Goal: Information Seeking & Learning: Learn about a topic

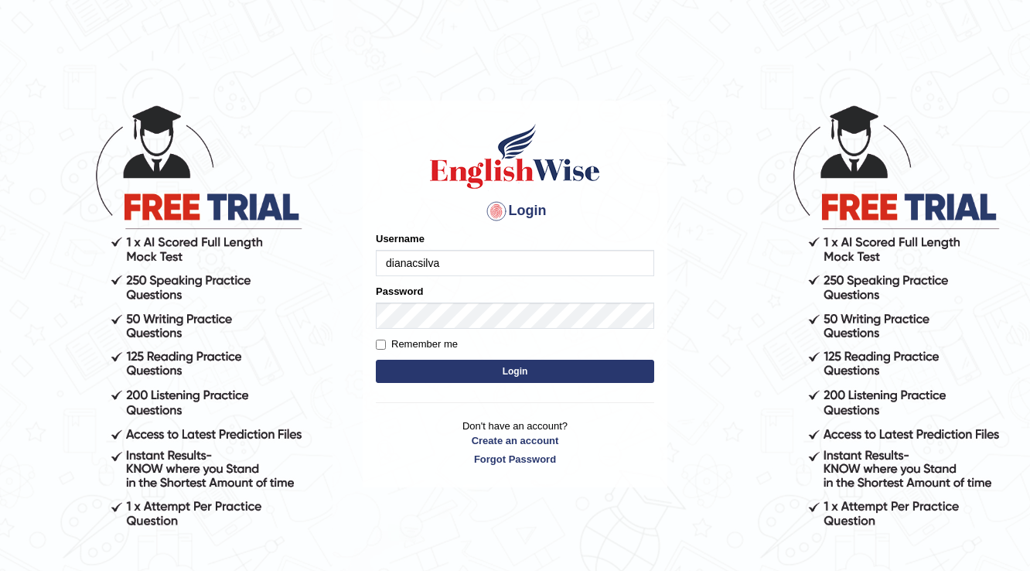
type input "dianacsilva"
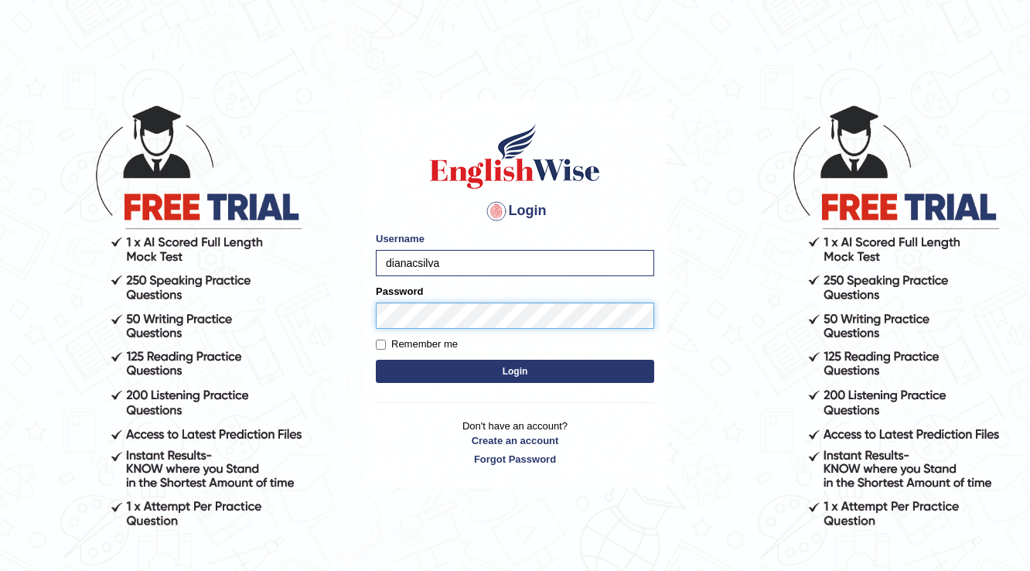
click at [376, 359] on button "Login" at bounding box center [515, 370] width 278 height 23
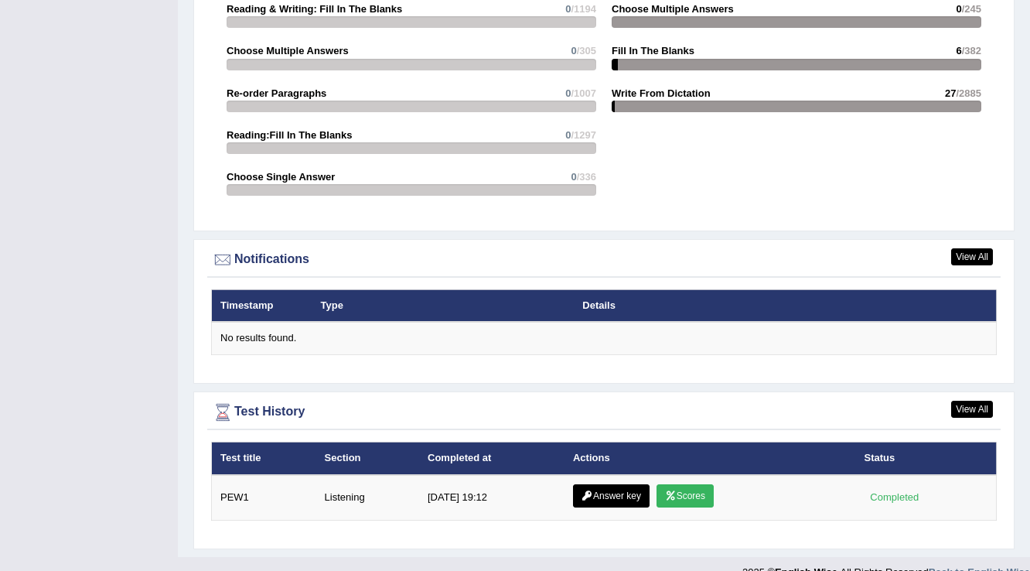
scroll to position [1761, 0]
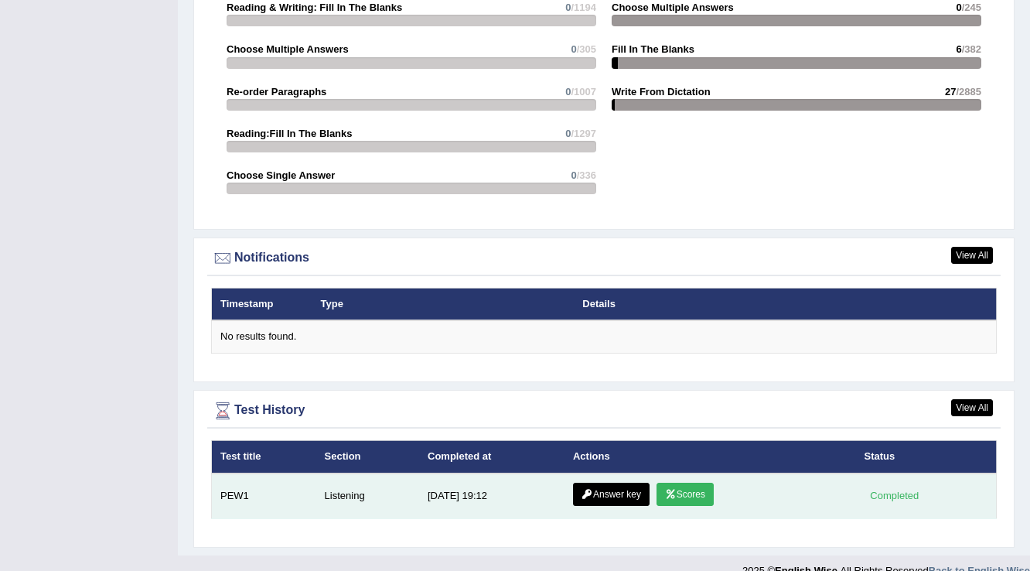
click at [633, 482] on link "Answer key" at bounding box center [611, 493] width 77 height 23
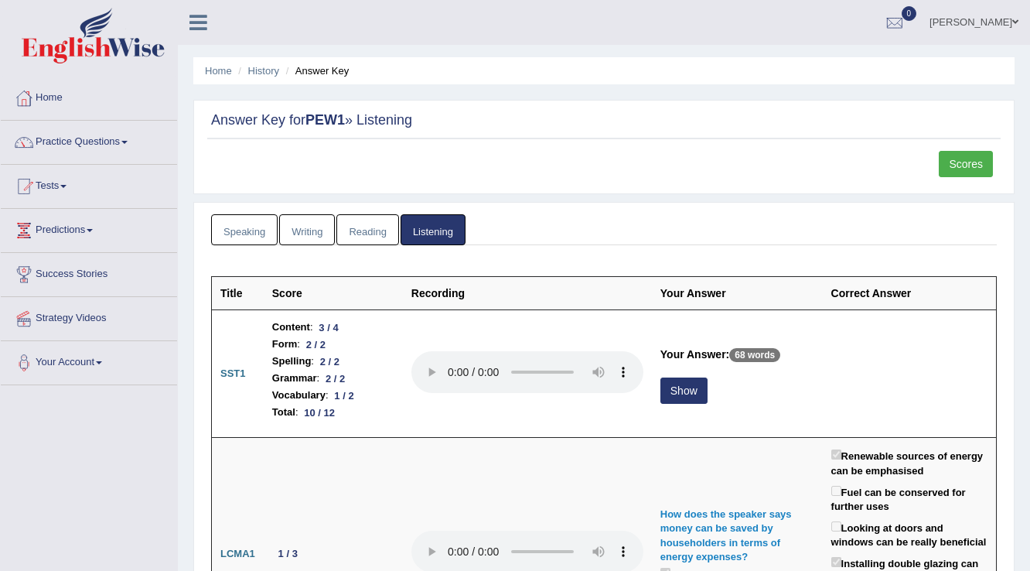
click at [961, 165] on link "Scores" at bounding box center [965, 164] width 54 height 26
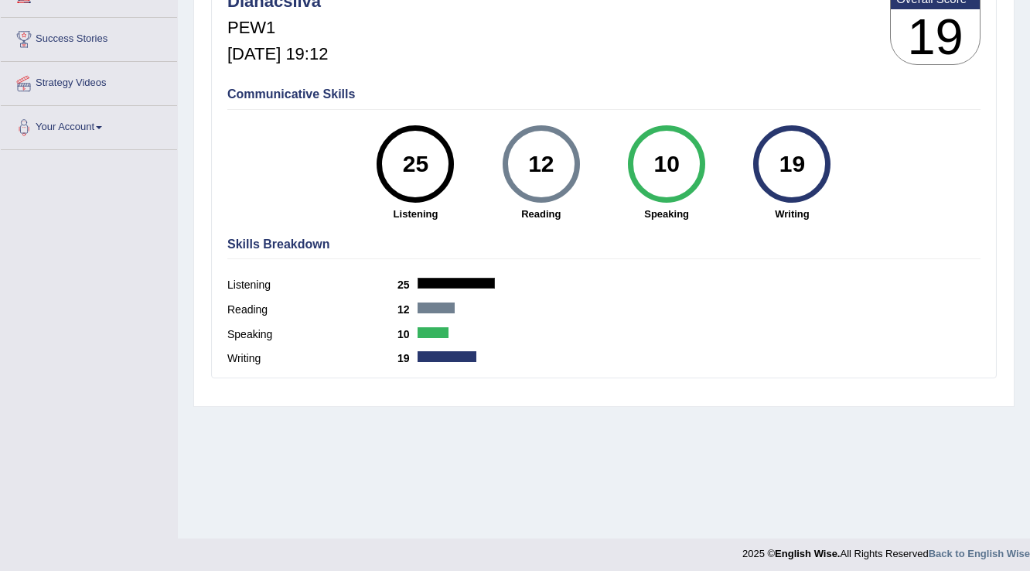
scroll to position [241, 0]
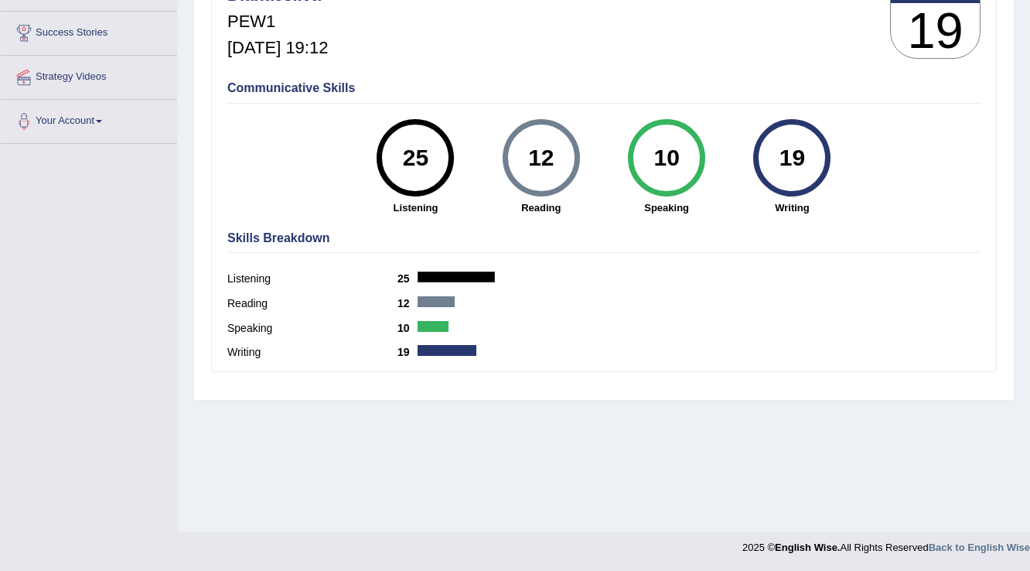
click at [451, 269] on div "Listening 25" at bounding box center [603, 280] width 753 height 25
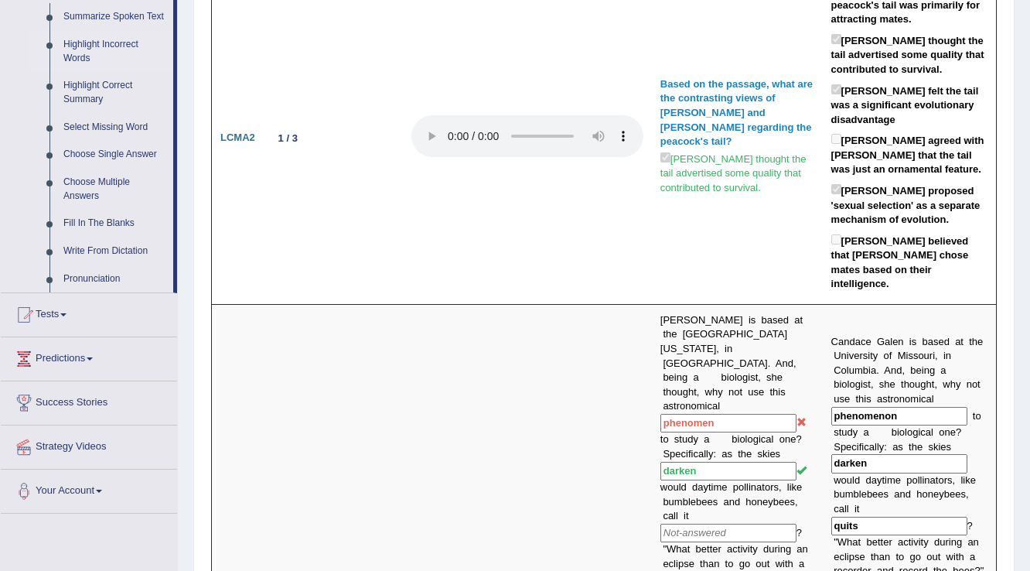
scroll to position [742, 0]
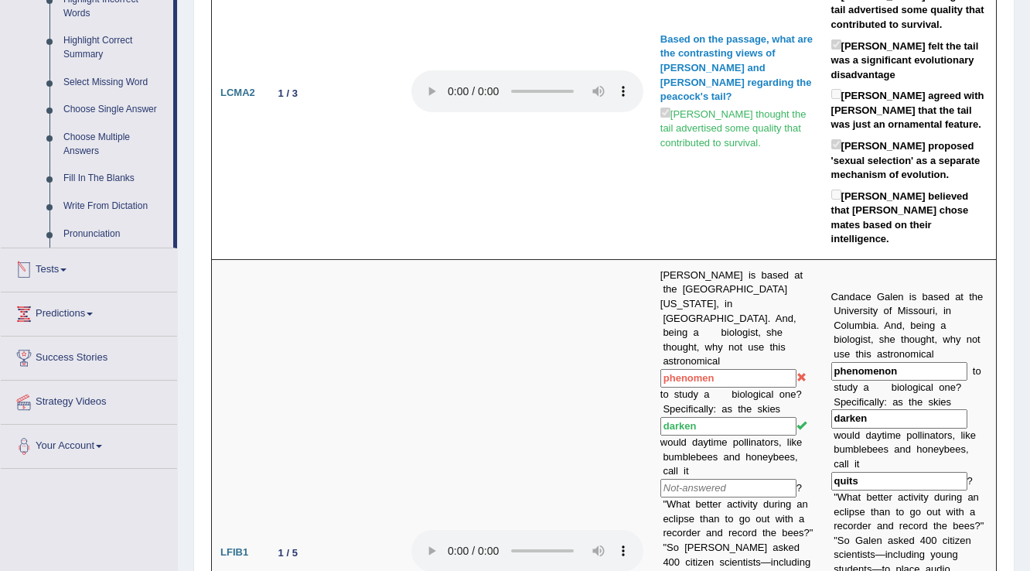
click at [168, 281] on link "Tests" at bounding box center [89, 267] width 176 height 39
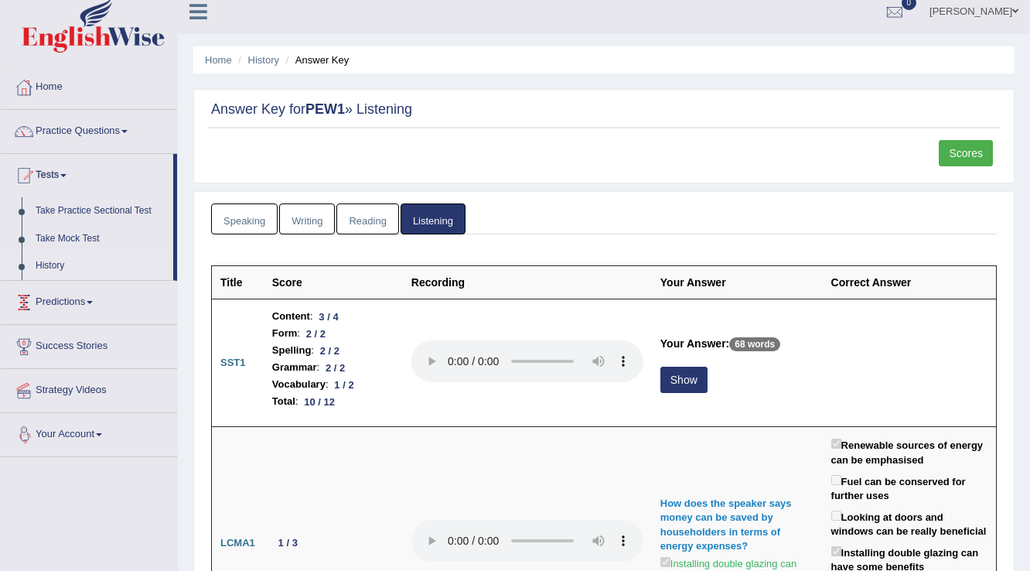
scroll to position [0, 0]
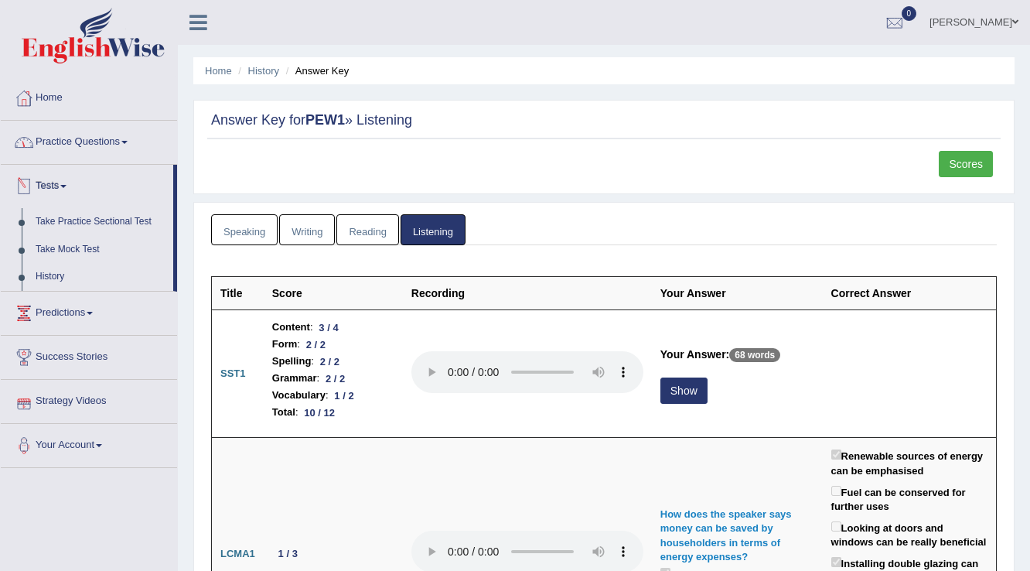
click at [109, 127] on link "Practice Questions" at bounding box center [89, 140] width 176 height 39
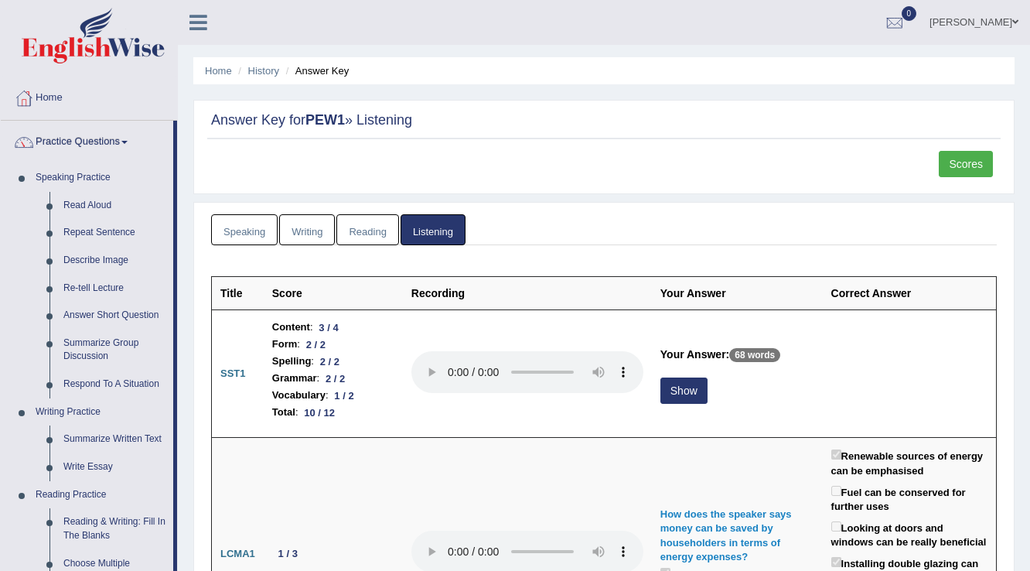
click at [962, 162] on link "Scores" at bounding box center [965, 164] width 54 height 26
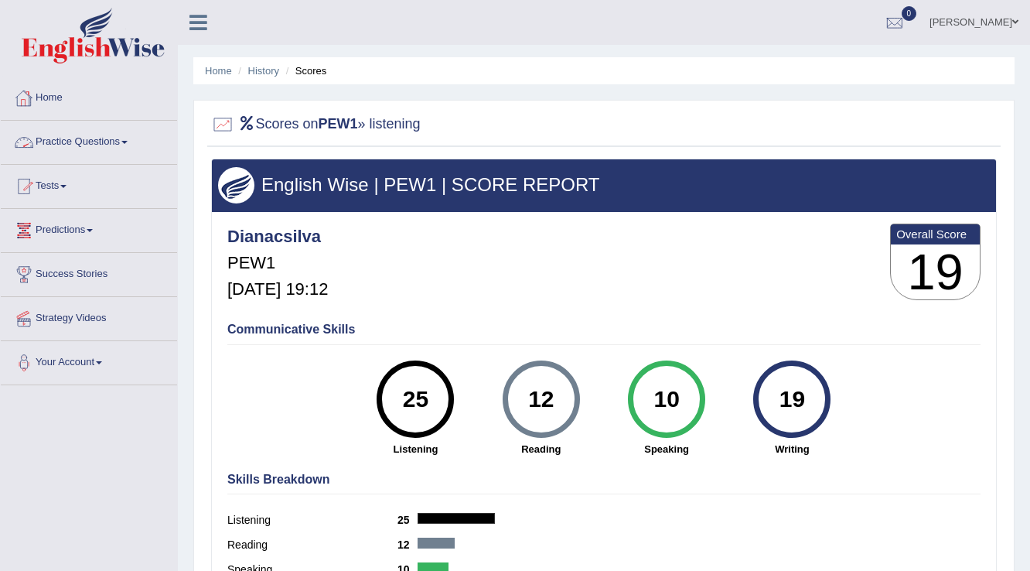
click at [85, 138] on link "Practice Questions" at bounding box center [89, 140] width 176 height 39
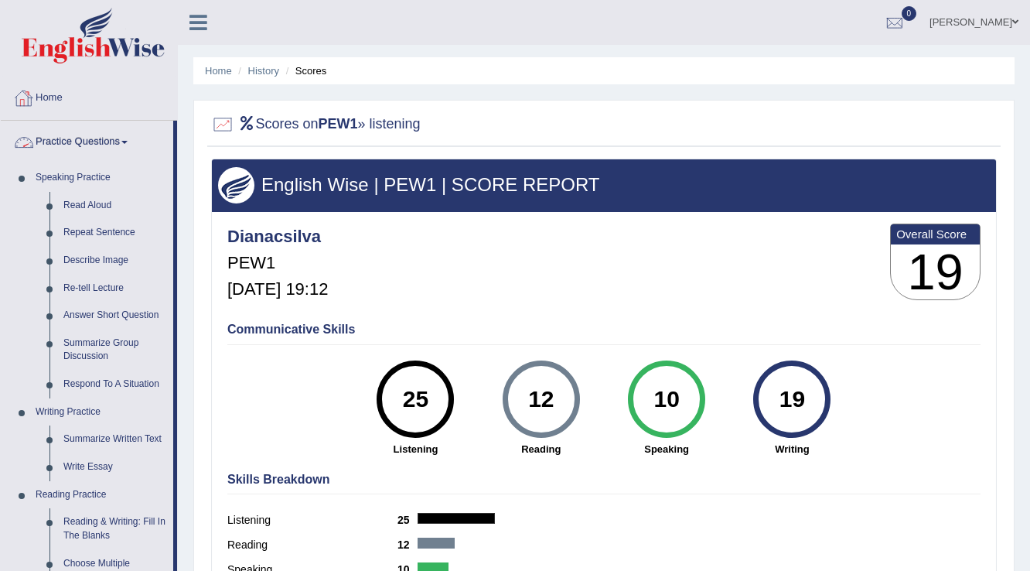
drag, startPoint x: 102, startPoint y: 130, endPoint x: 100, endPoint y: 138, distance: 8.6
click at [102, 131] on link "Practice Questions" at bounding box center [87, 140] width 172 height 39
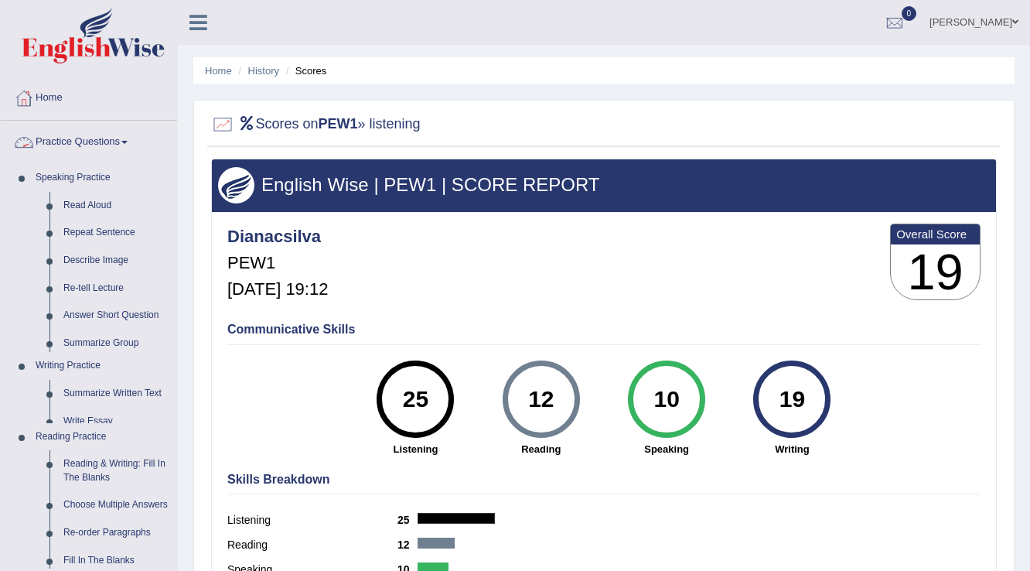
click at [100, 141] on link "Practice Questions" at bounding box center [89, 140] width 176 height 39
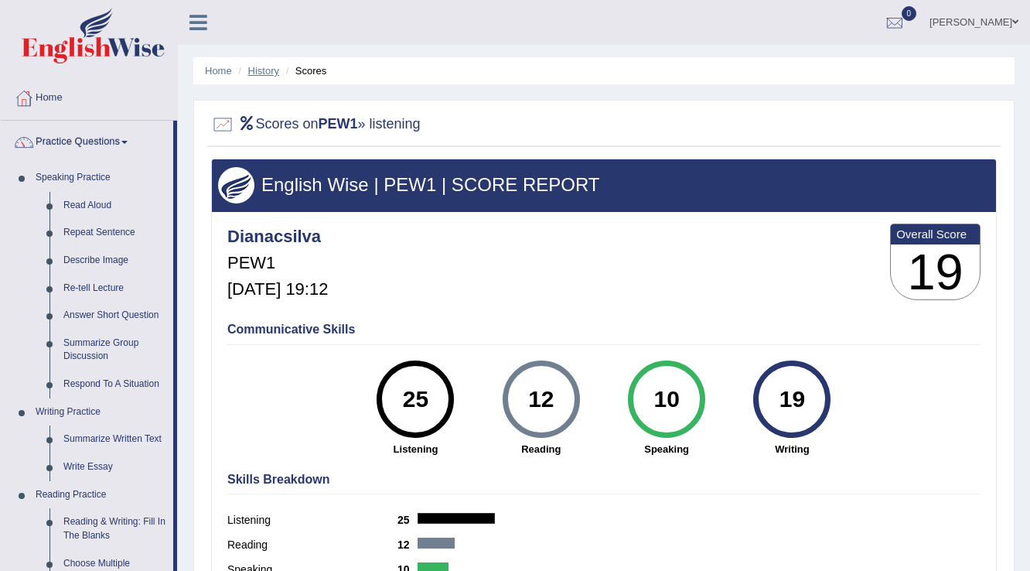
click at [257, 72] on link "History" at bounding box center [263, 71] width 31 height 12
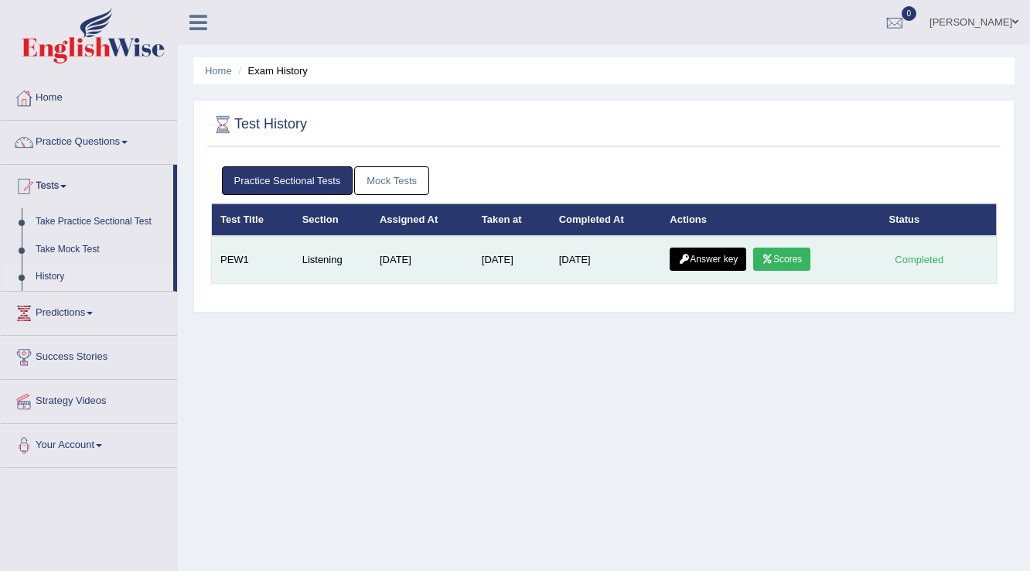
click at [720, 257] on link "Answer key" at bounding box center [707, 258] width 77 height 23
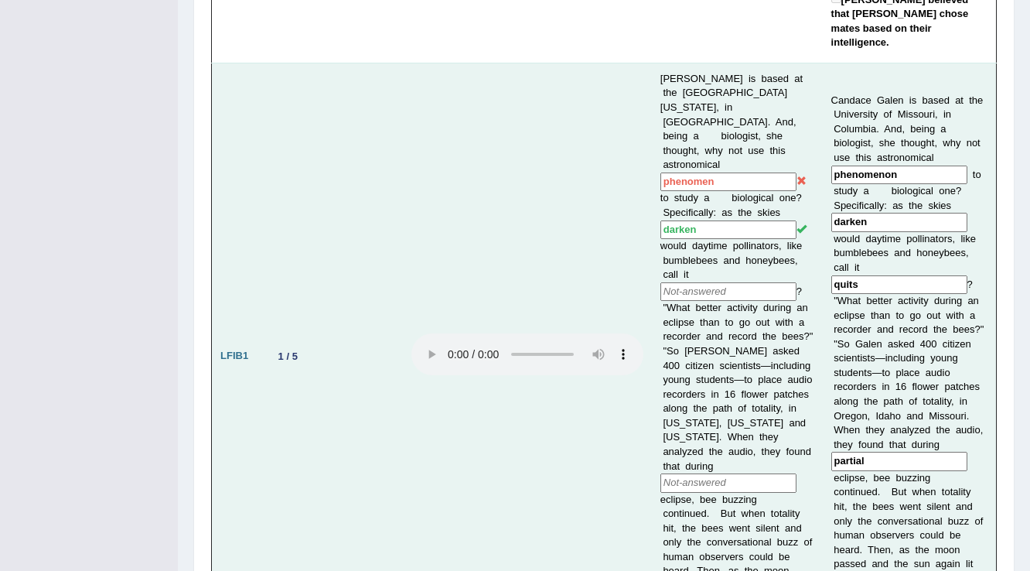
scroll to position [1136, 0]
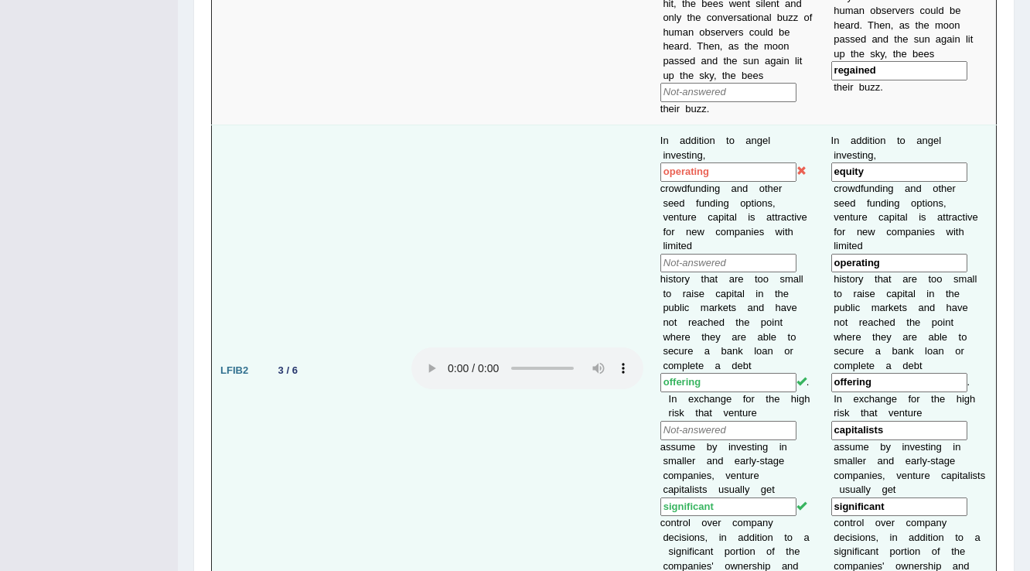
drag, startPoint x: 464, startPoint y: 176, endPoint x: 469, endPoint y: 152, distance: 24.6
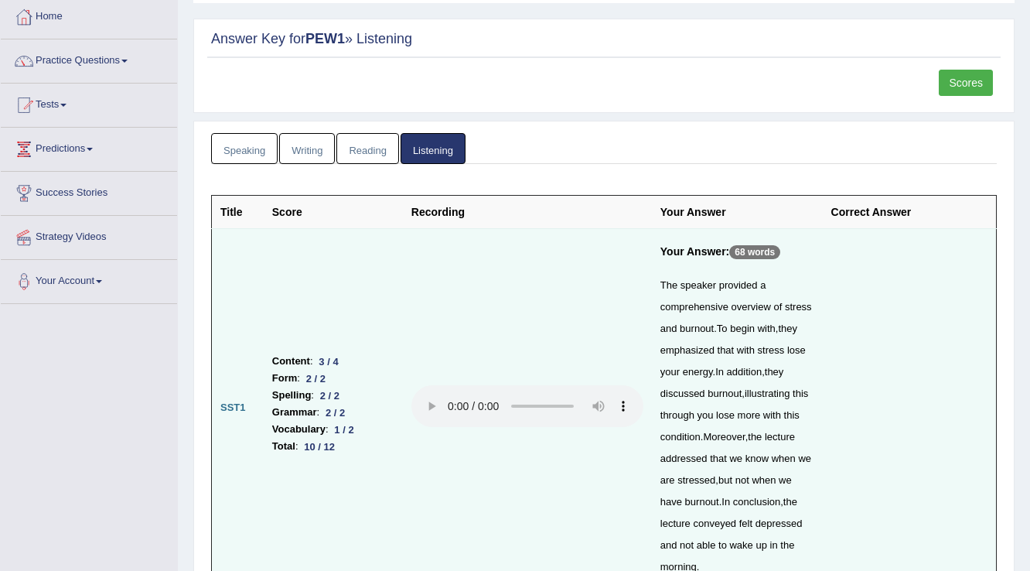
scroll to position [0, 0]
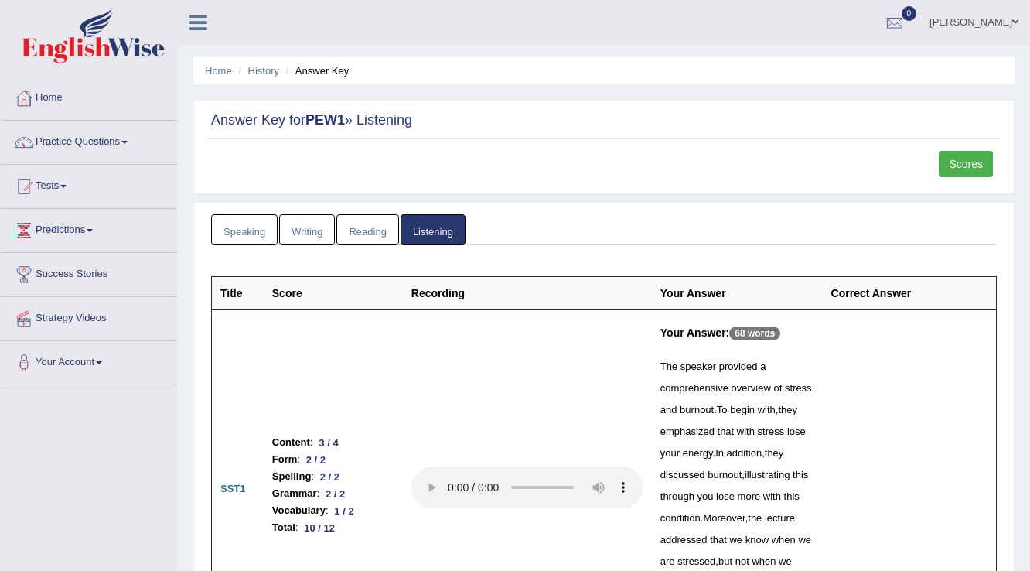
click at [999, 25] on link "Diana" at bounding box center [974, 20] width 112 height 40
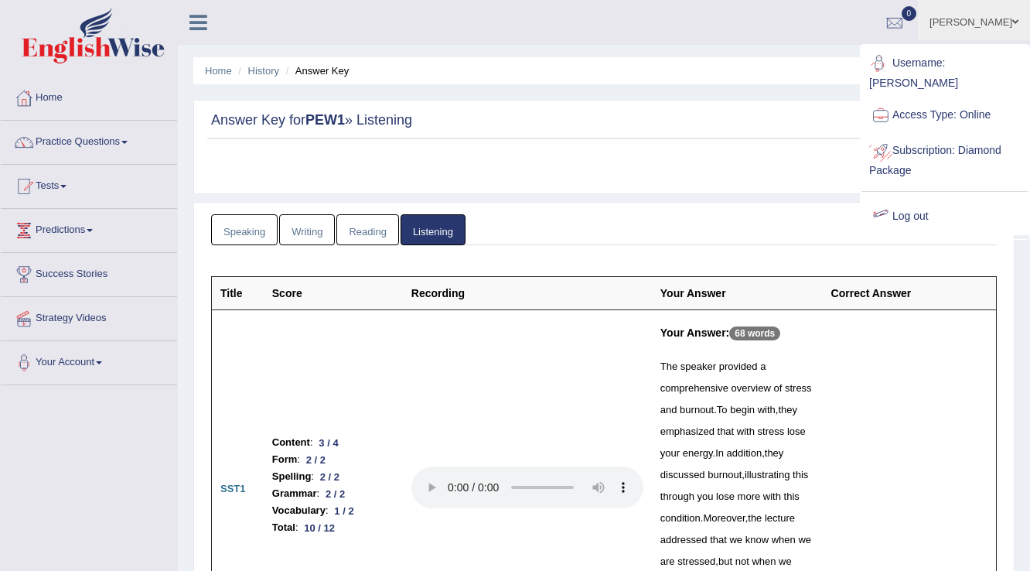
click at [974, 199] on link "Log out" at bounding box center [944, 217] width 167 height 36
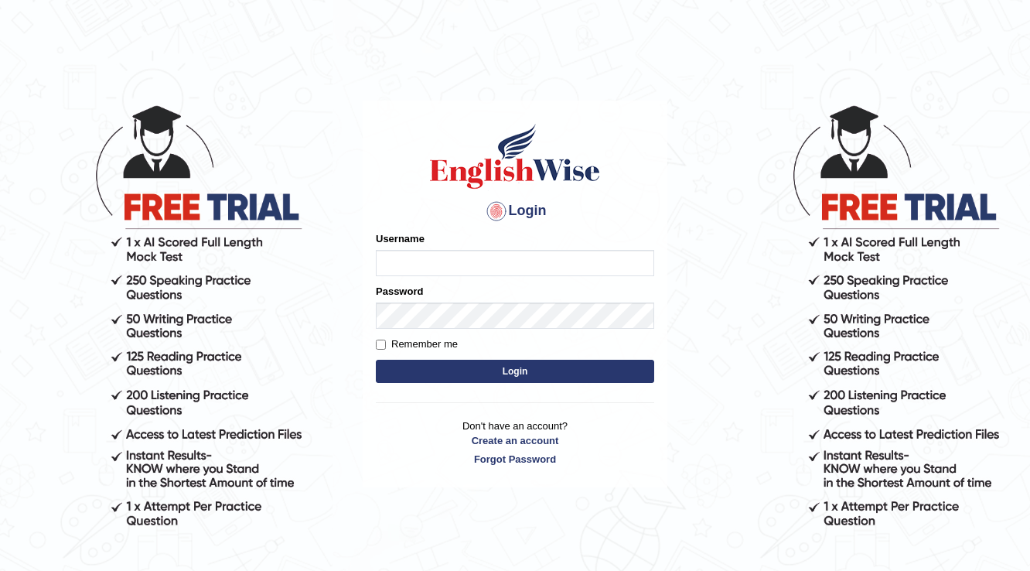
click at [176, 390] on body "Login Please fix the following errors: Username Password Remember me Login Don'…" at bounding box center [515, 337] width 1030 height 571
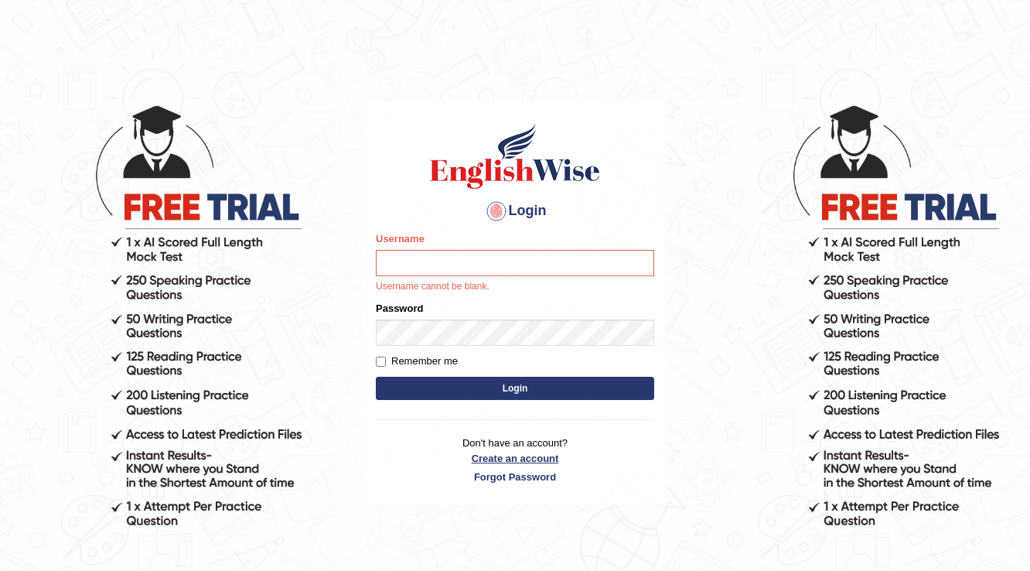
click at [516, 453] on link "Create an account" at bounding box center [515, 458] width 278 height 15
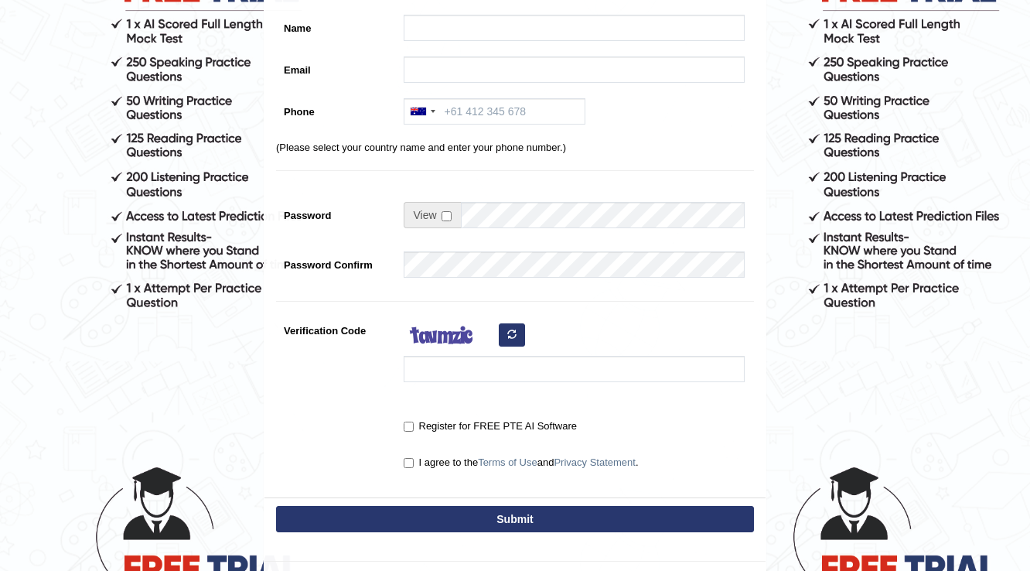
scroll to position [247, 0]
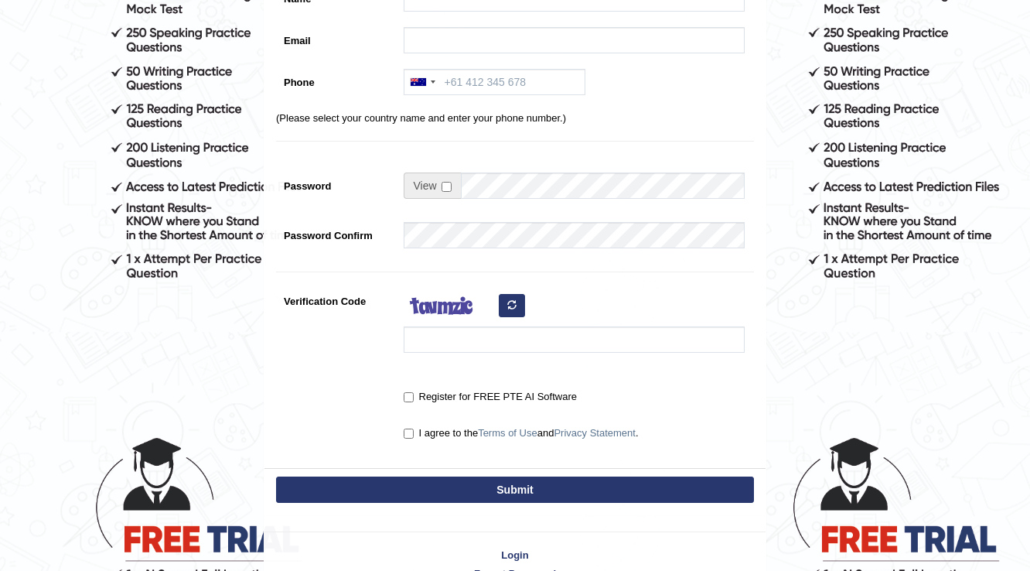
click at [404, 438] on label "I agree to the Terms of Use and Privacy Statement ." at bounding box center [521, 432] width 235 height 15
click at [404, 438] on input "I agree to the Terms of Use and Privacy Statement ." at bounding box center [409, 433] width 10 height 10
checkbox input "true"
click at [407, 389] on label "Register for FREE PTE AI Software" at bounding box center [490, 396] width 173 height 15
click at [407, 392] on input "Register for FREE PTE AI Software" at bounding box center [409, 397] width 10 height 10
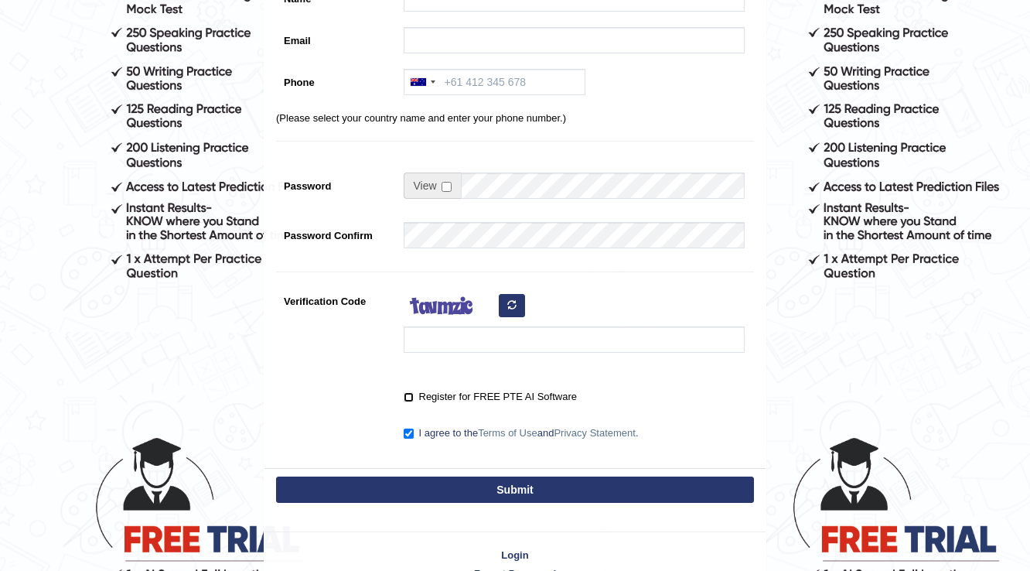
checkbox input "true"
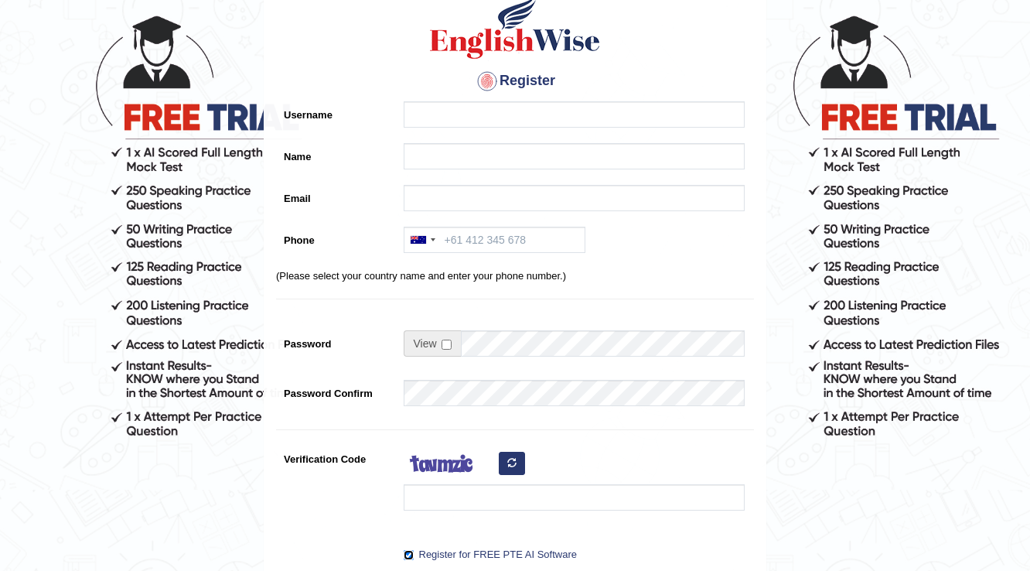
scroll to position [0, 0]
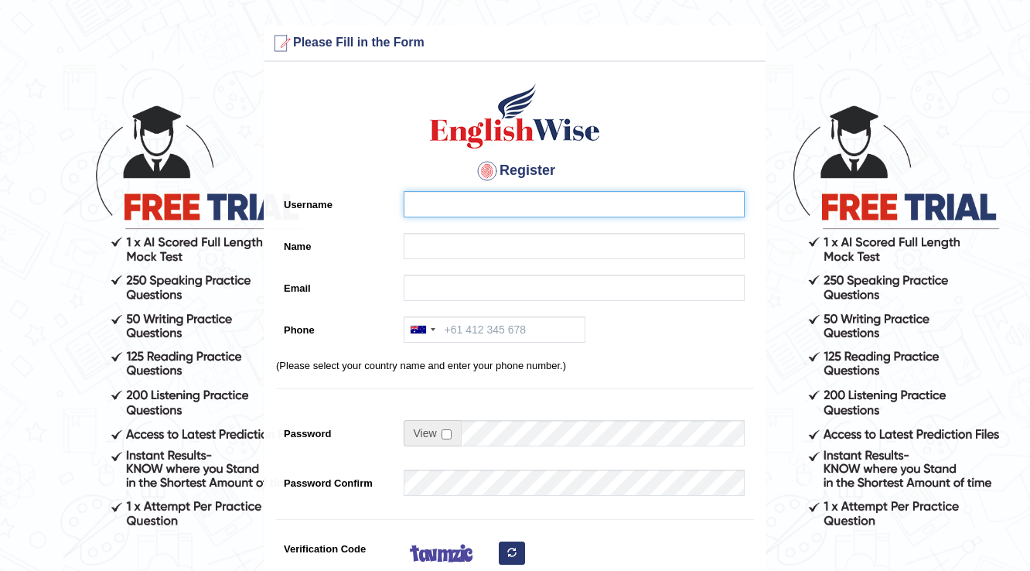
click at [489, 214] on input "Username" at bounding box center [574, 204] width 341 height 26
type input "Kam123"
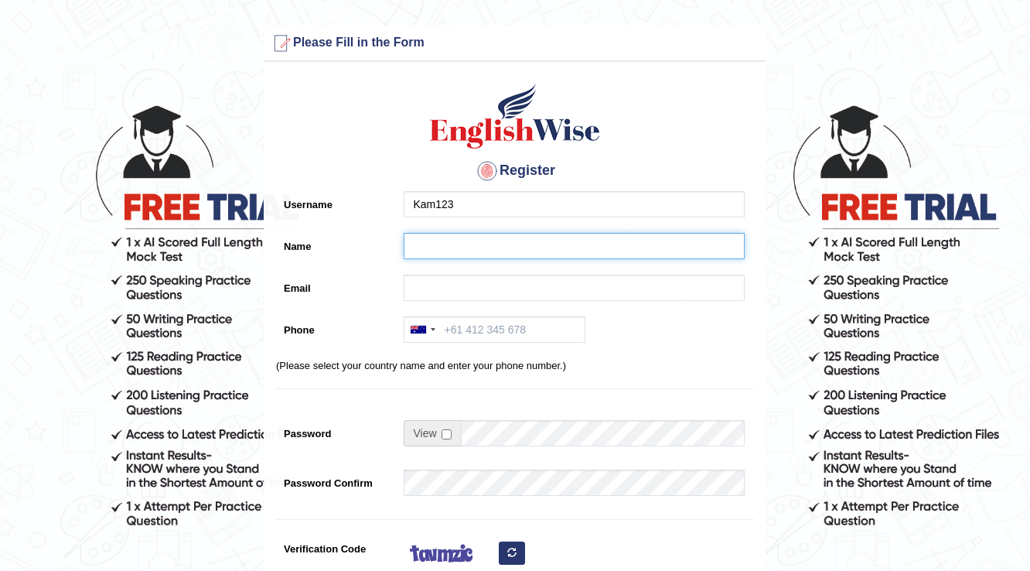
click at [444, 240] on input "Name" at bounding box center [574, 246] width 341 height 26
type input "k"
type input "[PERSON_NAME]"
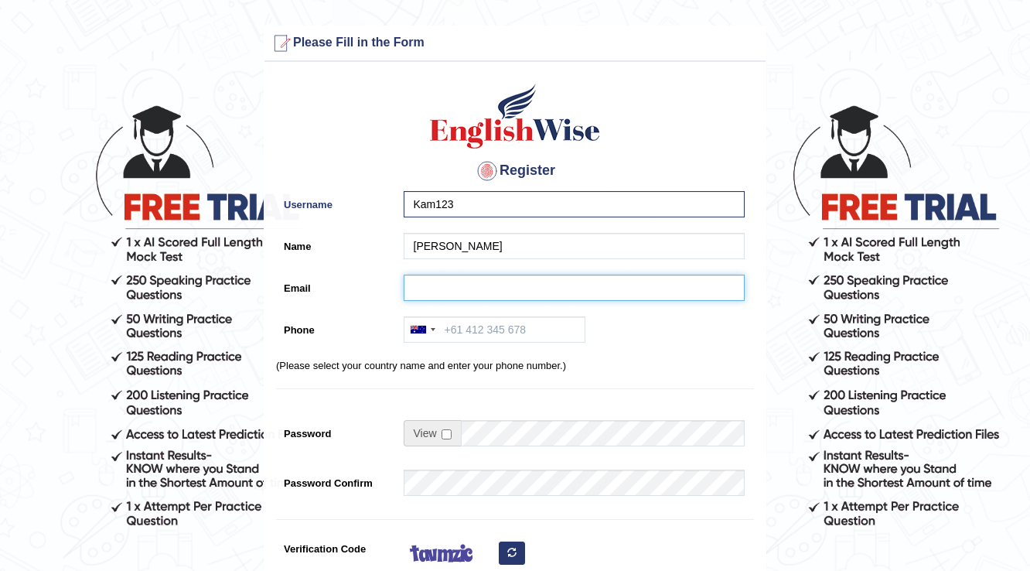
click at [458, 293] on input "Email" at bounding box center [574, 287] width 341 height 26
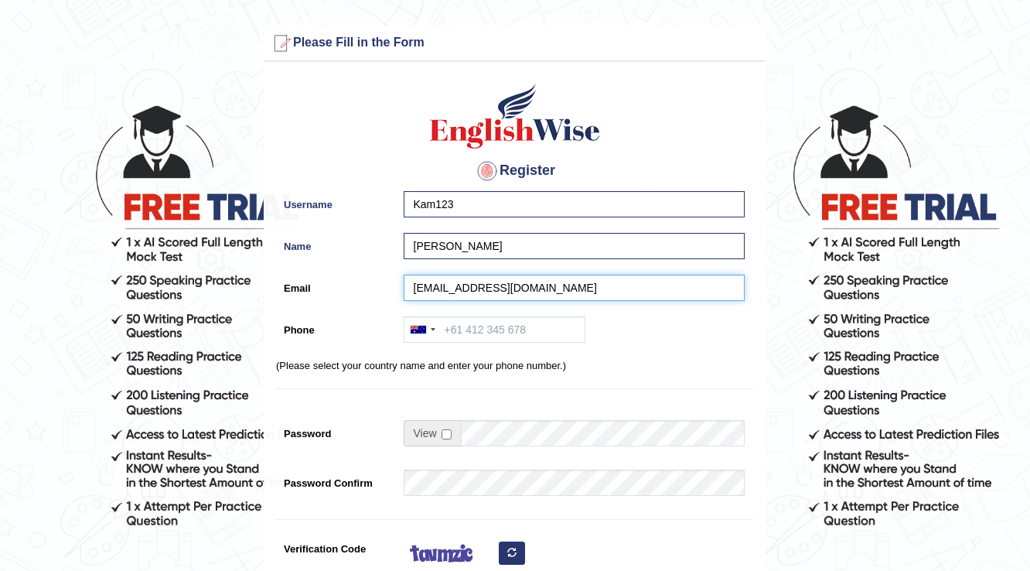
type input "kaurookamlesh4@gmail.com"
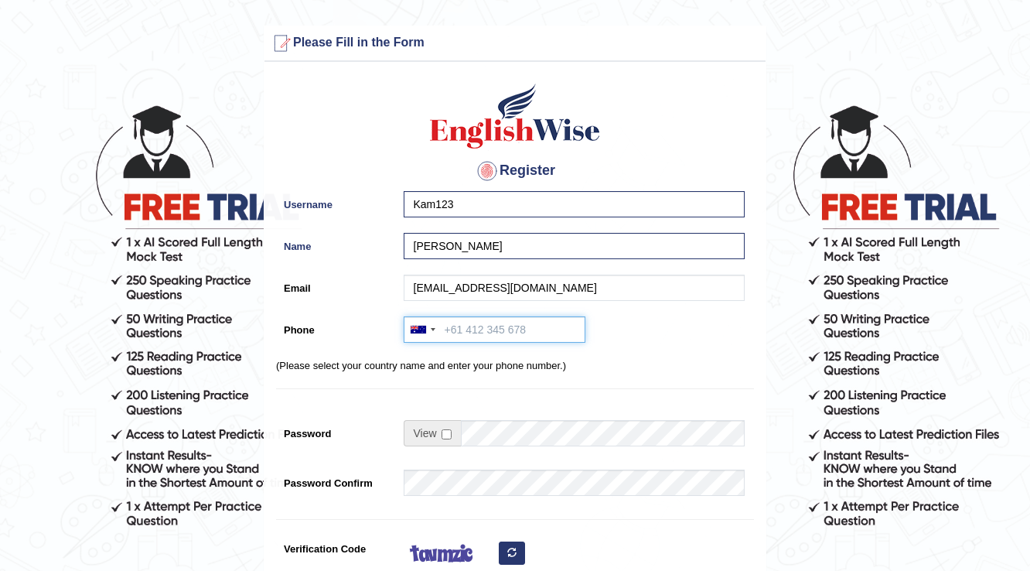
click at [487, 321] on input "Phone" at bounding box center [495, 329] width 182 height 26
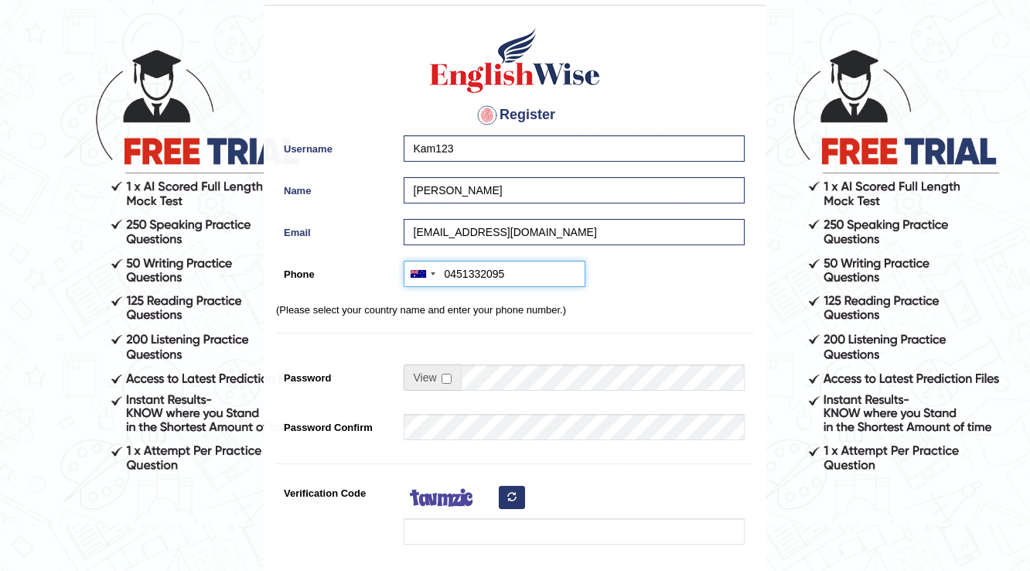
scroll to position [124, 0]
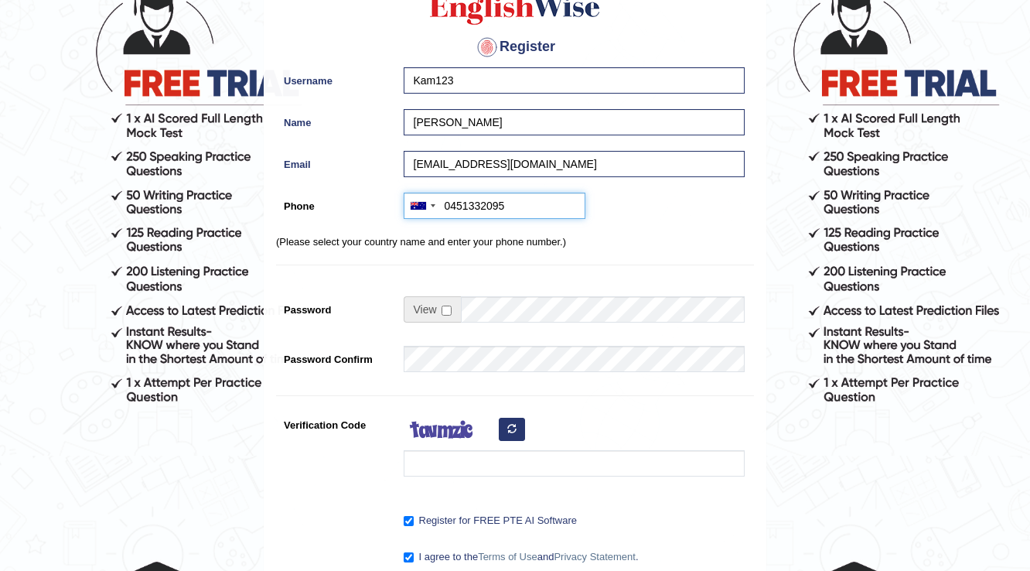
type input "0451332095"
click at [448, 312] on input "checkbox" at bounding box center [446, 310] width 10 height 10
checkbox input "true"
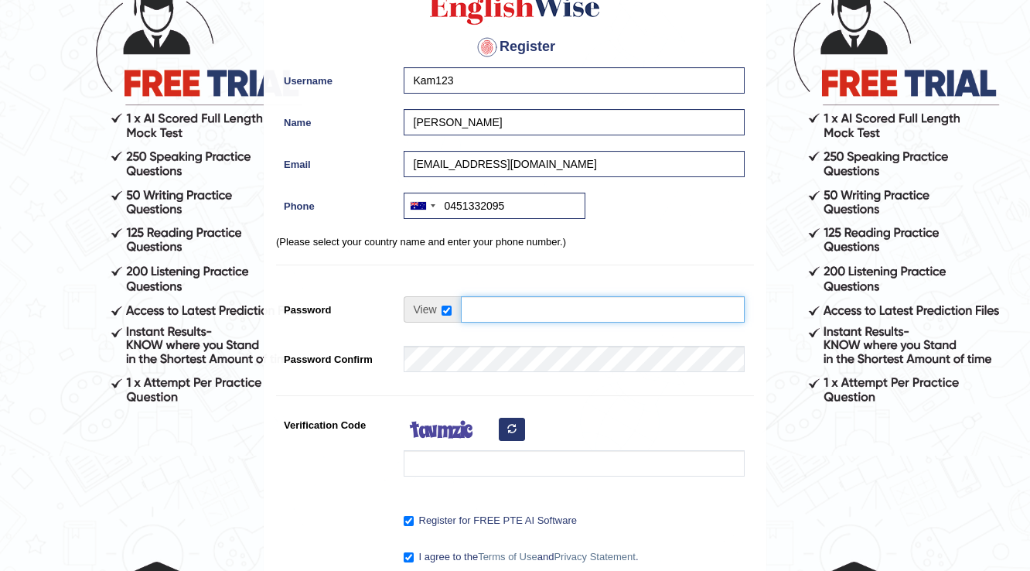
click at [478, 308] on input "Password" at bounding box center [603, 309] width 284 height 26
type input "Melbourne2468."
click at [446, 308] on input "checkbox" at bounding box center [446, 310] width 10 height 10
checkbox input "false"
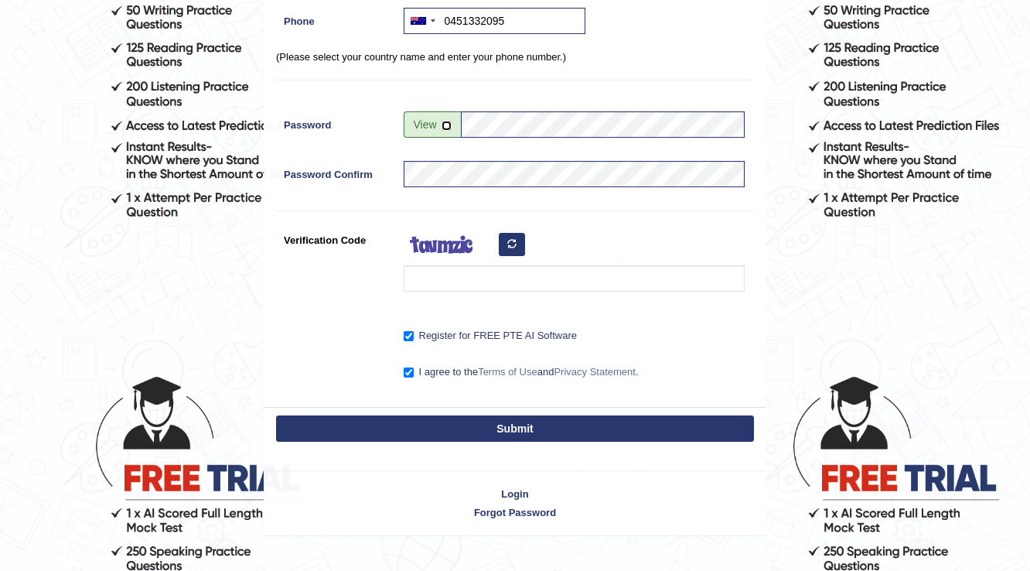
scroll to position [309, 0]
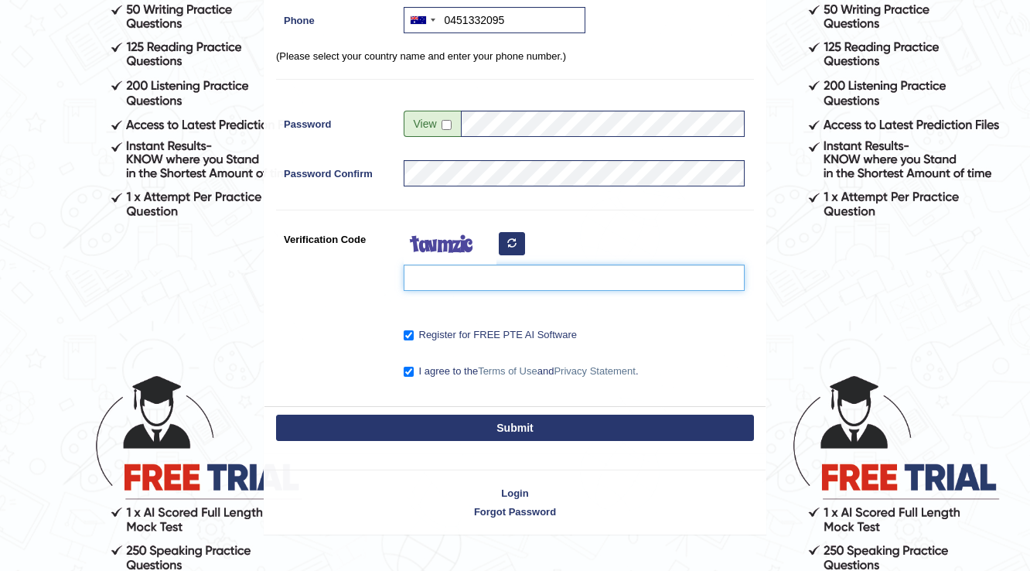
click at [451, 275] on input "Verification Code" at bounding box center [574, 277] width 341 height 26
type input "sokupon"
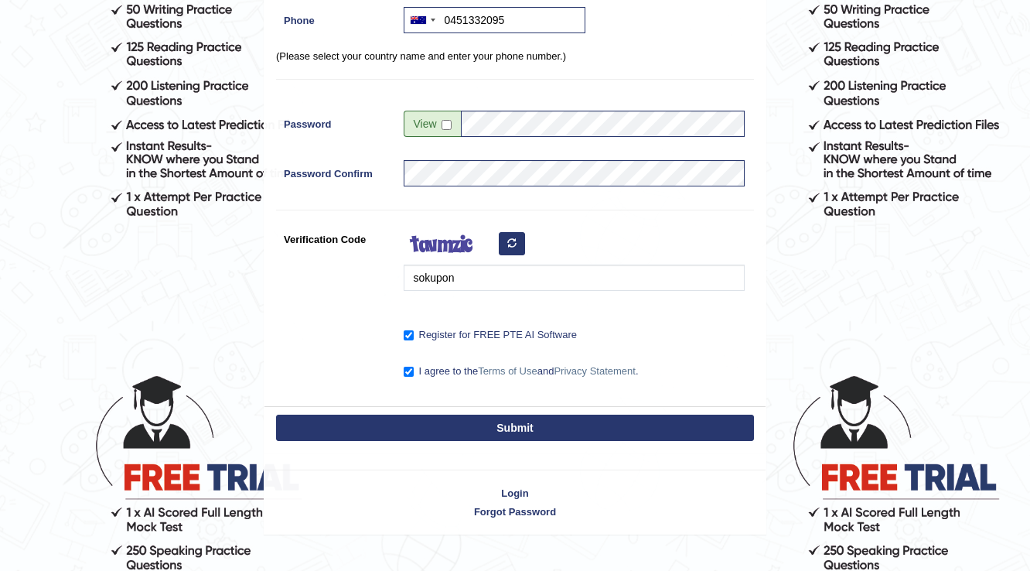
click at [522, 433] on button "Submit" at bounding box center [515, 427] width 478 height 26
type input "+61451332095"
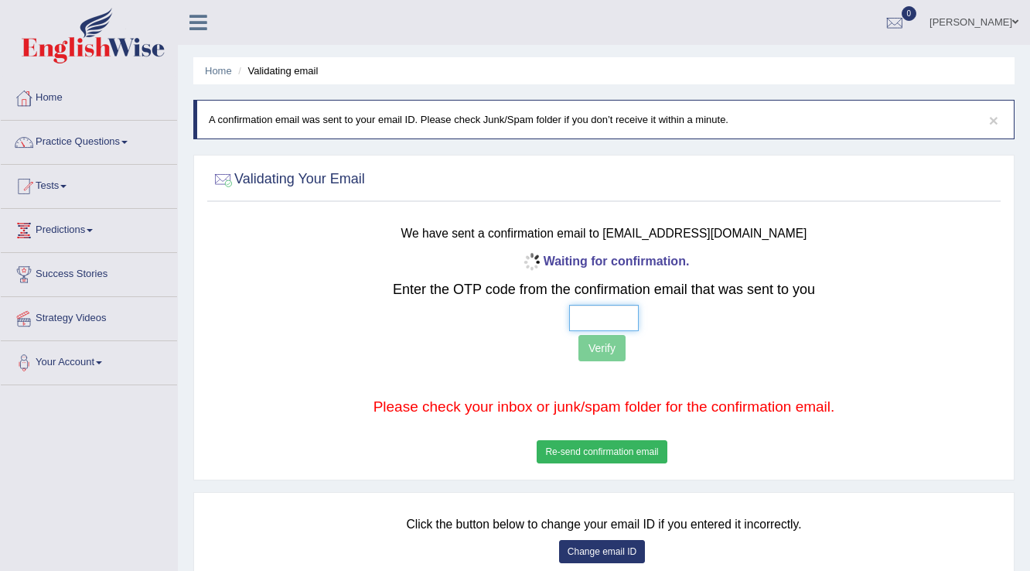
click at [626, 325] on input "text" at bounding box center [604, 318] width 70 height 26
type input "6 9 5 3"
click at [608, 353] on button "Verify" at bounding box center [601, 348] width 47 height 26
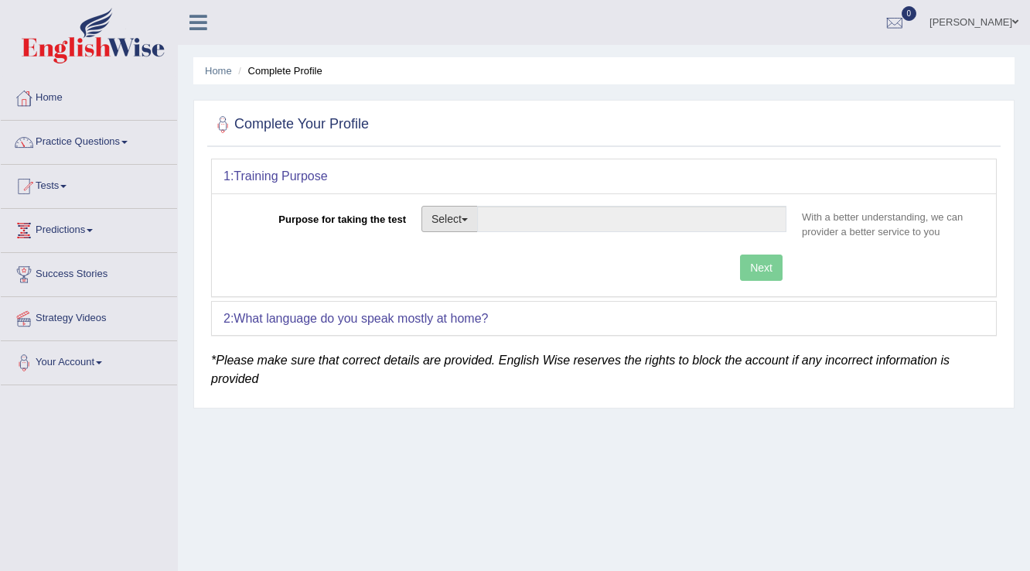
click at [460, 223] on button "Select" at bounding box center [449, 219] width 56 height 26
click at [390, 254] on div "Next" at bounding box center [508, 269] width 571 height 30
click at [471, 216] on button "Select" at bounding box center [449, 219] width 56 height 26
click at [526, 275] on link "Permanent Residency" at bounding box center [491, 272] width 138 height 20
type input "Permanent Residency"
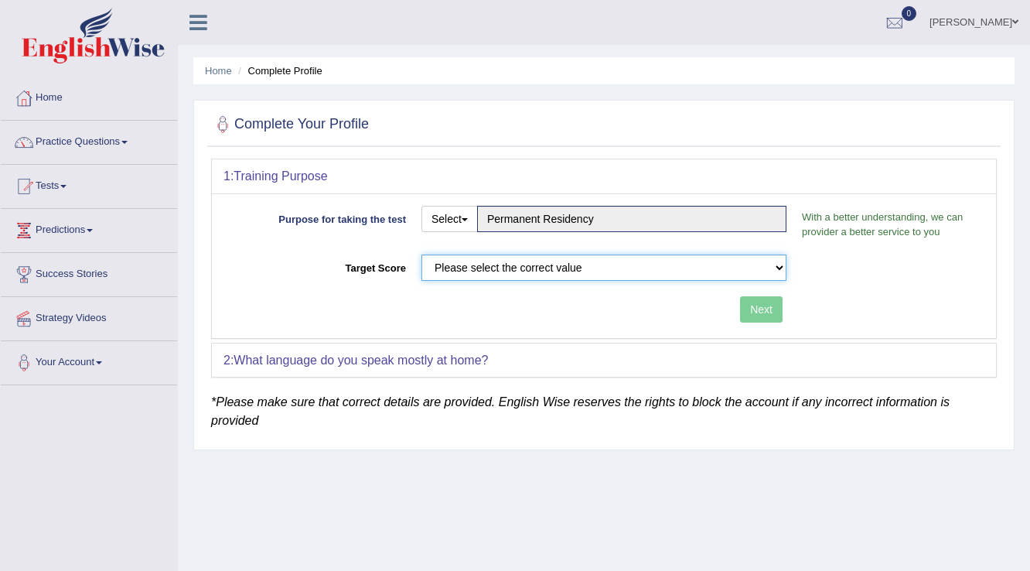
click at [516, 269] on select "Please select the correct value 50 (6 bands) 58 (6.5 bands) 65 (7 bands) 79 (8 …" at bounding box center [603, 267] width 365 height 26
select select "79"
click at [421, 254] on select "Please select the correct value 50 (6 bands) 58 (6.5 bands) 65 (7 bands) 79 (8 …" at bounding box center [603, 267] width 365 height 26
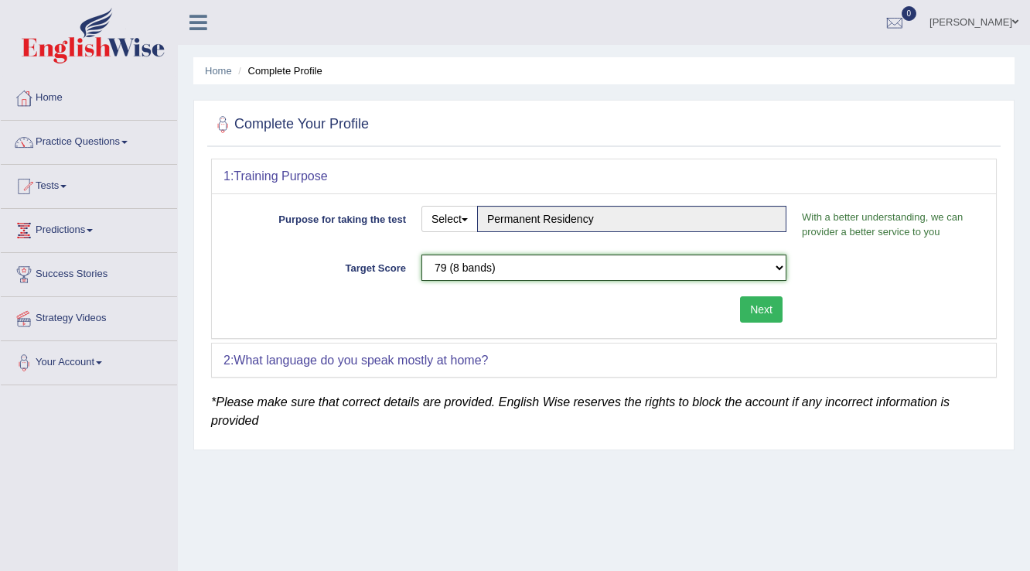
click at [785, 263] on select "Please select the correct value 50 (6 bands) 58 (6.5 bands) 65 (7 bands) 79 (8 …" at bounding box center [603, 267] width 365 height 26
click at [868, 284] on div "Target Score Please select the correct value 50 (6 bands) 58 (6.5 bands) 65 (7 …" at bounding box center [603, 271] width 761 height 34
click at [758, 307] on button "Next" at bounding box center [761, 309] width 43 height 26
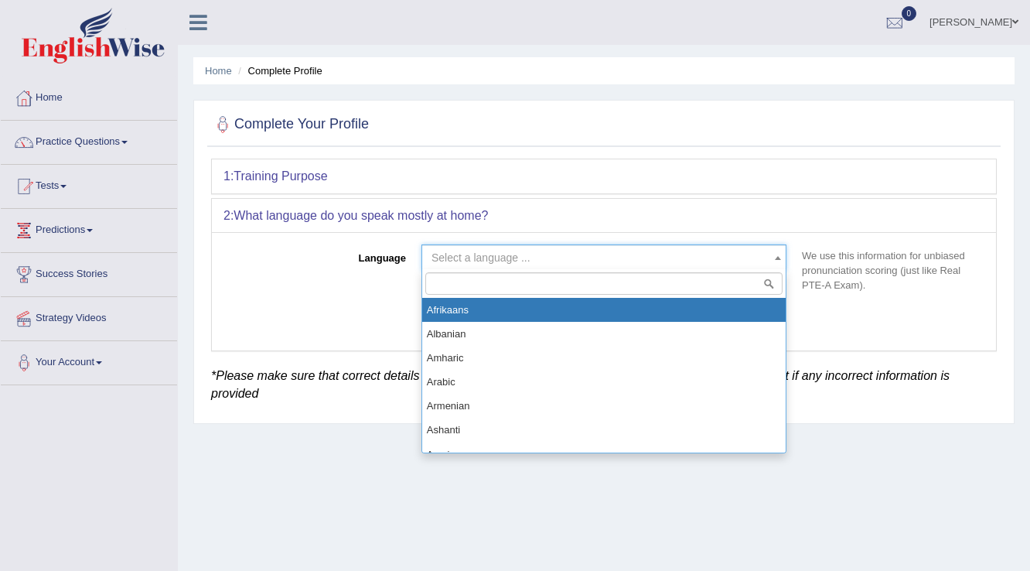
click at [774, 262] on span at bounding box center [777, 257] width 15 height 25
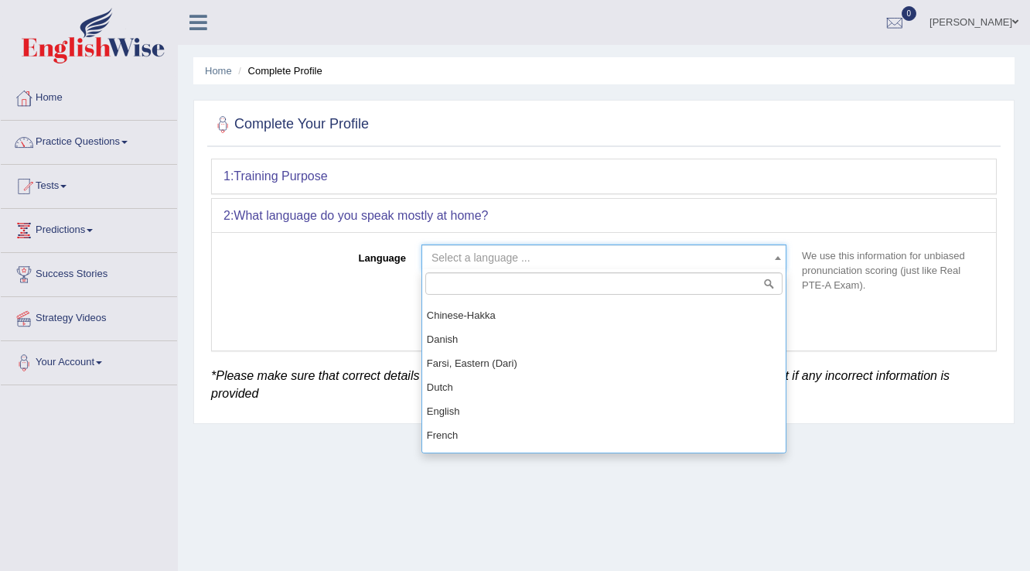
scroll to position [446, 0]
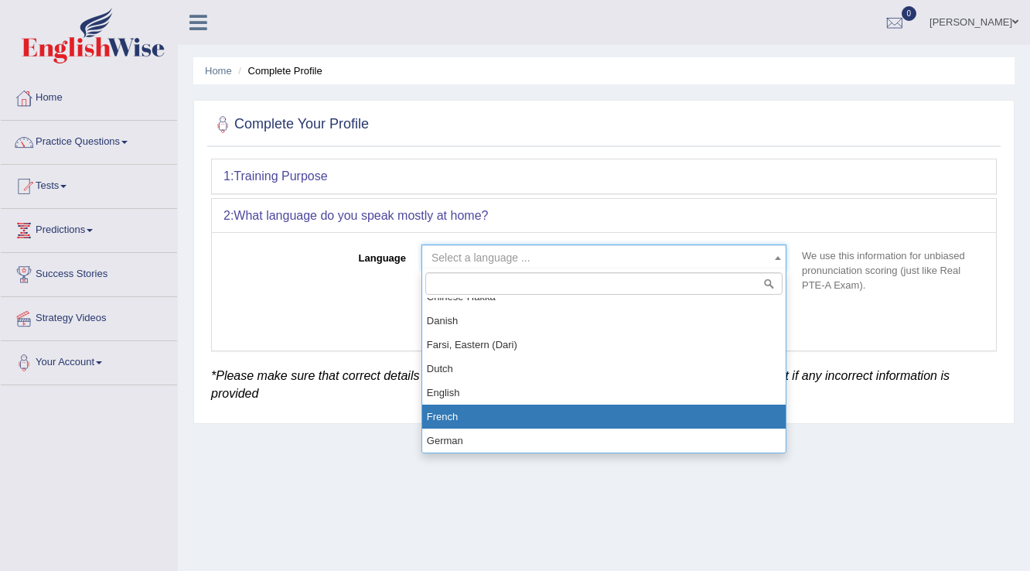
select select "French"
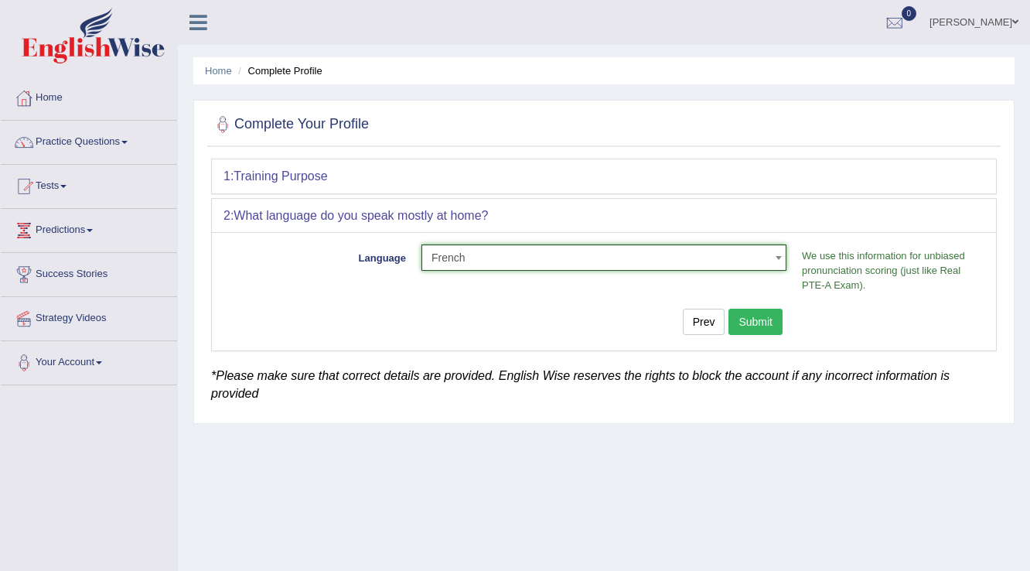
click at [754, 317] on button "Submit" at bounding box center [755, 321] width 54 height 26
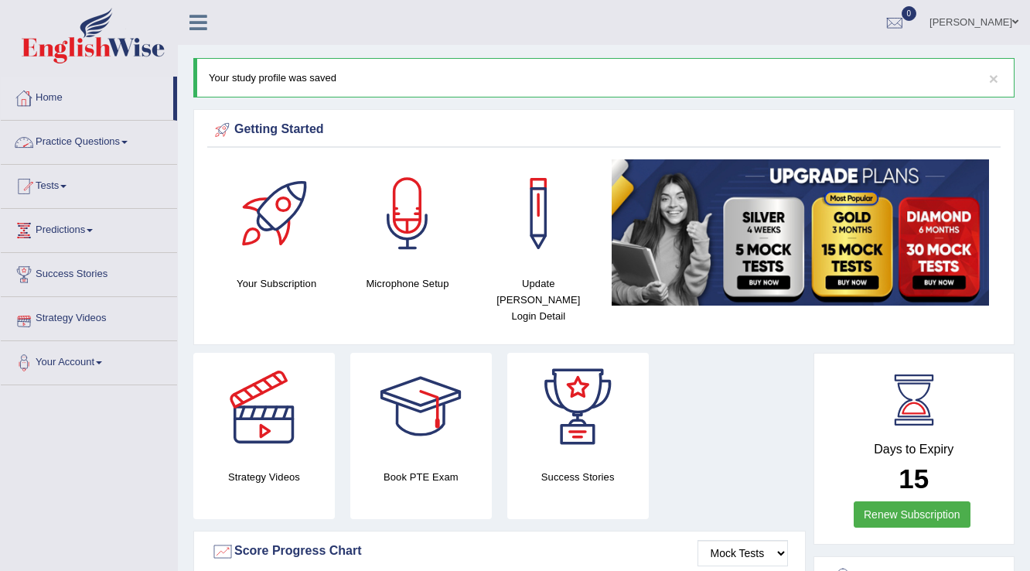
click at [87, 142] on link "Practice Questions" at bounding box center [89, 140] width 176 height 39
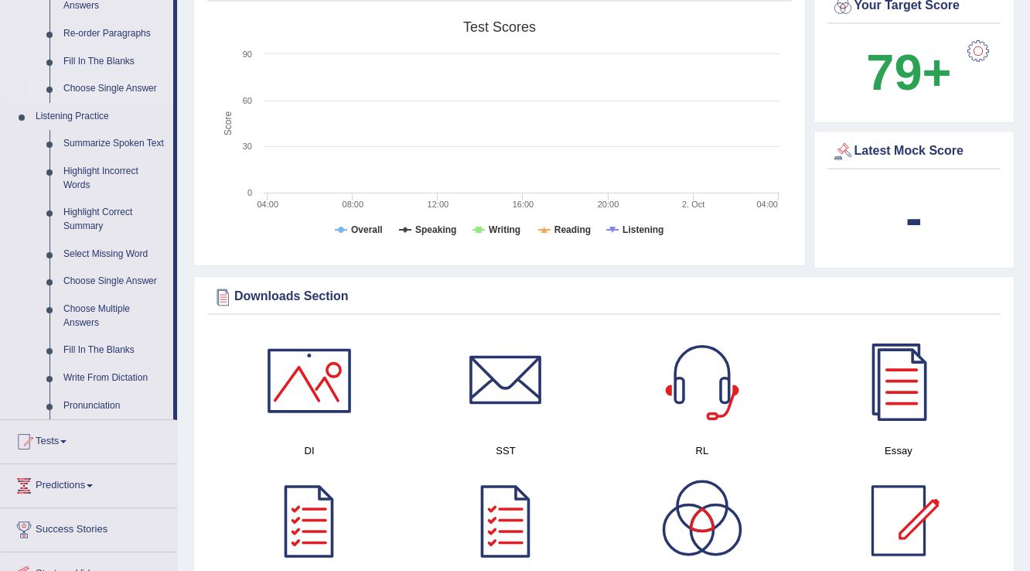
scroll to position [557, 0]
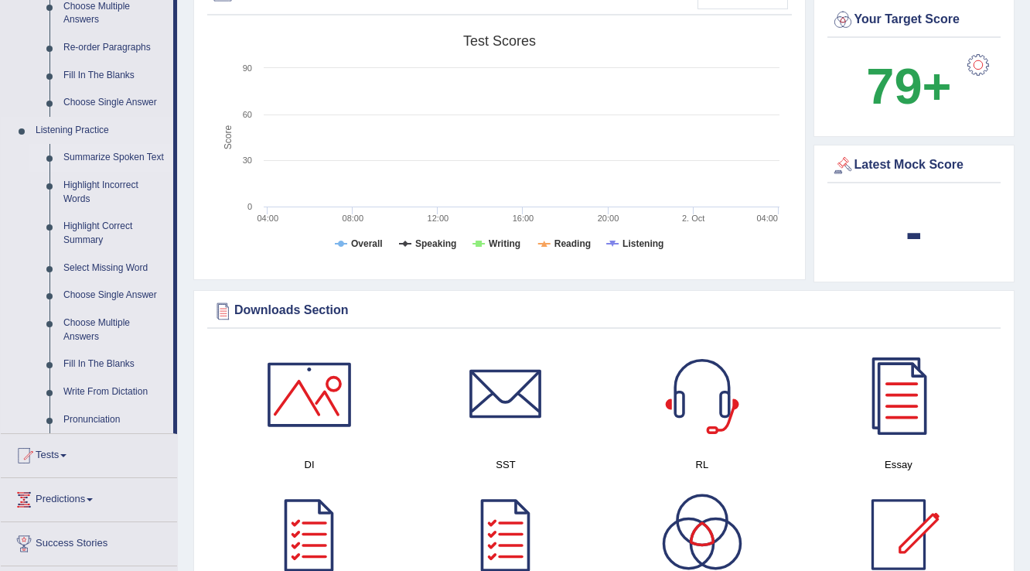
click at [96, 163] on link "Summarize Spoken Text" at bounding box center [114, 158] width 117 height 28
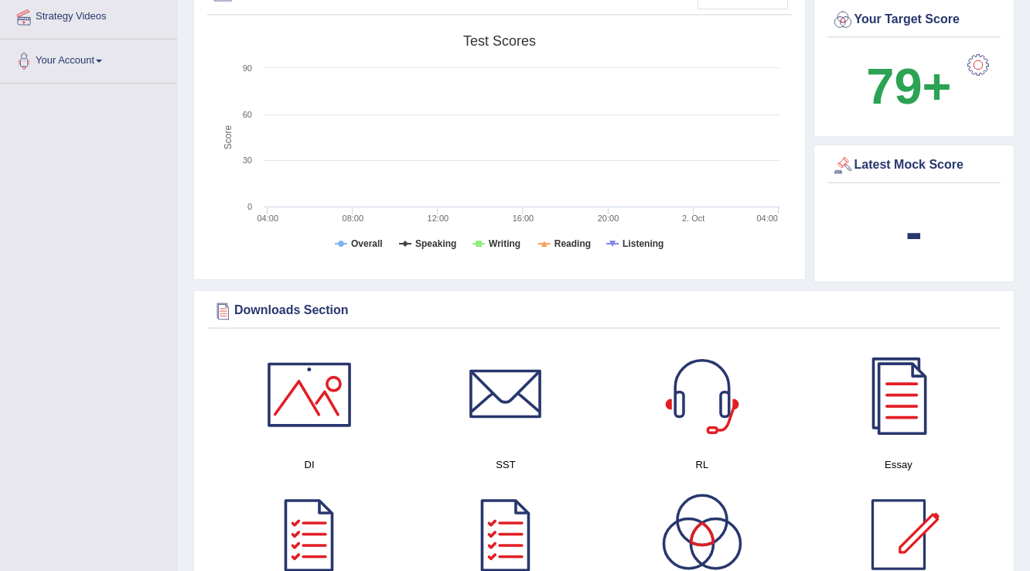
scroll to position [244, 0]
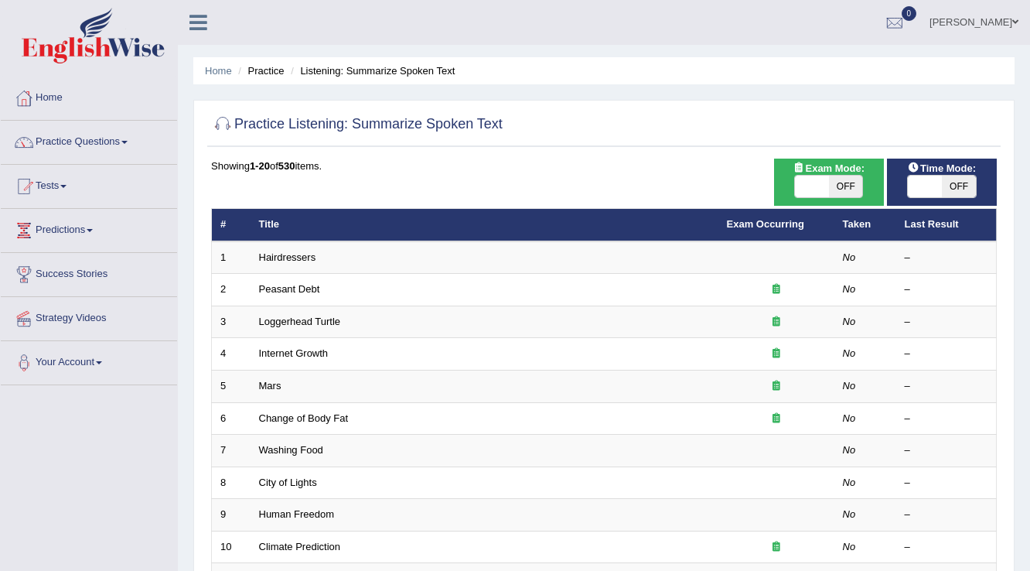
click at [960, 189] on span "OFF" at bounding box center [959, 186] width 34 height 22
checkbox input "true"
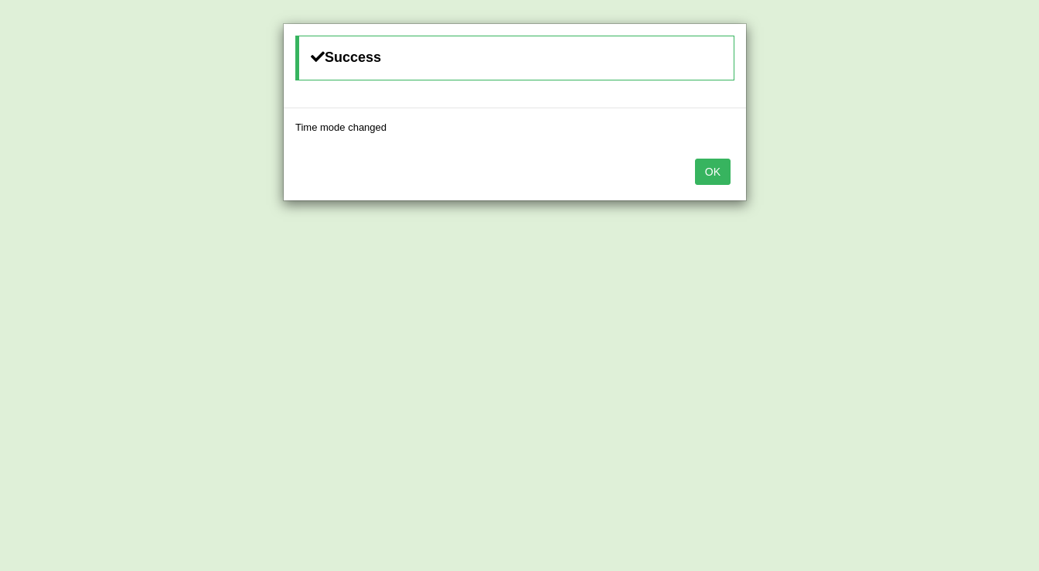
click at [699, 158] on button "OK" at bounding box center [713, 171] width 36 height 26
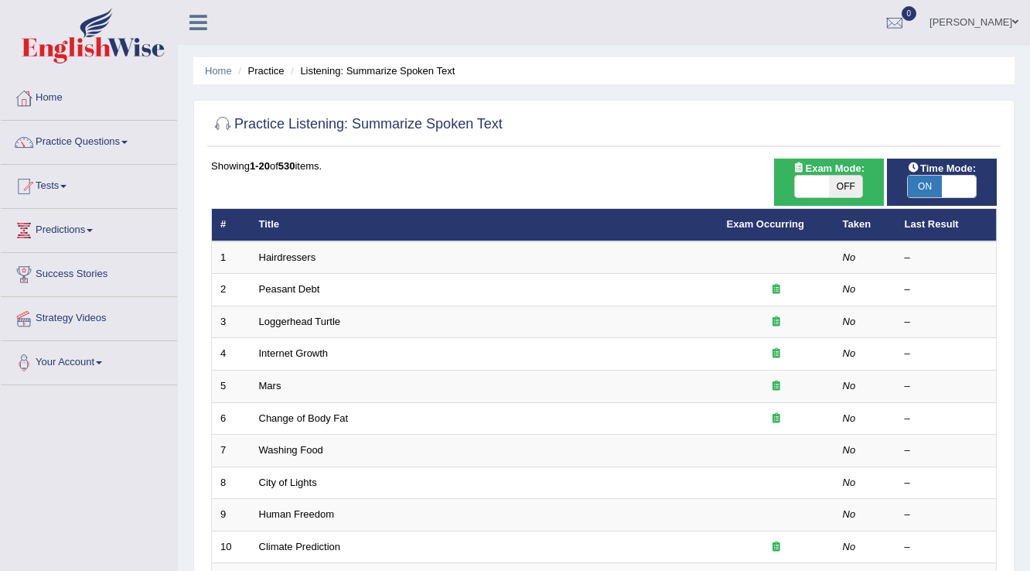
click at [853, 187] on span "OFF" at bounding box center [846, 186] width 34 height 22
checkbox input "true"
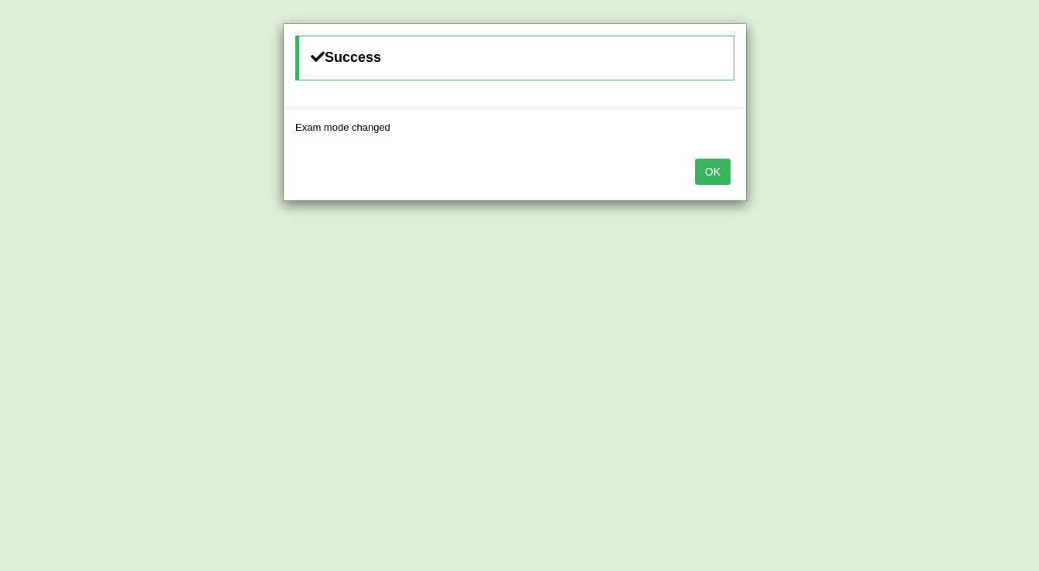
drag, startPoint x: 720, startPoint y: 172, endPoint x: 734, endPoint y: 195, distance: 26.4
click at [720, 176] on button "OK" at bounding box center [713, 171] width 36 height 26
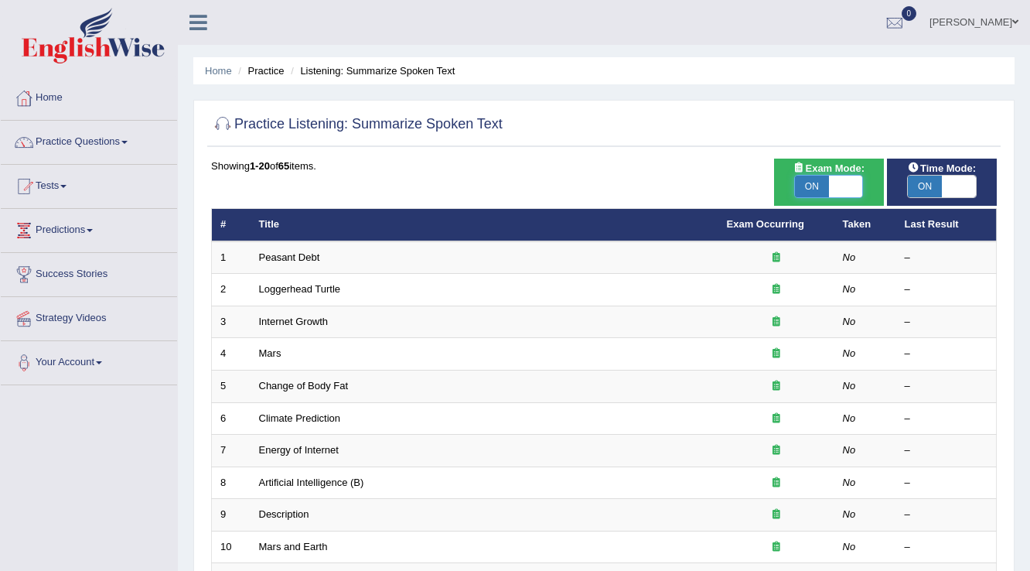
click at [833, 195] on span at bounding box center [846, 186] width 34 height 22
checkbox input "false"
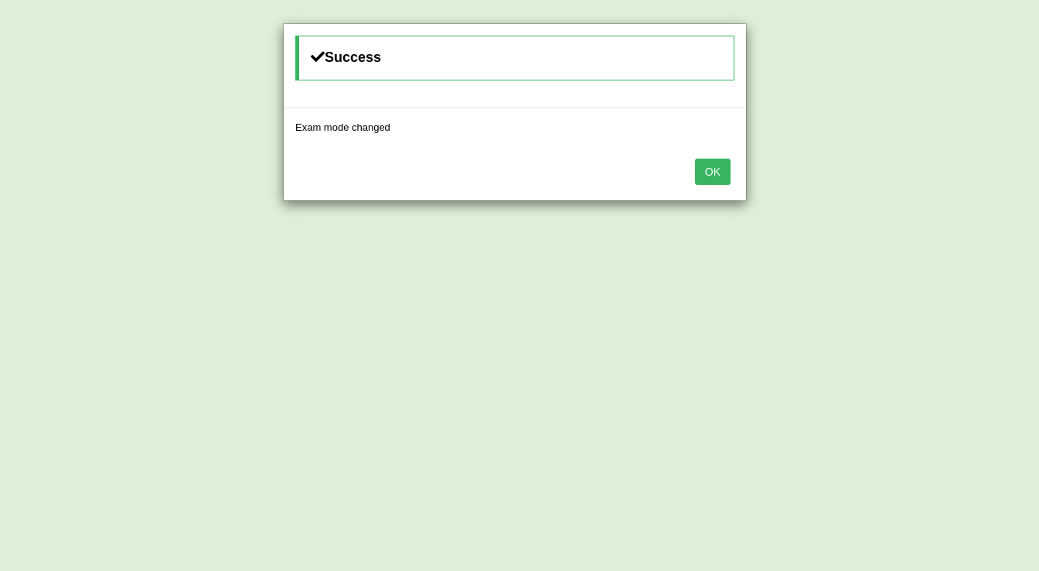
click at [727, 163] on button "OK" at bounding box center [713, 171] width 36 height 26
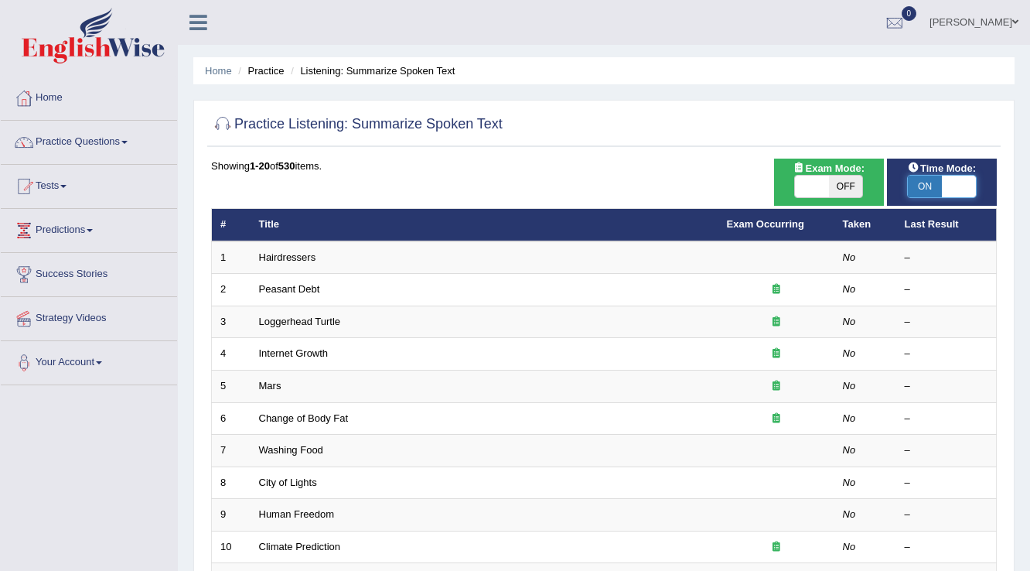
click at [961, 193] on span at bounding box center [959, 186] width 34 height 22
checkbox input "false"
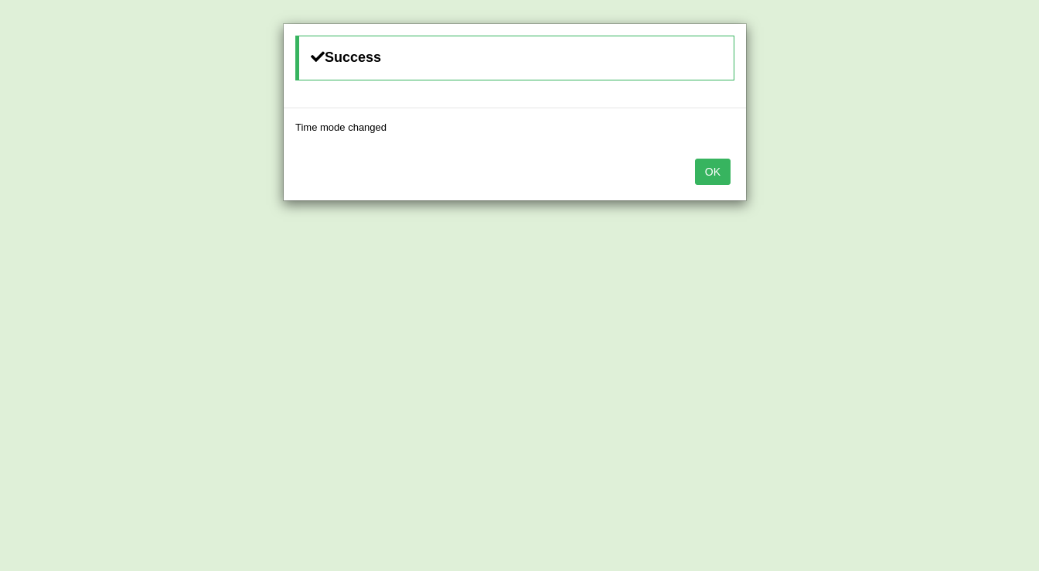
click at [708, 158] on button "OK" at bounding box center [713, 171] width 36 height 26
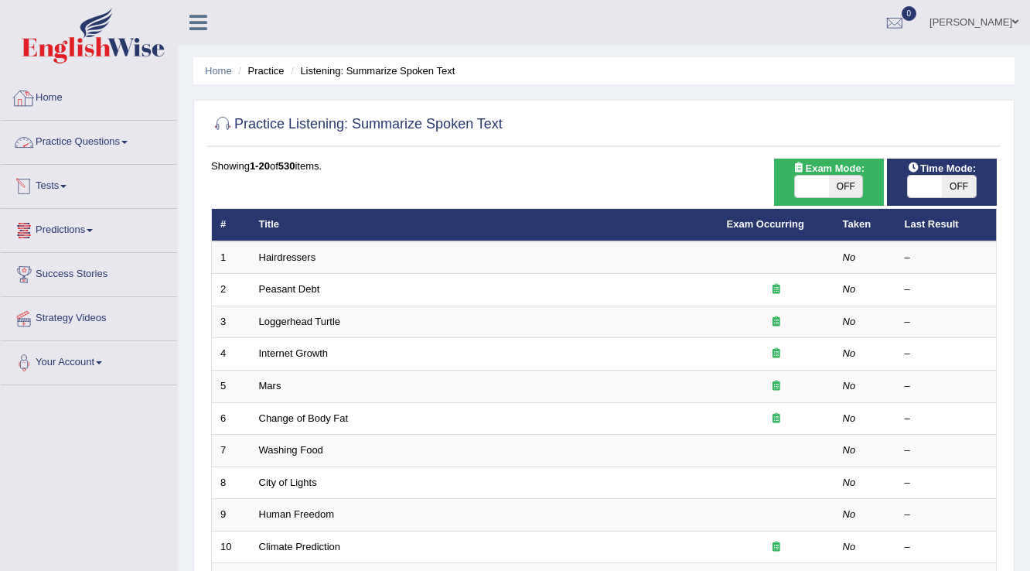
click at [87, 138] on link "Practice Questions" at bounding box center [89, 140] width 176 height 39
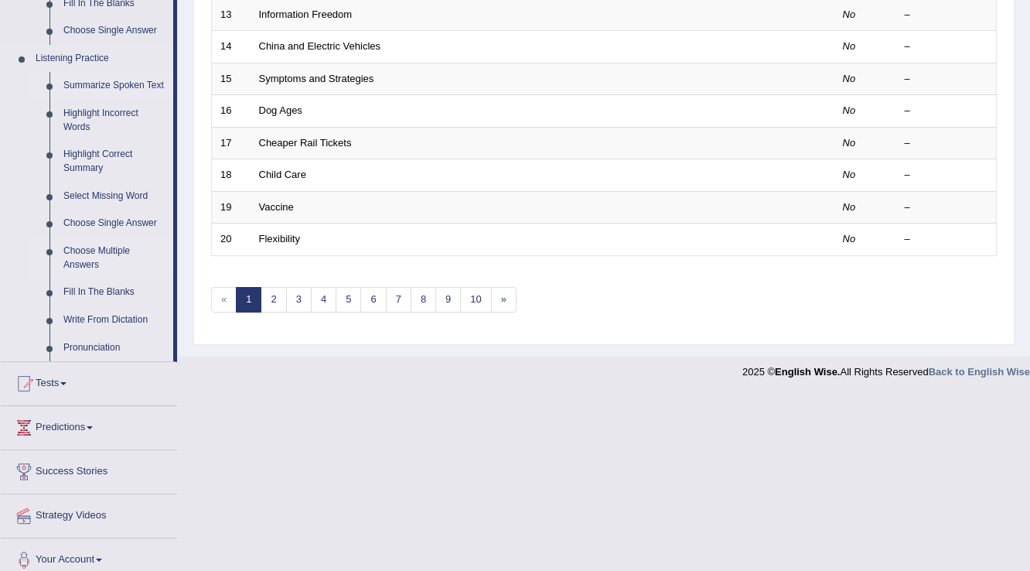
scroll to position [639, 0]
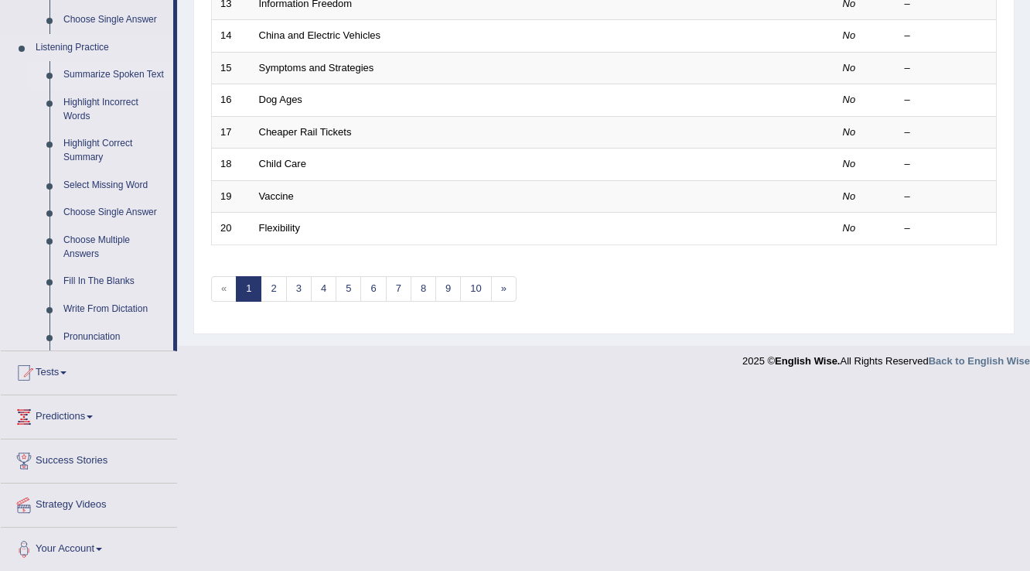
click at [117, 77] on link "Summarize Spoken Text" at bounding box center [114, 75] width 117 height 28
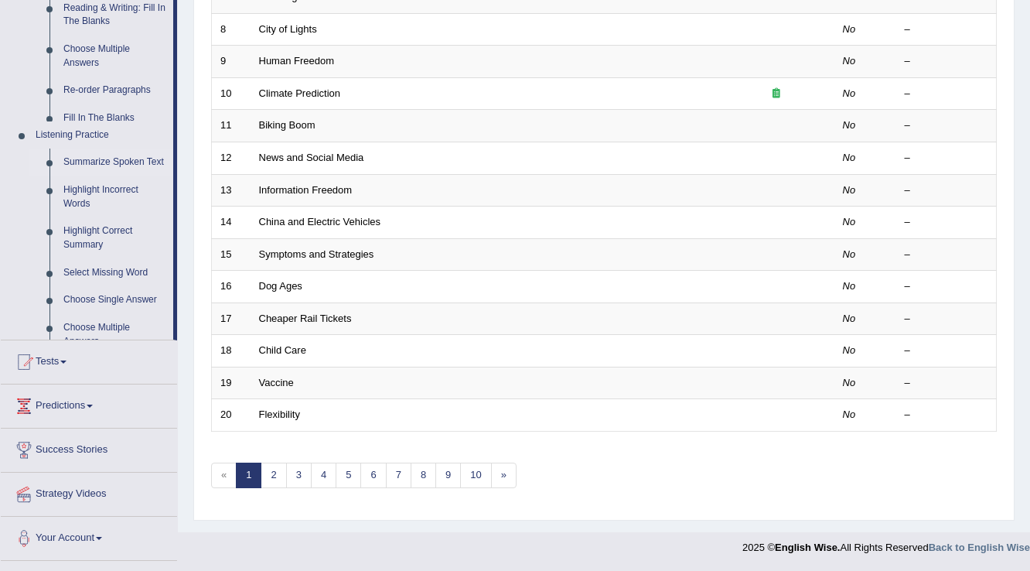
scroll to position [448, 0]
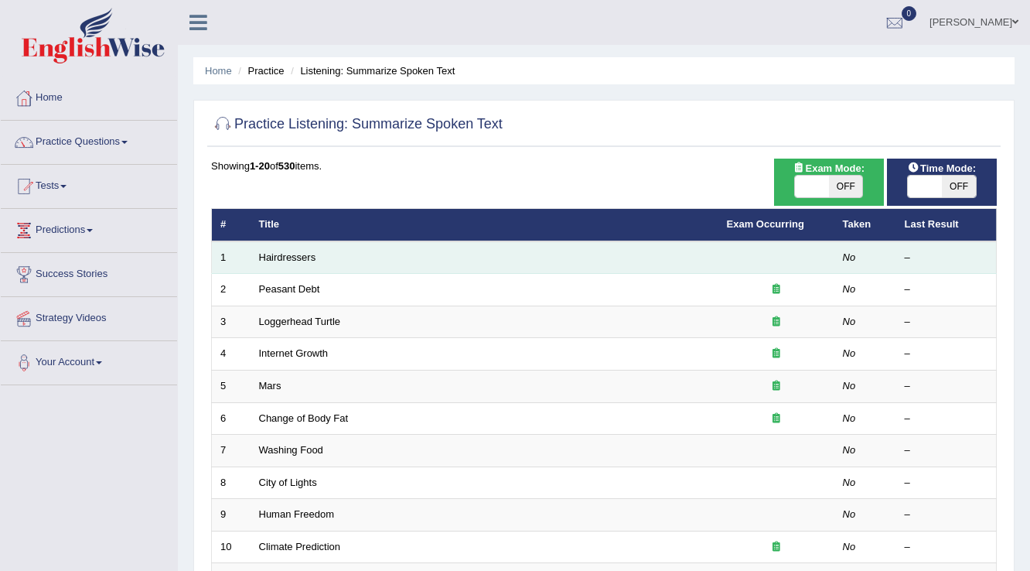
click at [326, 263] on td "Hairdressers" at bounding box center [484, 257] width 468 height 32
click at [323, 263] on td "Hairdressers" at bounding box center [484, 257] width 468 height 32
click at [288, 254] on link "Hairdressers" at bounding box center [287, 257] width 57 height 12
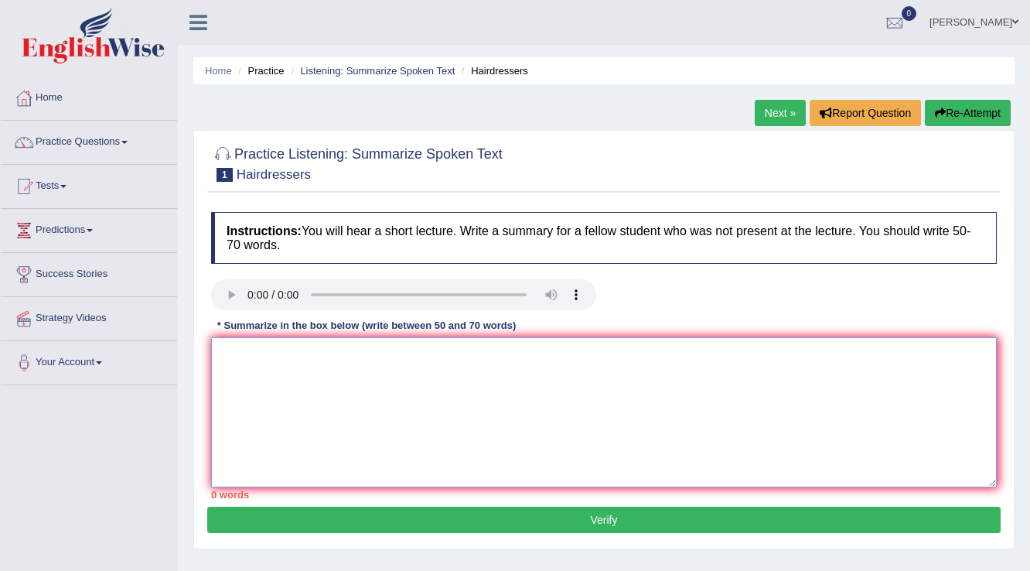
click at [450, 408] on textarea at bounding box center [603, 412] width 785 height 150
click at [377, 352] on textarea "The speaker provided a comprehnsive" at bounding box center [603, 412] width 785 height 150
click at [428, 351] on textarea "The speaker provided a comprehensive" at bounding box center [603, 412] width 785 height 150
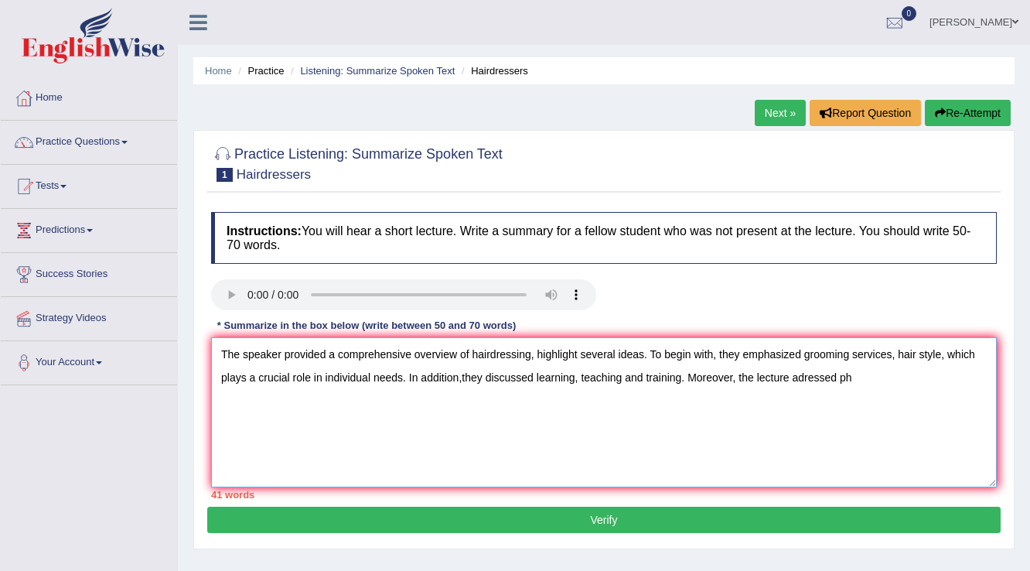
drag, startPoint x: 680, startPoint y: 376, endPoint x: 535, endPoint y: 373, distance: 144.6
click at [535, 373] on textarea "The speaker provided a comprehensive overview of hairdressing, highlight severa…" at bounding box center [603, 412] width 785 height 150
click at [890, 374] on textarea "The speaker provided a comprehensive overview of hairdressing, highlight severa…" at bounding box center [603, 412] width 785 height 150
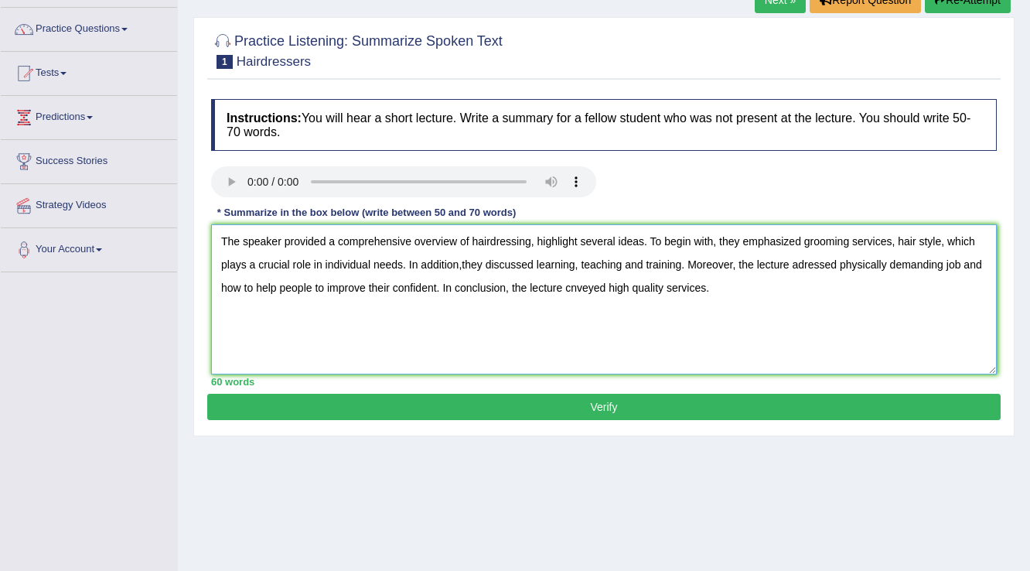
scroll to position [124, 0]
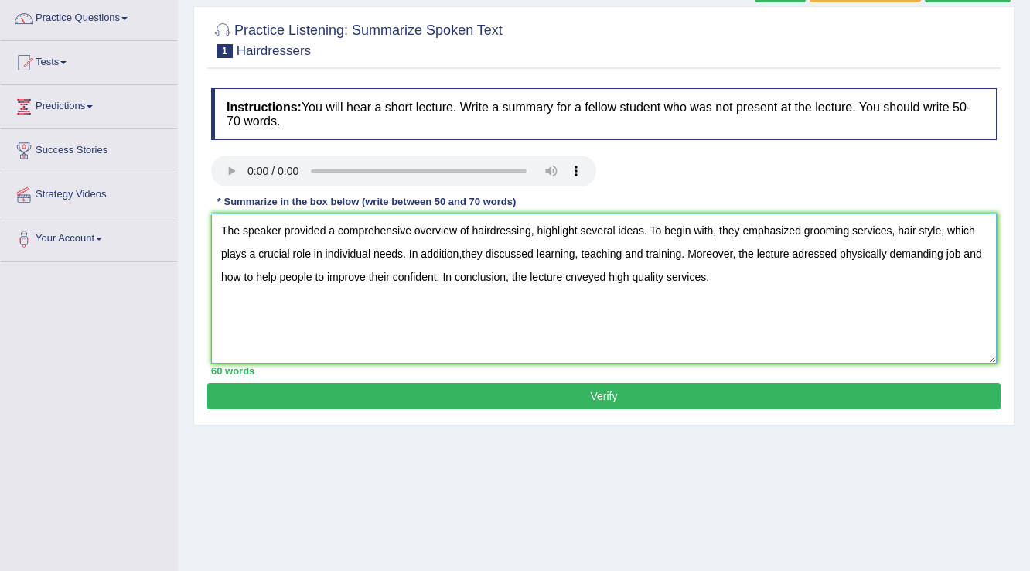
type textarea "The speaker provided a comprehensive overview of hairdressing, highlight severa…"
click at [825, 389] on button "Verify" at bounding box center [603, 396] width 793 height 26
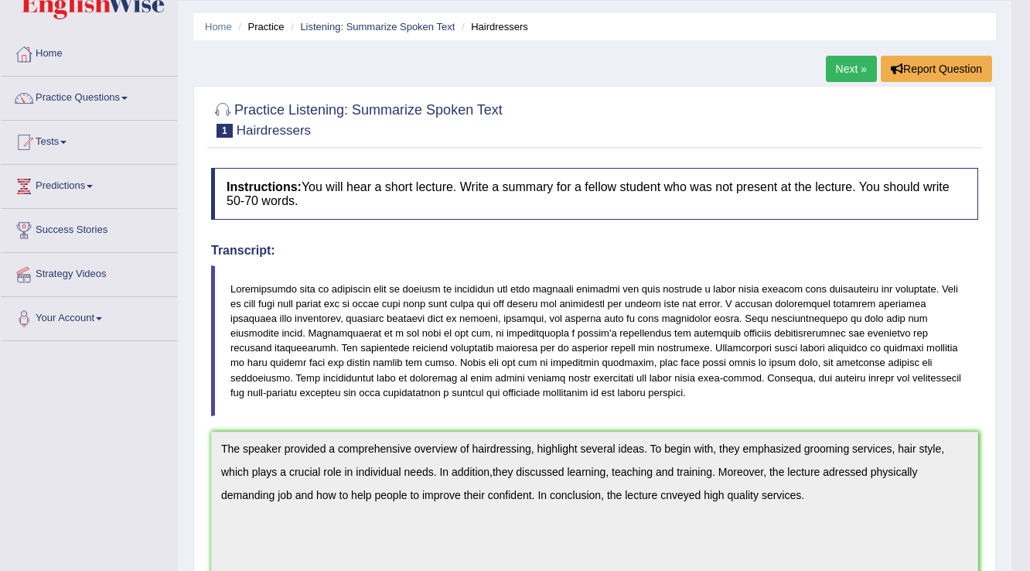
scroll to position [0, 0]
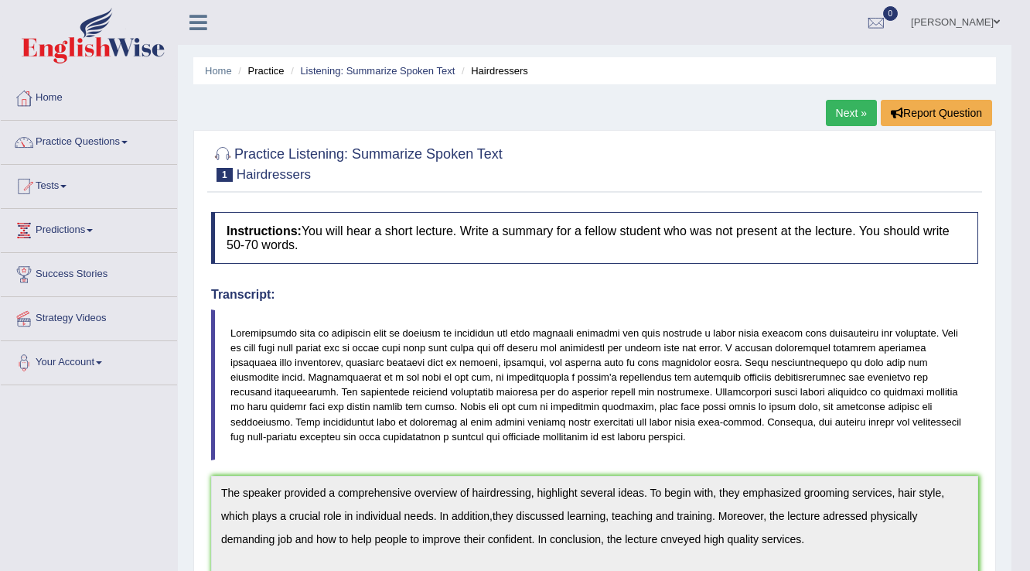
click at [270, 66] on li "Practice" at bounding box center [258, 70] width 49 height 15
click at [417, 72] on link "Listening: Summarize Spoken Text" at bounding box center [377, 71] width 155 height 12
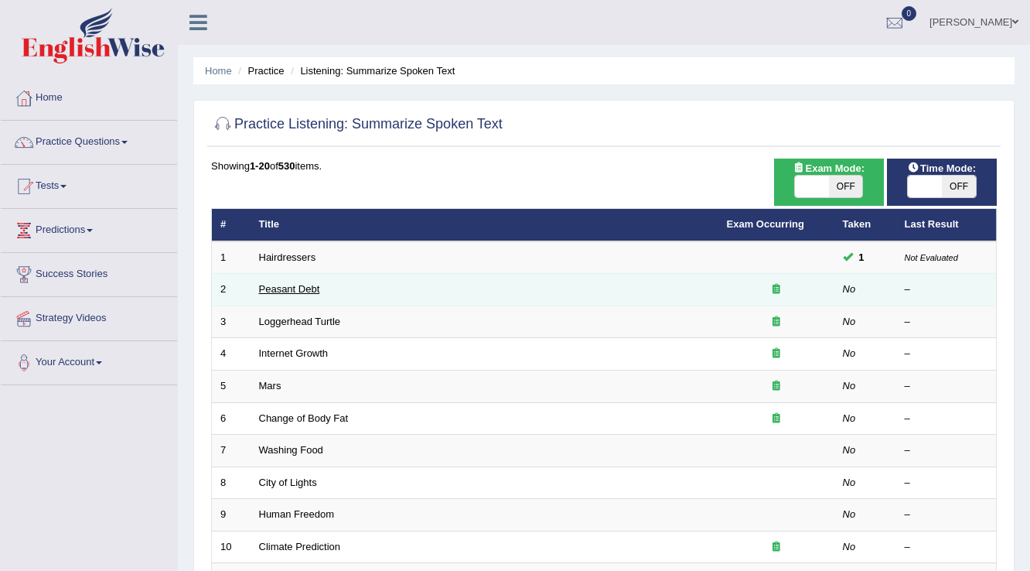
click at [294, 288] on link "Peasant Debt" at bounding box center [289, 289] width 61 height 12
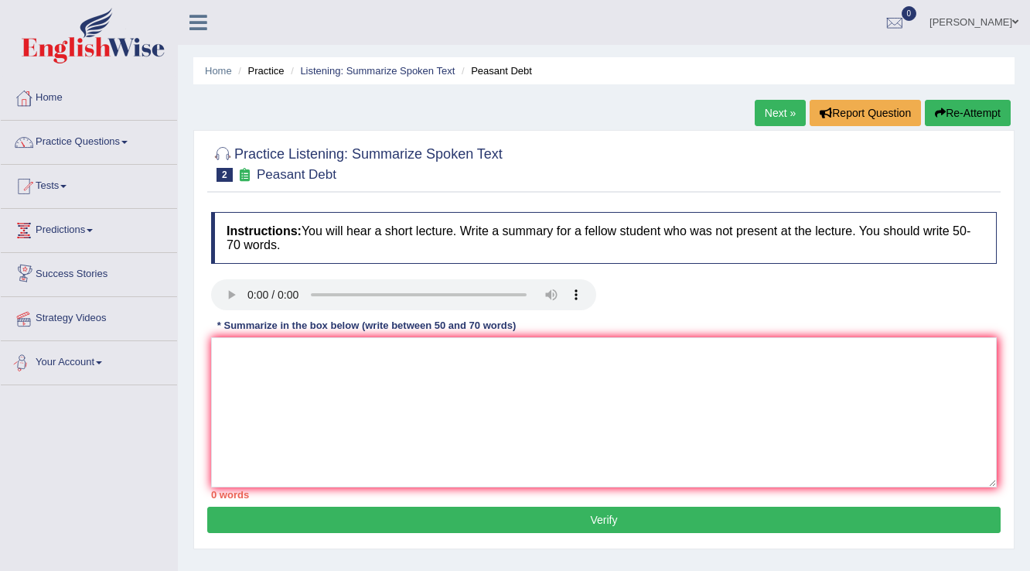
click at [253, 335] on div "Instructions: You will hear a short lecture. Write a summary for a fellow stude…" at bounding box center [603, 355] width 793 height 302
click at [253, 351] on textarea at bounding box center [603, 412] width 785 height 150
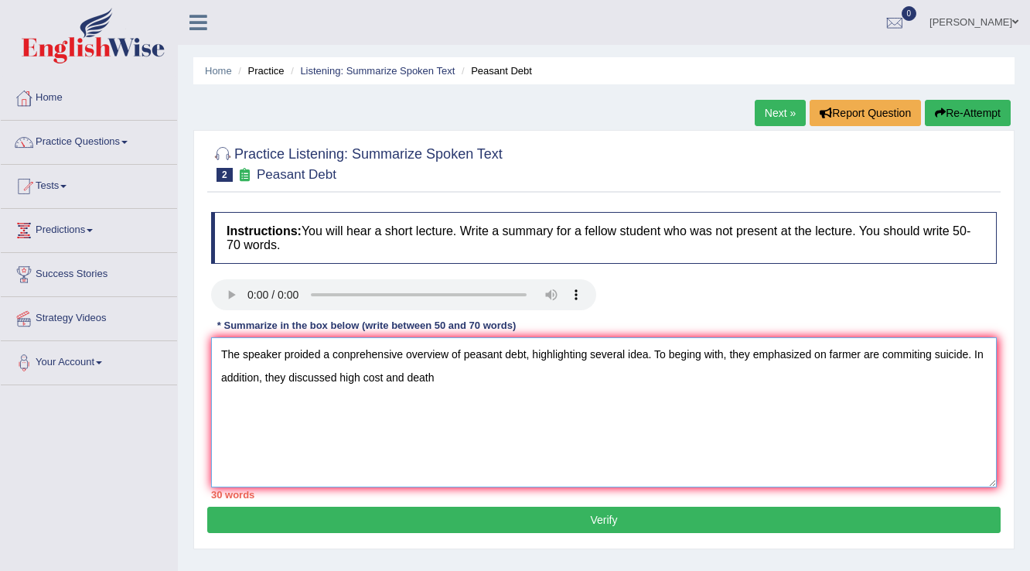
click at [383, 375] on textarea "The speaker proided a conprehensive overview of peasant debt, highlighting seve…" at bounding box center [603, 412] width 785 height 150
click at [445, 377] on textarea "The speaker proided a conprehensive overview of peasant debt, highlighting seve…" at bounding box center [603, 412] width 785 height 150
click at [433, 377] on textarea "The speaker proided a conprehensive overview of peasant debt, highlighting seve…" at bounding box center [603, 412] width 785 height 150
click at [779, 371] on textarea "The speaker proided a conprehensive overview of peasant debt, highlighting seve…" at bounding box center [603, 412] width 785 height 150
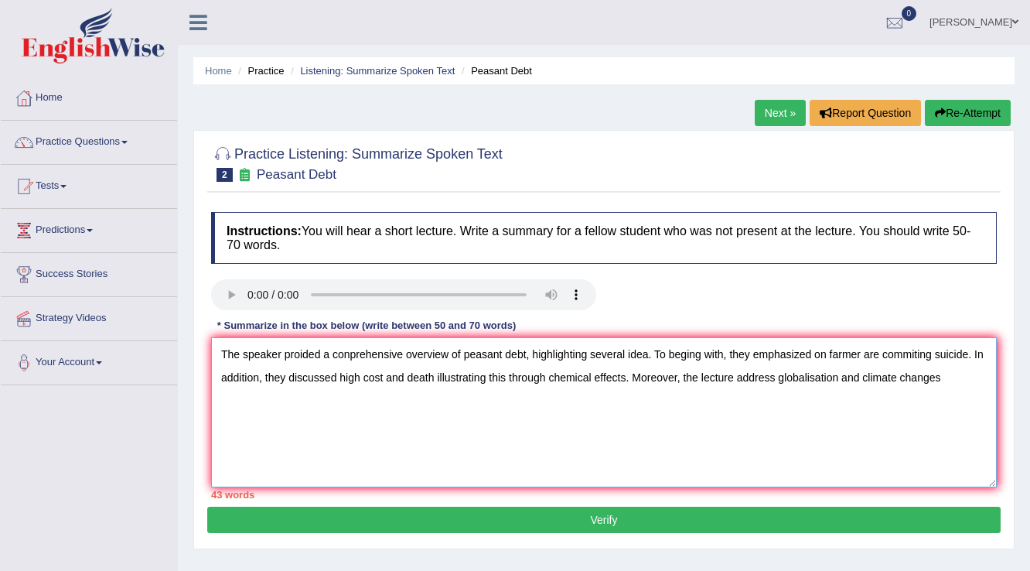
click at [403, 376] on textarea "The speaker proided a conprehensive overview of peasant debt, highlighting seve…" at bounding box center [603, 412] width 785 height 150
click at [545, 376] on textarea "The speaker proided a conprehensive overview of peasant debt, highlighting seve…" at bounding box center [603, 412] width 785 height 150
click at [282, 403] on textarea "The speaker proided a conprehensive overview of peasant debt, highlighting seve…" at bounding box center [603, 412] width 785 height 150
click at [571, 376] on textarea "The speaker proided a conprehensive overview of peasant debt, highlighting seve…" at bounding box center [603, 412] width 785 height 150
click at [325, 414] on textarea "The speaker proided a conprehensive overview of peasant debt, highlighting seve…" at bounding box center [603, 412] width 785 height 150
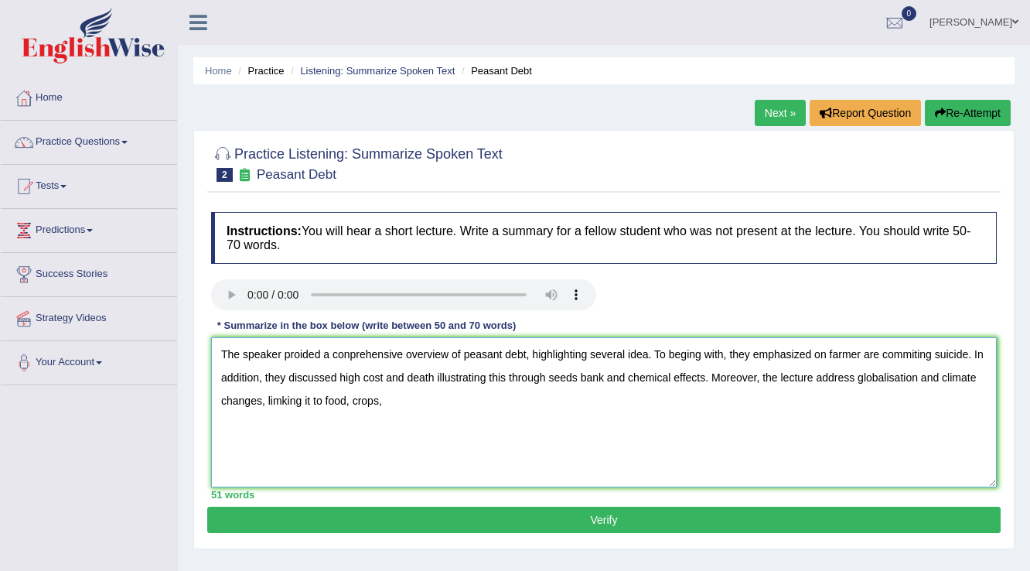
click at [280, 401] on textarea "The speaker proided a conprehensive overview of peasant debt, highlighting seve…" at bounding box center [603, 412] width 785 height 150
click at [407, 400] on textarea "The speaker proided a conprehensive overview of peasant debt, highlighting seve…" at bounding box center [603, 412] width 785 height 150
drag, startPoint x: 391, startPoint y: 398, endPoint x: 318, endPoint y: 404, distance: 73.7
click at [318, 404] on textarea "The speaker proided a conprehensive overview of peasant debt, highlighting seve…" at bounding box center [603, 412] width 785 height 150
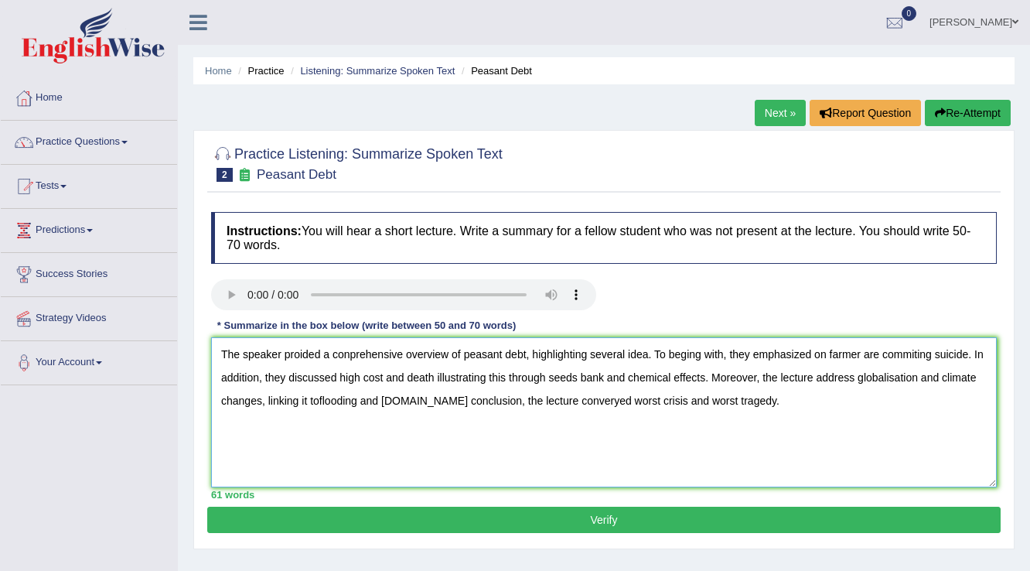
type textarea "The speaker proided a conprehensive overview of peasant debt, highlighting seve…"
click at [619, 515] on button "Verify" at bounding box center [603, 519] width 793 height 26
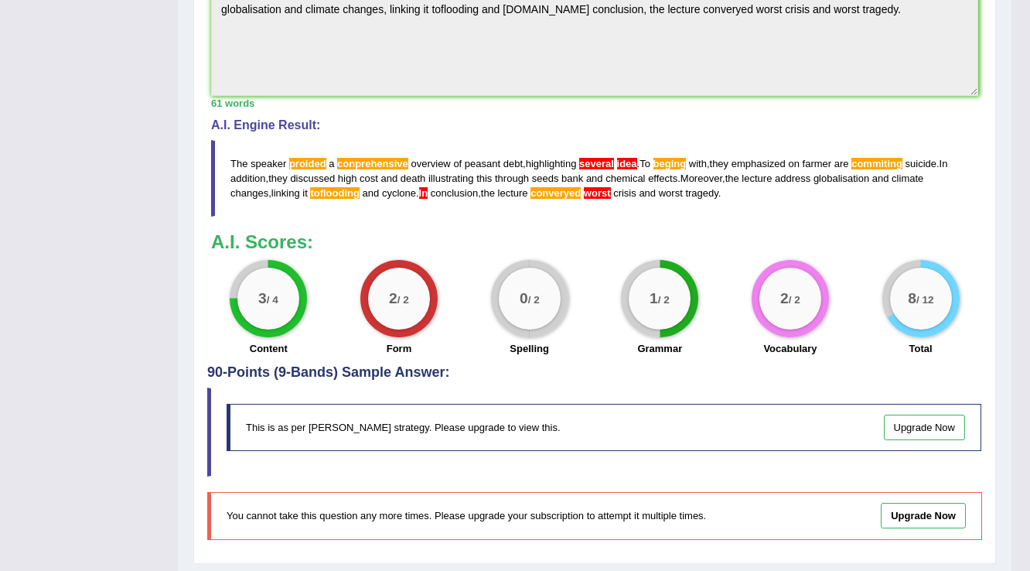
scroll to position [523, 0]
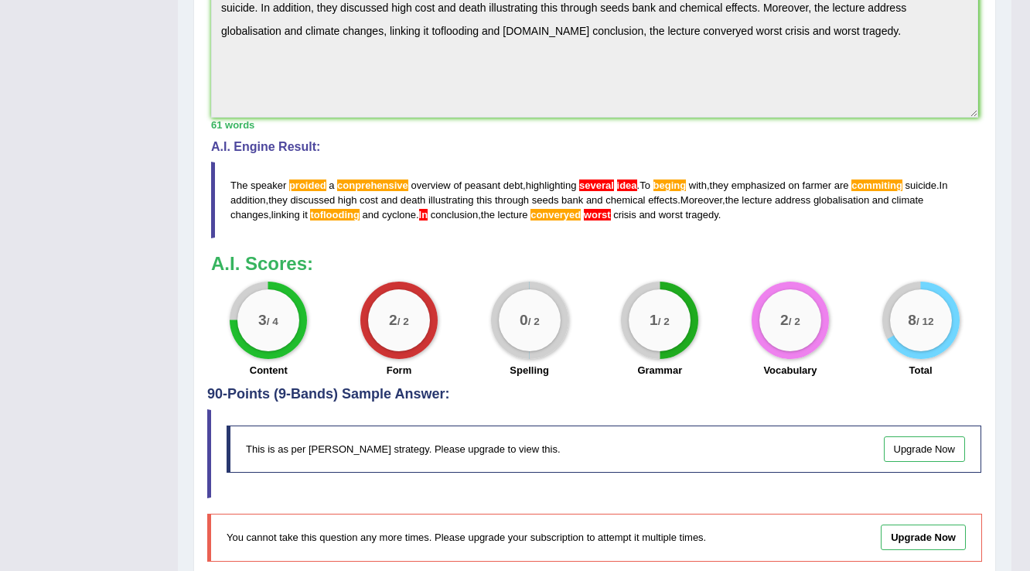
click at [896, 182] on span "commiting" at bounding box center [876, 185] width 51 height 12
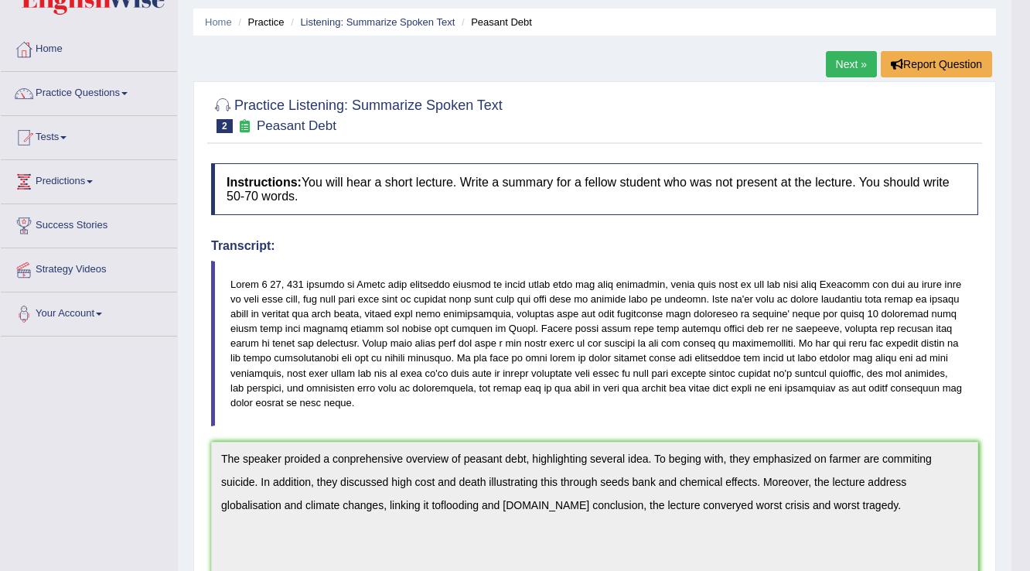
scroll to position [28, 0]
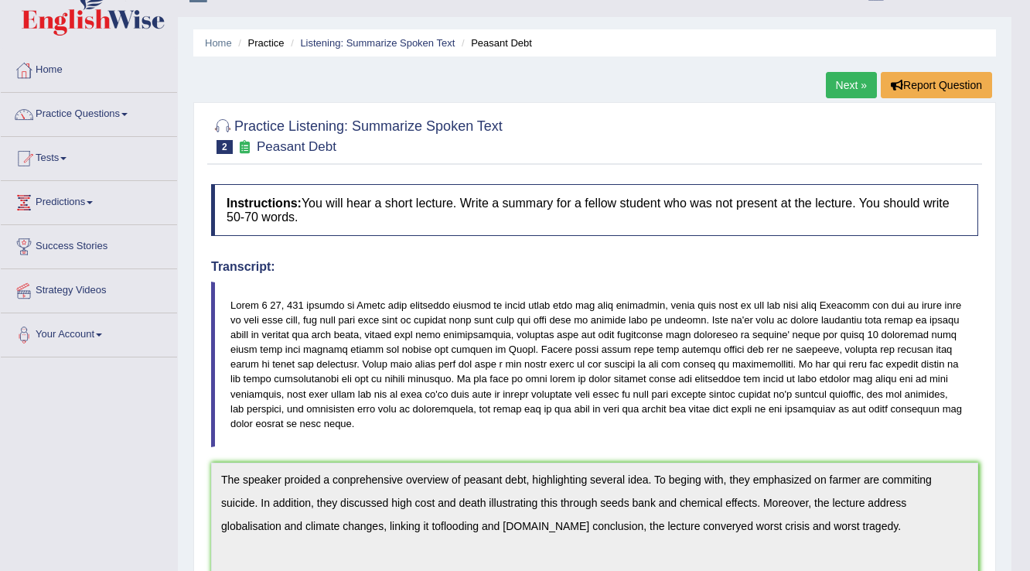
click at [853, 78] on link "Next »" at bounding box center [851, 85] width 51 height 26
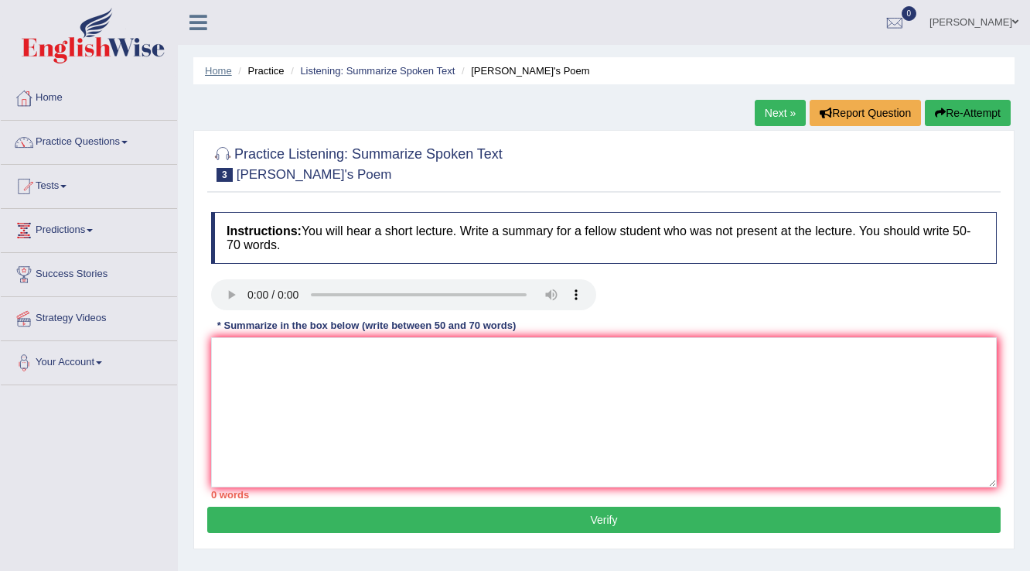
click at [222, 72] on link "Home" at bounding box center [218, 71] width 27 height 12
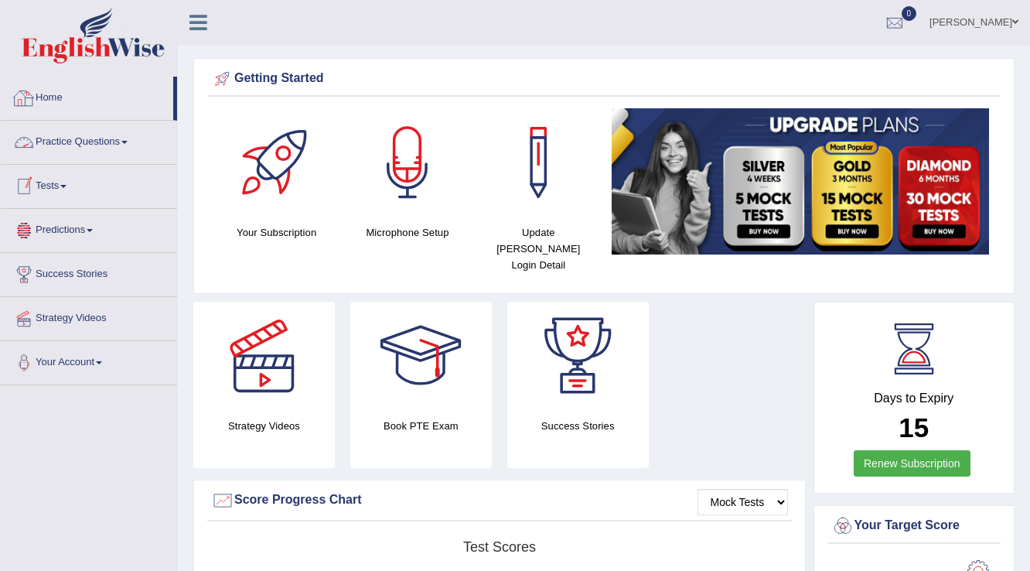
click at [87, 135] on link "Practice Questions" at bounding box center [89, 140] width 176 height 39
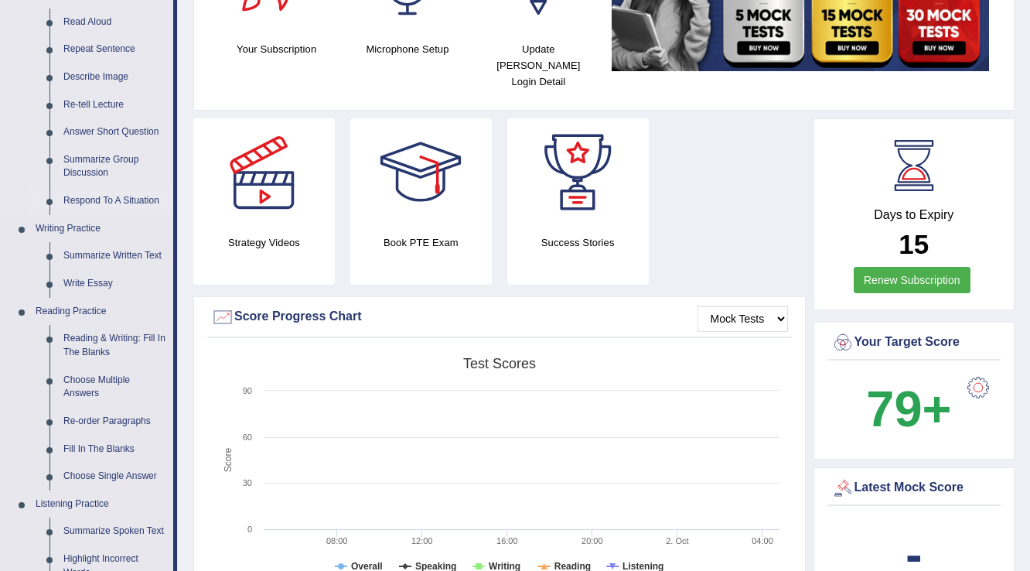
scroll to position [371, 0]
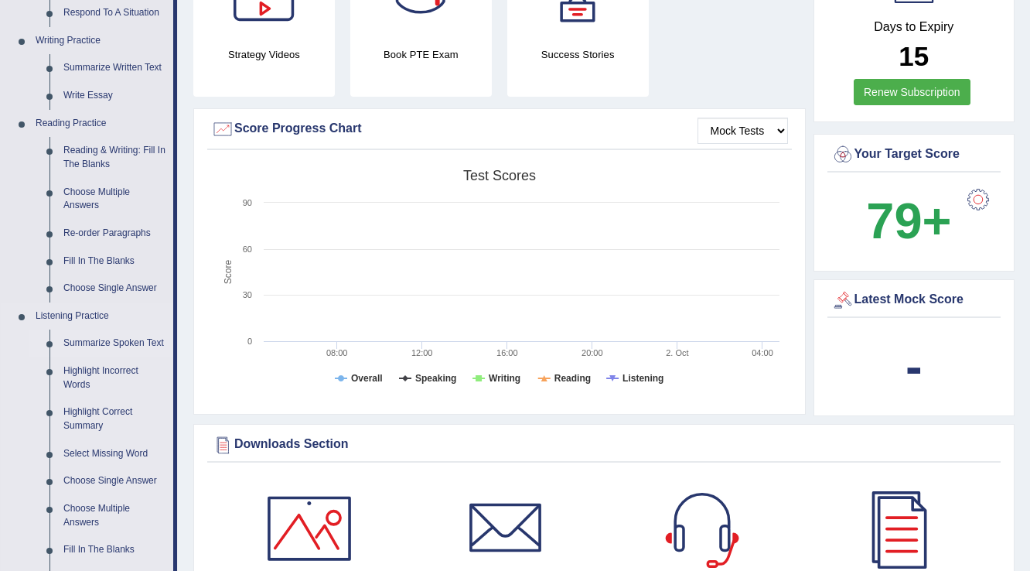
click at [90, 344] on link "Summarize Spoken Text" at bounding box center [114, 343] width 117 height 28
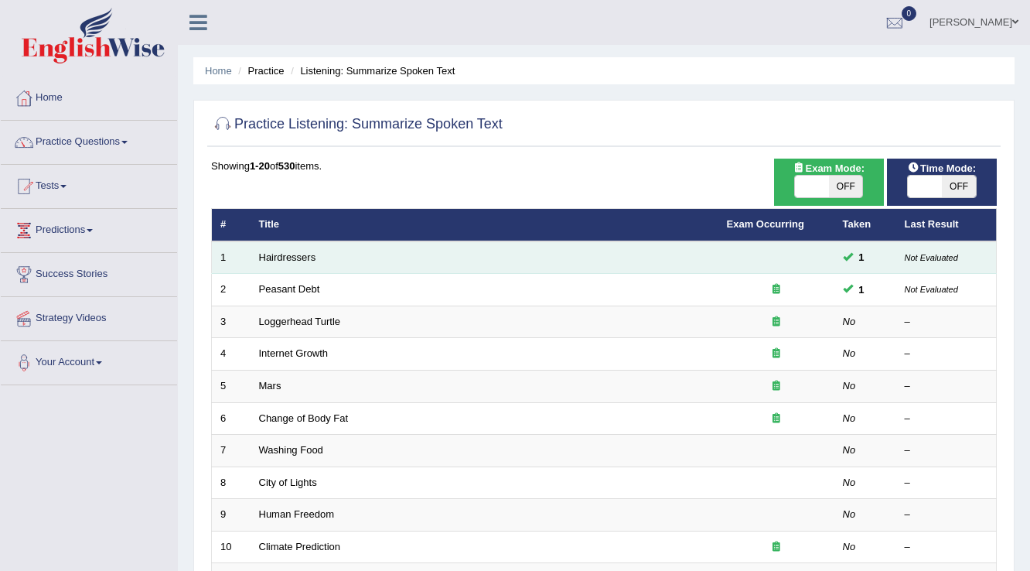
click at [850, 265] on td "1" at bounding box center [865, 257] width 62 height 32
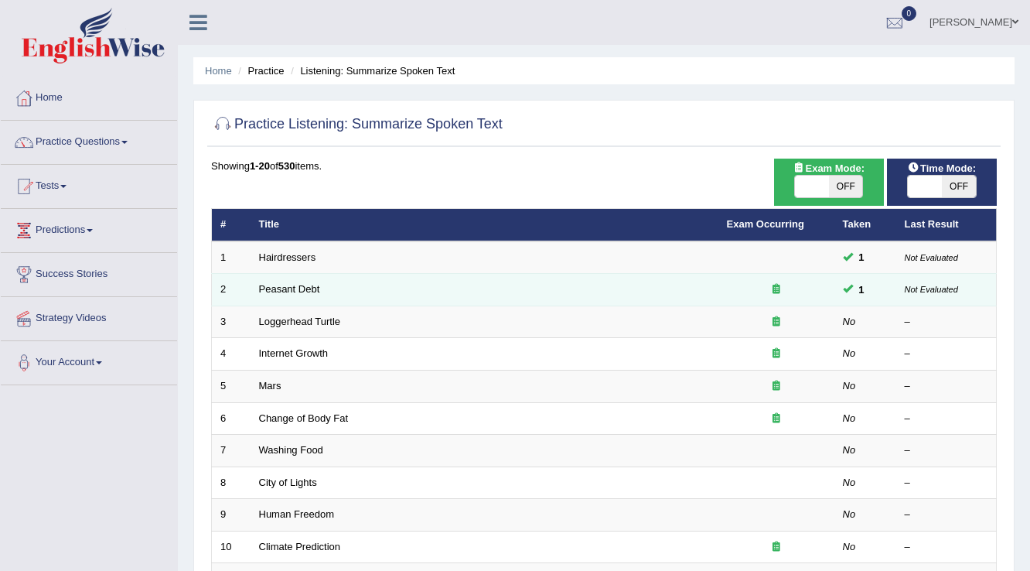
click at [798, 288] on div at bounding box center [776, 289] width 99 height 15
click at [268, 293] on link "Peasant Debt" at bounding box center [289, 289] width 61 height 12
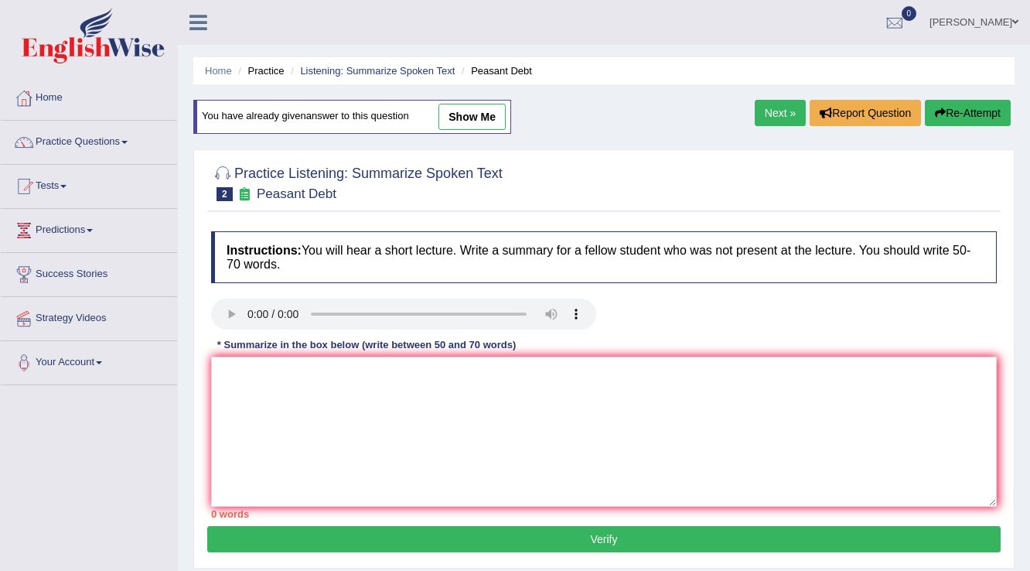
click at [465, 114] on link "show me" at bounding box center [471, 117] width 67 height 26
type textarea "The speaker proided a conprehensive overview of peasant debt, highlighting seve…"
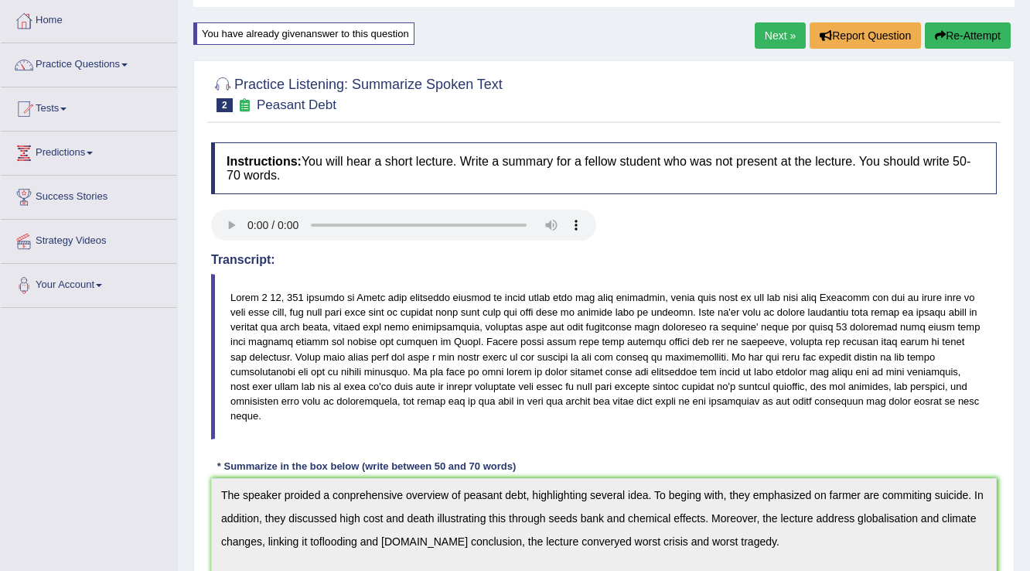
scroll to position [62, 0]
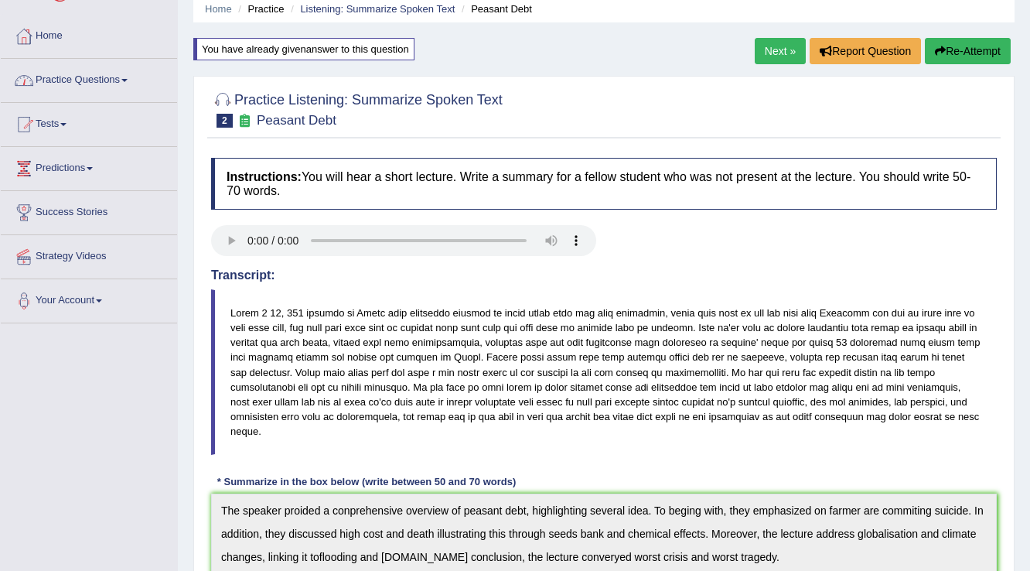
click at [83, 79] on link "Practice Questions" at bounding box center [89, 78] width 176 height 39
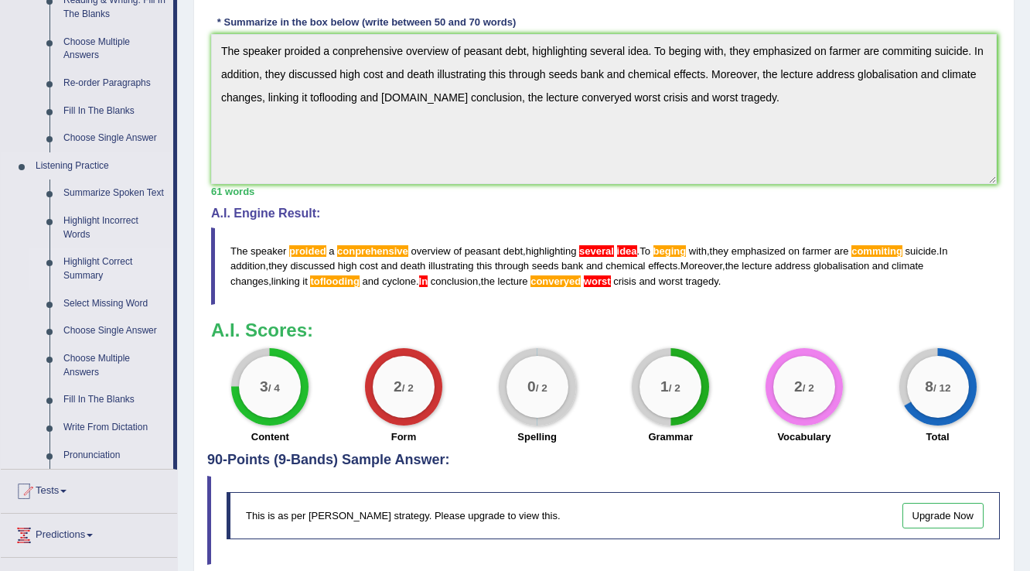
scroll to position [516, 0]
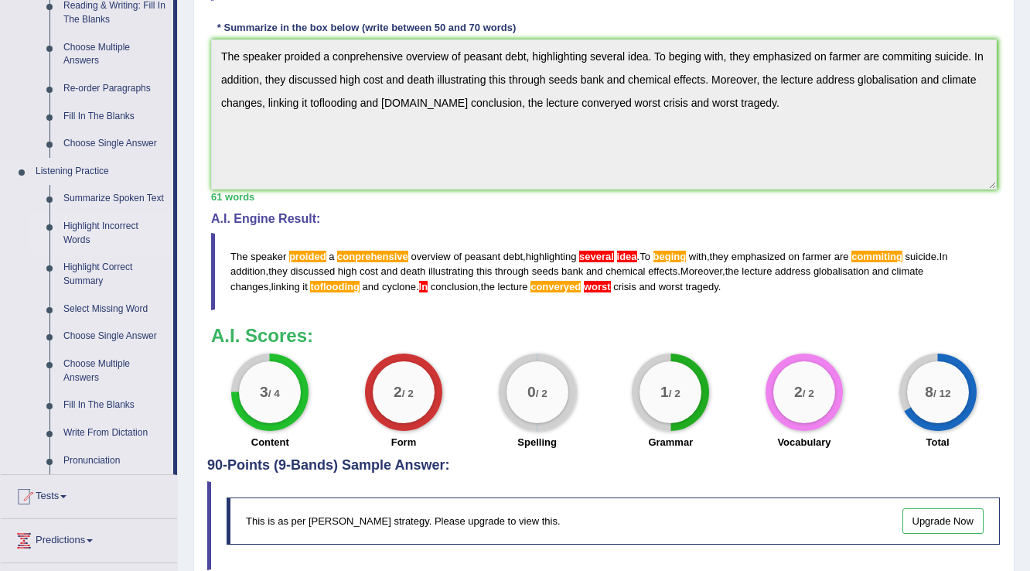
click at [111, 226] on link "Highlight Incorrect Words" at bounding box center [114, 233] width 117 height 41
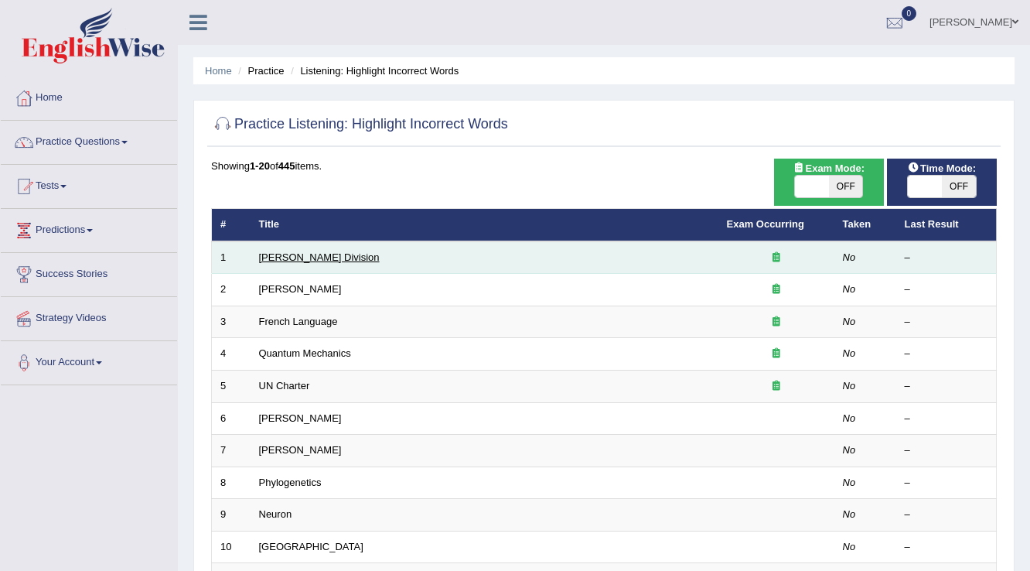
click at [309, 260] on link "[PERSON_NAME] Division" at bounding box center [319, 257] width 121 height 12
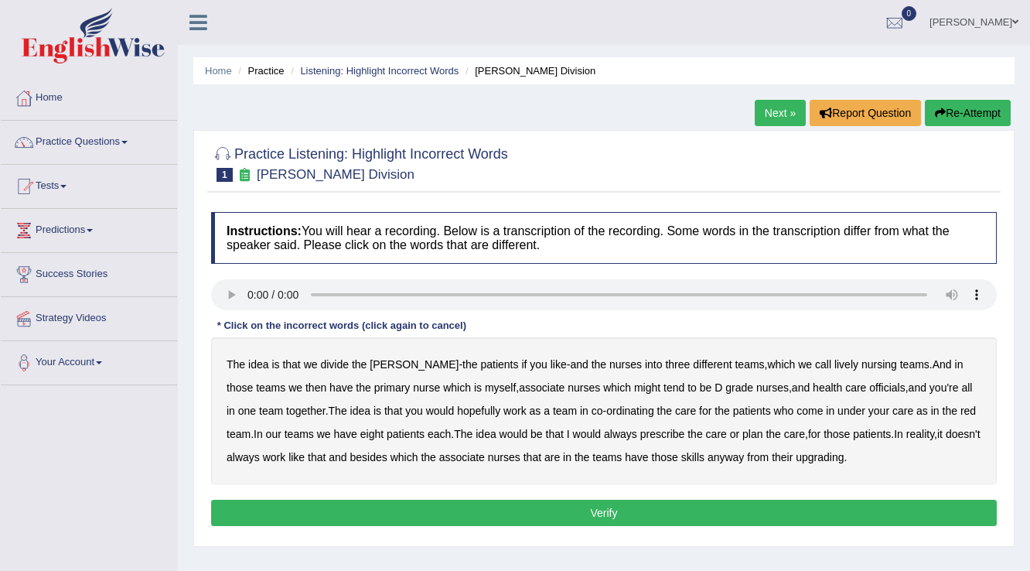
click at [500, 355] on div "The idea is that we divide the ward - the patients if you like - and the nurses…" at bounding box center [603, 410] width 785 height 147
click at [550, 364] on b "like" at bounding box center [558, 364] width 16 height 12
click at [106, 150] on link "Practice Questions" at bounding box center [89, 140] width 176 height 39
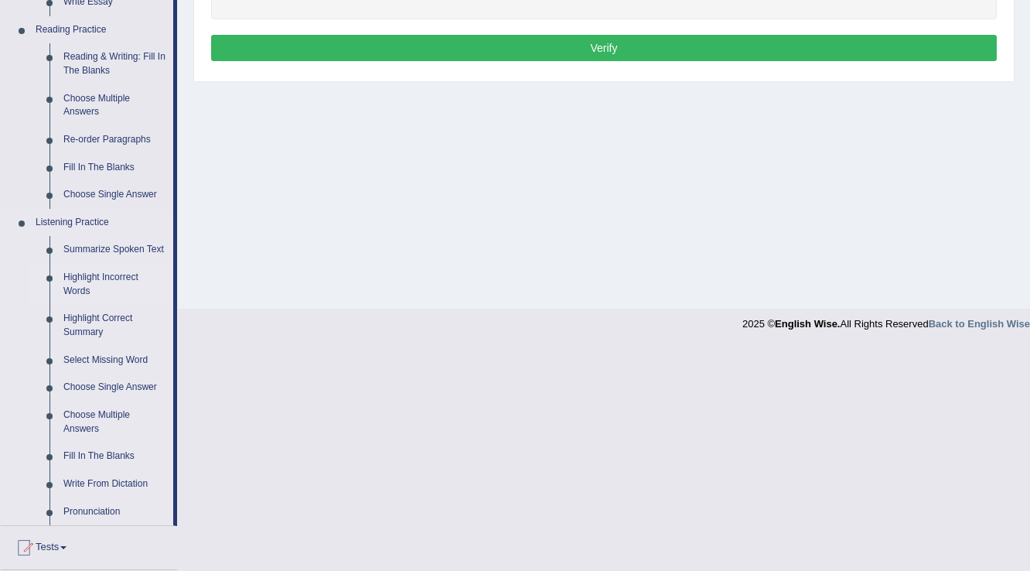
scroll to position [495, 0]
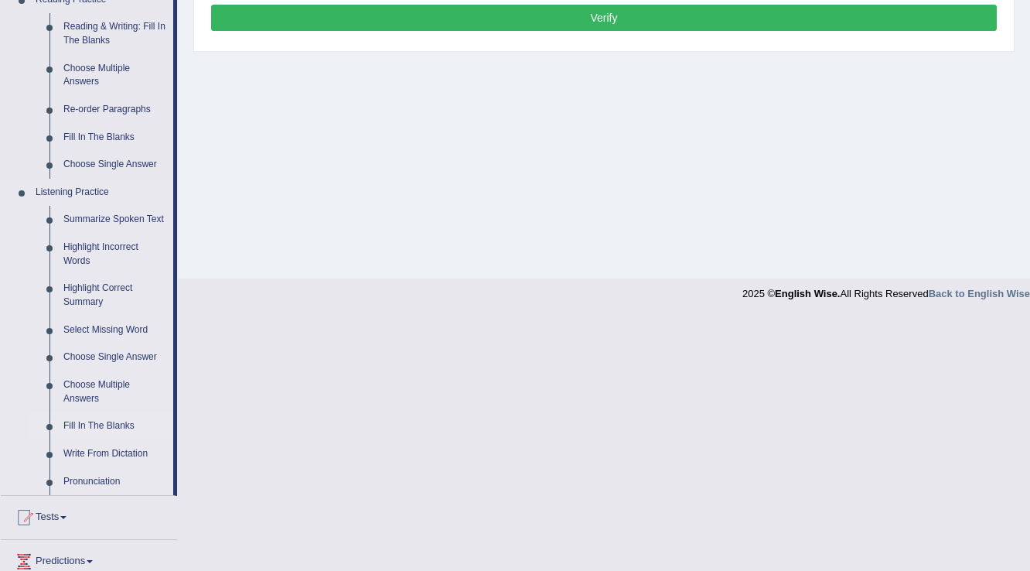
click at [100, 429] on link "Fill In The Blanks" at bounding box center [114, 426] width 117 height 28
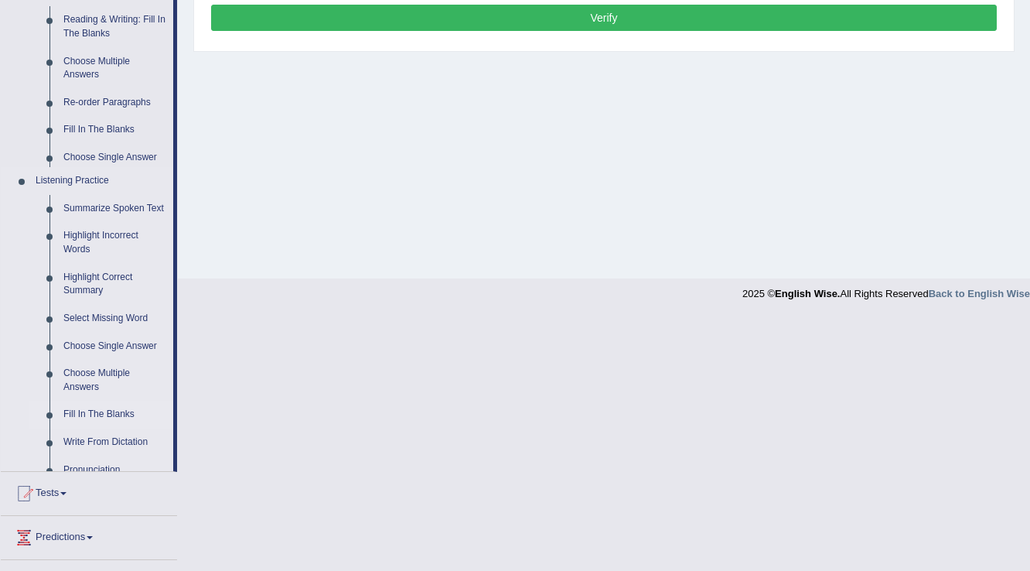
scroll to position [241, 0]
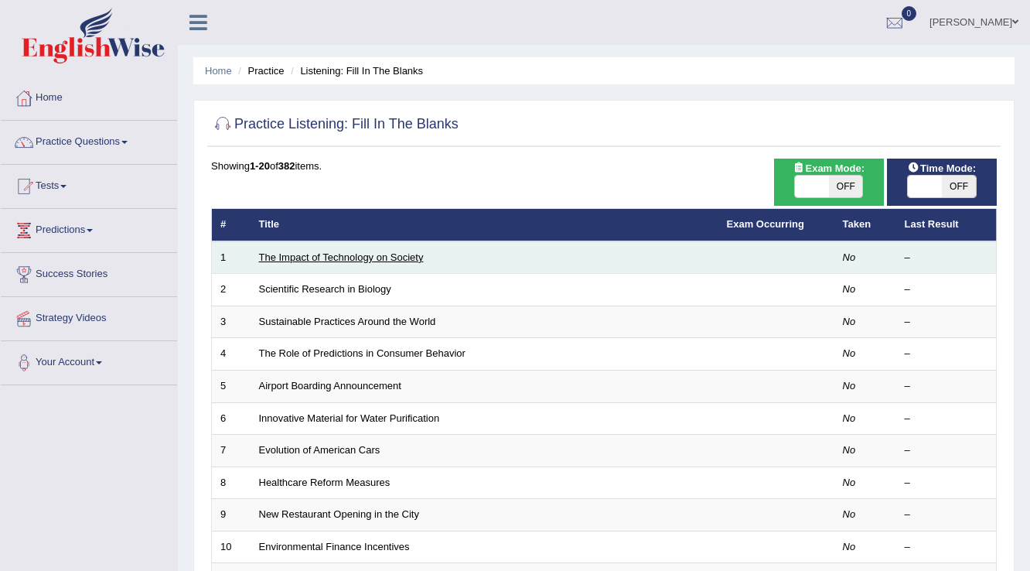
click at [399, 259] on link "The Impact of Technology on Society" at bounding box center [341, 257] width 165 height 12
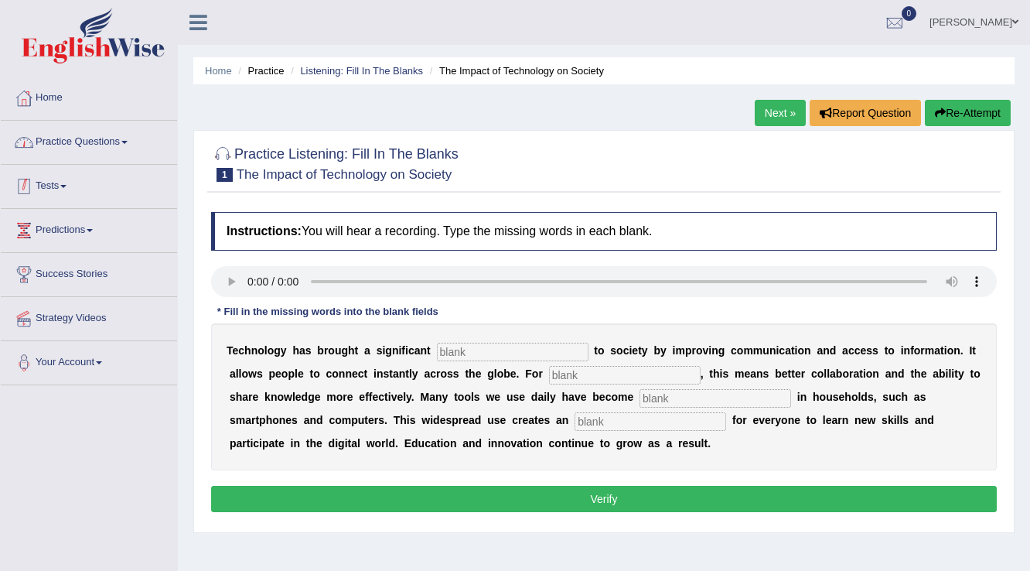
click at [127, 143] on link "Practice Questions" at bounding box center [89, 140] width 176 height 39
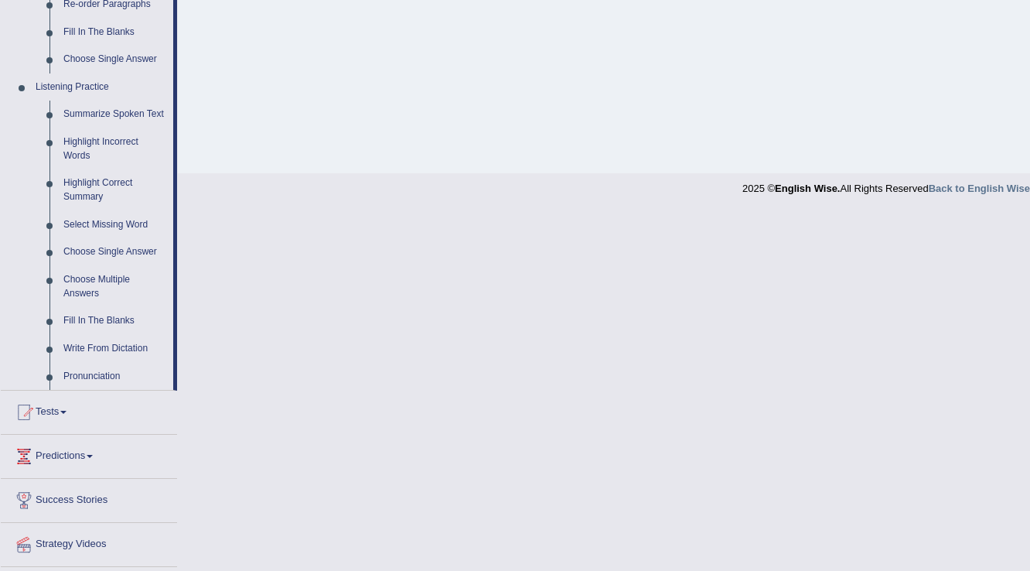
scroll to position [577, 0]
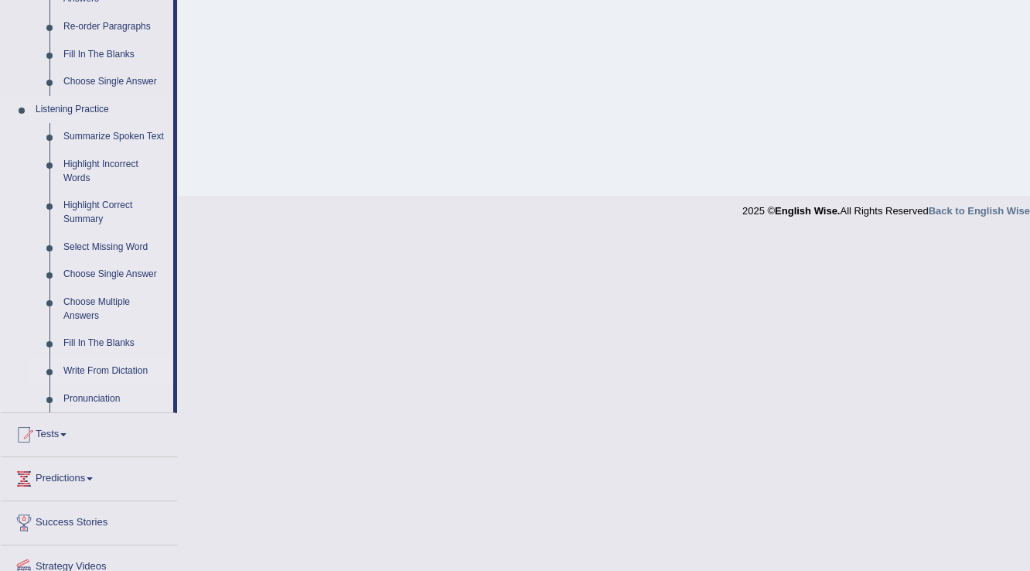
click at [136, 368] on link "Write From Dictation" at bounding box center [114, 371] width 117 height 28
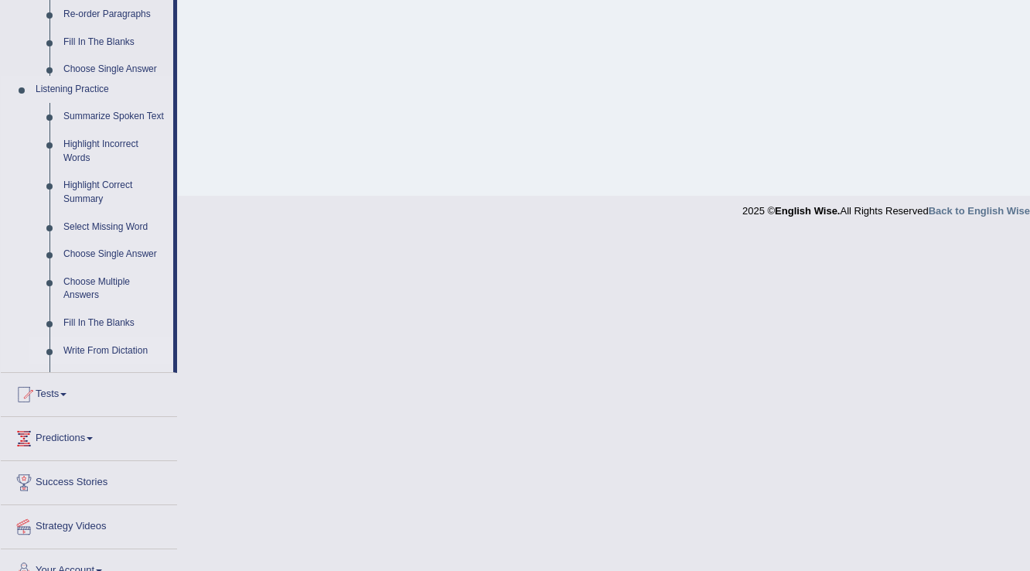
scroll to position [241, 0]
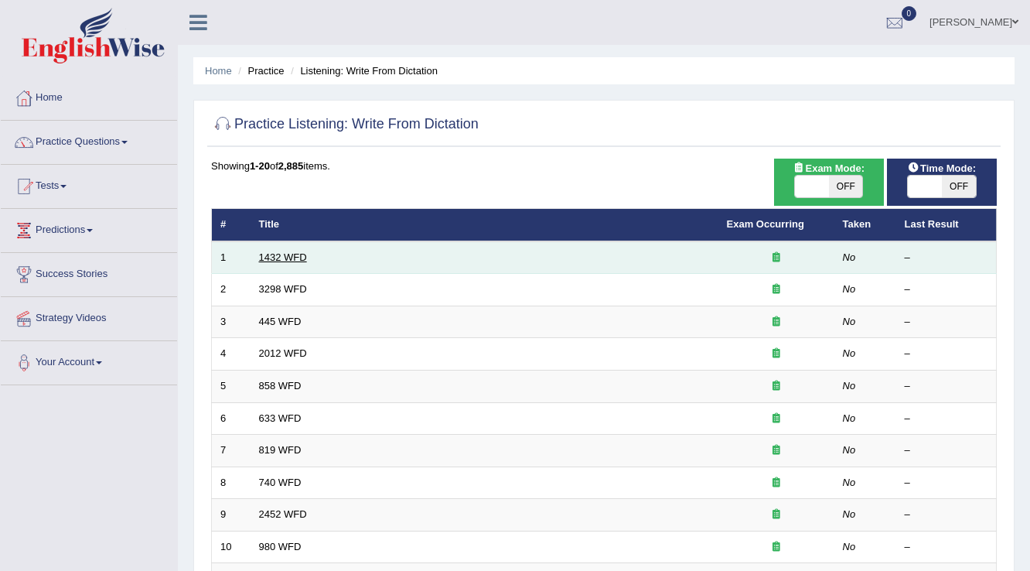
click at [294, 255] on link "1432 WFD" at bounding box center [283, 257] width 48 height 12
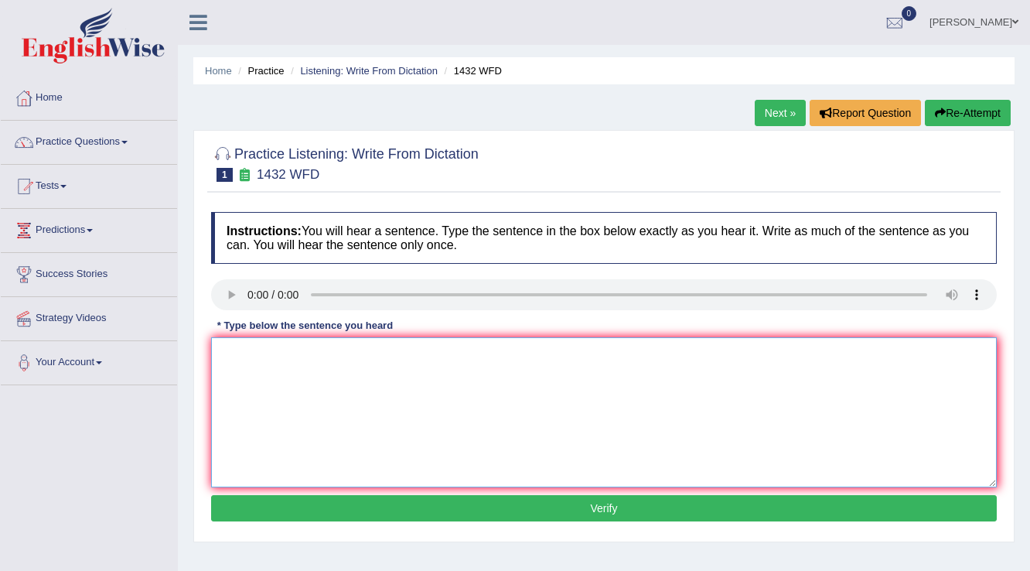
click at [277, 367] on textarea at bounding box center [603, 412] width 785 height 150
click at [331, 352] on textarea "Most physical activity in beneficial for your health." at bounding box center [603, 412] width 785 height 150
click at [323, 353] on textarea "Most physical activity is beneficial for your health." at bounding box center [603, 412] width 785 height 150
type textarea "Most physical activity activities are is beneficial for your health."
click at [578, 496] on button "Verify" at bounding box center [603, 508] width 785 height 26
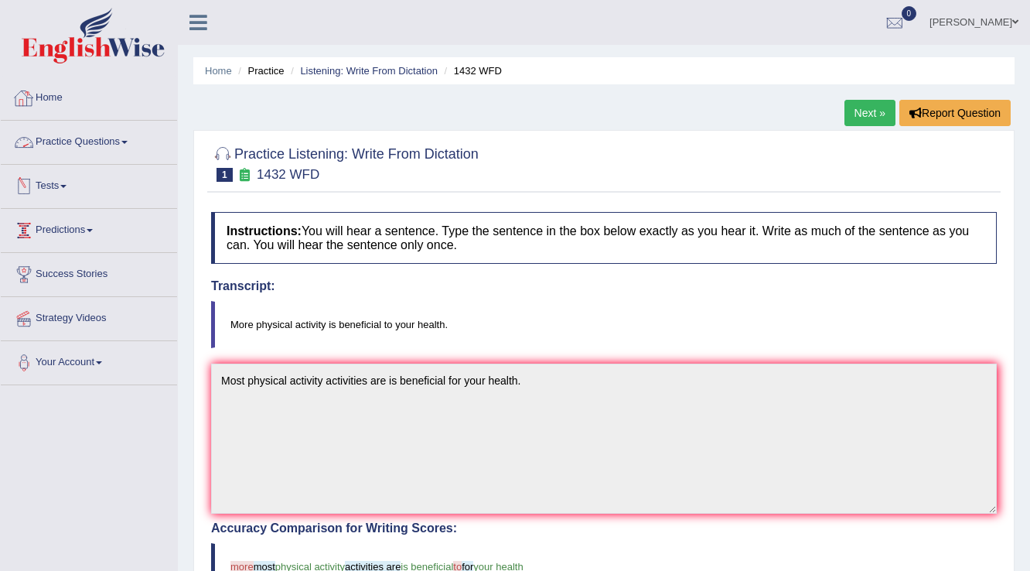
click at [124, 137] on link "Practice Questions" at bounding box center [89, 140] width 176 height 39
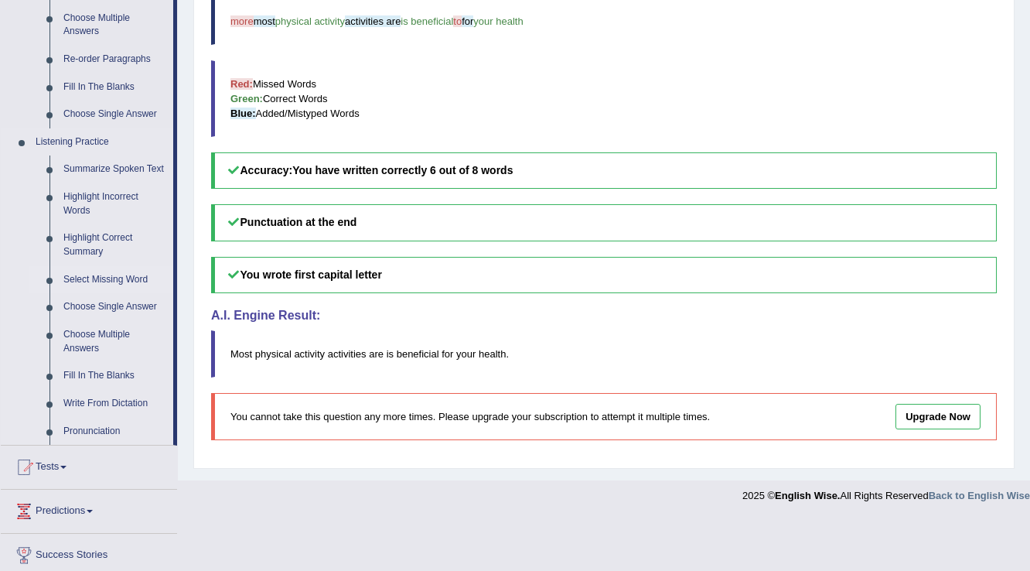
scroll to position [557, 0]
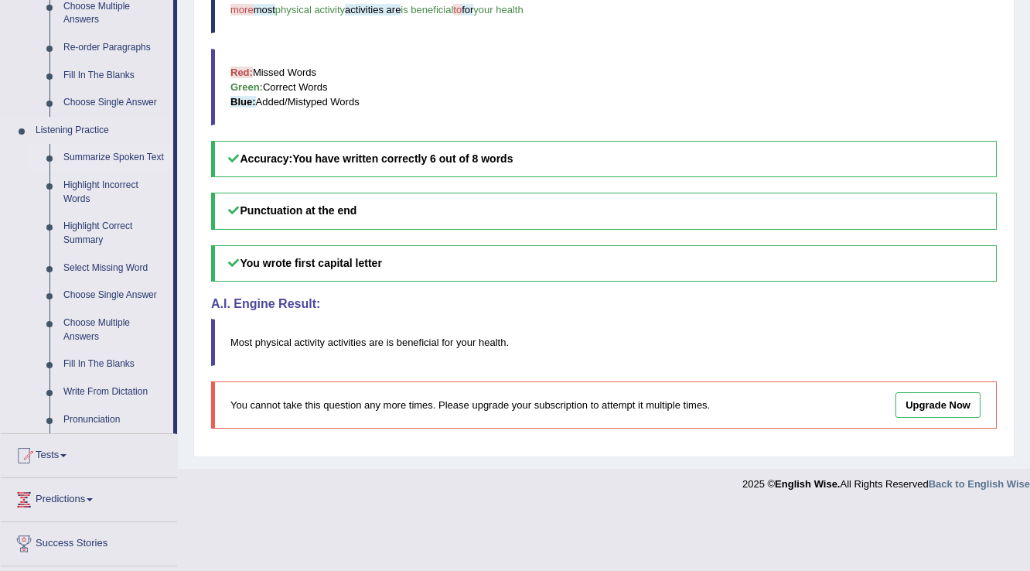
click at [127, 154] on link "Summarize Spoken Text" at bounding box center [114, 158] width 117 height 28
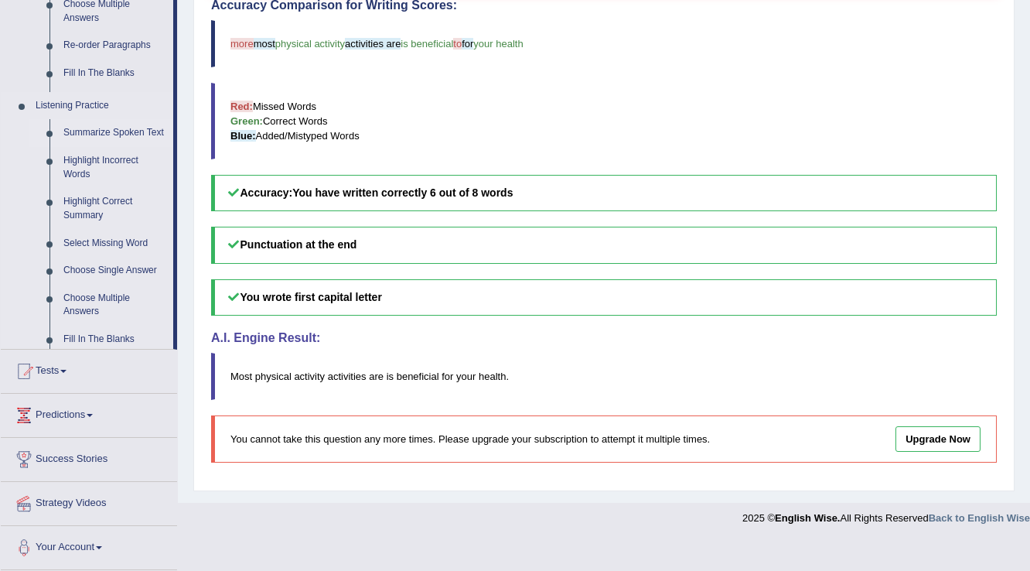
scroll to position [489, 0]
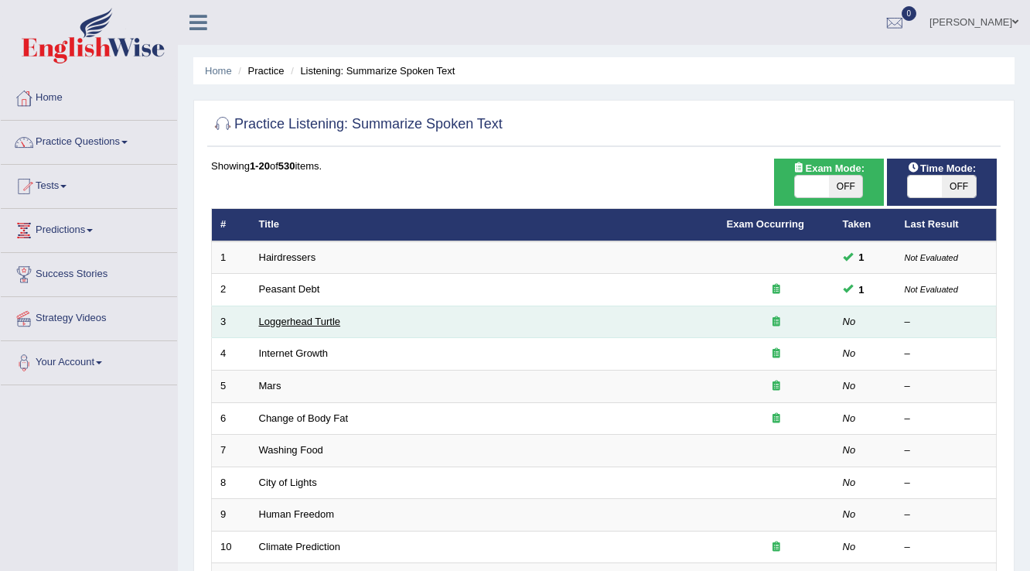
click at [275, 319] on link "Loggerhead Turtle" at bounding box center [300, 321] width 82 height 12
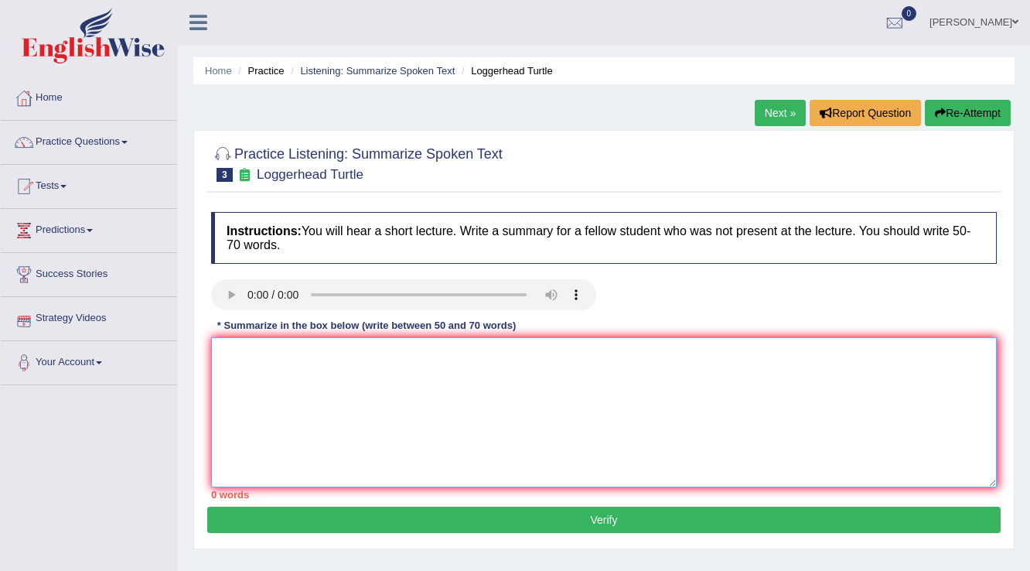
click at [274, 342] on textarea at bounding box center [603, 412] width 785 height 150
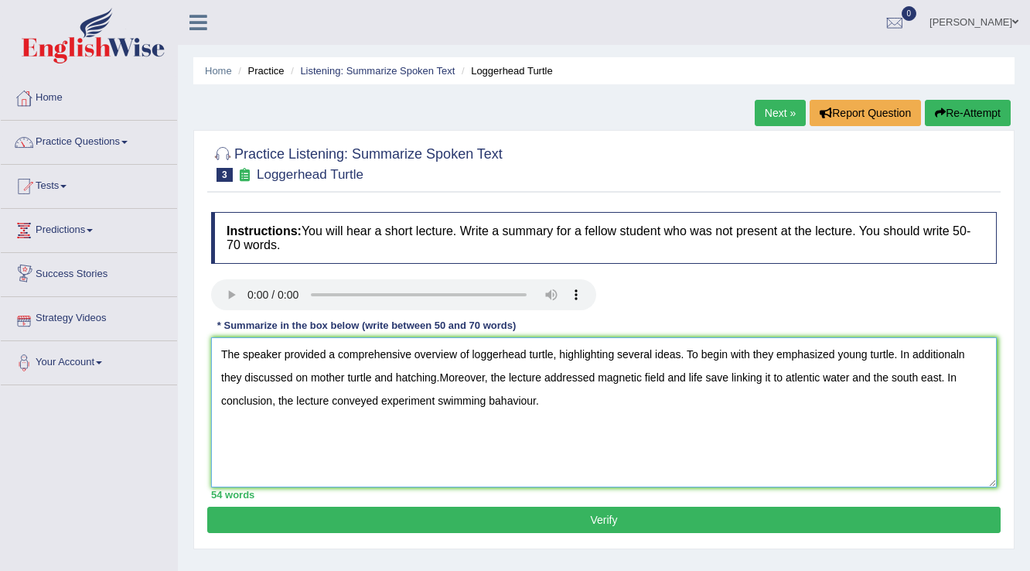
type textarea "The speaker provided a comprehensive overview of loggerhead turtle, highlightin…"
click at [449, 526] on button "Verify" at bounding box center [603, 519] width 793 height 26
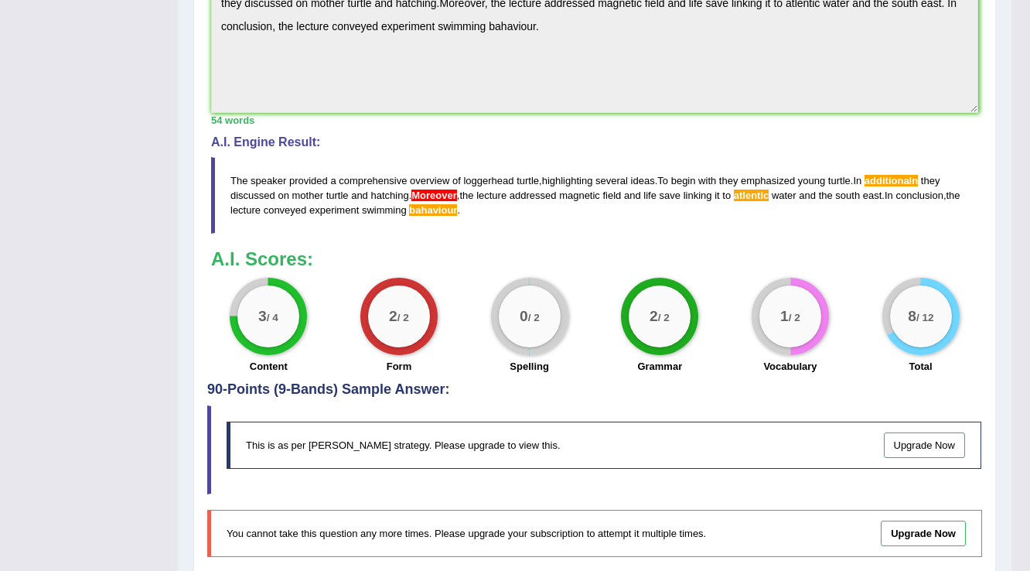
scroll to position [495, 0]
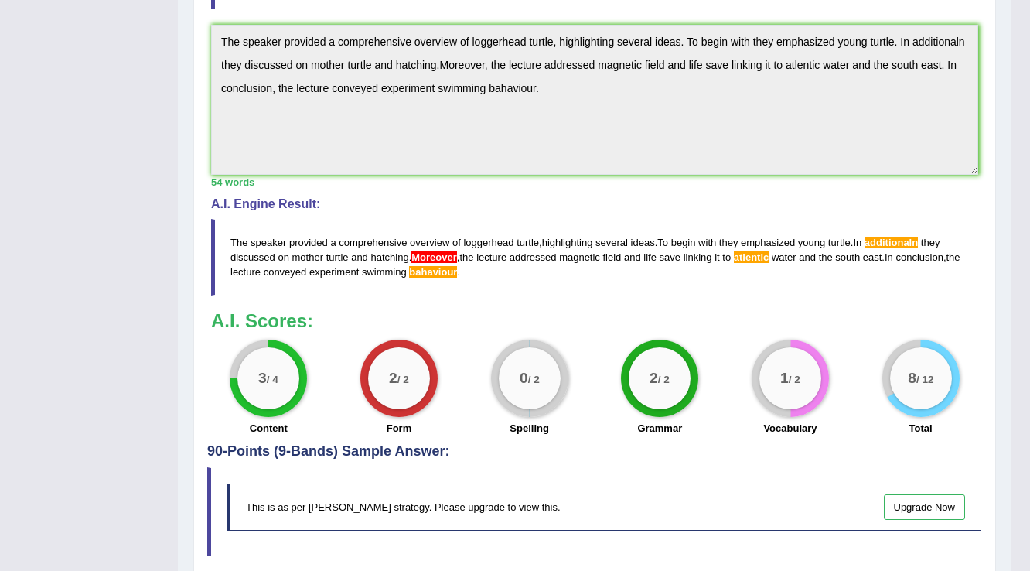
click at [457, 269] on span "bahaviour" at bounding box center [433, 272] width 48 height 12
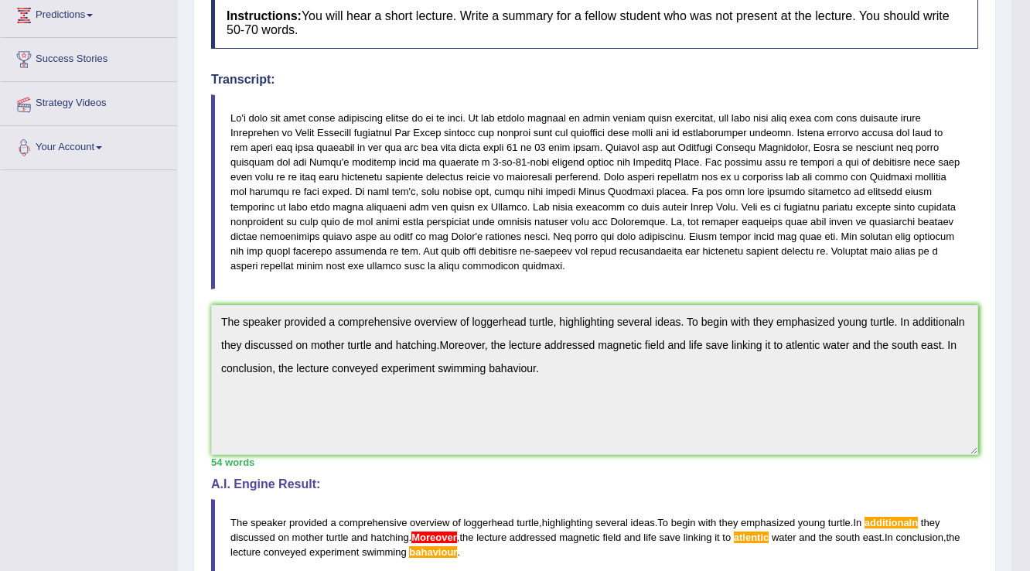
scroll to position [57, 0]
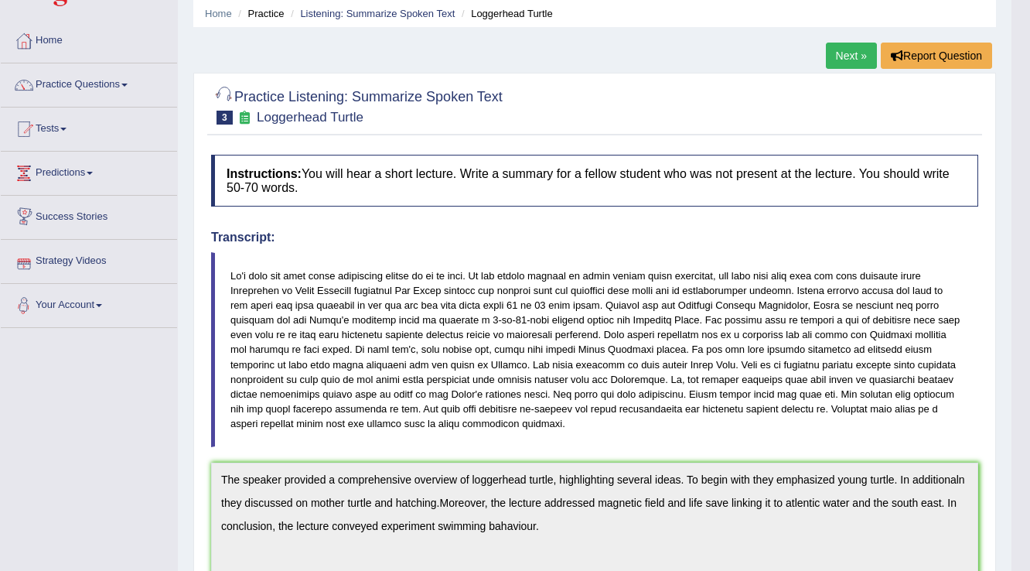
click at [257, 15] on li "Practice" at bounding box center [258, 13] width 49 height 15
click at [264, 12] on li "Practice" at bounding box center [258, 13] width 49 height 15
click at [327, 11] on link "Listening: Summarize Spoken Text" at bounding box center [377, 14] width 155 height 12
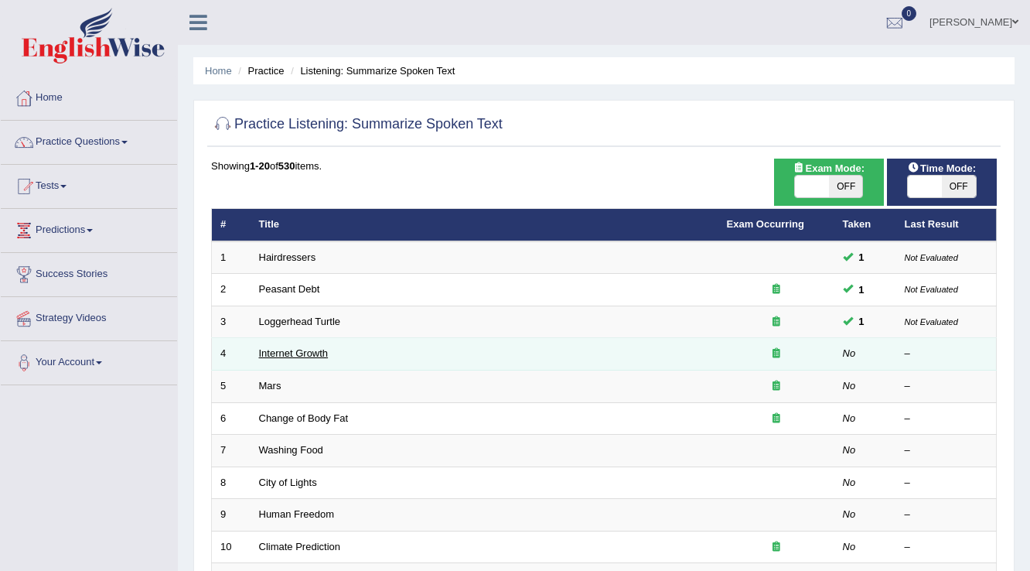
click at [294, 348] on link "Internet Growth" at bounding box center [294, 353] width 70 height 12
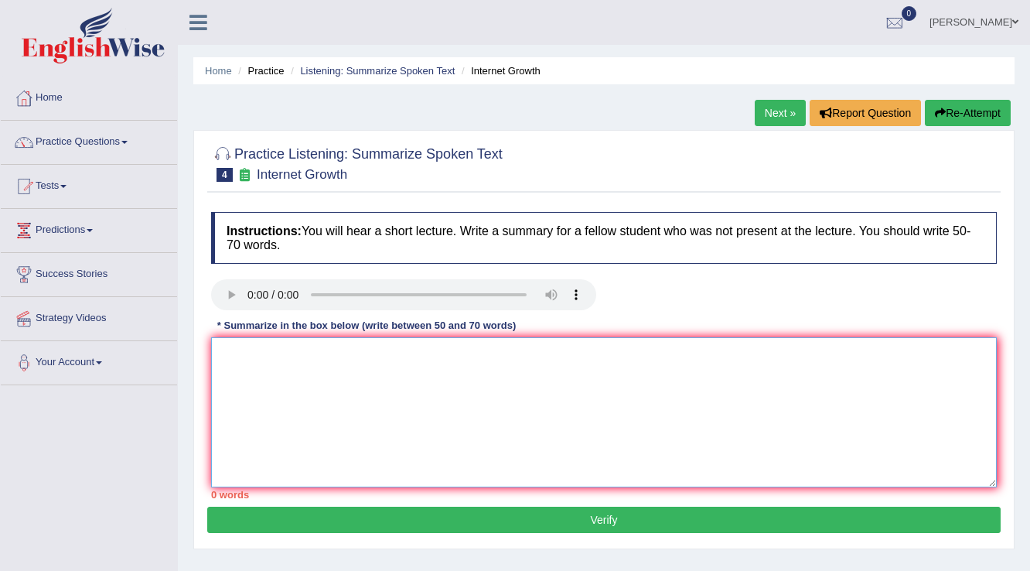
click at [322, 343] on textarea at bounding box center [603, 412] width 785 height 150
click at [351, 349] on textarea "The speaker provided a coprehensive" at bounding box center [603, 412] width 785 height 150
click at [415, 356] on textarea "The speaker provided a comprehensive" at bounding box center [603, 412] width 785 height 150
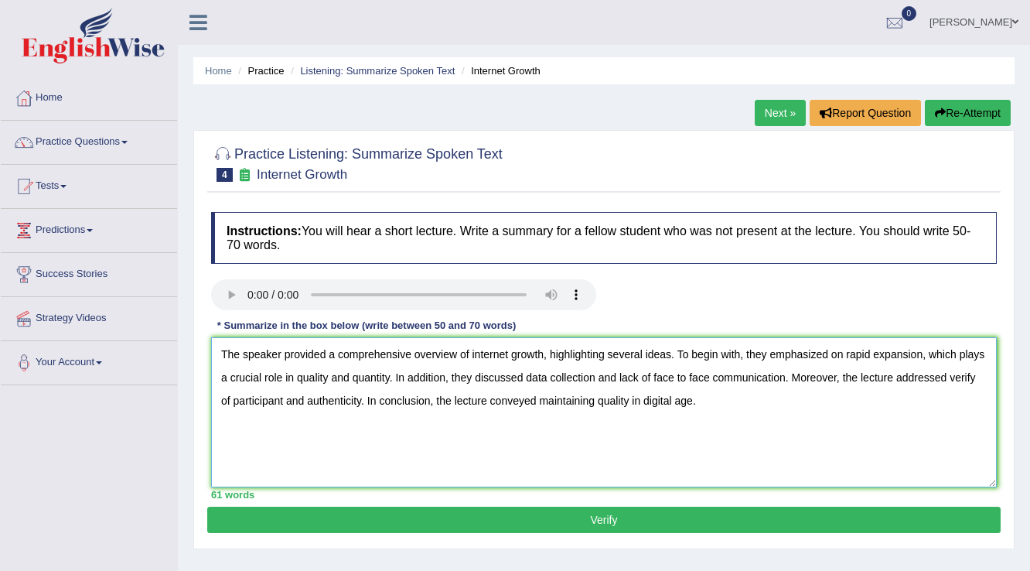
type textarea "The speaker provided a comprehensive overview of internet growth, highlighting …"
click at [402, 521] on button "Verify" at bounding box center [603, 519] width 793 height 26
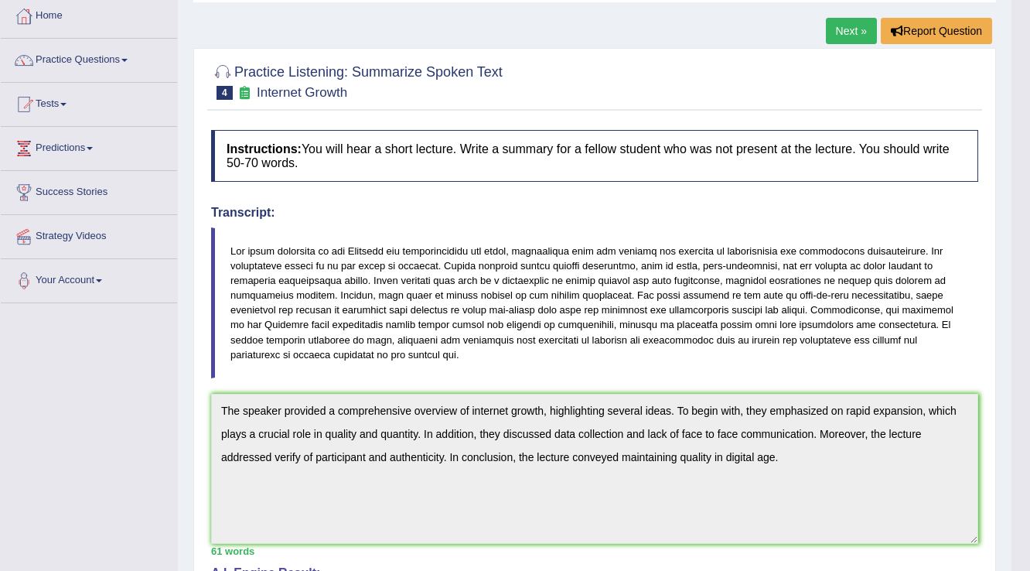
scroll to position [60, 0]
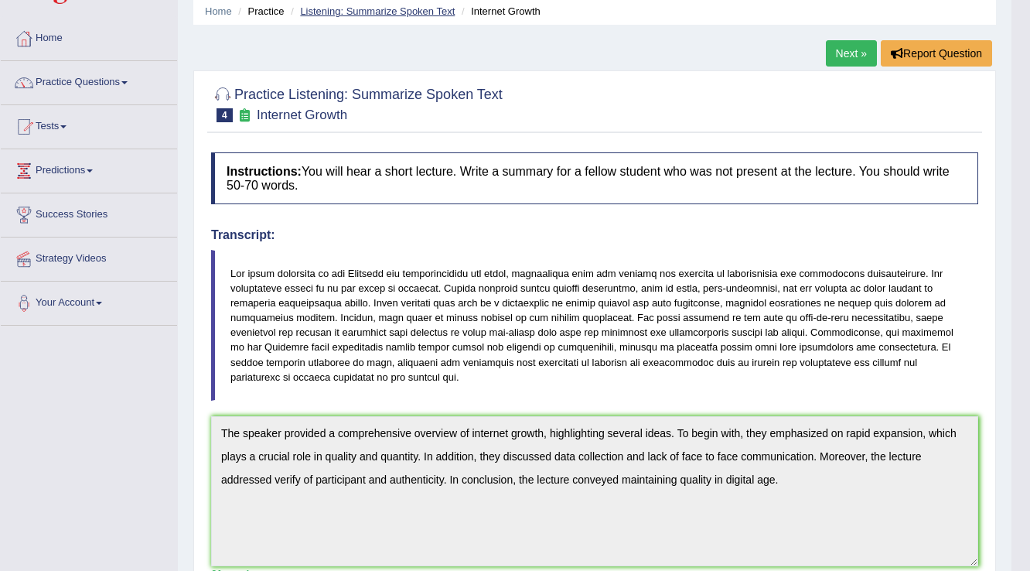
click at [349, 13] on link "Listening: Summarize Spoken Text" at bounding box center [377, 11] width 155 height 12
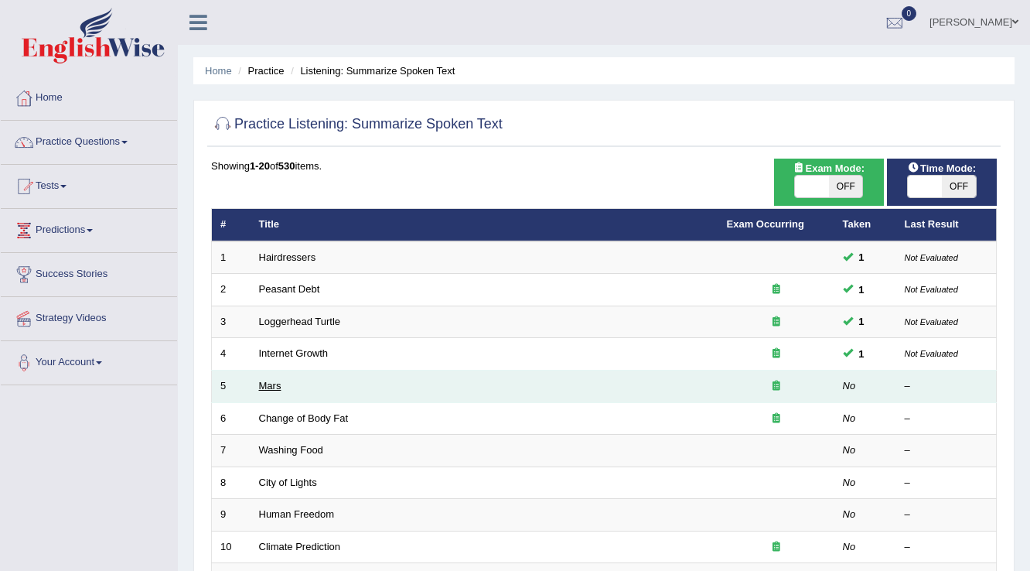
click at [272, 387] on link "Mars" at bounding box center [270, 386] width 22 height 12
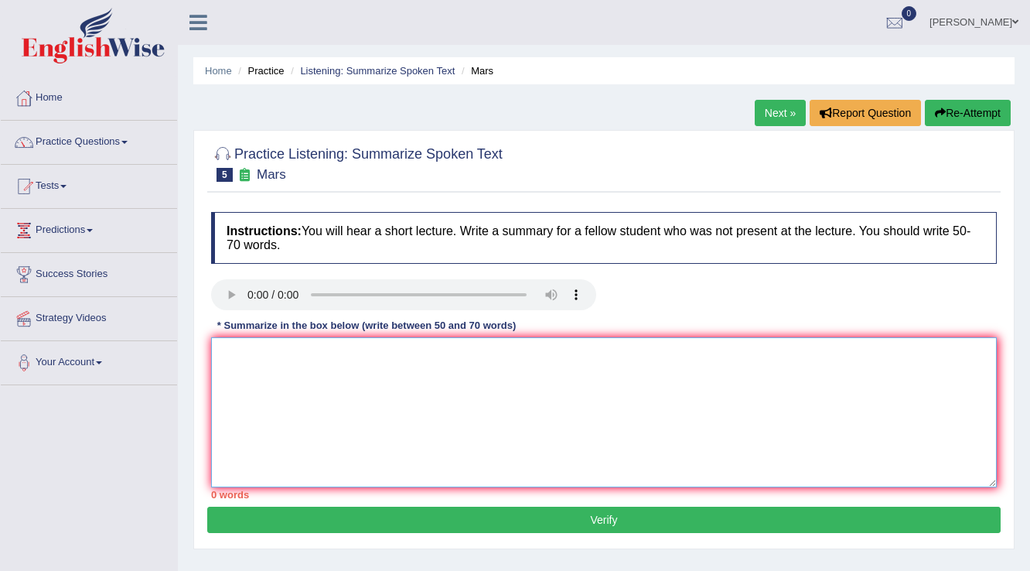
click at [247, 349] on textarea at bounding box center [603, 412] width 785 height 150
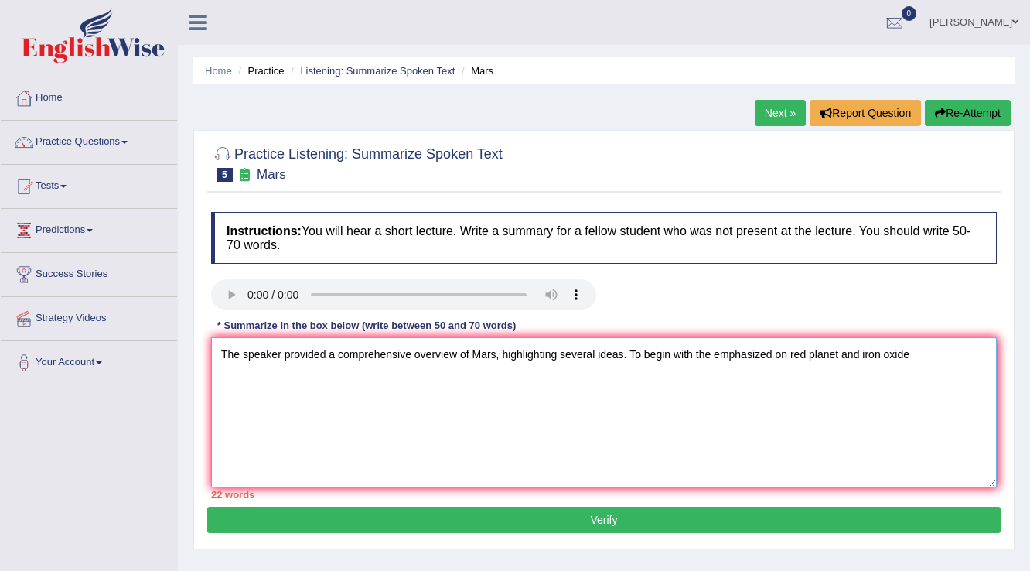
click at [710, 353] on textarea "The speaker provided a comprehensive overview of Mars, highlighting several ide…" at bounding box center [603, 412] width 785 height 150
click at [669, 358] on textarea "The speaker provided a comprehensive overview of Mars, highlighting several ide…" at bounding box center [603, 412] width 785 height 150
click at [690, 354] on textarea "The speaker provided a comprehensive overview of Mars, highlighting several ide…" at bounding box center [603, 412] width 785 height 150
click at [931, 358] on textarea "The speaker provided a comprehensive overview of Mars, highlighting several ide…" at bounding box center [603, 412] width 785 height 150
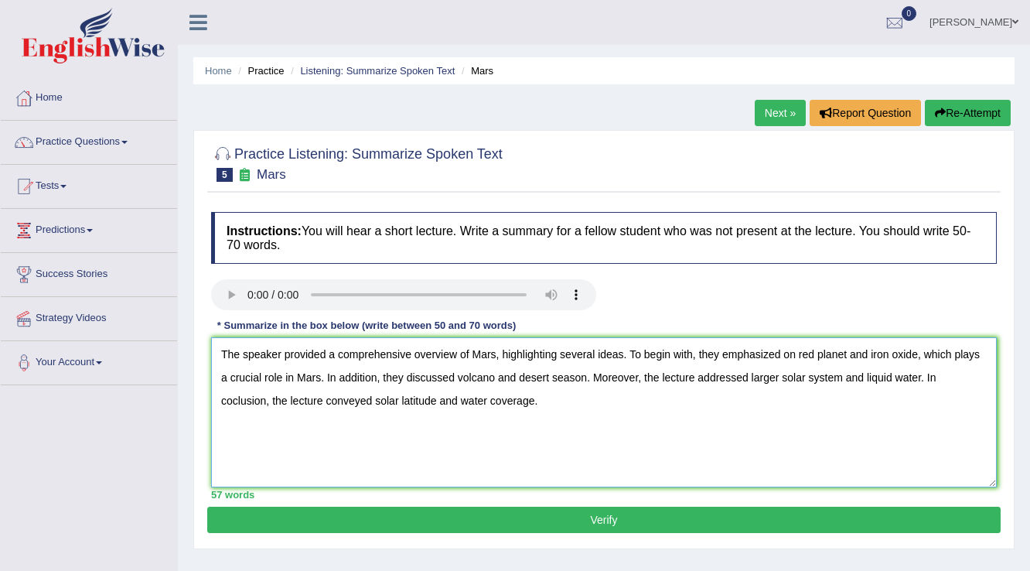
type textarea "The speaker provided a comprehensive overview of Mars, highlighting several ide…"
click at [645, 523] on button "Verify" at bounding box center [603, 519] width 793 height 26
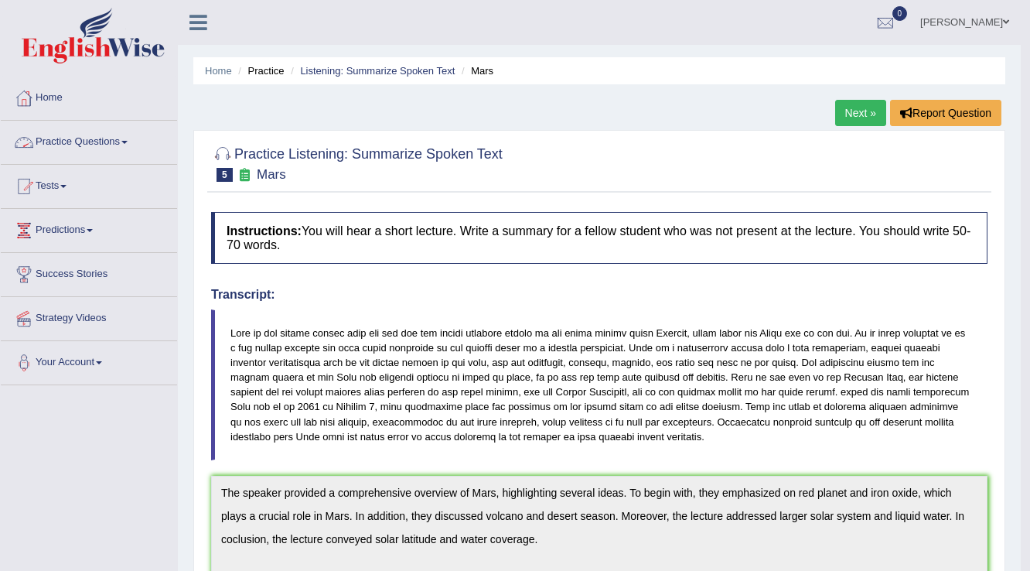
click at [128, 146] on link "Practice Questions" at bounding box center [89, 140] width 176 height 39
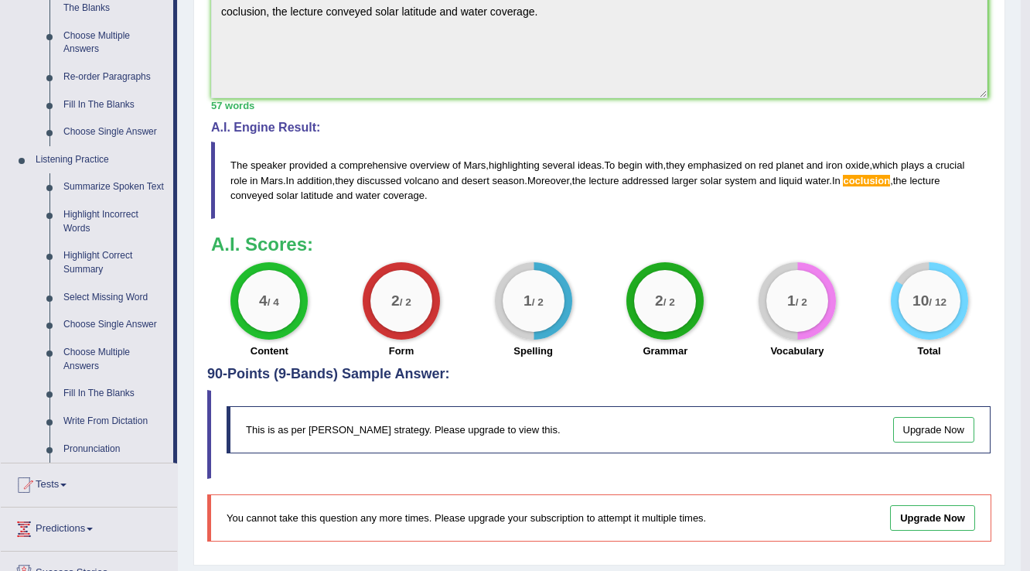
scroll to position [516, 0]
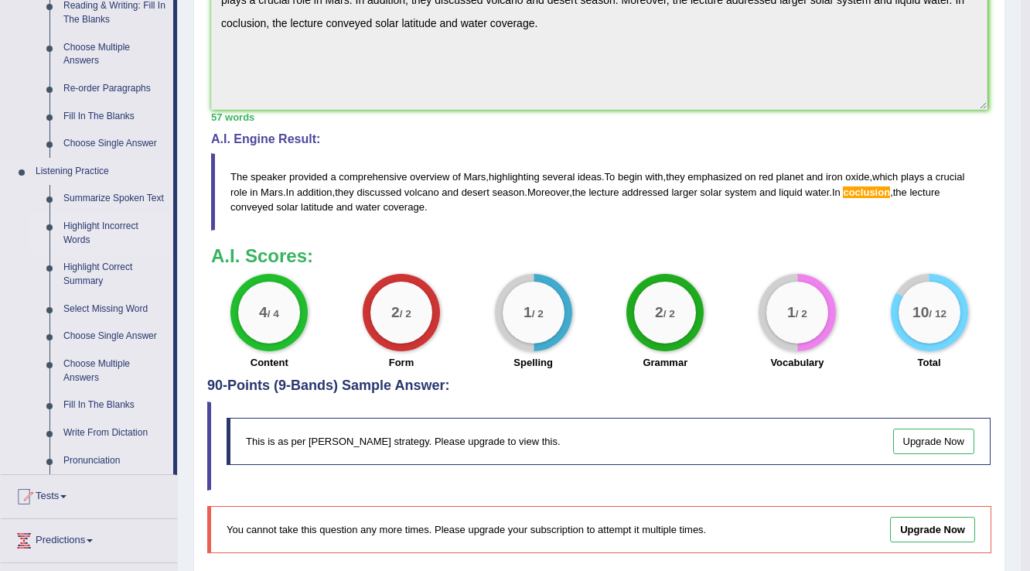
click at [118, 229] on link "Highlight Incorrect Words" at bounding box center [114, 233] width 117 height 41
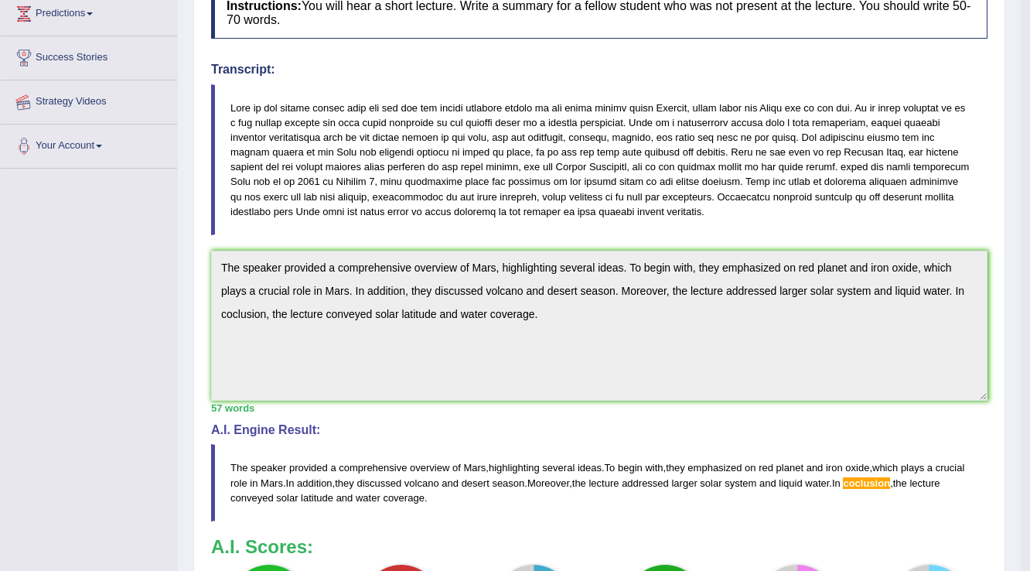
scroll to position [235, 0]
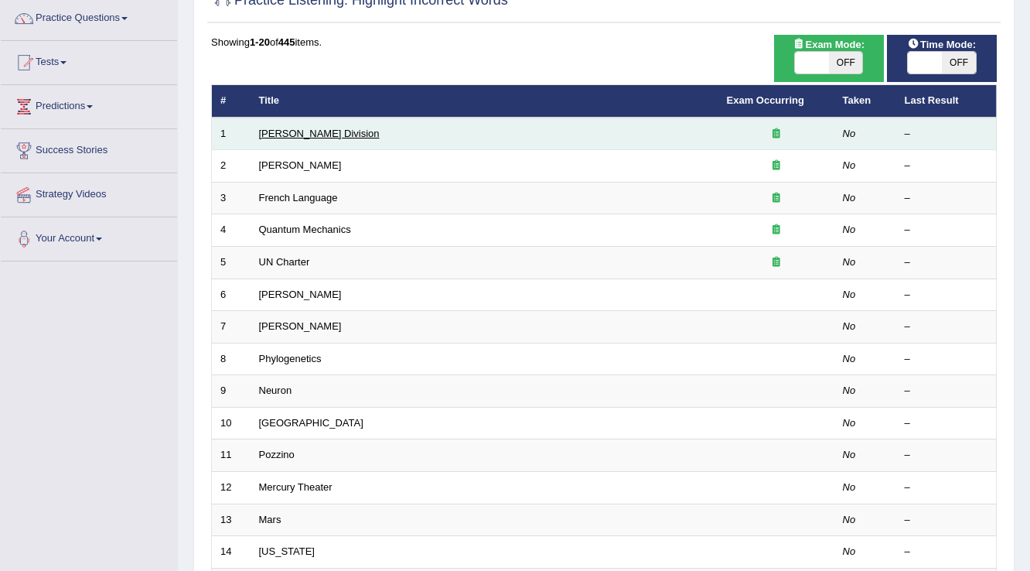
scroll to position [62, 0]
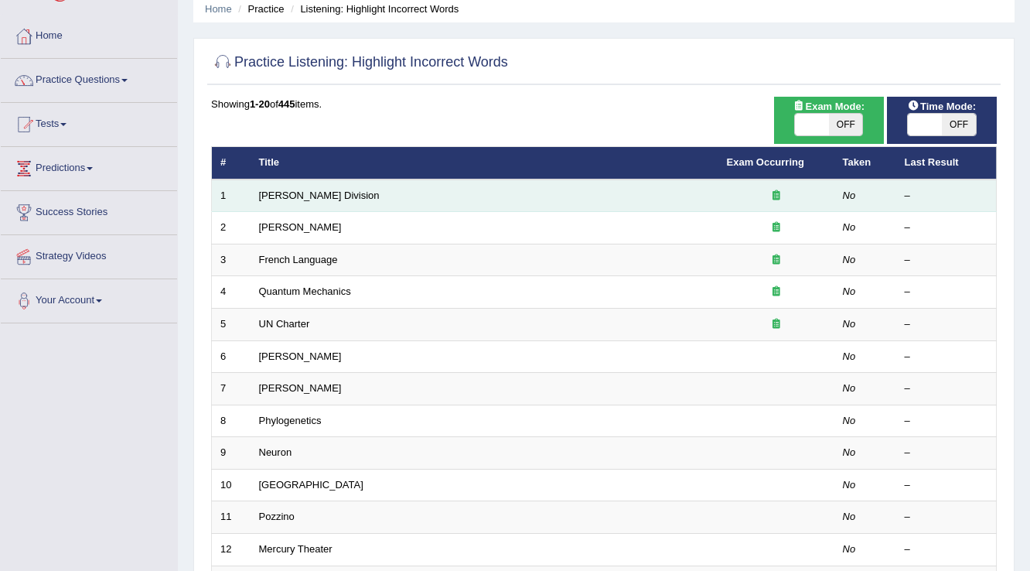
click at [297, 204] on td "[PERSON_NAME] Division" at bounding box center [484, 195] width 468 height 32
click at [297, 196] on link "Ward Division" at bounding box center [319, 195] width 121 height 12
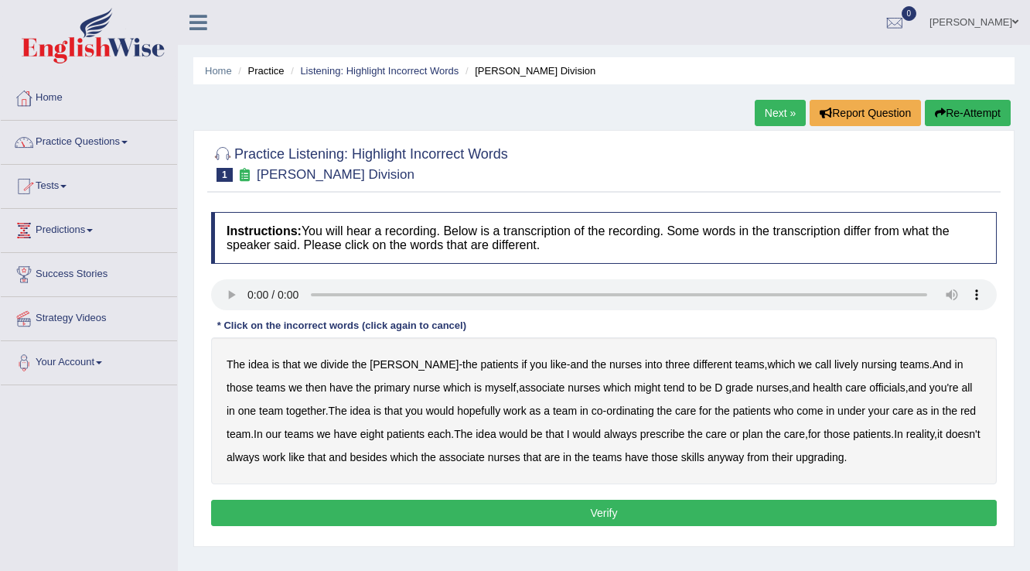
click at [114, 155] on link "Practice Questions" at bounding box center [89, 140] width 176 height 39
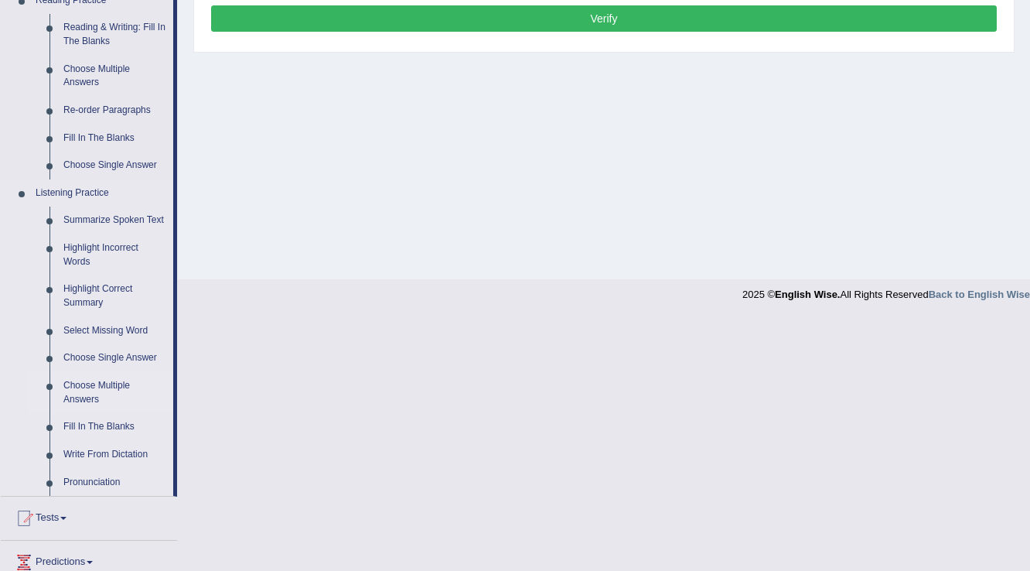
scroll to position [495, 0]
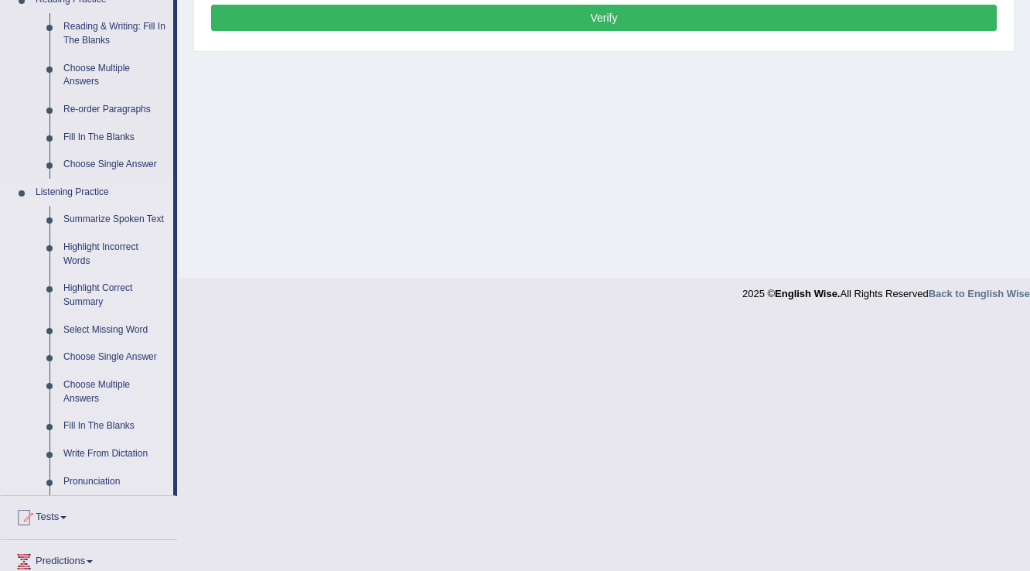
click at [138, 218] on link "Summarize Spoken Text" at bounding box center [114, 220] width 117 height 28
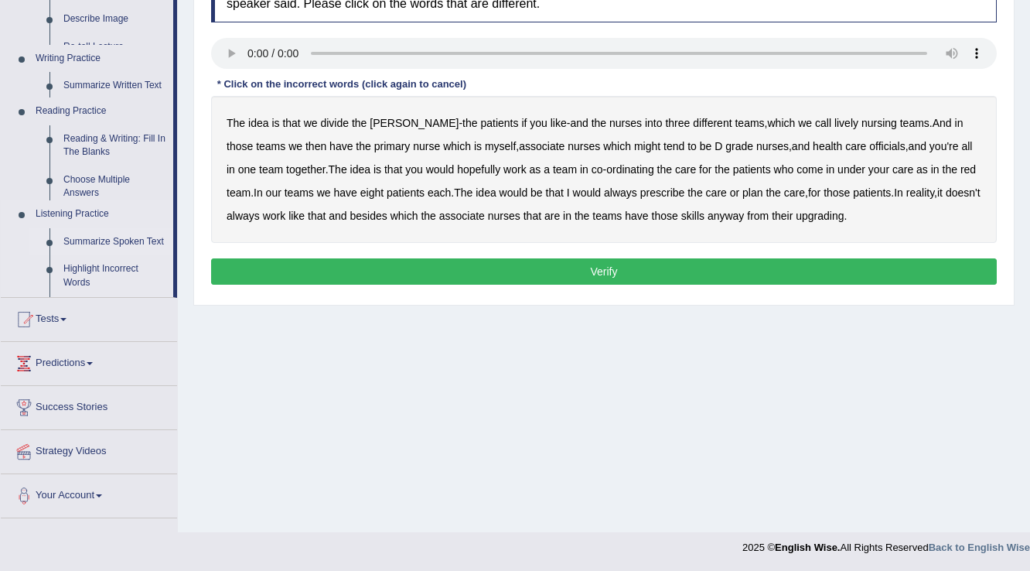
scroll to position [241, 0]
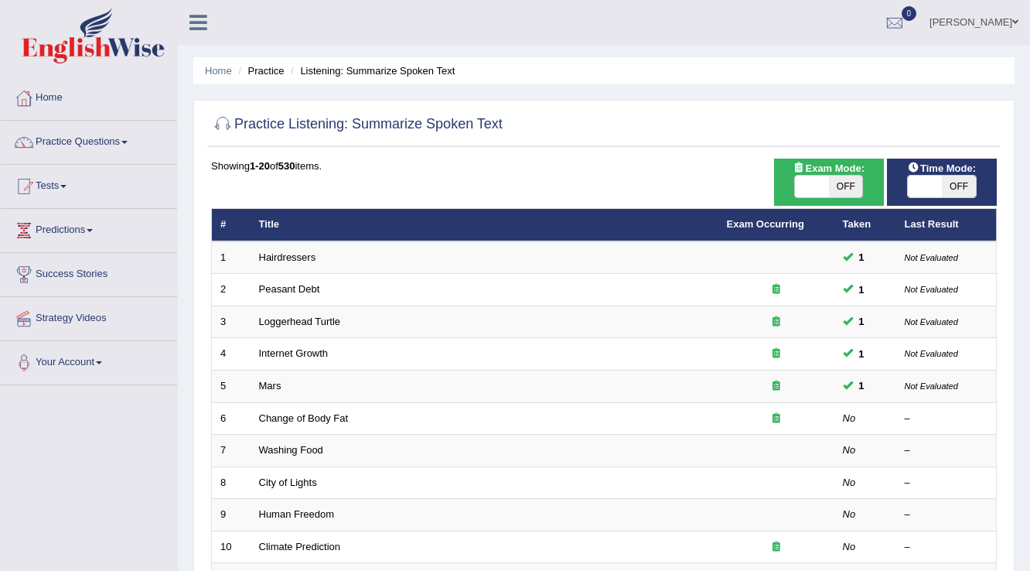
click at [826, 176] on span at bounding box center [812, 186] width 34 height 22
checkbox input "true"
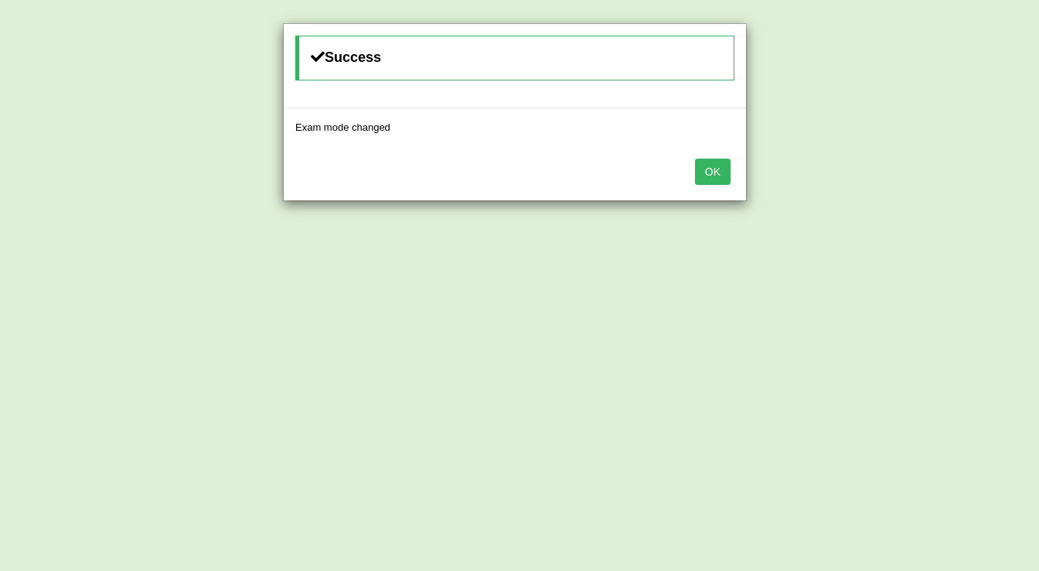
click at [703, 165] on button "OK" at bounding box center [713, 171] width 36 height 26
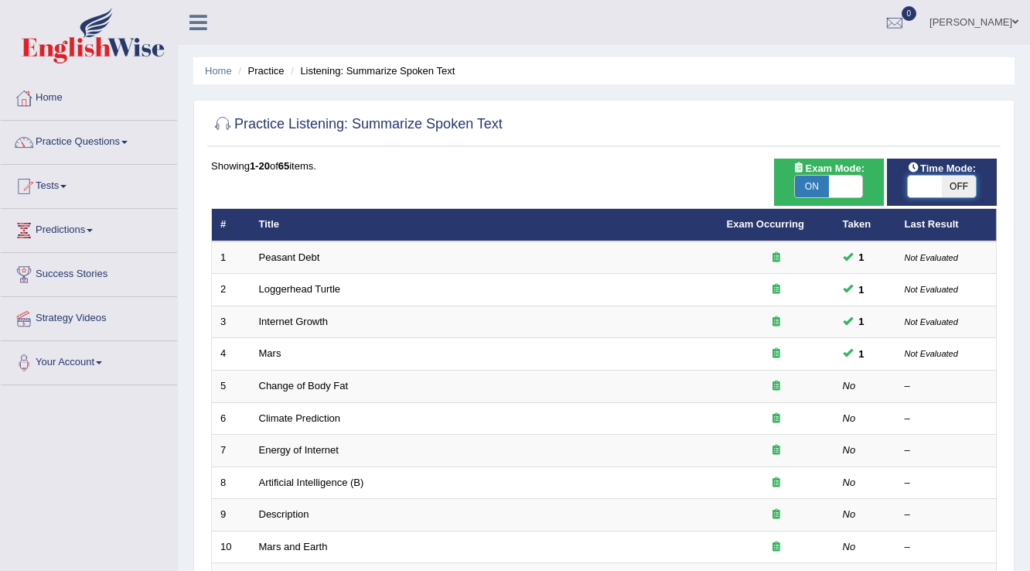
click at [926, 193] on span at bounding box center [925, 186] width 34 height 22
checkbox input "true"
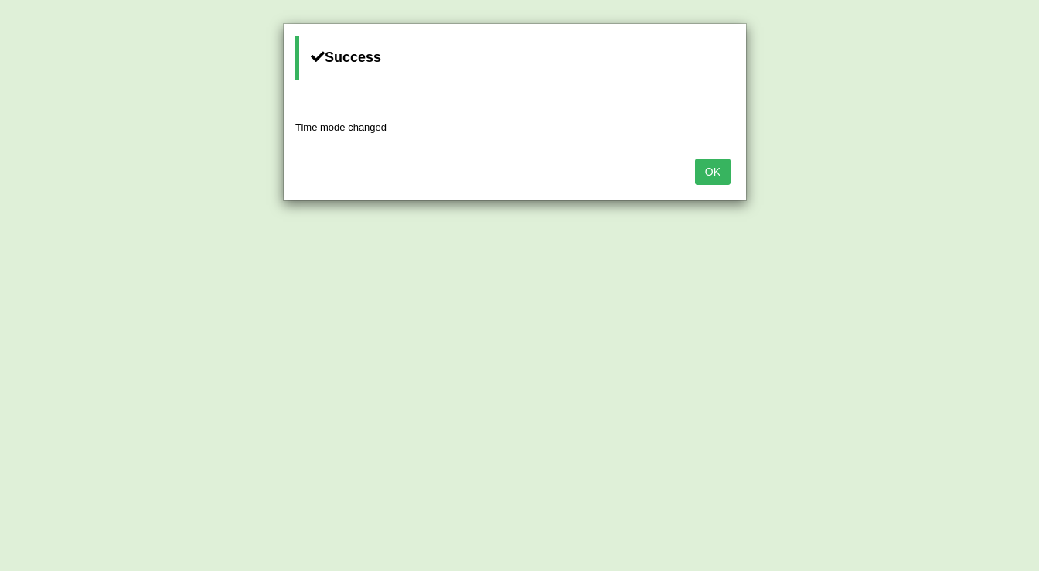
click at [714, 170] on button "OK" at bounding box center [713, 171] width 36 height 26
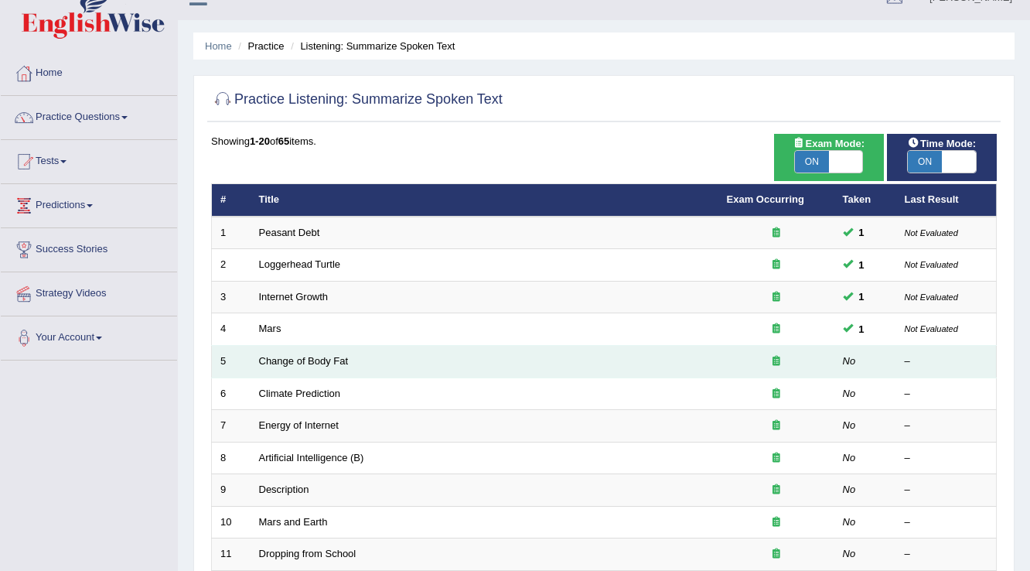
scroll to position [62, 0]
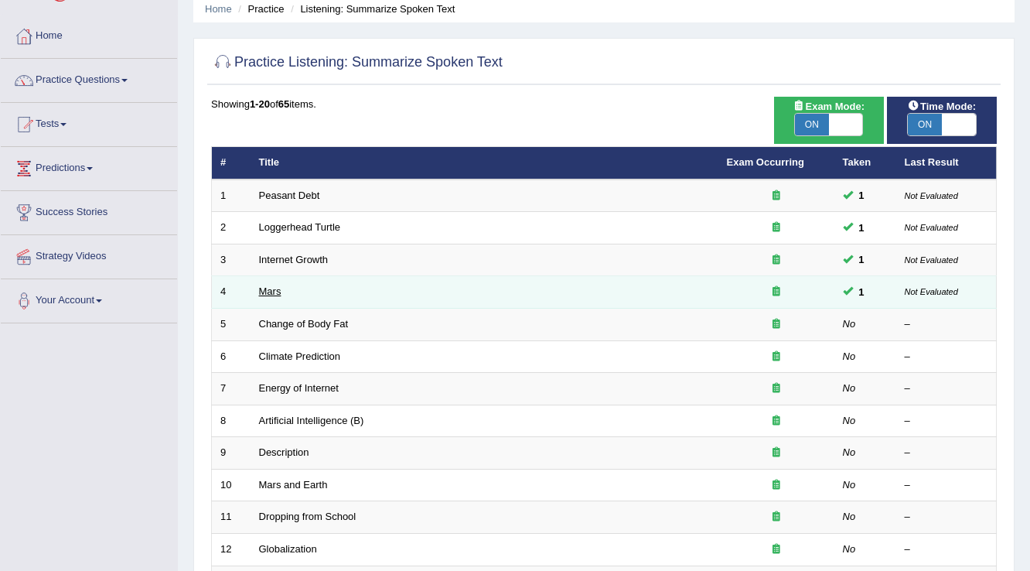
click at [278, 287] on link "Mars" at bounding box center [270, 291] width 22 height 12
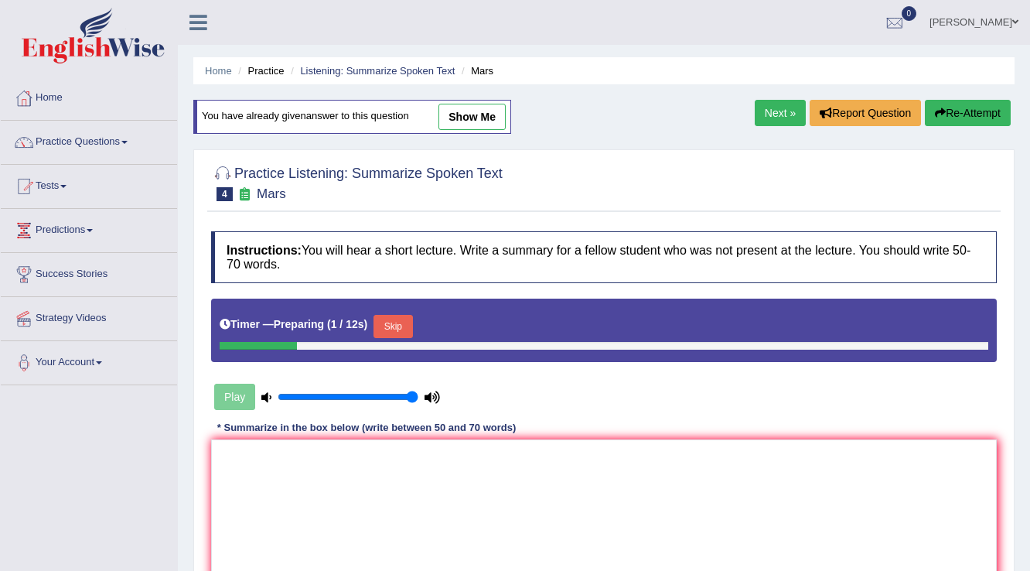
click at [485, 126] on link "show me" at bounding box center [471, 117] width 67 height 26
type textarea "The speaker provided a comprehensive overview of Mars, highlighting several ide…"
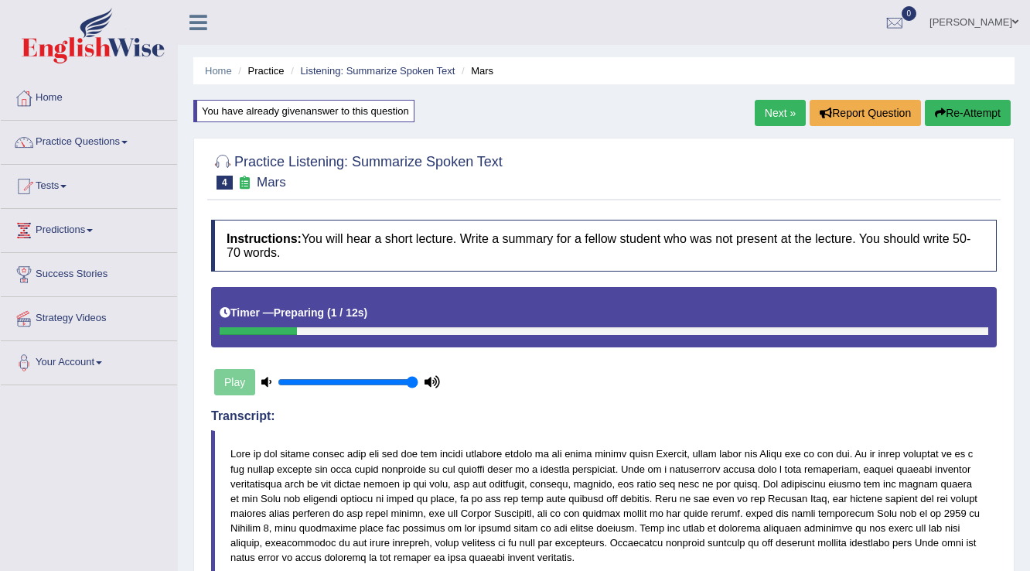
click at [775, 116] on link "Next »" at bounding box center [779, 113] width 51 height 26
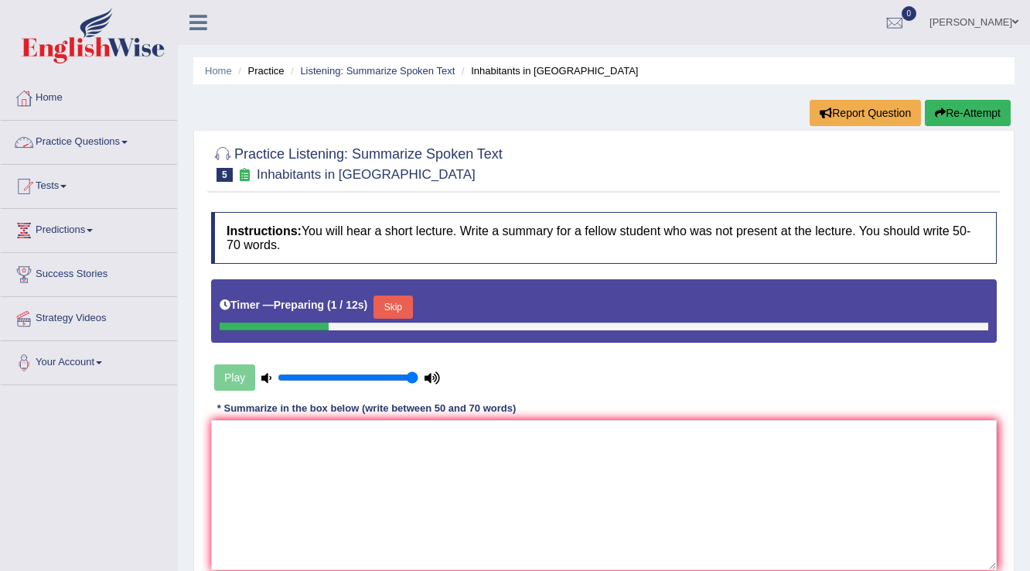
click at [83, 138] on link "Practice Questions" at bounding box center [89, 140] width 176 height 39
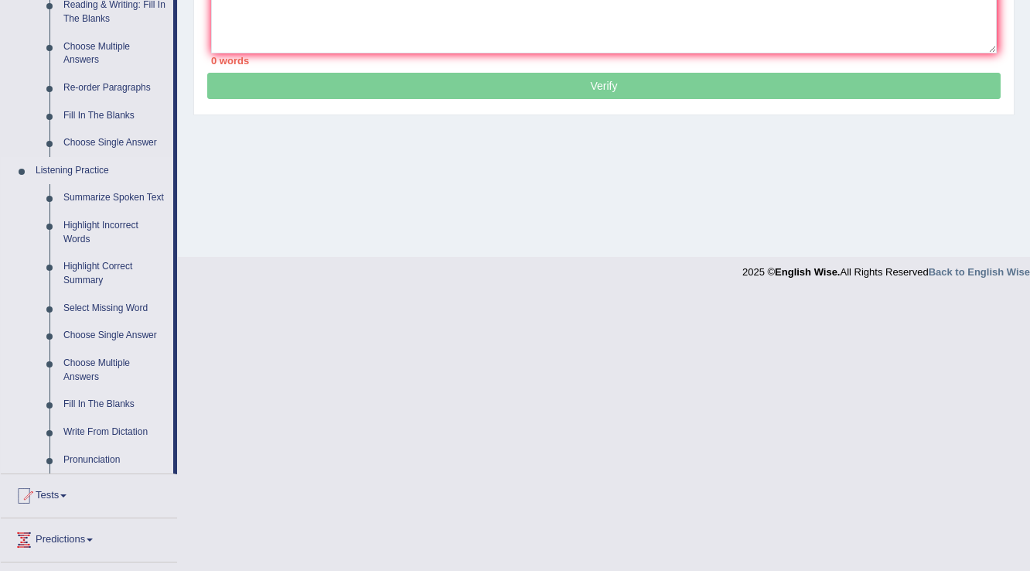
scroll to position [516, 0]
click at [118, 199] on link "Summarize Spoken Text" at bounding box center [114, 199] width 117 height 28
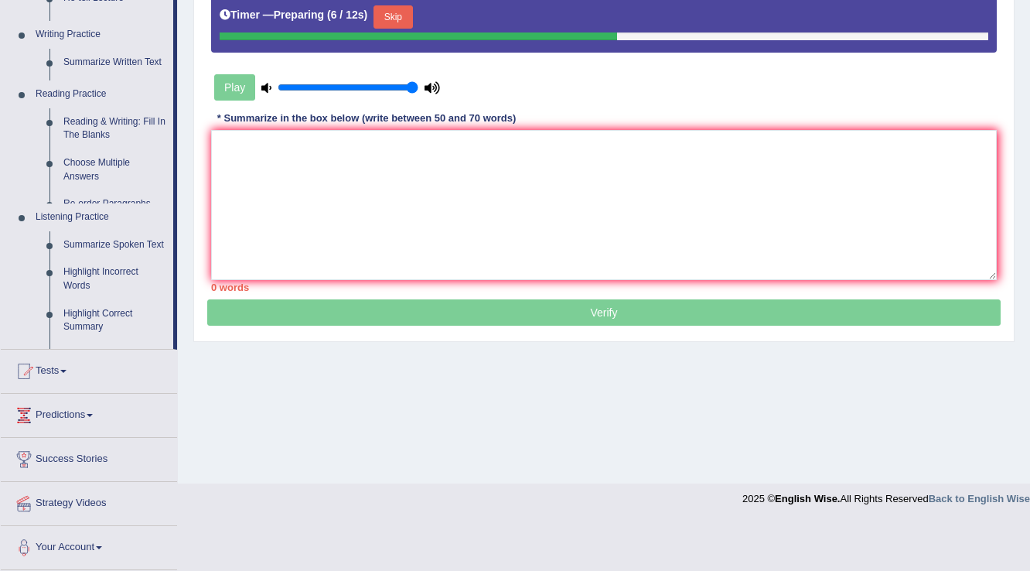
scroll to position [241, 0]
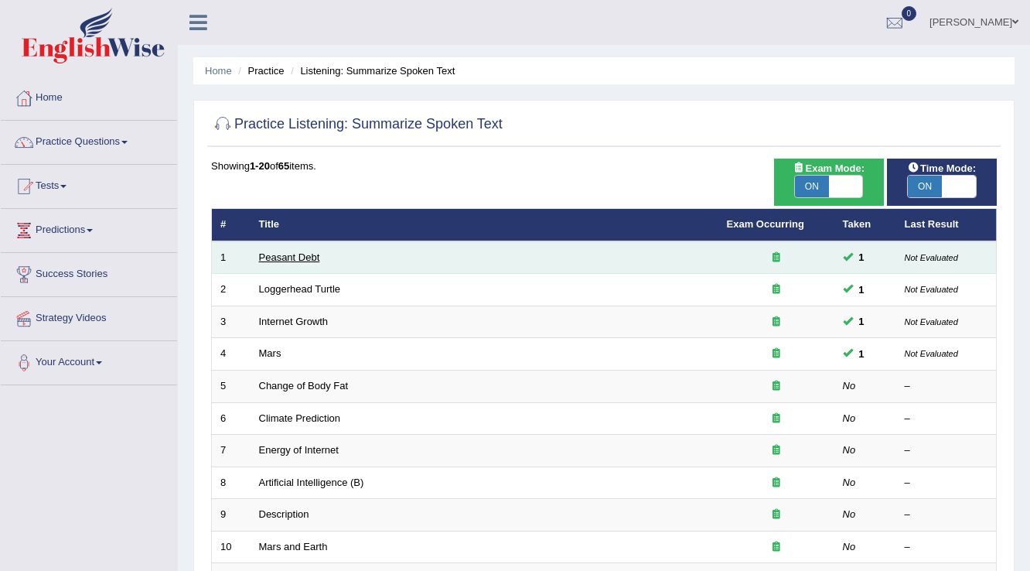
click at [265, 258] on link "Peasant Debt" at bounding box center [289, 257] width 61 height 12
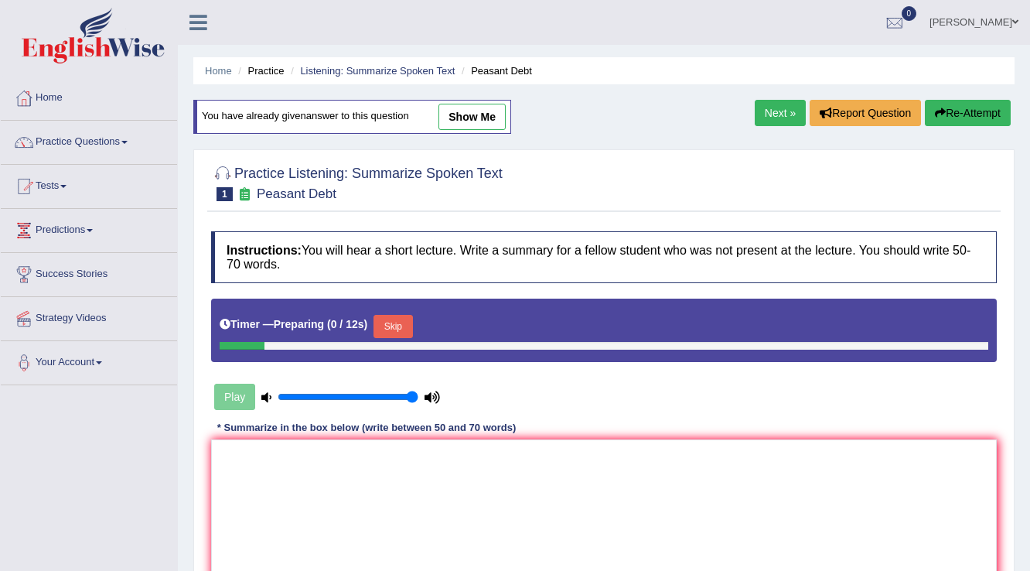
click at [482, 112] on link "show me" at bounding box center [471, 117] width 67 height 26
type textarea "The speaker proided a conprehensive overview of peasant debt, highlighting seve…"
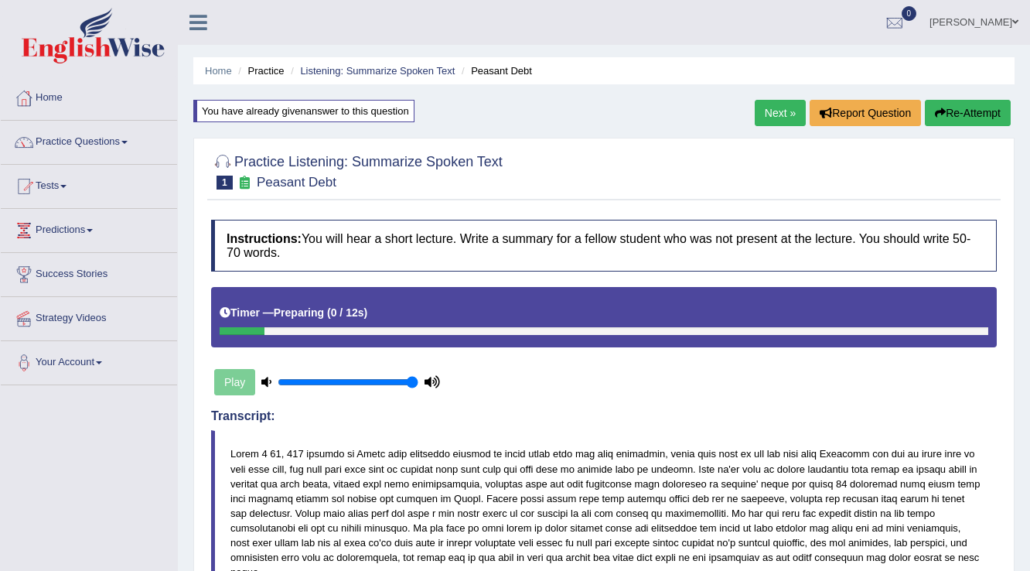
click at [777, 117] on link "Next »" at bounding box center [779, 113] width 51 height 26
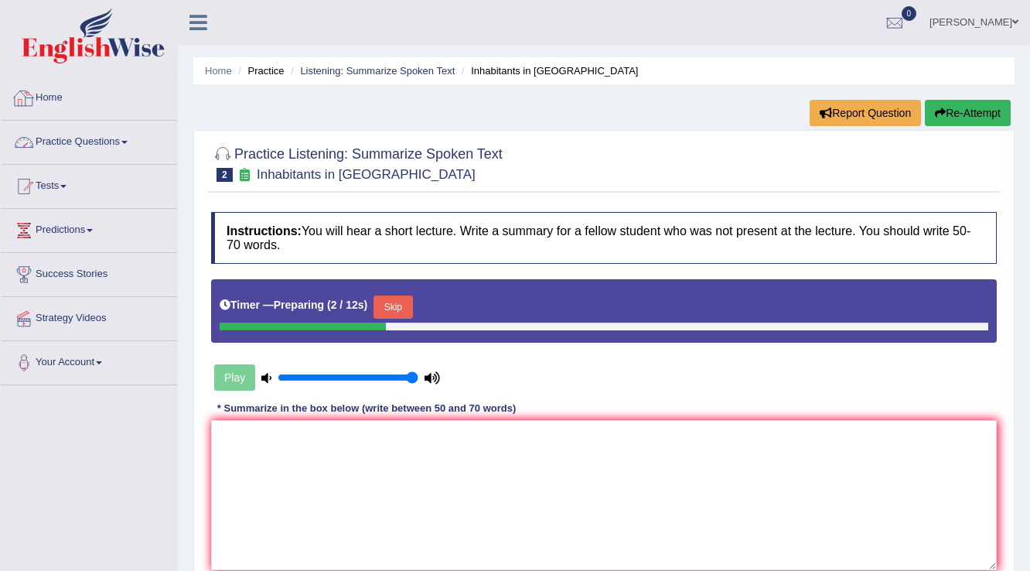
click at [90, 143] on link "Practice Questions" at bounding box center [89, 140] width 176 height 39
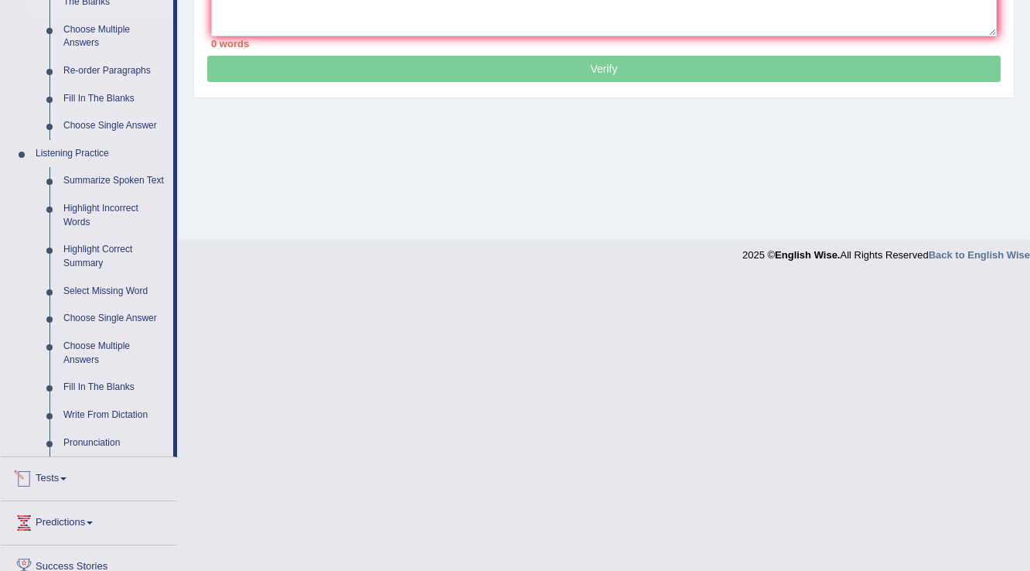
scroll to position [550, 0]
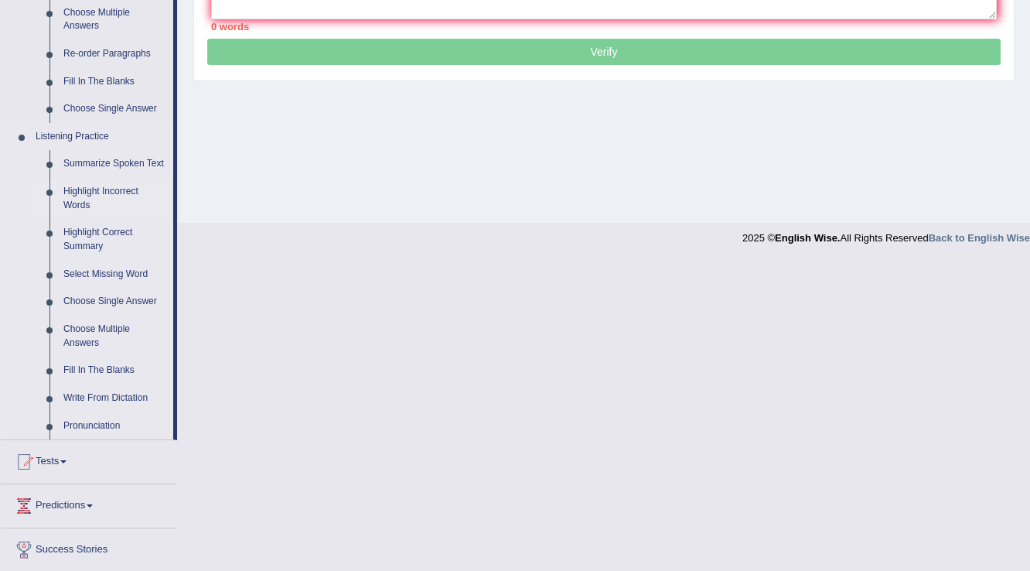
click at [121, 192] on link "Highlight Incorrect Words" at bounding box center [114, 198] width 117 height 41
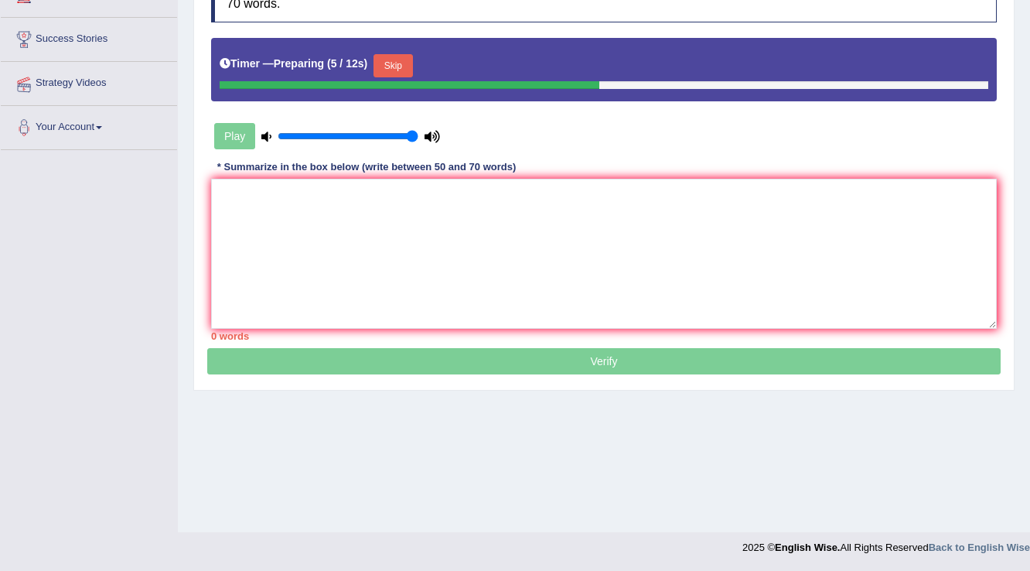
scroll to position [237, 0]
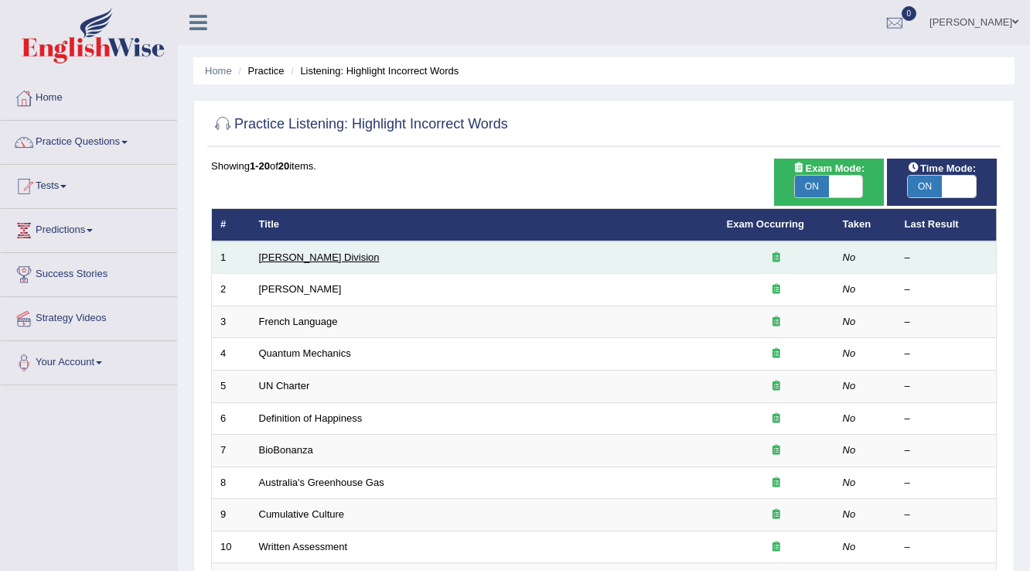
click at [307, 257] on link "[PERSON_NAME] Division" at bounding box center [319, 257] width 121 height 12
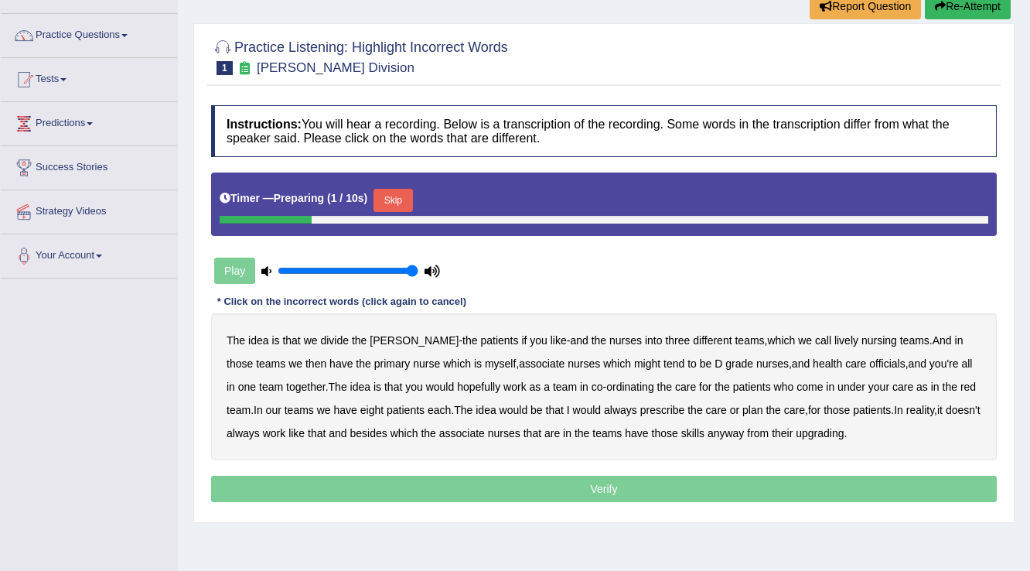
scroll to position [124, 0]
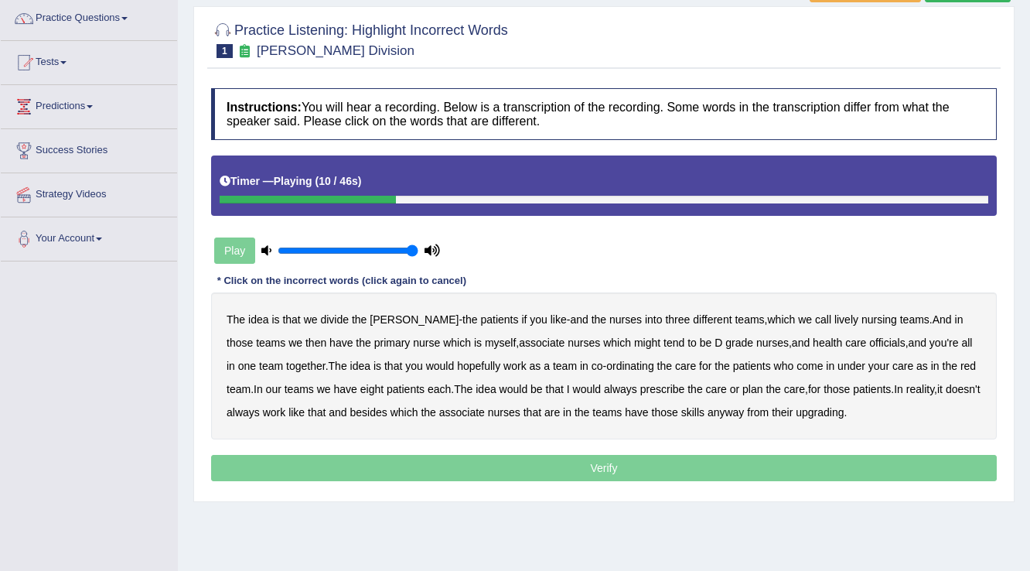
click at [233, 237] on div "Play" at bounding box center [327, 250] width 232 height 39
click at [236, 242] on div "Play" at bounding box center [327, 250] width 232 height 39
click at [869, 341] on b "officials" at bounding box center [887, 342] width 36 height 12
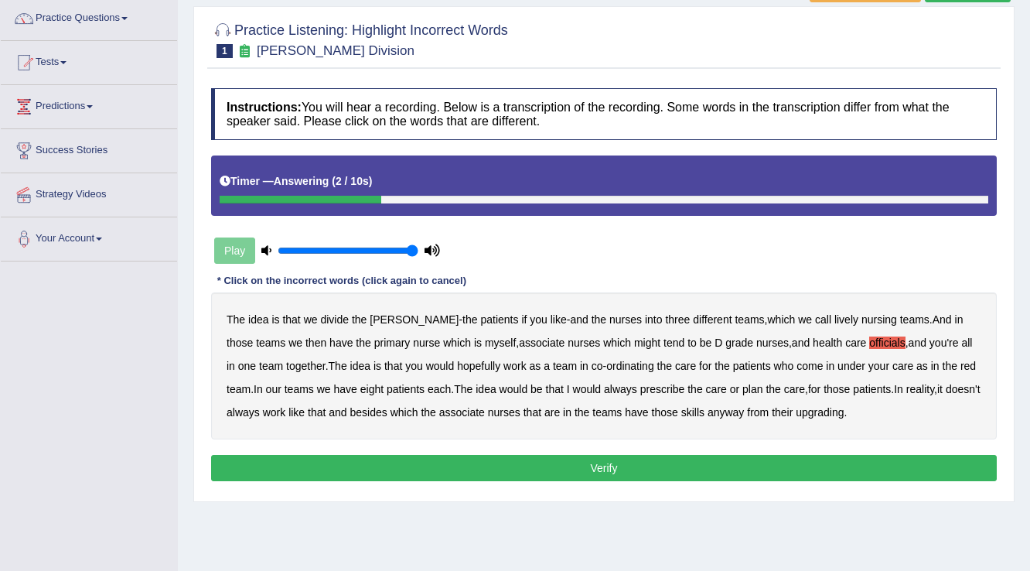
click at [246, 251] on div "Play" at bounding box center [327, 250] width 232 height 39
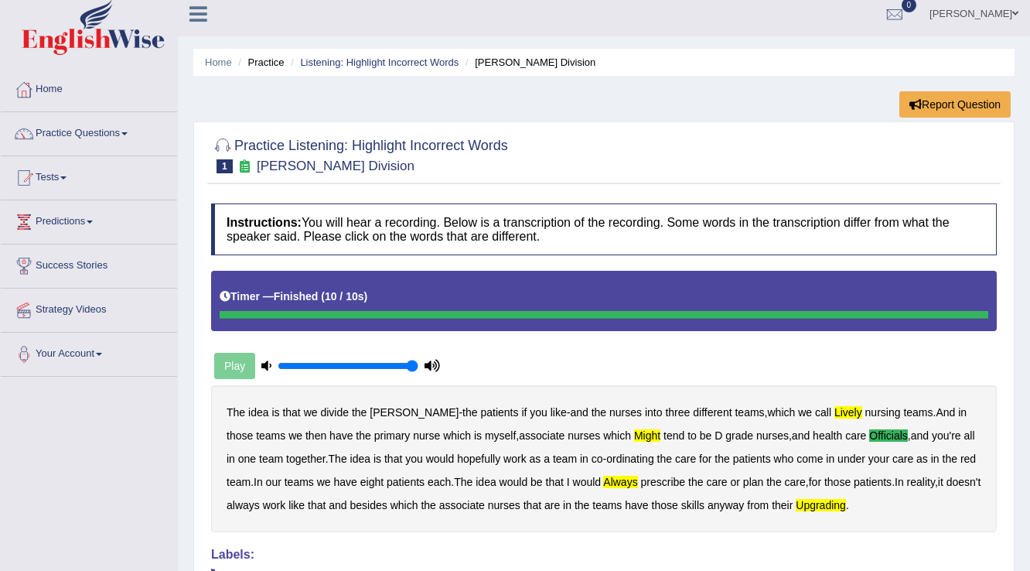
scroll to position [0, 0]
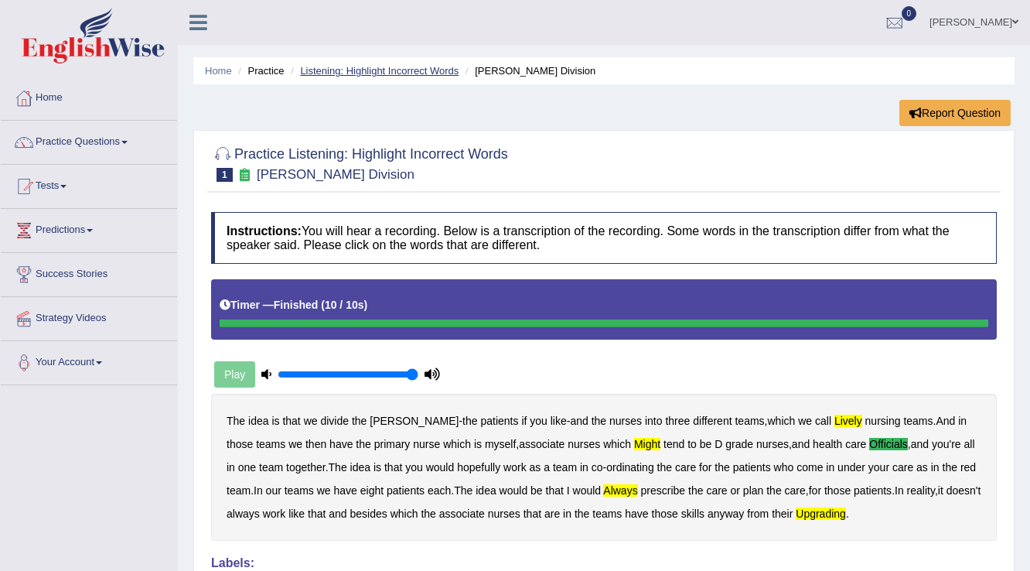
click at [417, 68] on link "Listening: Highlight Incorrect Words" at bounding box center [379, 71] width 158 height 12
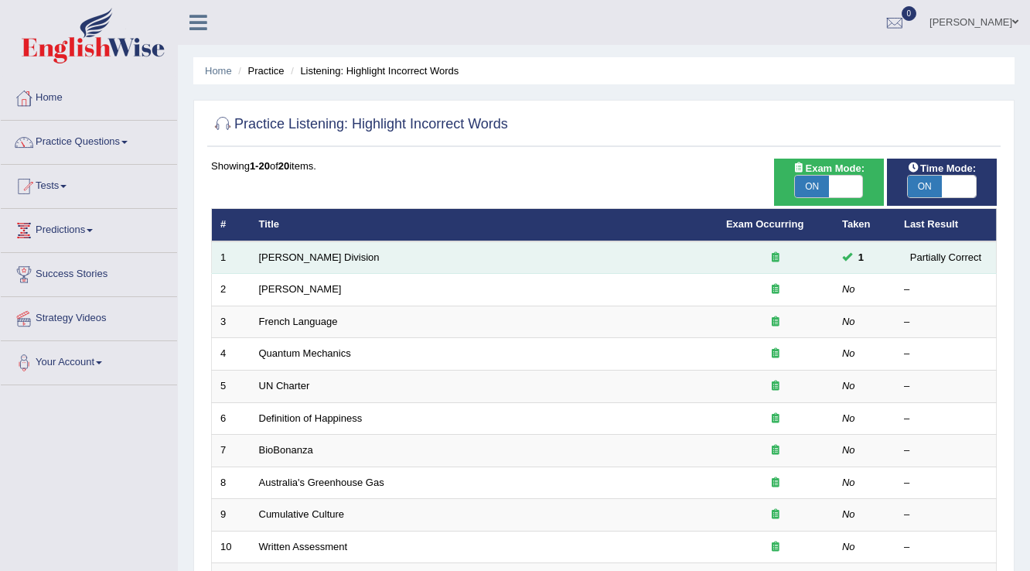
click at [693, 266] on td "[PERSON_NAME] Division" at bounding box center [483, 257] width 467 height 32
click at [288, 260] on link "[PERSON_NAME] Division" at bounding box center [319, 257] width 121 height 12
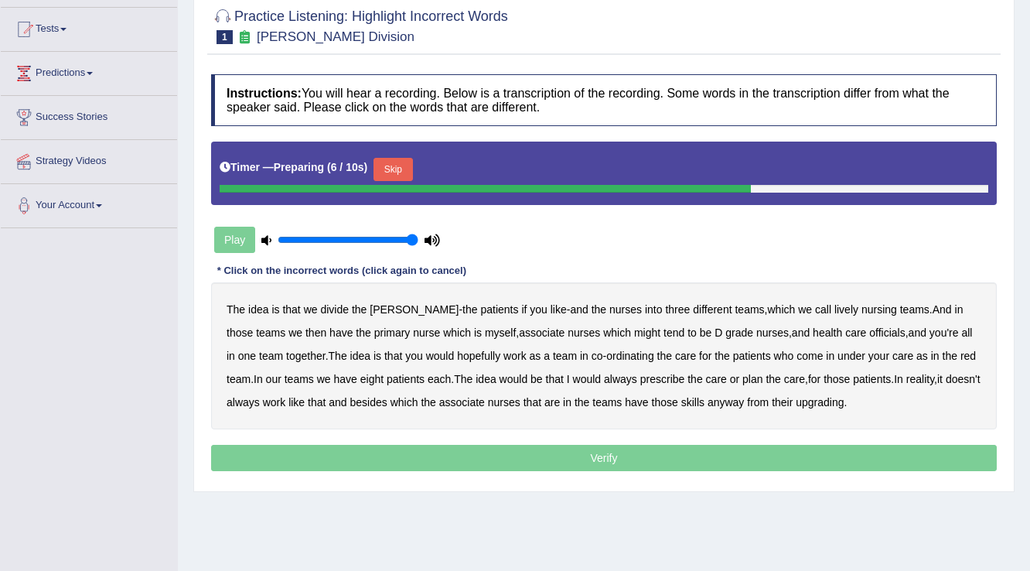
scroll to position [179, 0]
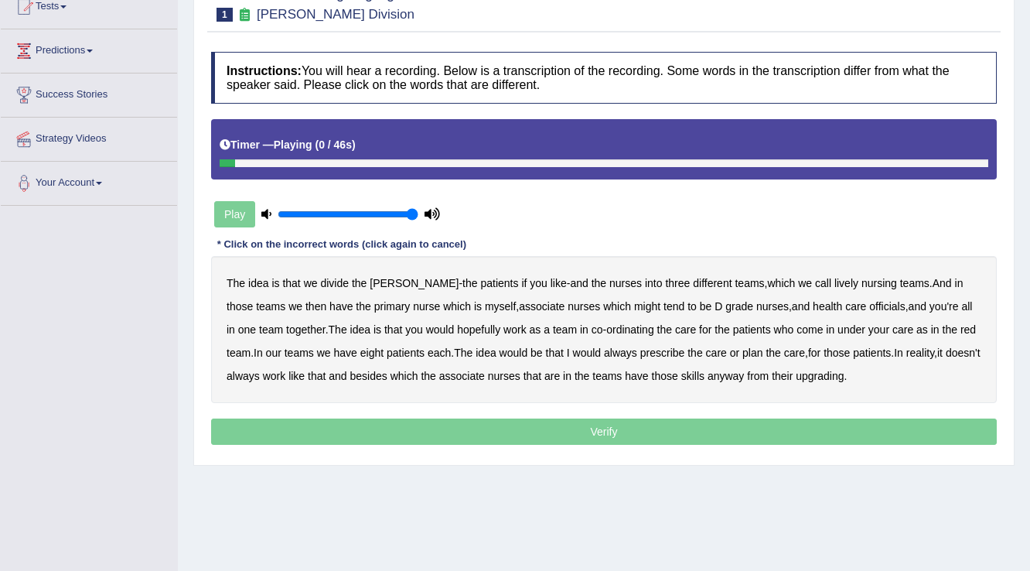
click at [229, 218] on div "Play" at bounding box center [327, 214] width 232 height 39
click at [869, 303] on b "officials" at bounding box center [887, 306] width 36 height 12
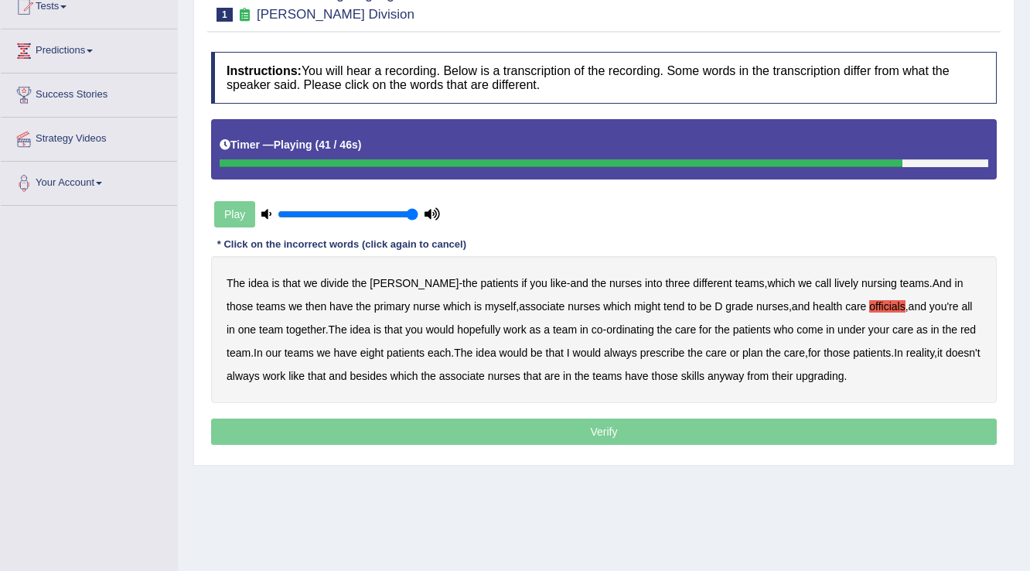
click at [604, 351] on b "always" at bounding box center [620, 352] width 33 height 12
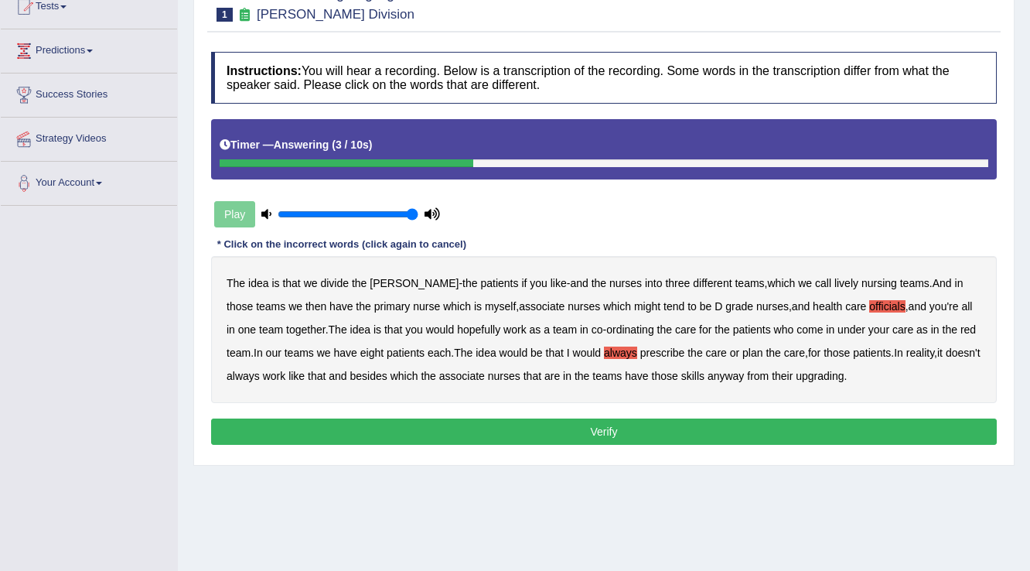
click at [834, 277] on b "lively" at bounding box center [846, 283] width 24 height 12
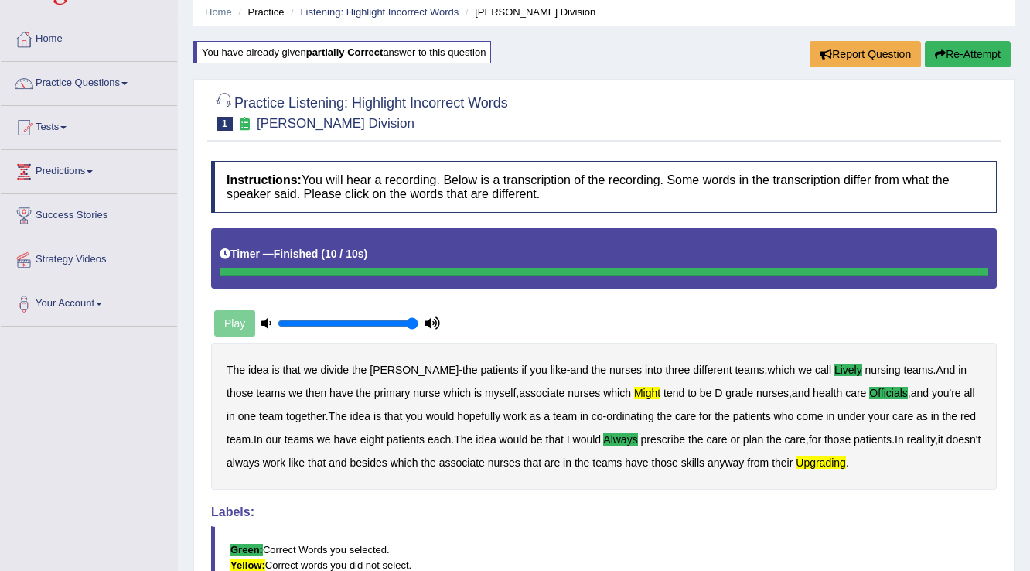
scroll to position [0, 0]
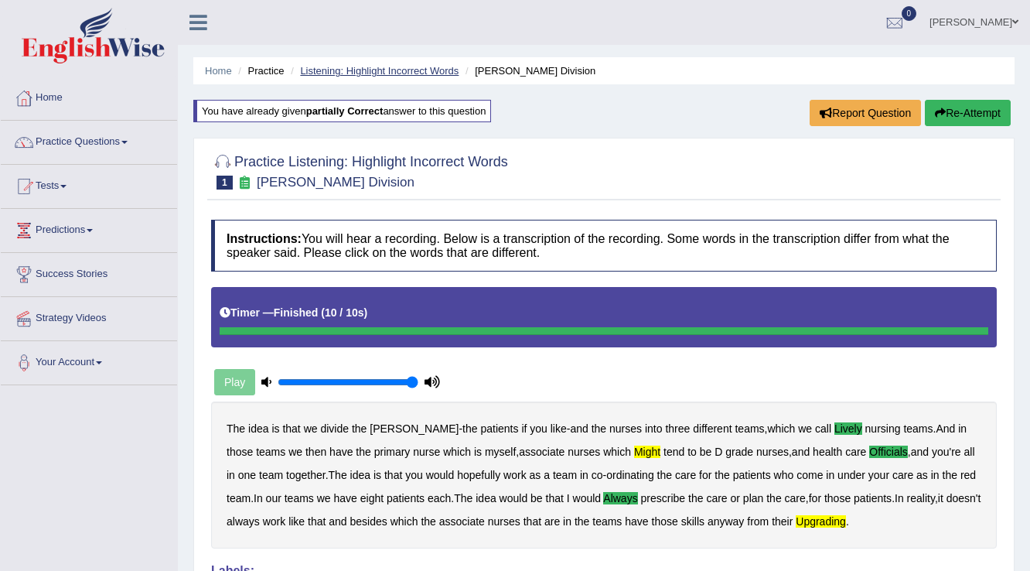
click at [380, 72] on link "Listening: Highlight Incorrect Words" at bounding box center [379, 71] width 158 height 12
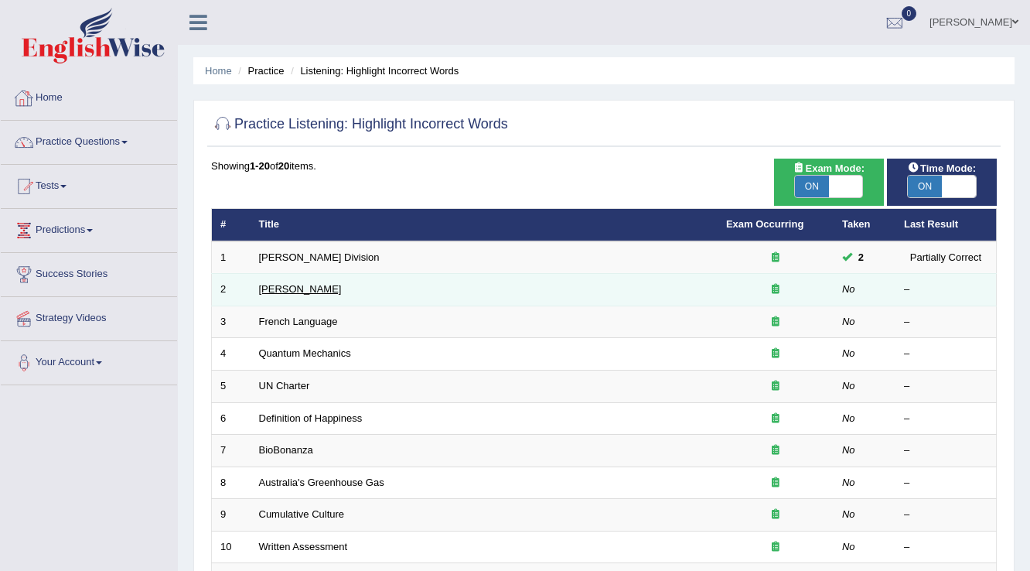
click at [305, 287] on link "[PERSON_NAME]" at bounding box center [300, 289] width 83 height 12
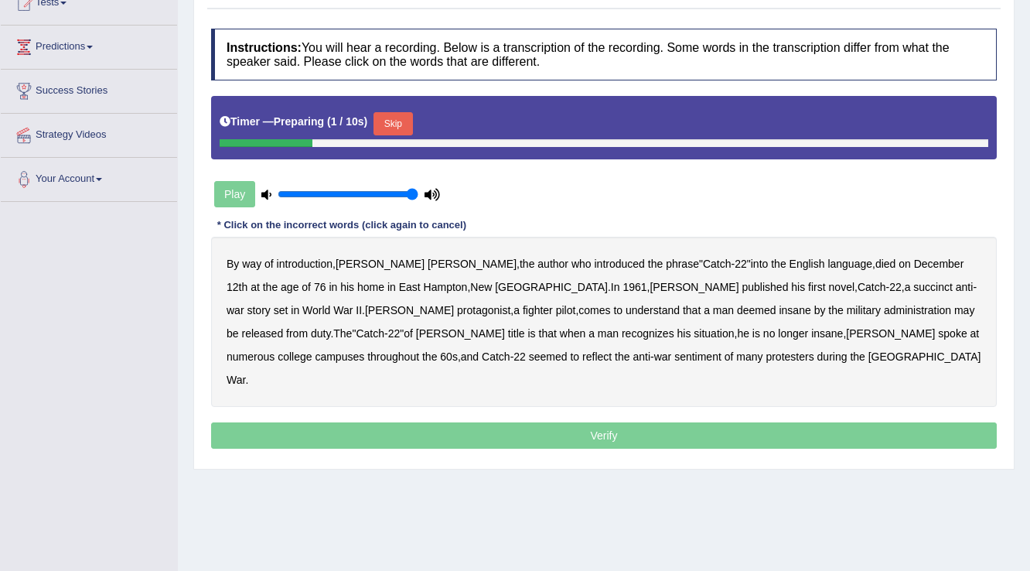
scroll to position [186, 0]
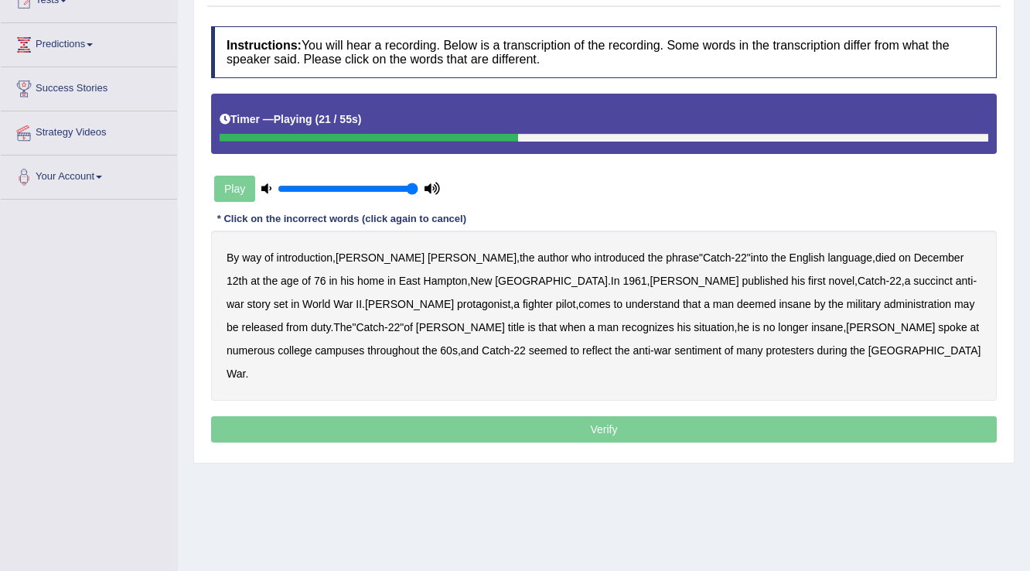
click at [913, 283] on b "succinct" at bounding box center [932, 280] width 39 height 12
click at [884, 302] on b "administration" at bounding box center [917, 304] width 67 height 12
click at [693, 325] on b "situation" at bounding box center [713, 327] width 40 height 12
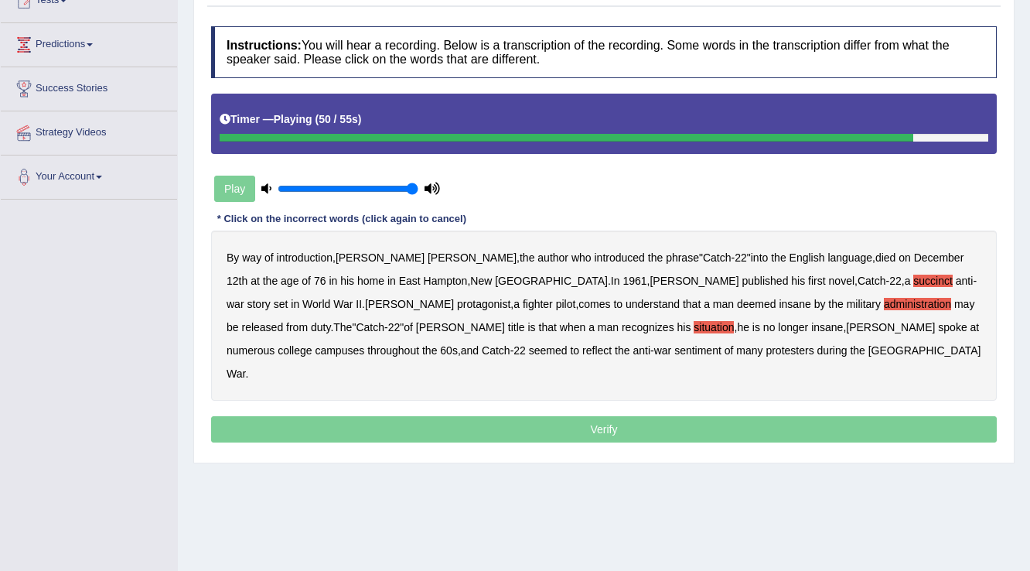
click at [582, 349] on b "reflect" at bounding box center [596, 350] width 29 height 12
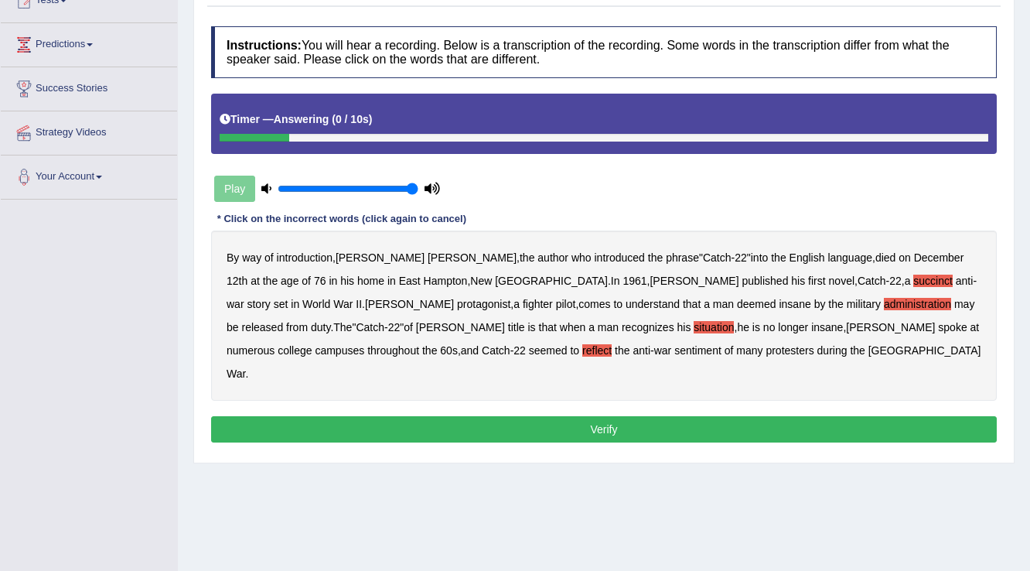
click at [614, 390] on div "Instructions: You will hear a recording. Below is a transcription of the record…" at bounding box center [603, 237] width 793 height 436
click at [615, 416] on button "Verify" at bounding box center [603, 429] width 785 height 26
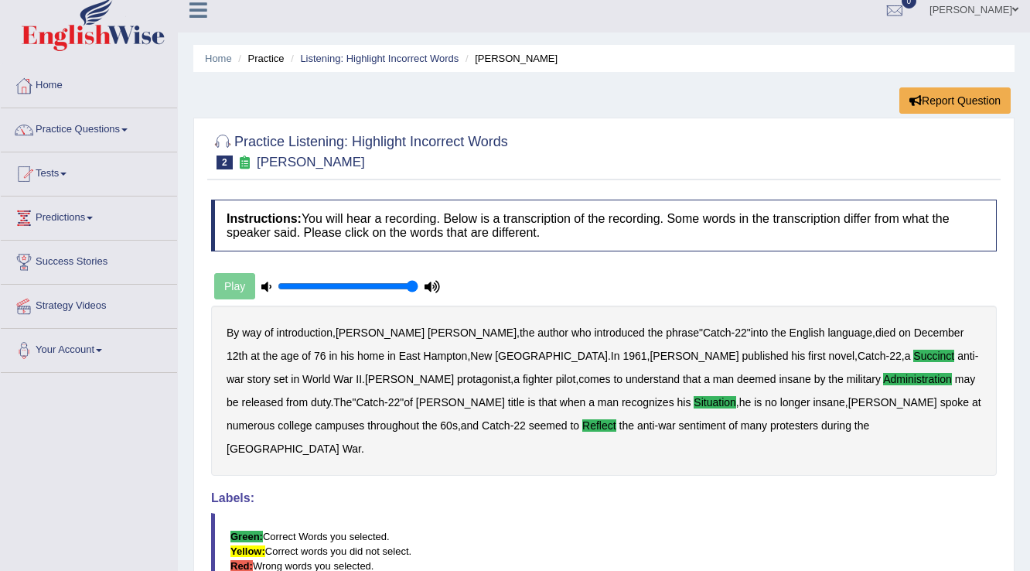
scroll to position [0, 0]
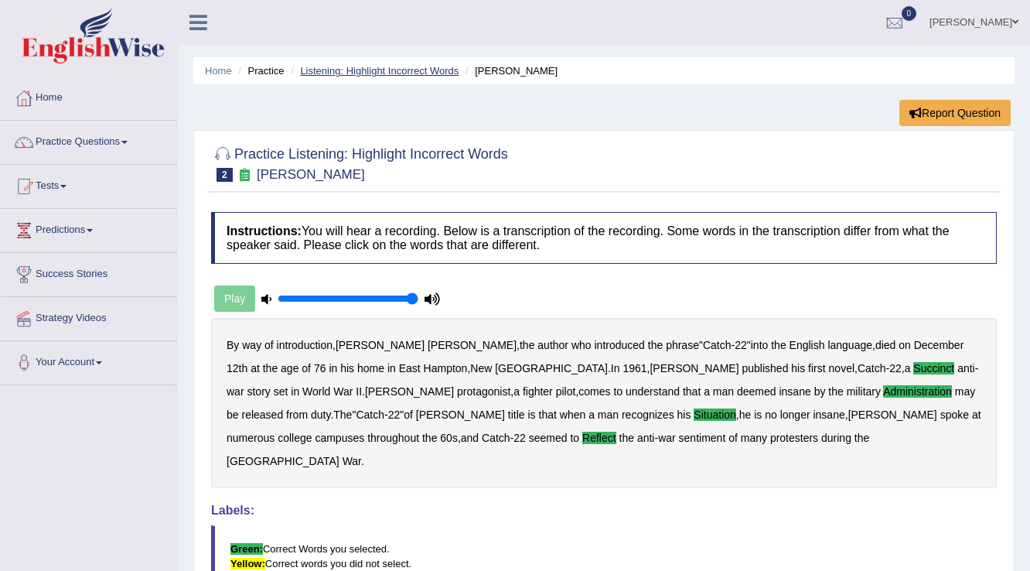
click at [374, 68] on link "Listening: Highlight Incorrect Words" at bounding box center [379, 71] width 158 height 12
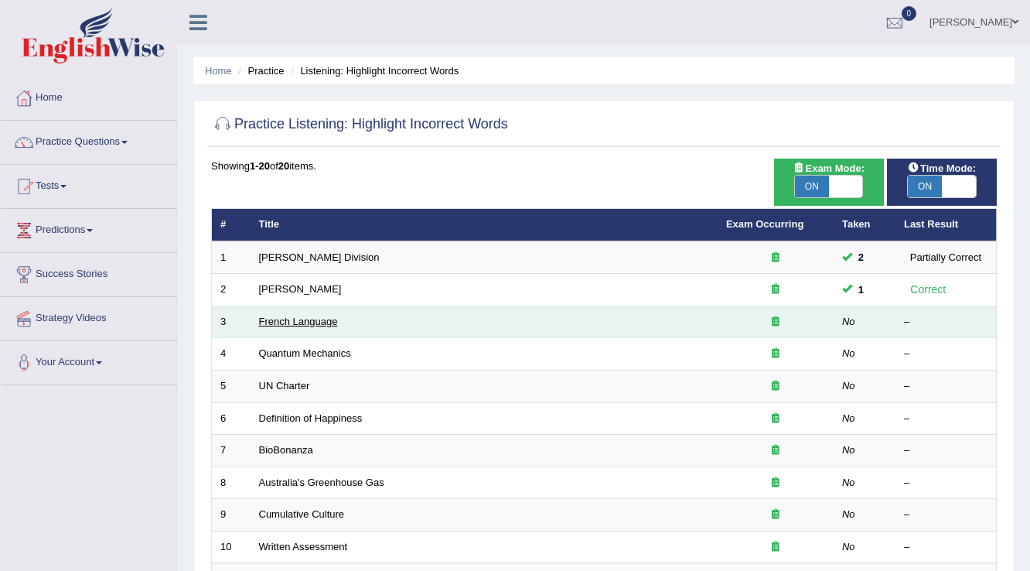
click at [311, 321] on link "French Language" at bounding box center [298, 321] width 79 height 12
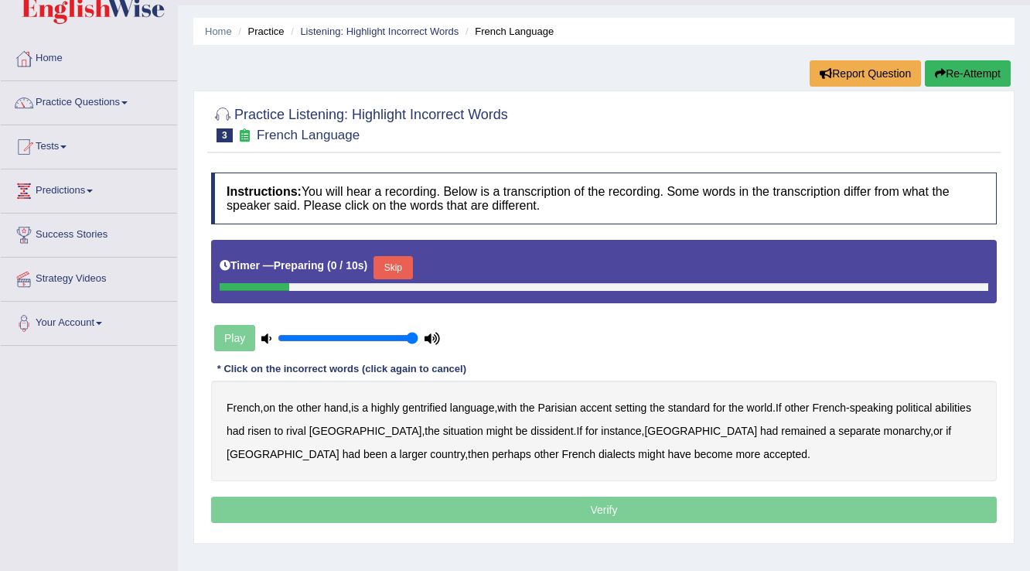
scroll to position [62, 0]
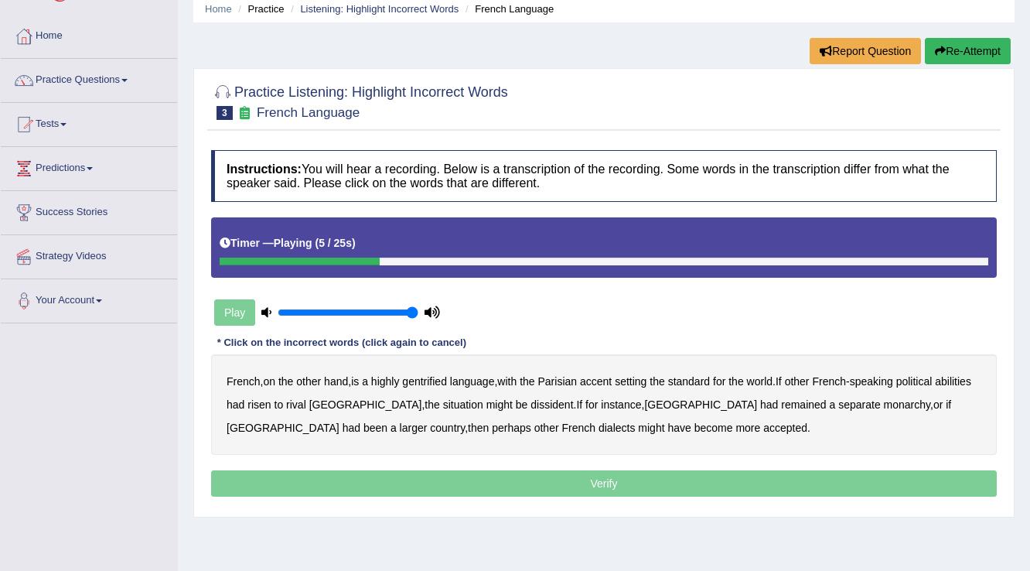
click at [439, 383] on b "gentrified" at bounding box center [424, 381] width 45 height 12
click at [935, 387] on b "abilities" at bounding box center [953, 381] width 36 height 12
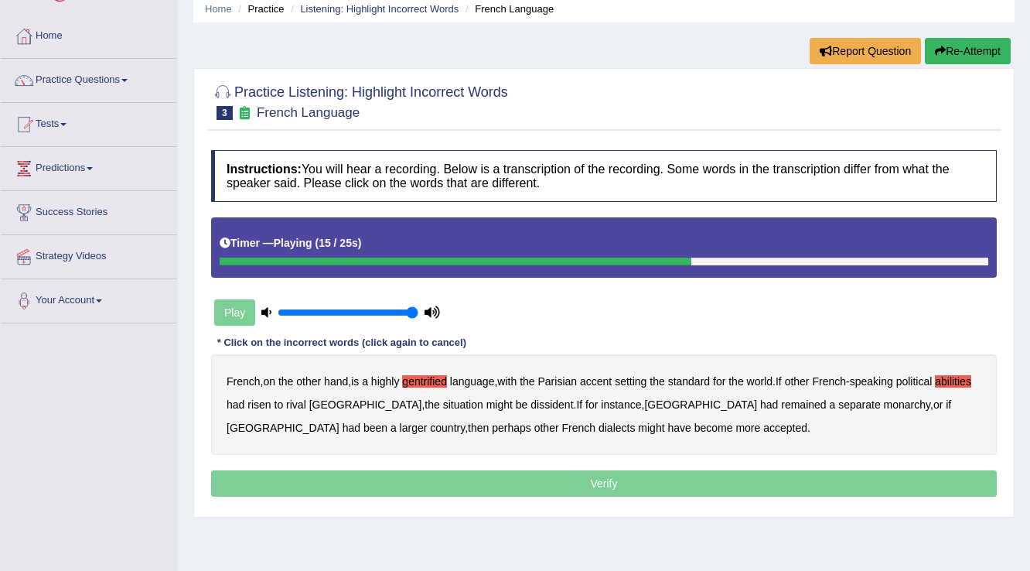
click at [530, 398] on b "dissident" at bounding box center [551, 404] width 43 height 12
click at [884, 404] on b "monarchy" at bounding box center [907, 404] width 46 height 12
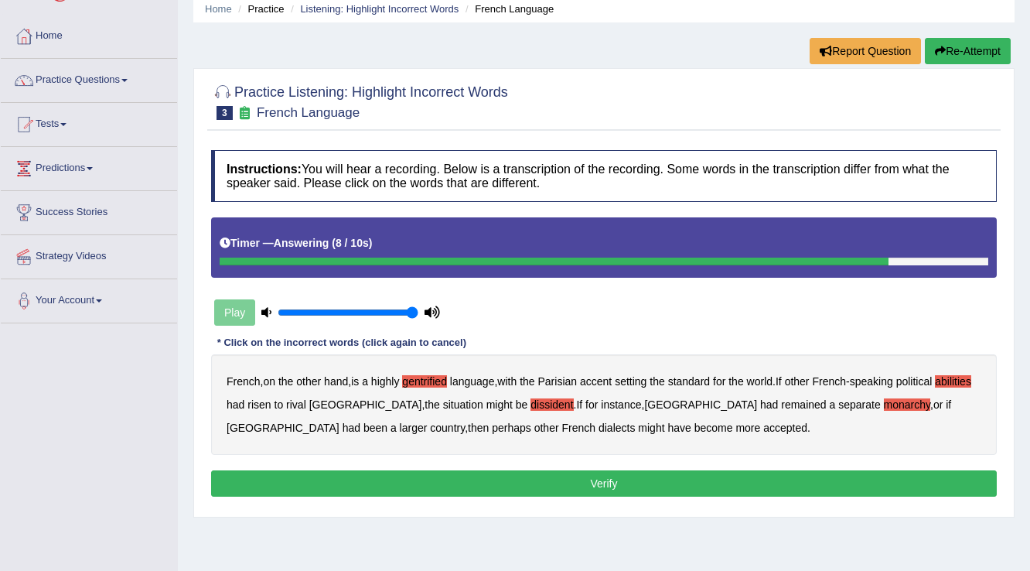
click at [814, 479] on button "Verify" at bounding box center [603, 483] width 785 height 26
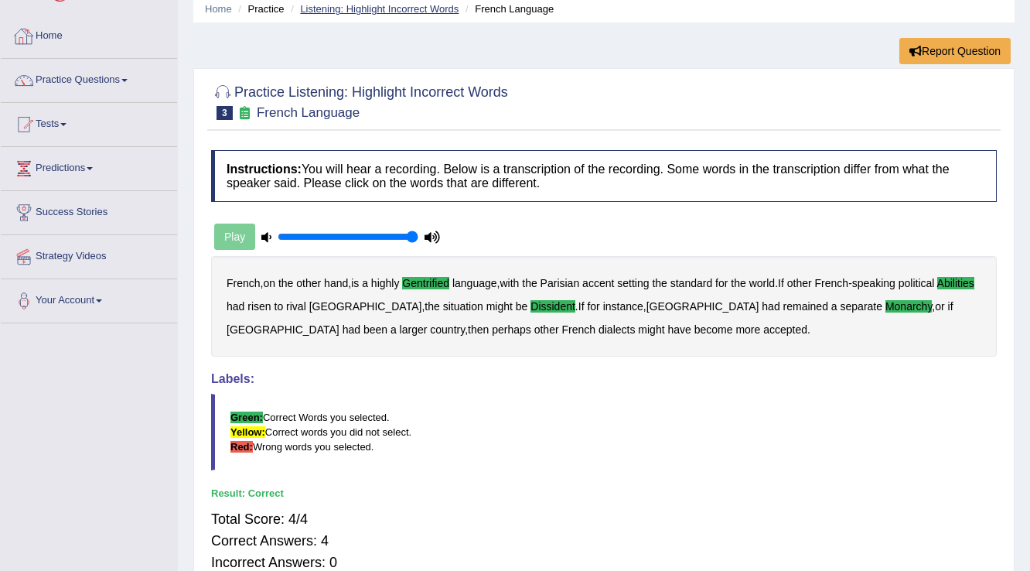
click at [388, 9] on link "Listening: Highlight Incorrect Words" at bounding box center [379, 9] width 158 height 12
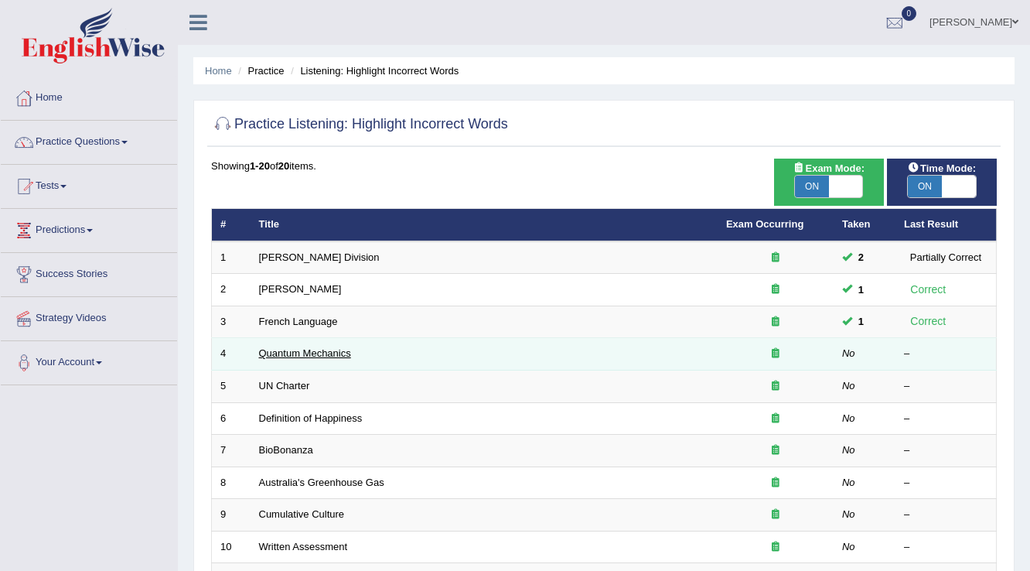
click at [316, 353] on link "Quantum Mechanics" at bounding box center [305, 353] width 92 height 12
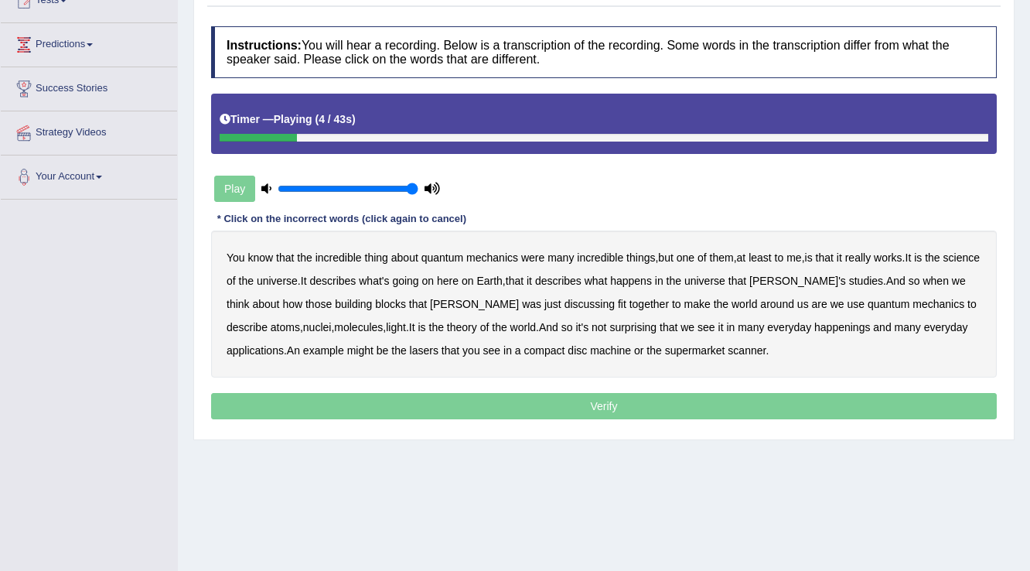
click at [509, 255] on b "mechanics" at bounding box center [492, 257] width 52 height 12
click at [509, 254] on b "mechanics" at bounding box center [492, 257] width 52 height 12
click at [943, 264] on b "science" at bounding box center [961, 257] width 36 height 12
click at [564, 302] on b "discussing" at bounding box center [589, 304] width 50 height 12
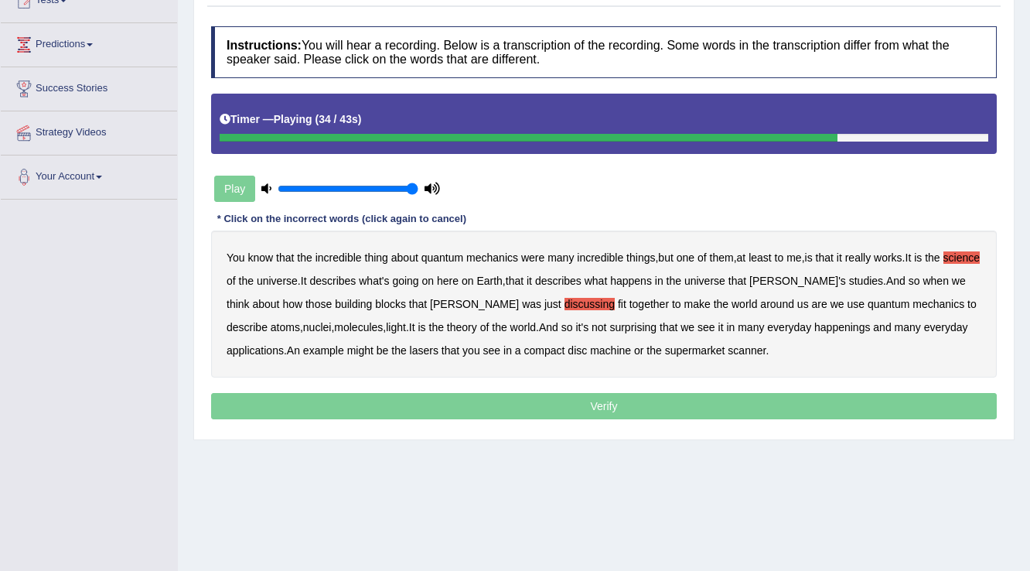
click at [814, 324] on b "happenings" at bounding box center [842, 327] width 56 height 12
click at [567, 350] on b "disc" at bounding box center [576, 350] width 19 height 12
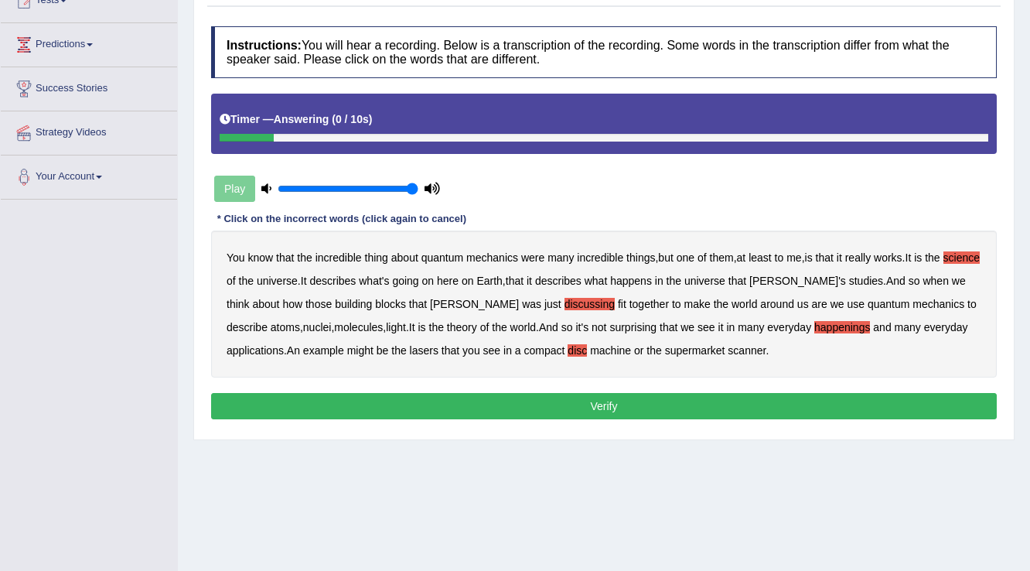
click at [539, 409] on button "Verify" at bounding box center [603, 406] width 785 height 26
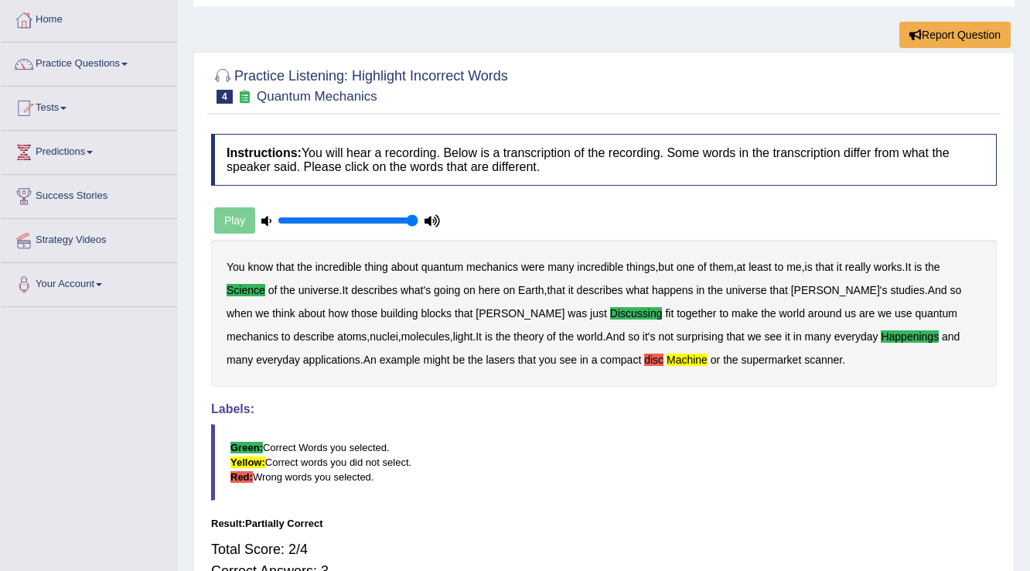
scroll to position [62, 0]
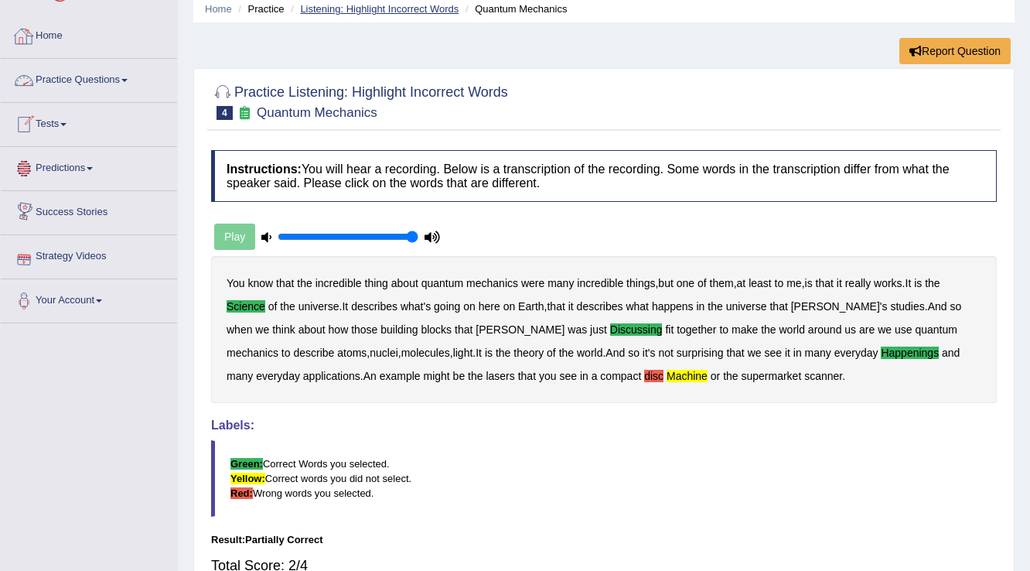
click at [346, 12] on link "Listening: Highlight Incorrect Words" at bounding box center [379, 9] width 158 height 12
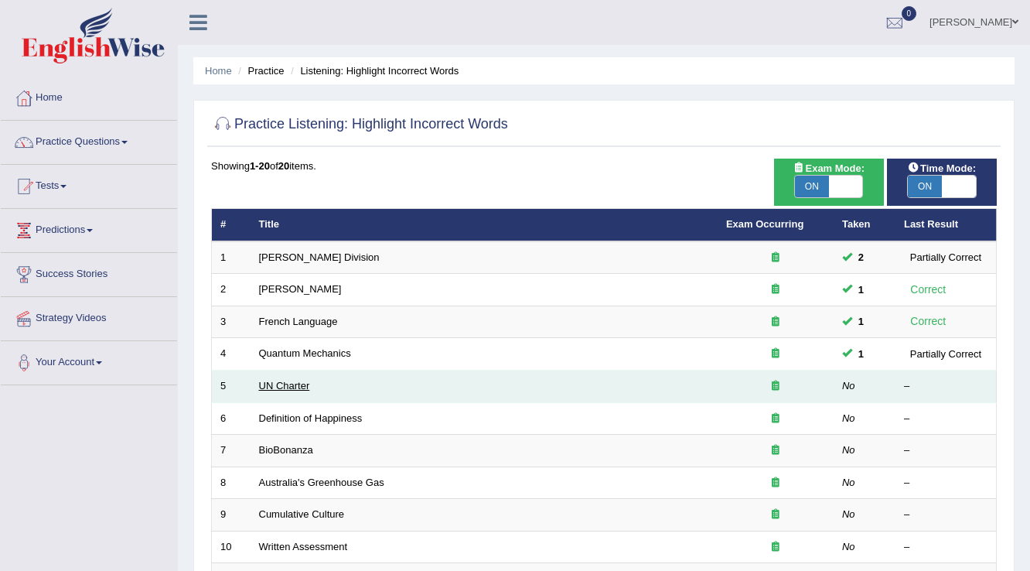
click at [265, 385] on link "UN Charter" at bounding box center [284, 386] width 51 height 12
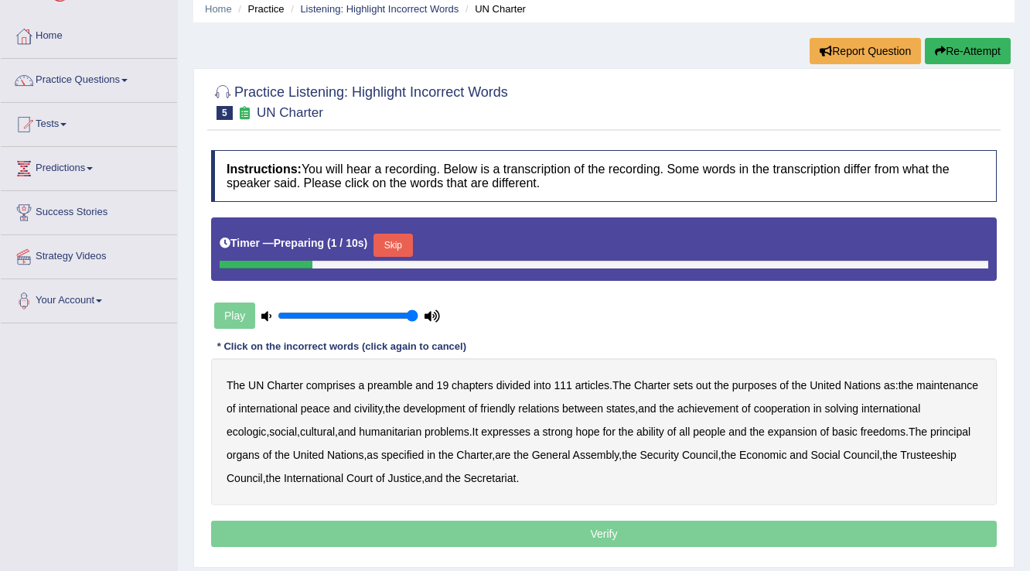
scroll to position [124, 0]
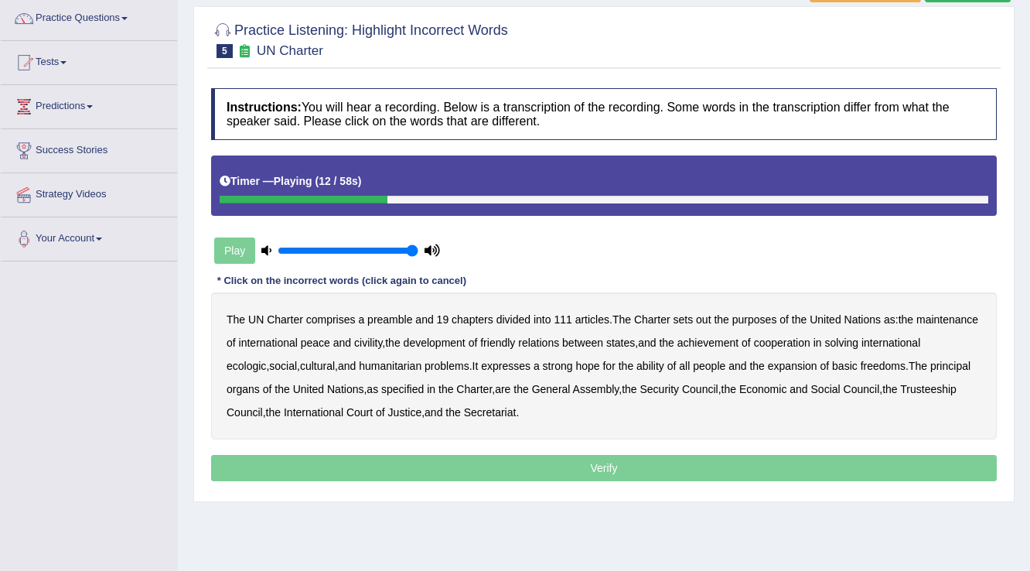
click at [702, 318] on b "out" at bounding box center [703, 319] width 15 height 12
click at [382, 342] on b "civility" at bounding box center [368, 342] width 28 height 12
click at [266, 363] on b "ecologic" at bounding box center [246, 365] width 39 height 12
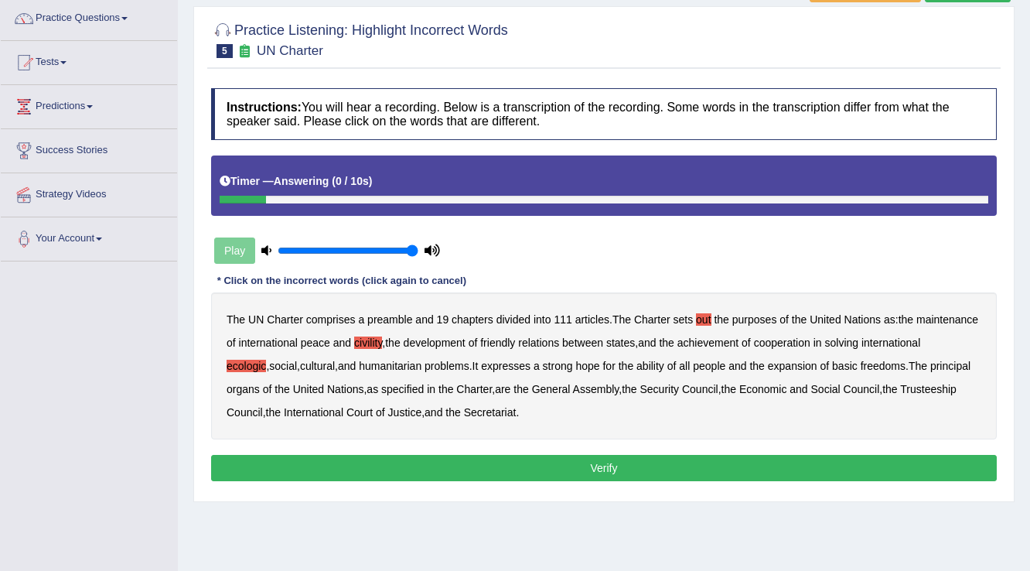
click at [656, 471] on button "Verify" at bounding box center [603, 468] width 785 height 26
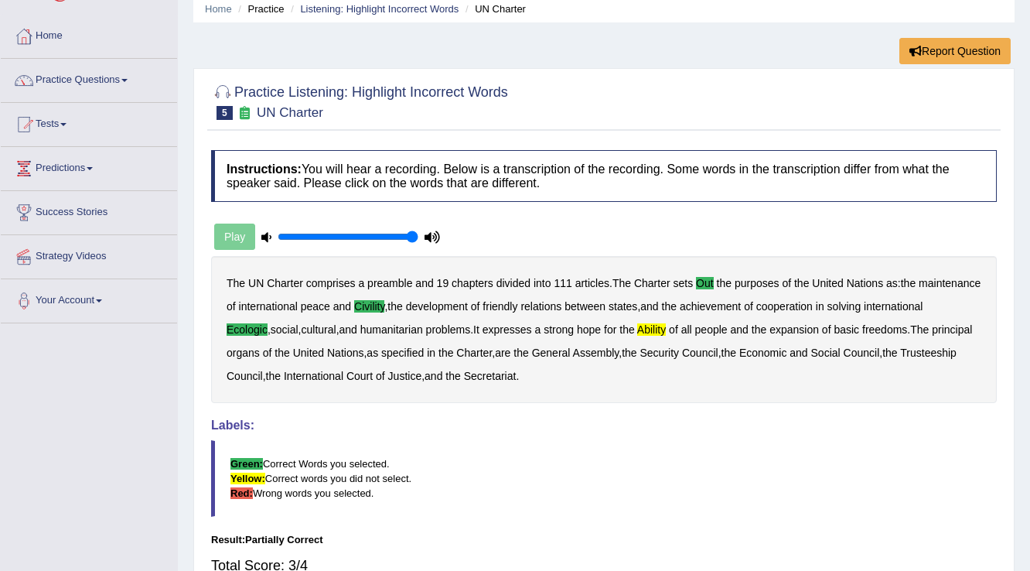
scroll to position [62, 0]
click at [226, 232] on div "Play" at bounding box center [327, 236] width 232 height 39
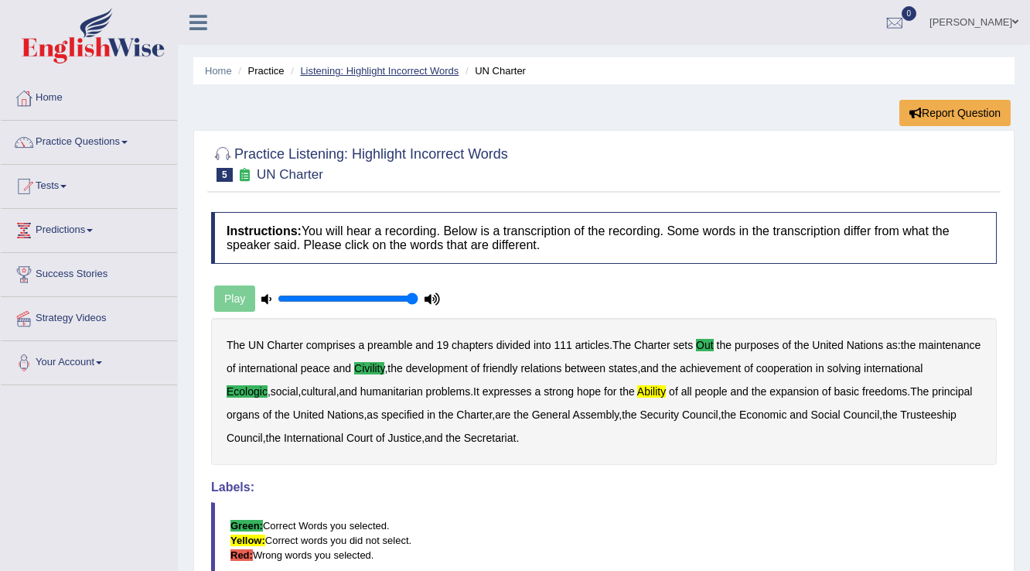
click at [341, 71] on link "Listening: Highlight Incorrect Words" at bounding box center [379, 71] width 158 height 12
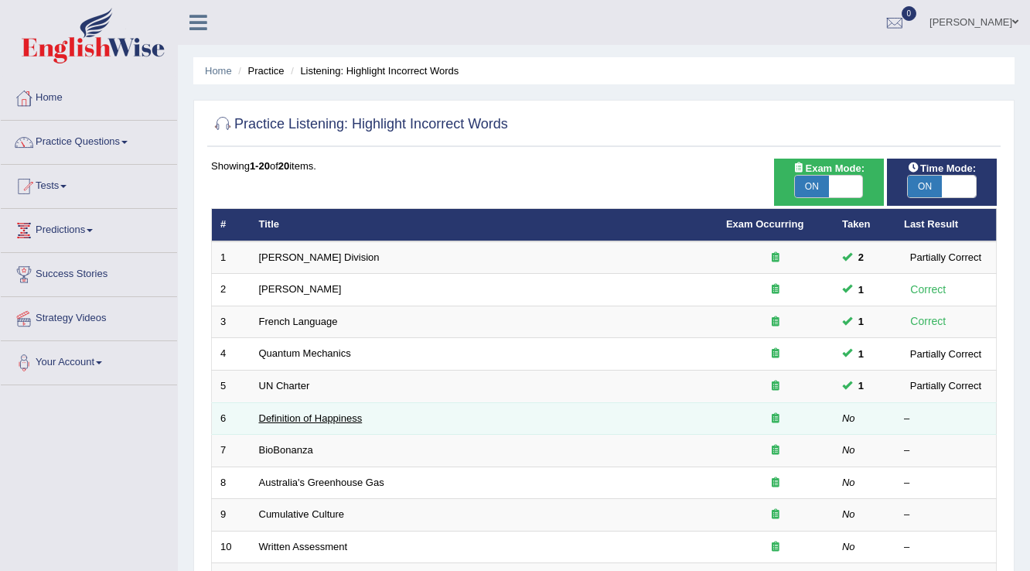
click at [298, 412] on link "Definition of Happiness" at bounding box center [311, 418] width 104 height 12
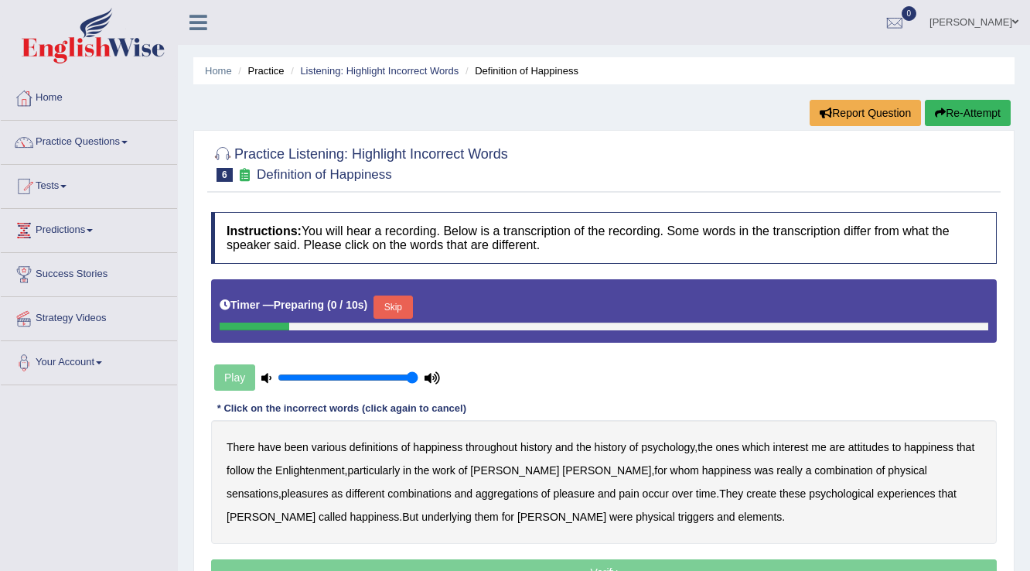
scroll to position [62, 0]
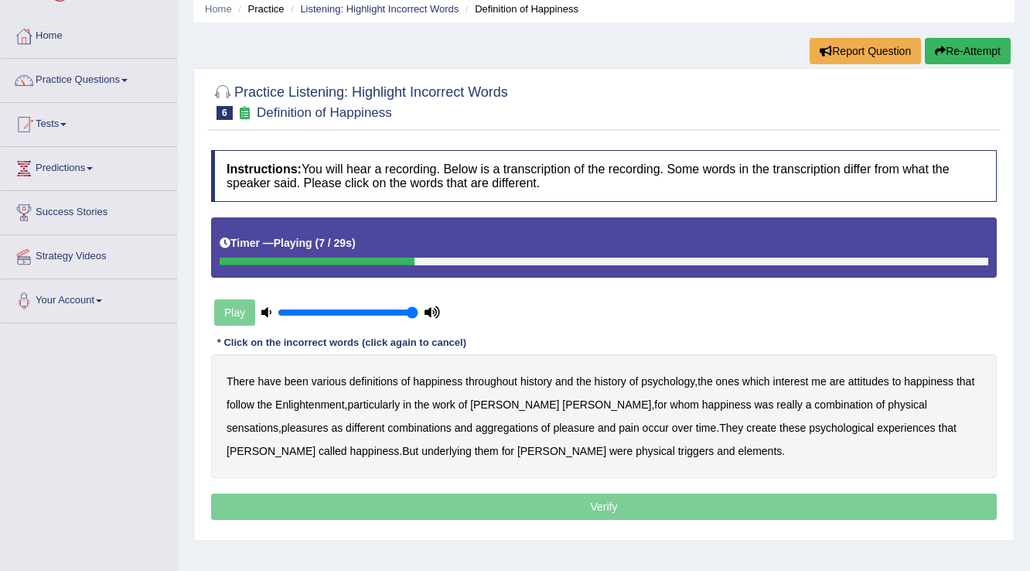
click at [875, 381] on b "attitudes" at bounding box center [868, 381] width 41 height 12
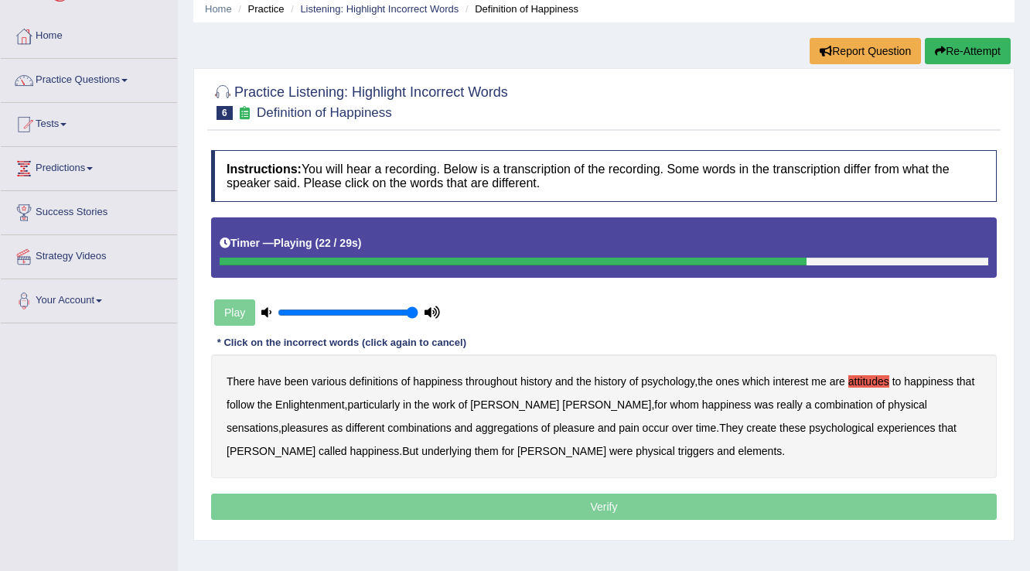
click at [746, 427] on b "create" at bounding box center [761, 427] width 30 height 12
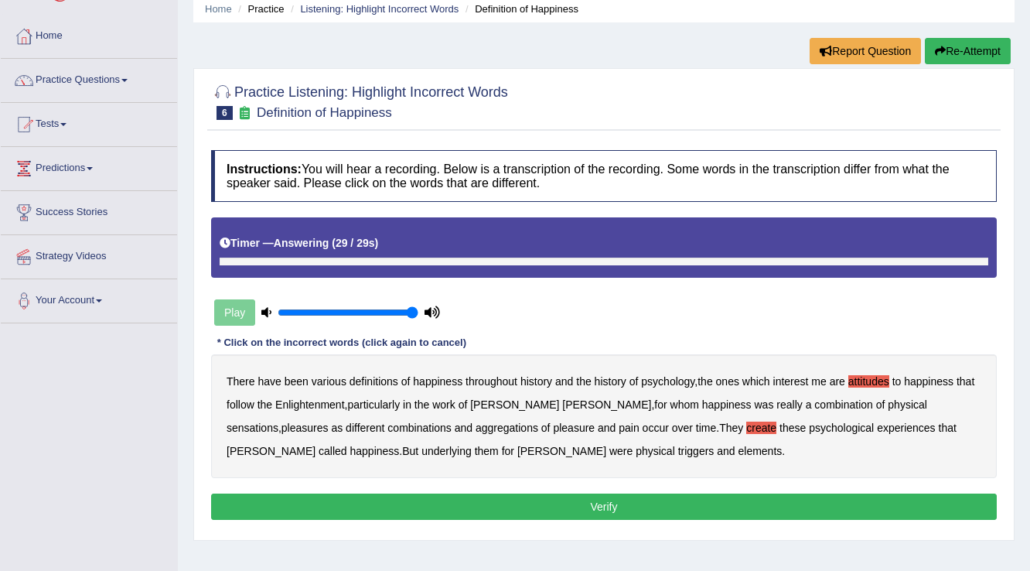
click at [737, 452] on b "elements" at bounding box center [759, 450] width 44 height 12
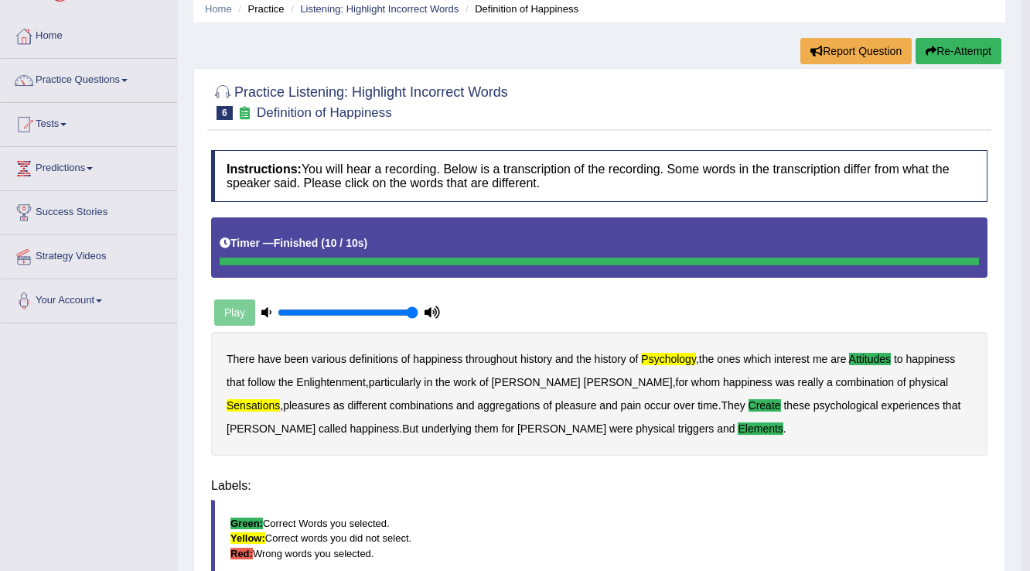
click at [783, 403] on b "these" at bounding box center [796, 405] width 26 height 12
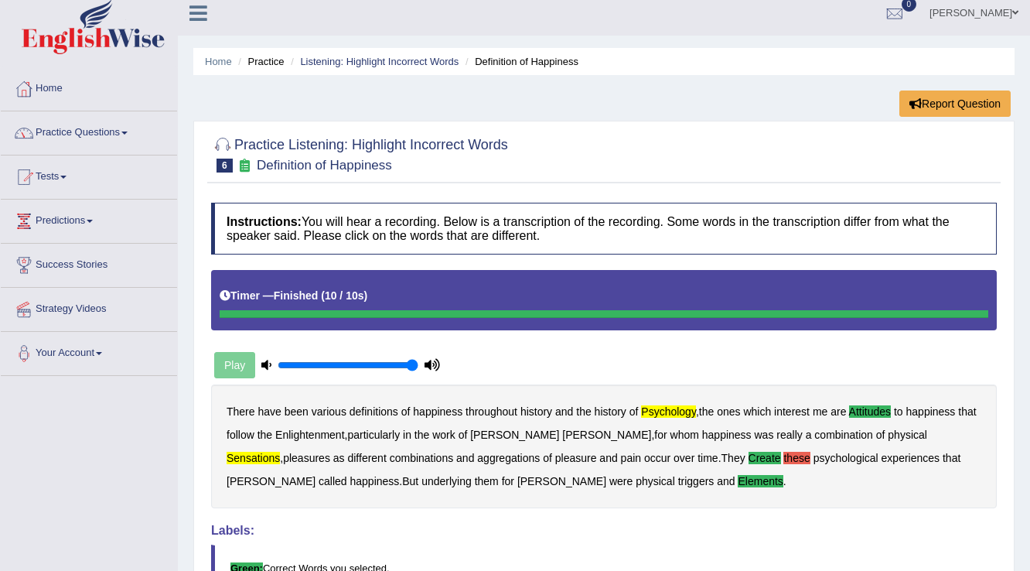
scroll to position [0, 0]
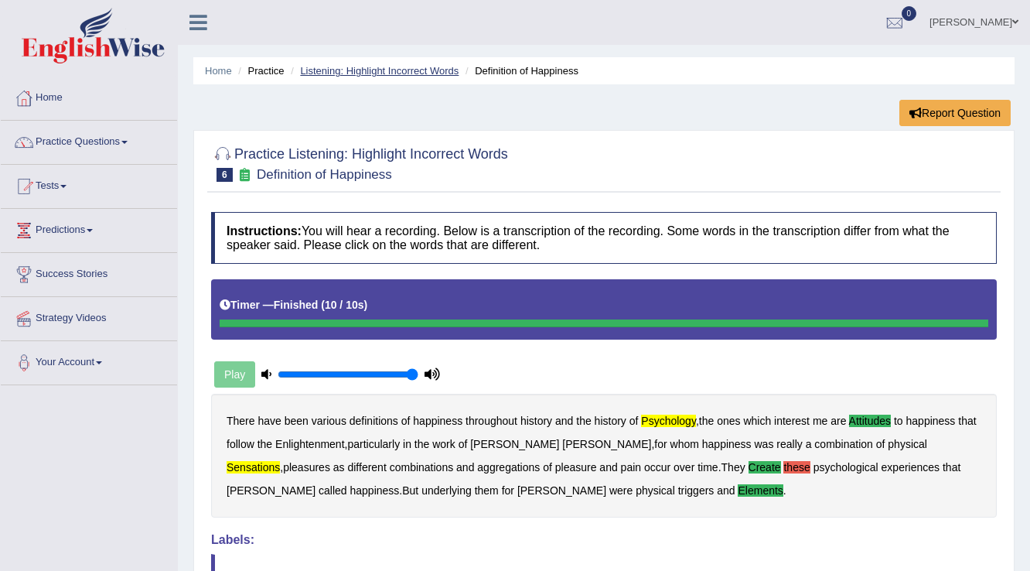
click at [365, 71] on link "Listening: Highlight Incorrect Words" at bounding box center [379, 71] width 158 height 12
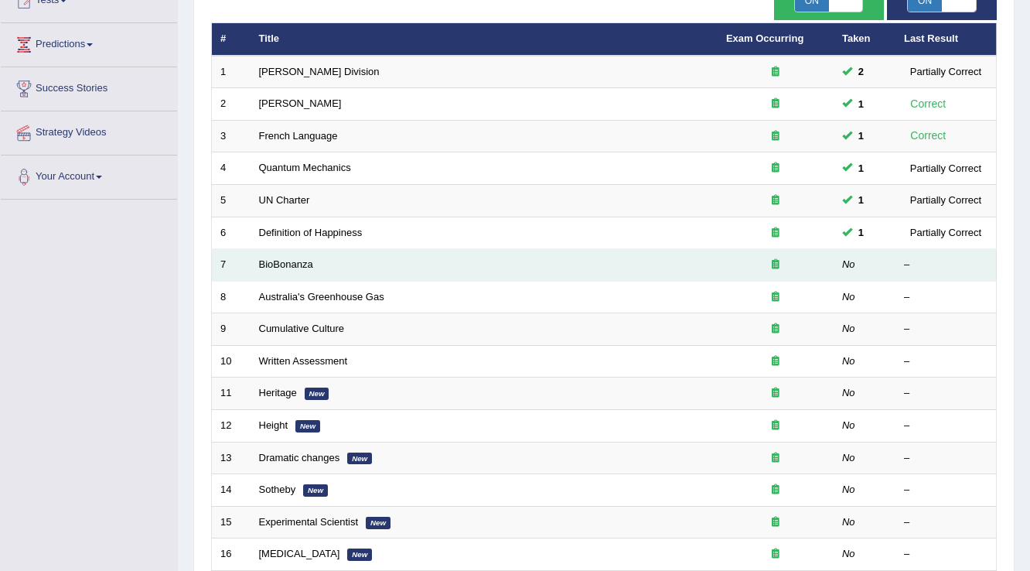
scroll to position [186, 0]
click at [291, 260] on link "BioBonanza" at bounding box center [286, 264] width 54 height 12
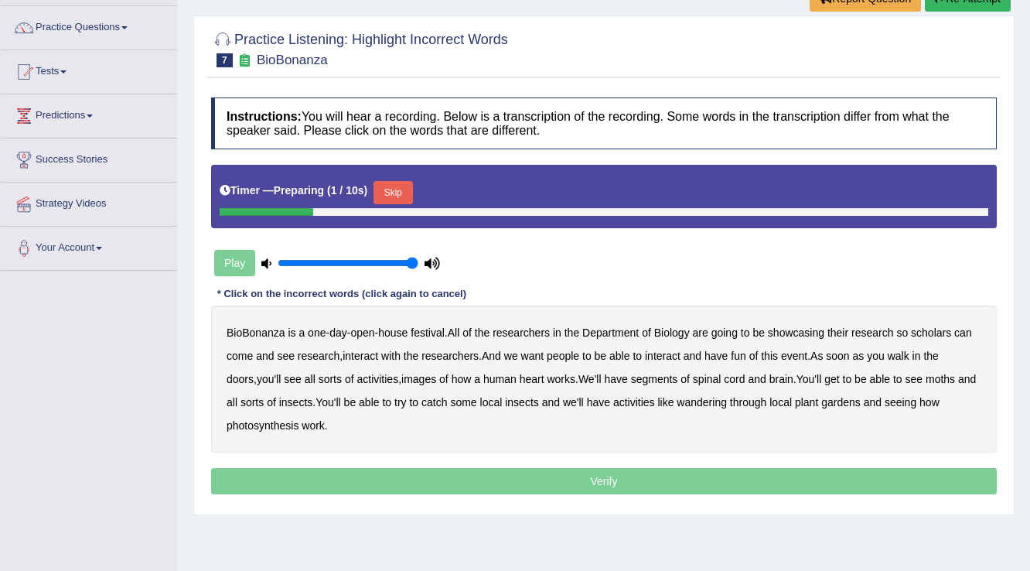
scroll to position [124, 0]
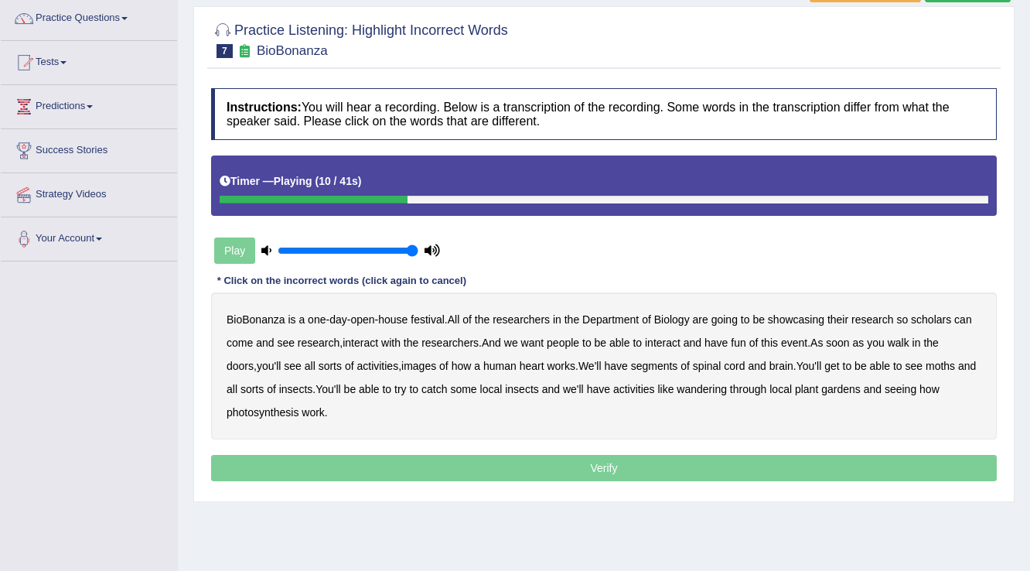
click at [946, 316] on b "scholars" at bounding box center [931, 319] width 40 height 12
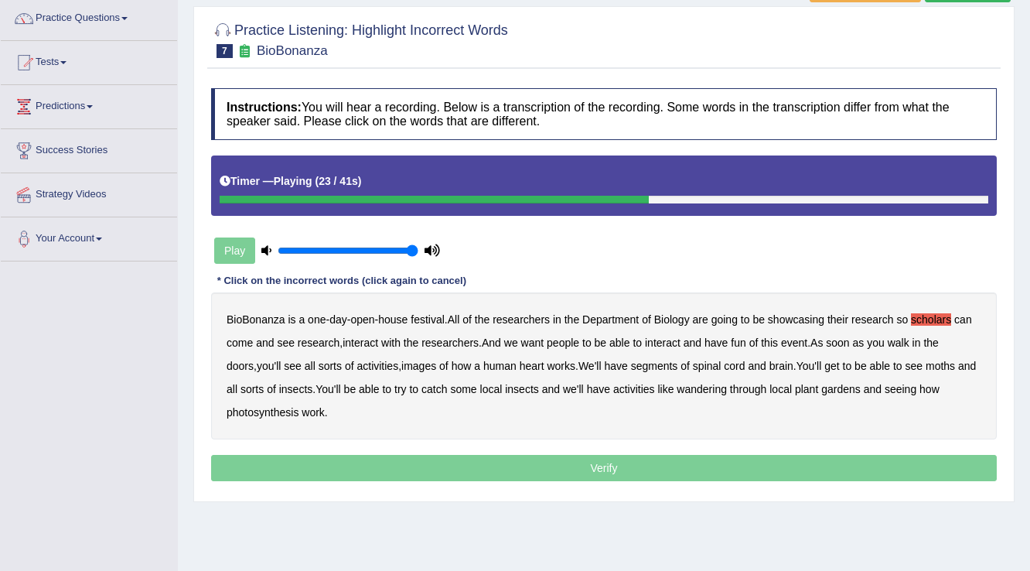
drag, startPoint x: 397, startPoint y: 365, endPoint x: 405, endPoint y: 365, distance: 8.5
click at [401, 365] on b "images" at bounding box center [418, 365] width 35 height 12
click at [633, 359] on b "segments" at bounding box center [654, 365] width 47 height 12
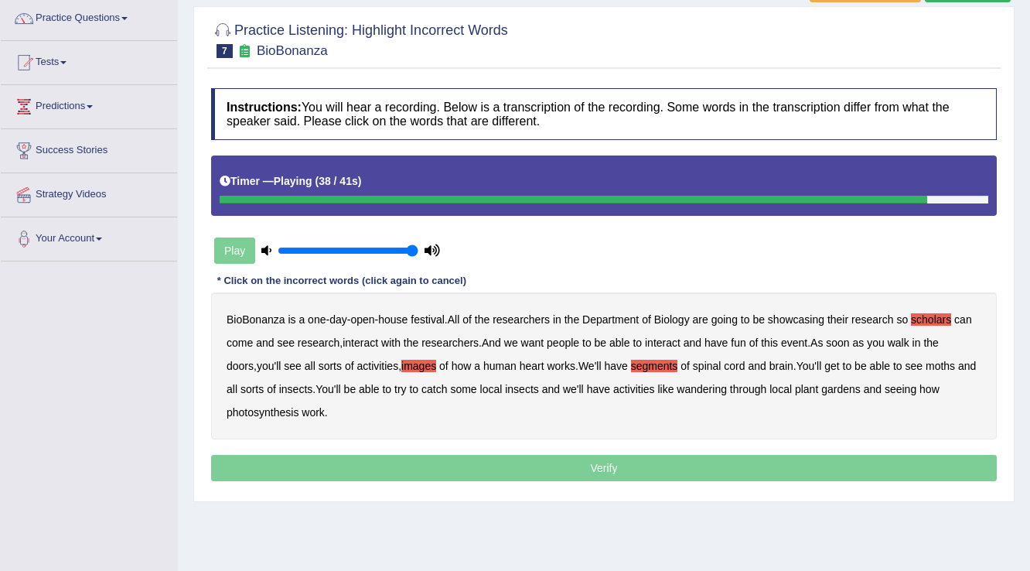
click at [697, 390] on b "wandering" at bounding box center [701, 389] width 50 height 12
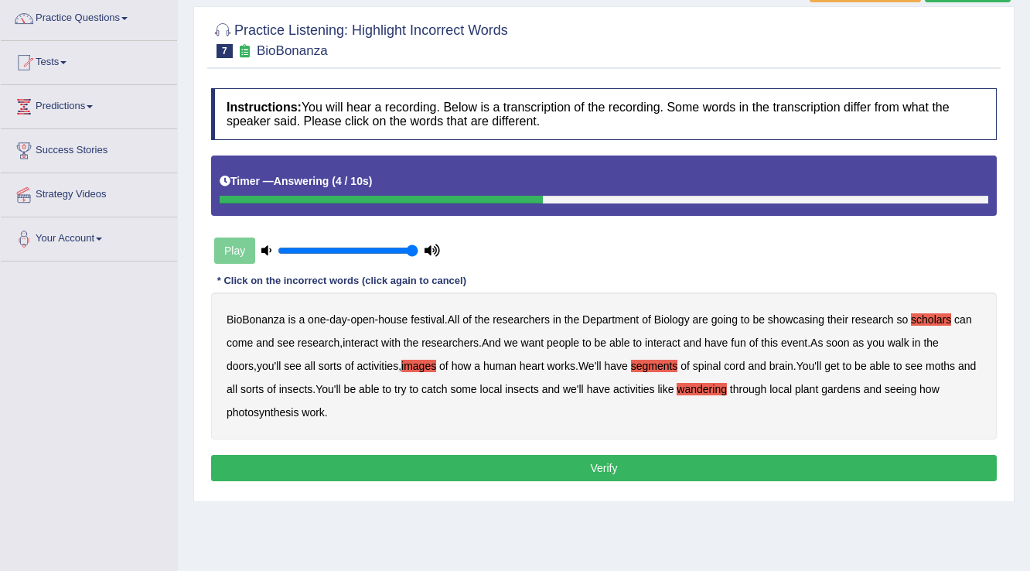
click at [925, 362] on b "moths" at bounding box center [939, 365] width 29 height 12
click at [823, 465] on button "Verify" at bounding box center [603, 468] width 785 height 26
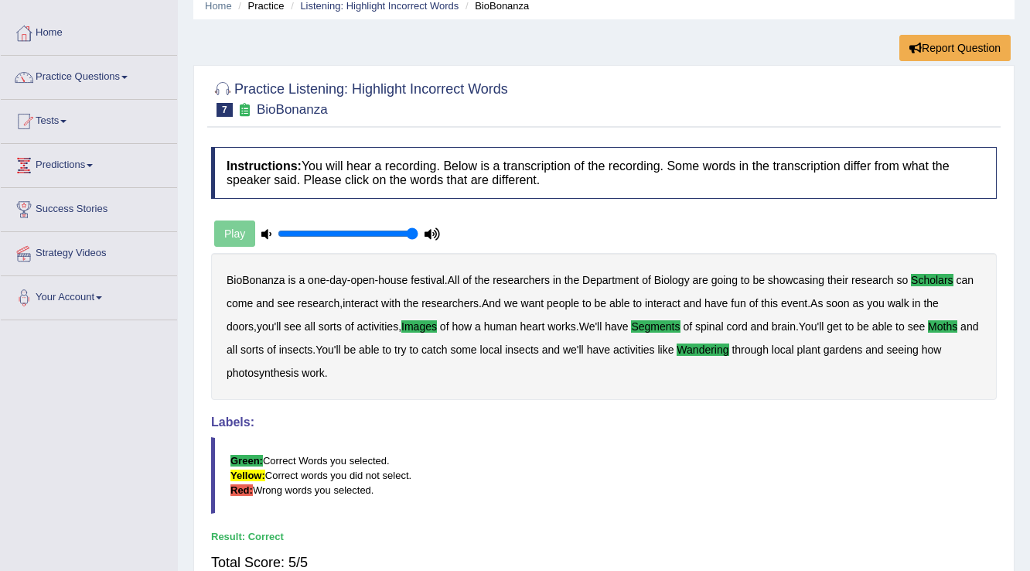
scroll to position [62, 0]
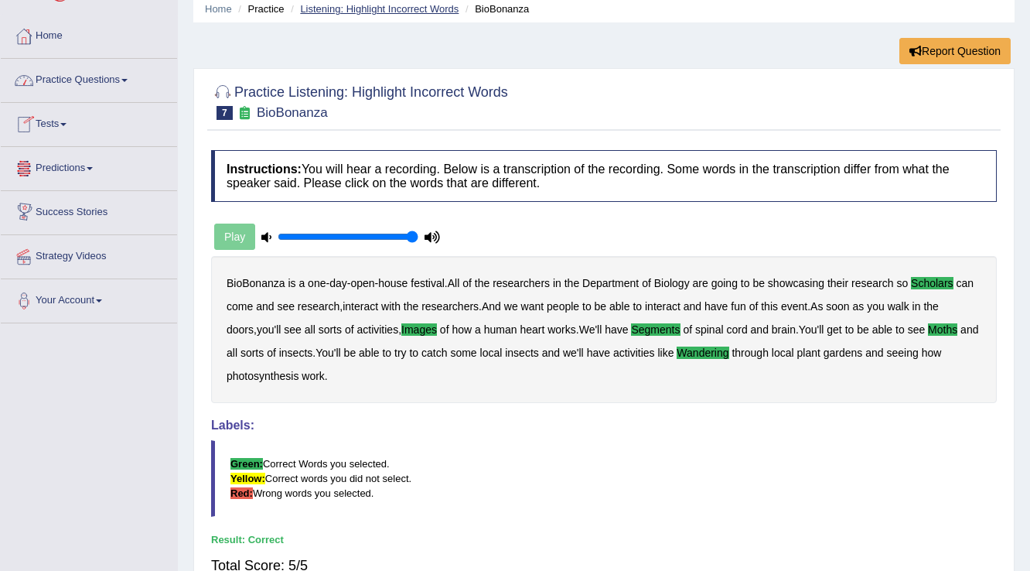
click at [353, 9] on link "Listening: Highlight Incorrect Words" at bounding box center [379, 9] width 158 height 12
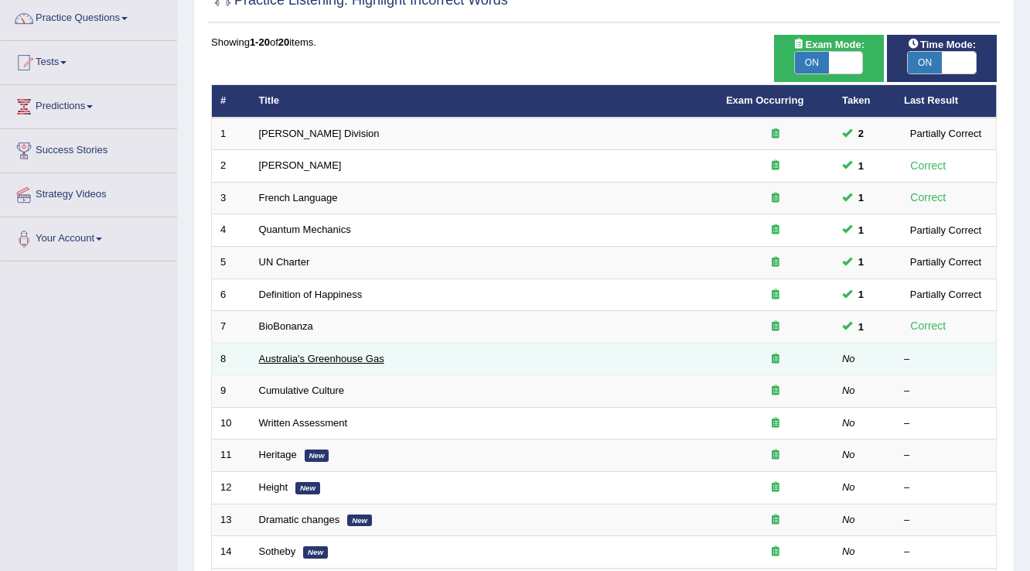
click at [329, 356] on link "Australia's Greenhouse Gas" at bounding box center [321, 359] width 125 height 12
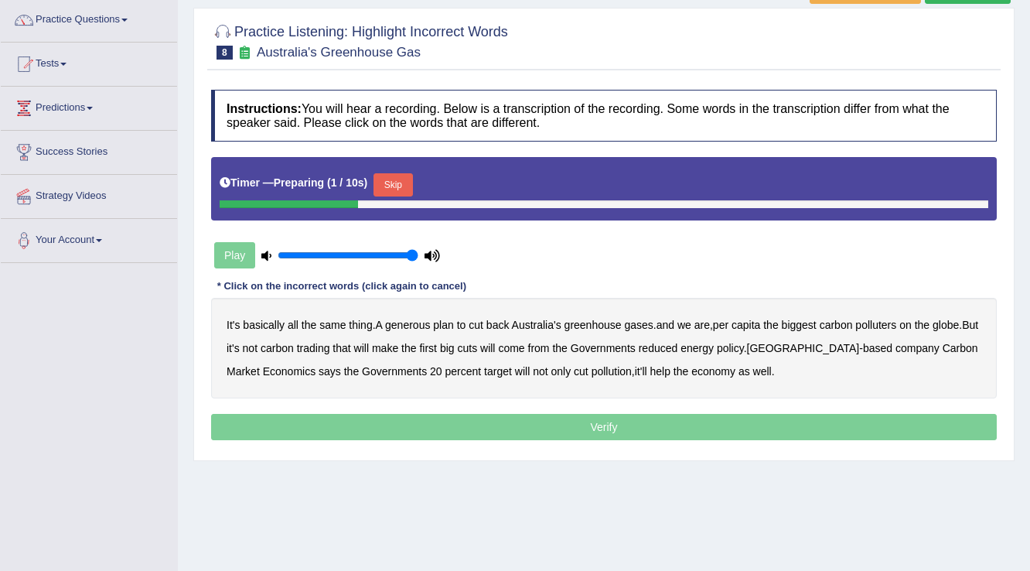
scroll to position [124, 0]
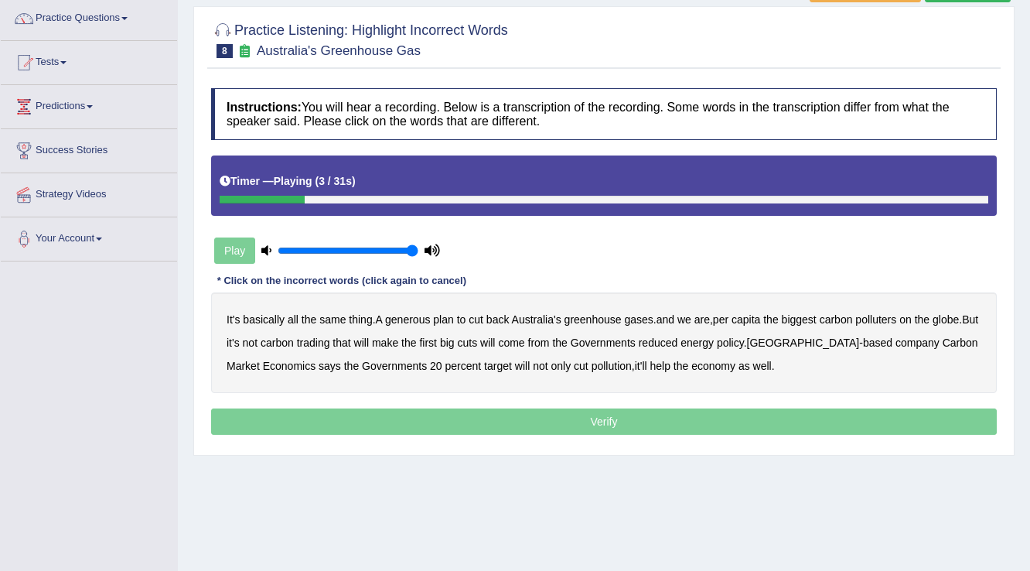
click at [418, 320] on b "generous" at bounding box center [407, 319] width 45 height 12
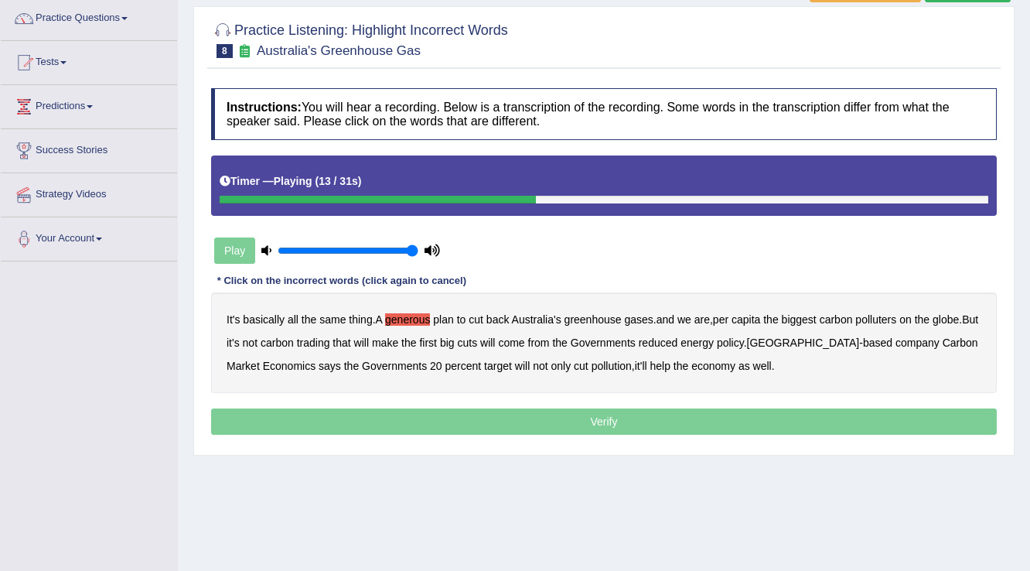
click at [946, 315] on b "globe" at bounding box center [945, 319] width 26 height 12
click at [678, 338] on b "reduced" at bounding box center [658, 342] width 39 height 12
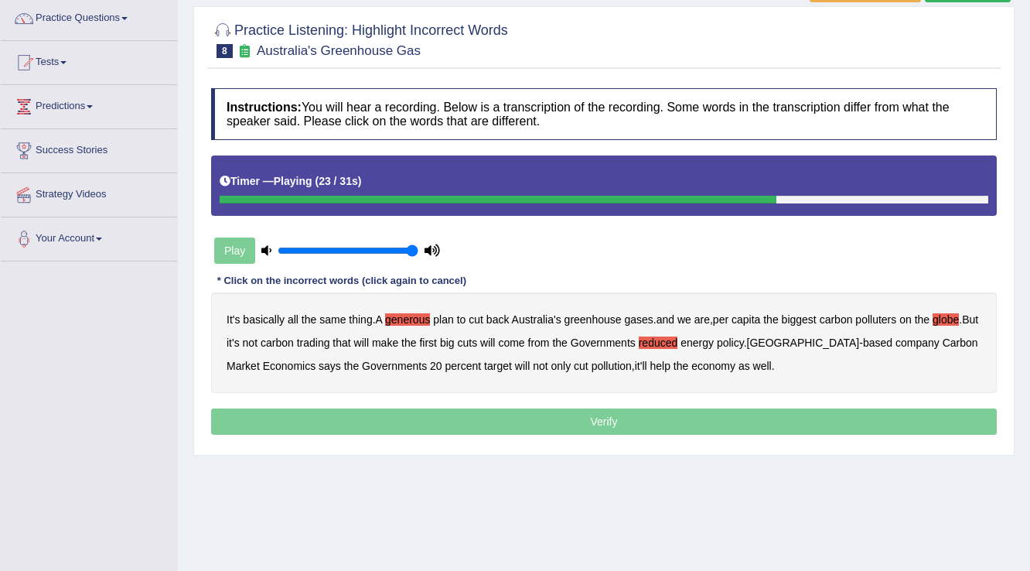
click at [744, 339] on b "policy" at bounding box center [730, 342] width 27 height 12
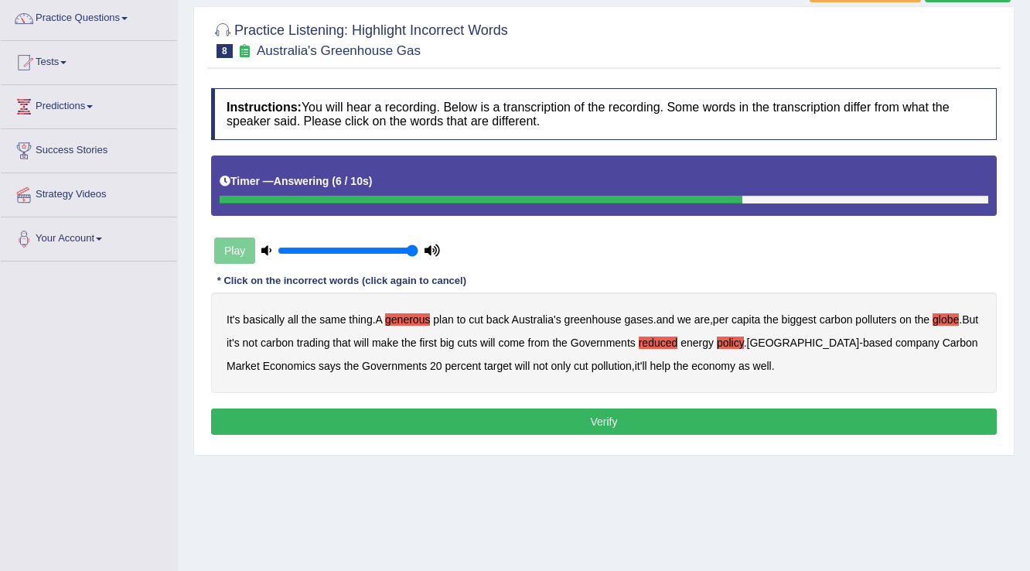
click at [640, 417] on button "Verify" at bounding box center [603, 421] width 785 height 26
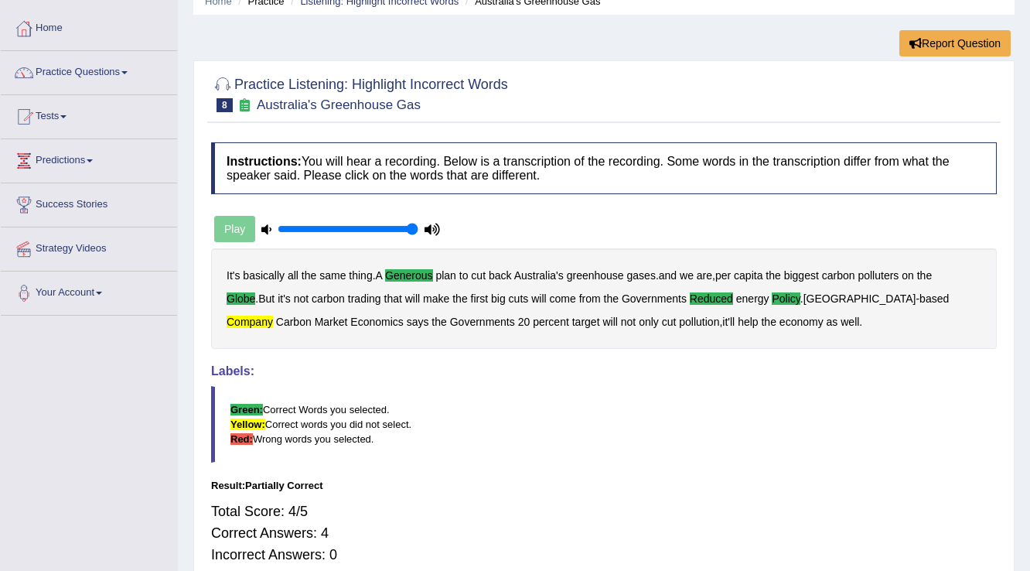
scroll to position [56, 0]
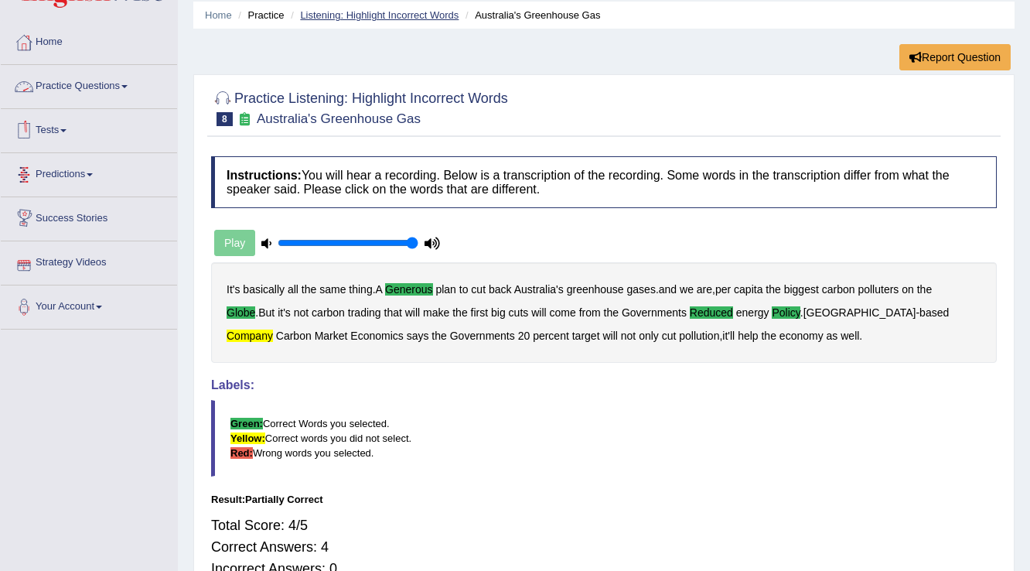
click at [363, 15] on link "Listening: Highlight Incorrect Words" at bounding box center [379, 15] width 158 height 12
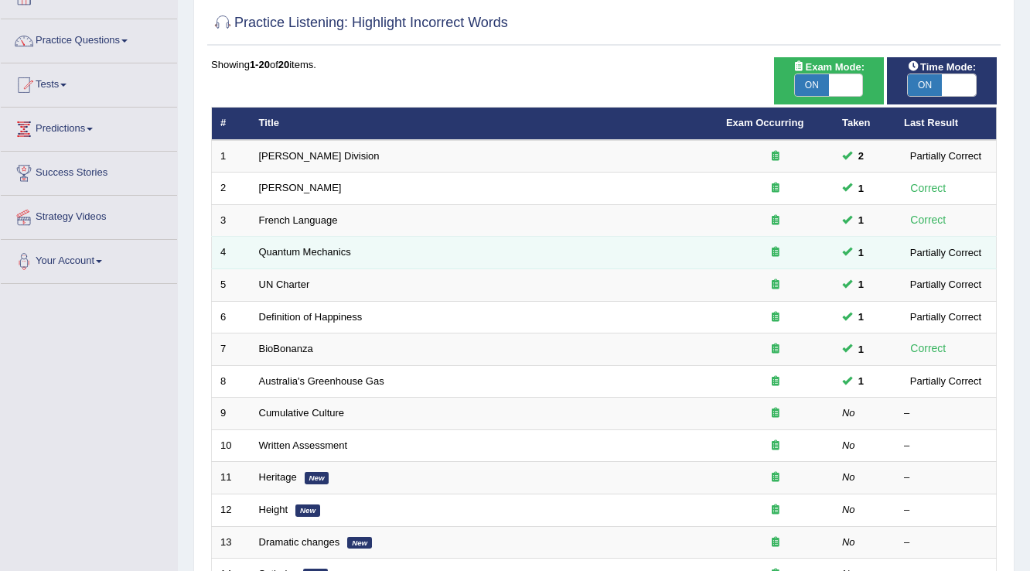
scroll to position [124, 0]
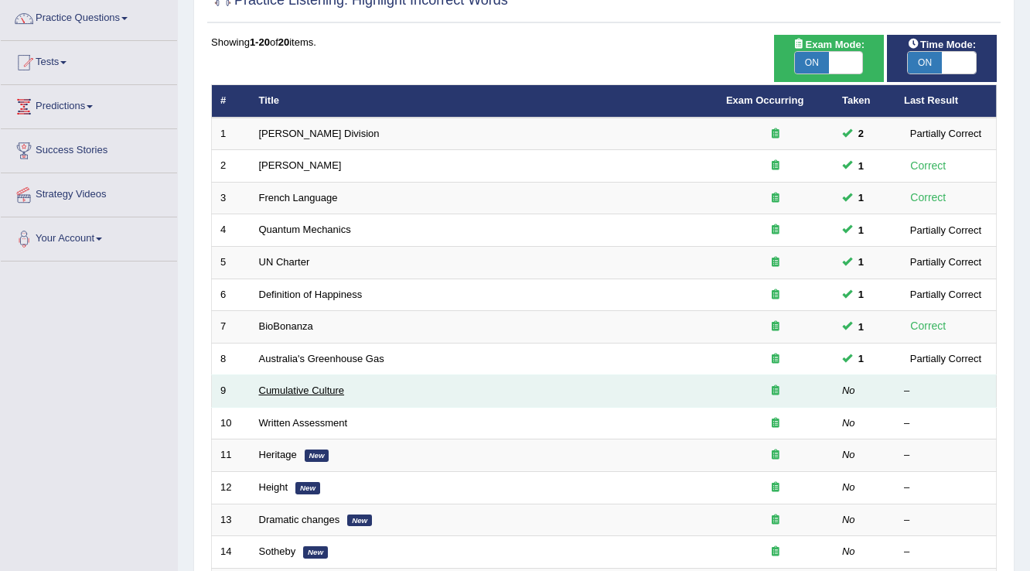
click at [315, 387] on link "Cumulative Culture" at bounding box center [302, 390] width 86 height 12
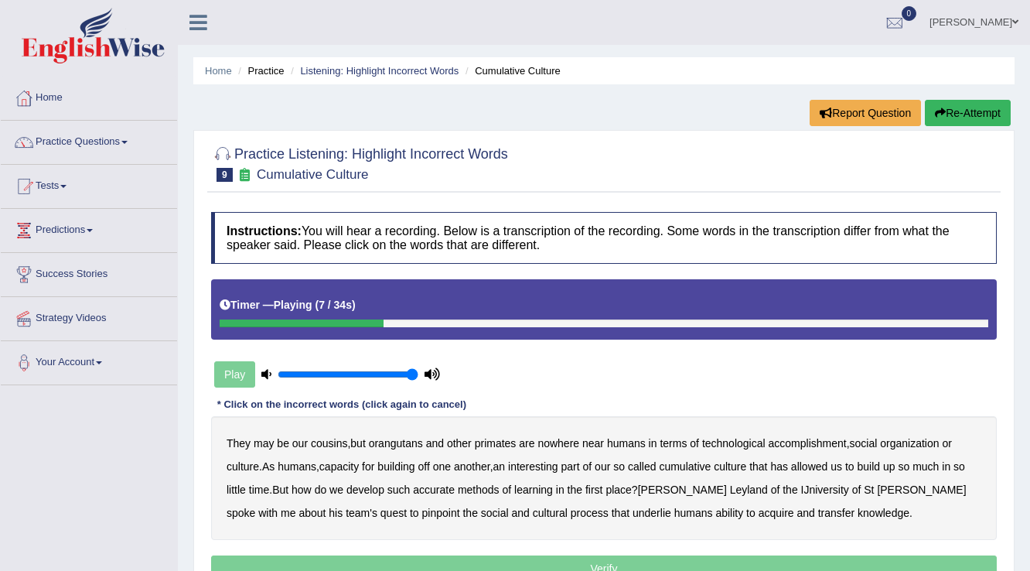
click at [839, 440] on b "accomplishment" at bounding box center [807, 443] width 78 height 12
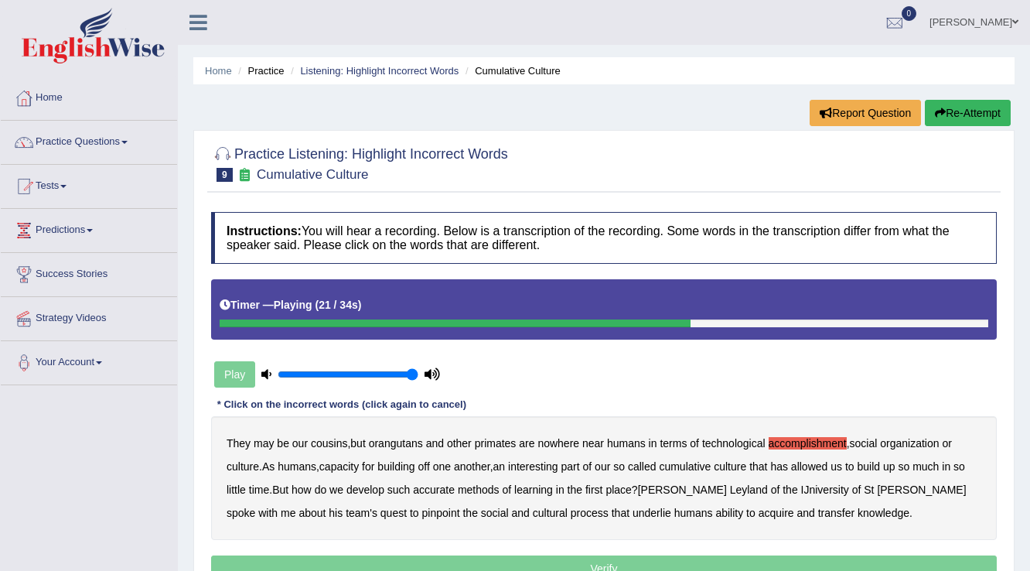
click at [451, 485] on b "accurate" at bounding box center [434, 489] width 42 height 12
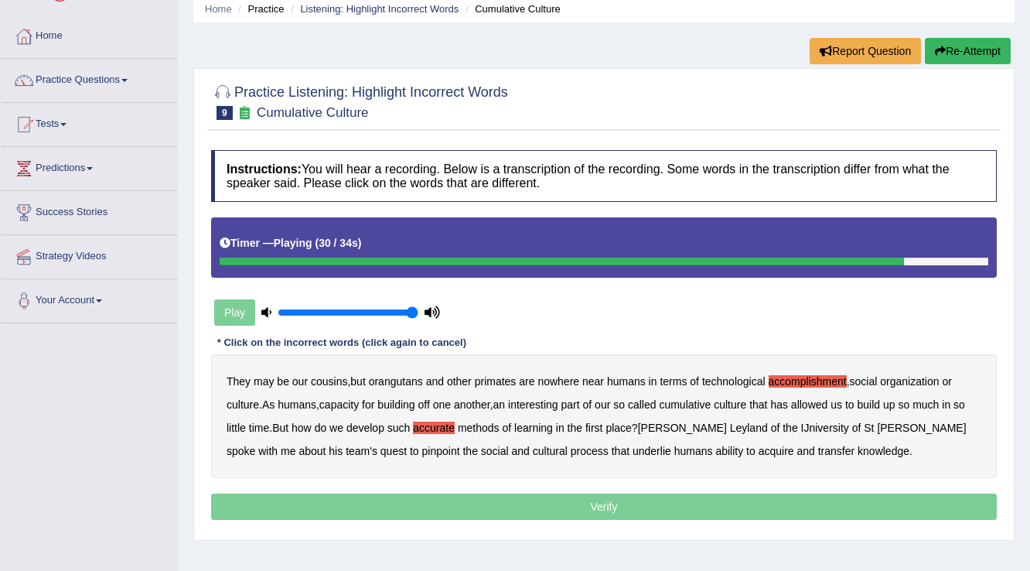
click at [533, 452] on b "cultural" at bounding box center [550, 450] width 35 height 12
click at [632, 450] on b "underlie" at bounding box center [651, 450] width 39 height 12
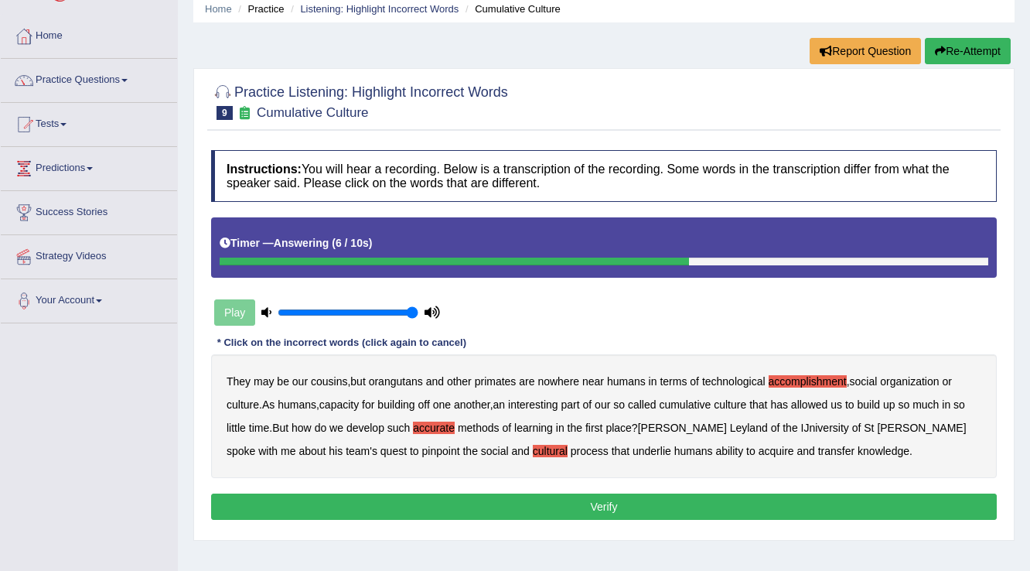
click at [705, 501] on button "Verify" at bounding box center [603, 506] width 785 height 26
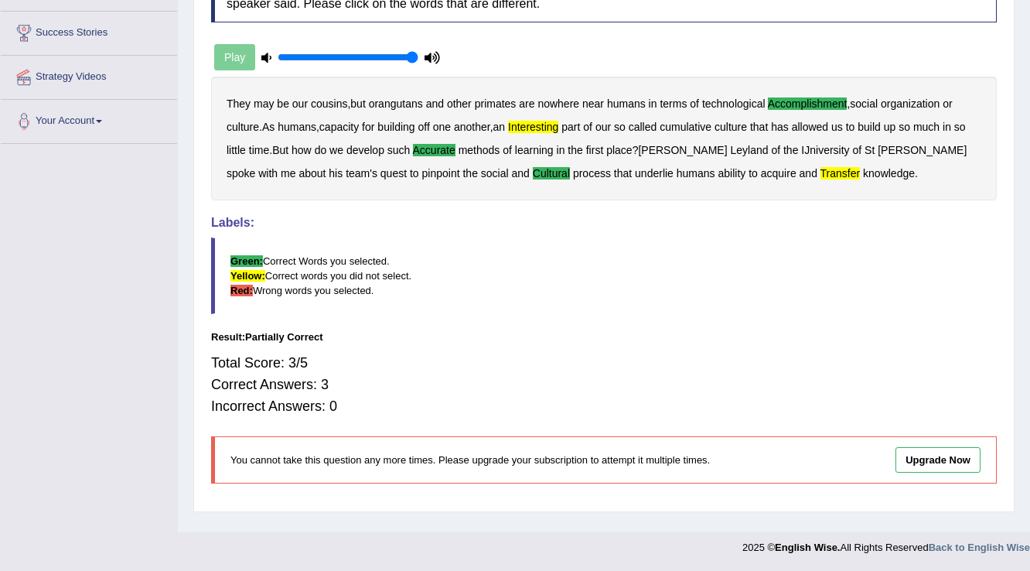
scroll to position [0, 0]
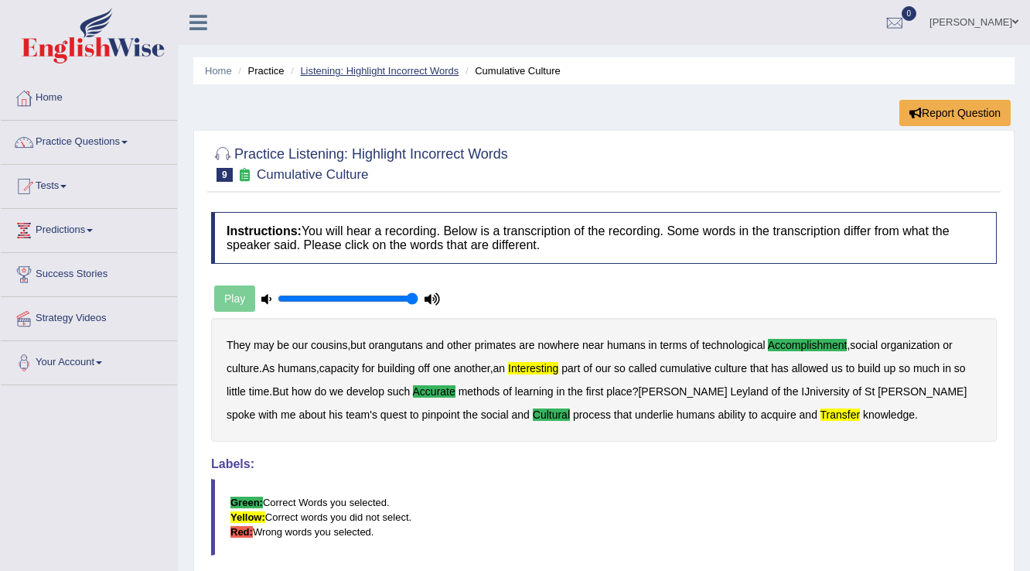
click at [383, 66] on link "Listening: Highlight Incorrect Words" at bounding box center [379, 71] width 158 height 12
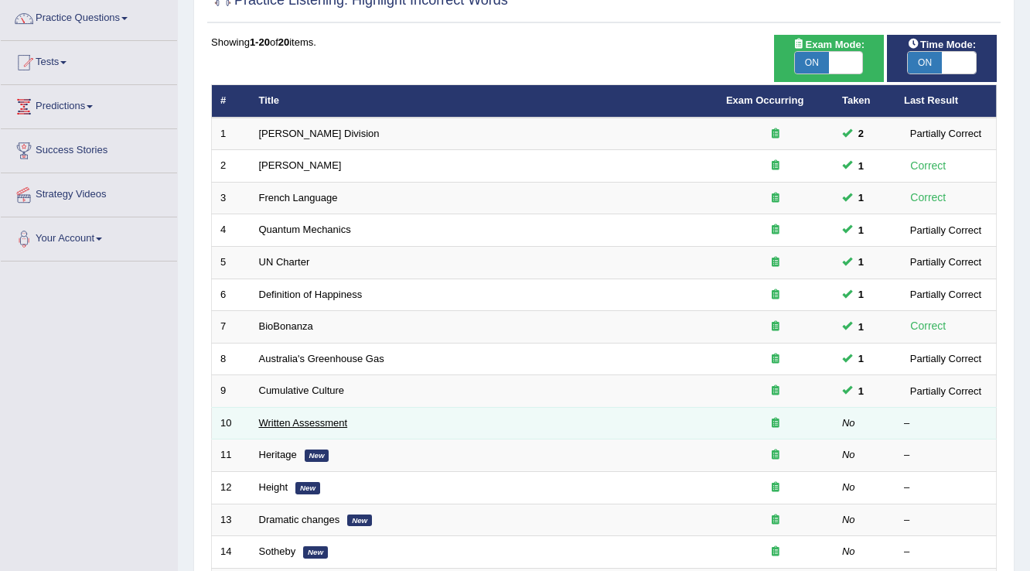
click at [319, 421] on link "Written Assessment" at bounding box center [303, 423] width 89 height 12
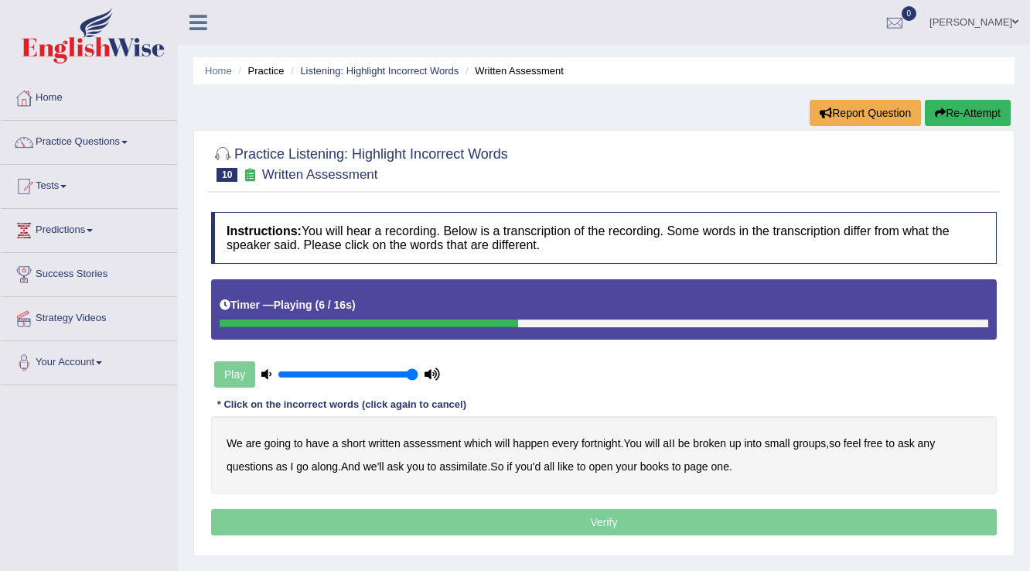
click at [720, 439] on b "broken" at bounding box center [709, 443] width 33 height 12
click at [461, 464] on b "assimilate" at bounding box center [463, 466] width 48 height 12
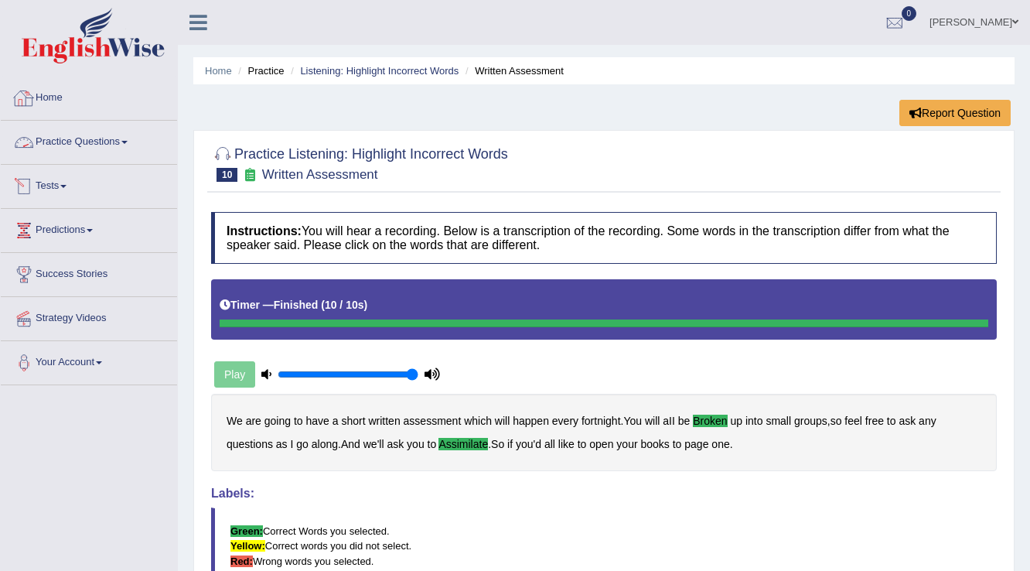
click at [96, 143] on link "Practice Questions" at bounding box center [89, 140] width 176 height 39
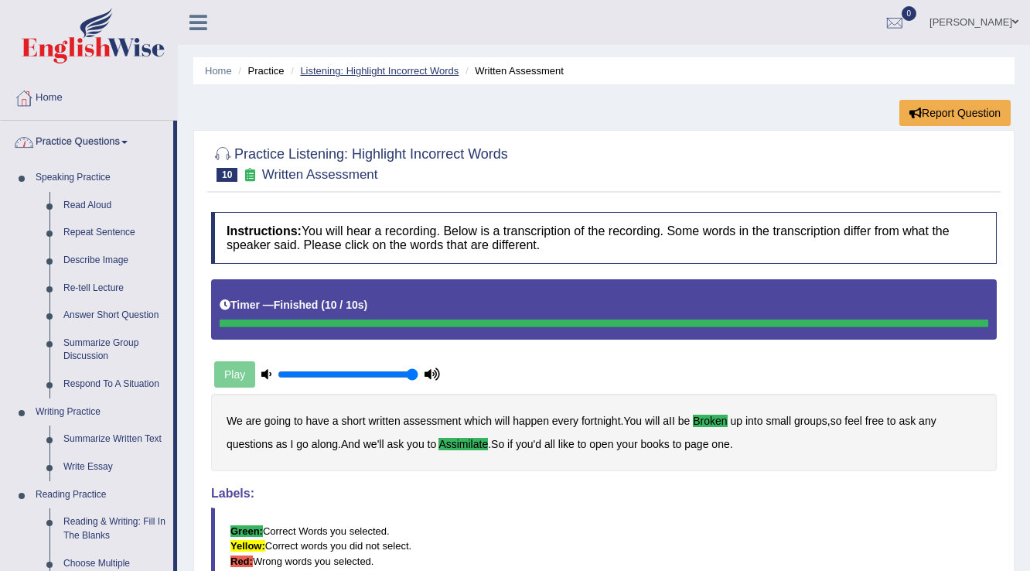
click at [366, 68] on link "Listening: Highlight Incorrect Words" at bounding box center [379, 71] width 158 height 12
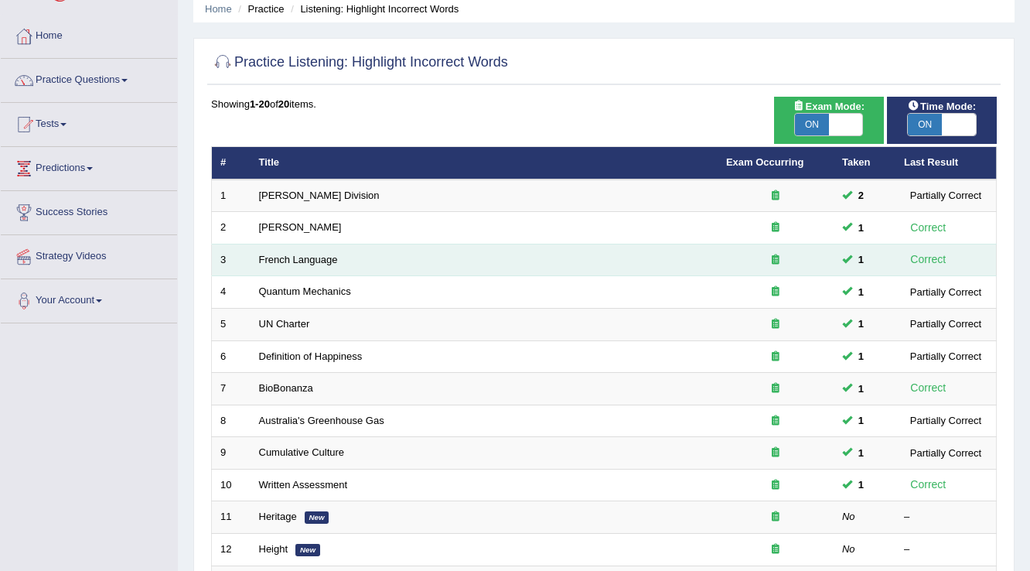
scroll to position [62, 0]
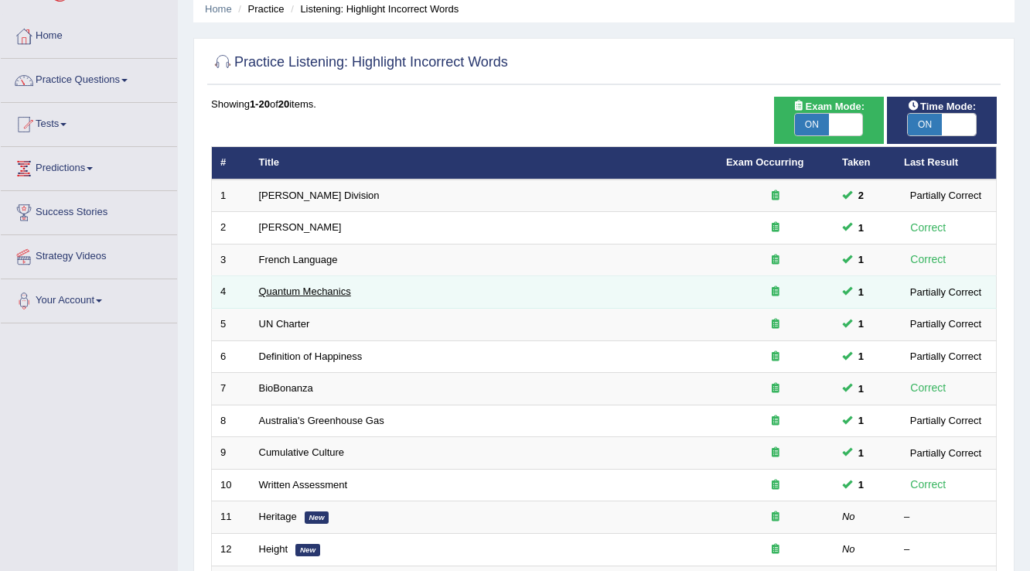
click at [284, 288] on link "Quantum Mechanics" at bounding box center [305, 291] width 92 height 12
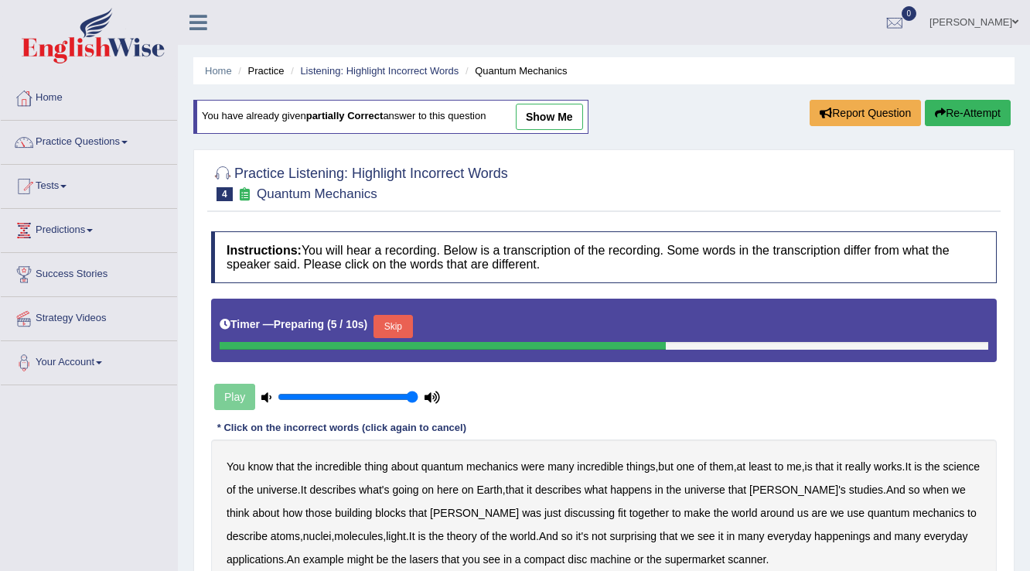
click at [569, 122] on link "show me" at bounding box center [549, 117] width 67 height 26
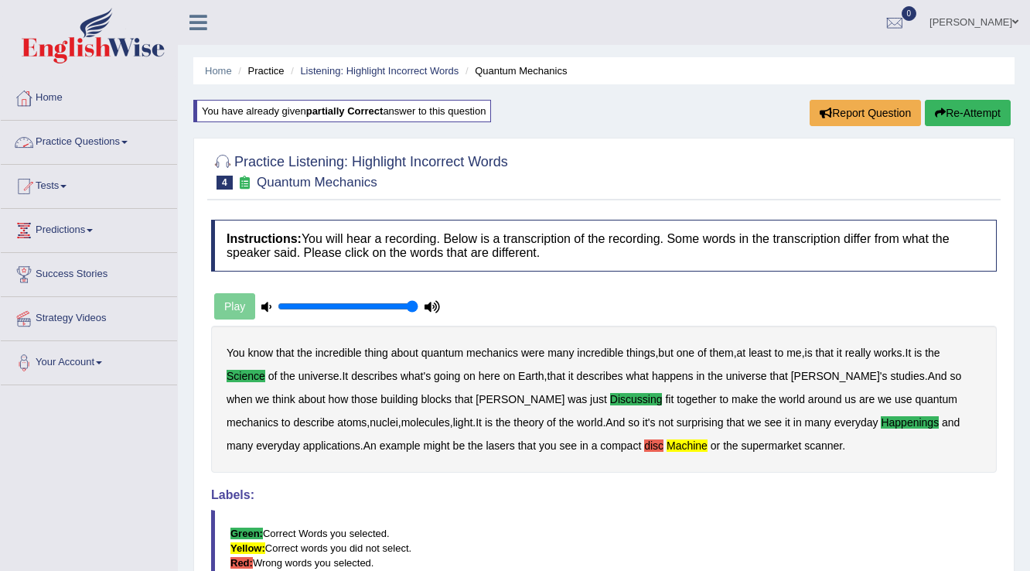
click at [104, 152] on link "Practice Questions" at bounding box center [89, 140] width 176 height 39
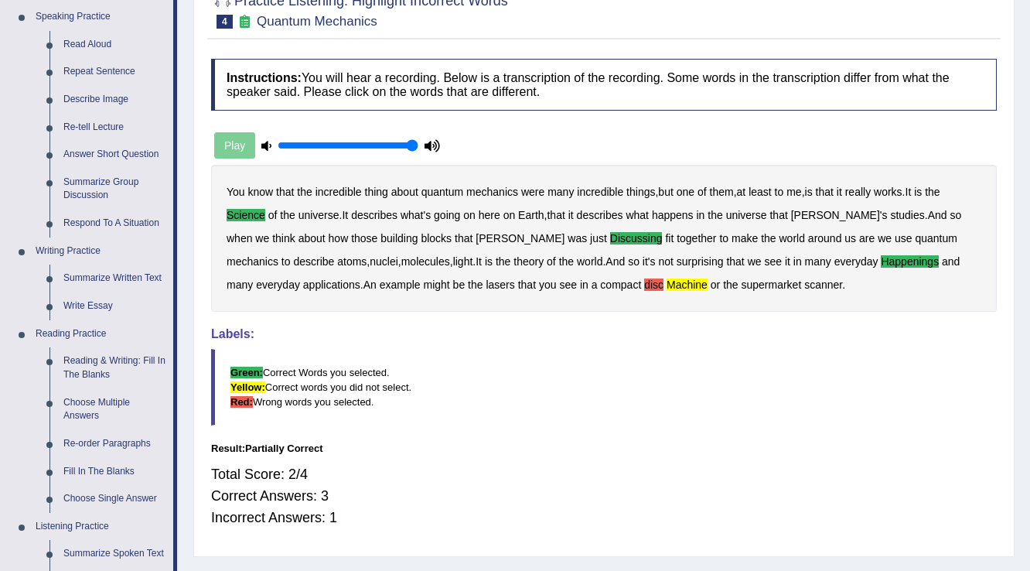
scroll to position [427, 0]
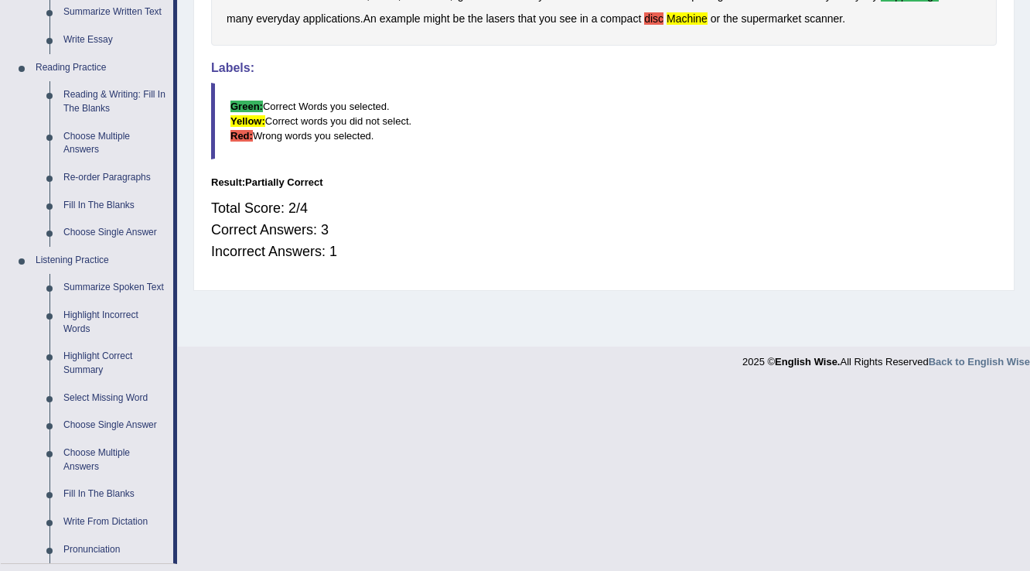
drag, startPoint x: 287, startPoint y: 130, endPoint x: 312, endPoint y: 141, distance: 28.0
click at [312, 141] on blockquote "Green: Correct Words you selected. Yellow: Correct words you did not select. Re…" at bounding box center [603, 121] width 785 height 77
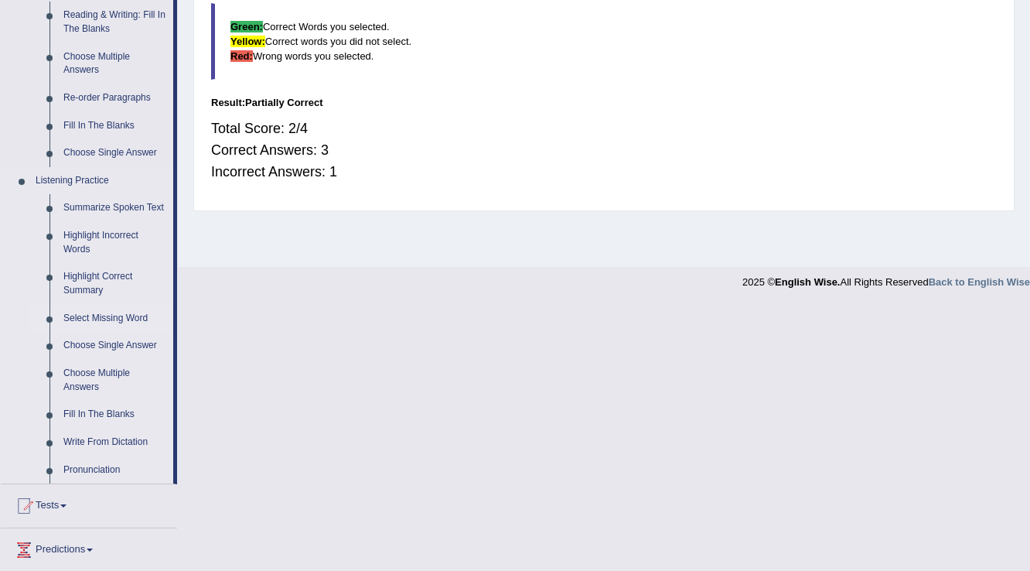
scroll to position [612, 0]
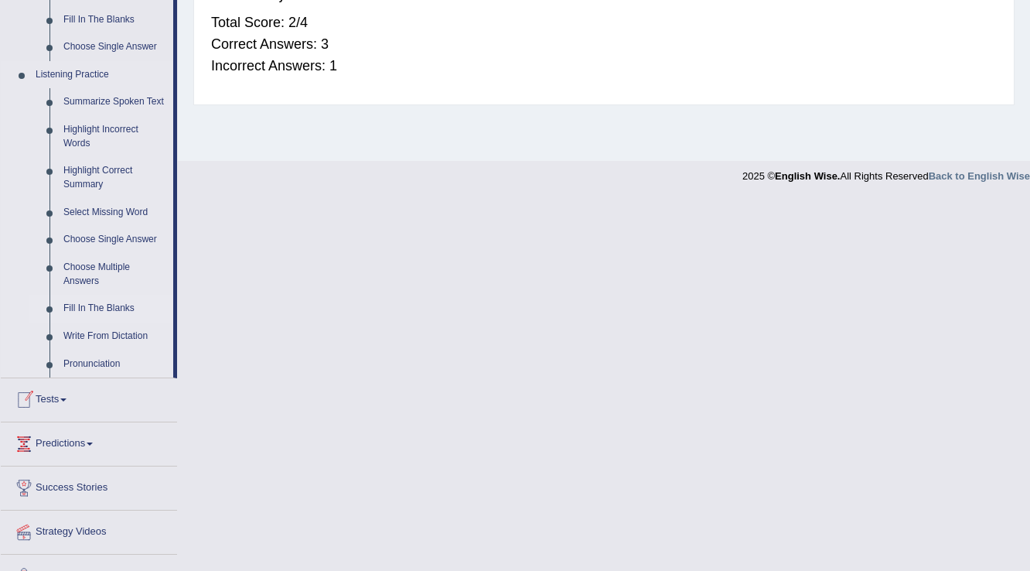
click at [77, 306] on link "Fill In The Blanks" at bounding box center [114, 309] width 117 height 28
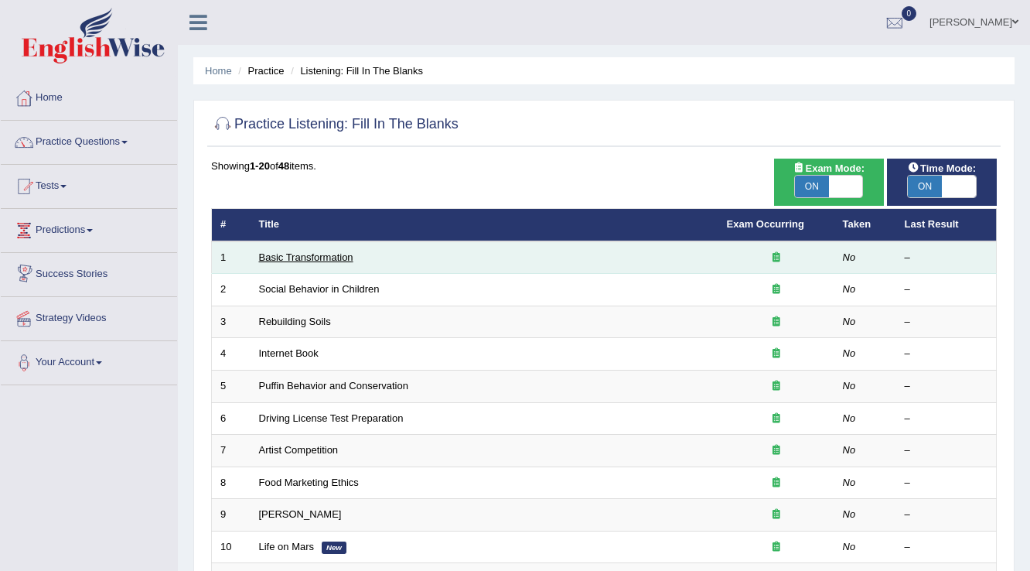
click at [287, 260] on link "Basic Transformation" at bounding box center [306, 257] width 94 height 12
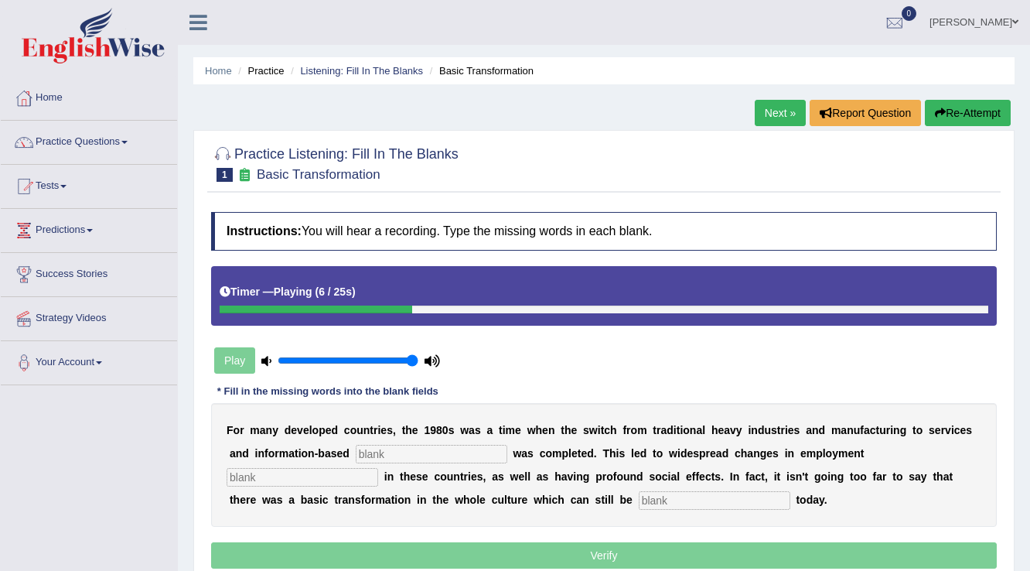
click at [973, 104] on button "Re-Attempt" at bounding box center [968, 113] width 86 height 26
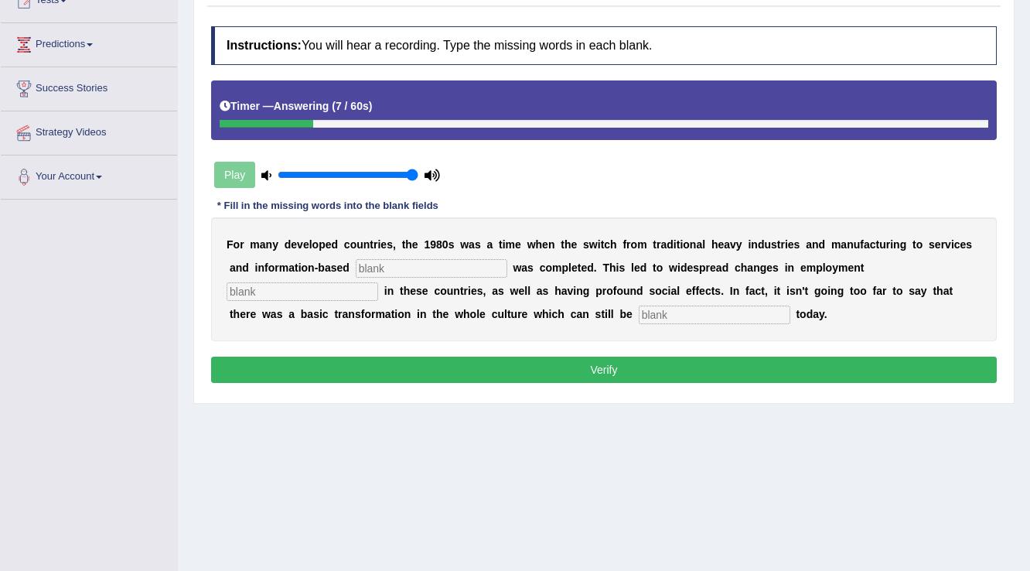
click at [433, 266] on input "text" at bounding box center [432, 268] width 152 height 19
type input "enterprise"
click at [358, 283] on input "text" at bounding box center [303, 291] width 152 height 19
type input "patern"
click at [676, 311] on input "text" at bounding box center [715, 314] width 152 height 19
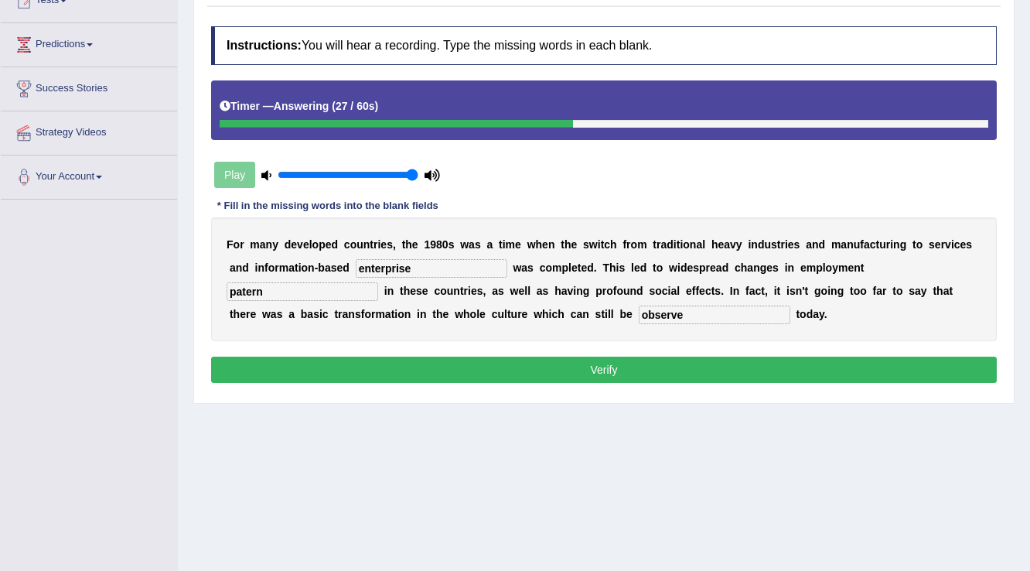
type input "observe"
click at [601, 357] on button "Verify" at bounding box center [603, 369] width 785 height 26
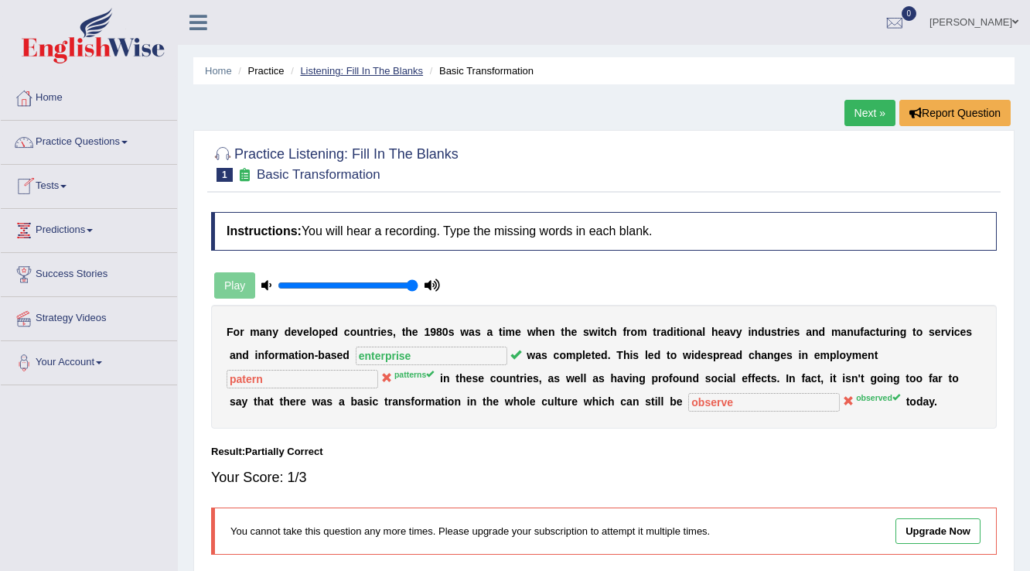
click at [347, 67] on link "Listening: Fill In The Blanks" at bounding box center [361, 71] width 123 height 12
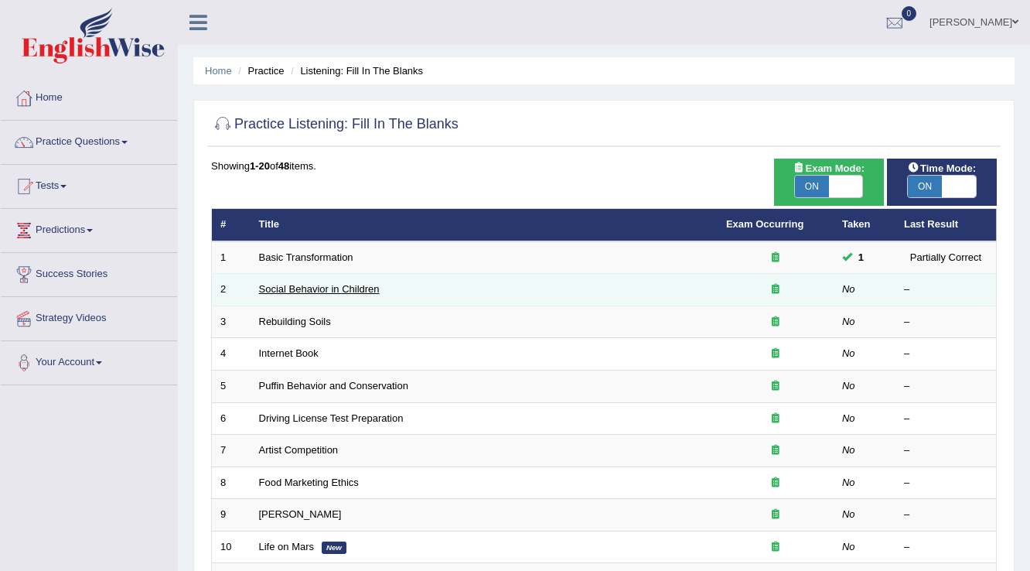
click at [359, 284] on link "Social Behavior in Children" at bounding box center [319, 289] width 121 height 12
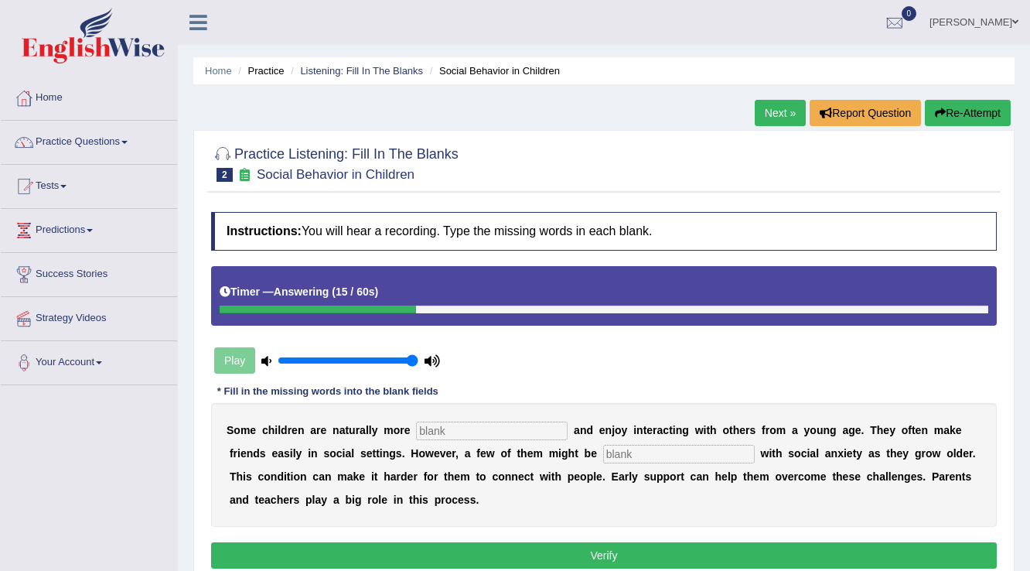
click at [516, 427] on input "text" at bounding box center [492, 430] width 152 height 19
type input "social"
click at [619, 448] on input "text" at bounding box center [679, 453] width 152 height 19
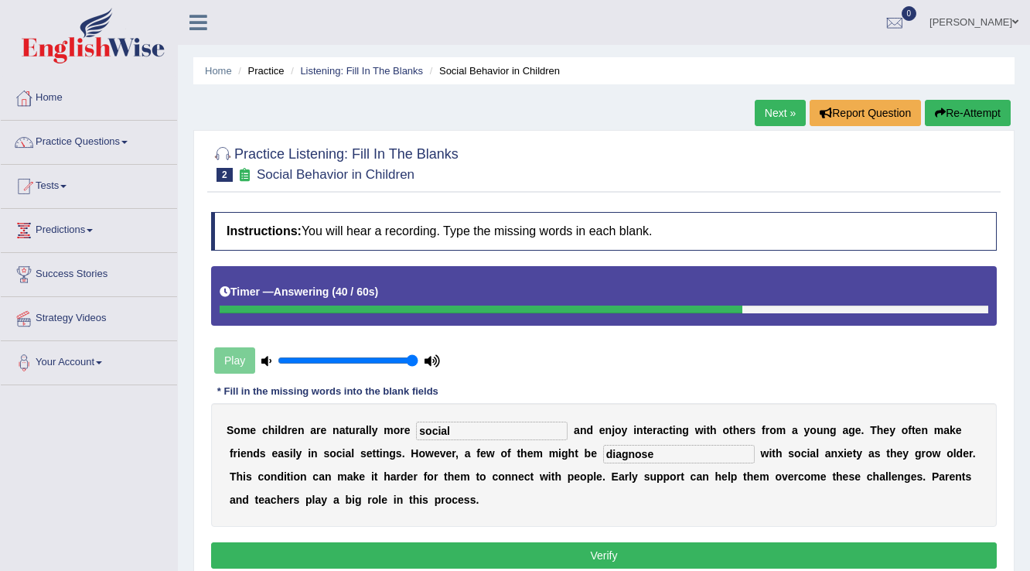
type input "diagnose"
click at [495, 431] on input "social" at bounding box center [492, 430] width 152 height 19
type input "sociable"
click at [555, 547] on button "Verify" at bounding box center [603, 555] width 785 height 26
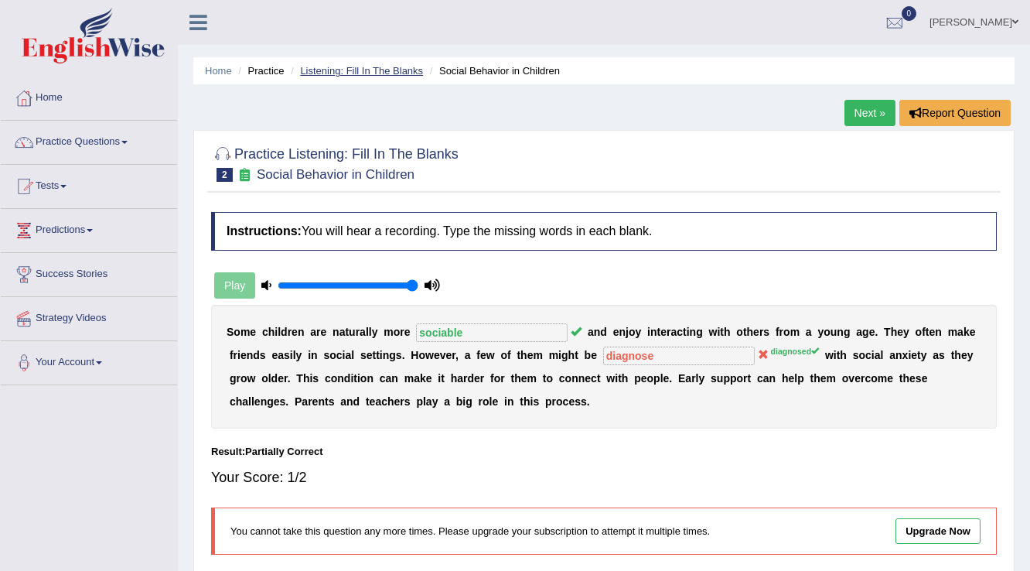
click at [370, 68] on link "Listening: Fill In The Blanks" at bounding box center [361, 71] width 123 height 12
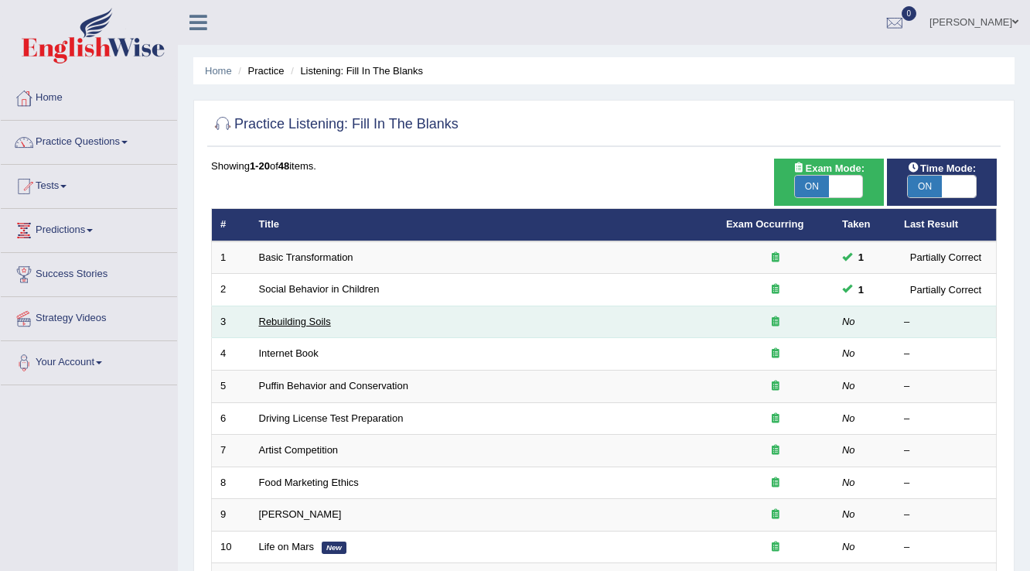
click at [325, 323] on link "Rebuilding Soils" at bounding box center [295, 321] width 72 height 12
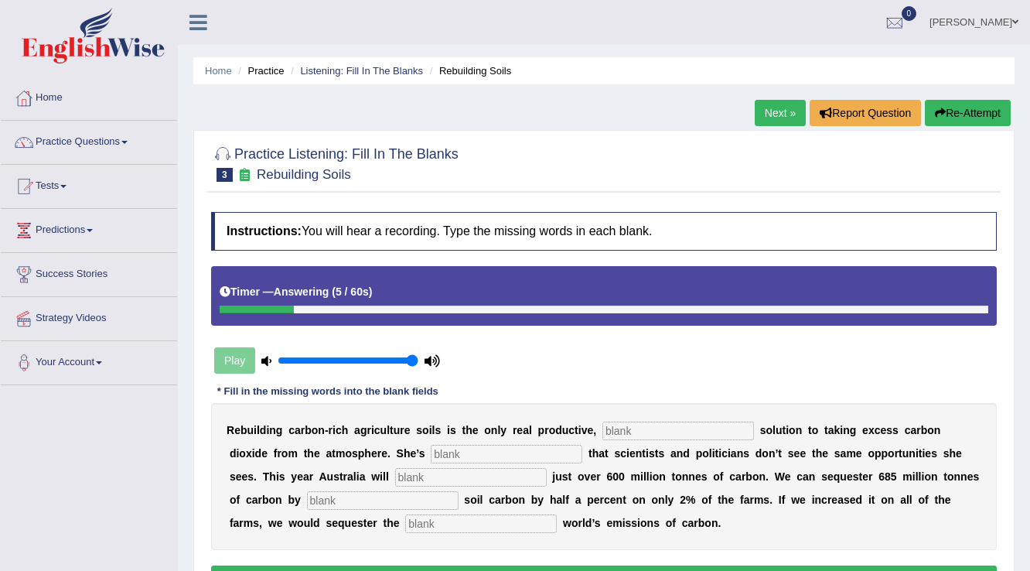
click at [675, 438] on div "R e b u i l d i n g c a r b o n - r i c h a g r i c u l t u r e s o i l s i s t…" at bounding box center [603, 476] width 785 height 147
click at [660, 426] on input "text" at bounding box center [678, 430] width 152 height 19
type input "permitted"
click at [482, 452] on input "text" at bounding box center [507, 453] width 152 height 19
type input "frustraded"
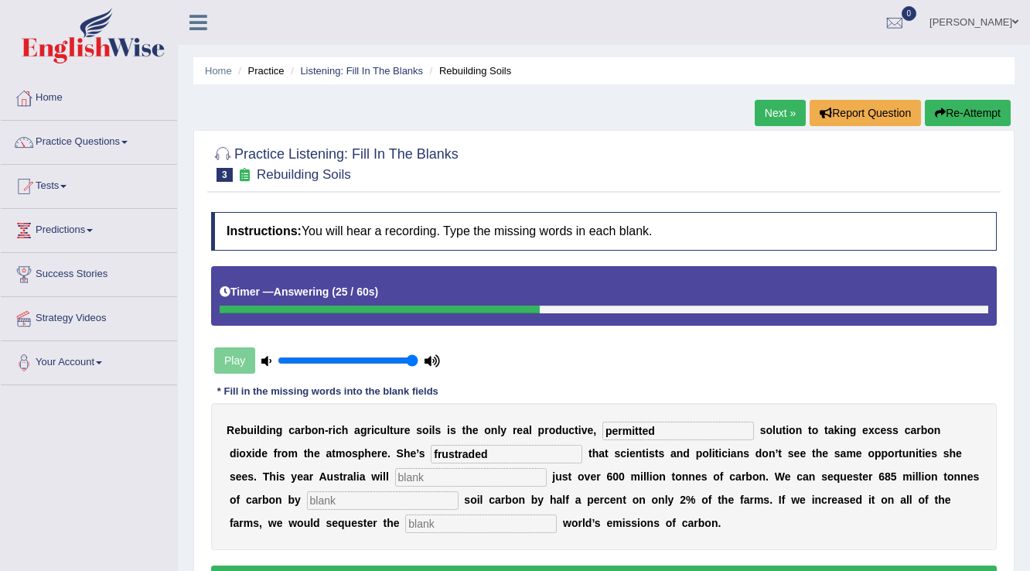
click at [490, 475] on input "text" at bounding box center [471, 477] width 152 height 19
type input "admit"
click at [440, 498] on input "text" at bounding box center [383, 500] width 152 height 19
type input "increasing"
click at [459, 523] on input "text" at bounding box center [481, 523] width 152 height 19
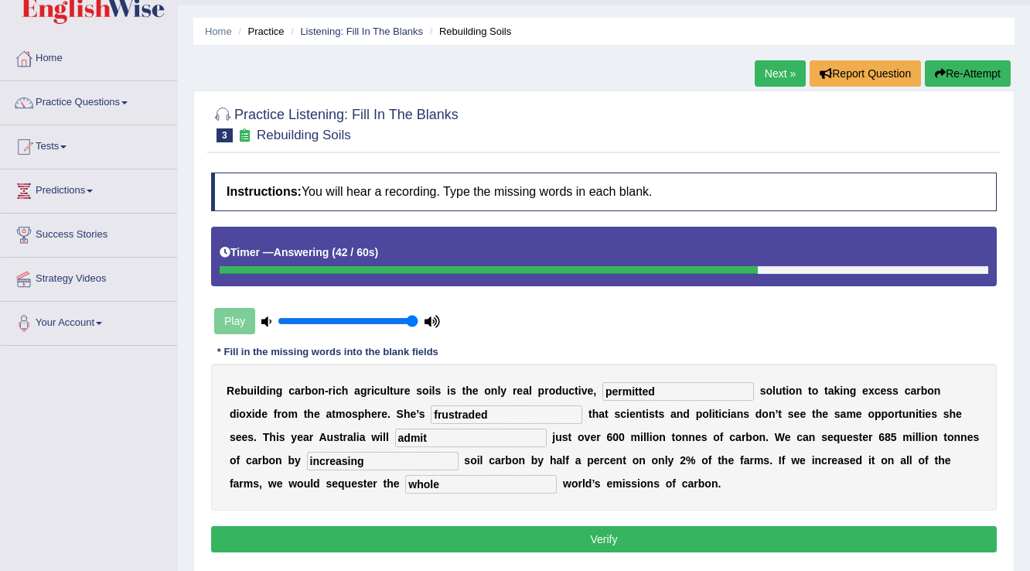
scroll to position [62, 0]
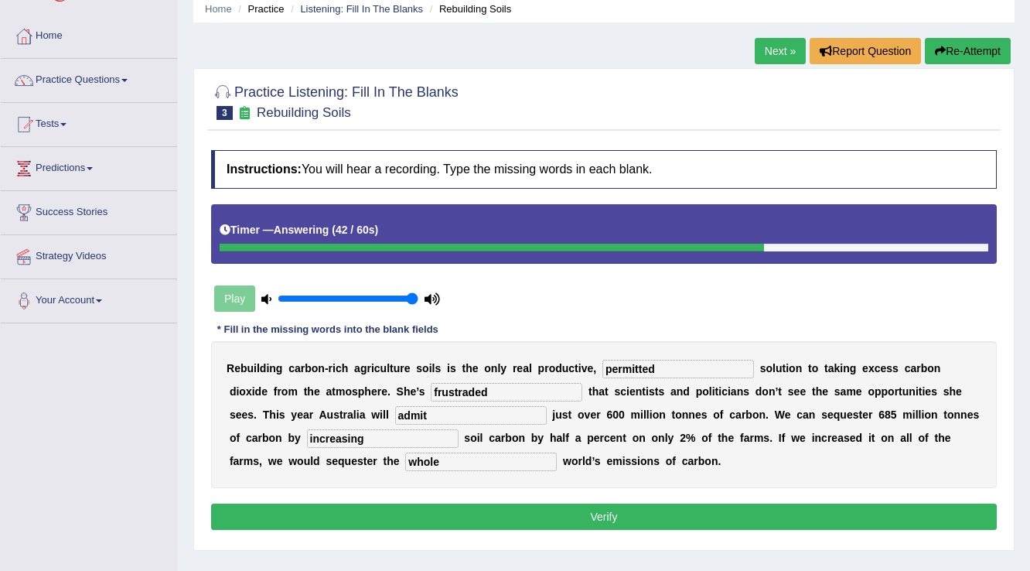
type input "whole"
click at [448, 529] on div "Instructions: You will hear a recording. Type the missing words in each blank. …" at bounding box center [603, 341] width 793 height 399
click at [450, 512] on button "Verify" at bounding box center [603, 516] width 785 height 26
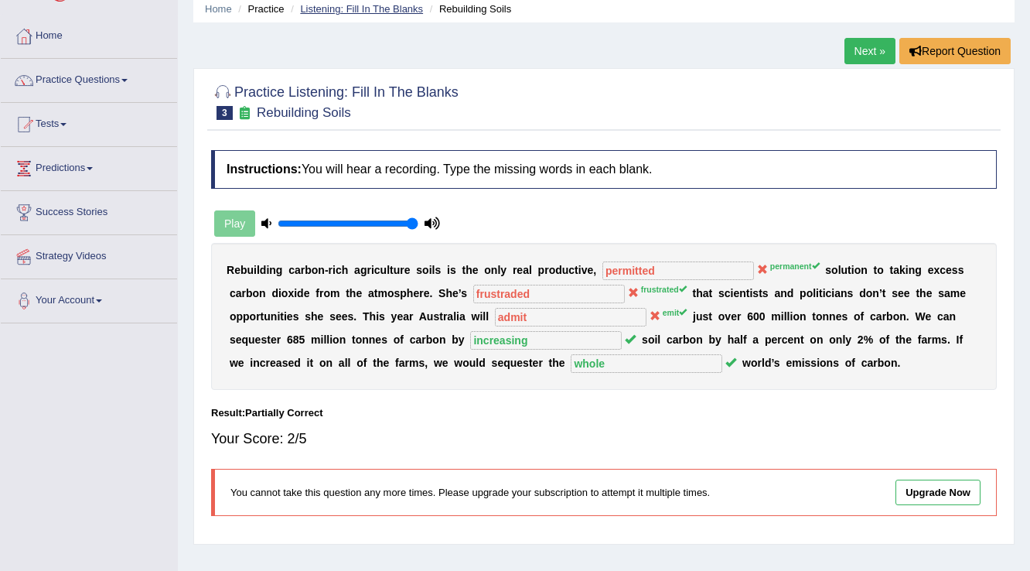
click at [355, 12] on link "Listening: Fill In The Blanks" at bounding box center [361, 9] width 123 height 12
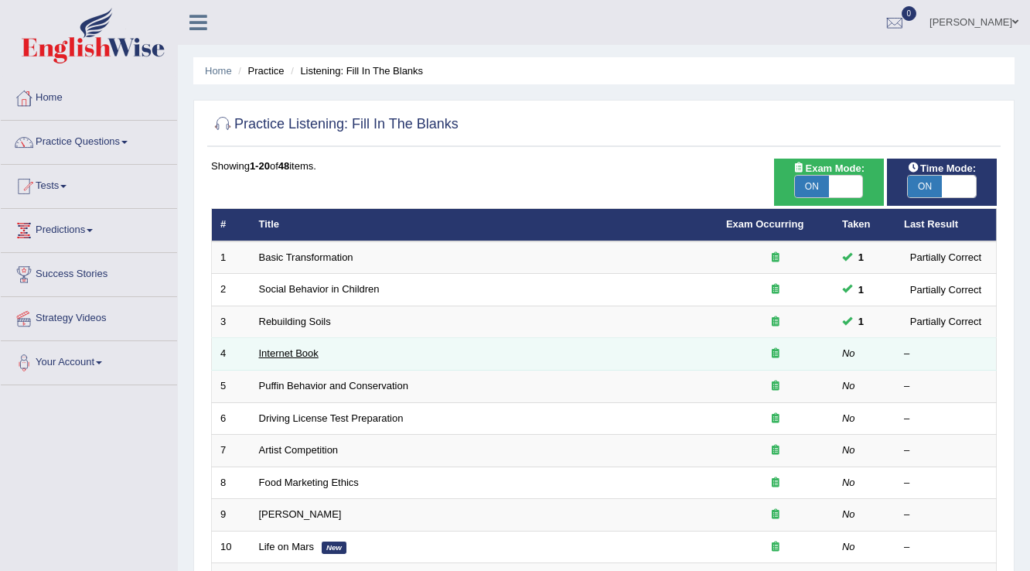
click at [306, 356] on link "Internet Book" at bounding box center [289, 353] width 60 height 12
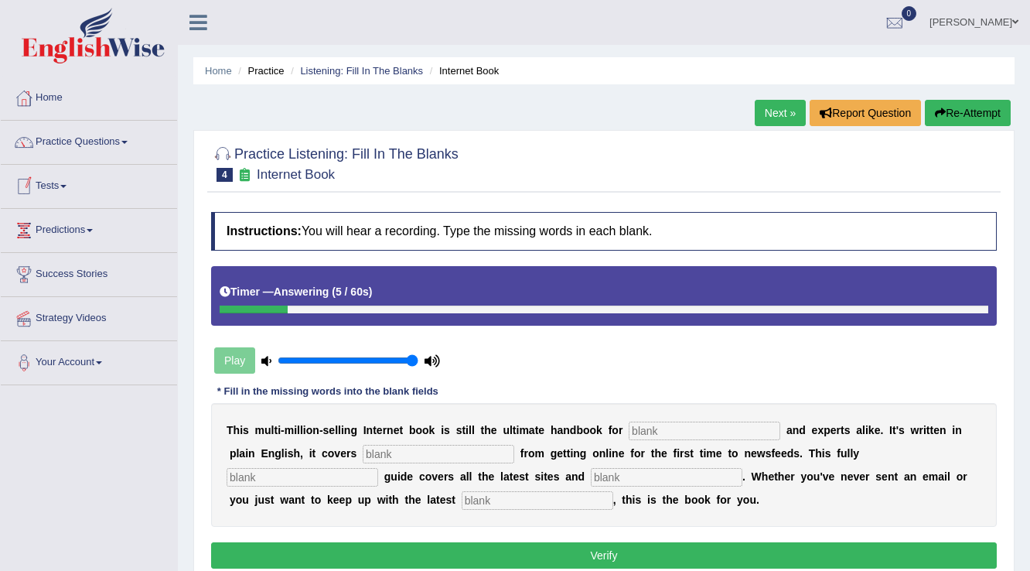
click at [647, 425] on input "text" at bounding box center [704, 430] width 152 height 19
type input "novices"
click at [479, 453] on input "text" at bounding box center [439, 453] width 152 height 19
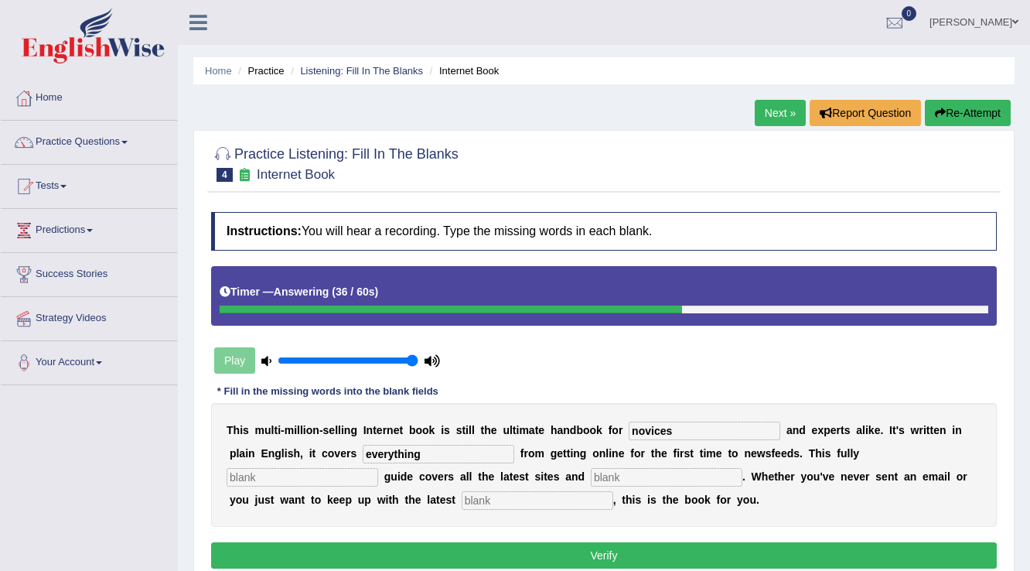
type input "everything"
click at [365, 479] on input "text" at bounding box center [303, 477] width 152 height 19
type input "revised"
click at [622, 470] on input "text" at bounding box center [667, 477] width 152 height 19
type input "cersis"
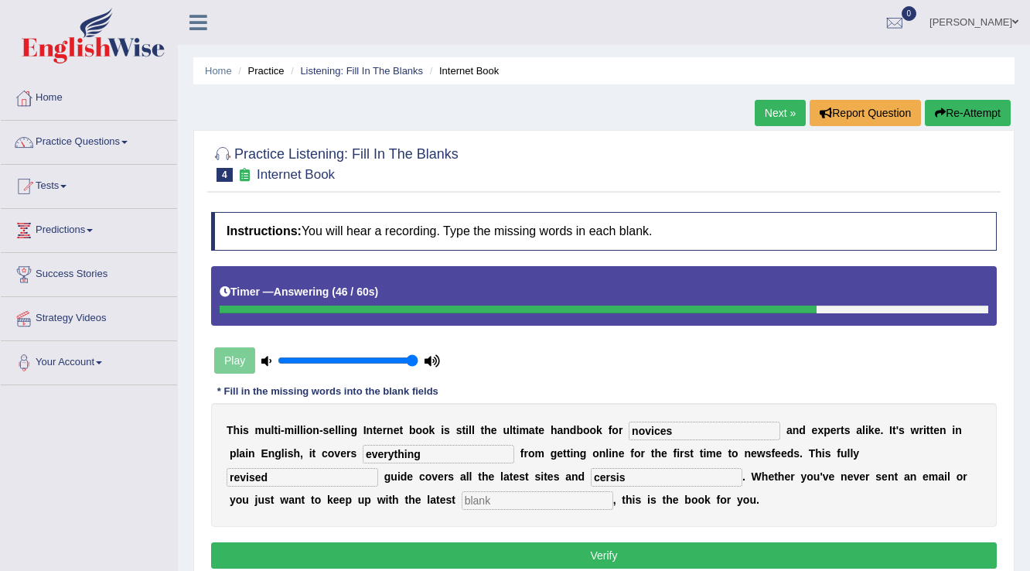
click at [570, 498] on input "text" at bounding box center [538, 500] width 152 height 19
type input "developments"
click at [587, 550] on button "Verify" at bounding box center [603, 555] width 785 height 26
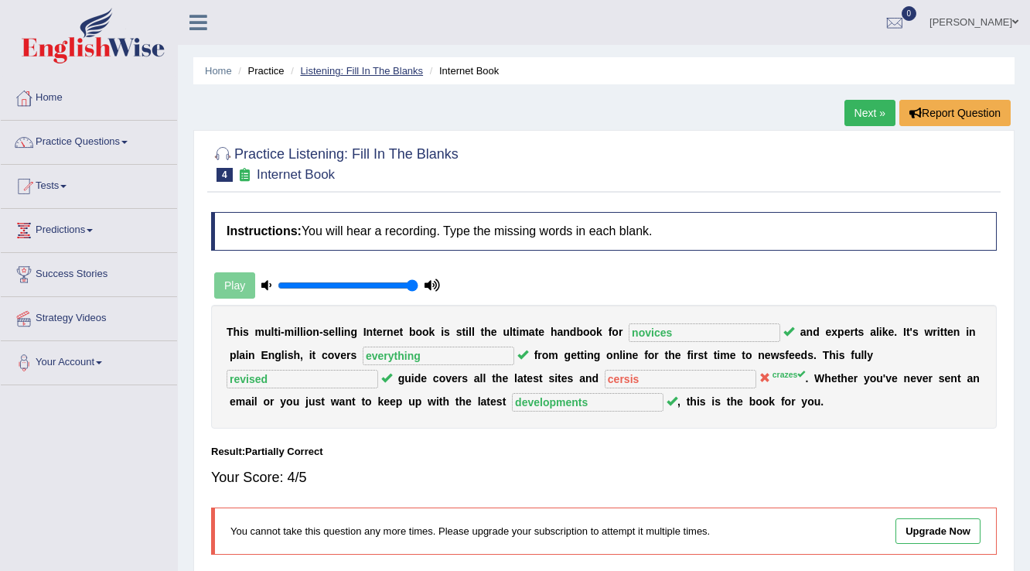
click at [372, 65] on link "Listening: Fill In The Blanks" at bounding box center [361, 71] width 123 height 12
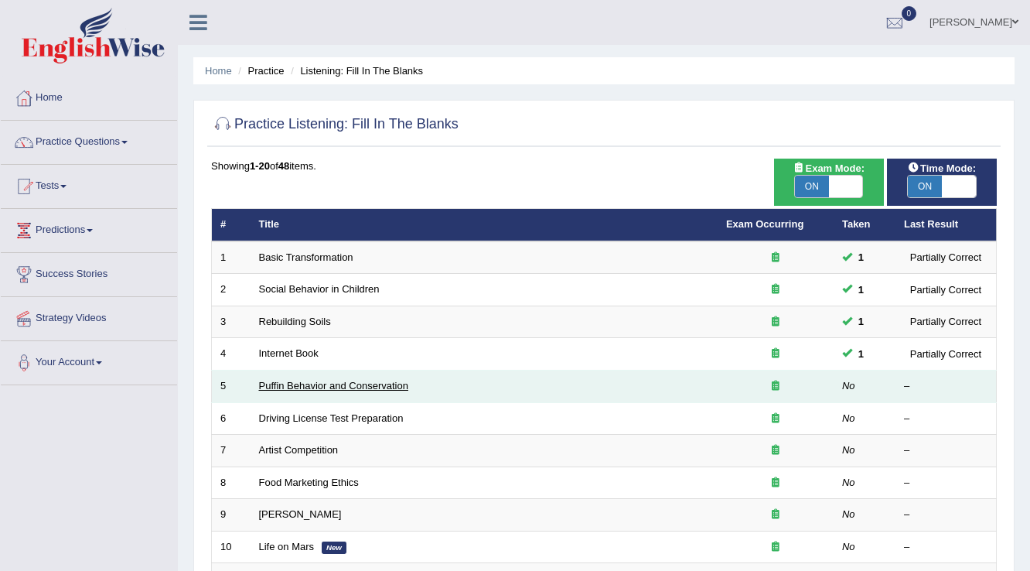
click at [354, 383] on link "Puffin Behavior and Conservation" at bounding box center [333, 386] width 149 height 12
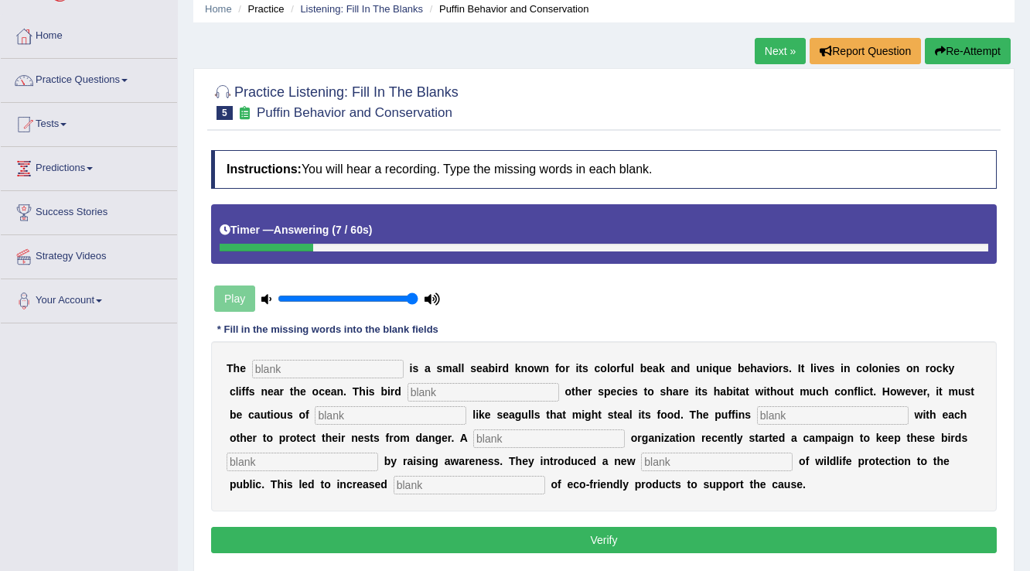
click at [337, 367] on input "text" at bounding box center [328, 368] width 152 height 19
type input "puffin"
click at [450, 387] on input "text" at bounding box center [483, 392] width 152 height 19
type input "allow"
click at [417, 410] on input "text" at bounding box center [391, 415] width 152 height 19
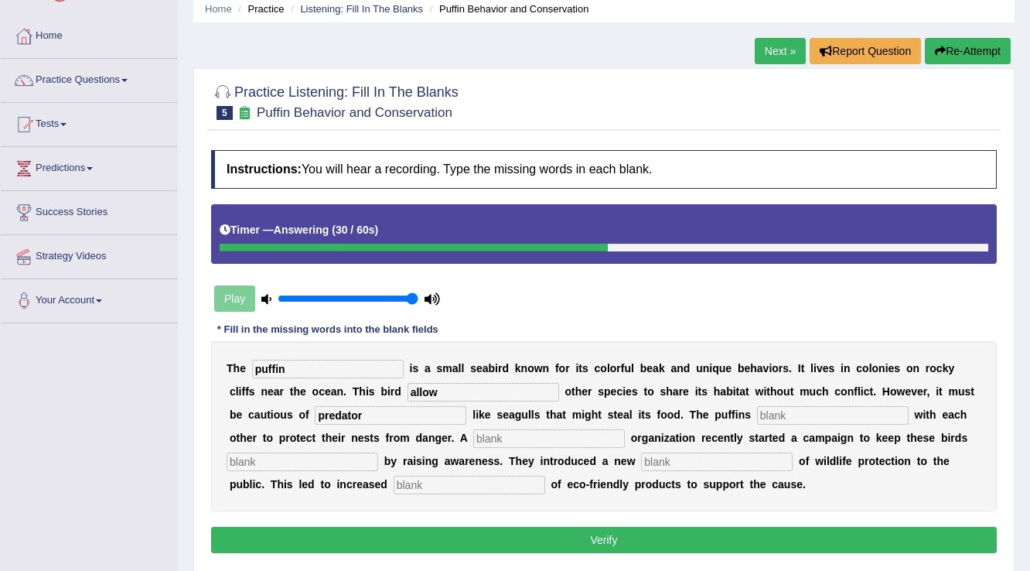
type input "predator"
click at [809, 418] on input "text" at bounding box center [833, 415] width 152 height 19
type input "coorperate"
click at [560, 437] on input "text" at bounding box center [549, 438] width 152 height 19
click at [969, 52] on button "Re-Attempt" at bounding box center [968, 51] width 86 height 26
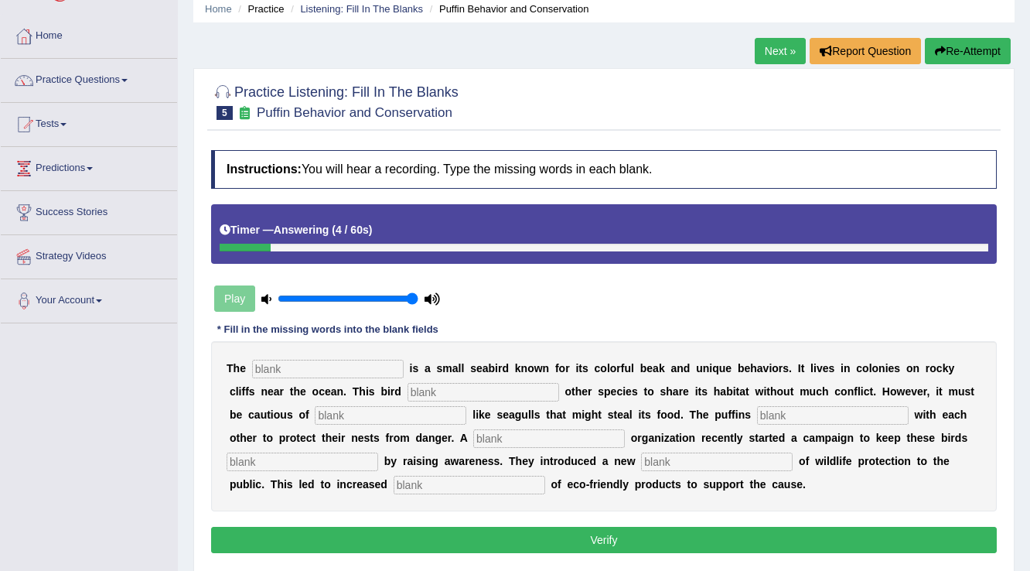
click at [297, 359] on input "text" at bounding box center [328, 368] width 152 height 19
type input "puffin"
click at [441, 387] on input "text" at bounding box center [483, 392] width 152 height 19
type input "allow"
click at [426, 408] on input "text" at bounding box center [391, 415] width 152 height 19
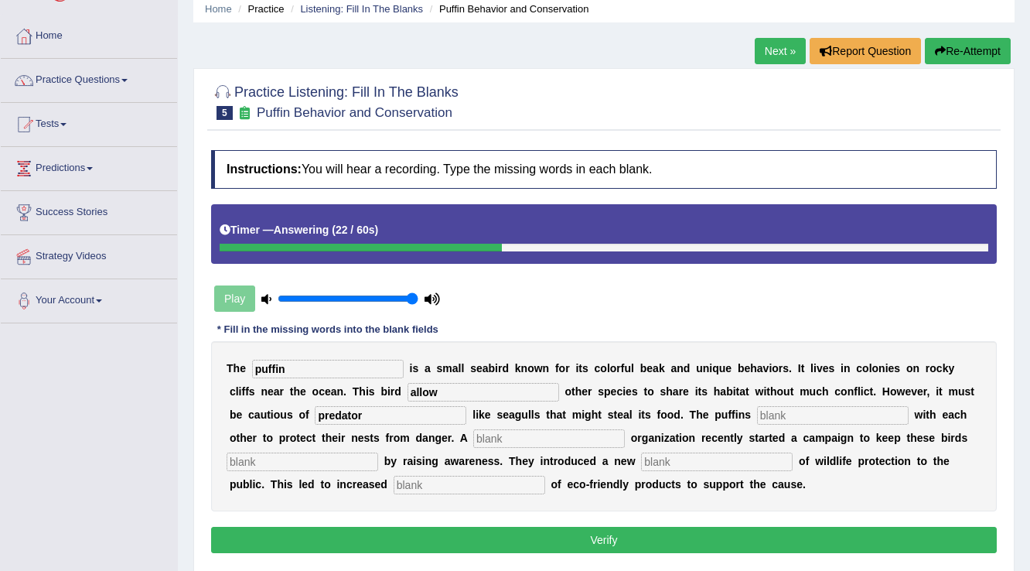
type input "predator"
click at [857, 415] on input "text" at bounding box center [833, 415] width 152 height 19
type input "coorperate"
click at [563, 438] on input "text" at bounding box center [549, 438] width 152 height 19
click at [325, 455] on input "text" at bounding box center [303, 461] width 152 height 19
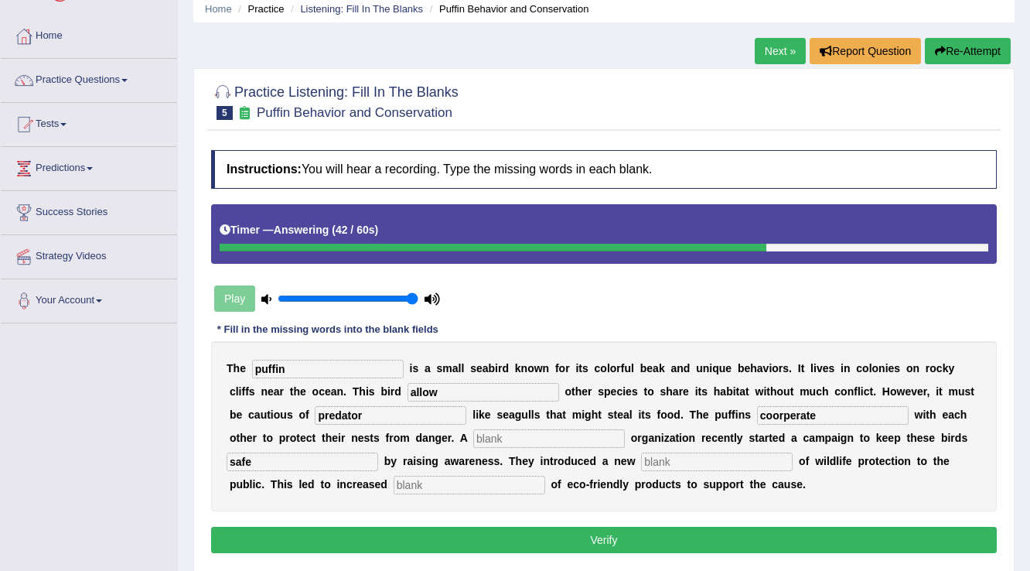
type input "safe"
click at [695, 455] on input "text" at bounding box center [717, 461] width 152 height 19
type input "conception"
click at [519, 482] on input "text" at bounding box center [469, 484] width 152 height 19
type input "consumtio"
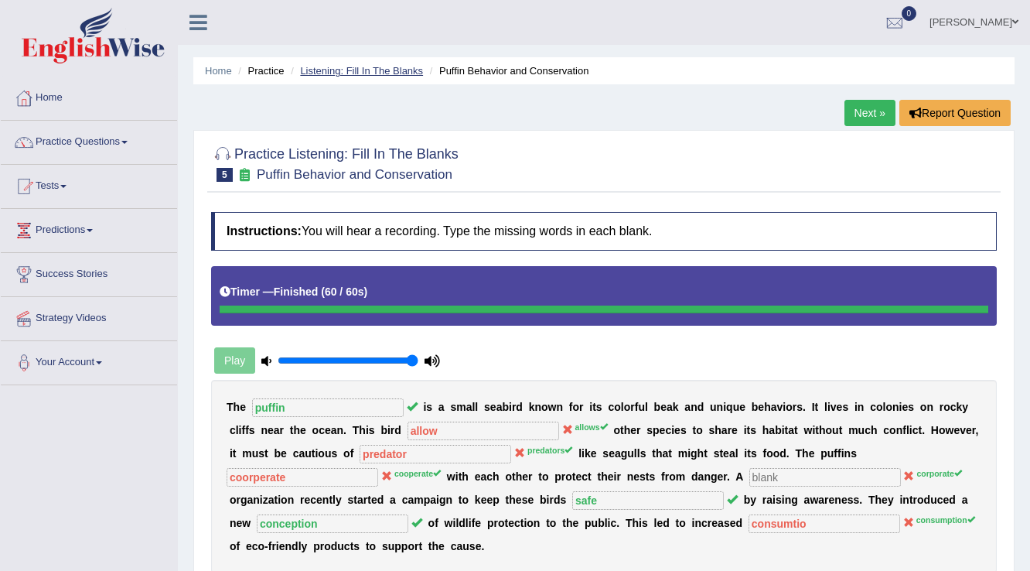
click at [337, 74] on link "Listening: Fill In The Blanks" at bounding box center [361, 71] width 123 height 12
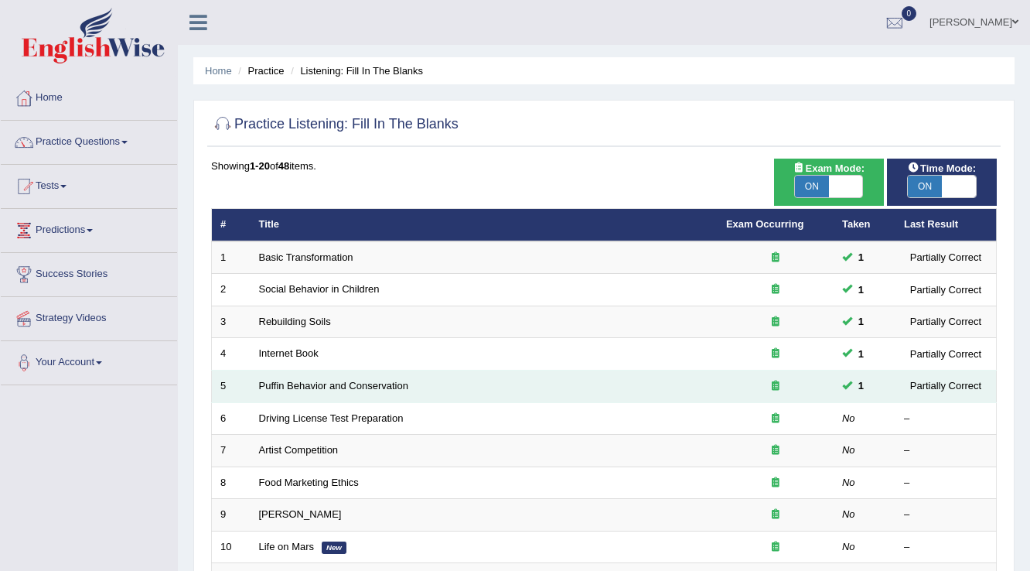
click at [396, 390] on td "Puffin Behavior and Conservation" at bounding box center [483, 386] width 467 height 32
click at [393, 384] on link "Puffin Behavior and Conservation" at bounding box center [333, 386] width 149 height 12
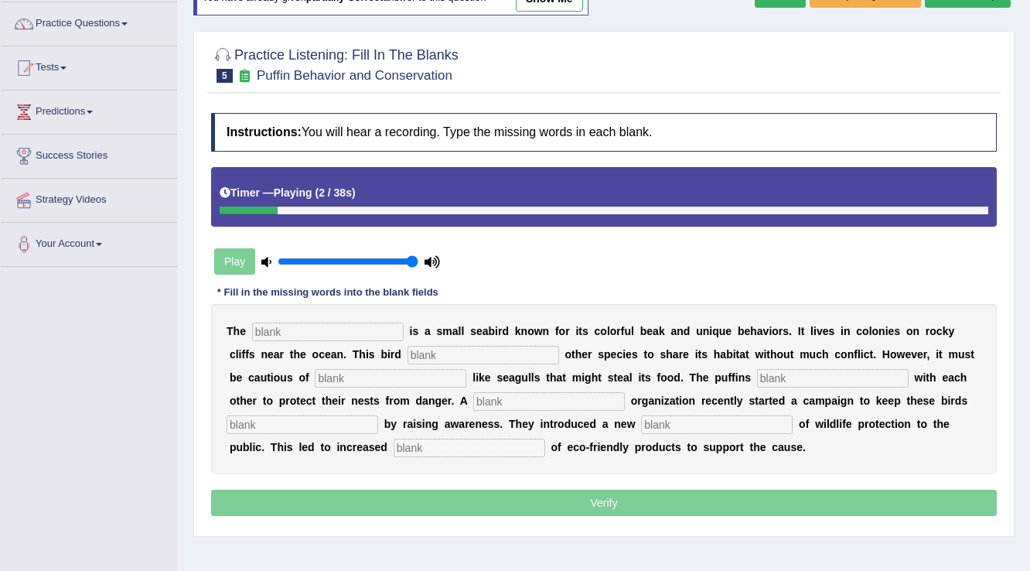
scroll to position [124, 0]
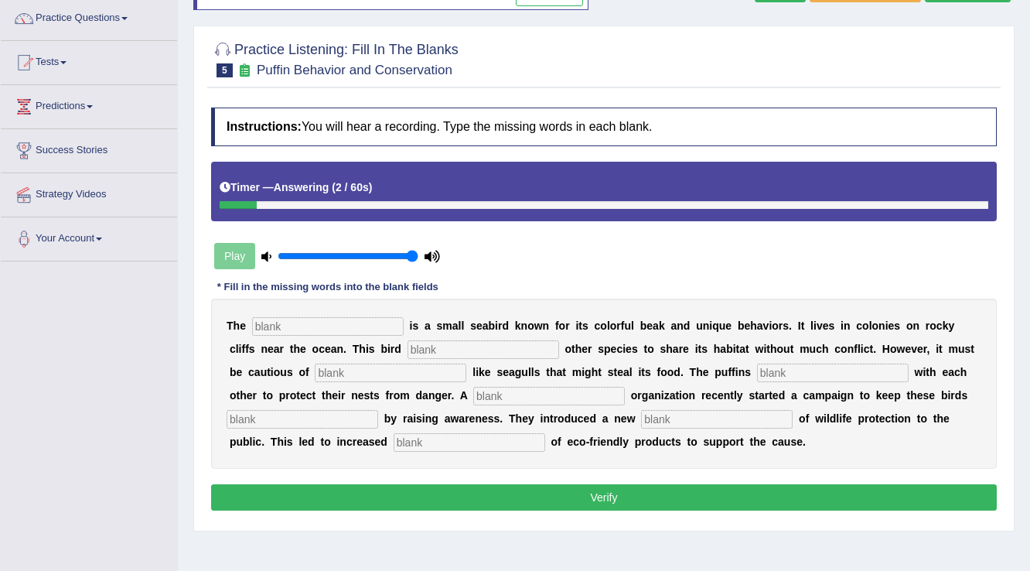
click at [301, 319] on input "text" at bounding box center [328, 326] width 152 height 19
type input "puffin"
click at [448, 349] on input "text" at bounding box center [483, 349] width 152 height 19
type input "allows"
click at [381, 368] on input "text" at bounding box center [391, 372] width 152 height 19
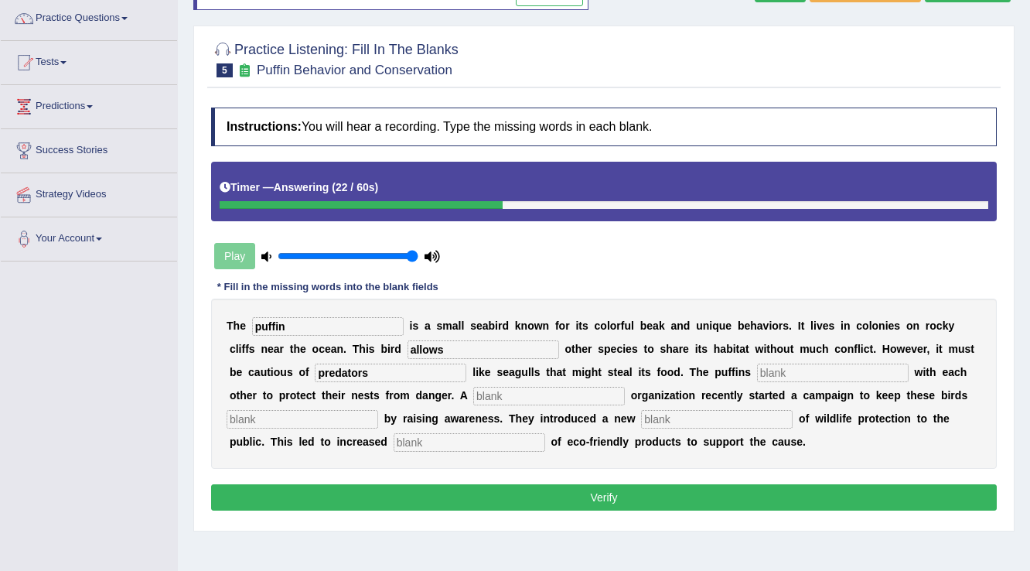
type input "predators"
click at [798, 370] on input "text" at bounding box center [833, 372] width 152 height 19
type input "cooperate"
click at [582, 393] on input "text" at bounding box center [549, 396] width 152 height 19
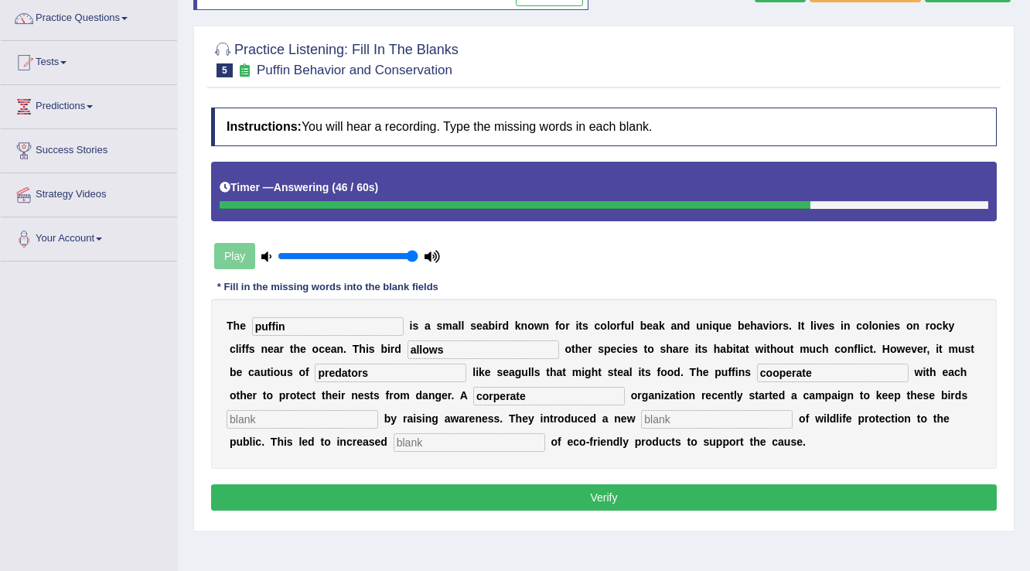
type input "corperate"
click at [328, 415] on input "text" at bounding box center [303, 419] width 152 height 19
type input "safe"
click at [678, 417] on input "text" at bounding box center [717, 419] width 152 height 19
type input "conception"
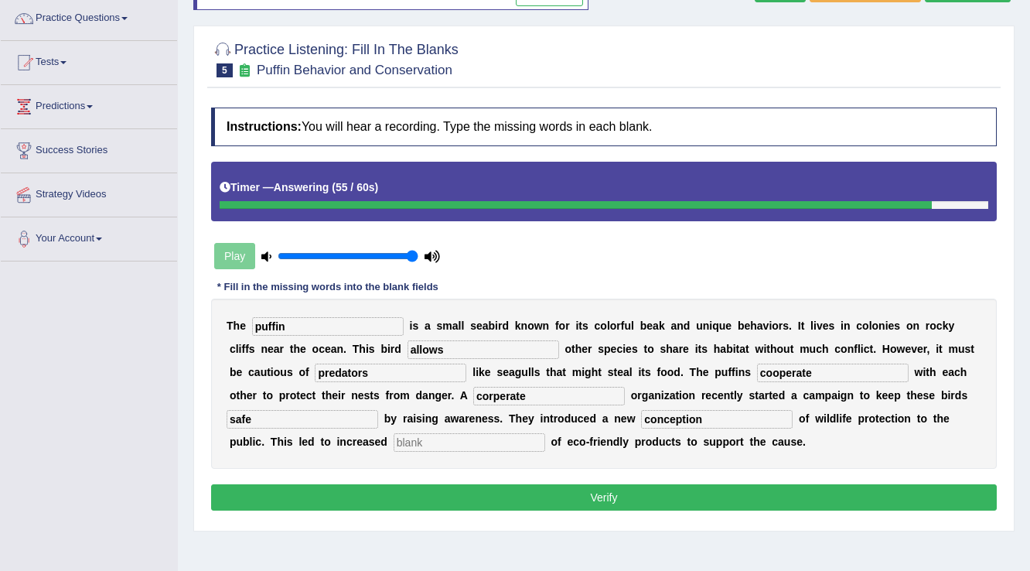
click at [461, 444] on input "text" at bounding box center [469, 442] width 152 height 19
type input "consumpti"
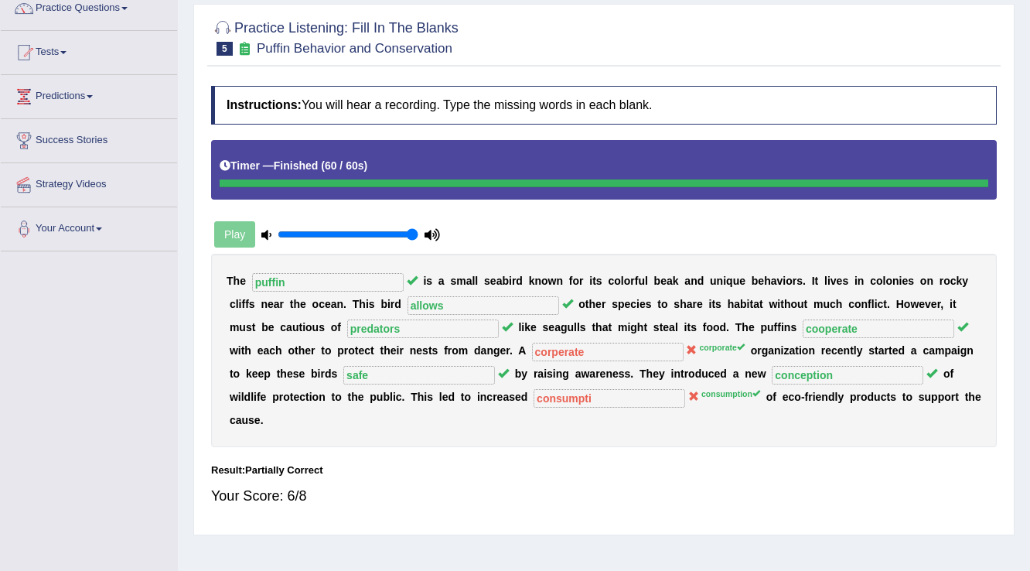
scroll to position [62, 0]
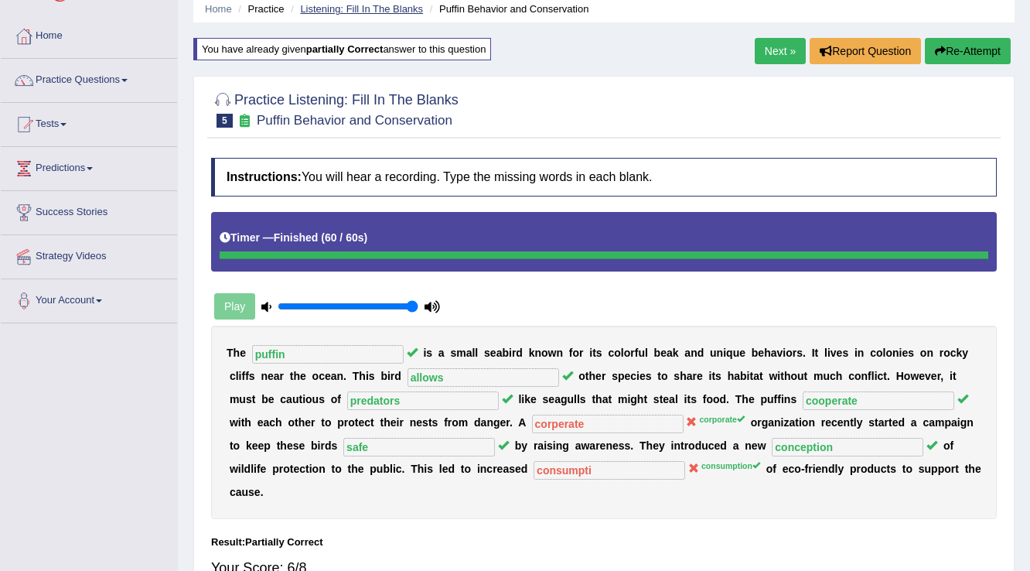
click at [353, 3] on link "Listening: Fill In The Blanks" at bounding box center [361, 9] width 123 height 12
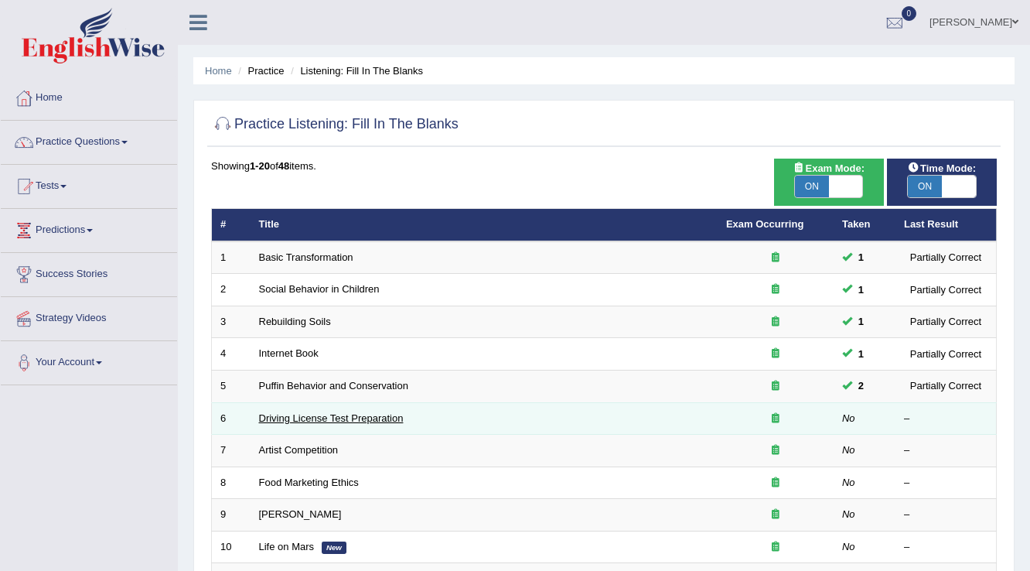
click at [374, 419] on link "Driving License Test Preparation" at bounding box center [331, 418] width 145 height 12
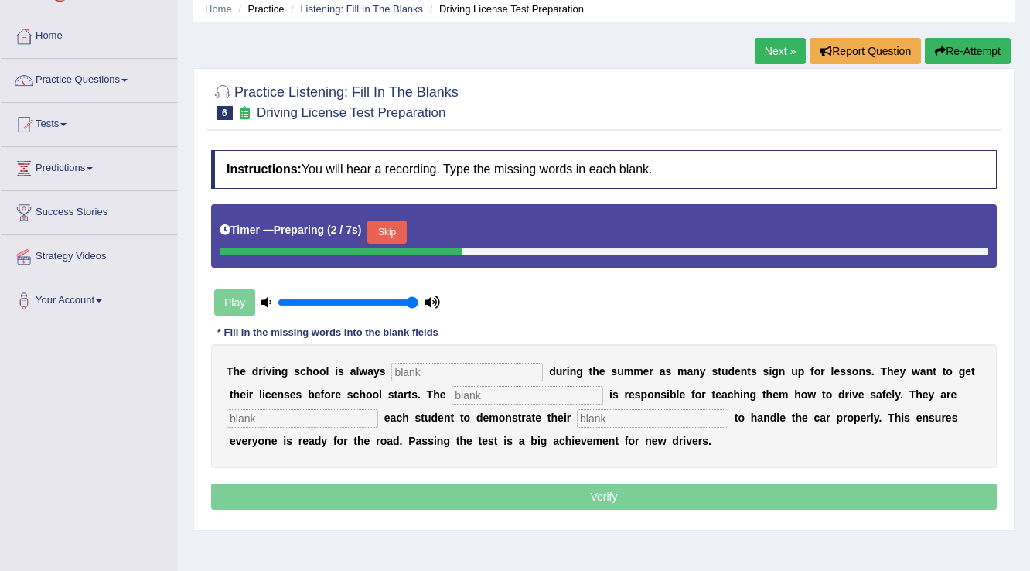
scroll to position [124, 0]
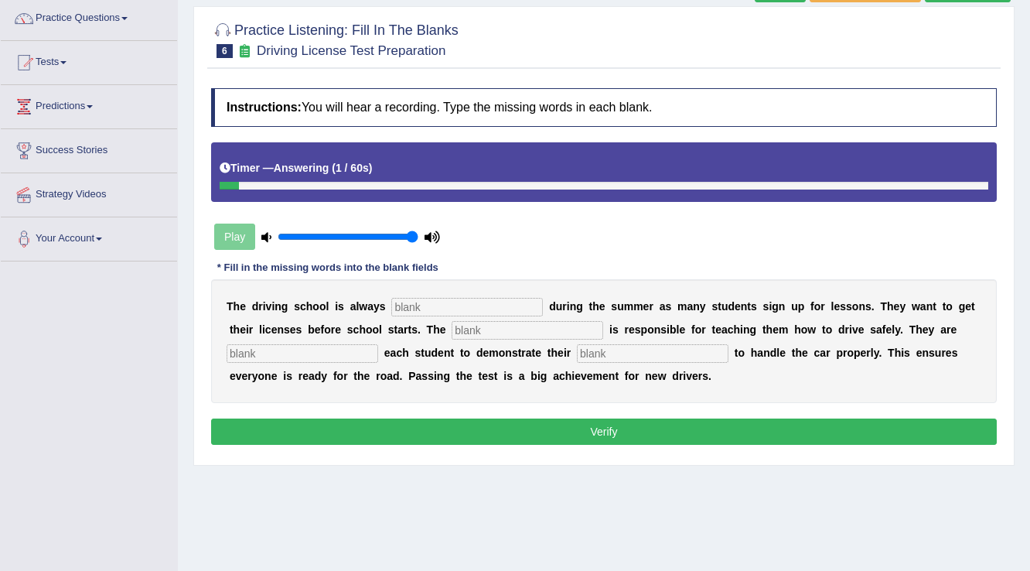
click at [657, 359] on input "text" at bounding box center [653, 353] width 152 height 19
type input "ability"
click at [325, 349] on input "text" at bounding box center [303, 353] width 152 height 19
type input "requiring"
click at [479, 326] on input "text" at bounding box center [527, 330] width 152 height 19
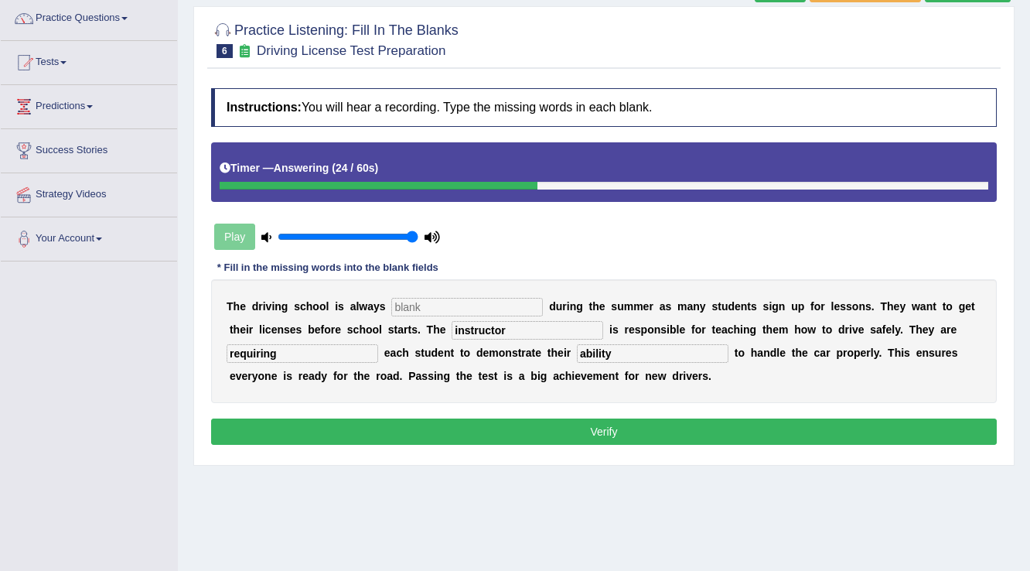
type input "instructor"
click at [475, 306] on input "text" at bounding box center [467, 307] width 152 height 19
type input "busy"
click at [509, 424] on button "Verify" at bounding box center [603, 431] width 785 height 26
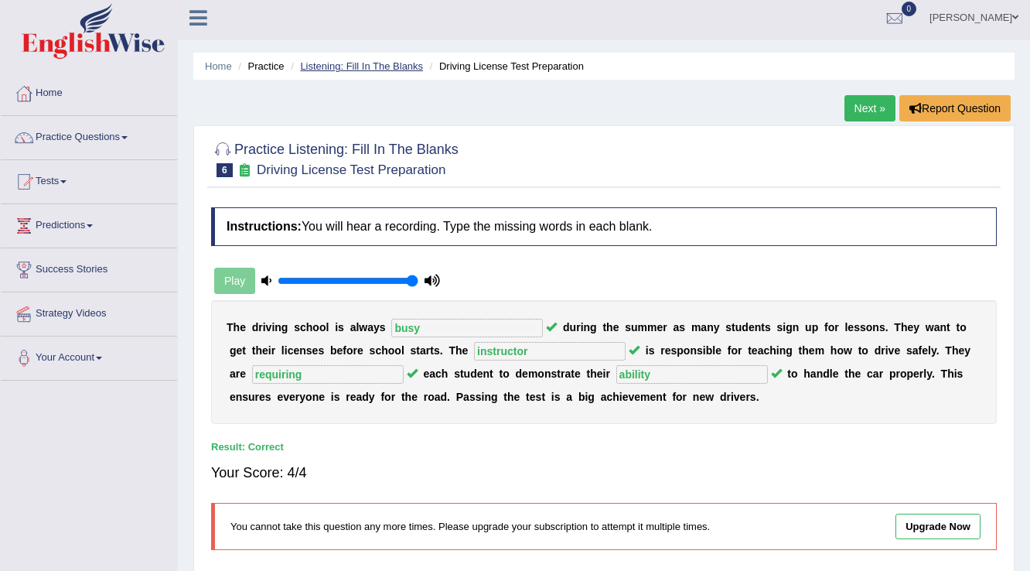
scroll to position [0, 0]
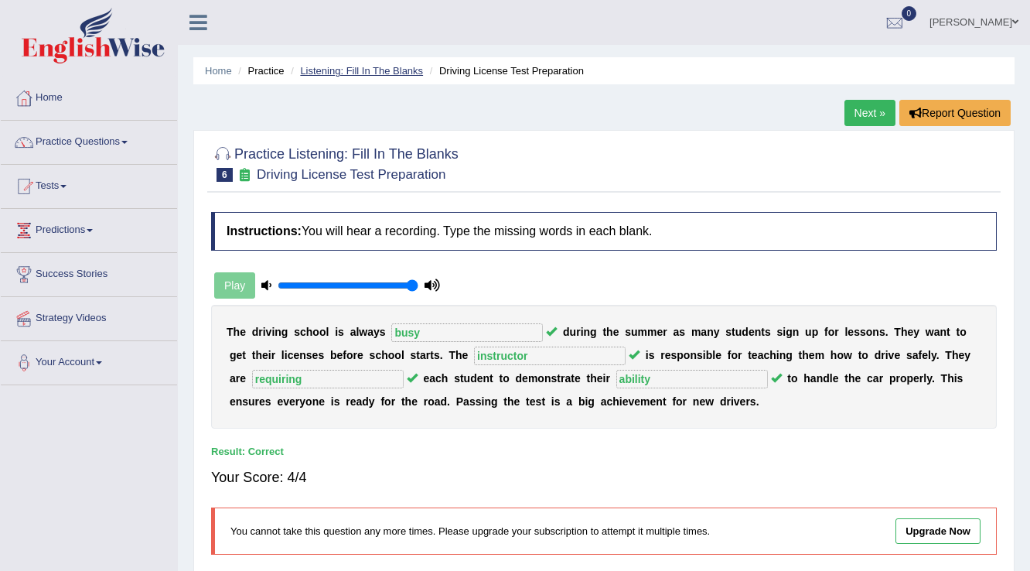
click at [349, 73] on link "Listening: Fill In The Blanks" at bounding box center [361, 71] width 123 height 12
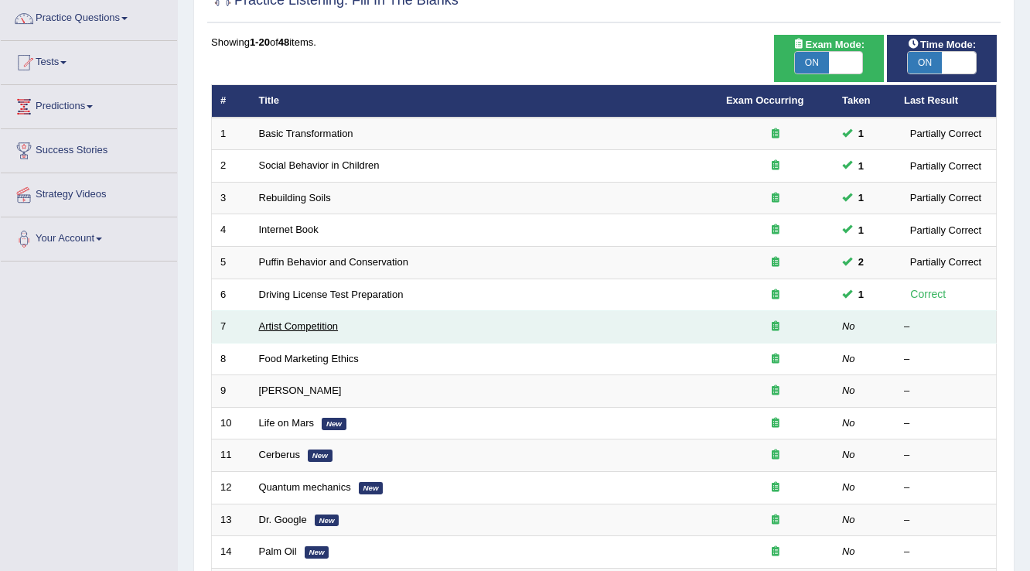
click at [315, 328] on link "Artist Competition" at bounding box center [299, 326] width 80 height 12
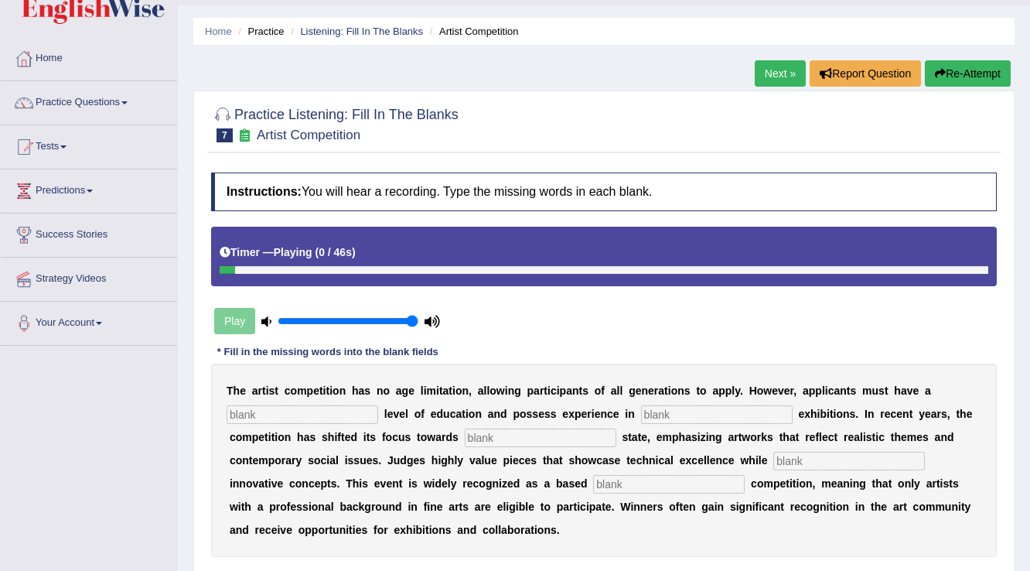
scroll to position [62, 0]
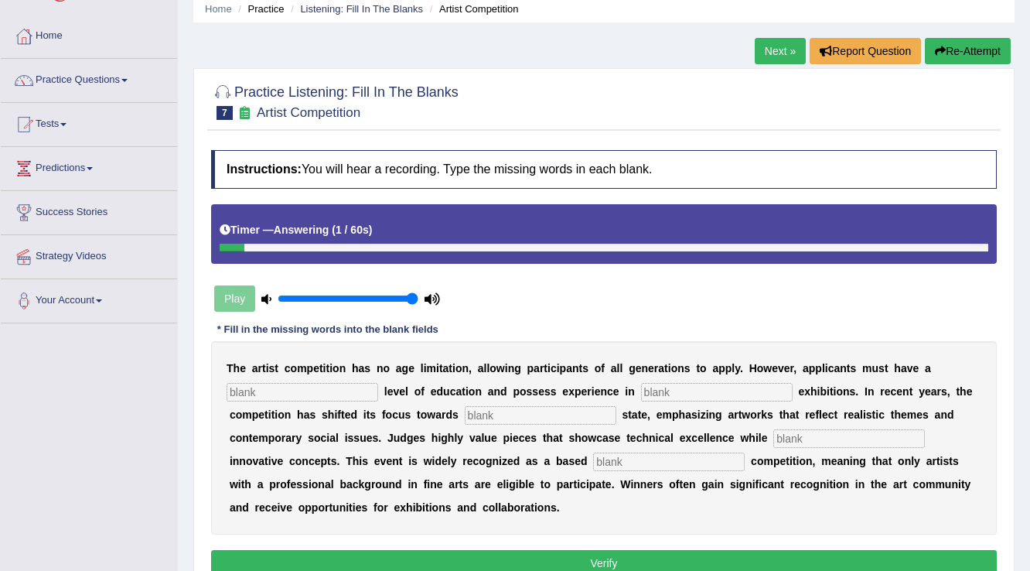
click at [634, 458] on input "text" at bounding box center [669, 461] width 152 height 19
type input "profesion"
click at [809, 434] on input "text" at bounding box center [849, 438] width 152 height 19
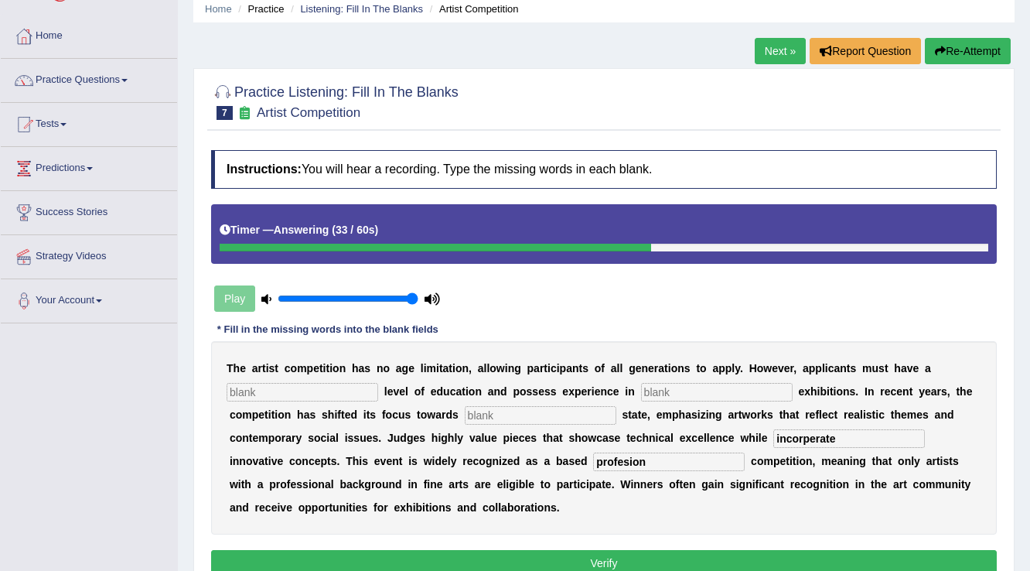
type input "incorperate"
click at [532, 402] on div "T h e a r t i s t c o m p e t i t i o n h a s n o a g e l i m i t a t i o n , a…" at bounding box center [603, 437] width 785 height 193
click at [538, 423] on div "T h e a r t i s t c o m p e t i t i o n h a s n o a g e l i m i t a t i o n , a…" at bounding box center [603, 437] width 785 height 193
click at [536, 416] on input "text" at bounding box center [541, 415] width 152 height 19
type input "real"
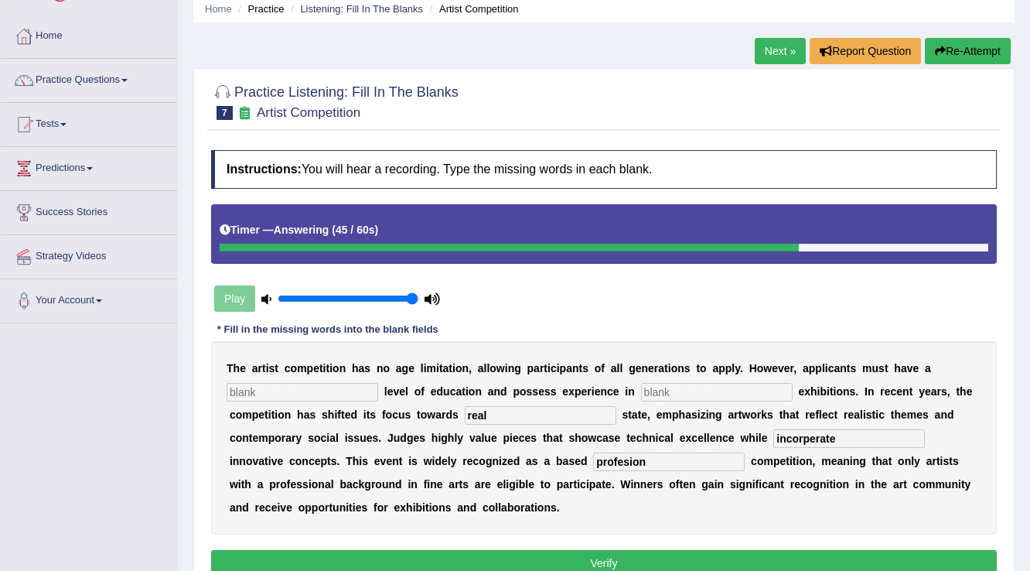
click at [337, 387] on input "text" at bounding box center [303, 392] width 152 height 19
type input "gradute"
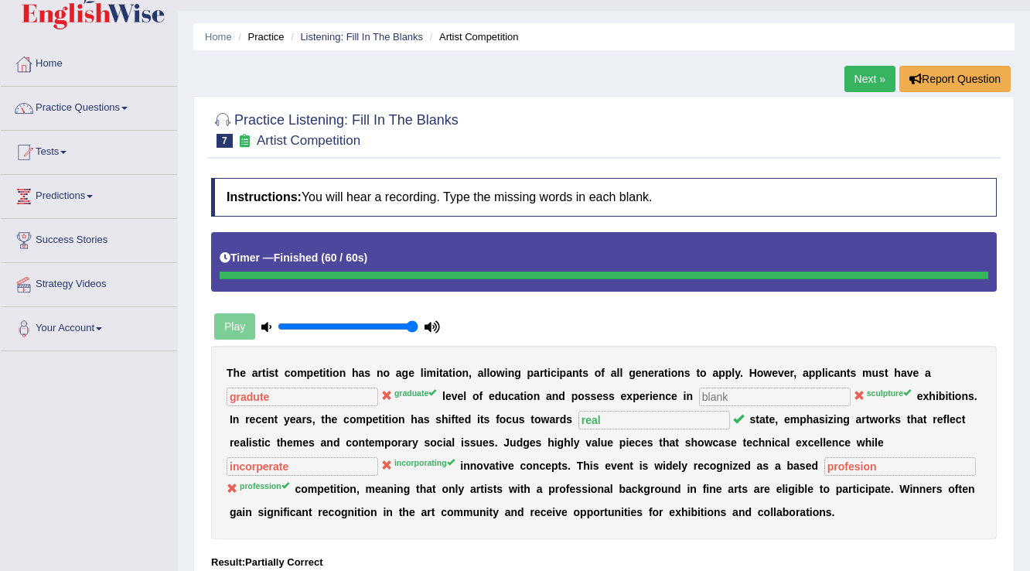
scroll to position [0, 0]
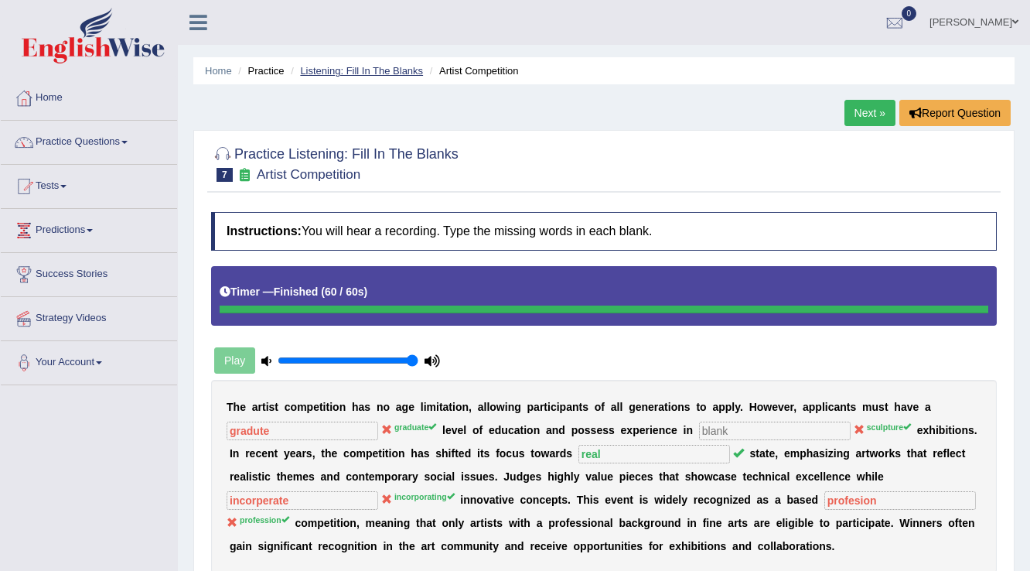
click at [378, 68] on link "Listening: Fill In The Blanks" at bounding box center [361, 71] width 123 height 12
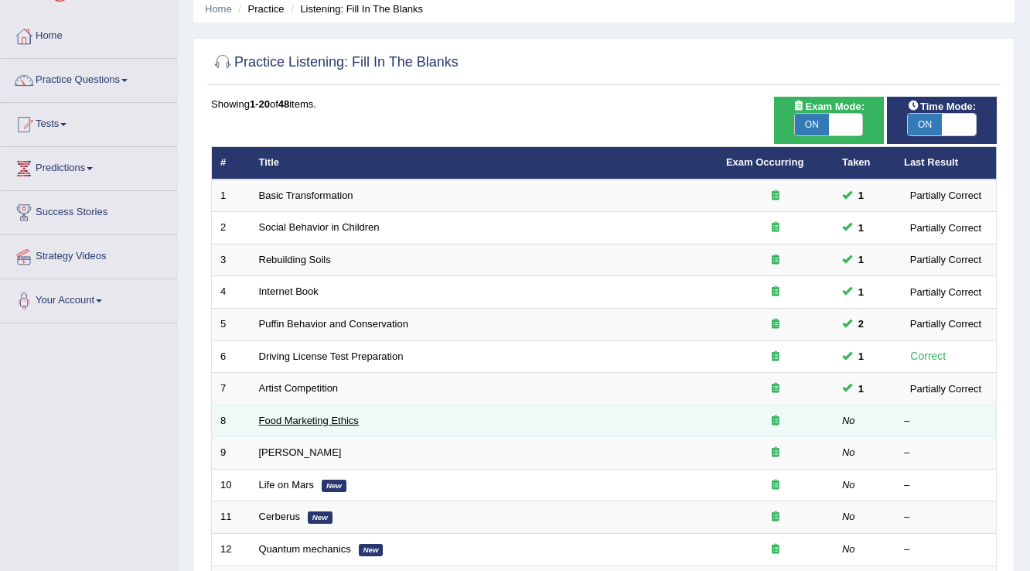
click at [327, 418] on link "Food Marketing Ethics" at bounding box center [309, 420] width 100 height 12
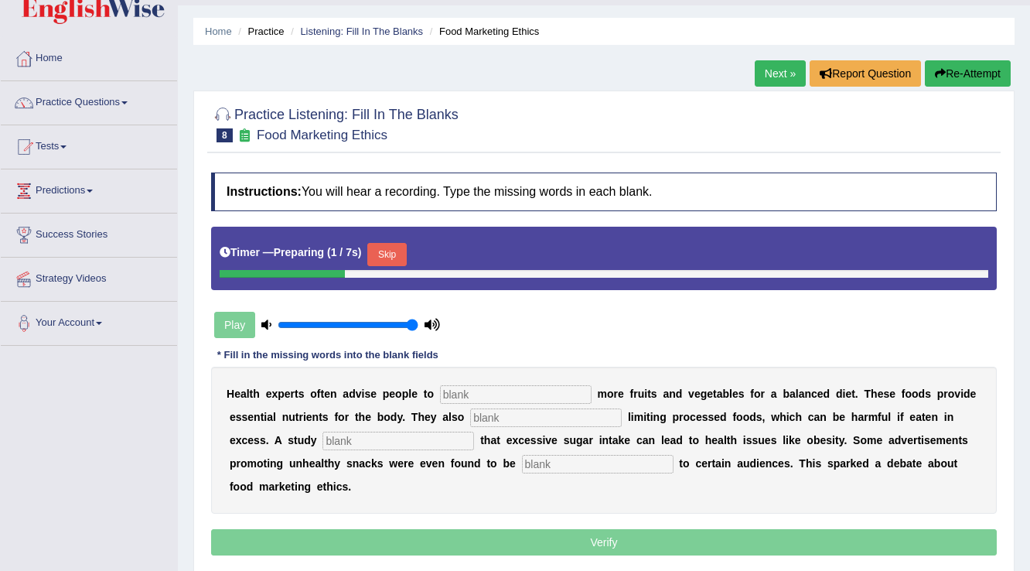
scroll to position [62, 0]
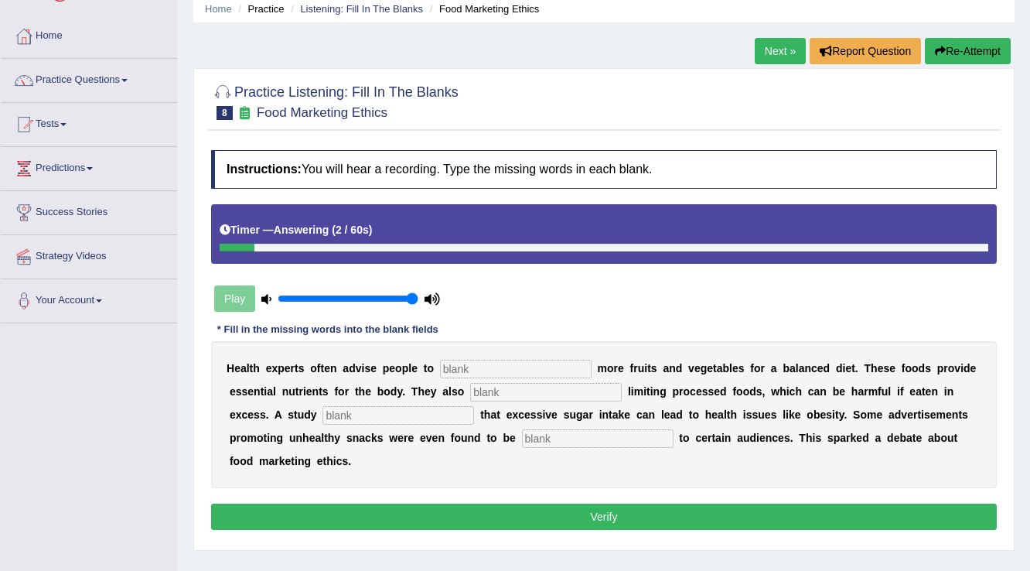
click at [613, 430] on input "text" at bounding box center [598, 438] width 152 height 19
type input "offensive"
click at [456, 416] on input "text" at bounding box center [398, 415] width 152 height 19
type input "diagnosed"
click at [504, 390] on input "text" at bounding box center [546, 392] width 152 height 19
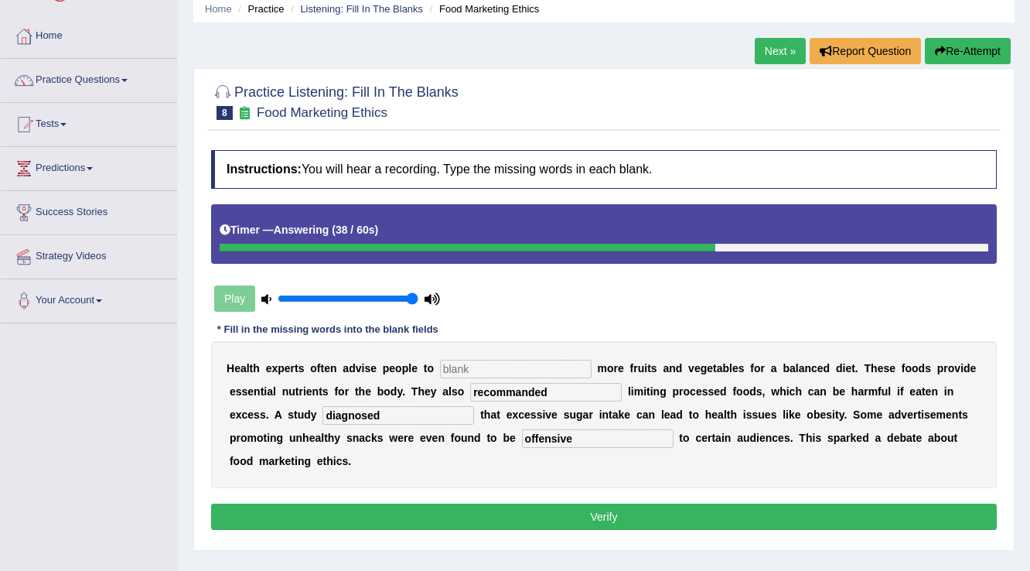
type input "recommanded"
click at [520, 365] on input "text" at bounding box center [516, 368] width 152 height 19
type input "consum"
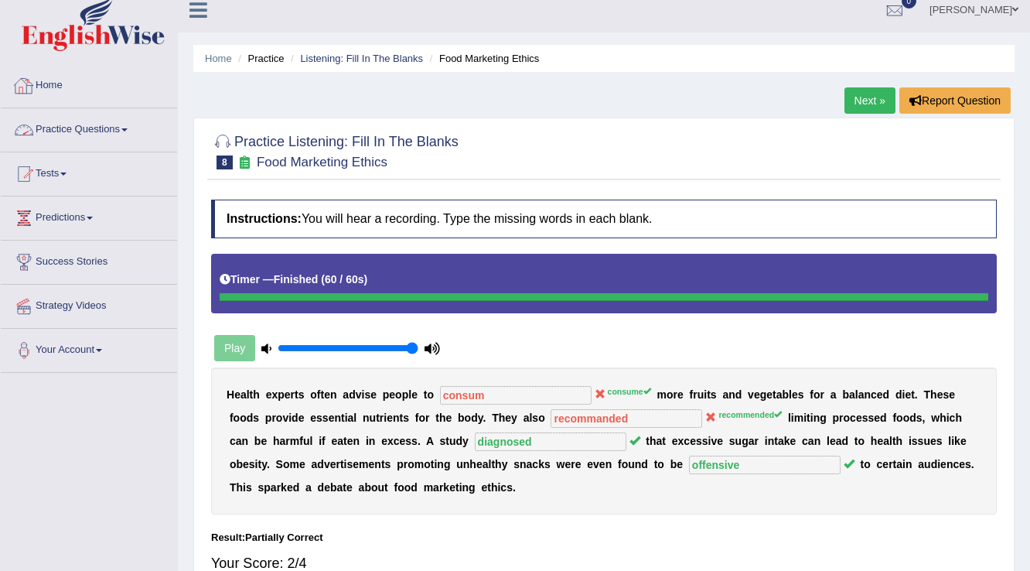
scroll to position [0, 0]
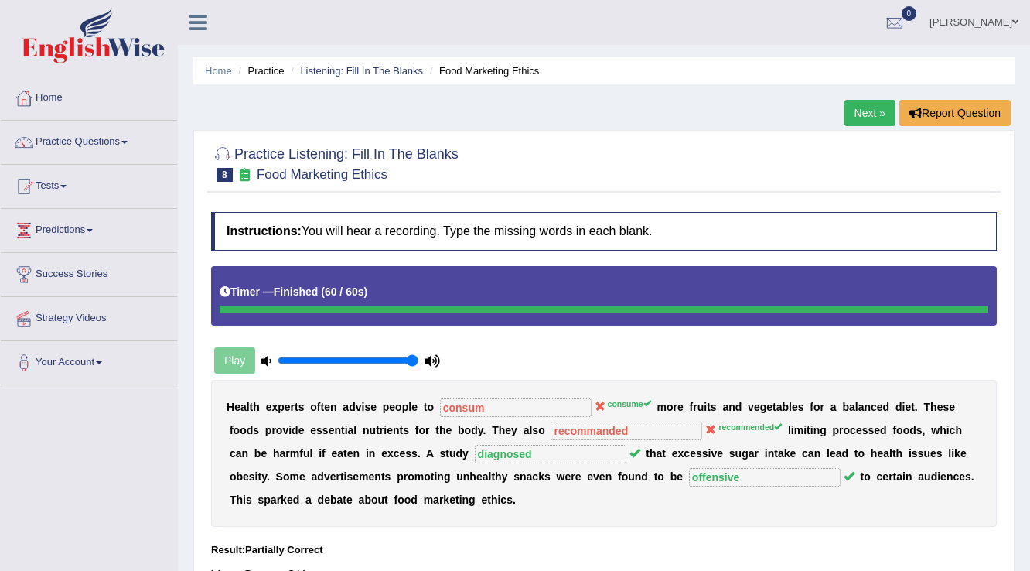
click at [858, 114] on link "Next »" at bounding box center [869, 113] width 51 height 26
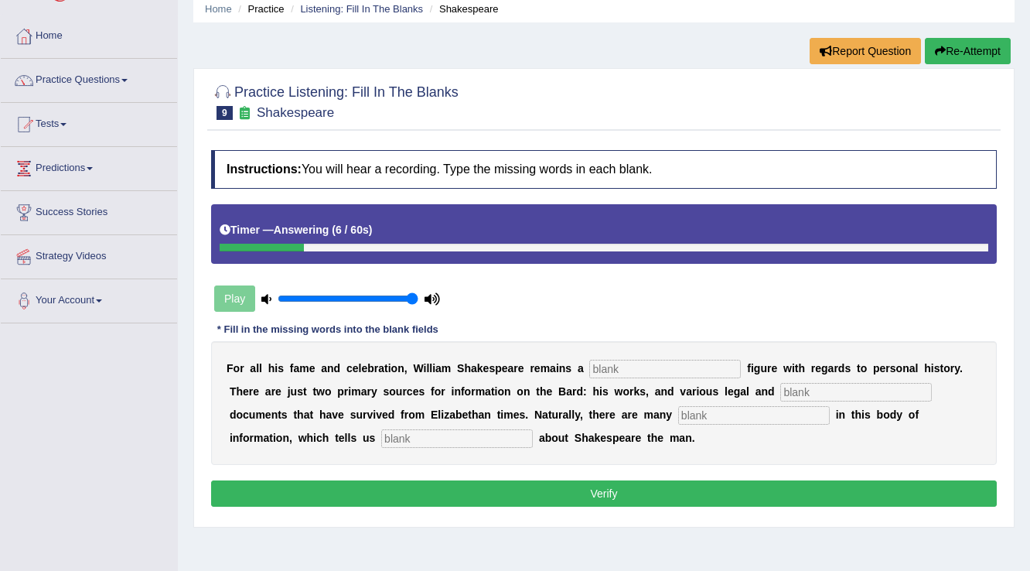
click at [445, 438] on input "text" at bounding box center [457, 438] width 152 height 19
type input "literally"
click at [710, 415] on input "text" at bounding box center [754, 415] width 152 height 19
type input "gaps"
click at [813, 391] on input "text" at bounding box center [856, 392] width 152 height 19
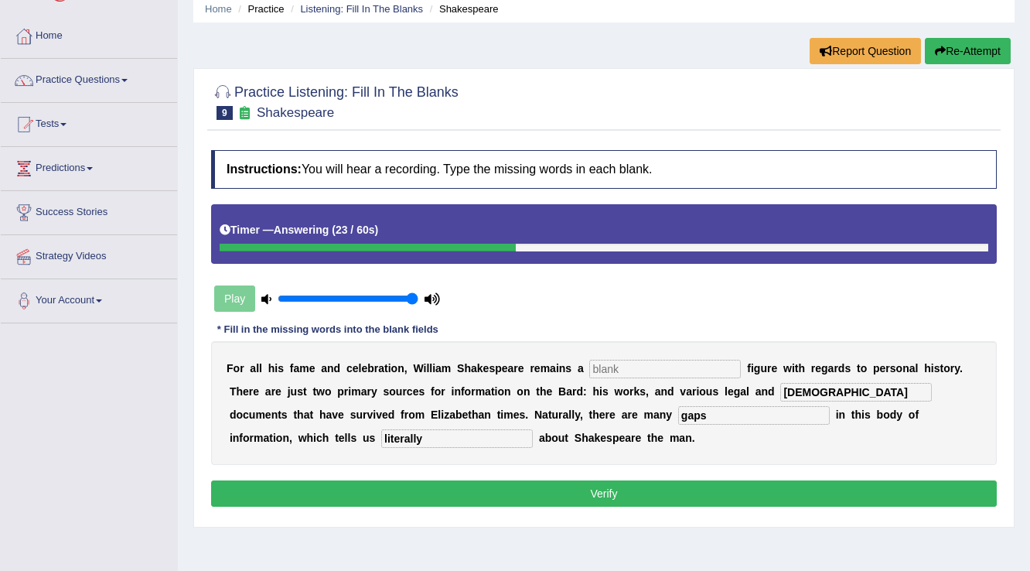
type input "church"
click at [697, 361] on input "text" at bounding box center [665, 368] width 152 height 19
type input "misterious"
click at [713, 484] on button "Verify" at bounding box center [603, 493] width 785 height 26
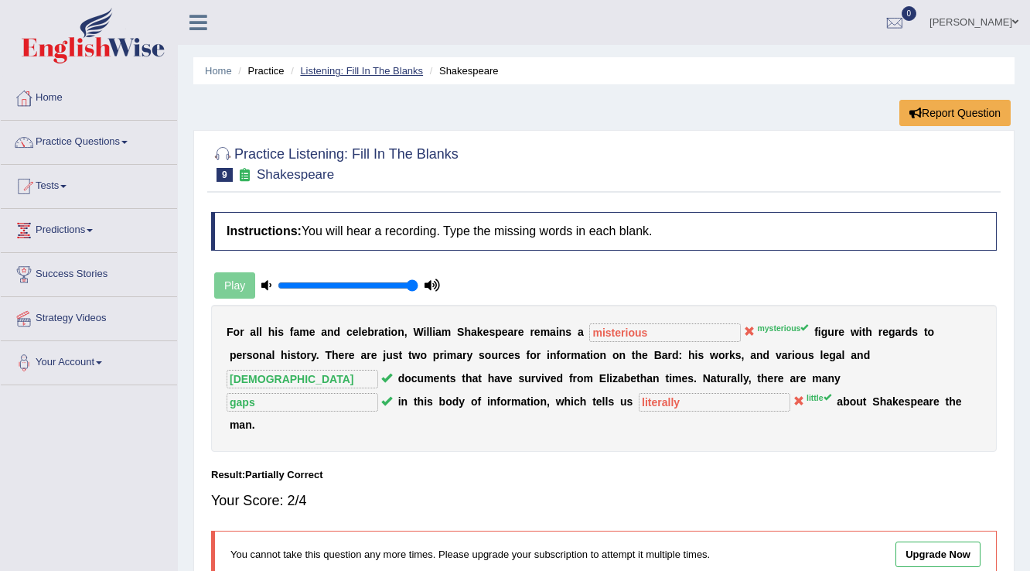
click at [330, 70] on link "Listening: Fill In The Blanks" at bounding box center [361, 71] width 123 height 12
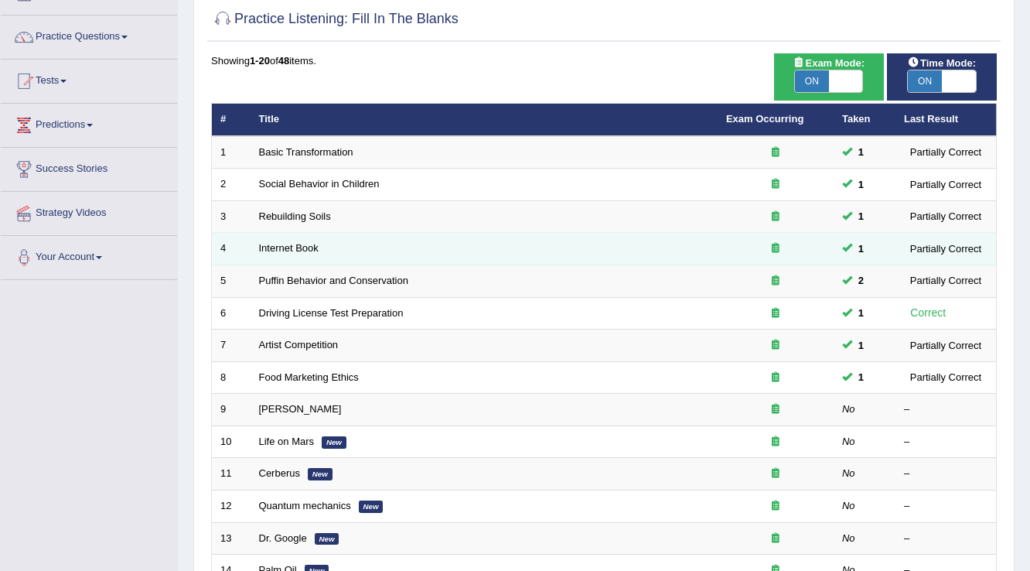
scroll to position [124, 0]
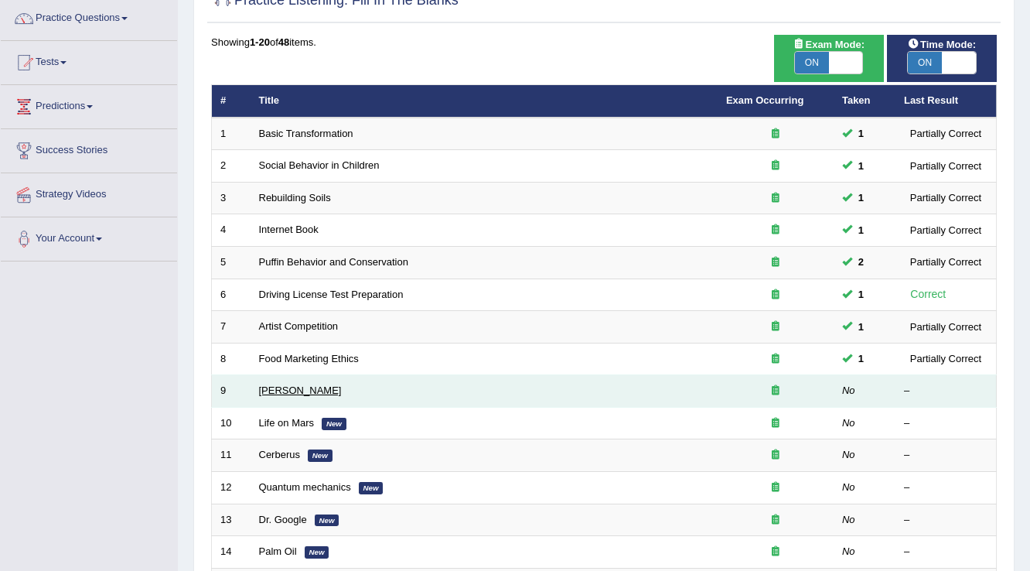
click at [275, 387] on link "[PERSON_NAME]" at bounding box center [300, 390] width 83 height 12
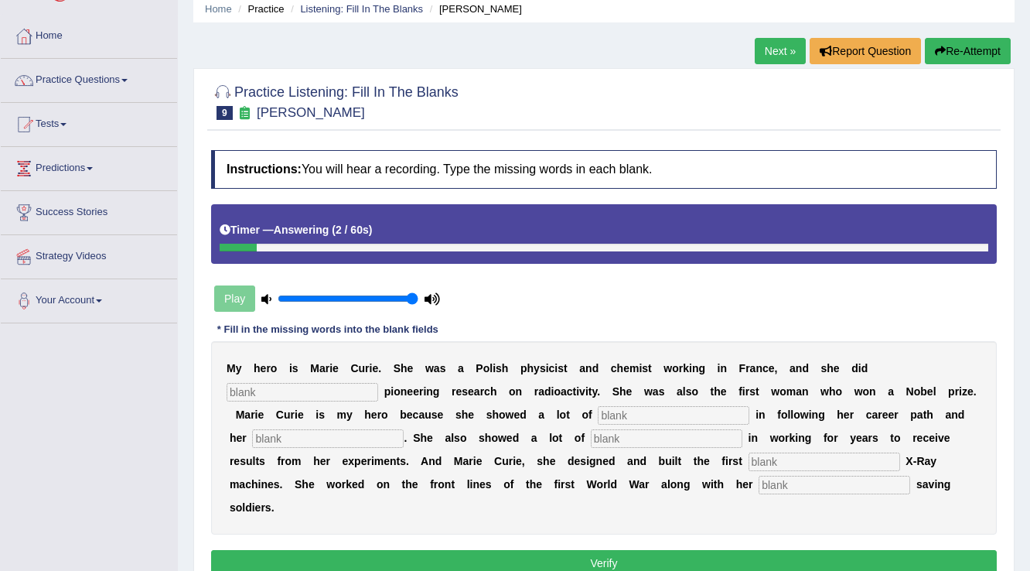
click at [969, 53] on button "Re-Attempt" at bounding box center [968, 51] width 86 height 26
click at [867, 479] on input "text" at bounding box center [834, 484] width 152 height 19
type input "daugther"
click at [840, 455] on input "text" at bounding box center [824, 461] width 152 height 19
type input "mobile"
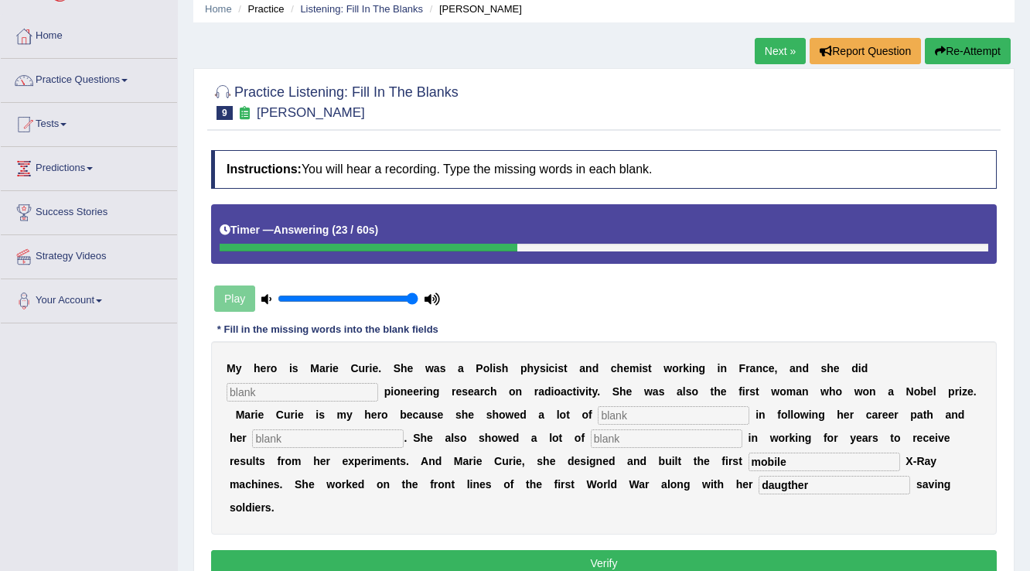
click at [363, 390] on input "text" at bounding box center [303, 392] width 152 height 19
type input "conducted"
click at [634, 417] on input "text" at bounding box center [674, 415] width 152 height 19
type input "determination"
click at [367, 431] on input "text" at bounding box center [328, 438] width 152 height 19
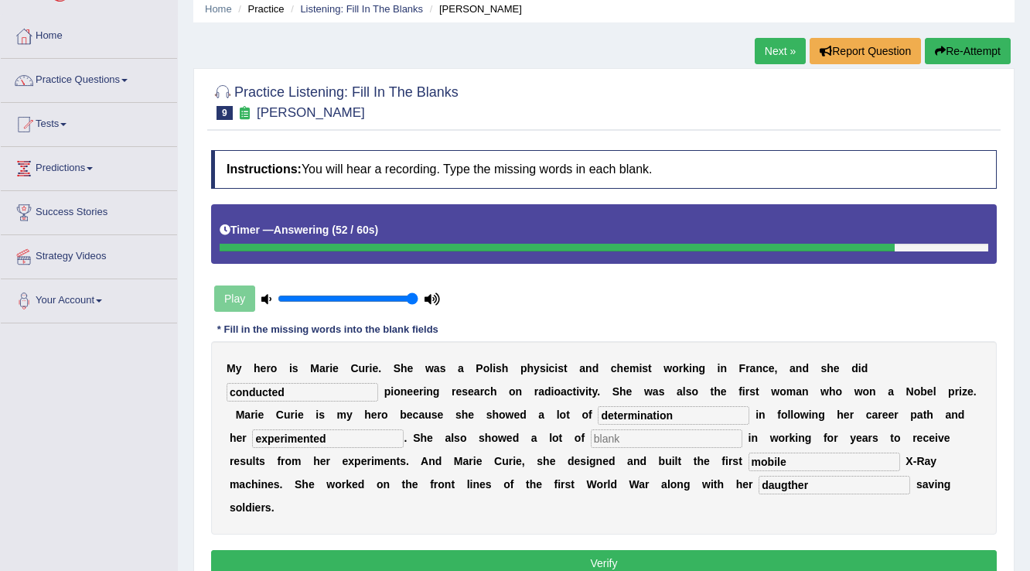
type input "experimented"
click at [619, 438] on input "text" at bounding box center [667, 438] width 152 height 19
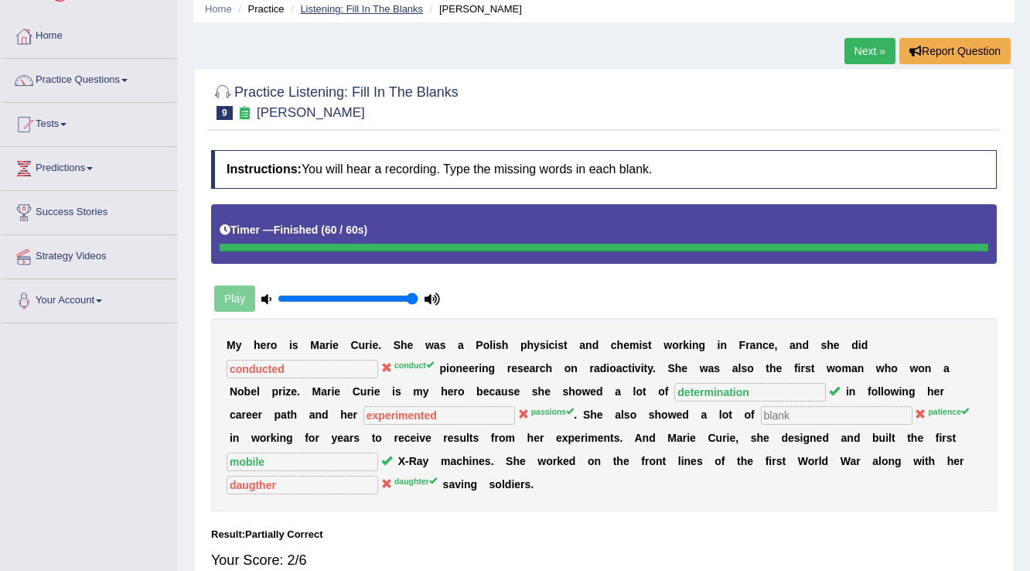
click at [371, 3] on link "Listening: Fill In The Blanks" at bounding box center [361, 9] width 123 height 12
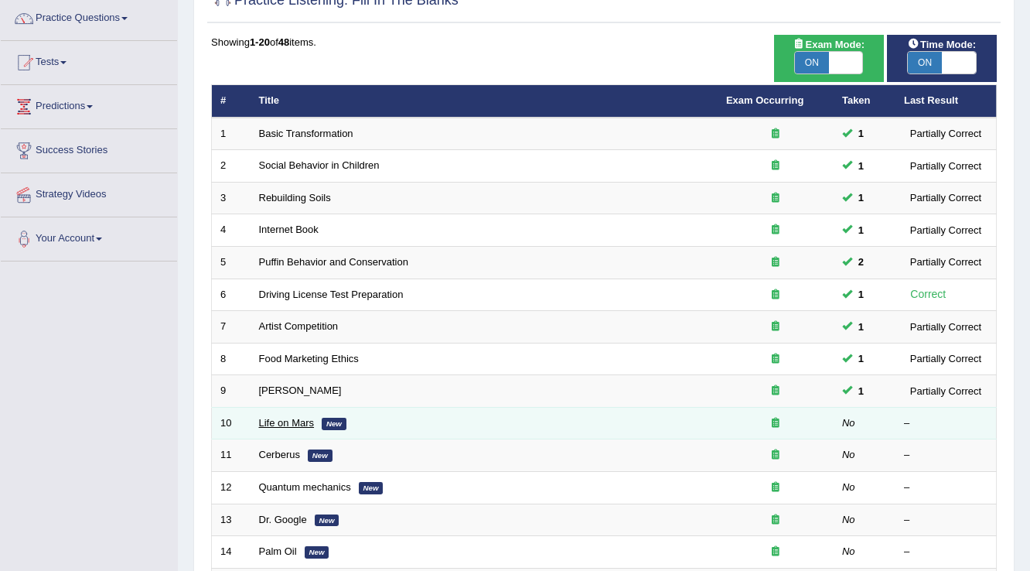
click at [298, 421] on link "Life on Mars" at bounding box center [287, 423] width 56 height 12
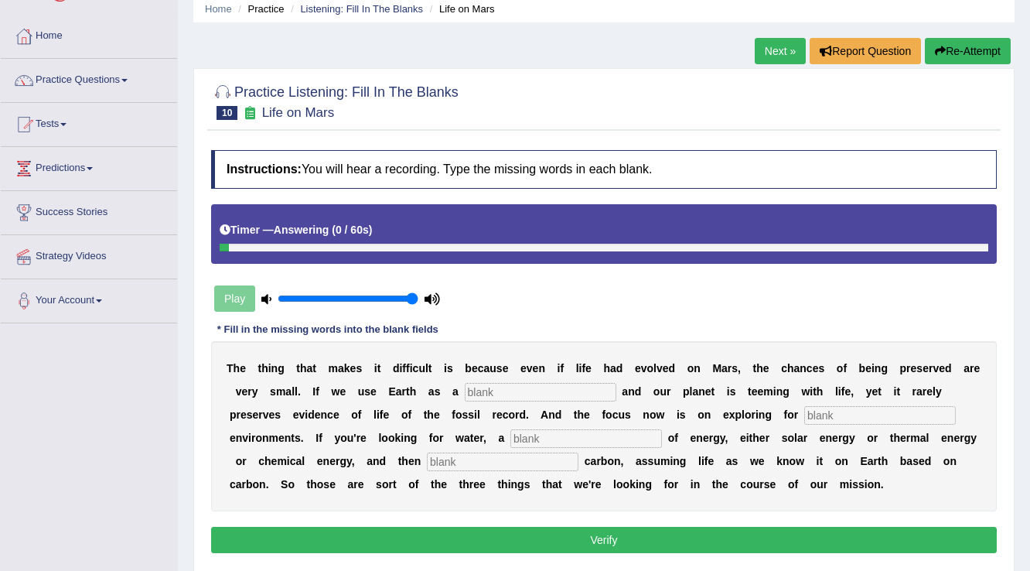
click at [515, 390] on input "text" at bounding box center [541, 392] width 152 height 19
type input "reference"
click at [826, 413] on input "text" at bounding box center [880, 415] width 152 height 19
type input "s"
click at [612, 431] on input "text" at bounding box center [586, 438] width 152 height 19
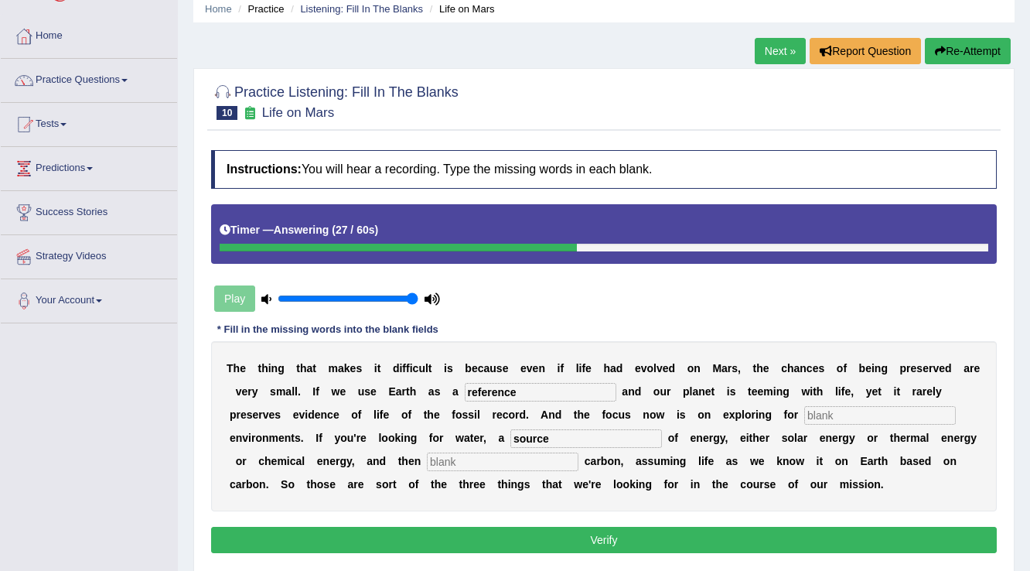
click at [569, 437] on input "source" at bounding box center [586, 438] width 152 height 19
type input "sources"
click at [533, 455] on input "text" at bounding box center [503, 461] width 152 height 19
type input "organic"
click at [563, 535] on button "Verify" at bounding box center [603, 539] width 785 height 26
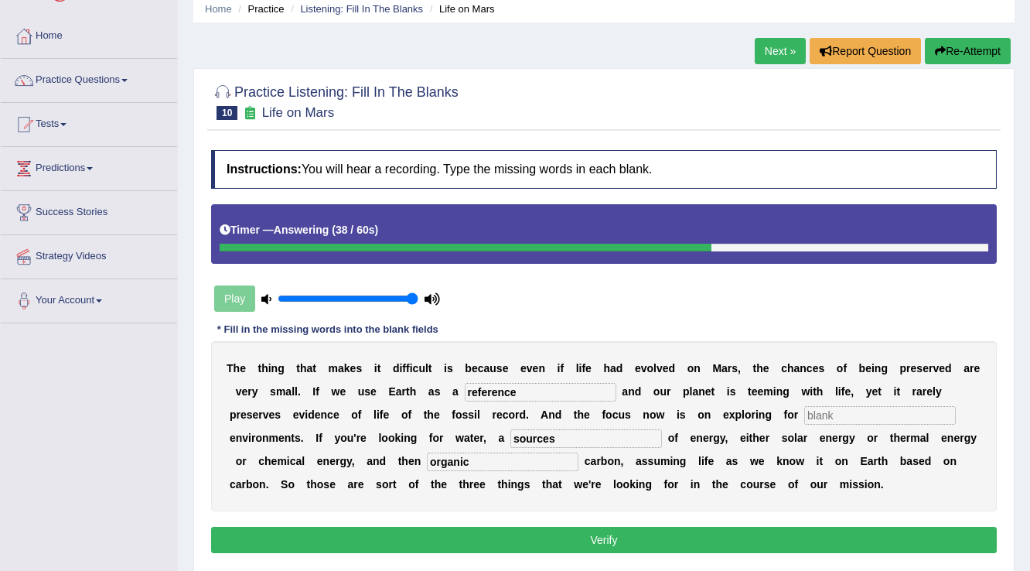
click at [563, 533] on button "Verify" at bounding box center [603, 539] width 785 height 26
click at [835, 402] on div "T h e t h i n g t h a t m a k e s i t d i f f i c u l t i s b e c a u s e e v e…" at bounding box center [603, 426] width 785 height 170
click at [833, 411] on input "text" at bounding box center [880, 415] width 152 height 19
type input "j"
click at [734, 538] on button "Verify" at bounding box center [603, 539] width 785 height 26
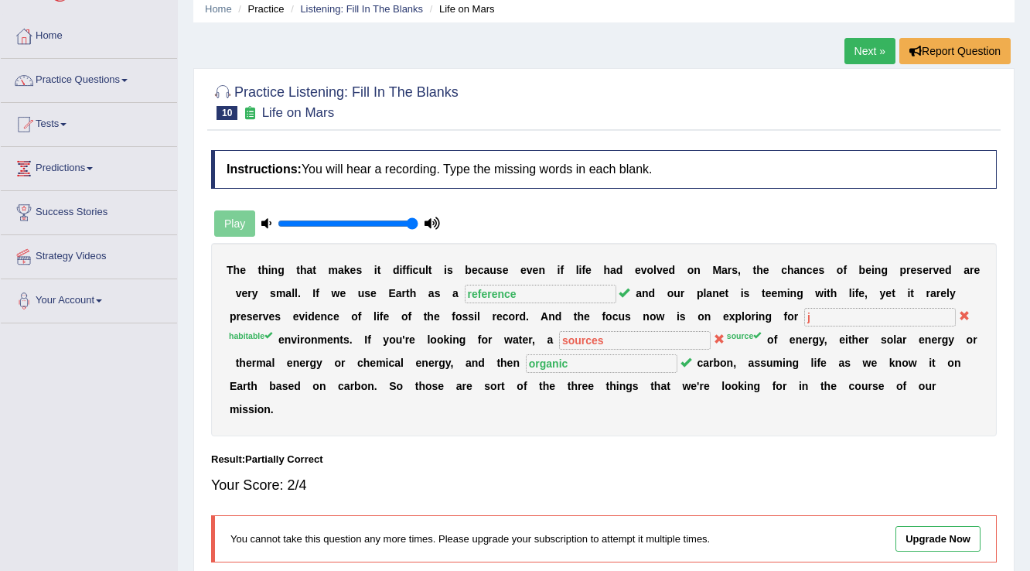
click at [863, 58] on link "Next »" at bounding box center [869, 51] width 51 height 26
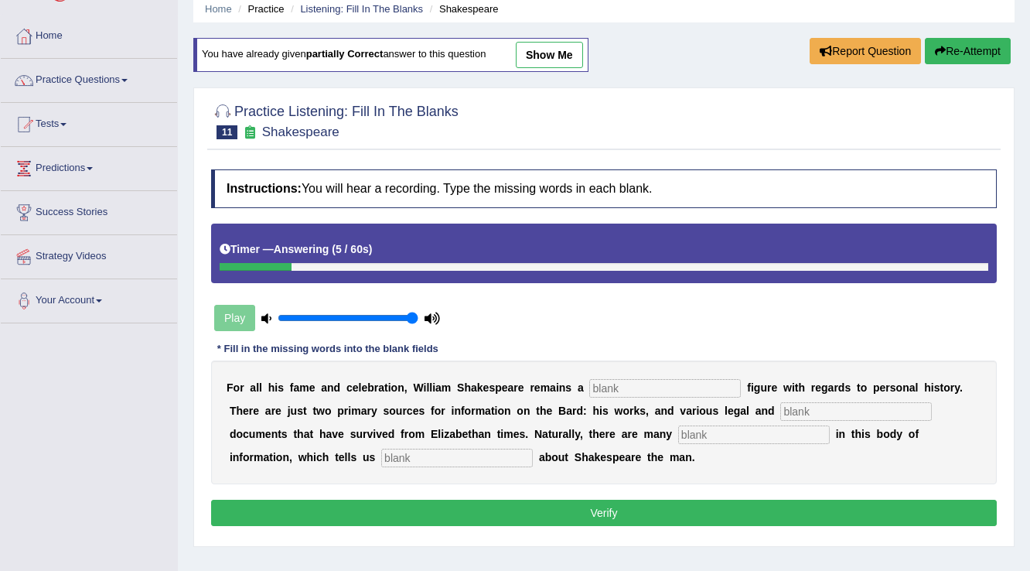
click at [628, 391] on input "text" at bounding box center [665, 388] width 152 height 19
type input "misterious"
click at [886, 410] on input "text" at bounding box center [856, 411] width 152 height 19
type input "[DEMOGRAPHIC_DATA]"
click at [806, 427] on input "text" at bounding box center [754, 434] width 152 height 19
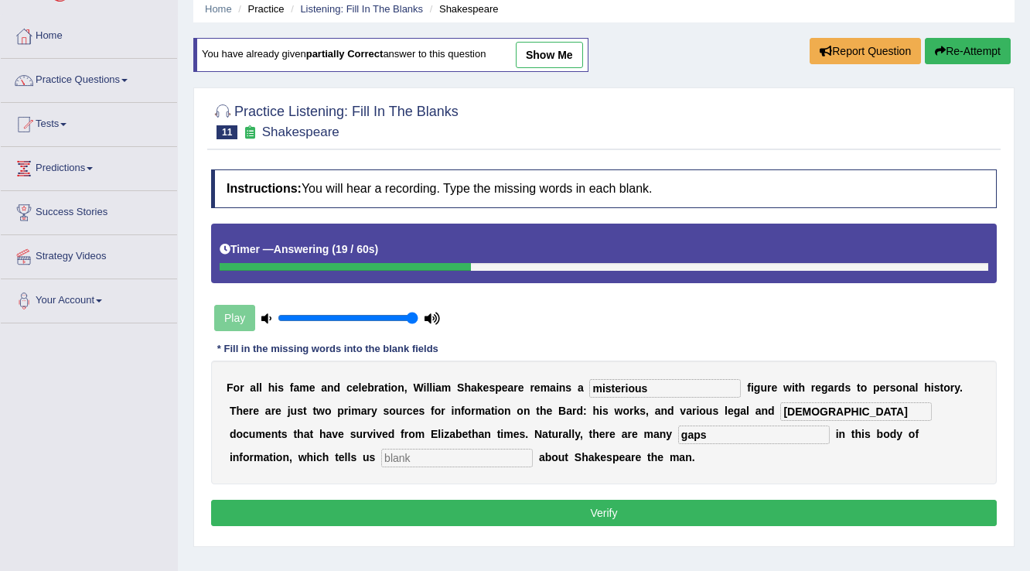
type input "gaps"
click at [483, 458] on input "text" at bounding box center [457, 457] width 152 height 19
type input "little"
click at [523, 499] on button "Verify" at bounding box center [603, 512] width 785 height 26
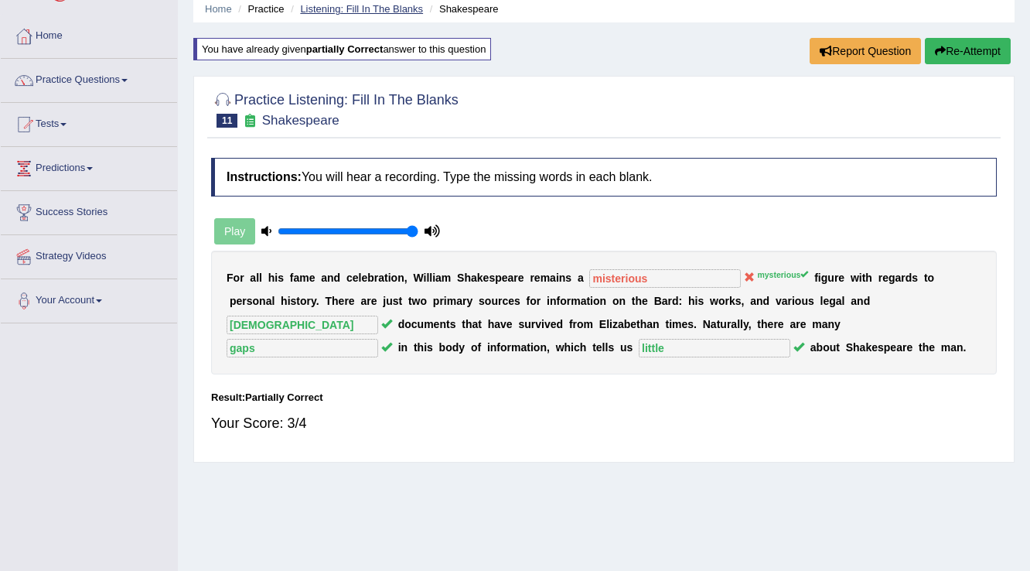
click at [353, 9] on link "Listening: Fill In The Blanks" at bounding box center [361, 9] width 123 height 12
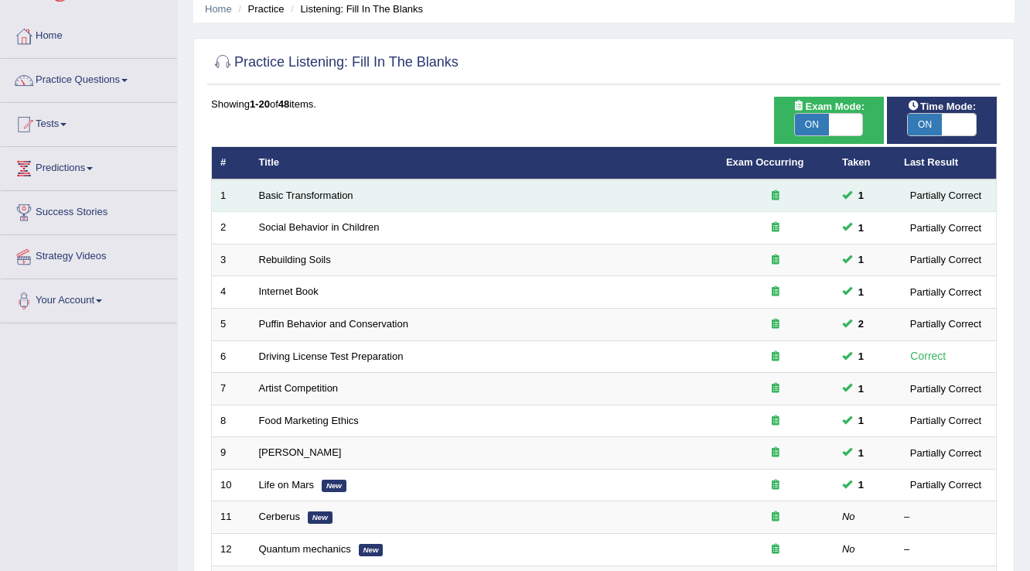
click at [757, 189] on div at bounding box center [775, 196] width 99 height 15
click at [952, 192] on div "Partially Correct" at bounding box center [945, 195] width 83 height 16
click at [850, 193] on span at bounding box center [847, 194] width 10 height 10
click at [940, 200] on div "Partially Correct" at bounding box center [945, 195] width 83 height 16
click at [785, 195] on div at bounding box center [775, 196] width 99 height 15
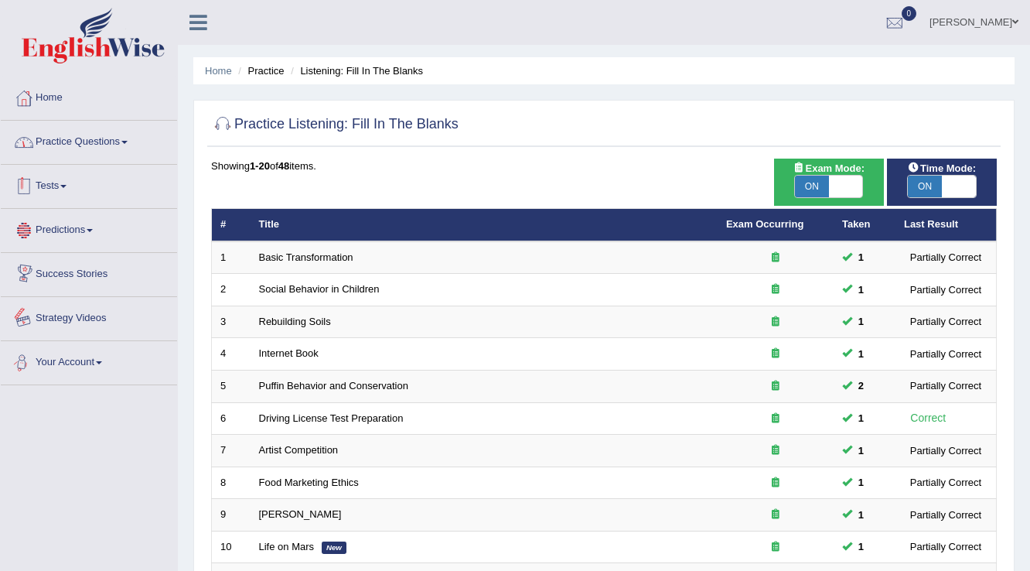
click at [109, 138] on link "Practice Questions" at bounding box center [89, 140] width 176 height 39
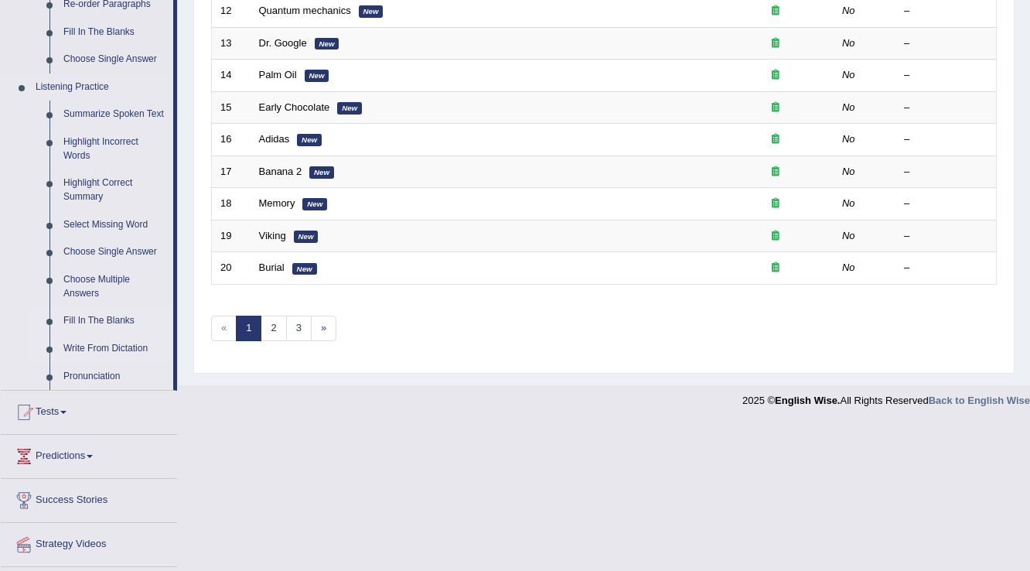
scroll to position [577, 0]
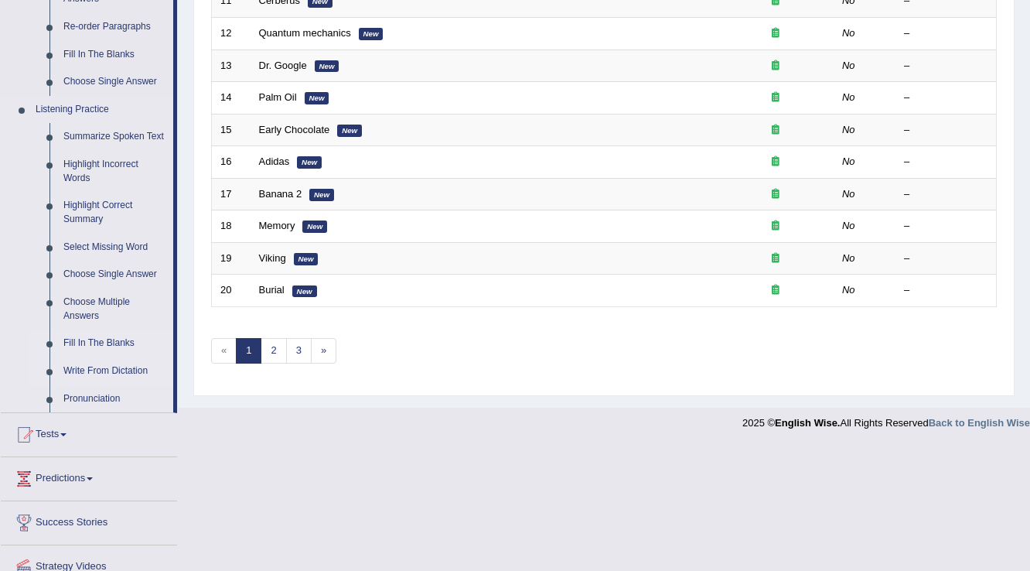
click at [134, 368] on link "Write From Dictation" at bounding box center [114, 371] width 117 height 28
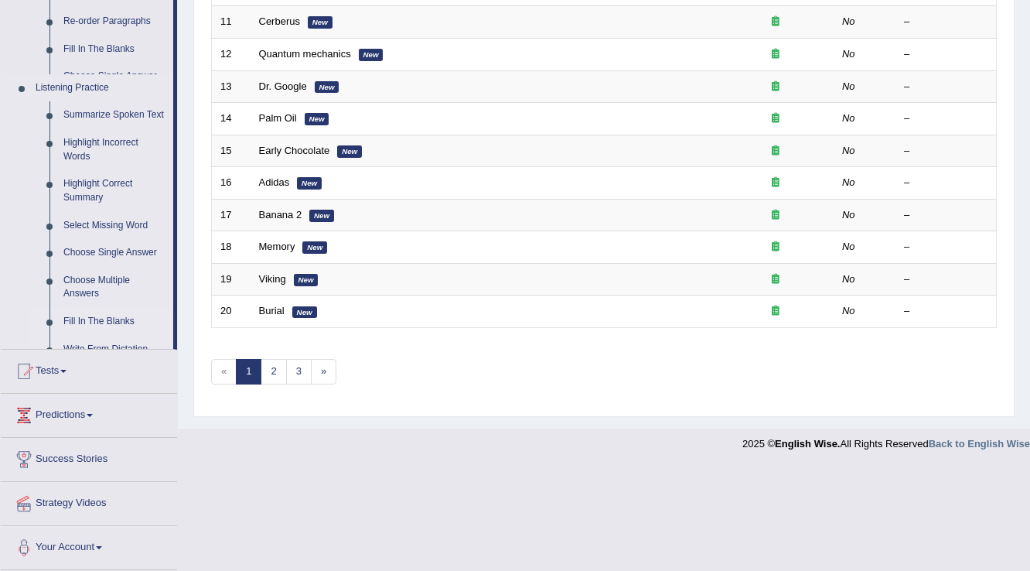
scroll to position [448, 0]
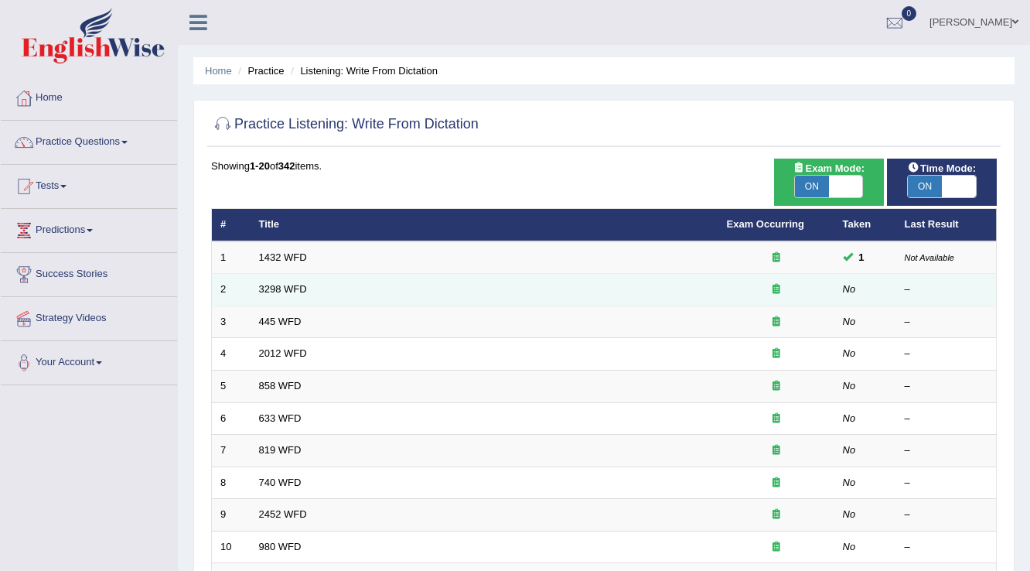
click at [269, 294] on td "3298 WFD" at bounding box center [484, 290] width 468 height 32
click at [274, 287] on link "3298 WFD" at bounding box center [283, 289] width 48 height 12
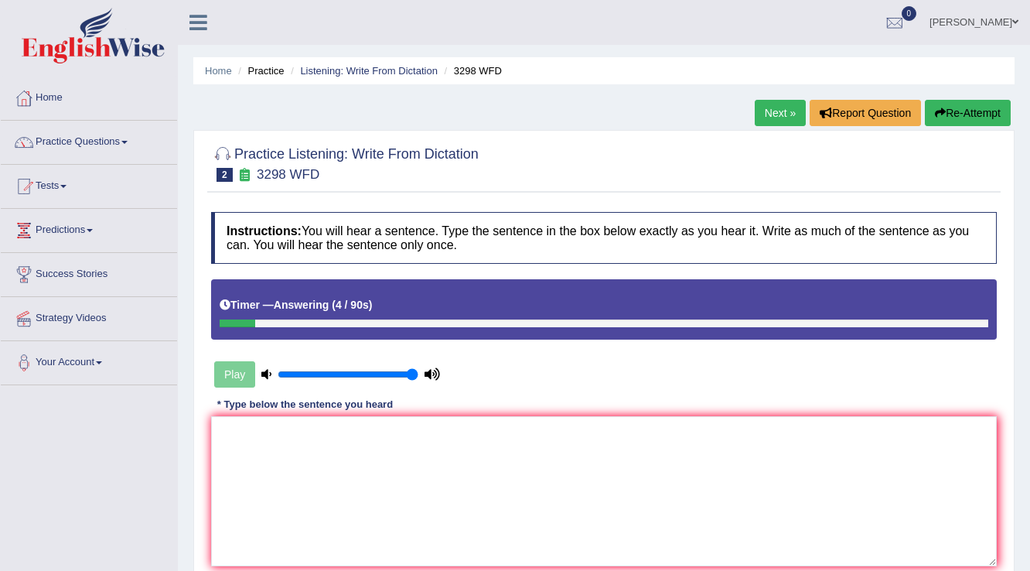
click at [965, 108] on button "Re-Attempt" at bounding box center [968, 113] width 86 height 26
click at [682, 430] on textarea at bounding box center [603, 491] width 785 height 150
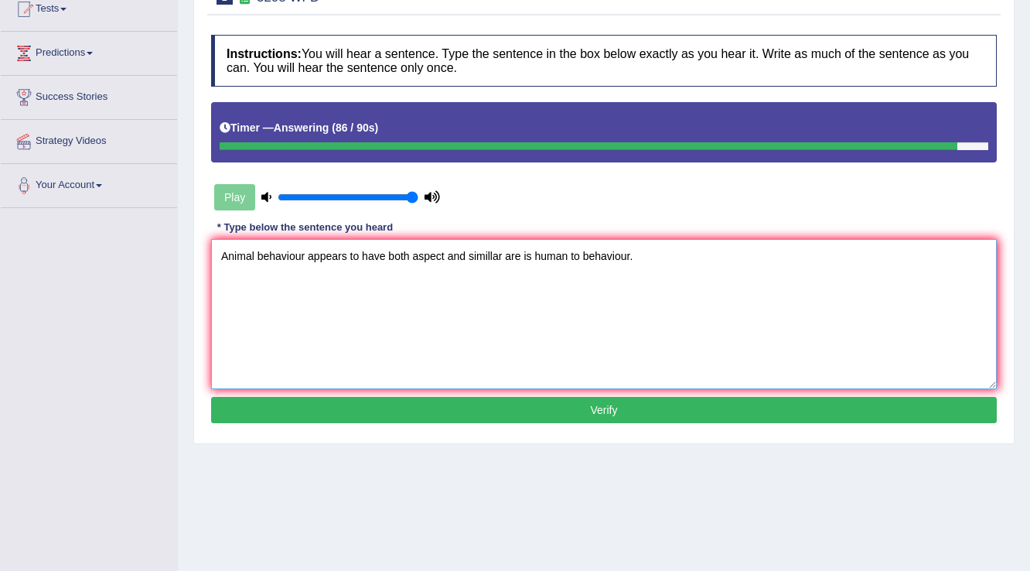
scroll to position [186, 0]
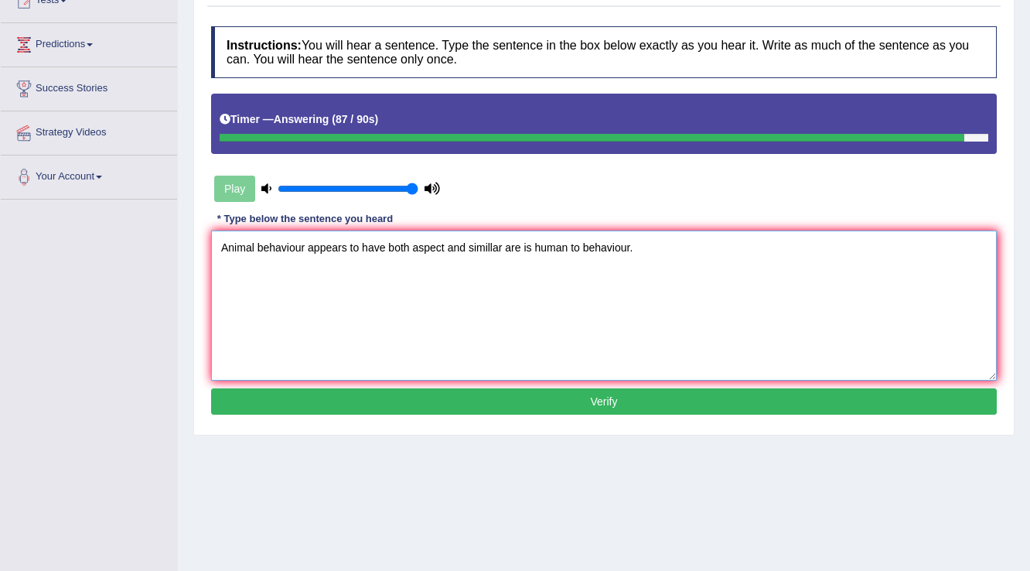
type textarea "Animal behaviour appears to have both aspect and simillar are is human to behav…"
click at [699, 407] on button "Verify" at bounding box center [603, 401] width 785 height 26
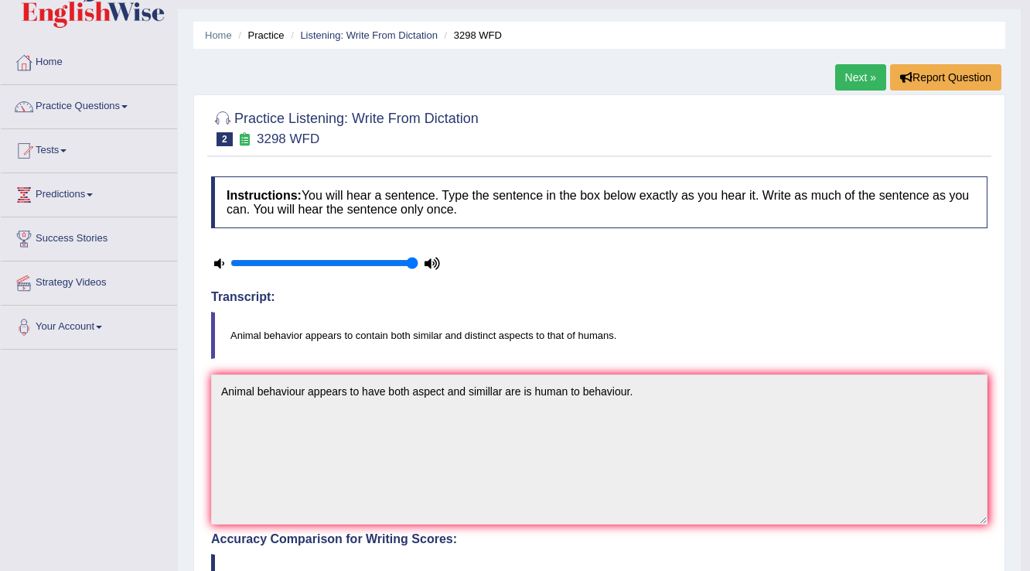
scroll to position [0, 0]
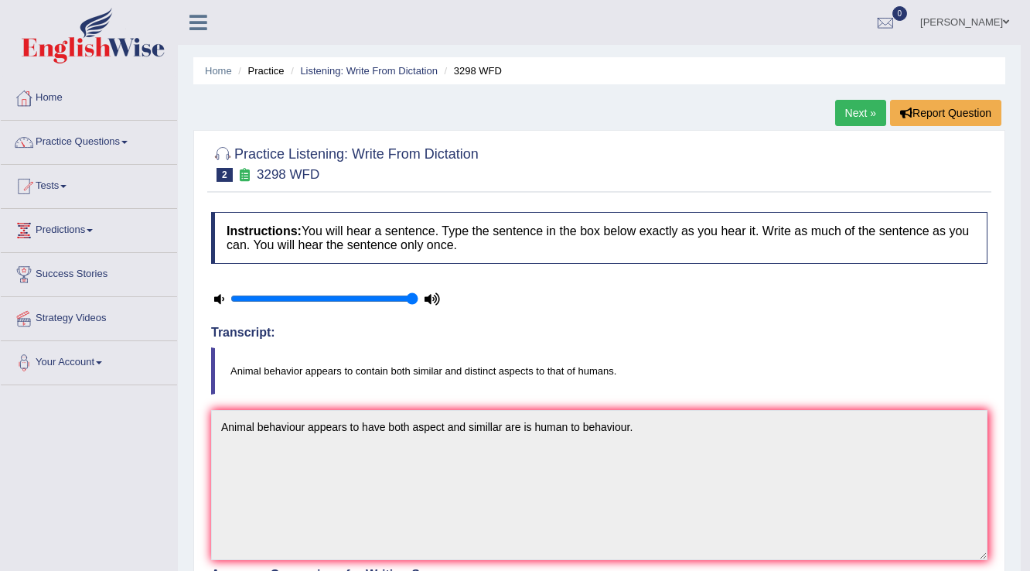
click at [866, 113] on link "Next »" at bounding box center [860, 113] width 51 height 26
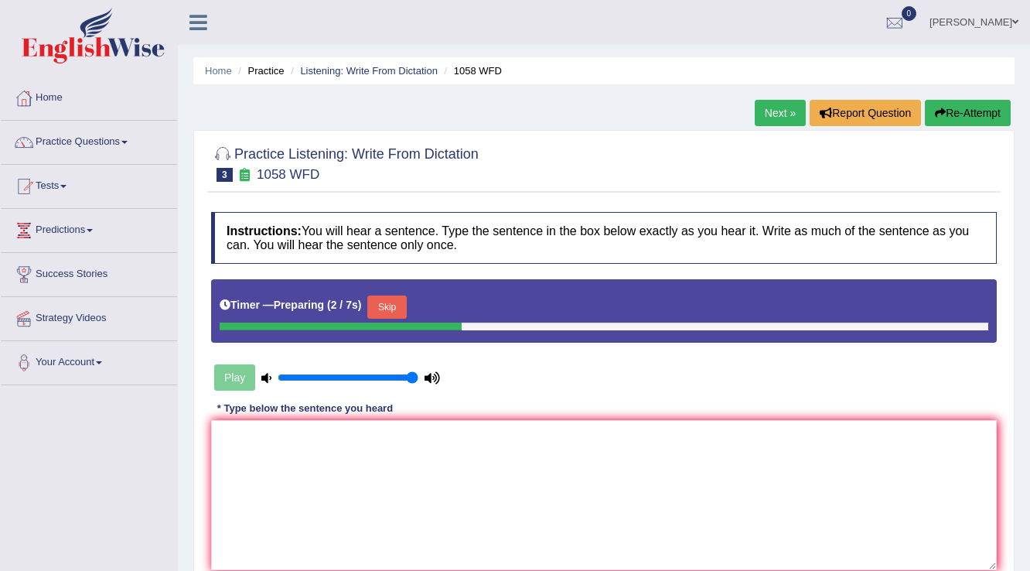
click at [393, 297] on button "Skip" at bounding box center [386, 306] width 39 height 23
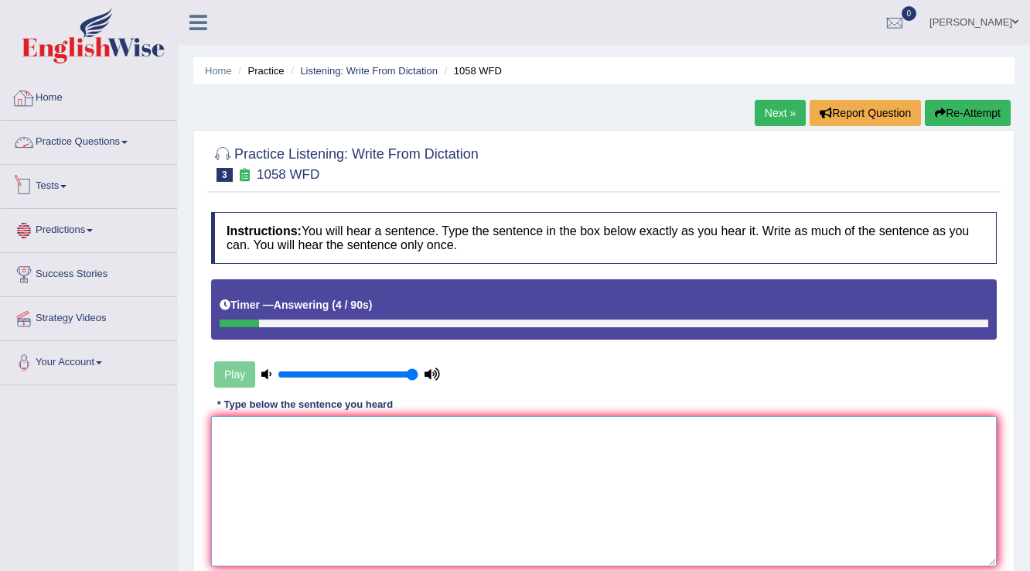
click at [318, 460] on textarea at bounding box center [603, 491] width 785 height 150
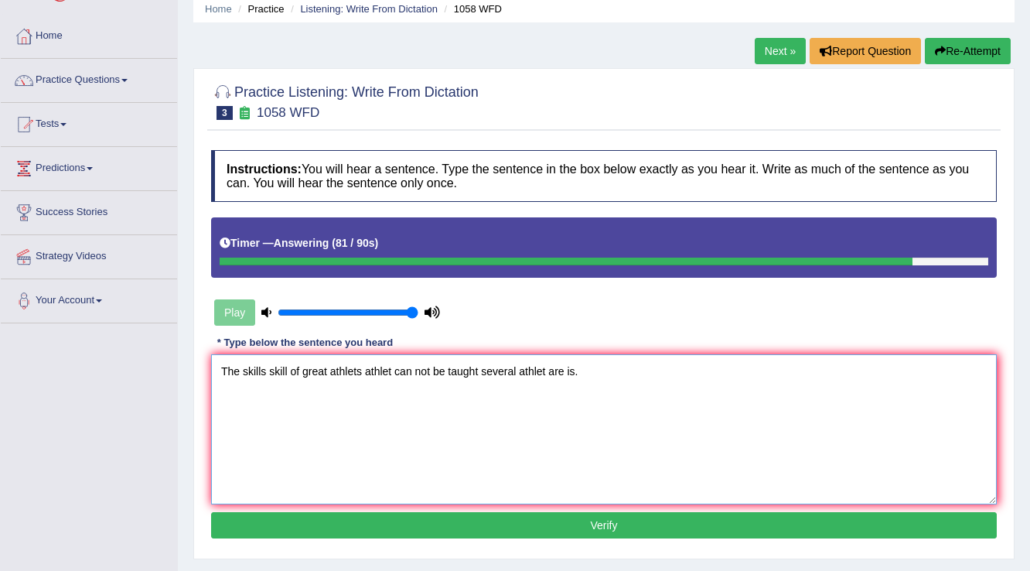
scroll to position [124, 0]
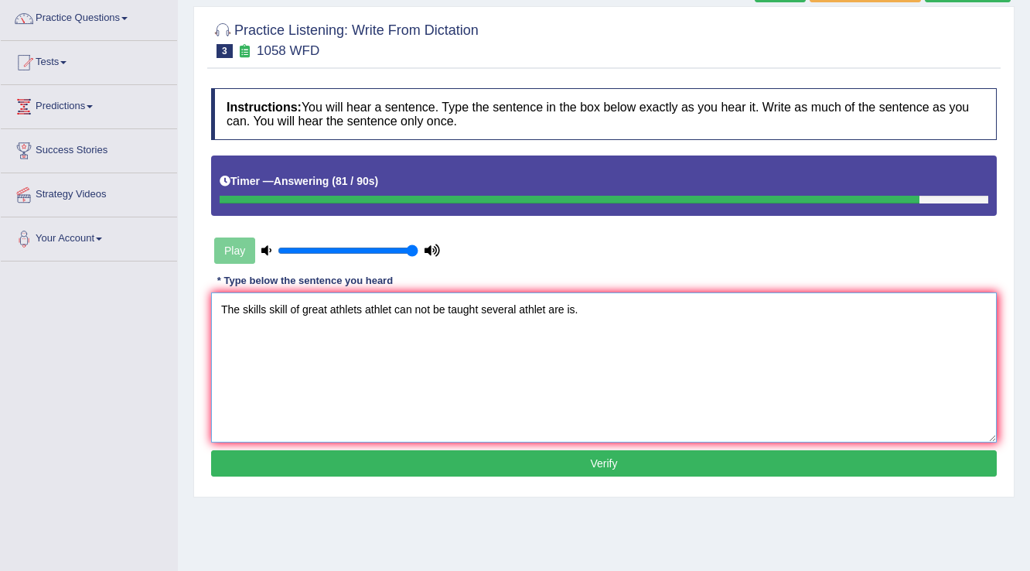
type textarea "The skills skill of great athlets athlet can not be taught several athlet are i…"
click at [397, 462] on button "Verify" at bounding box center [603, 463] width 785 height 26
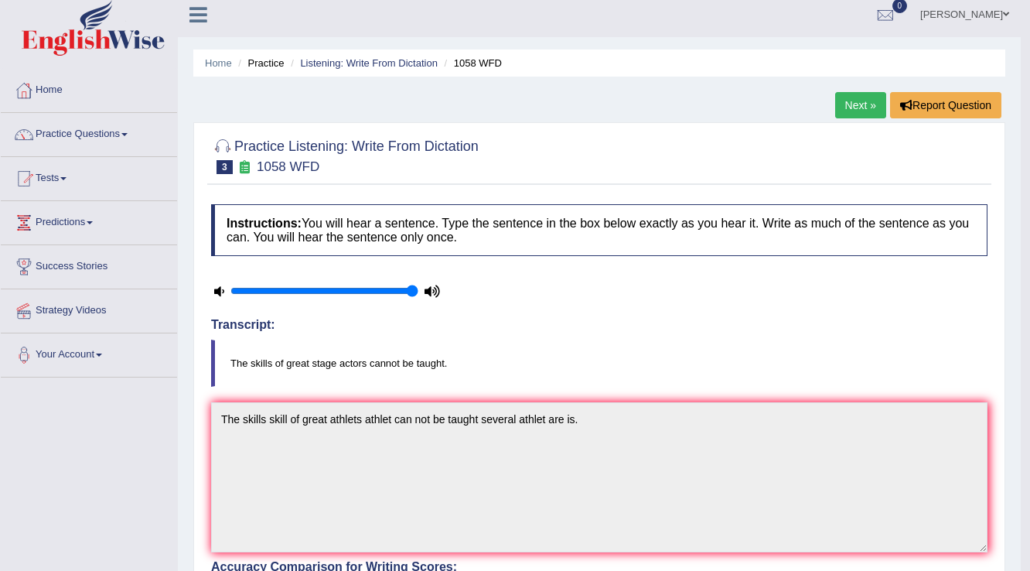
scroll to position [0, 0]
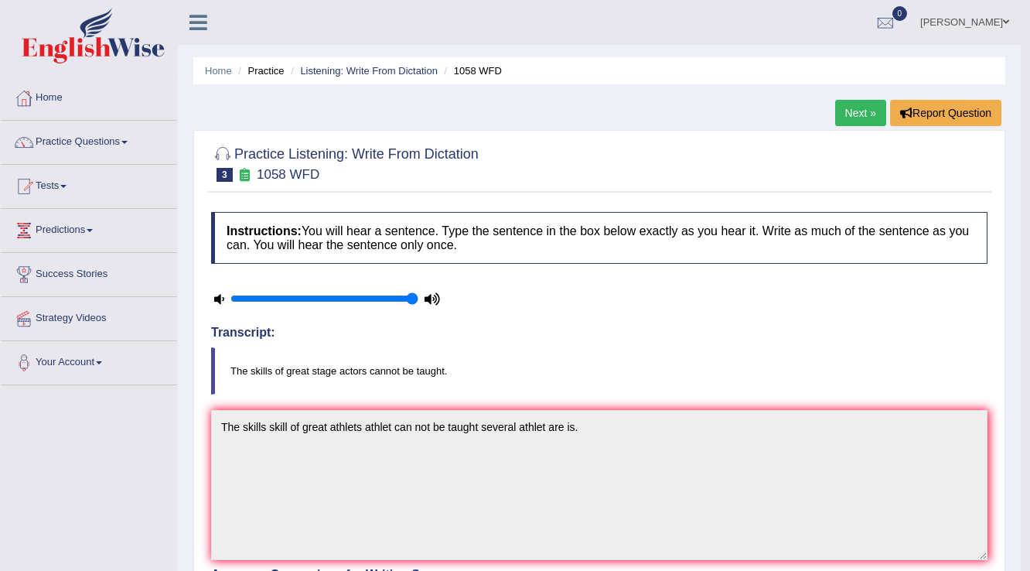
click at [854, 114] on link "Next »" at bounding box center [860, 113] width 51 height 26
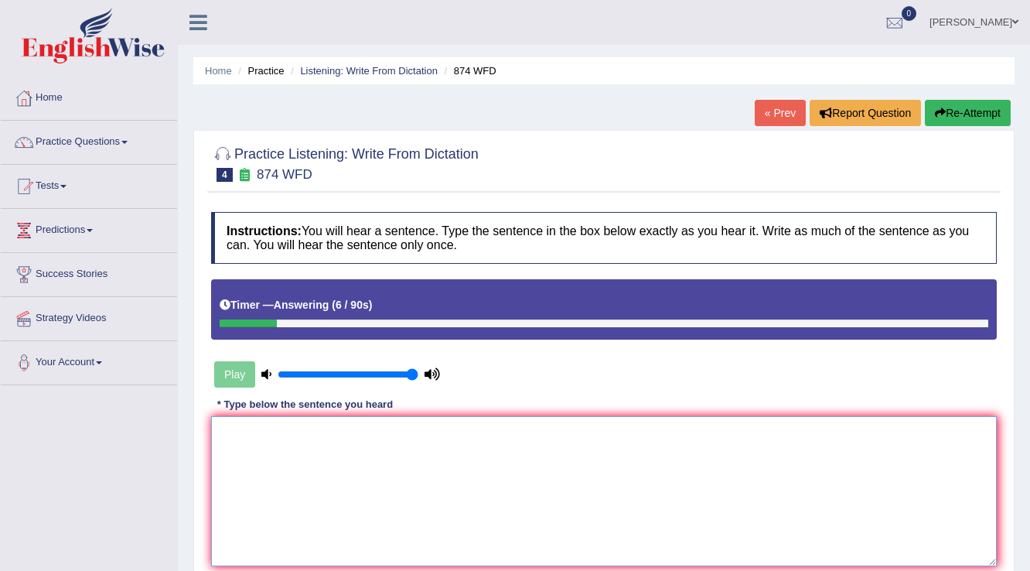
click at [489, 433] on textarea at bounding box center [603, 491] width 785 height 150
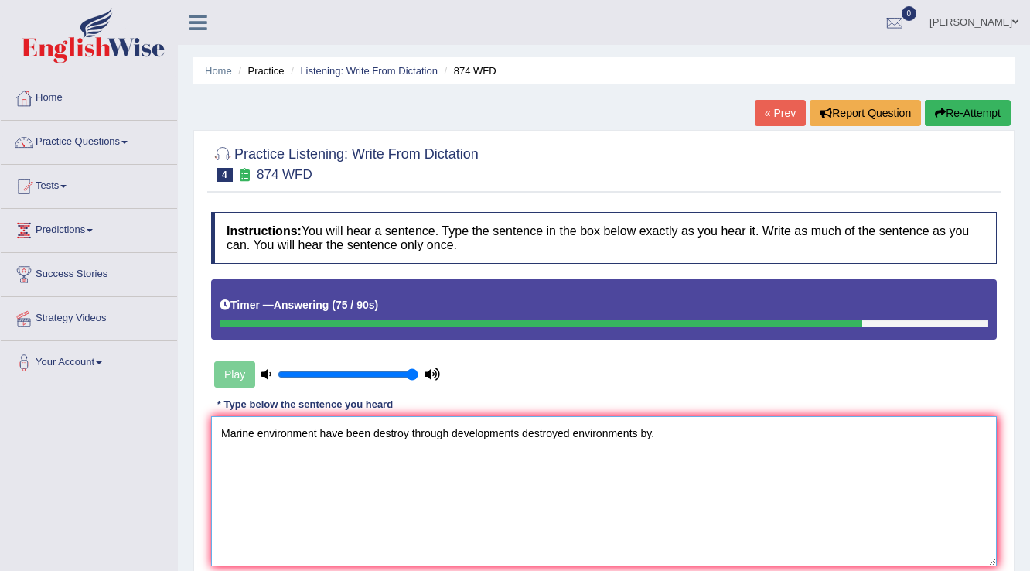
scroll to position [62, 0]
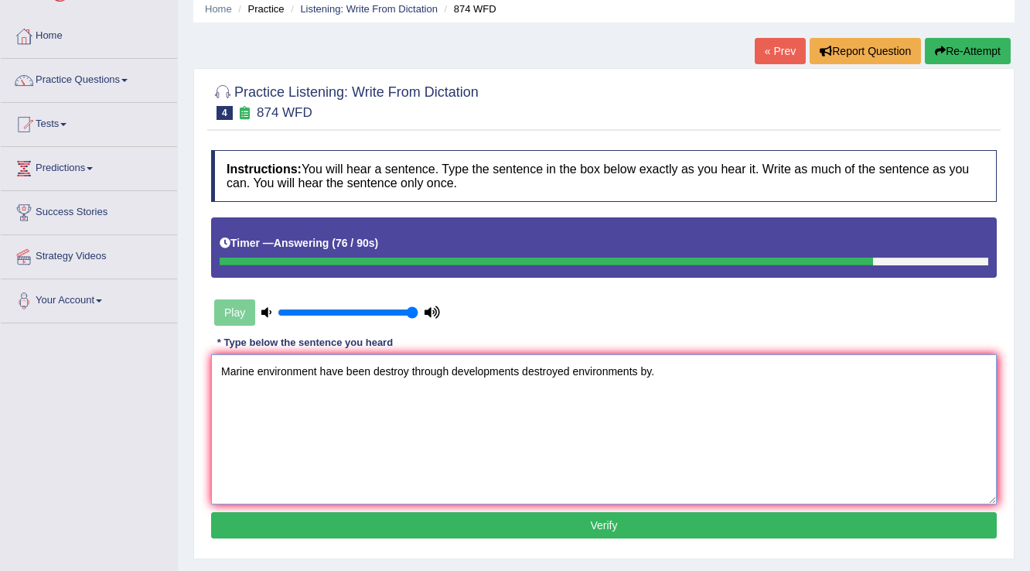
type textarea "Marine environment have been destroy through developments destroyed environment…"
click at [544, 526] on button "Verify" at bounding box center [603, 525] width 785 height 26
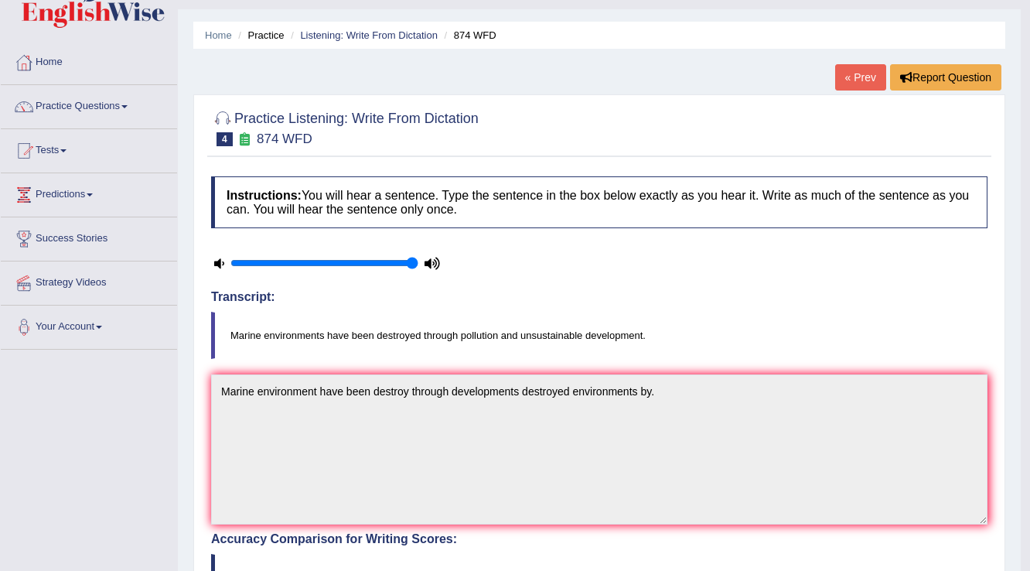
scroll to position [0, 0]
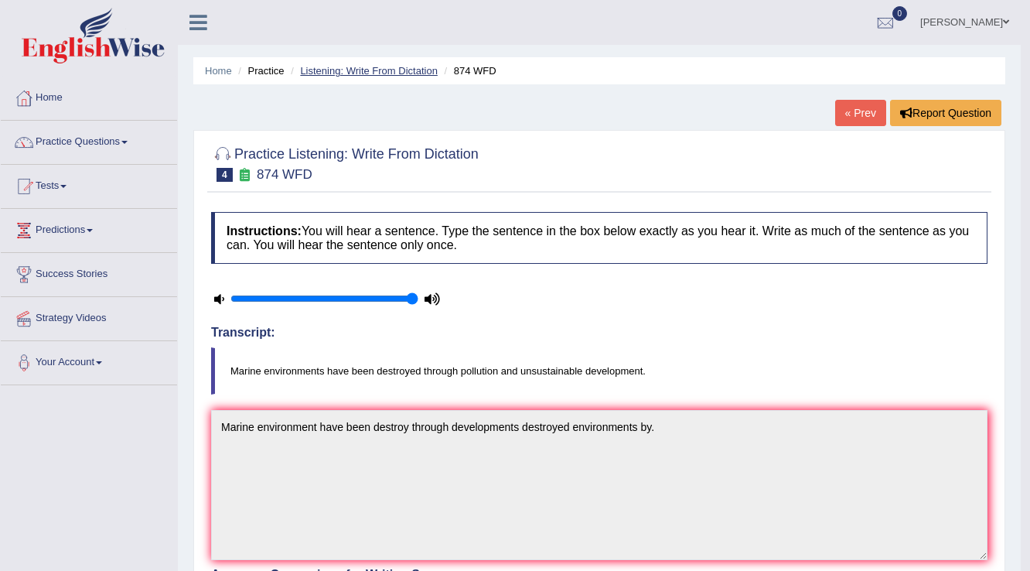
click at [366, 68] on link "Listening: Write From Dictation" at bounding box center [369, 71] width 138 height 12
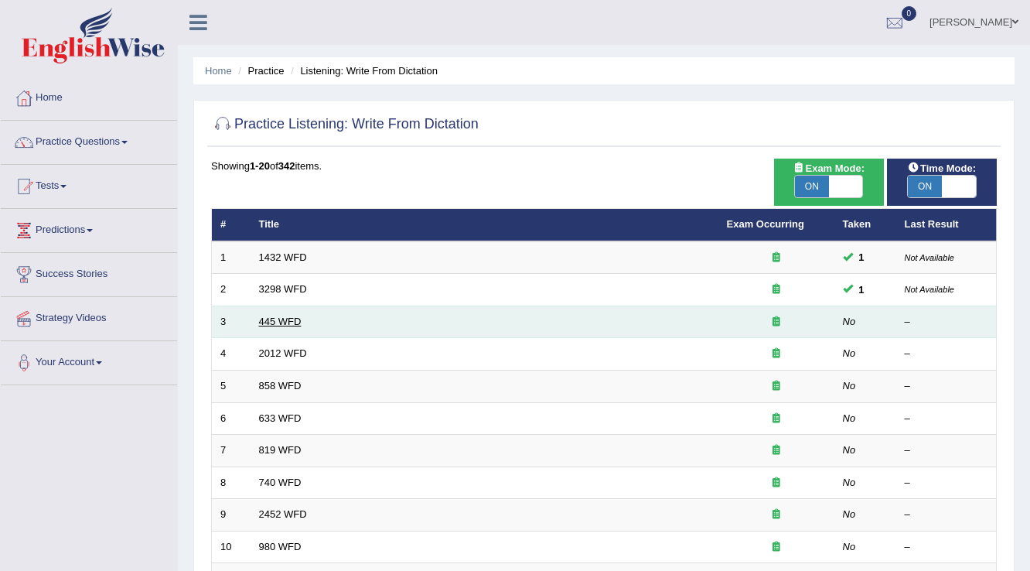
click at [272, 318] on link "445 WFD" at bounding box center [280, 321] width 43 height 12
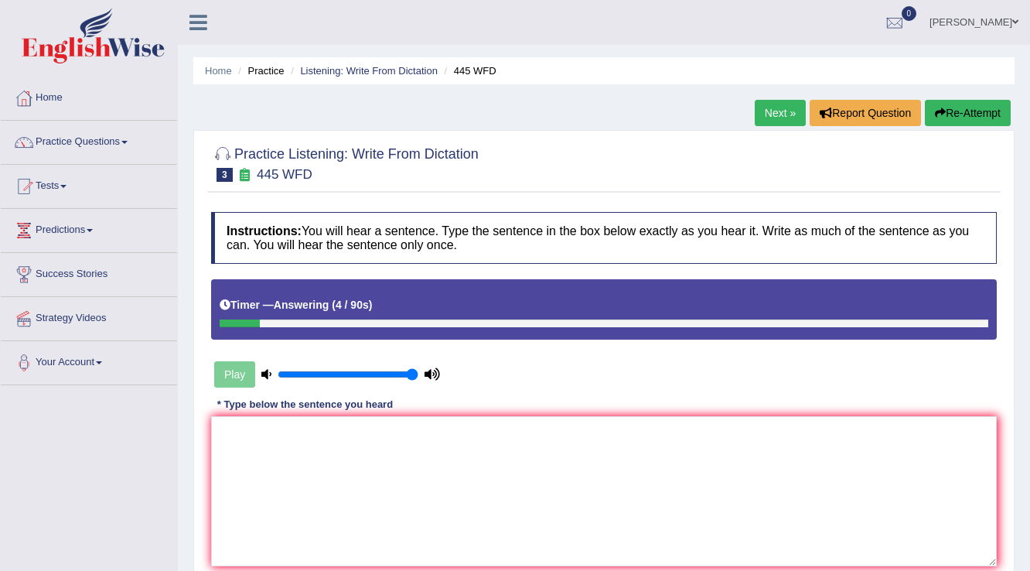
click at [972, 112] on button "Re-Attempt" at bounding box center [968, 113] width 86 height 26
click at [656, 427] on textarea at bounding box center [603, 491] width 785 height 150
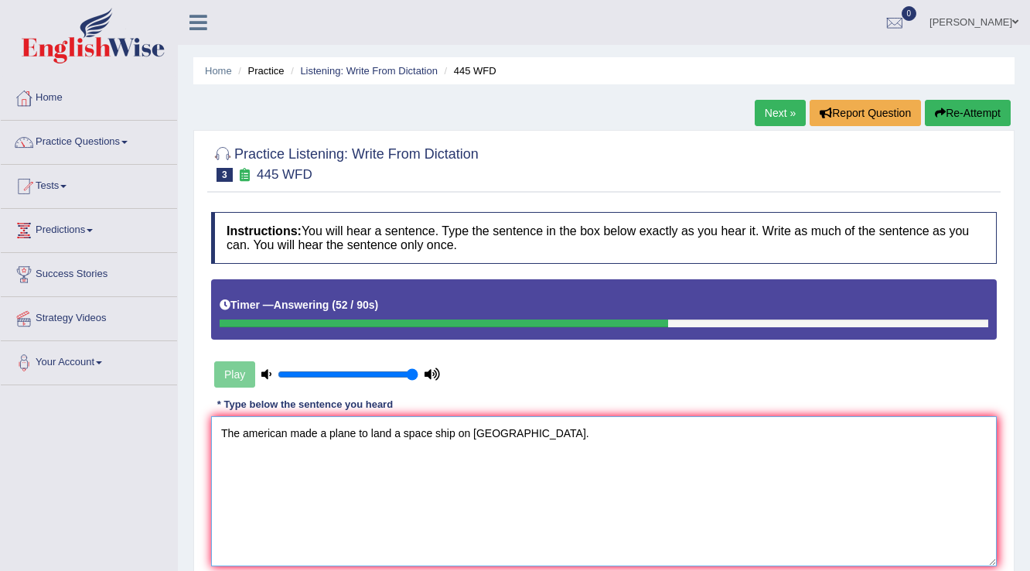
click at [355, 429] on textarea "The american made a plane to land a space ship on Mars." at bounding box center [603, 491] width 785 height 150
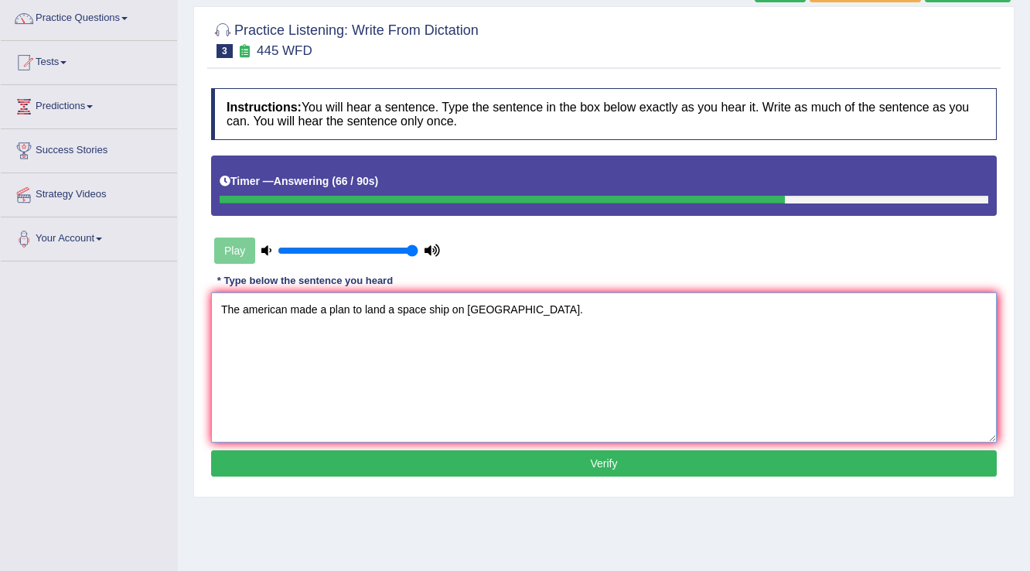
type textarea "The american made a plan to land a space ship on Mars."
click at [532, 455] on button "Verify" at bounding box center [603, 463] width 785 height 26
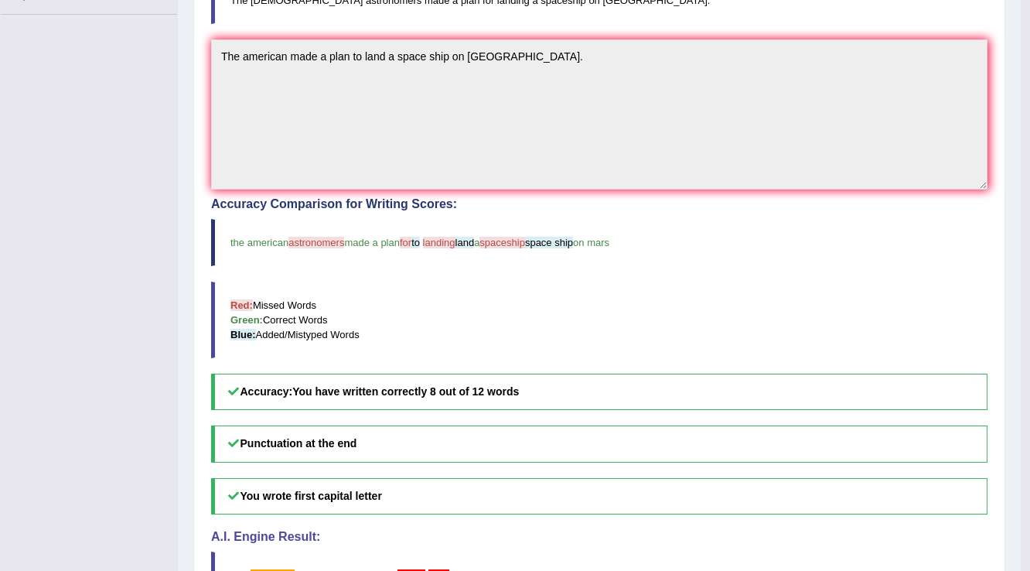
scroll to position [371, 0]
click at [519, 451] on h5 "Punctuation at the end" at bounding box center [599, 442] width 776 height 36
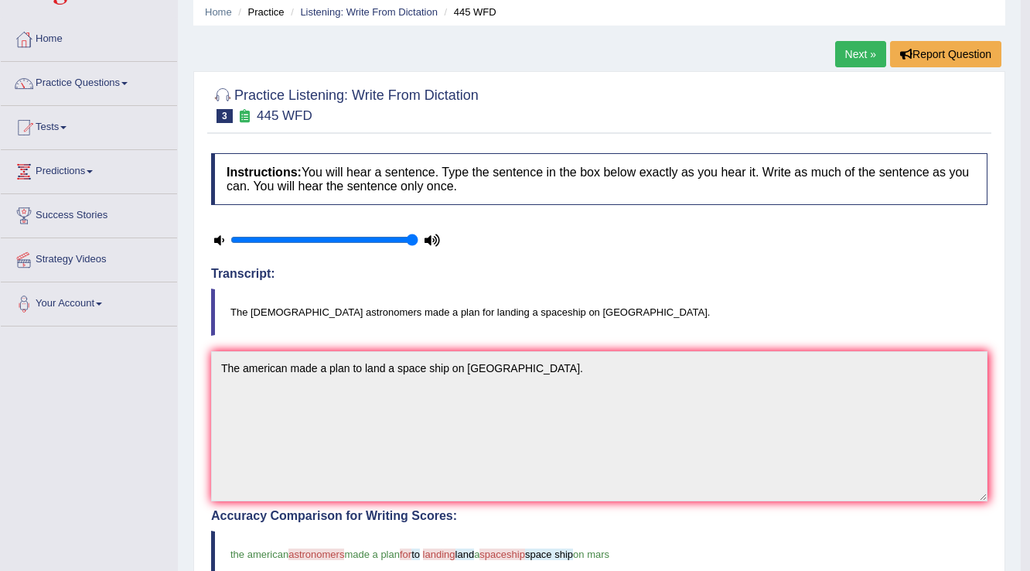
scroll to position [40, 0]
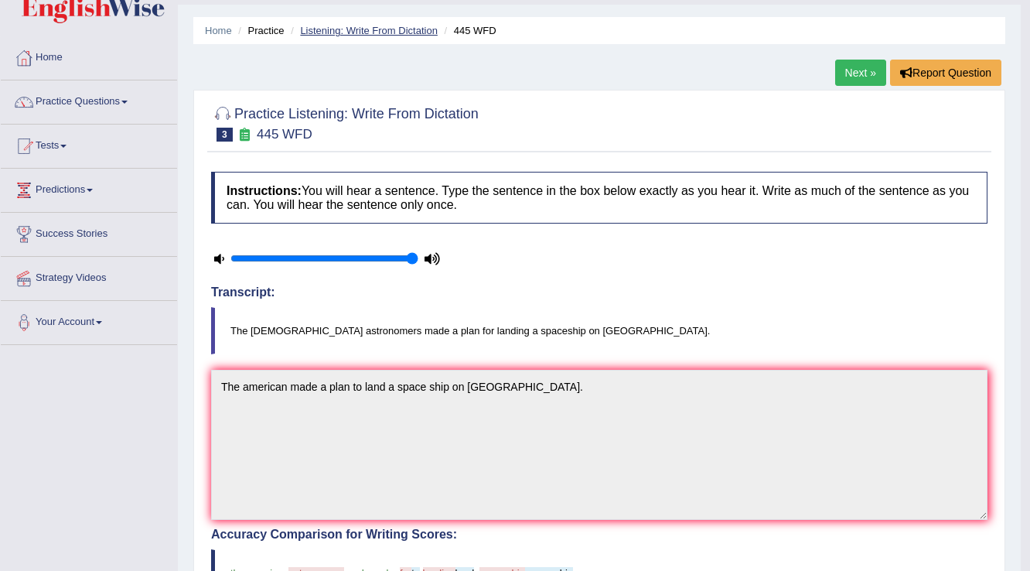
click at [359, 28] on link "Listening: Write From Dictation" at bounding box center [369, 31] width 138 height 12
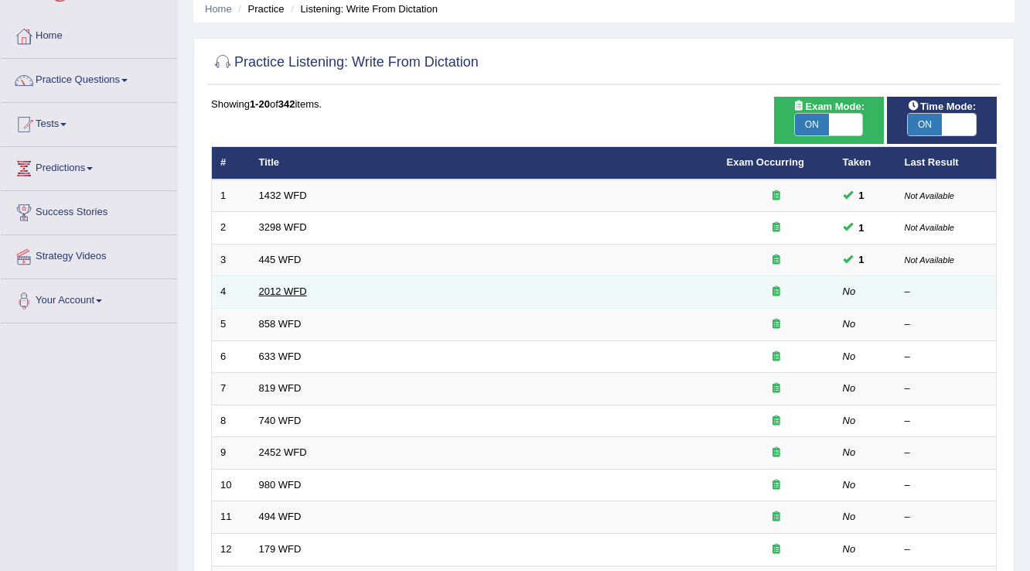
click at [278, 289] on link "2012 WFD" at bounding box center [283, 291] width 48 height 12
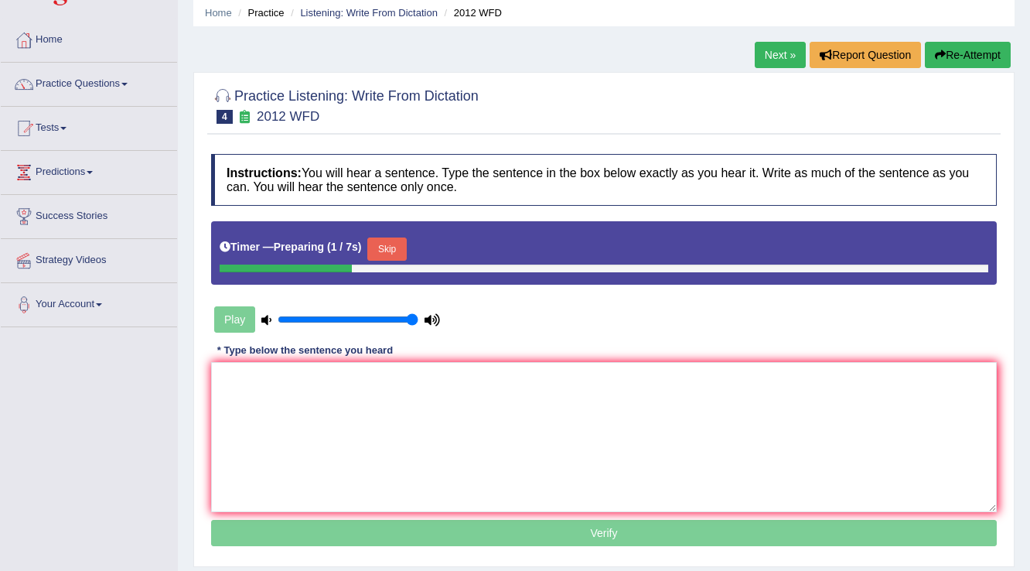
scroll to position [62, 0]
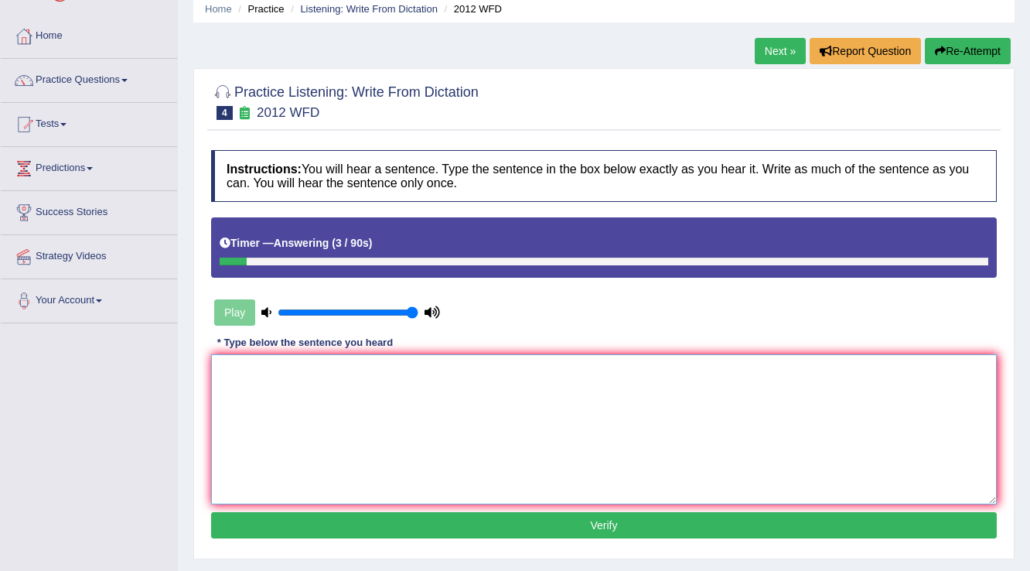
click at [254, 384] on textarea at bounding box center [603, 429] width 785 height 150
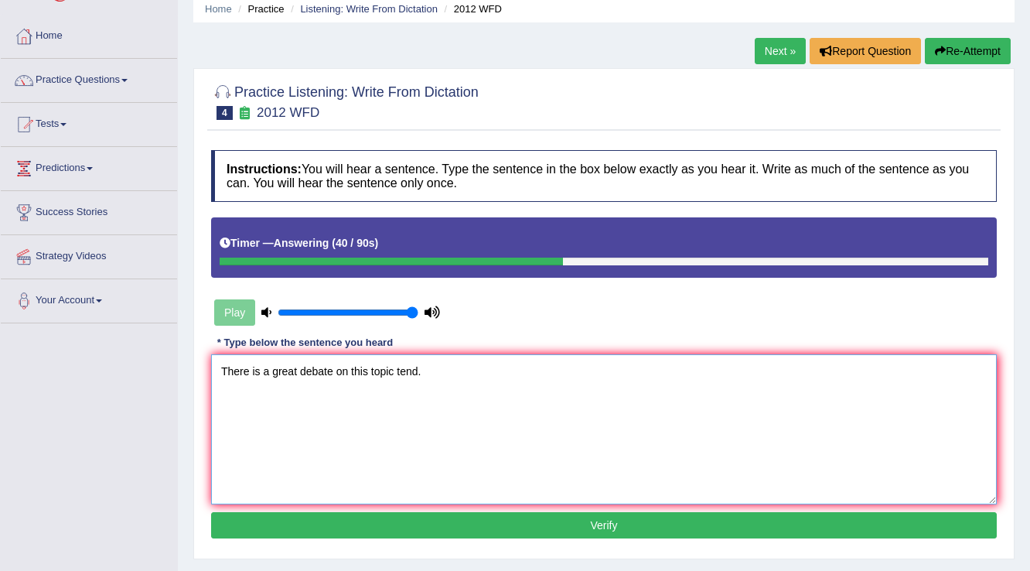
type textarea "There is a great debate on this topic tend."
click at [377, 521] on button "Verify" at bounding box center [603, 525] width 785 height 26
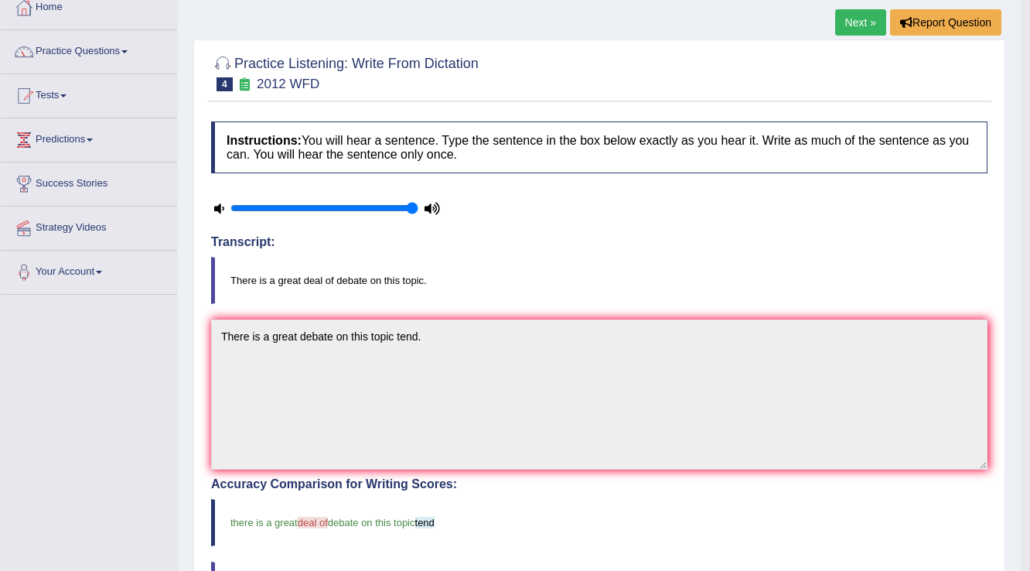
scroll to position [0, 0]
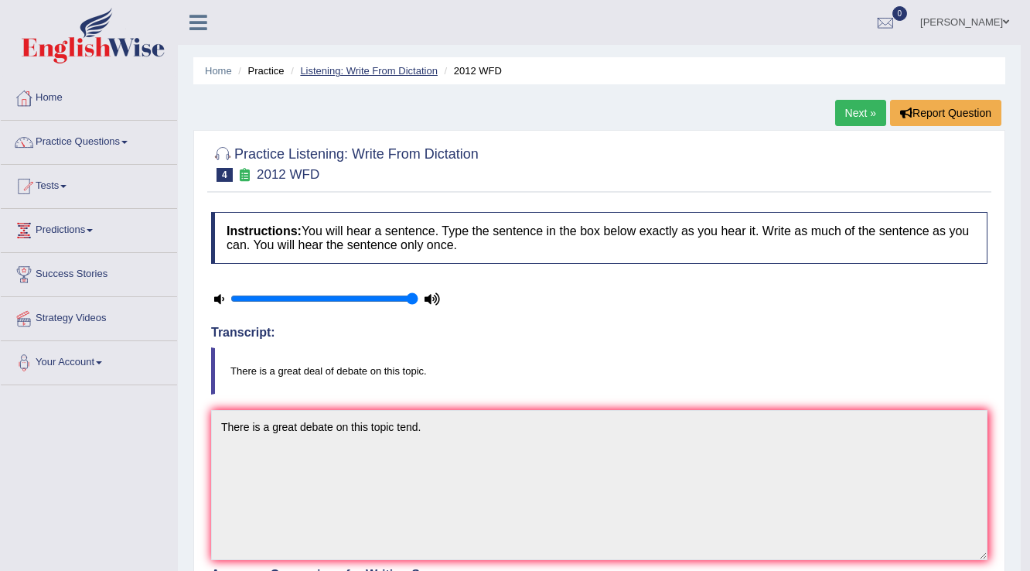
click at [365, 68] on link "Listening: Write From Dictation" at bounding box center [369, 71] width 138 height 12
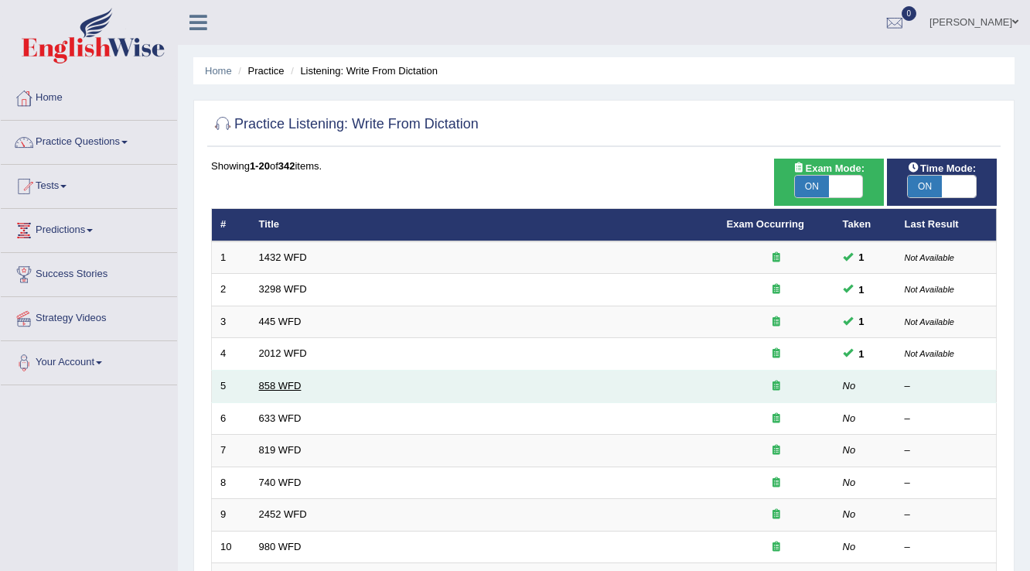
click at [295, 387] on link "858 WFD" at bounding box center [280, 386] width 43 height 12
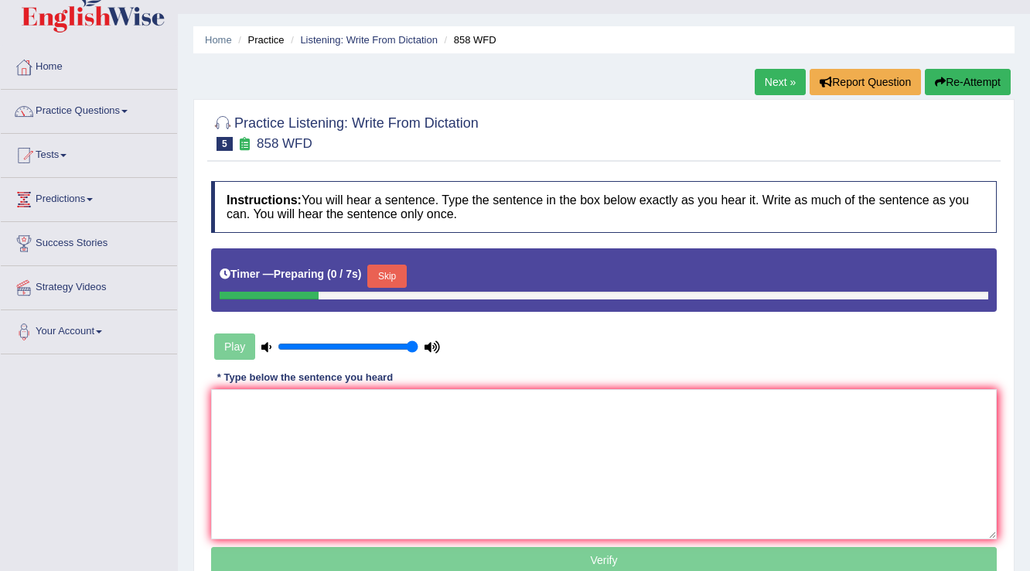
scroll to position [62, 0]
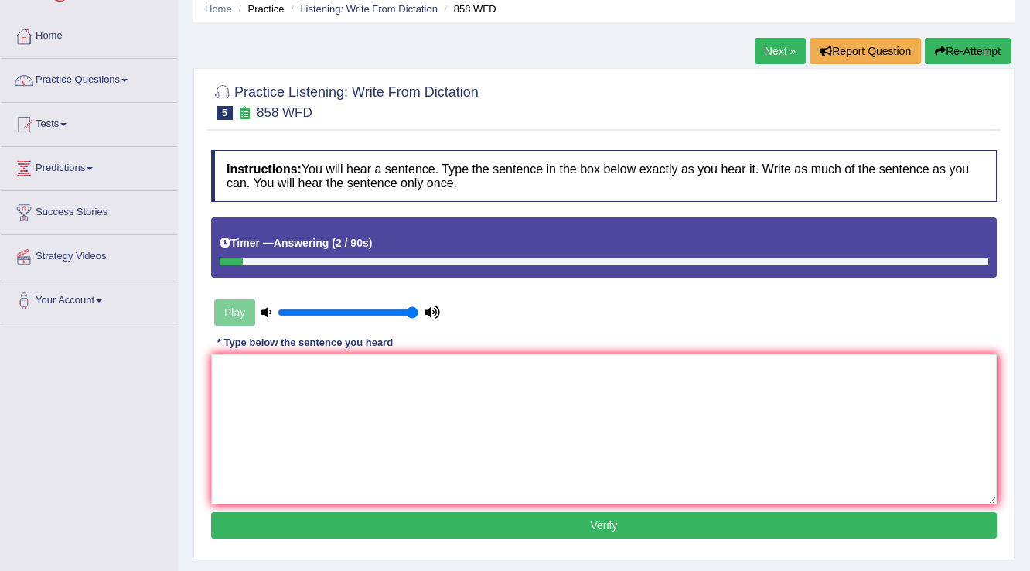
click at [971, 46] on button "Re-Attempt" at bounding box center [968, 51] width 86 height 26
click at [300, 405] on textarea at bounding box center [603, 429] width 785 height 150
type textarea "t"
click at [931, 56] on button "Re-Attempt" at bounding box center [968, 51] width 86 height 26
click at [334, 391] on textarea at bounding box center [603, 429] width 785 height 150
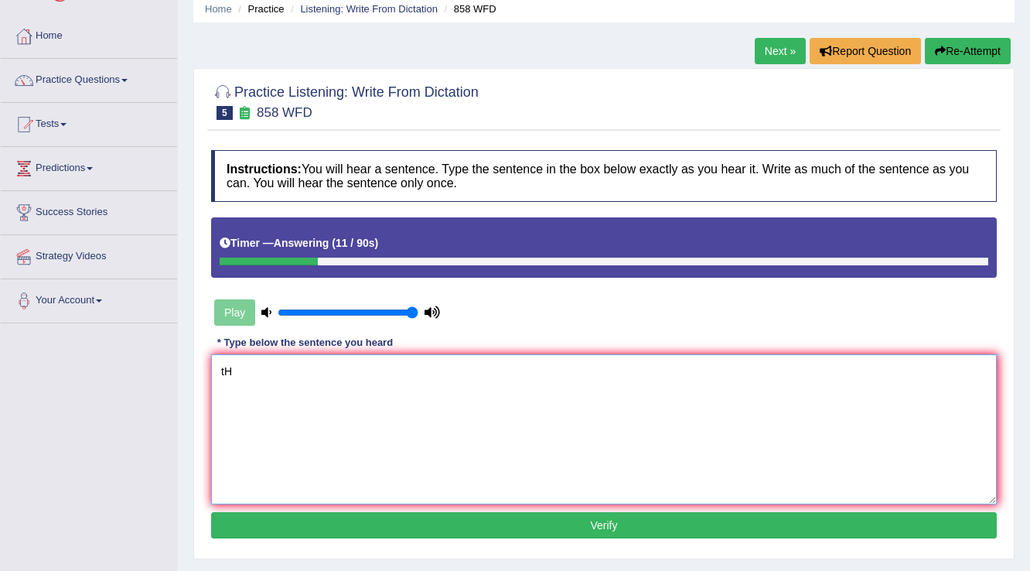
type textarea "t"
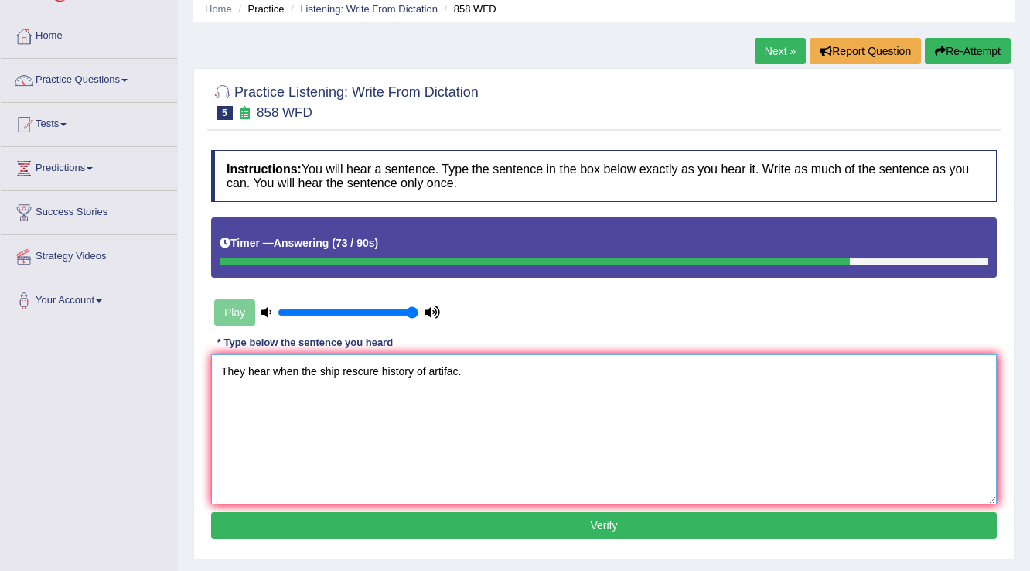
type textarea "They hear when the ship rescure history of artifac."
click at [482, 524] on button "Verify" at bounding box center [603, 525] width 785 height 26
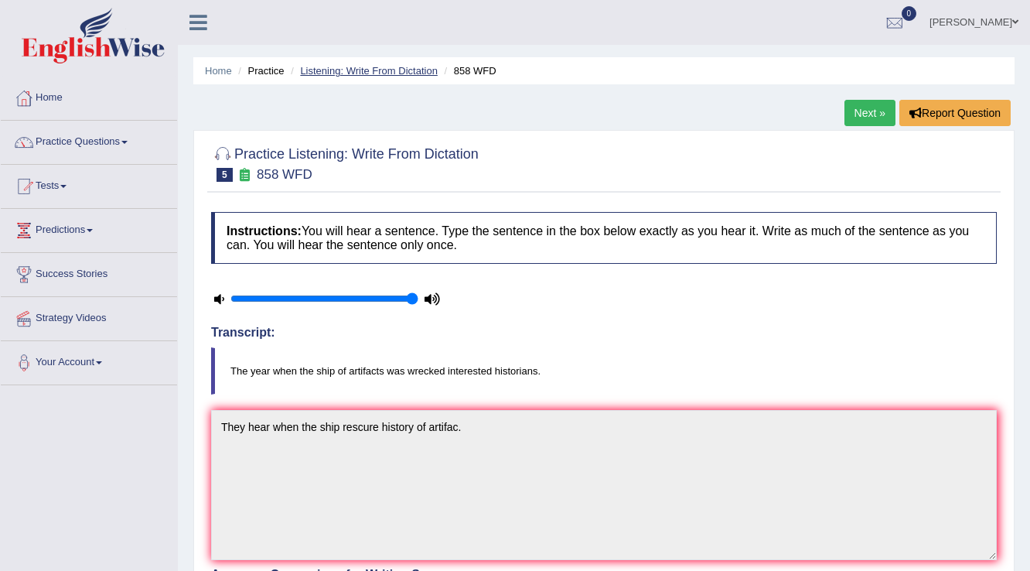
click at [383, 71] on link "Listening: Write From Dictation" at bounding box center [369, 71] width 138 height 12
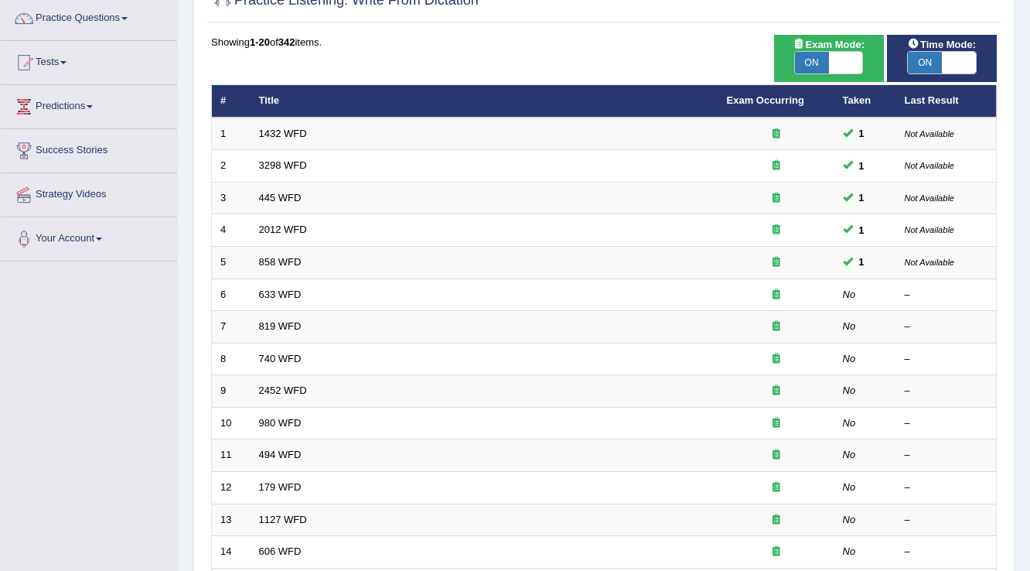
scroll to position [124, 0]
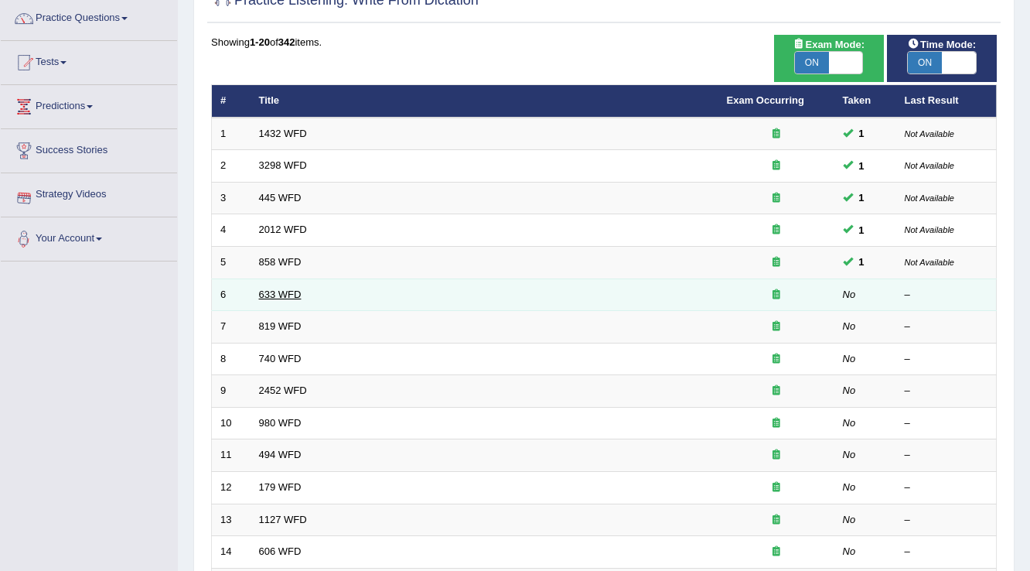
click at [271, 290] on link "633 WFD" at bounding box center [280, 294] width 43 height 12
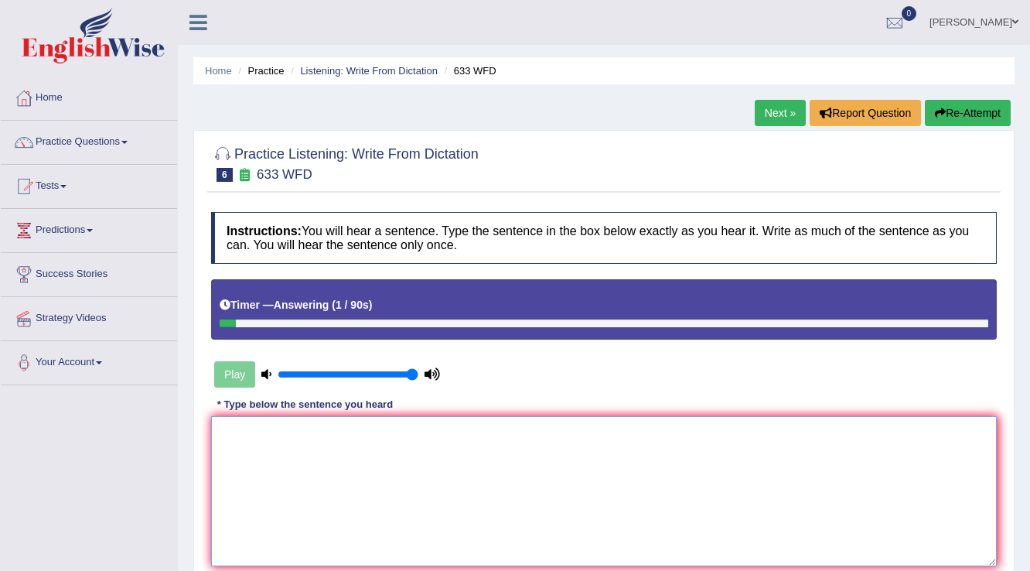
click at [322, 434] on textarea at bounding box center [603, 491] width 785 height 150
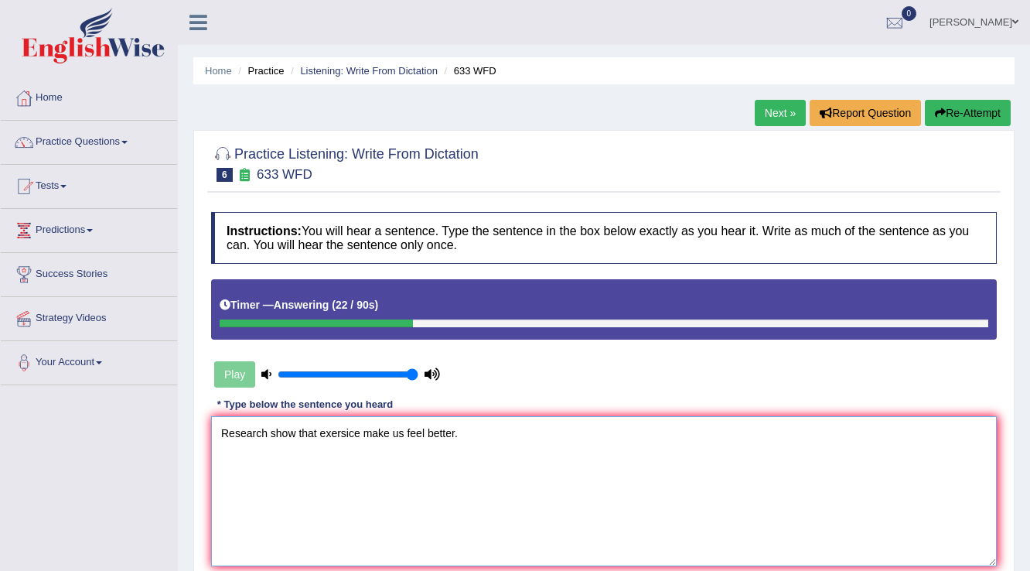
click at [296, 433] on textarea "Research show that exersice make us feel better." at bounding box center [603, 491] width 785 height 150
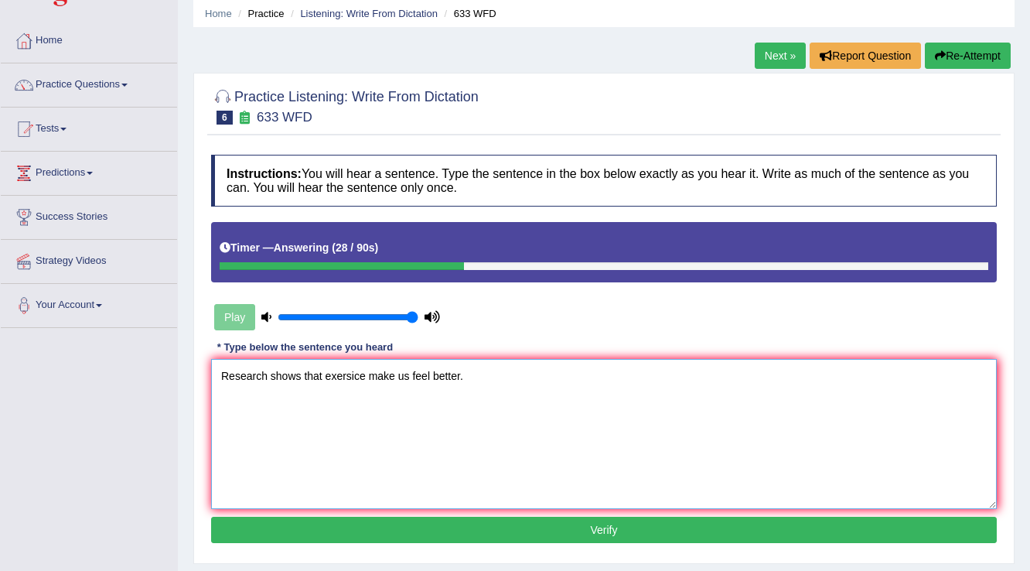
scroll to position [124, 0]
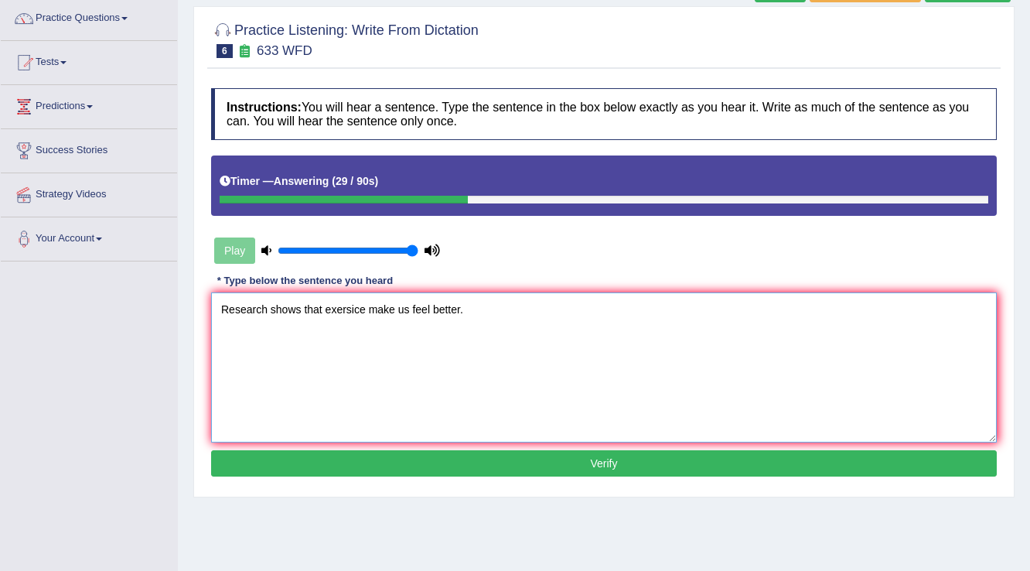
type textarea "Research shows that exersice make us feel better."
click at [501, 451] on button "Verify" at bounding box center [603, 463] width 785 height 26
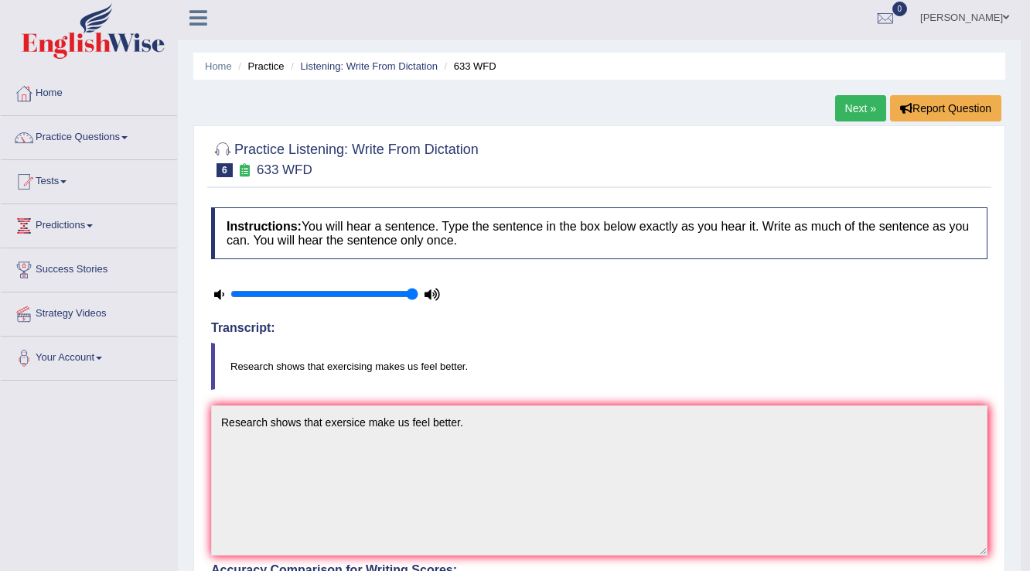
scroll to position [0, 0]
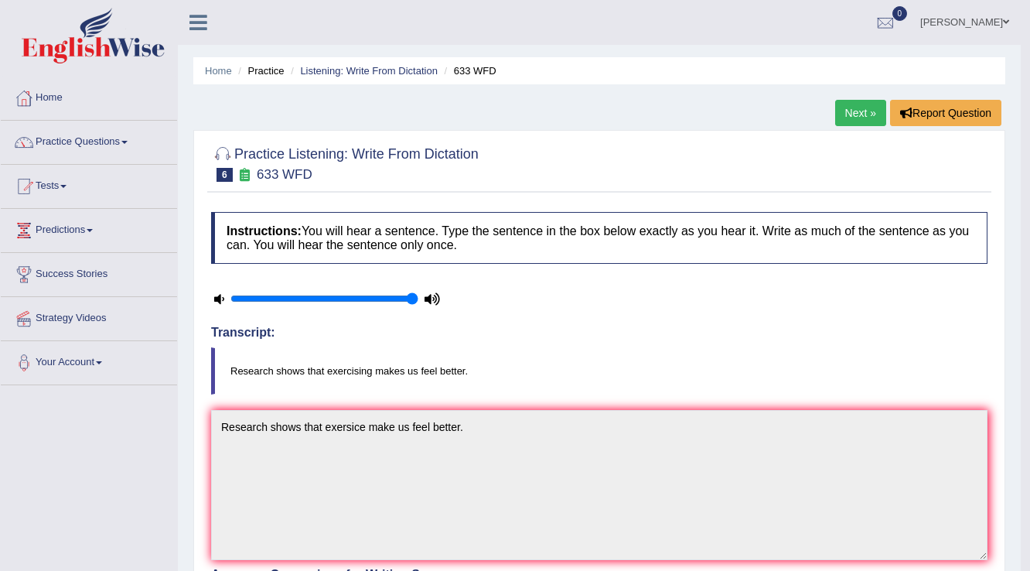
click at [352, 77] on li "Listening: Write From Dictation" at bounding box center [362, 70] width 151 height 15
click at [355, 76] on li "Listening: Write From Dictation" at bounding box center [362, 70] width 151 height 15
click at [373, 70] on link "Listening: Write From Dictation" at bounding box center [369, 71] width 138 height 12
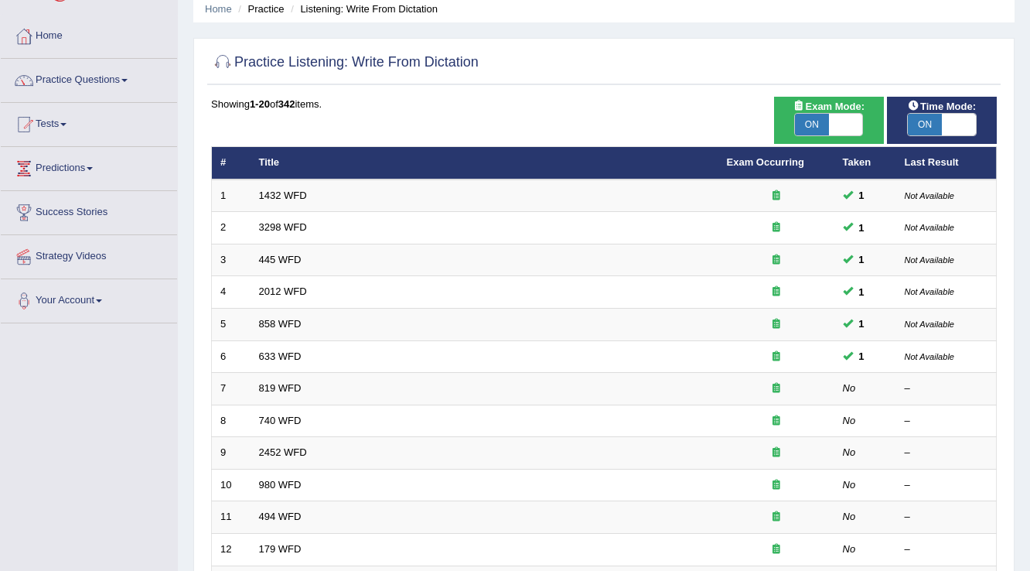
scroll to position [124, 0]
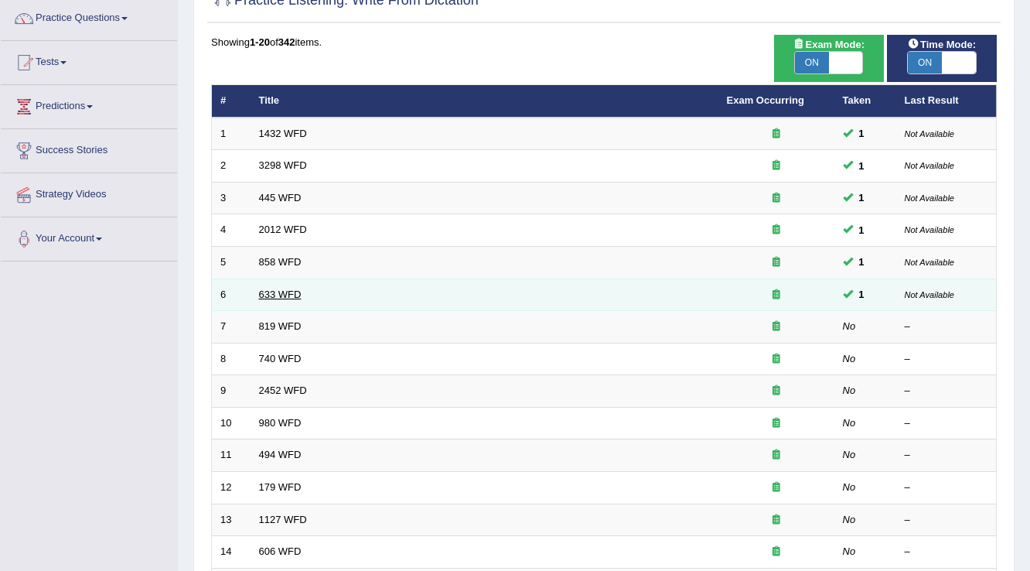
click at [284, 293] on link "633 WFD" at bounding box center [280, 294] width 43 height 12
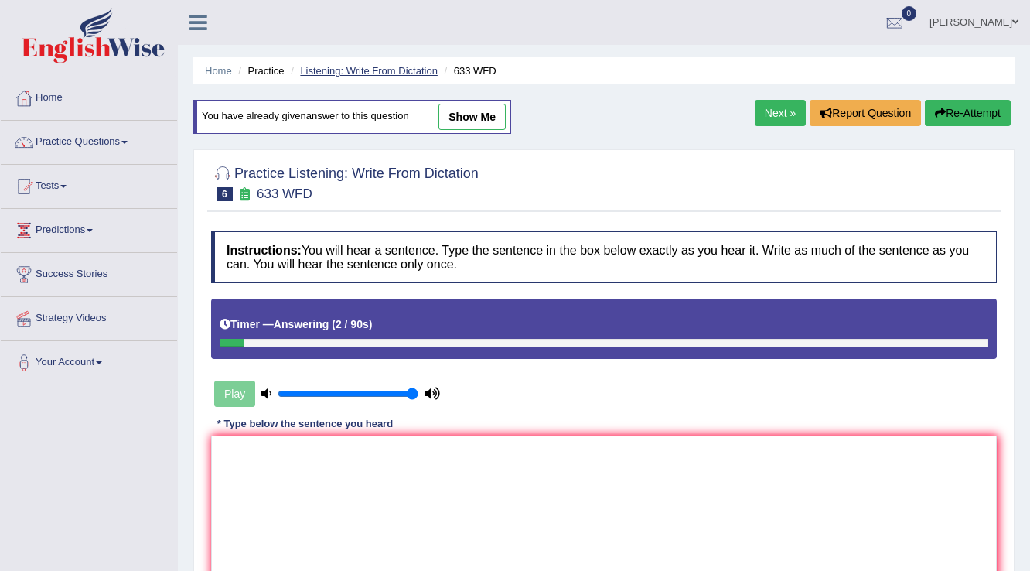
click at [343, 65] on link "Listening: Write From Dictation" at bounding box center [369, 71] width 138 height 12
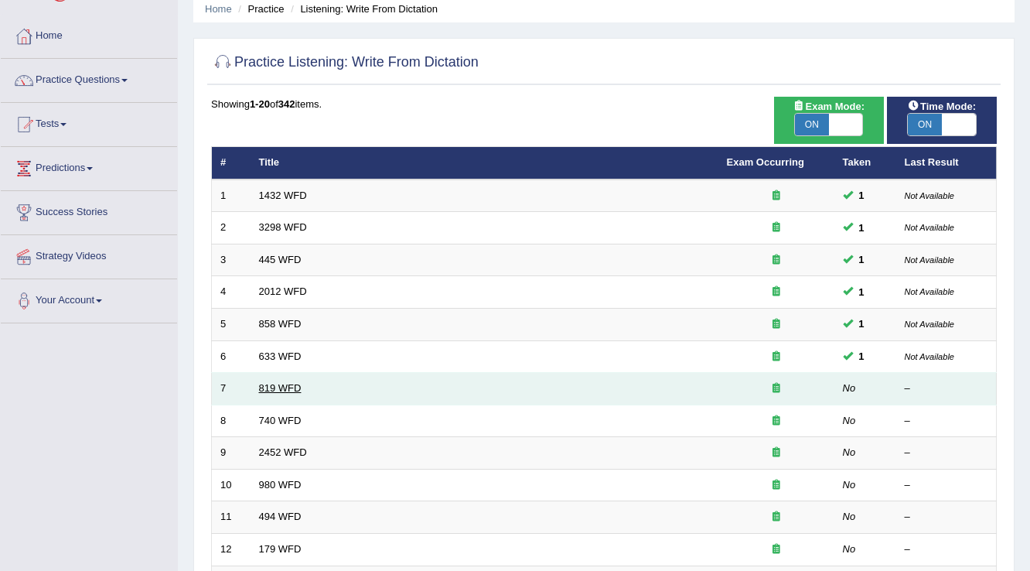
click at [266, 387] on link "819 WFD" at bounding box center [280, 388] width 43 height 12
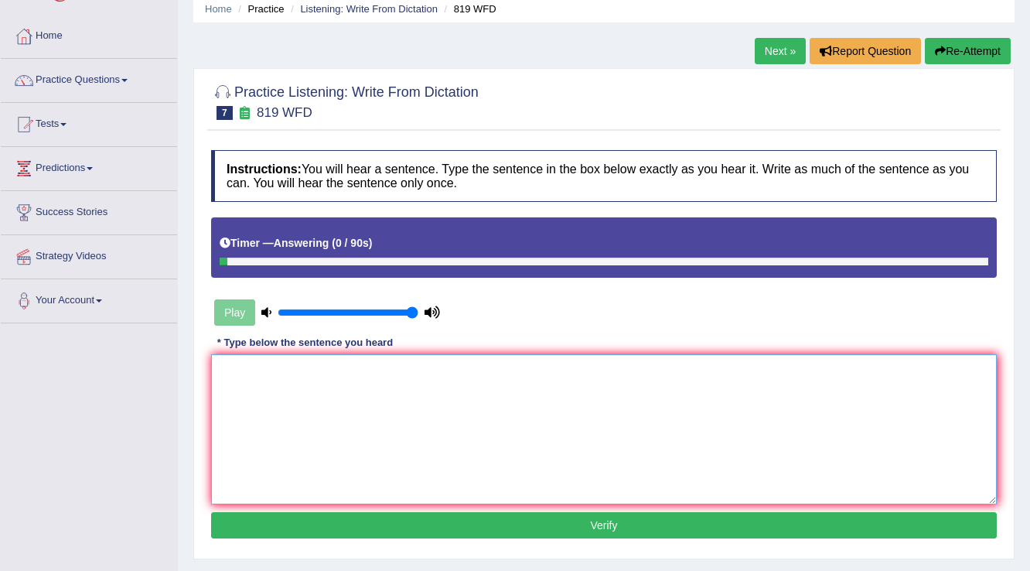
click at [219, 368] on textarea at bounding box center [603, 429] width 785 height 150
click at [227, 368] on textarea "plants are continue growing throughout their life." at bounding box center [603, 429] width 785 height 150
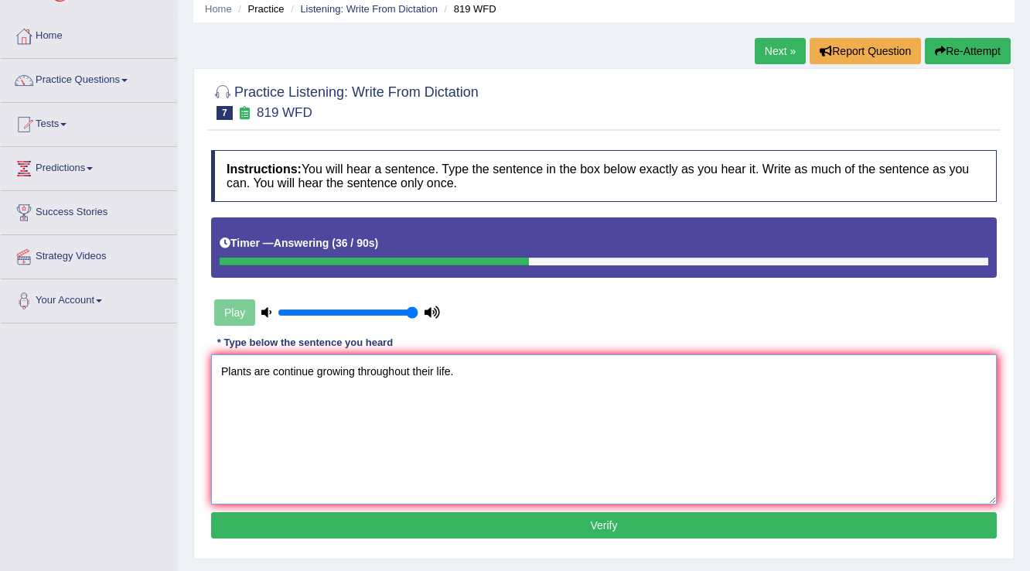
type textarea "Plants are continue growing throughout their life."
click at [436, 519] on button "Verify" at bounding box center [603, 525] width 785 height 26
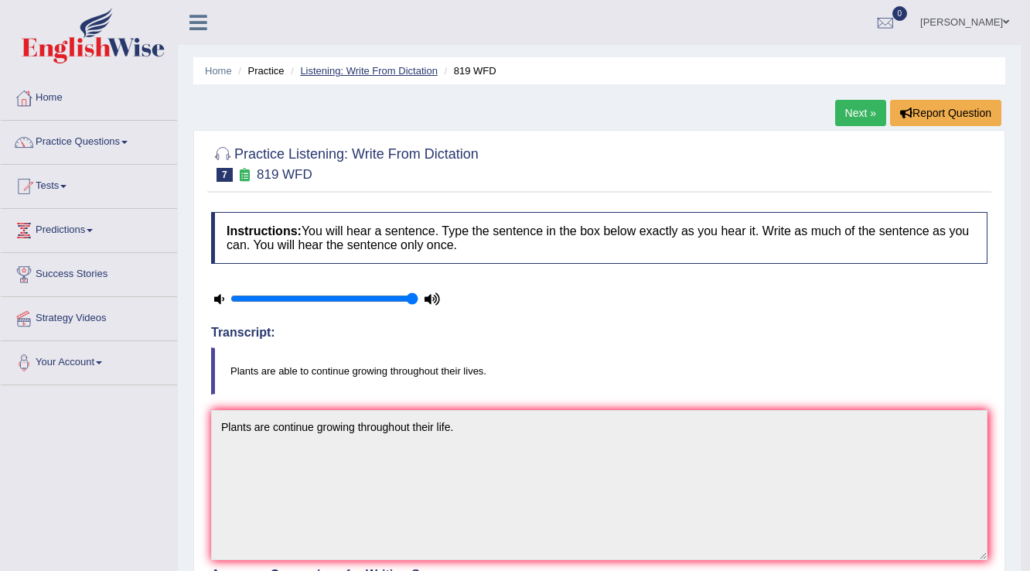
click at [393, 70] on link "Listening: Write From Dictation" at bounding box center [369, 71] width 138 height 12
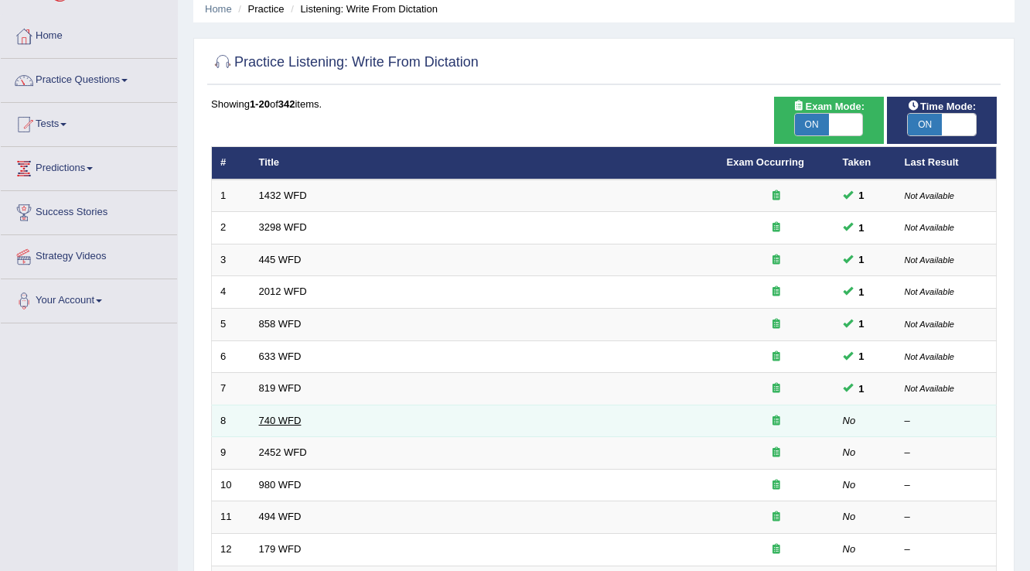
click at [273, 414] on link "740 WFD" at bounding box center [280, 420] width 43 height 12
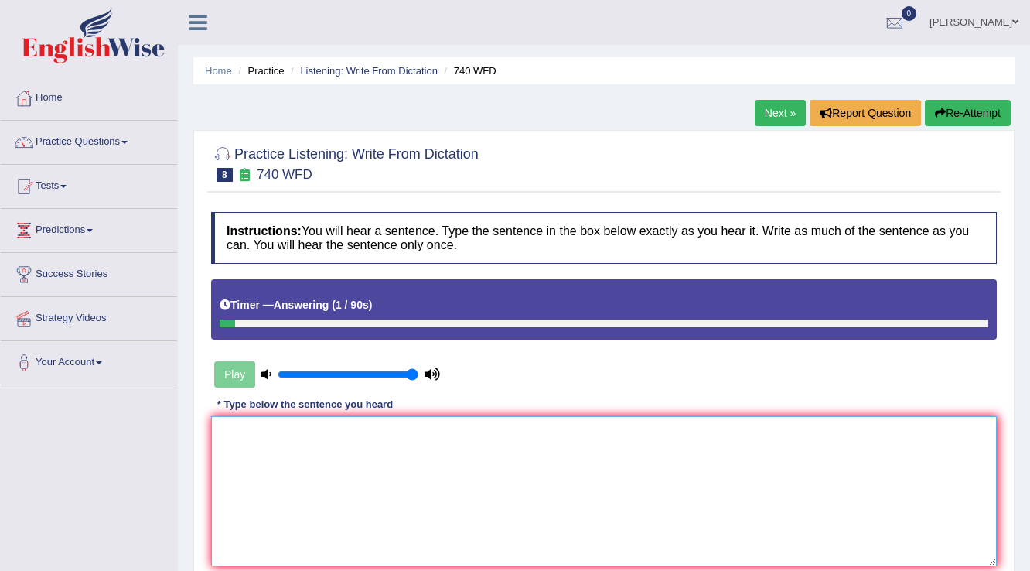
click at [276, 453] on textarea at bounding box center [603, 491] width 785 height 150
type textarea "a"
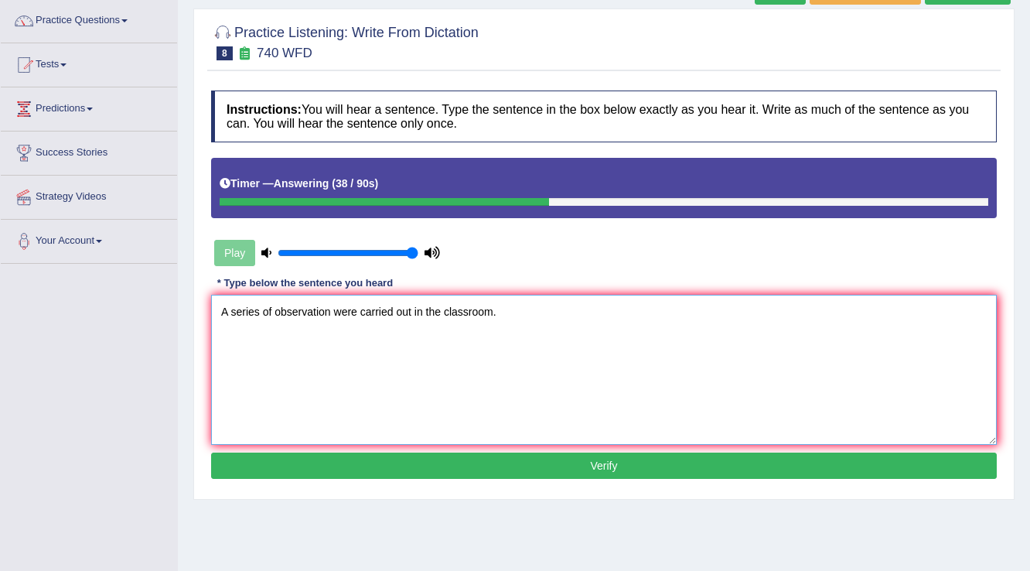
scroll to position [124, 0]
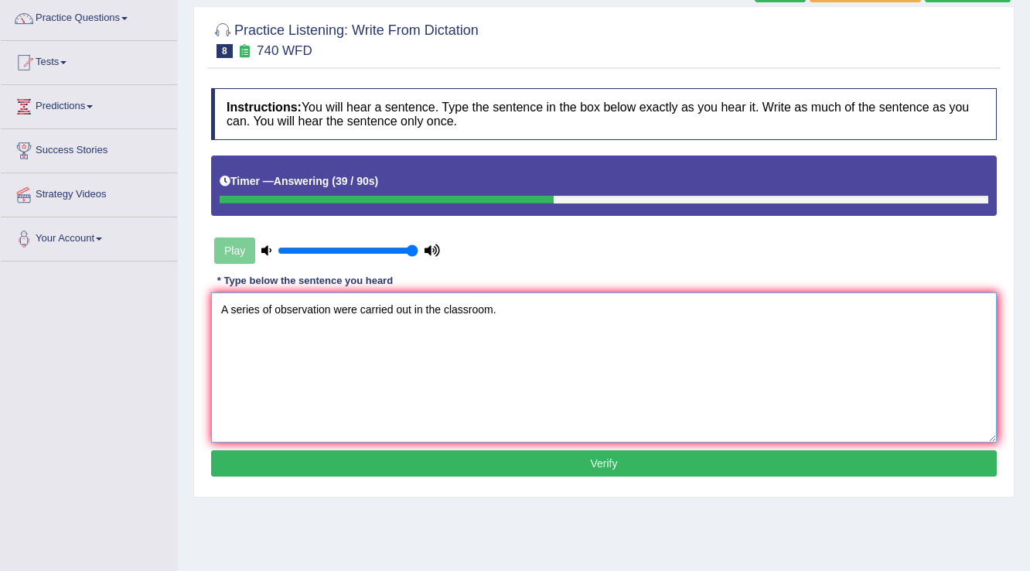
type textarea "A series of observation were carried out in the classroom."
click at [290, 462] on button "Verify" at bounding box center [603, 463] width 785 height 26
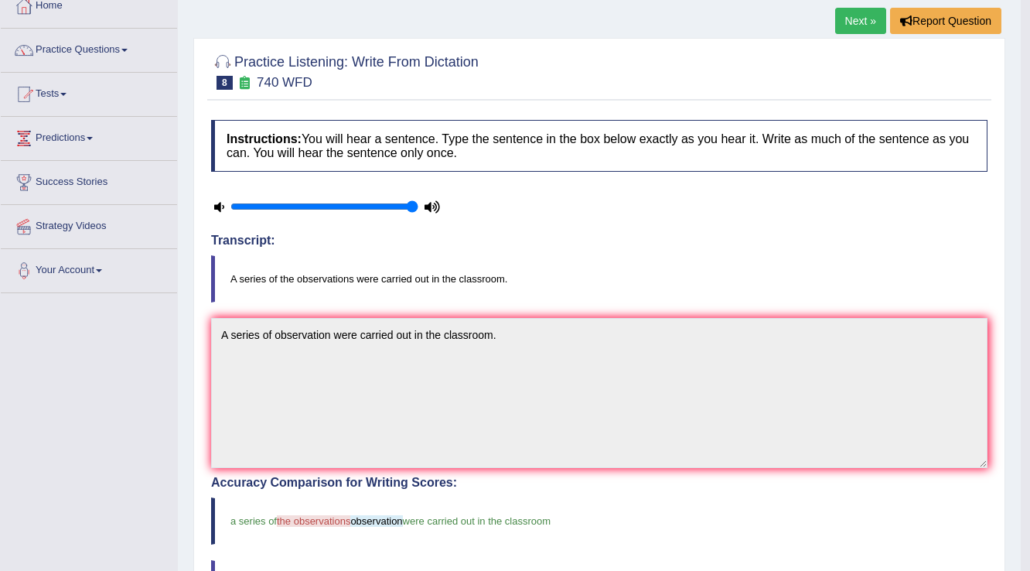
scroll to position [0, 0]
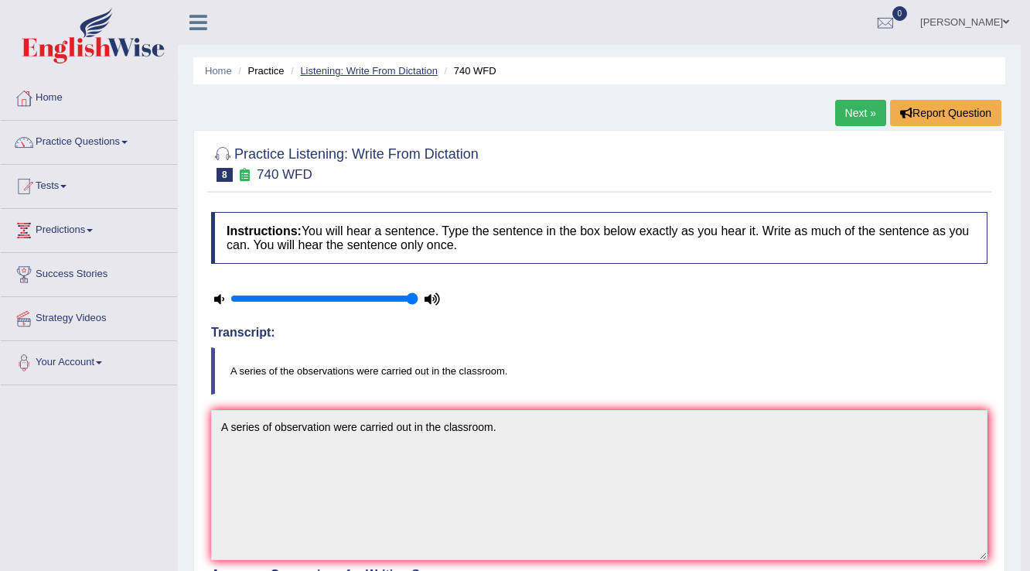
click at [359, 72] on link "Listening: Write From Dictation" at bounding box center [369, 71] width 138 height 12
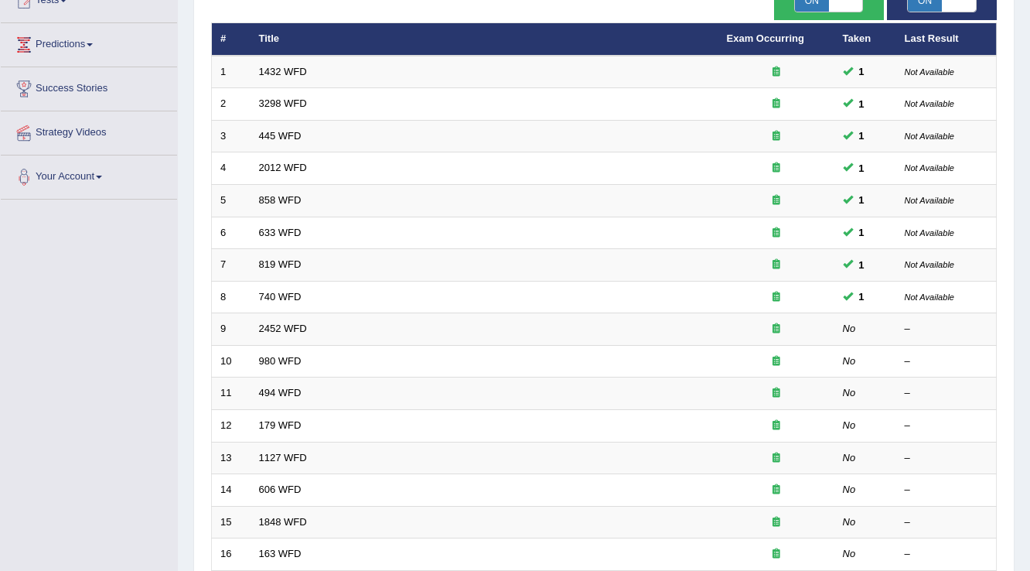
scroll to position [186, 0]
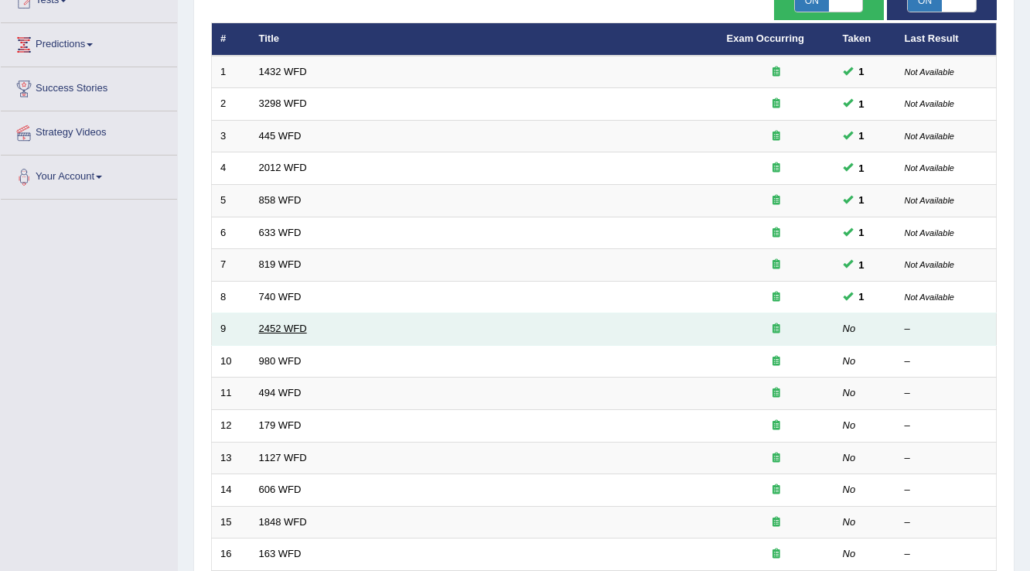
click at [275, 324] on link "2452 WFD" at bounding box center [283, 328] width 48 height 12
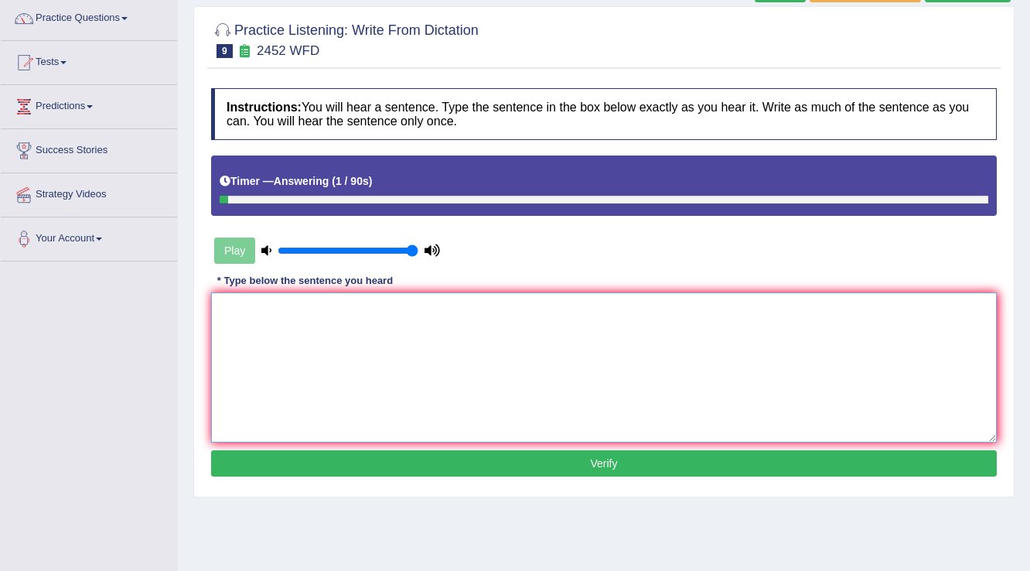
click at [275, 324] on textarea at bounding box center [603, 367] width 785 height 150
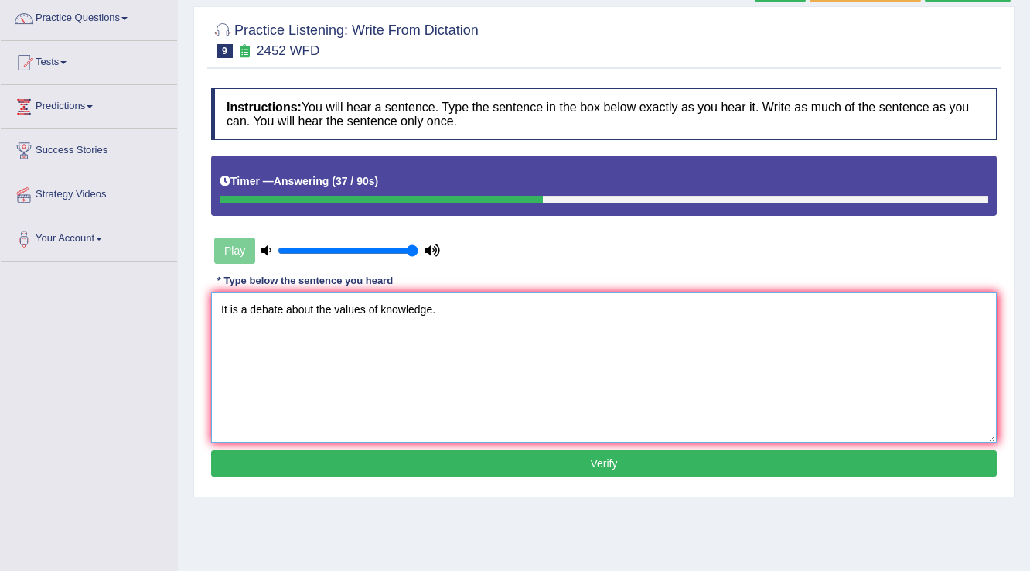
type textarea "It is a debate about the values of knowledge."
click at [346, 456] on button "Verify" at bounding box center [603, 463] width 785 height 26
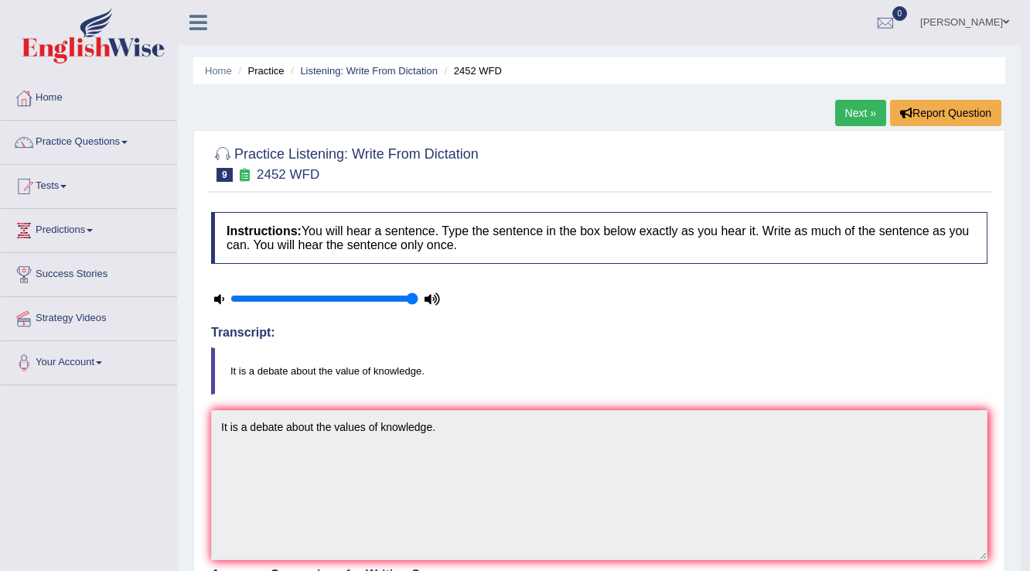
click at [369, 60] on ul "Home Practice Listening: Write From Dictation 2452 WFD" at bounding box center [599, 70] width 812 height 27
click at [371, 67] on link "Listening: Write From Dictation" at bounding box center [369, 71] width 138 height 12
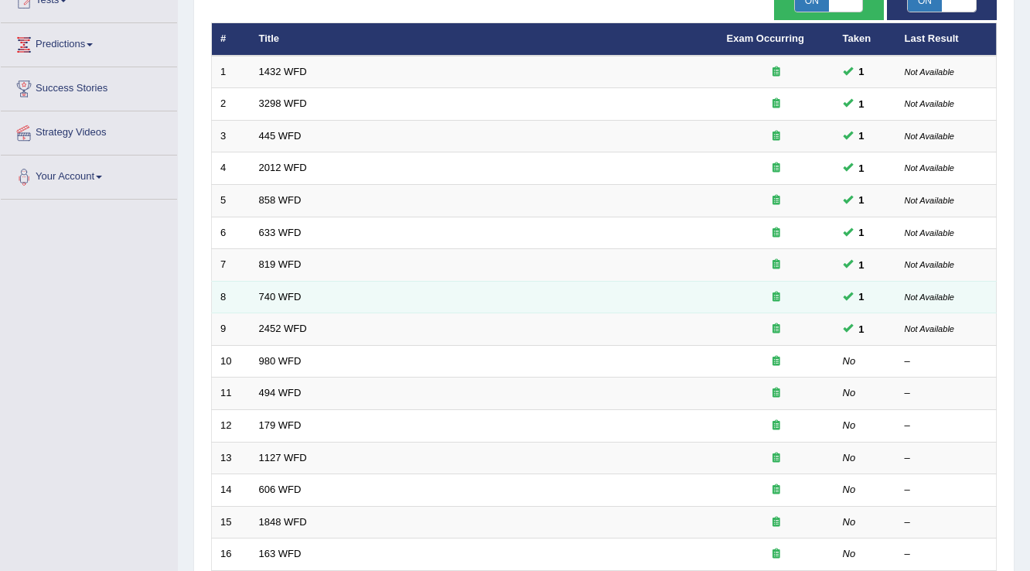
scroll to position [186, 0]
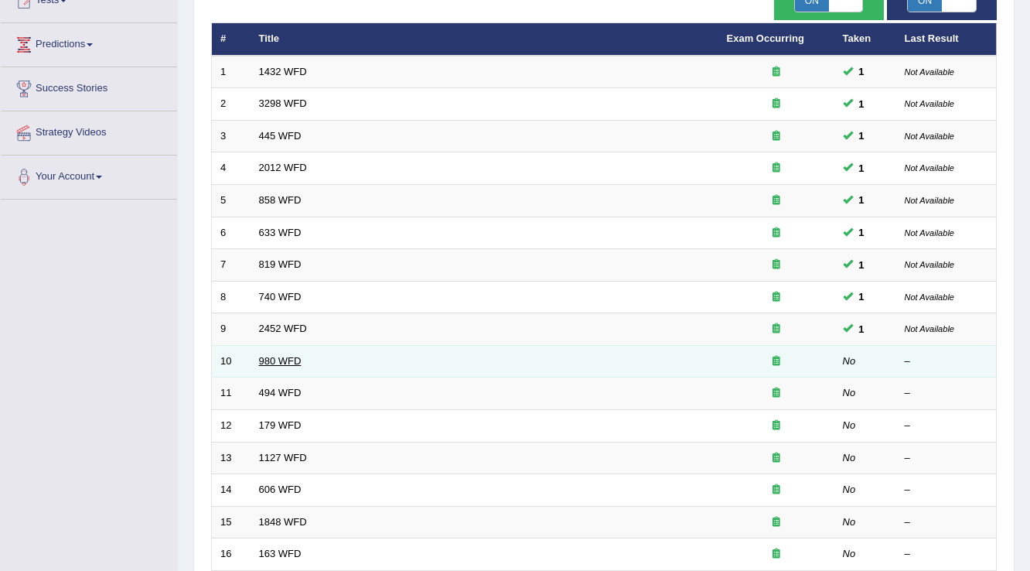
click at [288, 361] on link "980 WFD" at bounding box center [280, 361] width 43 height 12
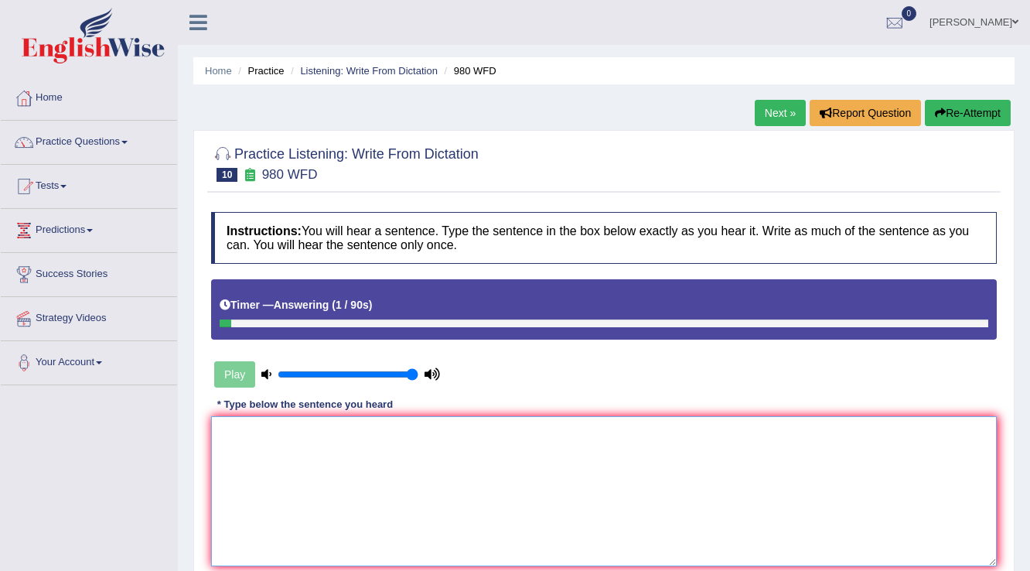
click at [278, 424] on textarea at bounding box center [603, 491] width 785 height 150
type textarea "Your idea have been discuss into"
click at [960, 119] on button "Re-Attempt" at bounding box center [968, 113] width 86 height 26
click at [563, 451] on textarea at bounding box center [603, 491] width 785 height 150
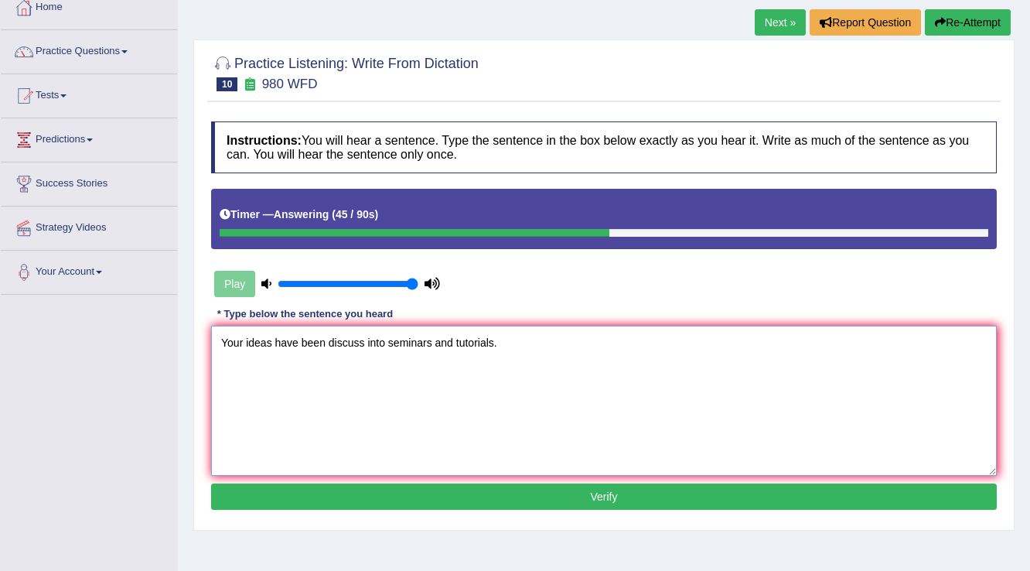
scroll to position [124, 0]
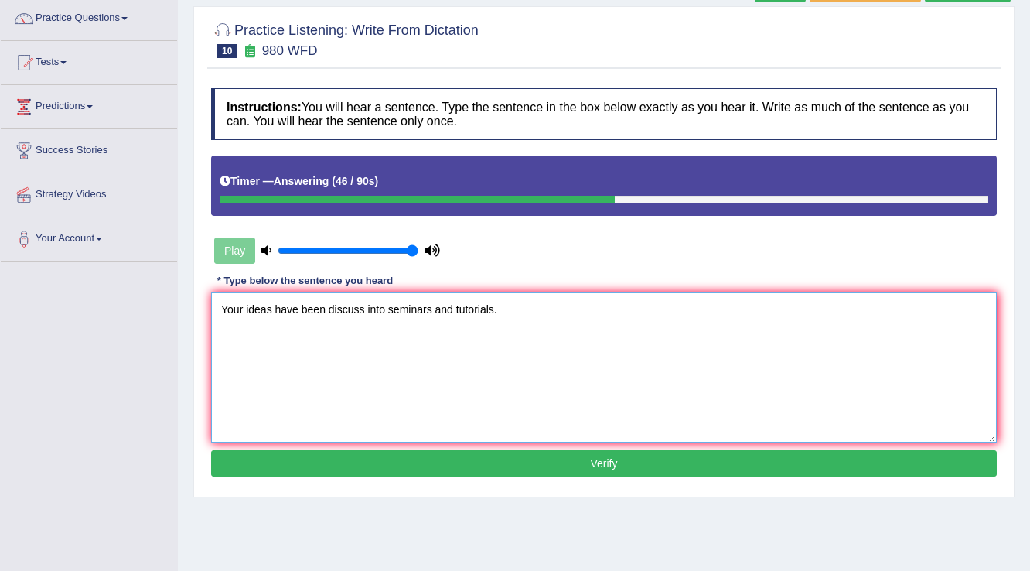
type textarea "Your ideas have been discuss into seminars and tutorials."
click at [564, 451] on button "Verify" at bounding box center [603, 463] width 785 height 26
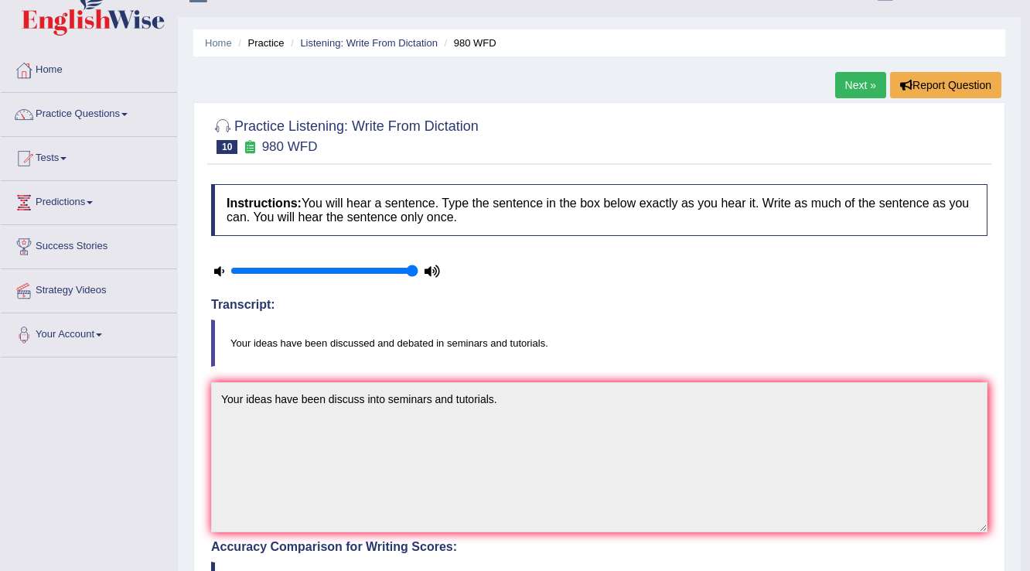
scroll to position [0, 0]
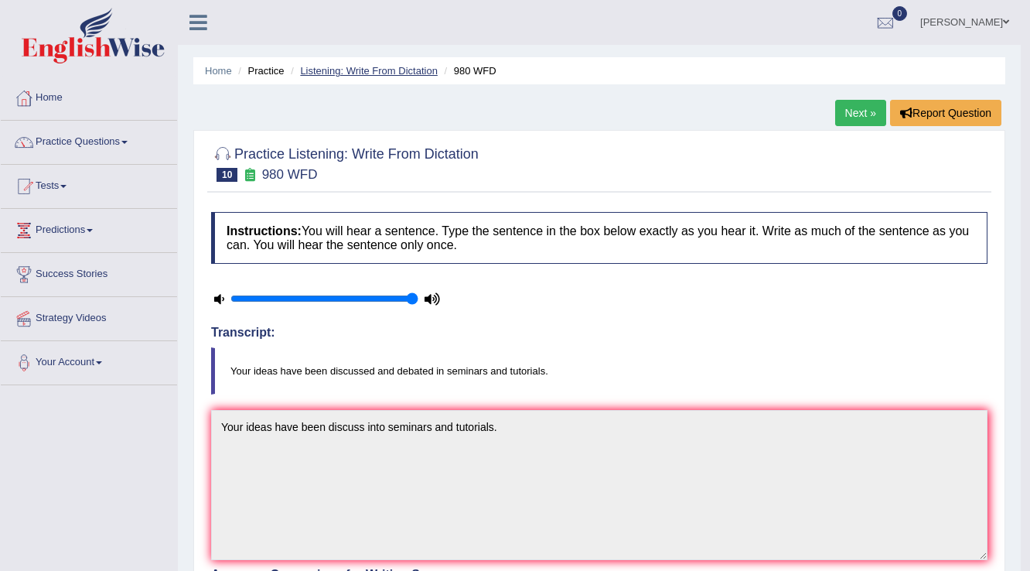
click at [362, 73] on link "Listening: Write From Dictation" at bounding box center [369, 71] width 138 height 12
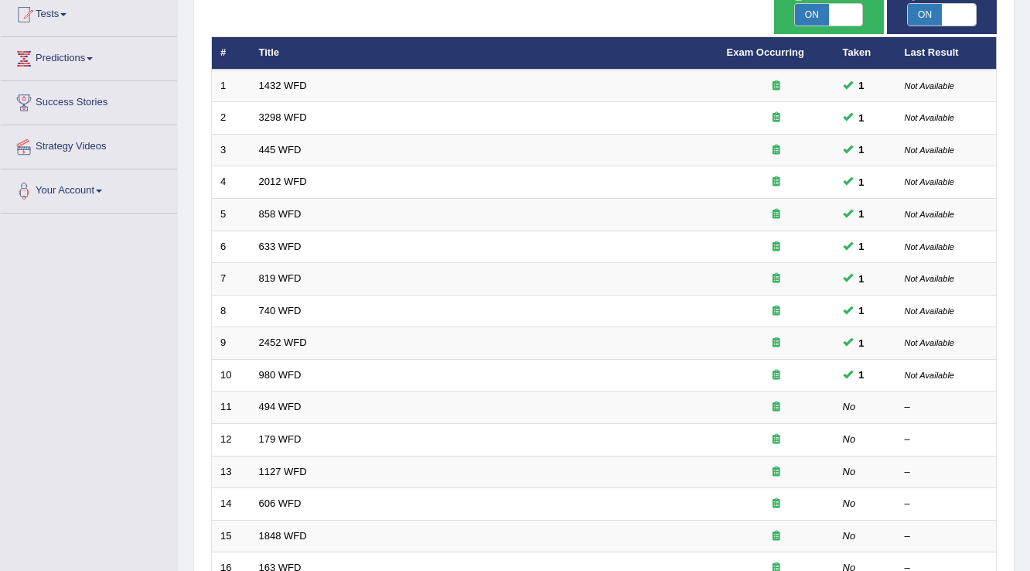
scroll to position [186, 0]
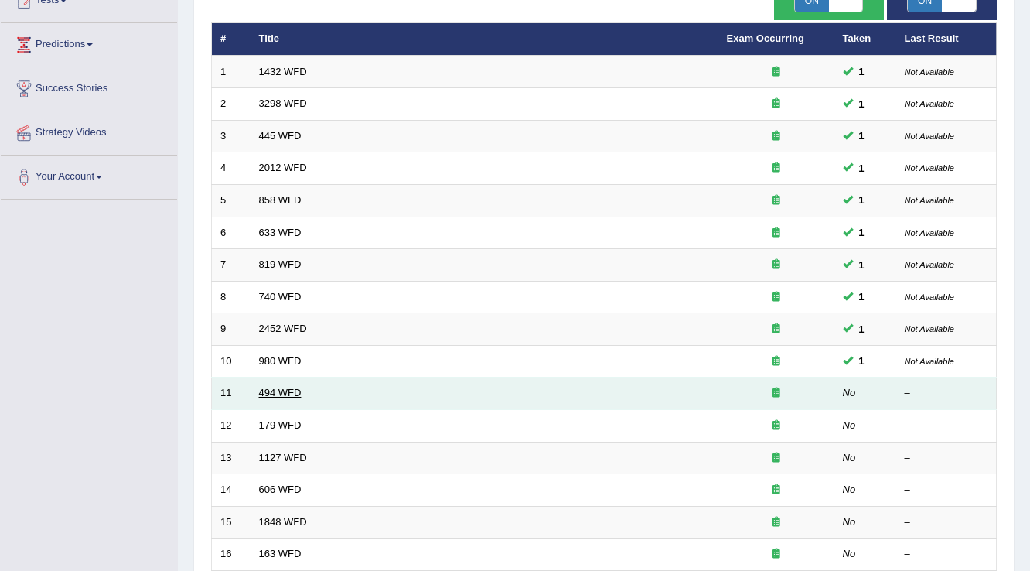
click at [284, 389] on link "494 WFD" at bounding box center [280, 393] width 43 height 12
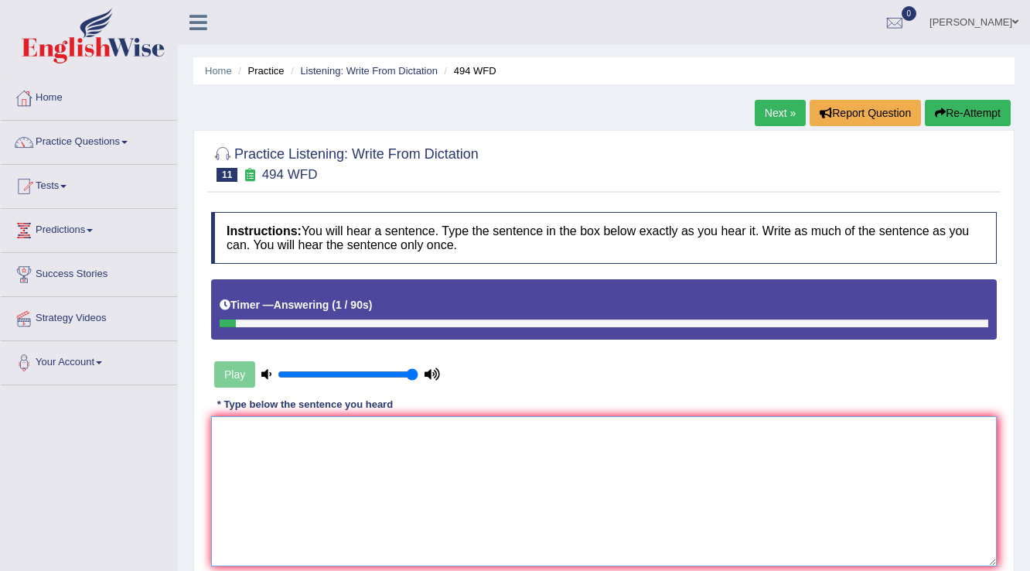
click at [298, 448] on textarea at bounding box center [603, 491] width 785 height 150
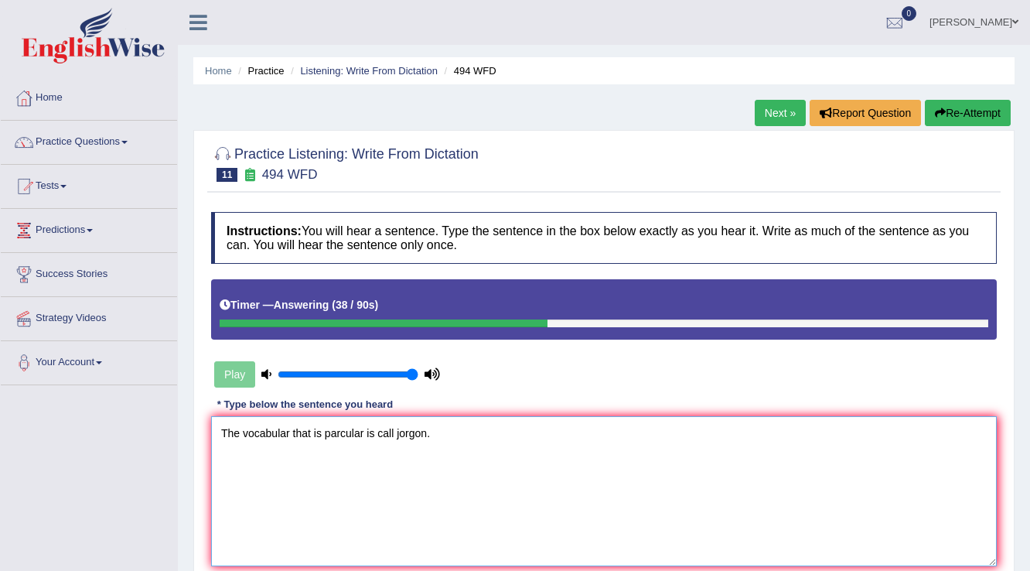
type textarea "The vocabular that is parcular is call jorgon."
click at [996, 124] on button "Re-Attempt" at bounding box center [968, 113] width 86 height 26
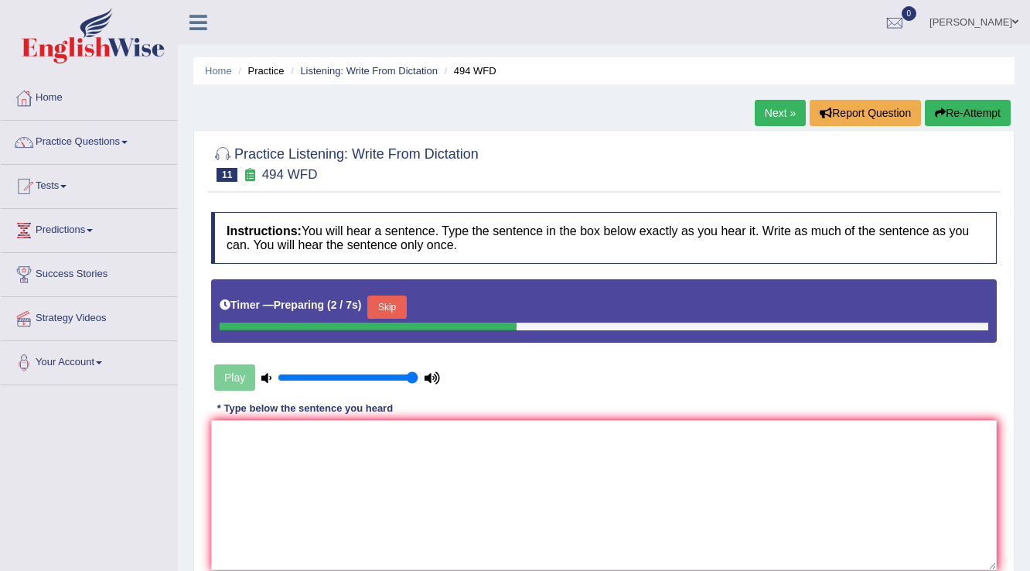
click at [404, 308] on button "Skip" at bounding box center [386, 306] width 39 height 23
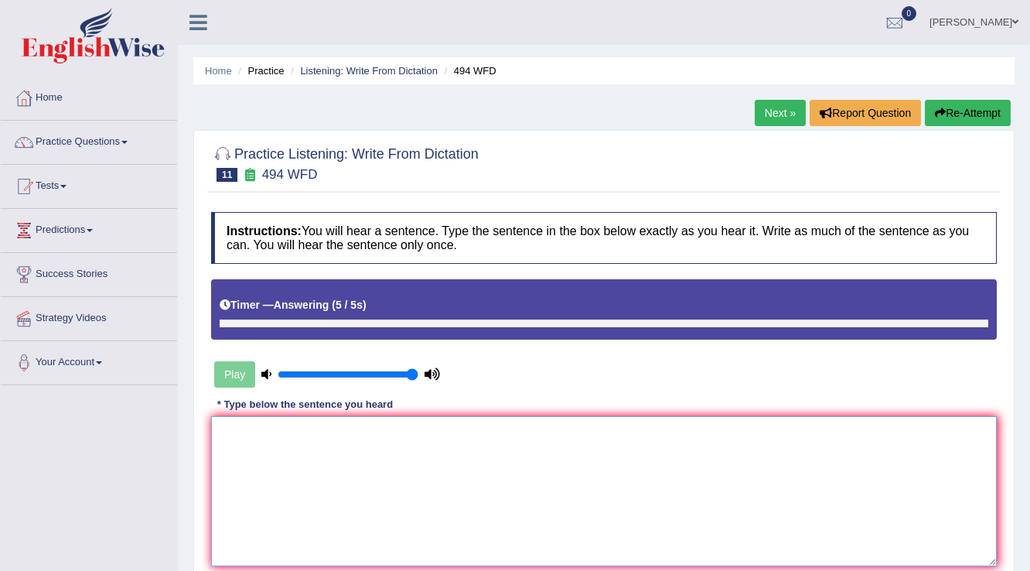
click at [463, 453] on textarea at bounding box center [603, 491] width 785 height 150
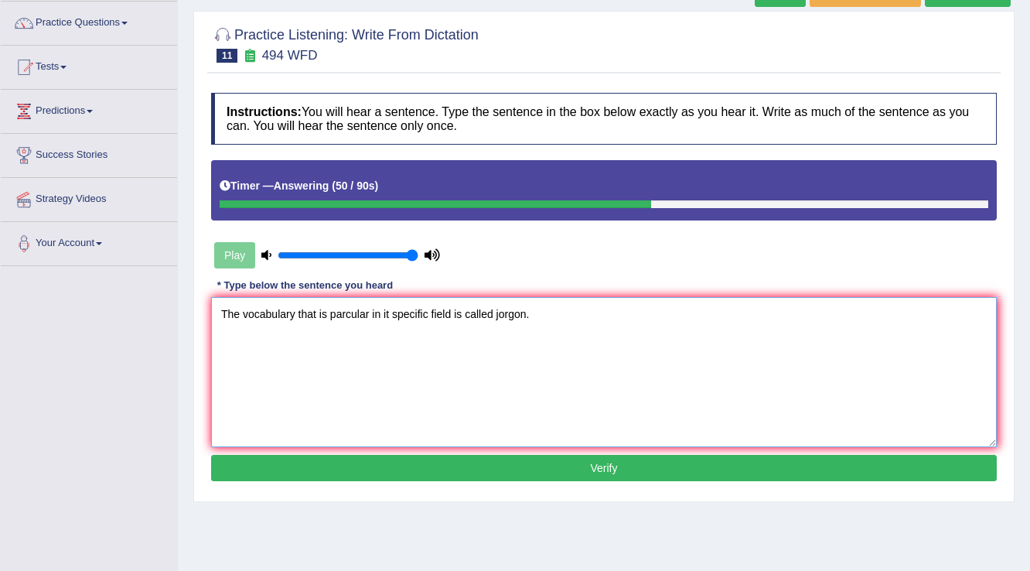
scroll to position [124, 0]
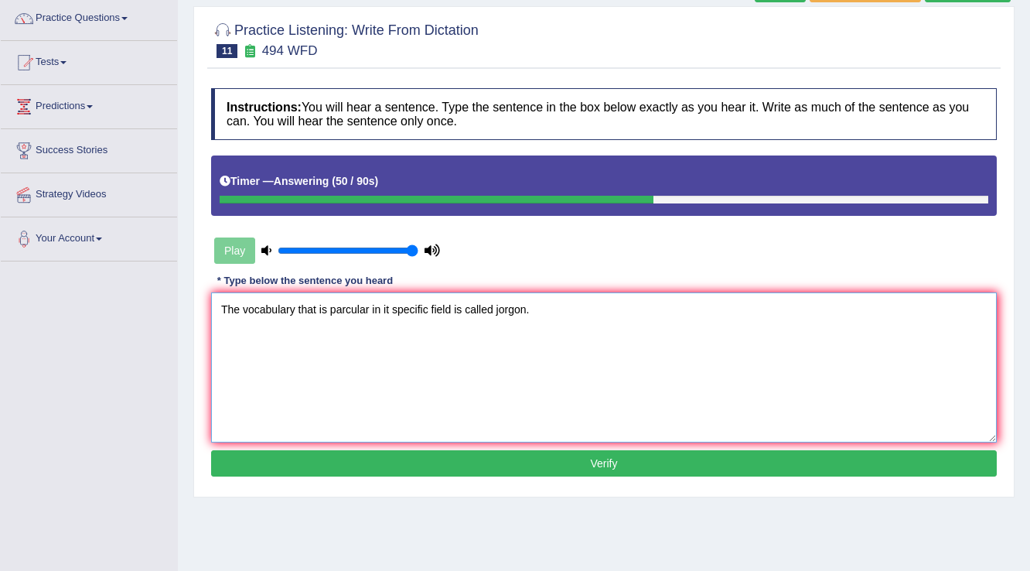
type textarea "The vocabulary that is parcular in it specific field is called jorgon."
click at [479, 454] on button "Verify" at bounding box center [603, 463] width 785 height 26
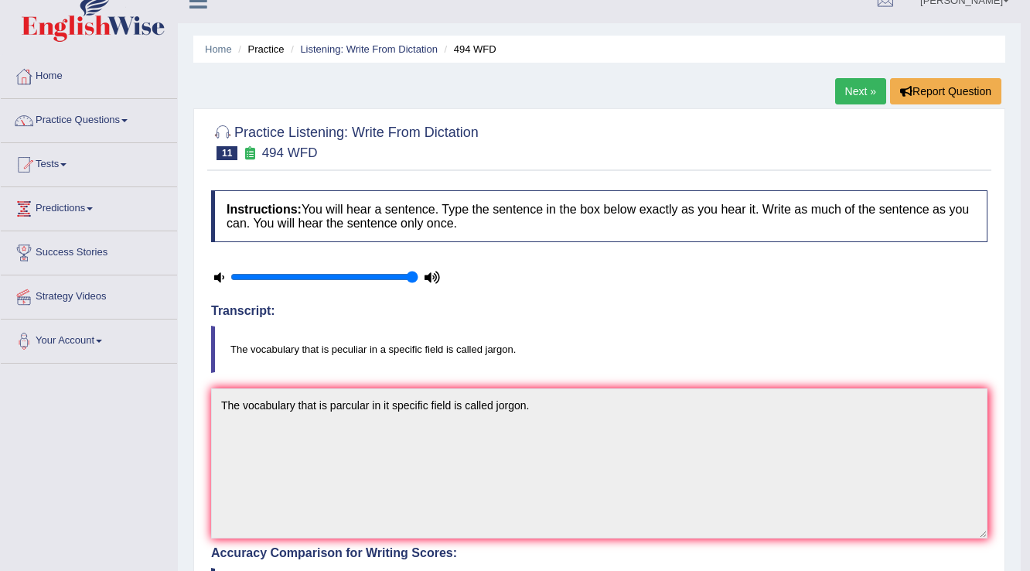
scroll to position [0, 0]
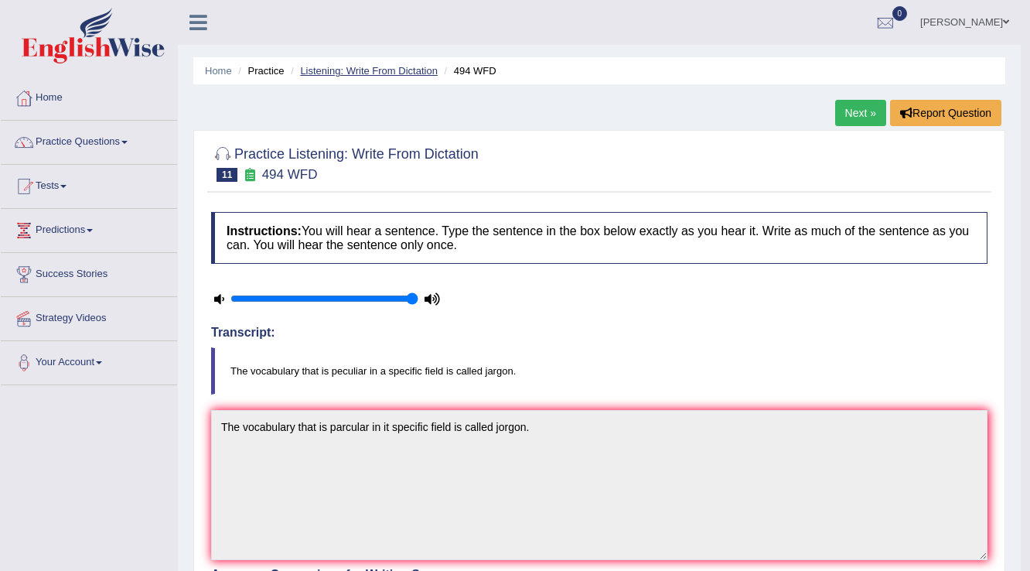
click at [377, 73] on link "Listening: Write From Dictation" at bounding box center [369, 71] width 138 height 12
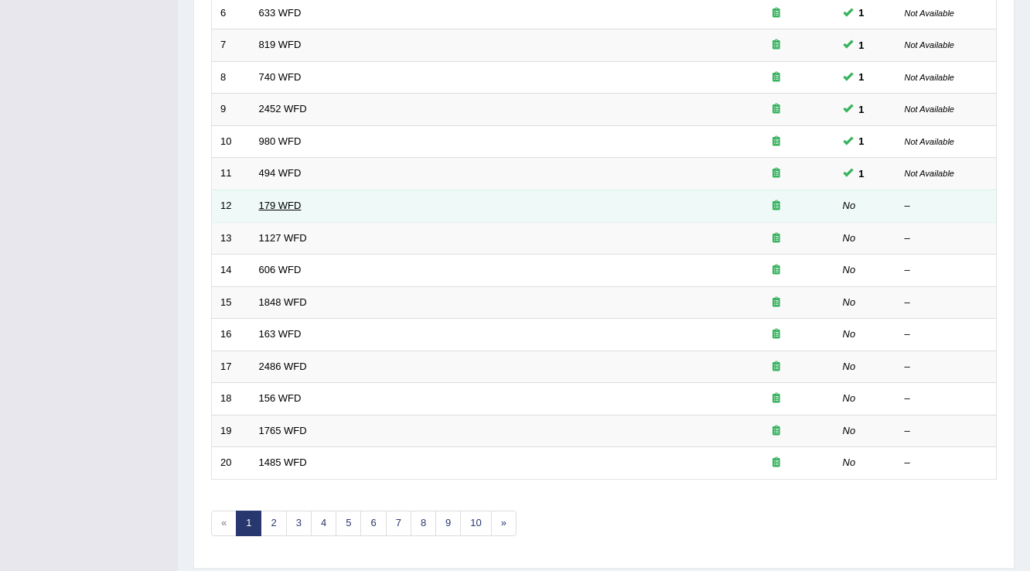
scroll to position [263, 0]
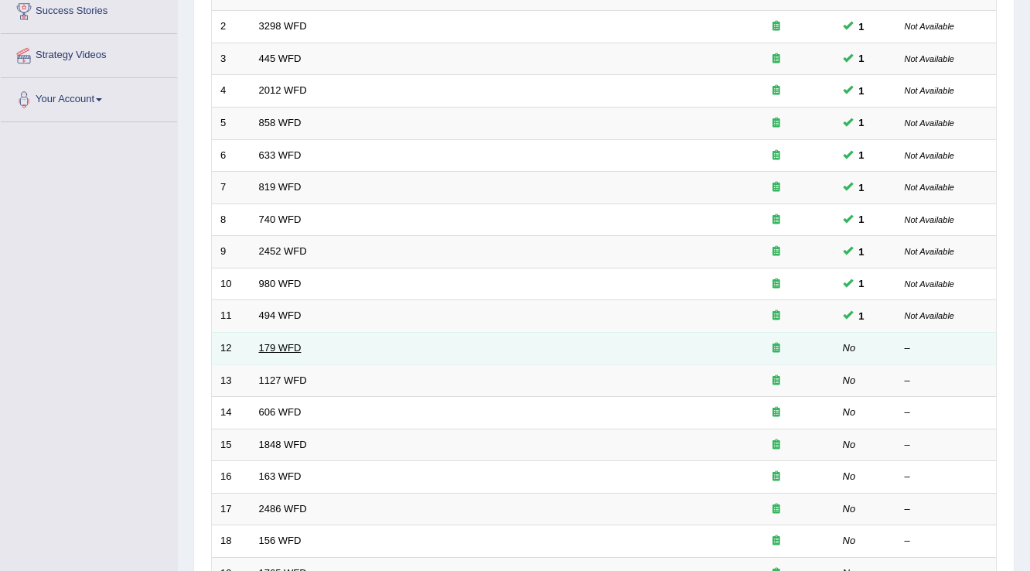
click at [281, 347] on link "179 WFD" at bounding box center [280, 348] width 43 height 12
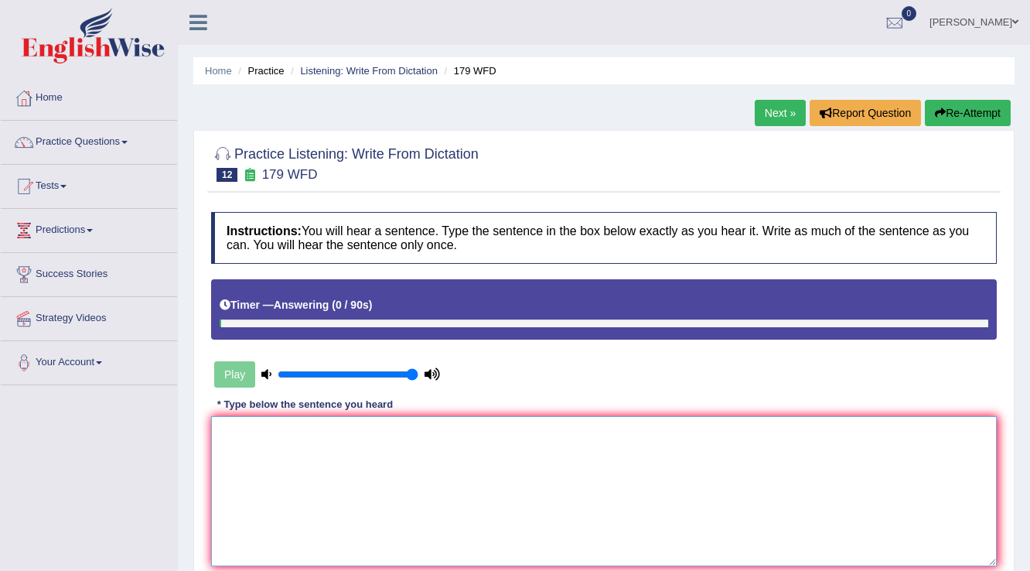
click at [291, 438] on textarea at bounding box center [603, 491] width 785 height 150
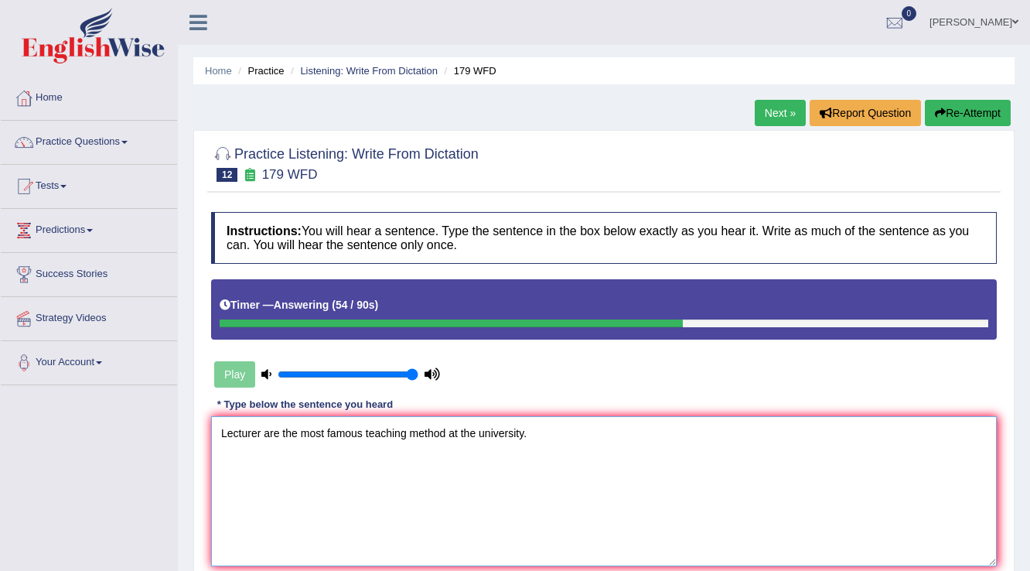
click at [524, 434] on textarea "Lecturer are the most famous teaching method at the university." at bounding box center [603, 491] width 785 height 150
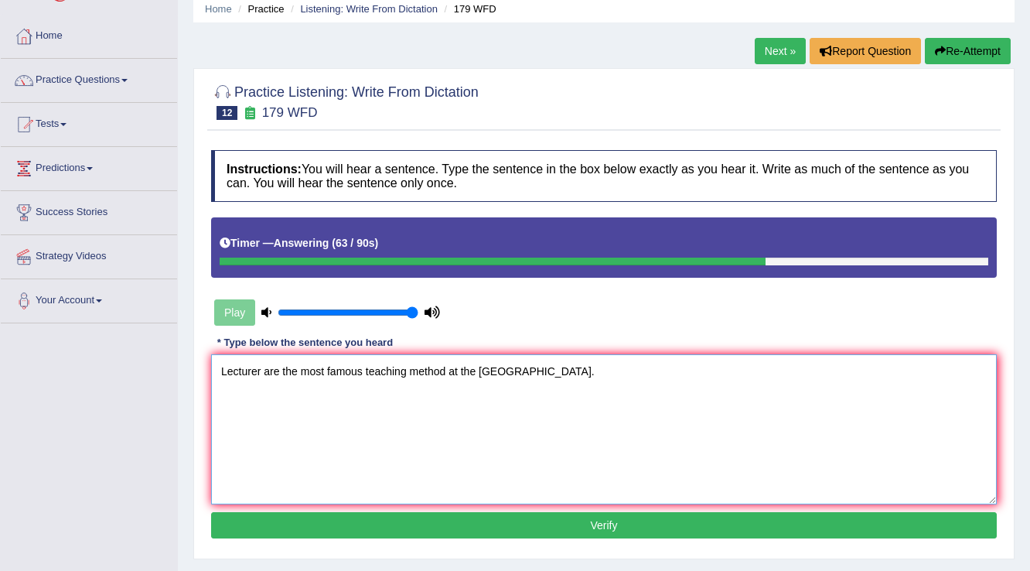
scroll to position [124, 0]
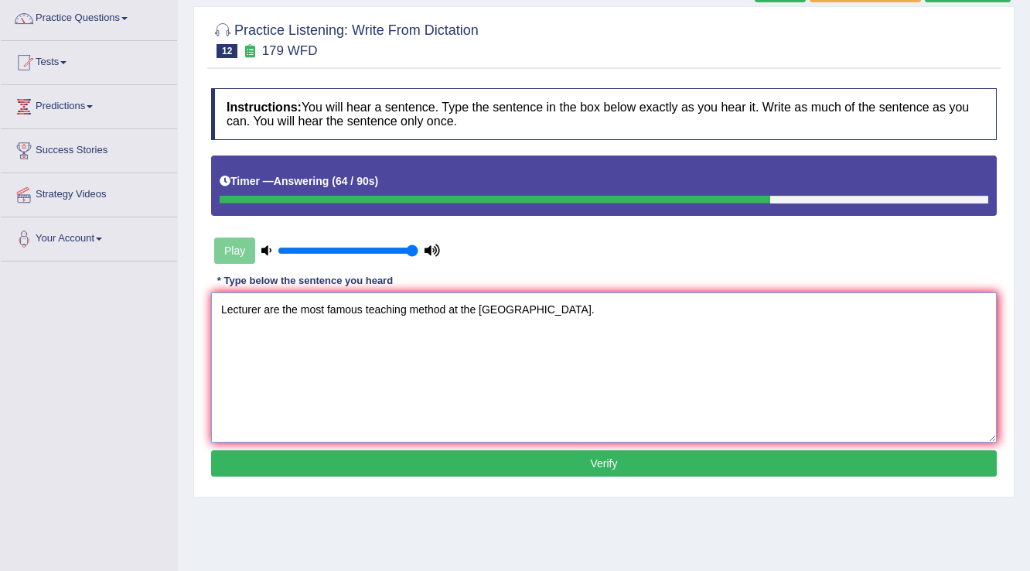
type textarea "Lecturer are the most famous teaching method at the university old."
click at [547, 460] on button "Verify" at bounding box center [603, 463] width 785 height 26
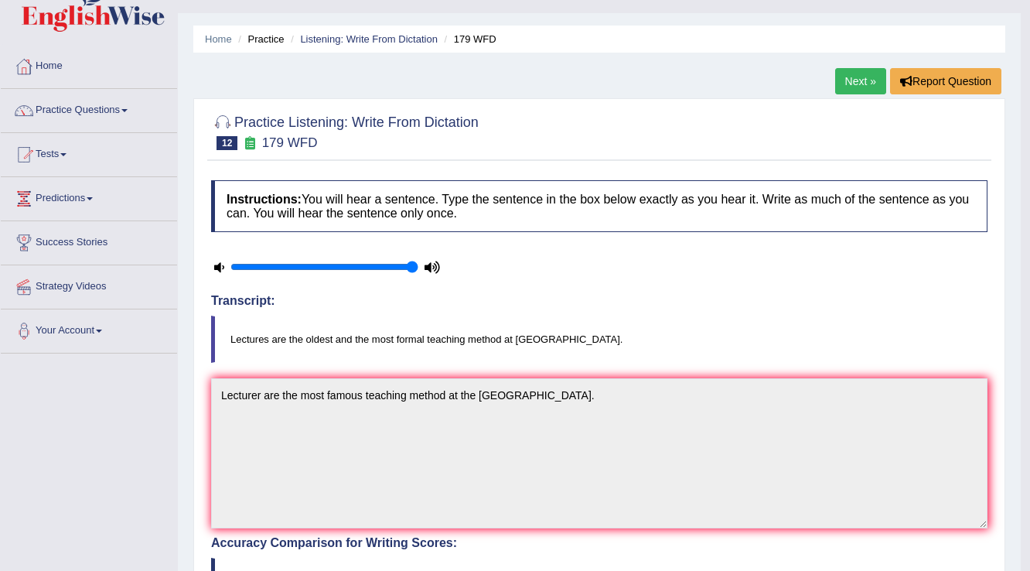
scroll to position [0, 0]
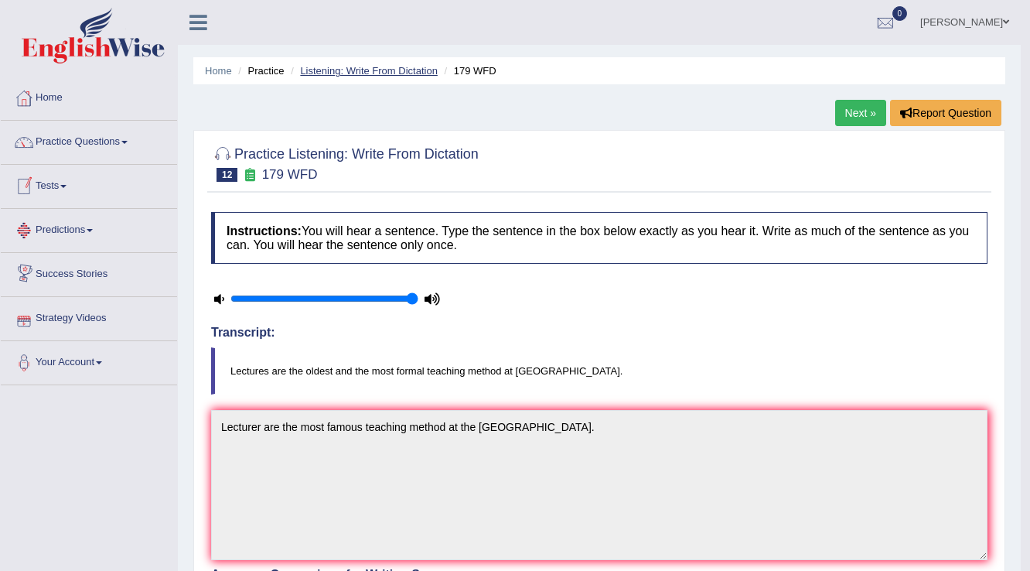
click at [372, 65] on link "Listening: Write From Dictation" at bounding box center [369, 71] width 138 height 12
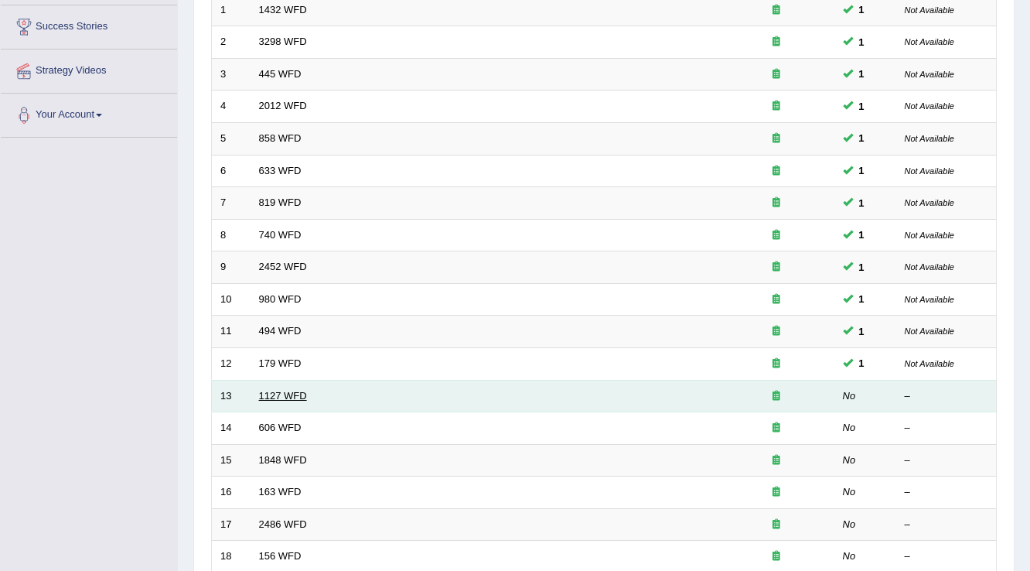
click at [290, 395] on link "1127 WFD" at bounding box center [283, 396] width 48 height 12
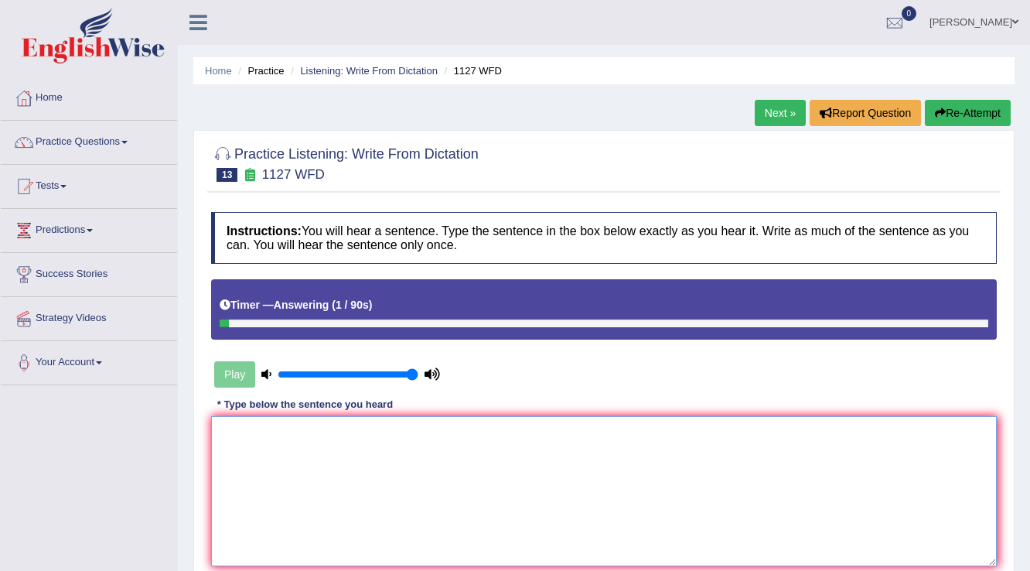
click at [550, 447] on textarea at bounding box center [603, 491] width 785 height 150
type textarea "A university degree"
click at [983, 109] on button "Re-Attempt" at bounding box center [968, 113] width 86 height 26
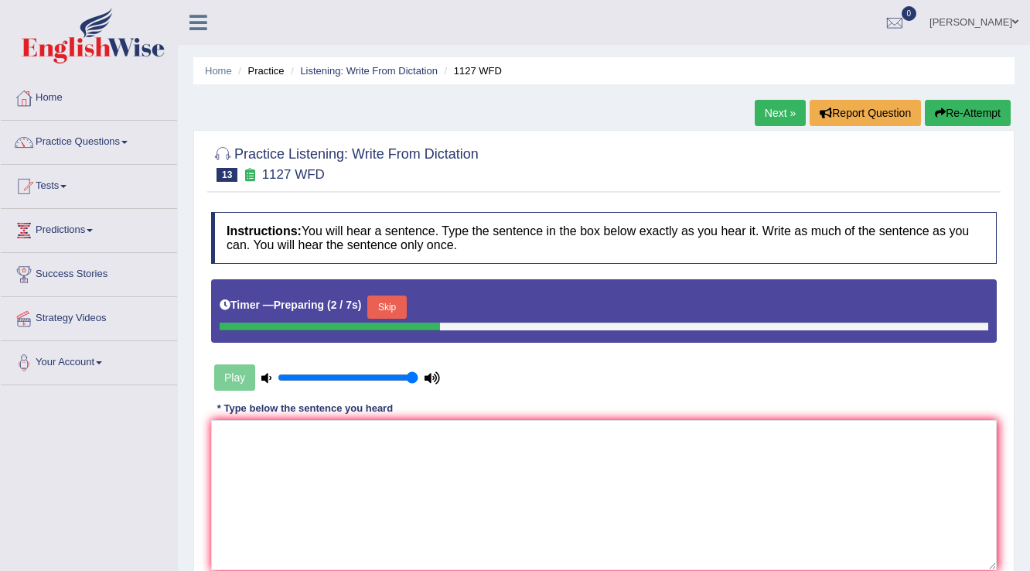
click at [405, 306] on button "Skip" at bounding box center [386, 306] width 39 height 23
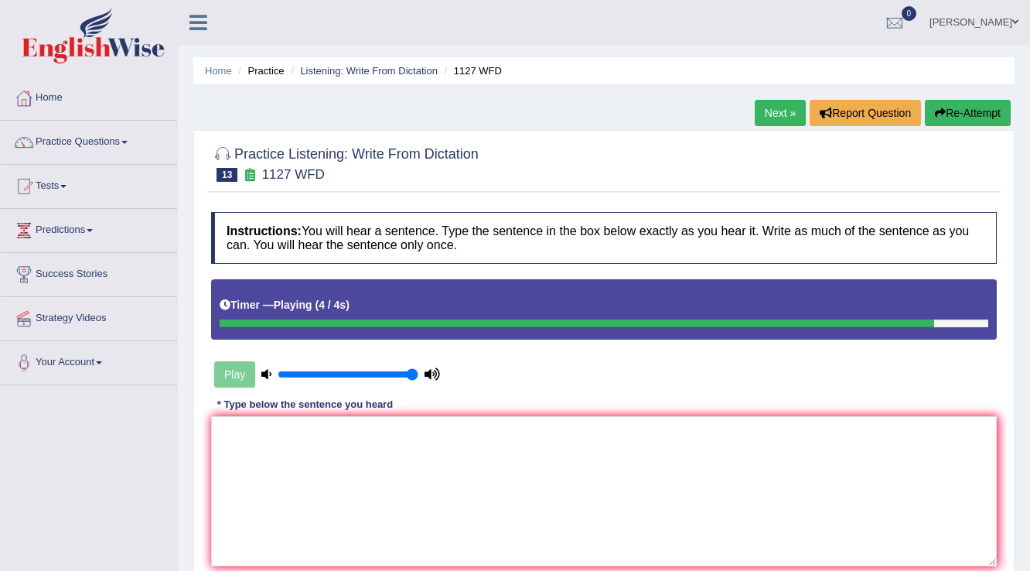
click at [393, 414] on div "Instructions: You will hear a sentence. Type the sentence in the box below exac…" at bounding box center [603, 408] width 793 height 408
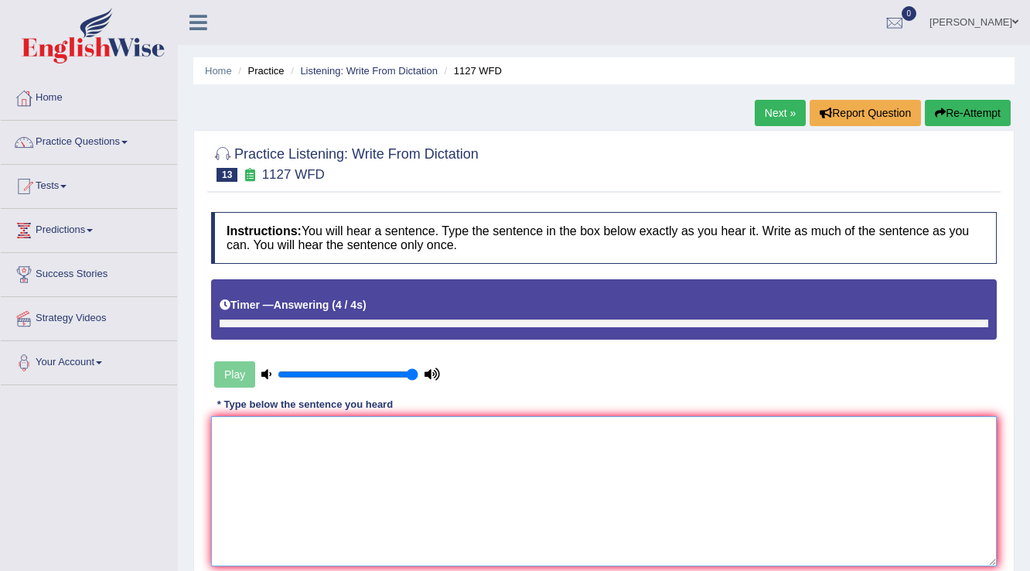
click at [396, 431] on textarea at bounding box center [603, 491] width 785 height 150
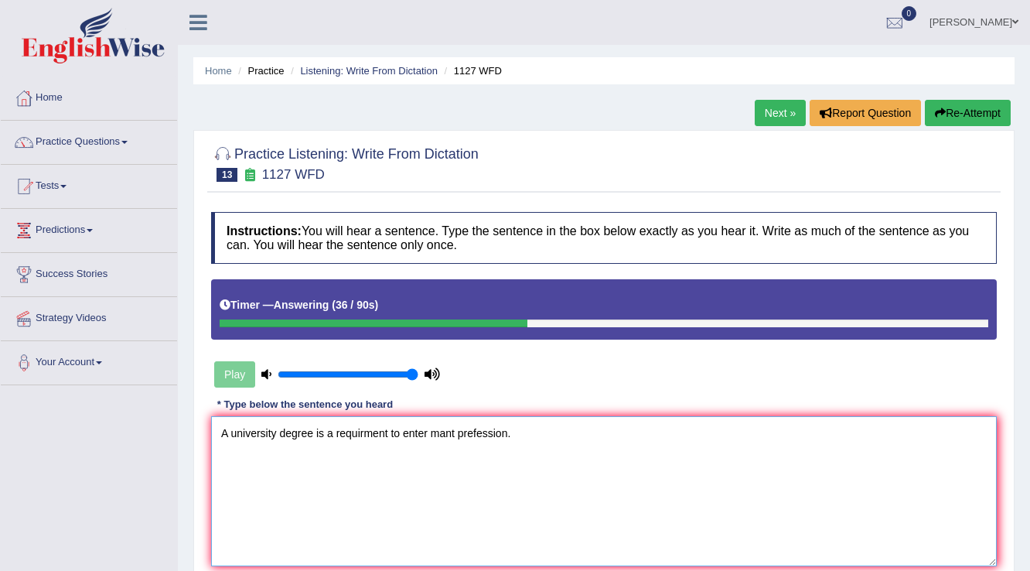
click at [454, 431] on textarea "A university degree is a requirment to enter mant prefession." at bounding box center [603, 491] width 785 height 150
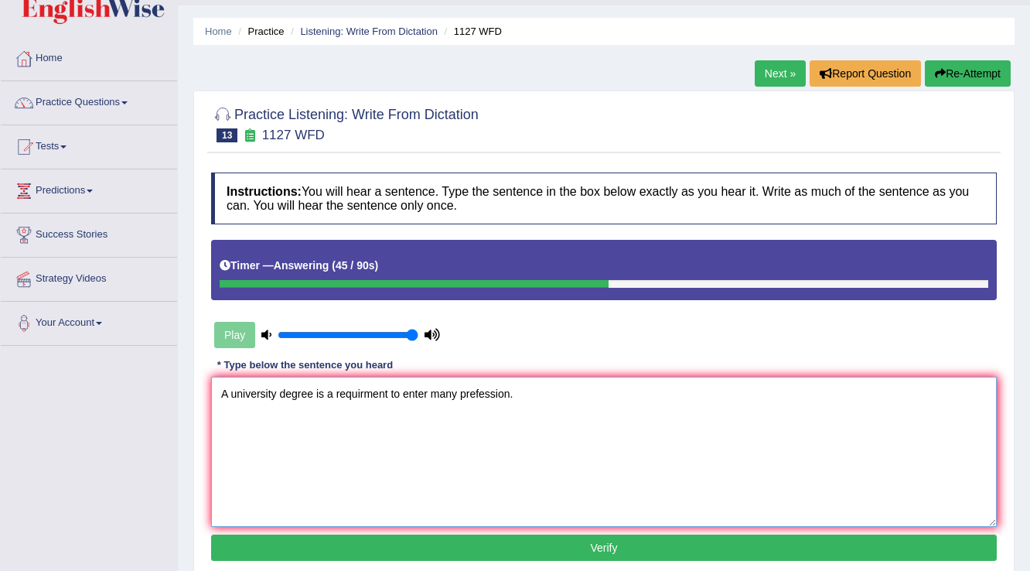
scroll to position [62, 0]
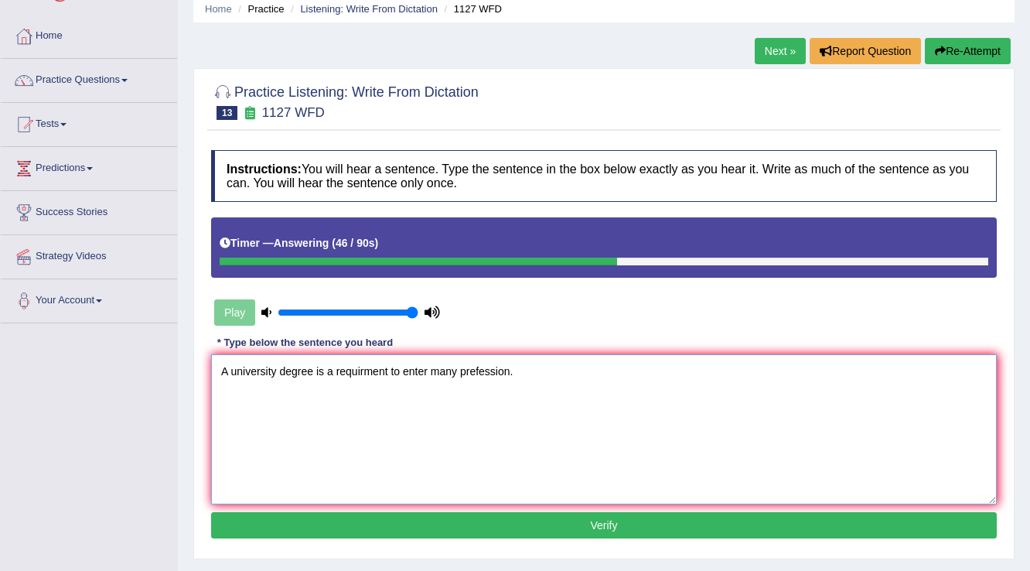
type textarea "A university degree is a requirment to enter many prefession."
click at [400, 536] on div "Instructions: You will hear a sentence. Type the sentence in the box below exac…" at bounding box center [603, 346] width 793 height 408
click at [399, 523] on button "Verify" at bounding box center [603, 525] width 785 height 26
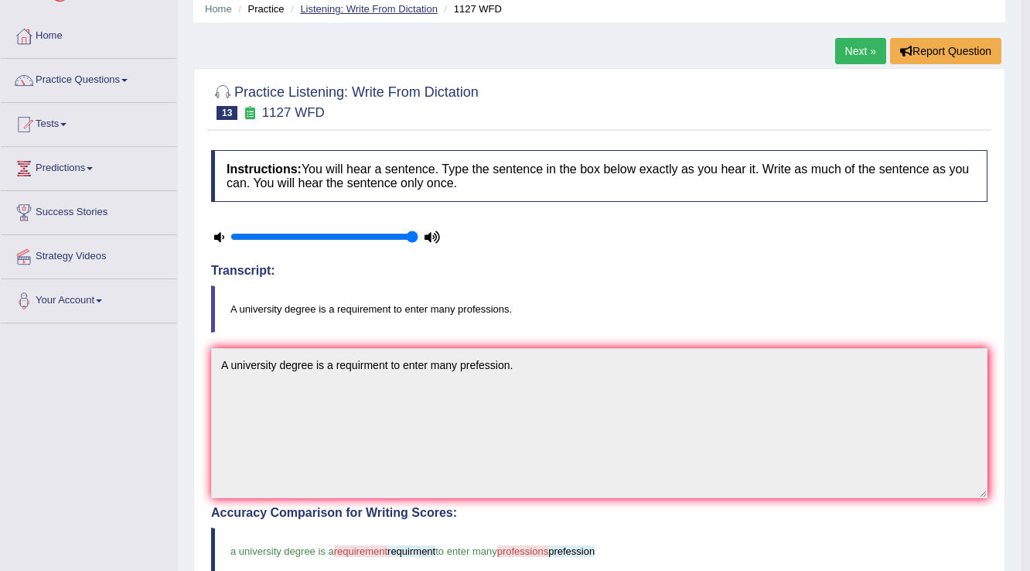
click at [376, 5] on link "Listening: Write From Dictation" at bounding box center [369, 9] width 138 height 12
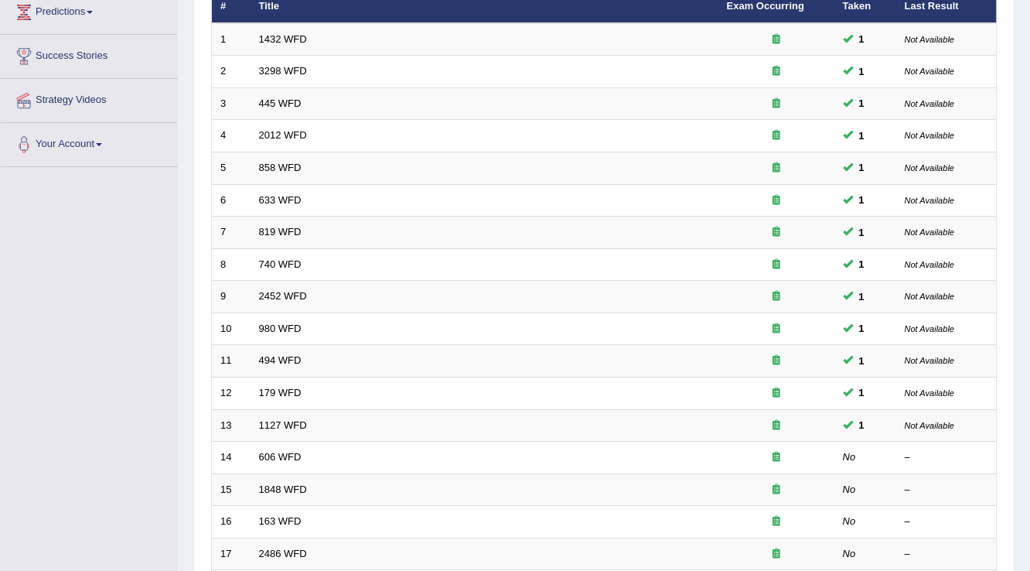
scroll to position [247, 0]
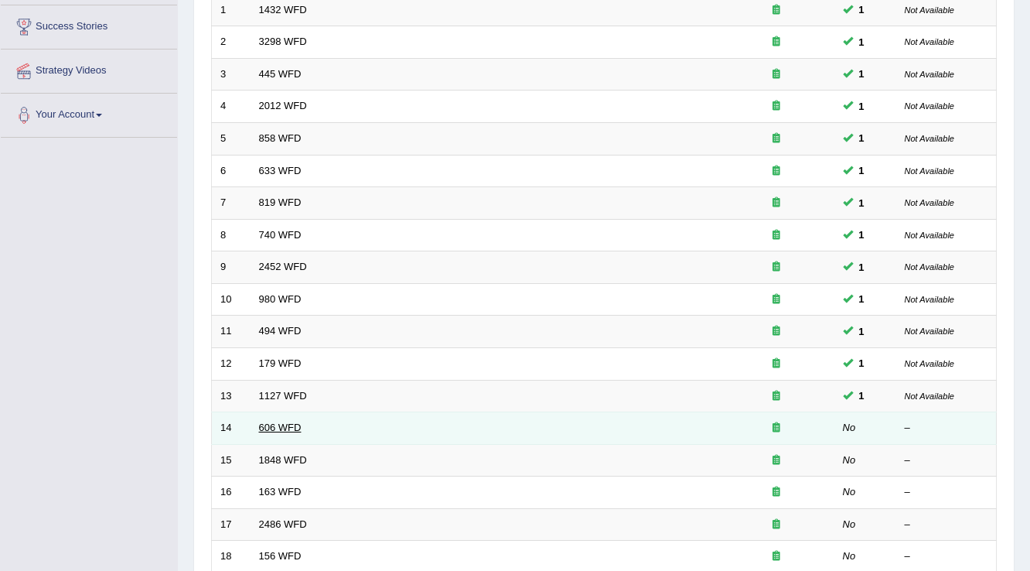
click at [288, 424] on link "606 WFD" at bounding box center [280, 427] width 43 height 12
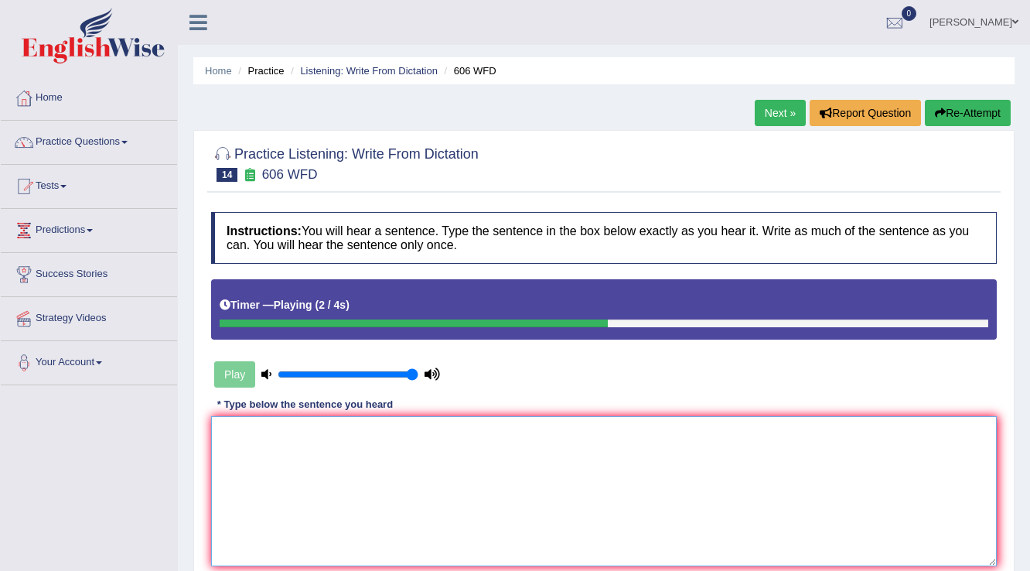
click at [288, 424] on textarea at bounding box center [603, 491] width 785 height 150
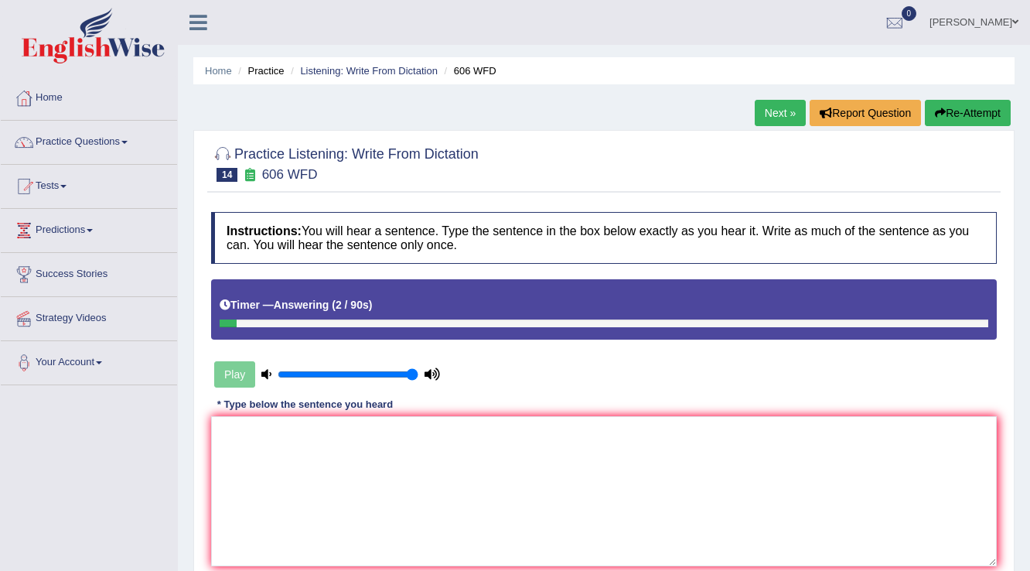
click at [993, 124] on button "Re-Attempt" at bounding box center [968, 113] width 86 height 26
click at [584, 458] on textarea at bounding box center [603, 491] width 785 height 150
type textarea "Students"
click at [992, 109] on button "Re-Attempt" at bounding box center [968, 113] width 86 height 26
click at [535, 462] on textarea at bounding box center [603, 491] width 785 height 150
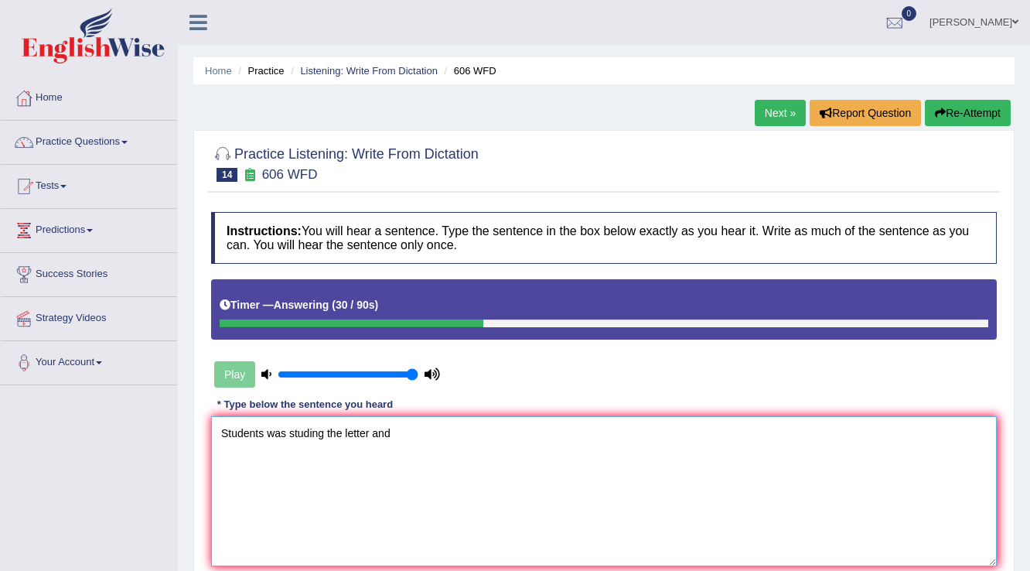
click at [281, 433] on textarea "Students was studing the letter and" at bounding box center [603, 491] width 785 height 150
click at [288, 431] on textarea "Students was studing the letter and" at bounding box center [603, 491] width 785 height 150
click at [426, 429] on textarea "Students was were studing the letter and" at bounding box center [603, 491] width 785 height 150
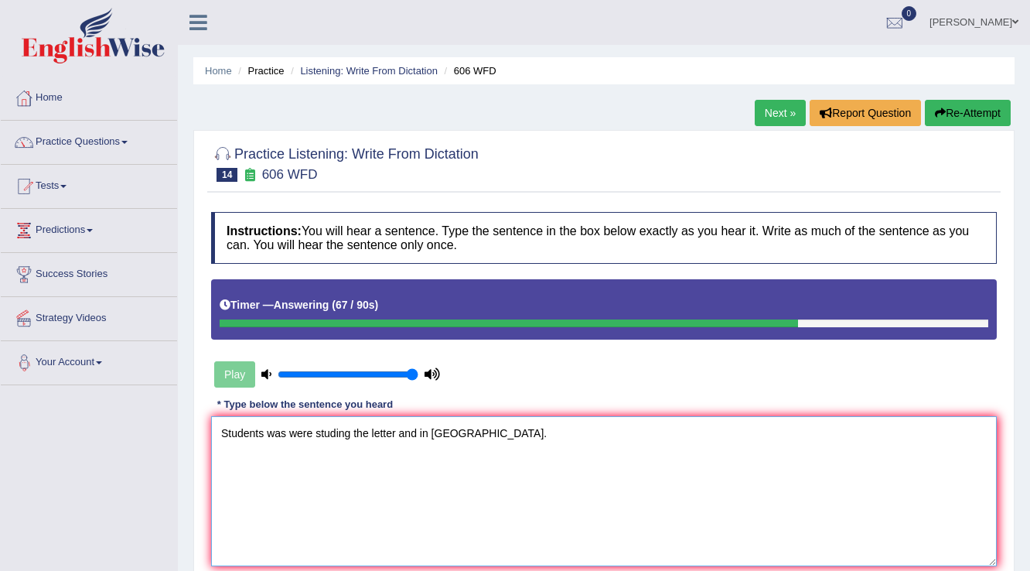
click at [335, 432] on textarea "Students was were studing the letter and in Greece." at bounding box center [603, 491] width 785 height 150
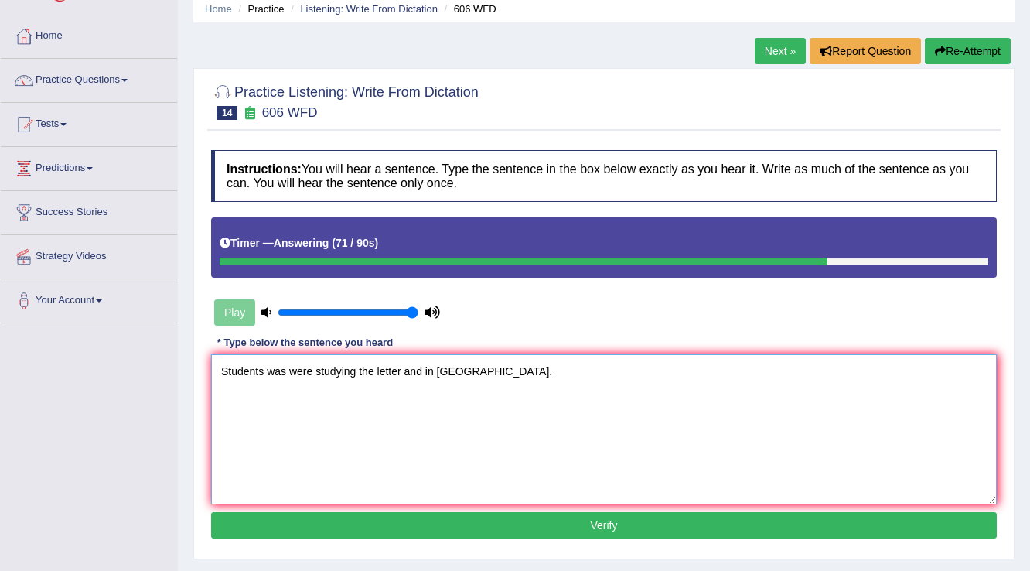
type textarea "Students was were studying the letter and in Greece."
click at [469, 513] on button "Verify" at bounding box center [603, 525] width 785 height 26
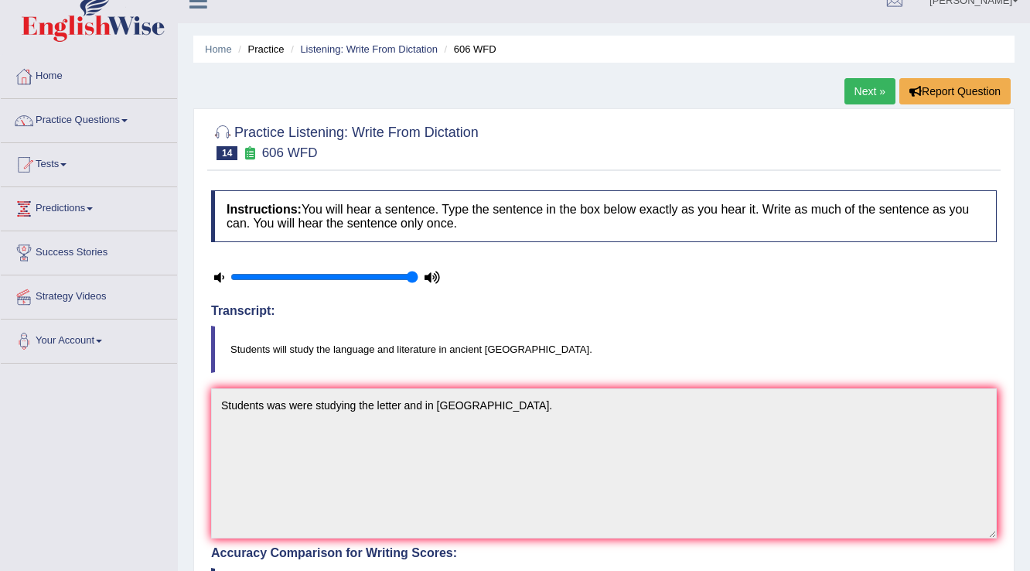
scroll to position [0, 0]
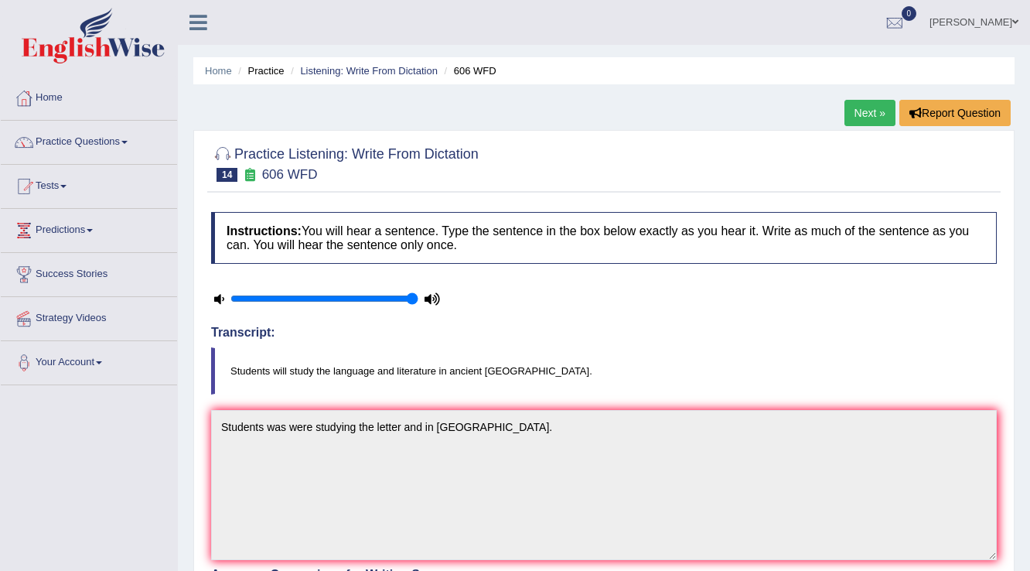
click at [379, 77] on li "Listening: Write From Dictation" at bounding box center [362, 70] width 151 height 15
click at [380, 69] on link "Listening: Write From Dictation" at bounding box center [369, 71] width 138 height 12
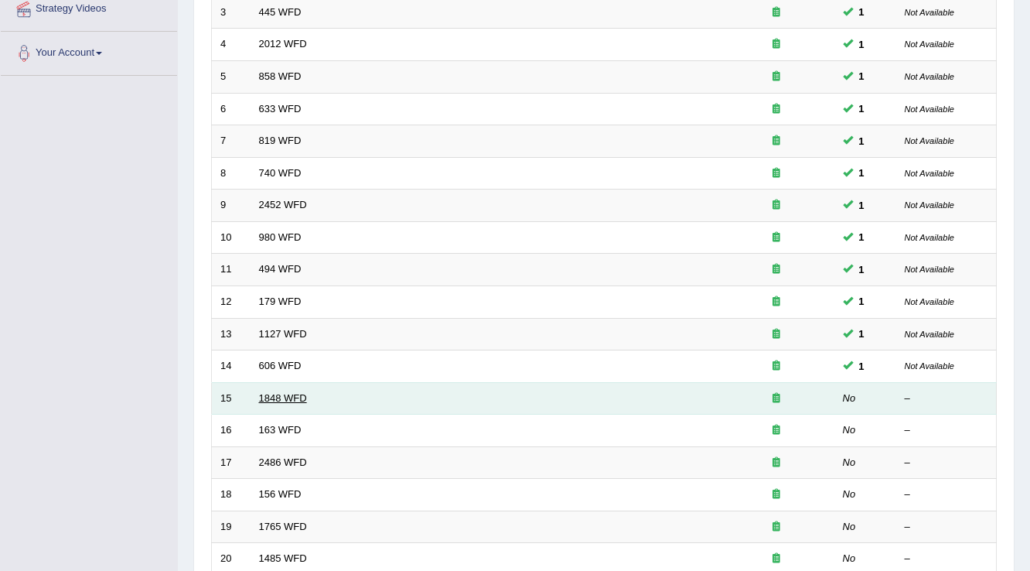
click at [297, 392] on link "1848 WFD" at bounding box center [283, 398] width 48 height 12
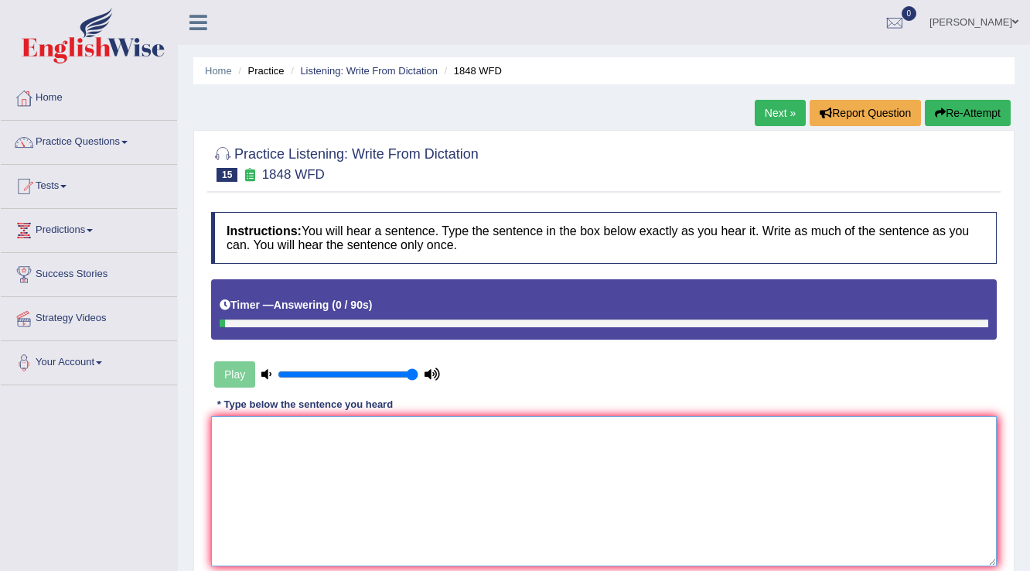
click at [325, 451] on textarea at bounding box center [603, 491] width 785 height 150
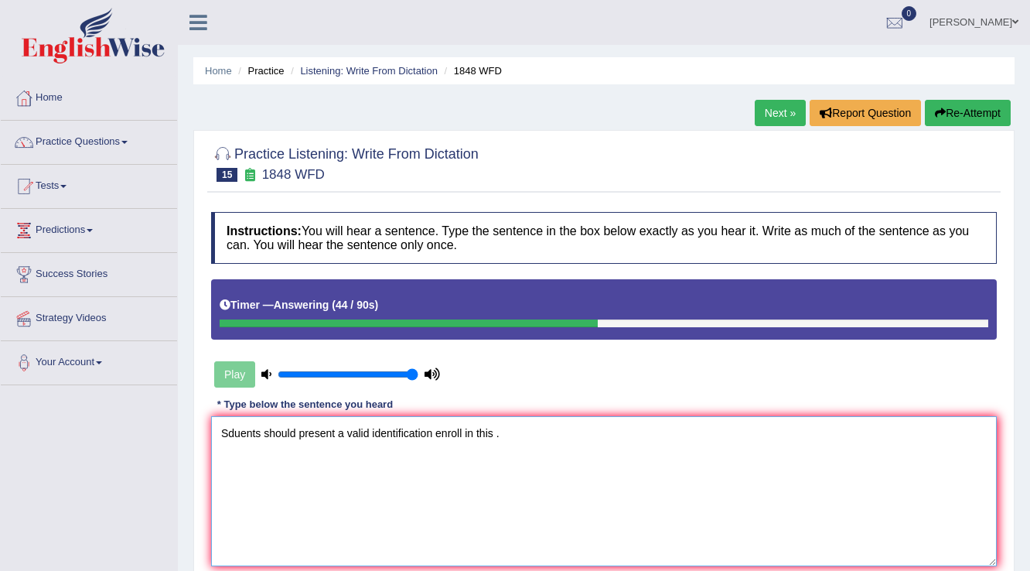
click at [431, 434] on textarea "Sduents should present a valid identification enroll in this ." at bounding box center [603, 491] width 785 height 150
click at [507, 431] on textarea "Sduents should present a valid identification to enroll in this ." at bounding box center [603, 491] width 785 height 150
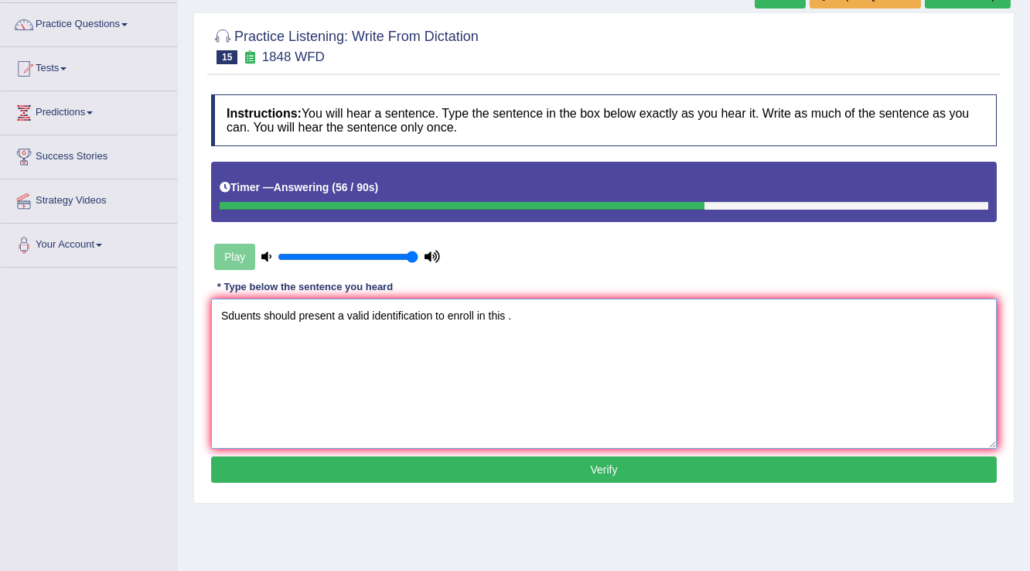
scroll to position [124, 0]
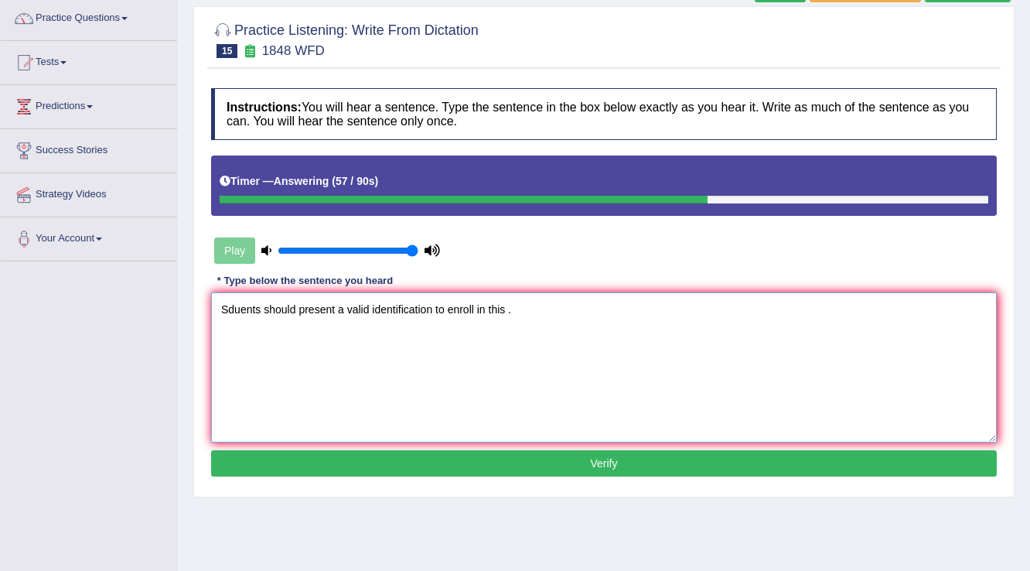
type textarea "Sduents should present a valid identification to enroll in this ."
click at [557, 464] on button "Verify" at bounding box center [603, 463] width 785 height 26
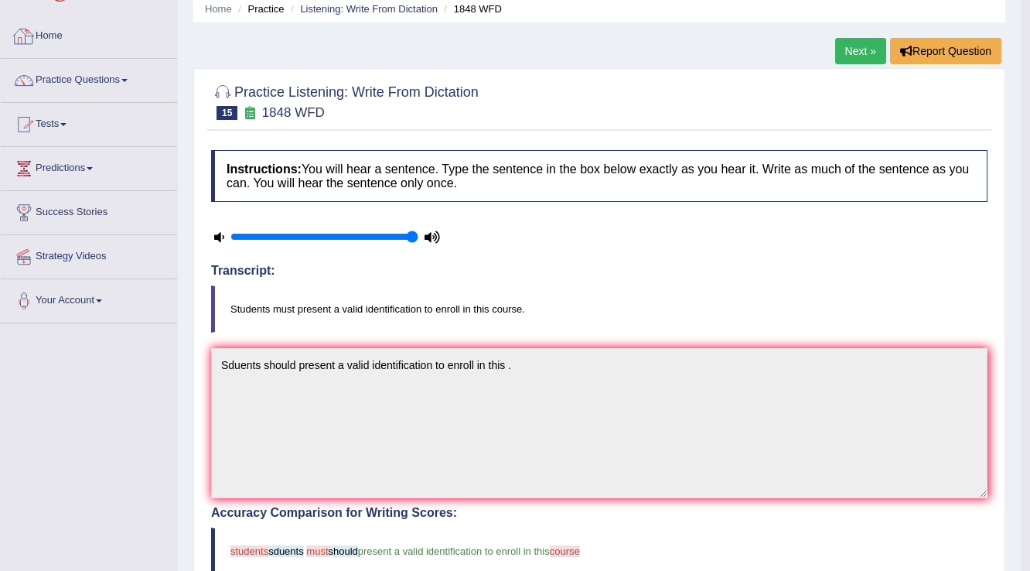
scroll to position [0, 0]
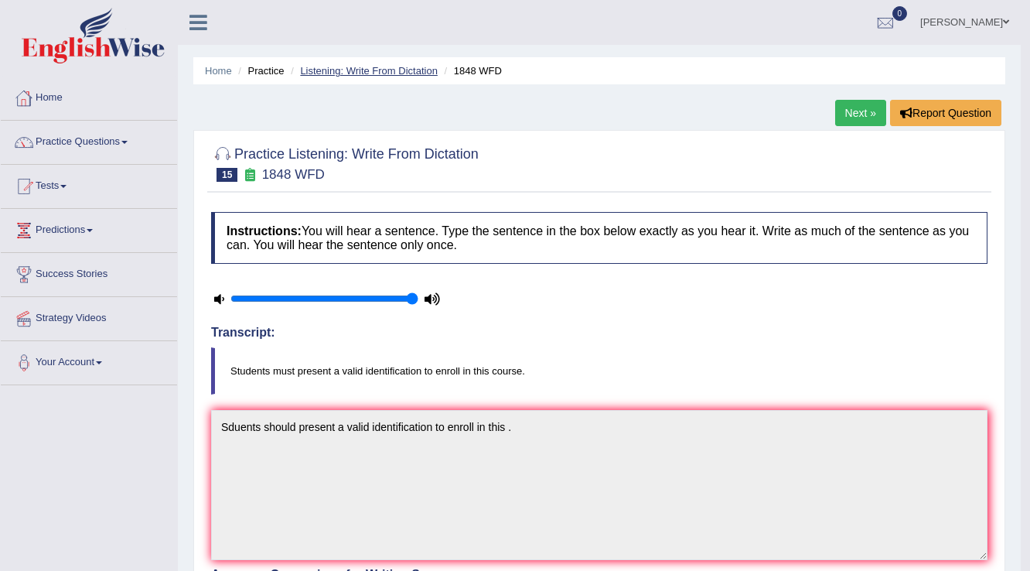
click at [349, 65] on link "Listening: Write From Dictation" at bounding box center [369, 71] width 138 height 12
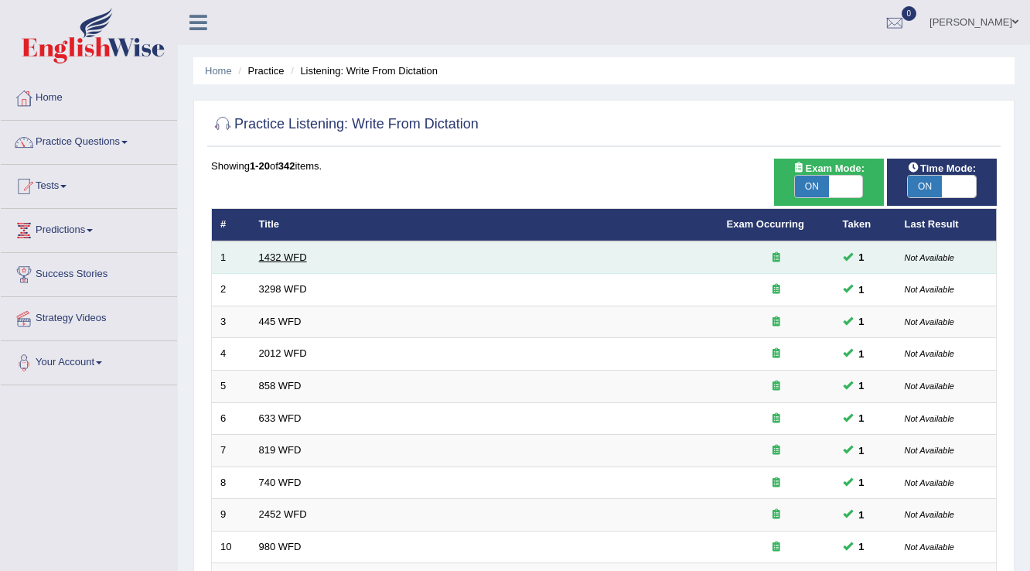
click at [283, 257] on link "1432 WFD" at bounding box center [283, 257] width 48 height 12
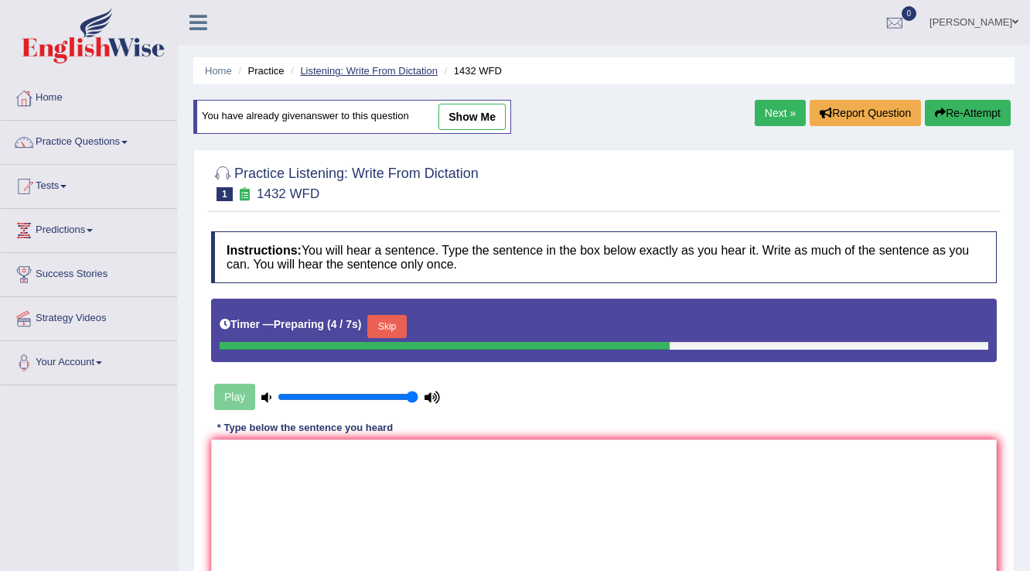
click at [335, 68] on link "Listening: Write From Dictation" at bounding box center [369, 71] width 138 height 12
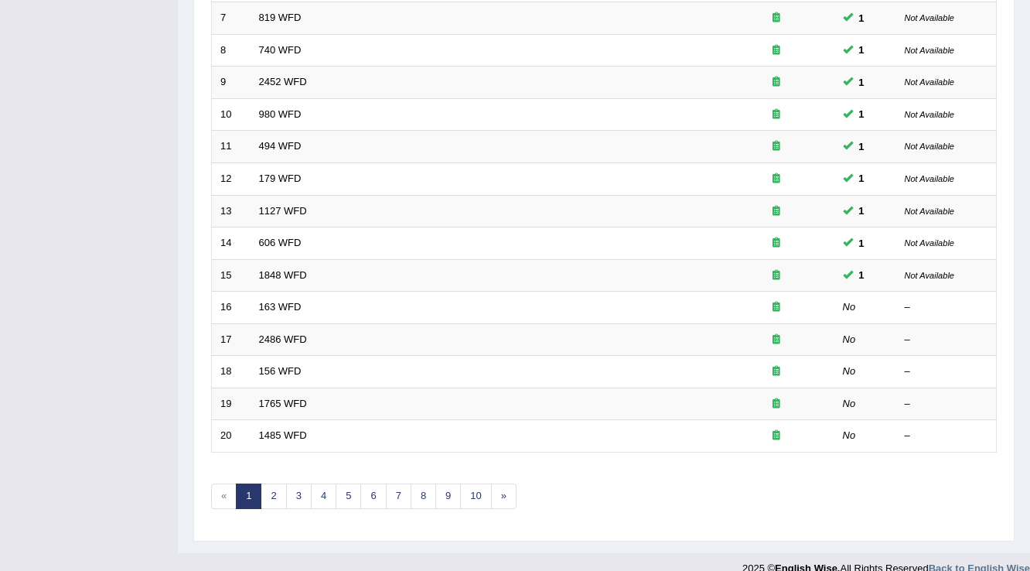
scroll to position [433, 0]
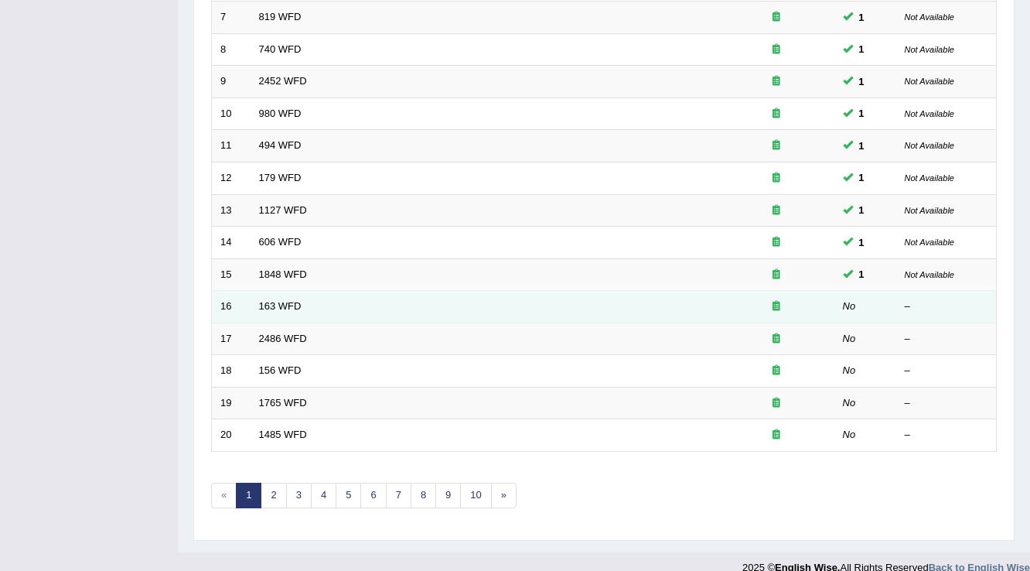
click at [318, 300] on td "163 WFD" at bounding box center [484, 307] width 468 height 32
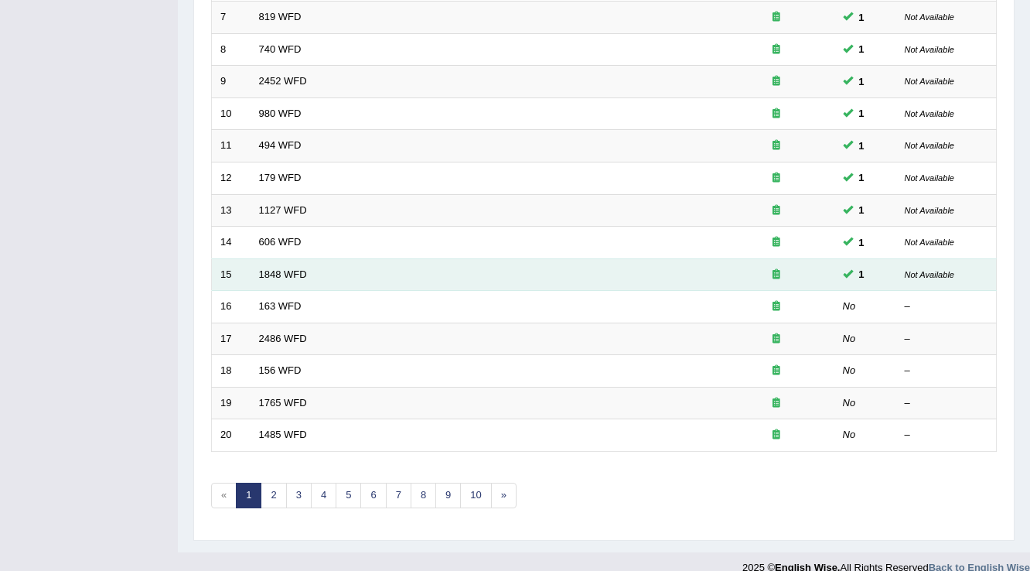
click at [365, 278] on td "1848 WFD" at bounding box center [484, 274] width 468 height 32
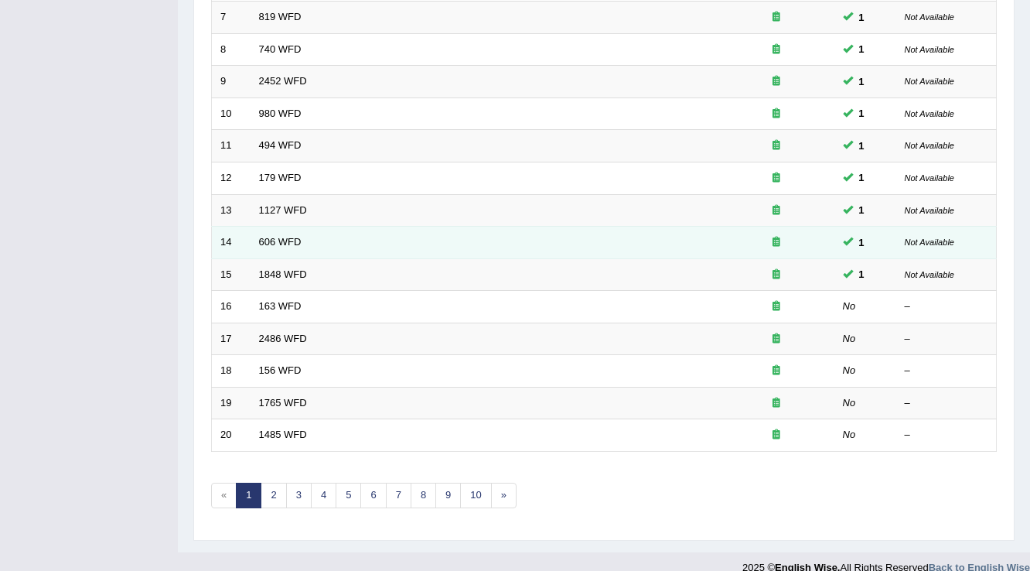
click at [387, 236] on td "606 WFD" at bounding box center [484, 243] width 468 height 32
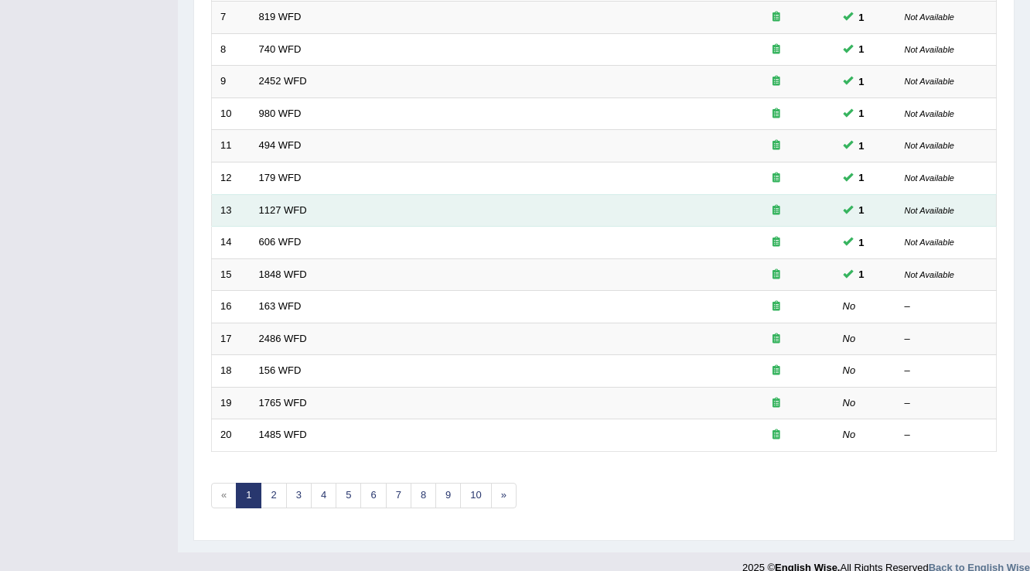
click at [396, 194] on td "1127 WFD" at bounding box center [484, 210] width 468 height 32
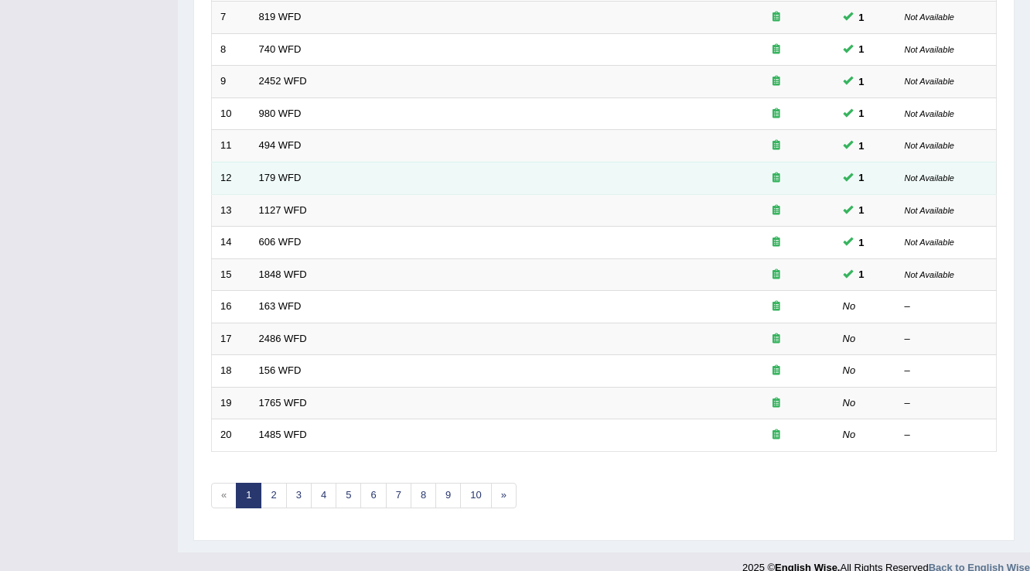
click at [410, 173] on td "179 WFD" at bounding box center [484, 178] width 468 height 32
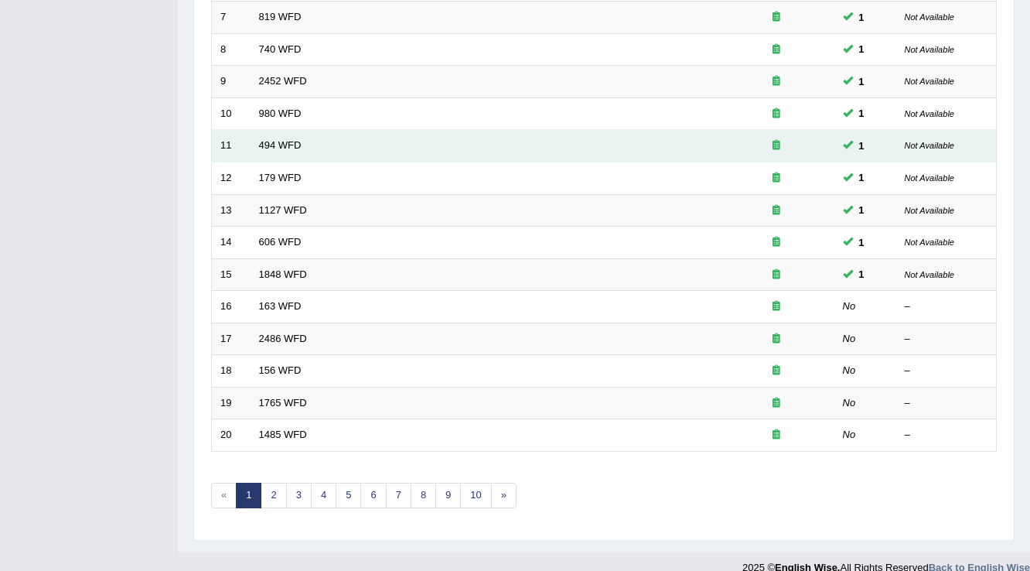
click at [413, 152] on td "494 WFD" at bounding box center [484, 146] width 468 height 32
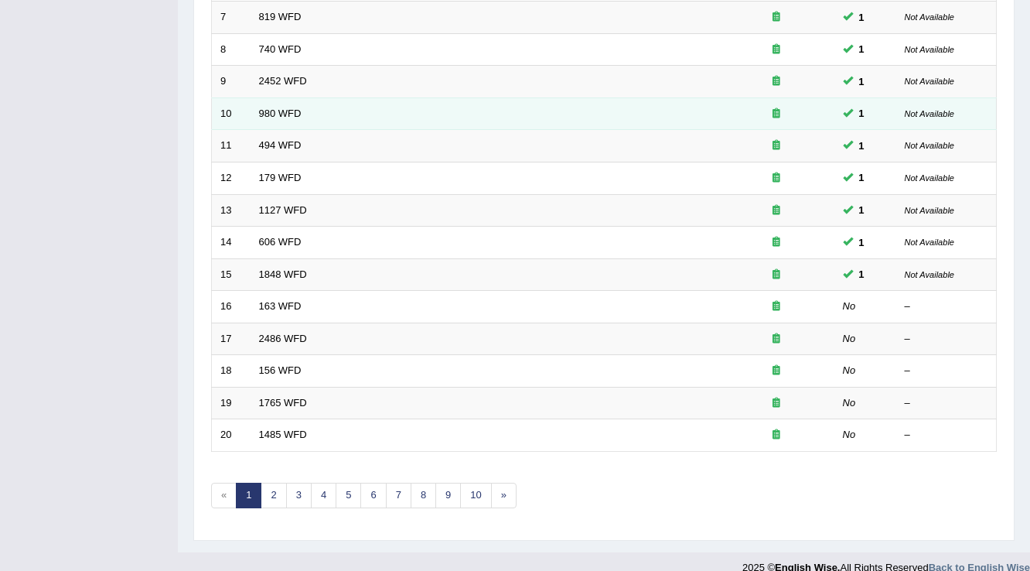
click at [424, 108] on td "980 WFD" at bounding box center [484, 113] width 468 height 32
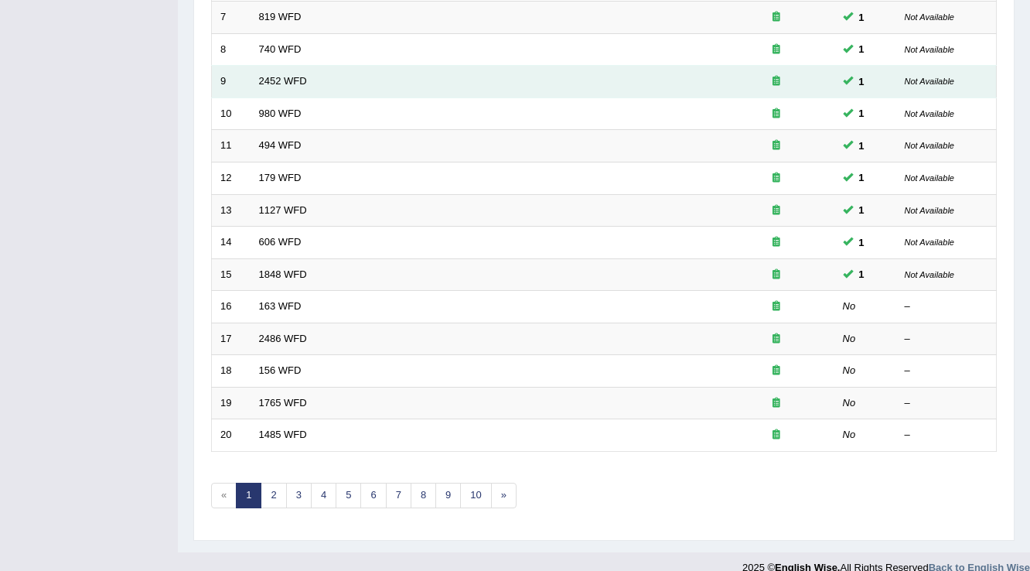
click at [425, 87] on td "2452 WFD" at bounding box center [484, 82] width 468 height 32
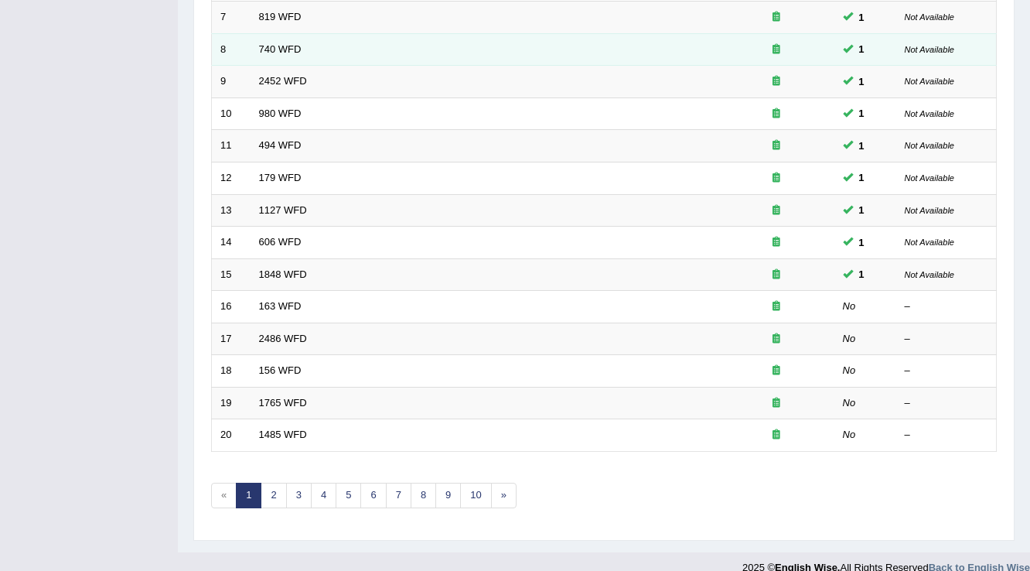
click at [428, 48] on td "740 WFD" at bounding box center [484, 49] width 468 height 32
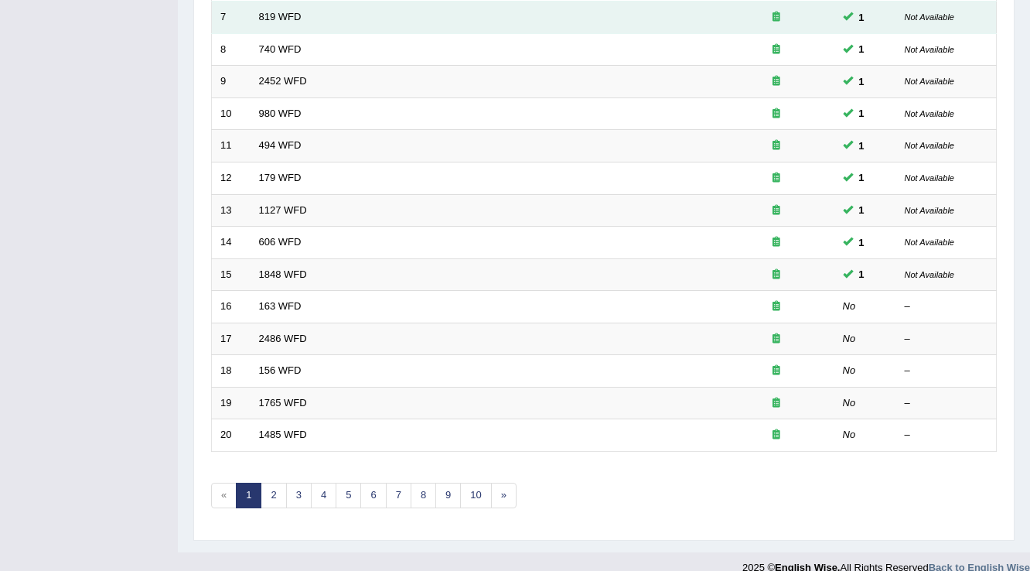
click at [436, 23] on td "819 WFD" at bounding box center [484, 18] width 468 height 32
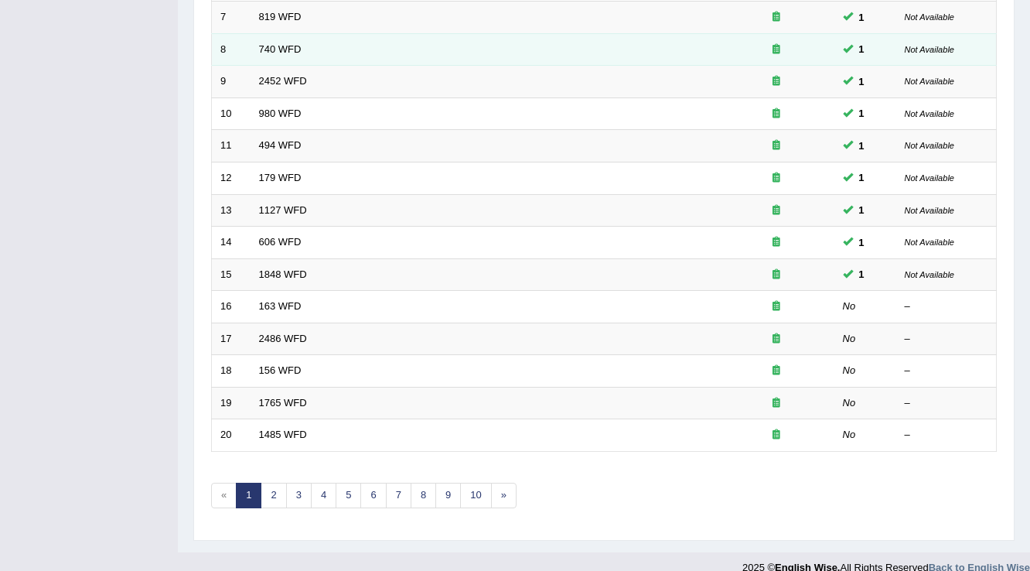
scroll to position [371, 0]
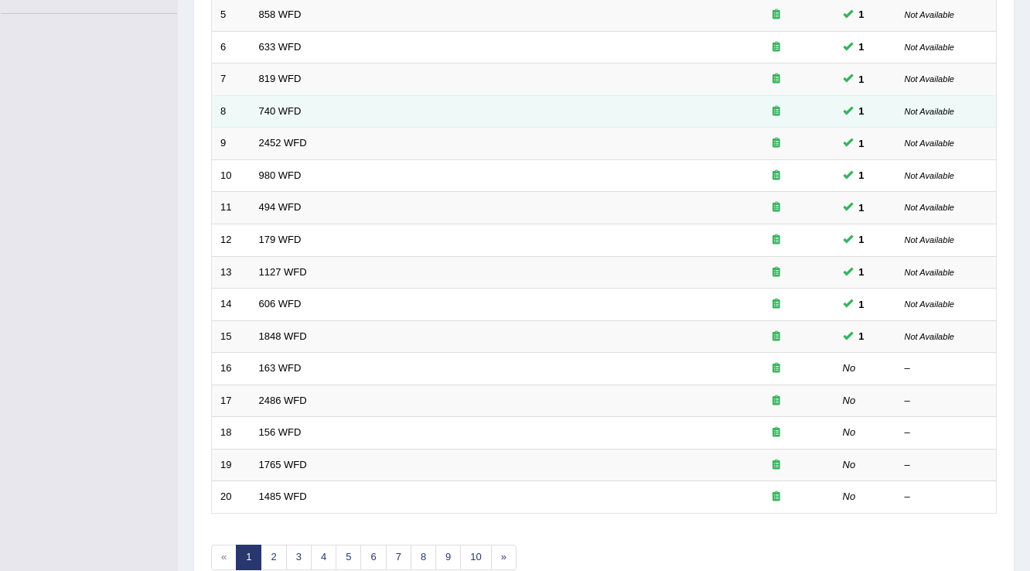
click at [448, 49] on td "633 WFD" at bounding box center [484, 47] width 468 height 32
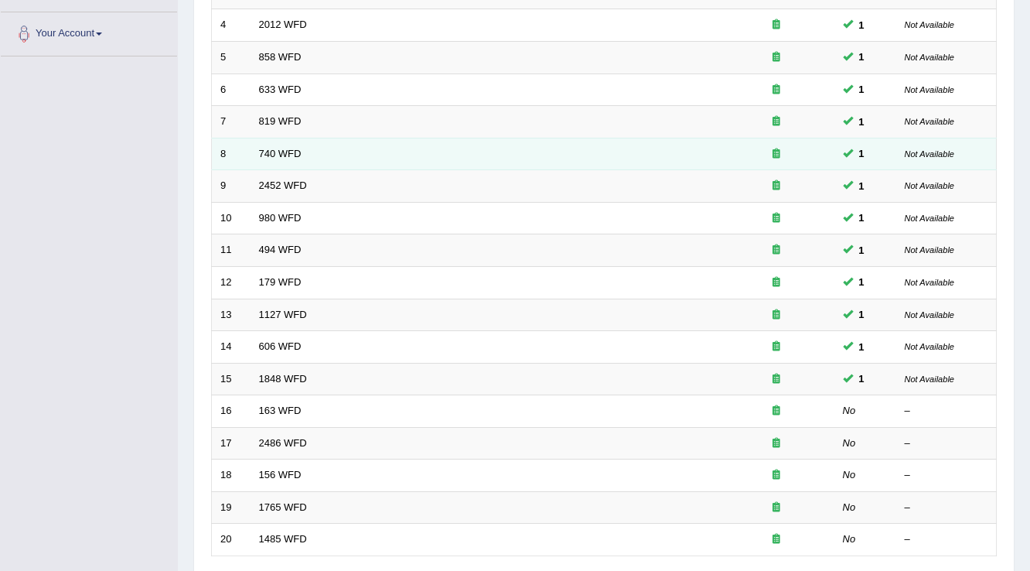
scroll to position [309, 0]
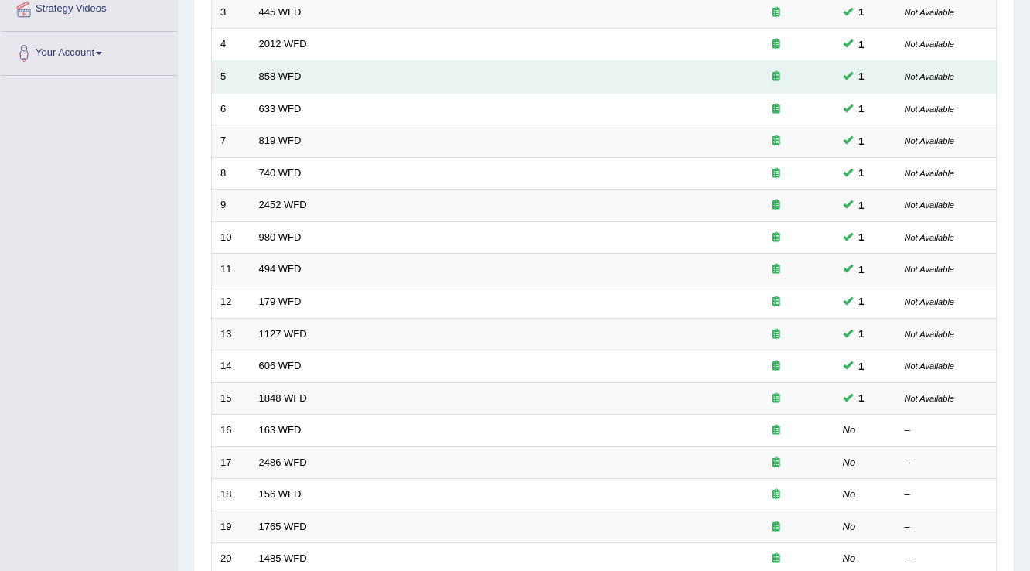
click at [444, 82] on td "858 WFD" at bounding box center [484, 77] width 468 height 32
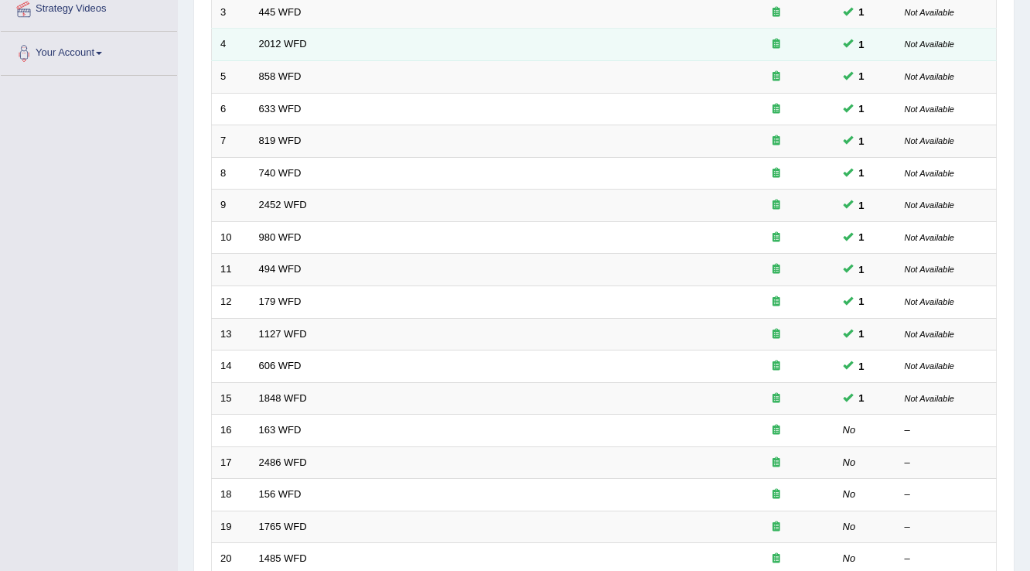
click at [443, 47] on td "2012 WFD" at bounding box center [484, 45] width 468 height 32
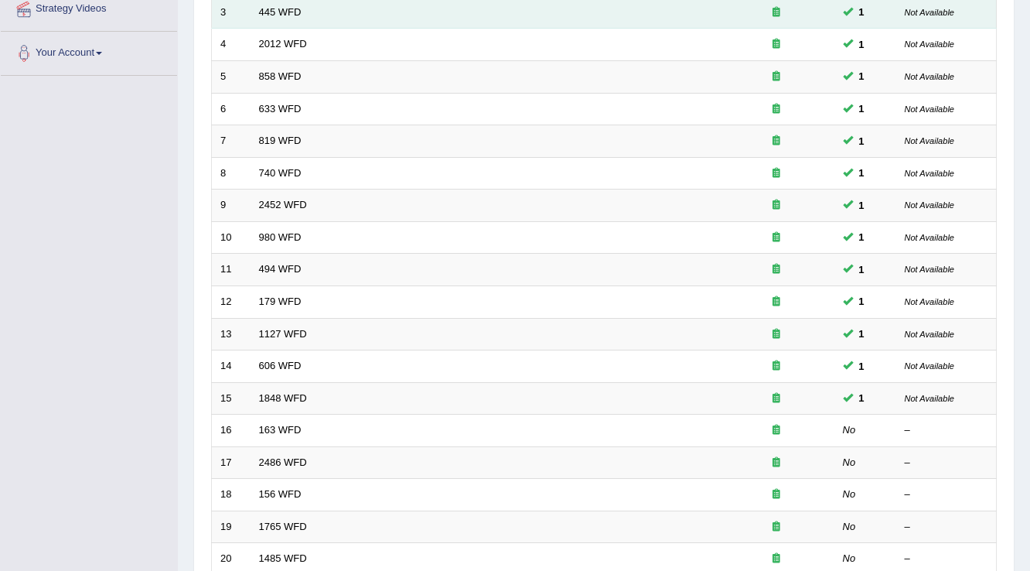
click at [441, 10] on td "445 WFD" at bounding box center [484, 12] width 468 height 32
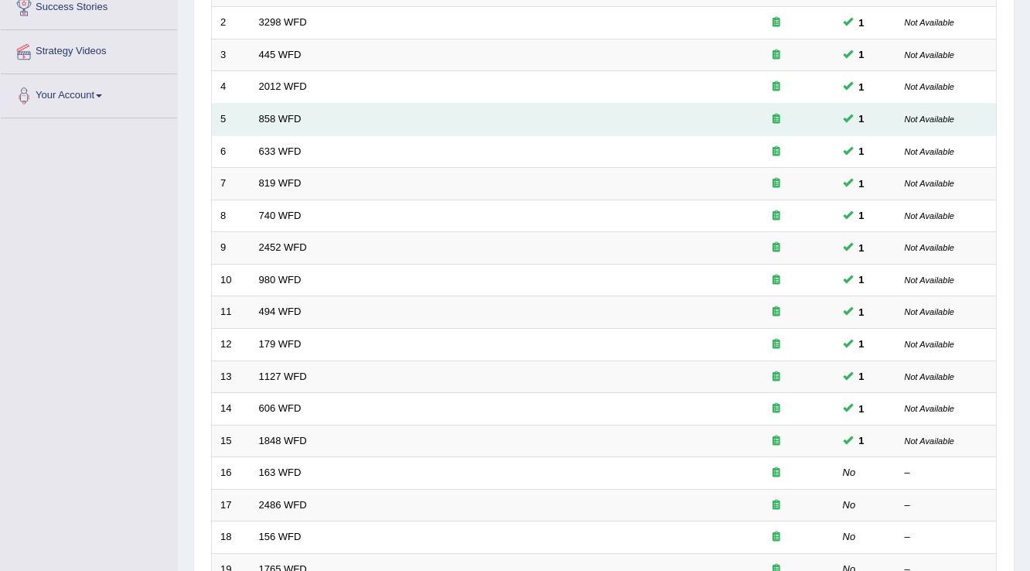
scroll to position [186, 0]
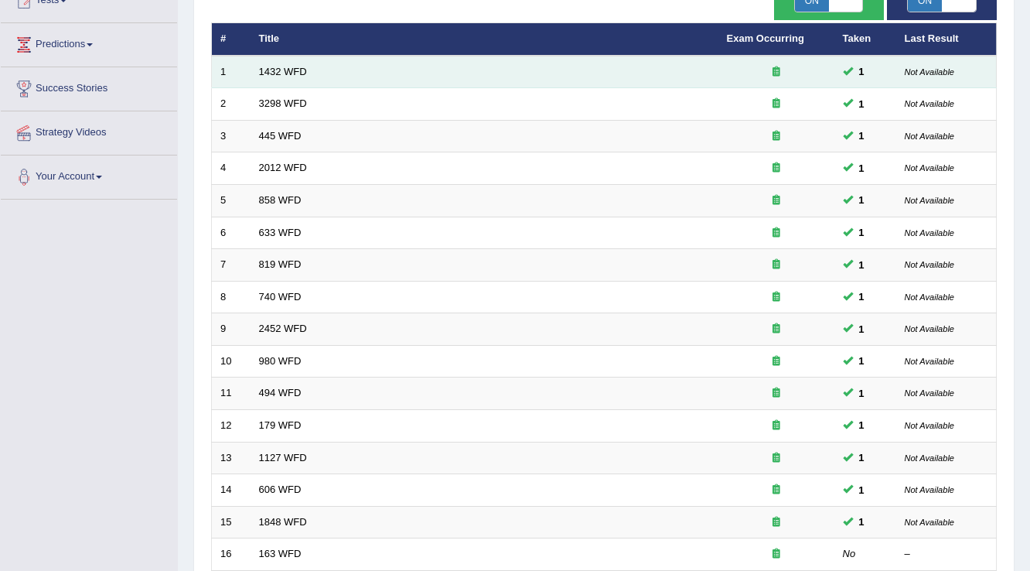
click at [448, 78] on td "1432 WFD" at bounding box center [484, 72] width 468 height 32
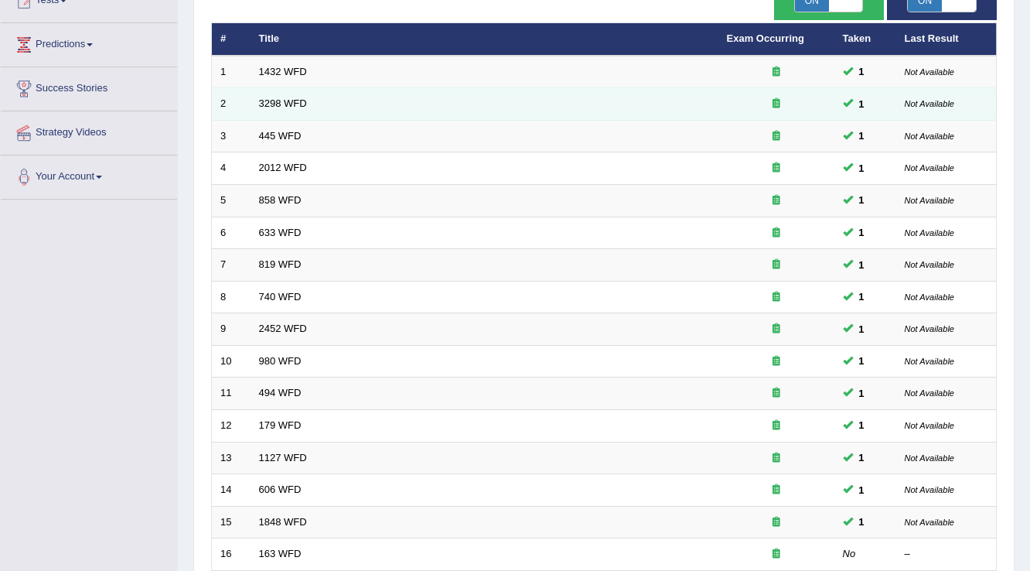
click at [449, 97] on td "3298 WFD" at bounding box center [484, 104] width 468 height 32
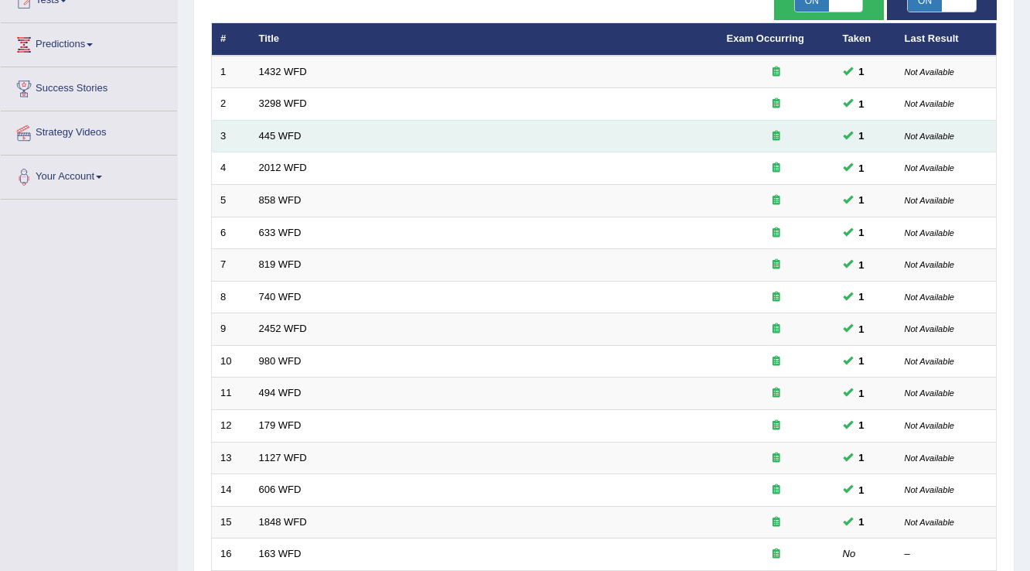
click at [448, 137] on td "445 WFD" at bounding box center [484, 136] width 468 height 32
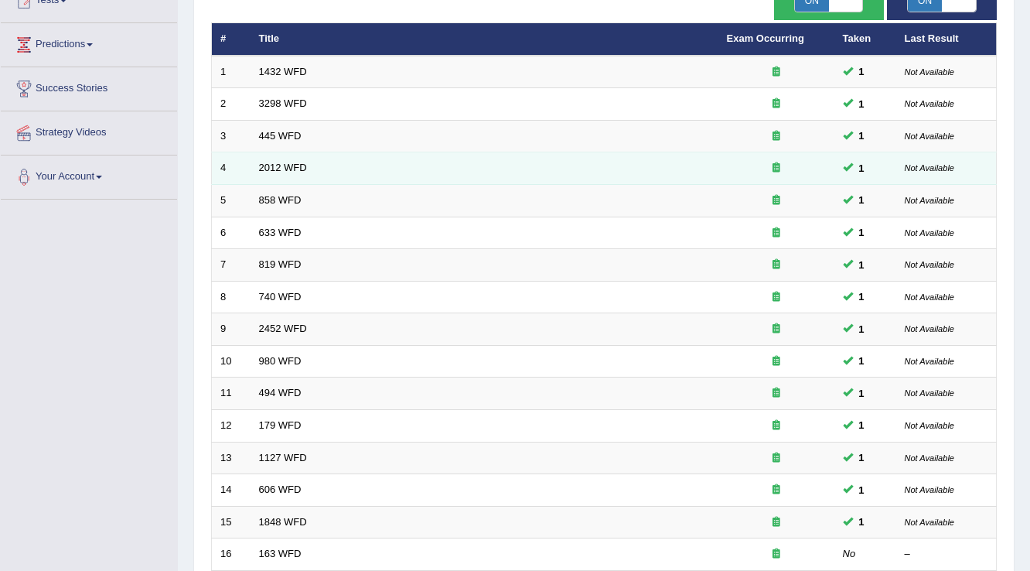
click at [451, 158] on td "2012 WFD" at bounding box center [484, 168] width 468 height 32
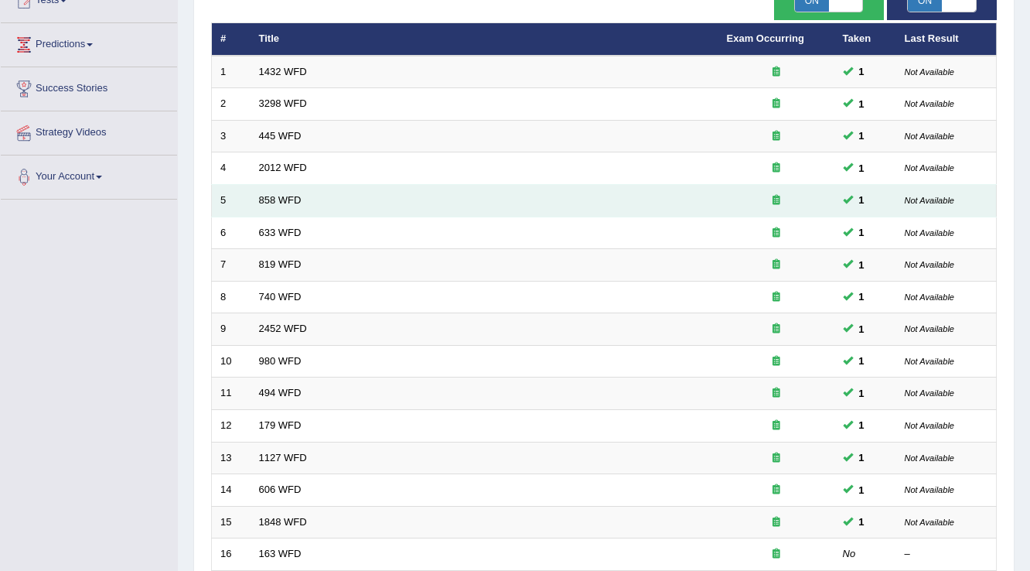
click at [463, 206] on td "858 WFD" at bounding box center [484, 201] width 468 height 32
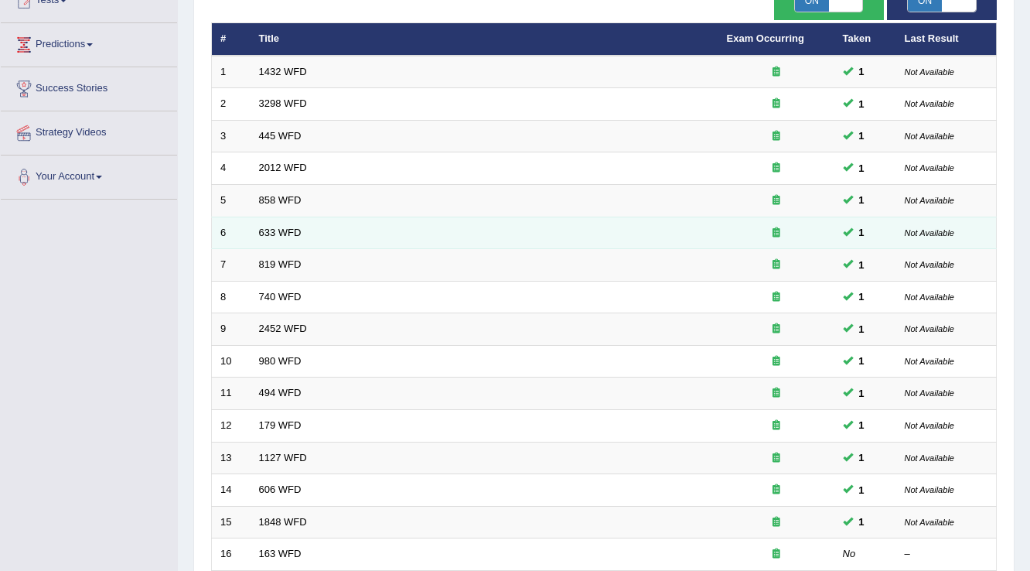
click at [465, 220] on td "633 WFD" at bounding box center [484, 232] width 468 height 32
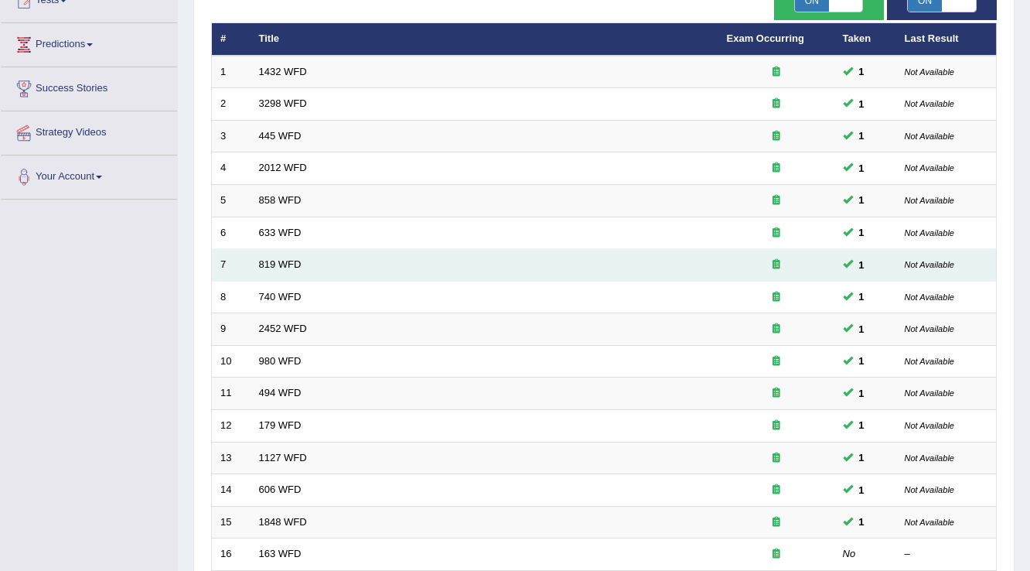
click at [472, 261] on td "819 WFD" at bounding box center [484, 265] width 468 height 32
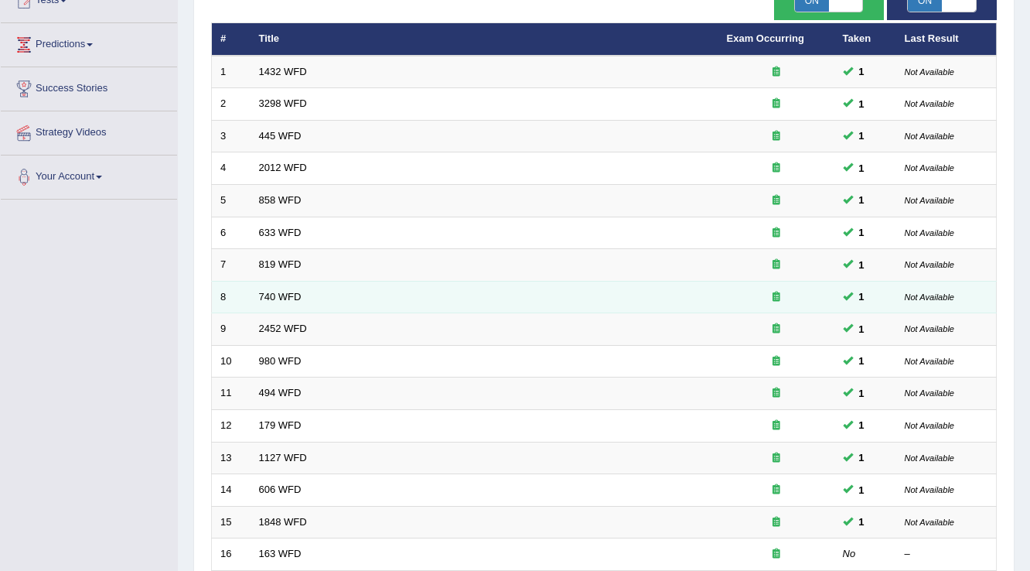
click at [474, 294] on td "740 WFD" at bounding box center [484, 297] width 468 height 32
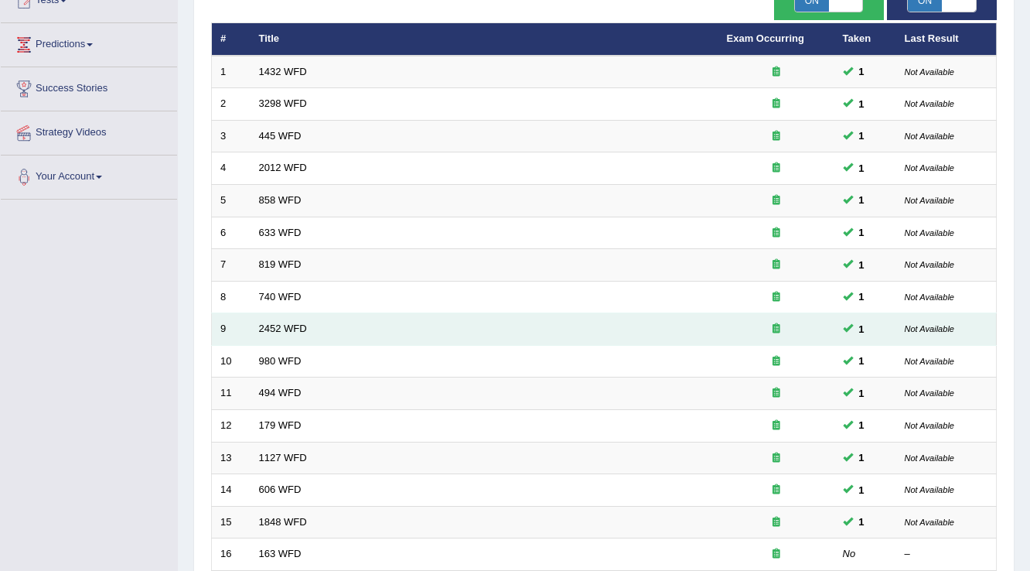
click at [479, 325] on td "2452 WFD" at bounding box center [484, 329] width 468 height 32
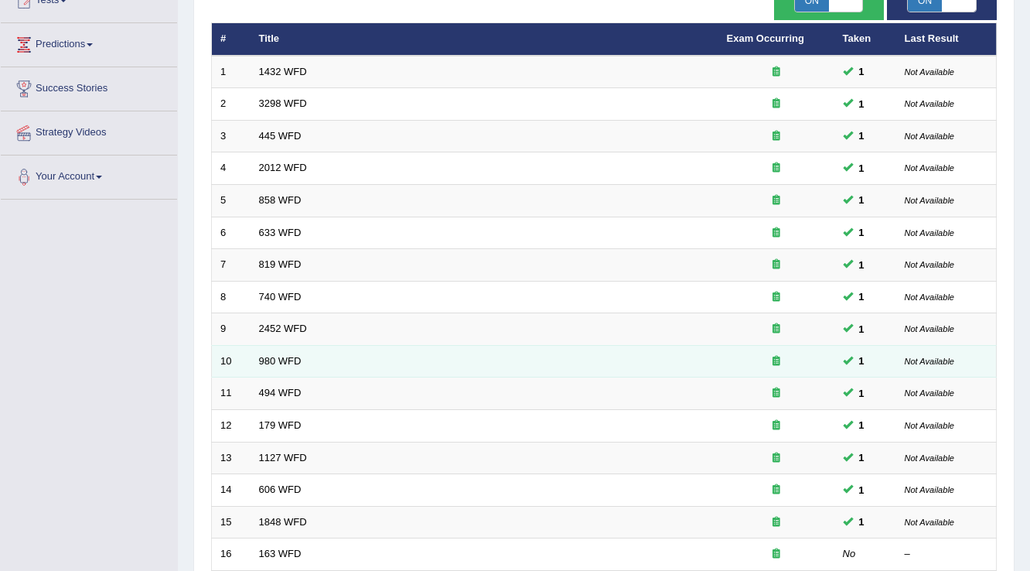
click at [482, 349] on td "980 WFD" at bounding box center [484, 361] width 468 height 32
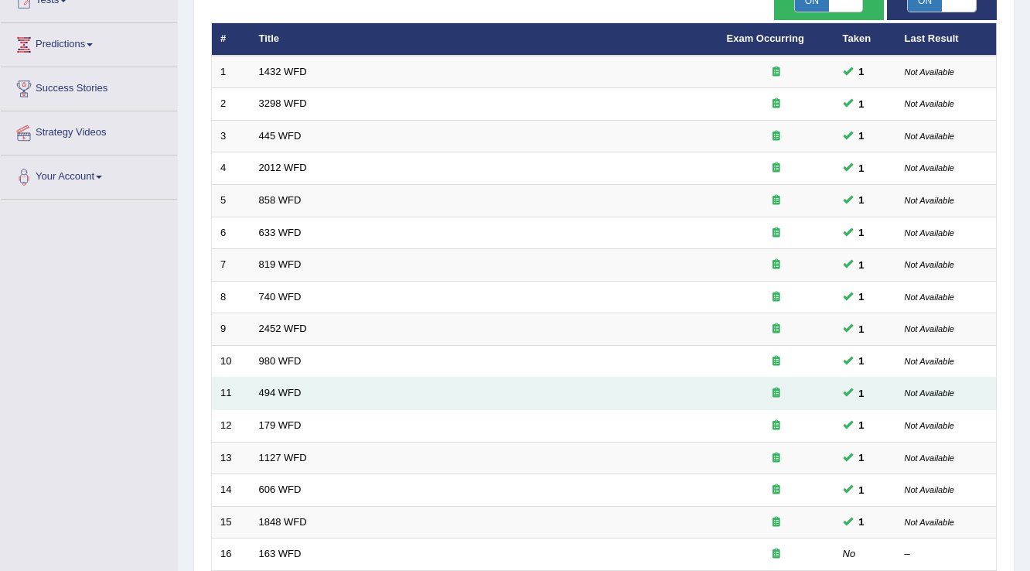
click at [489, 391] on td "494 WFD" at bounding box center [484, 393] width 468 height 32
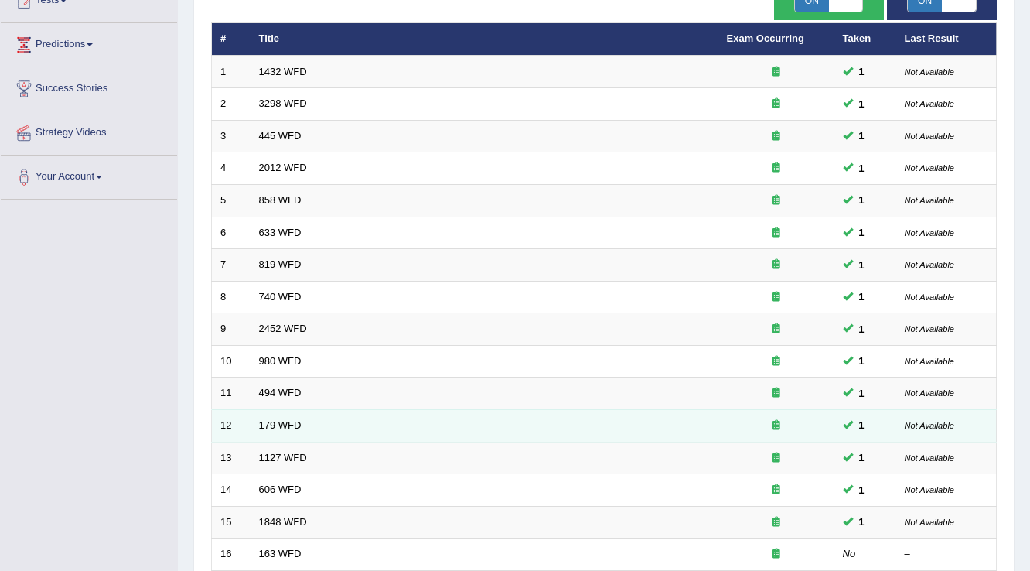
click at [496, 436] on td "179 WFD" at bounding box center [484, 425] width 468 height 32
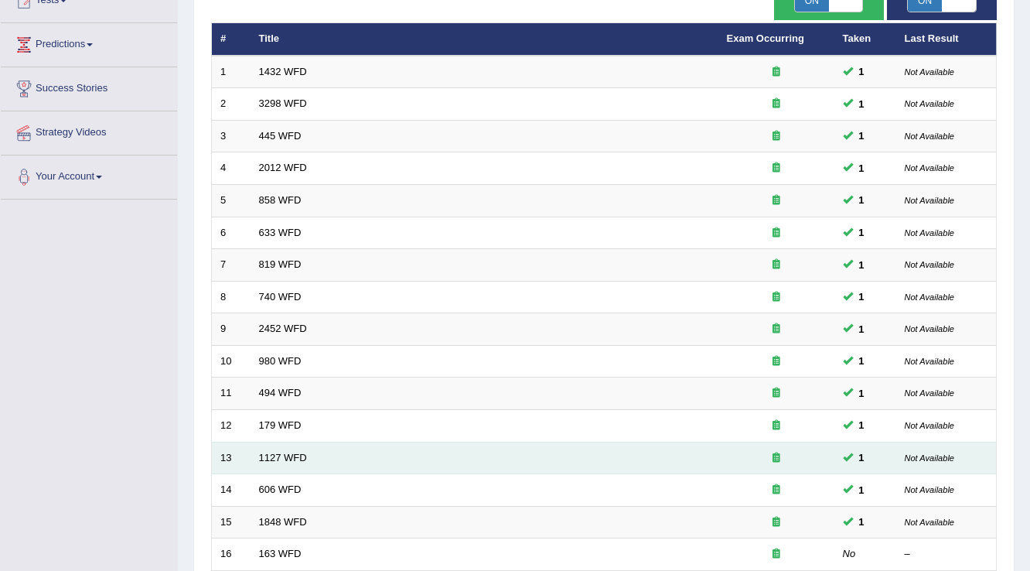
click at [498, 445] on td "1127 WFD" at bounding box center [484, 457] width 468 height 32
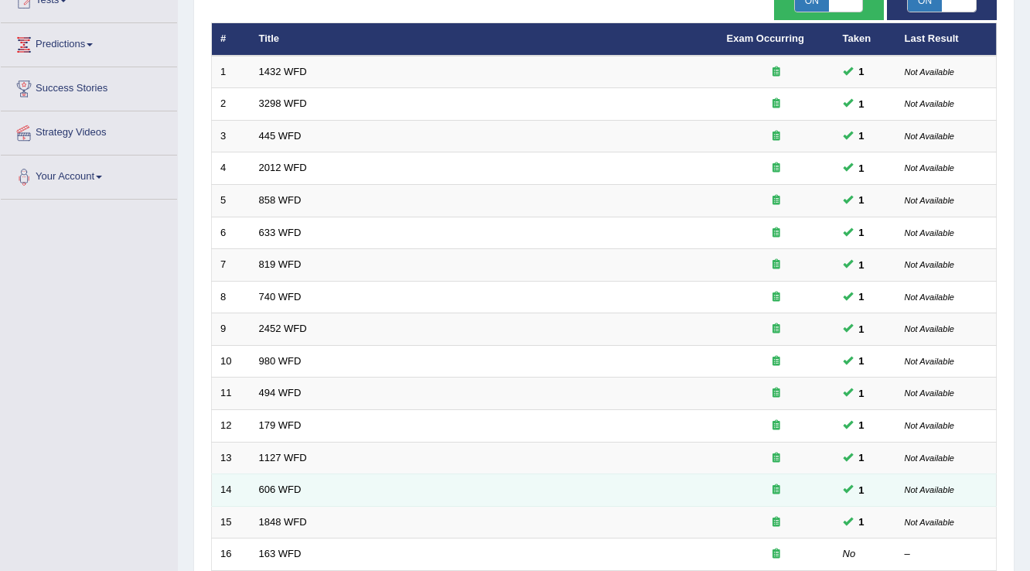
click at [506, 479] on td "606 WFD" at bounding box center [484, 490] width 468 height 32
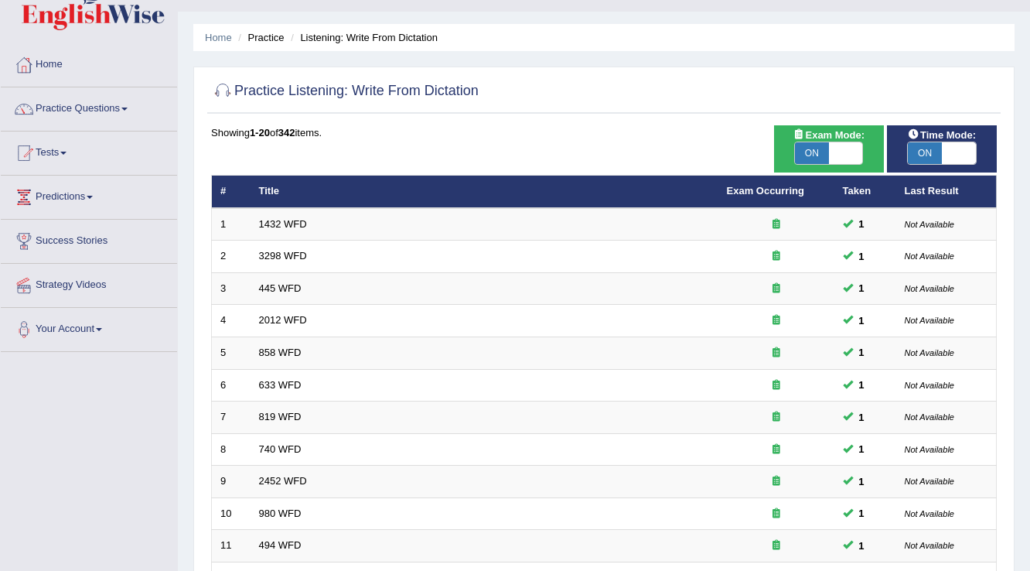
scroll to position [0, 0]
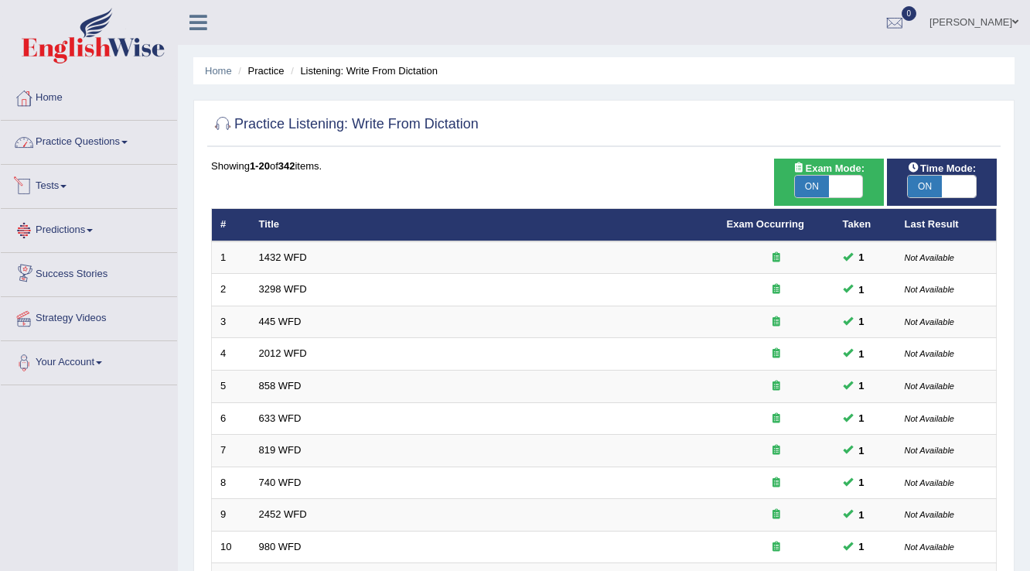
click at [128, 141] on span at bounding box center [124, 142] width 6 height 3
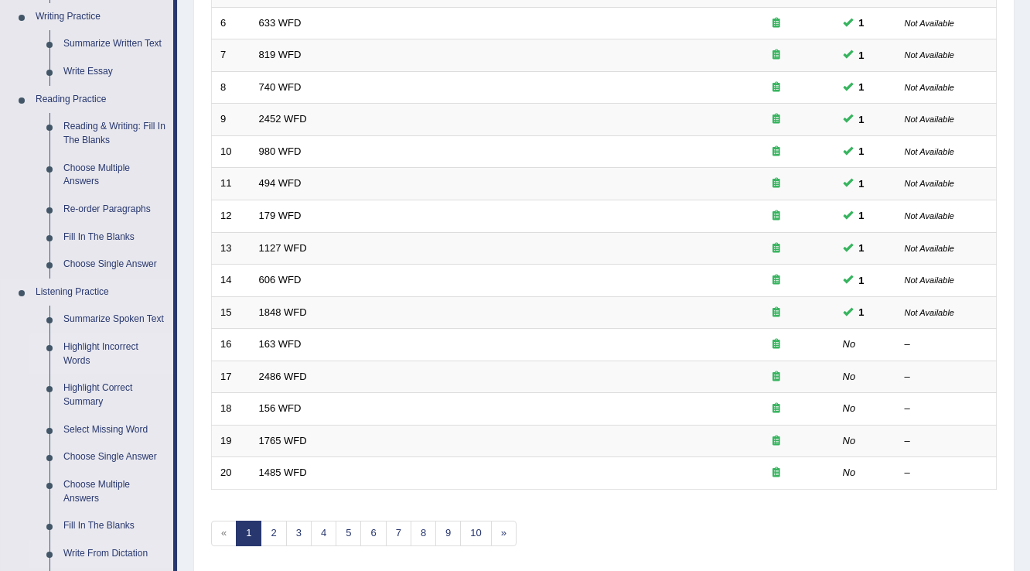
scroll to position [433, 0]
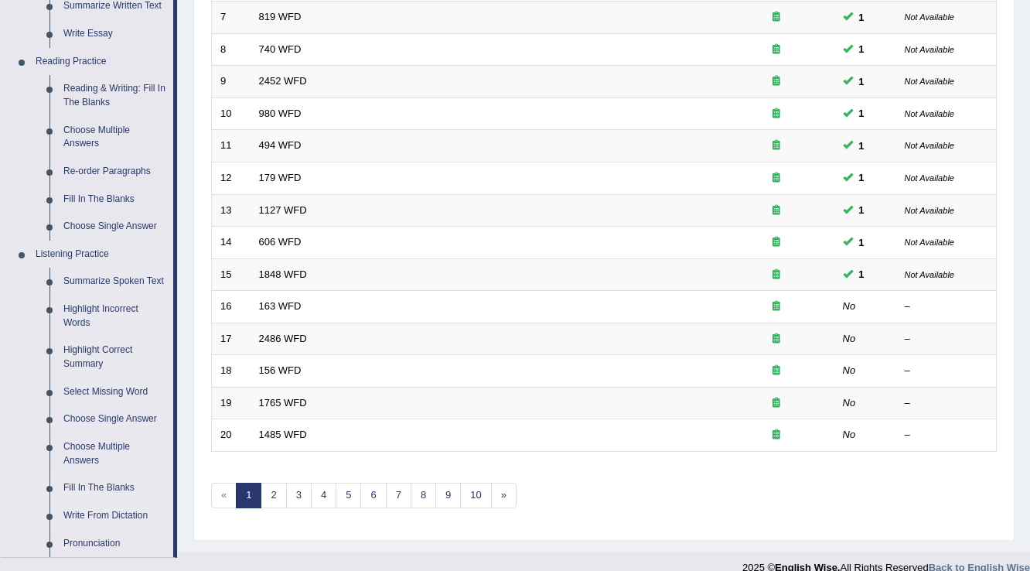
click at [124, 484] on link "Fill In The Blanks" at bounding box center [114, 488] width 117 height 28
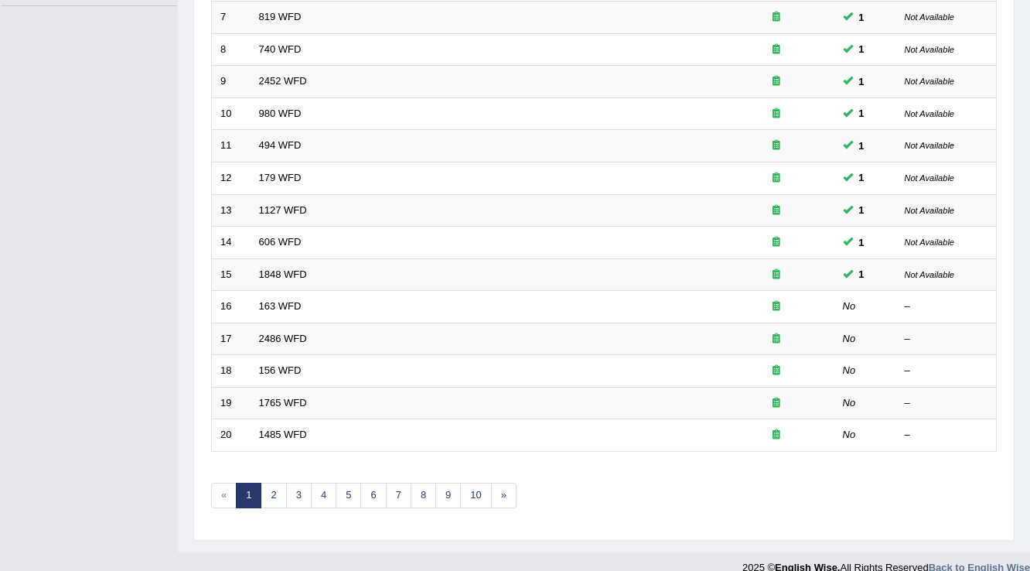
scroll to position [198, 0]
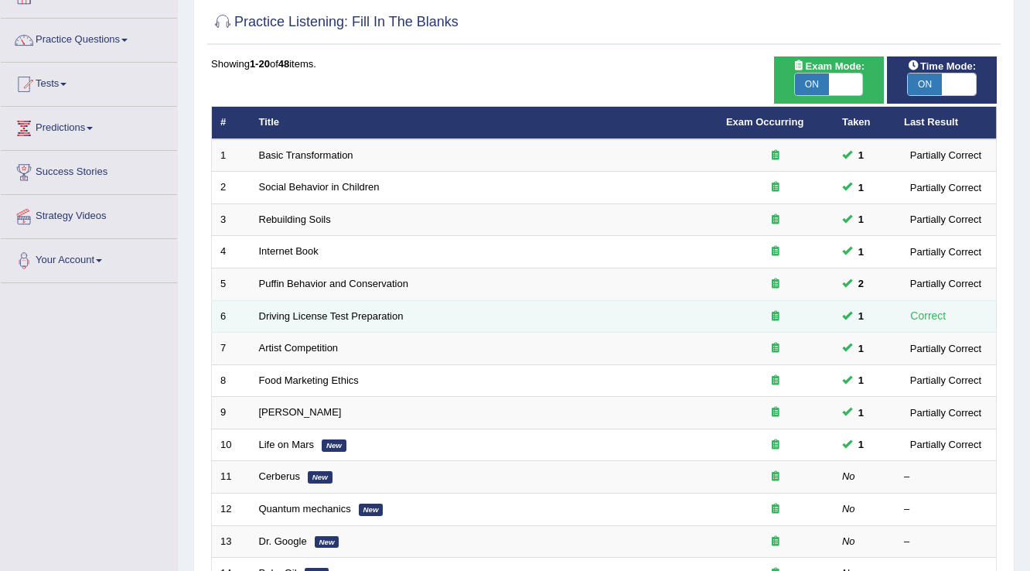
scroll to position [124, 0]
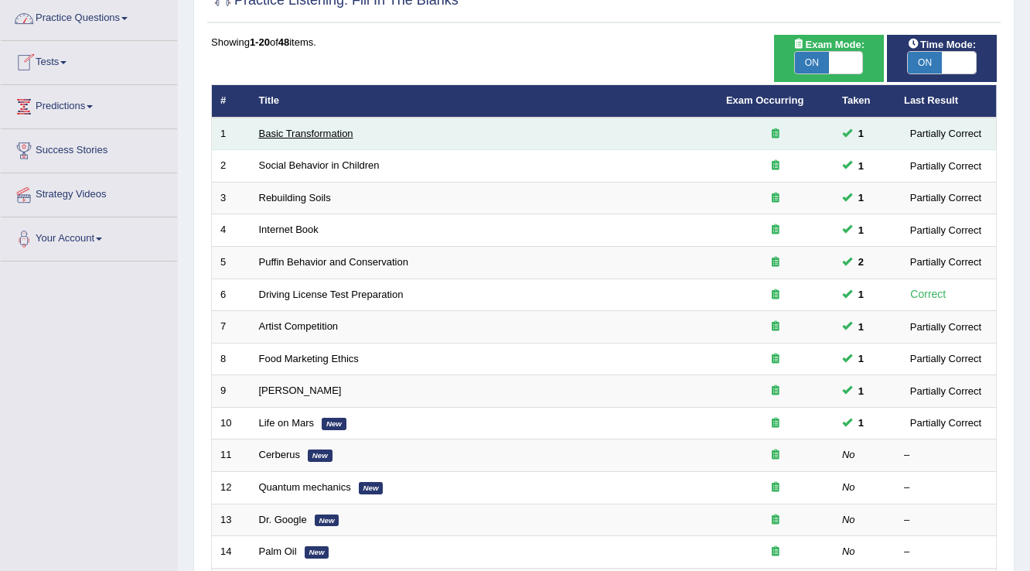
click at [340, 132] on link "Basic Transformation" at bounding box center [306, 134] width 94 height 12
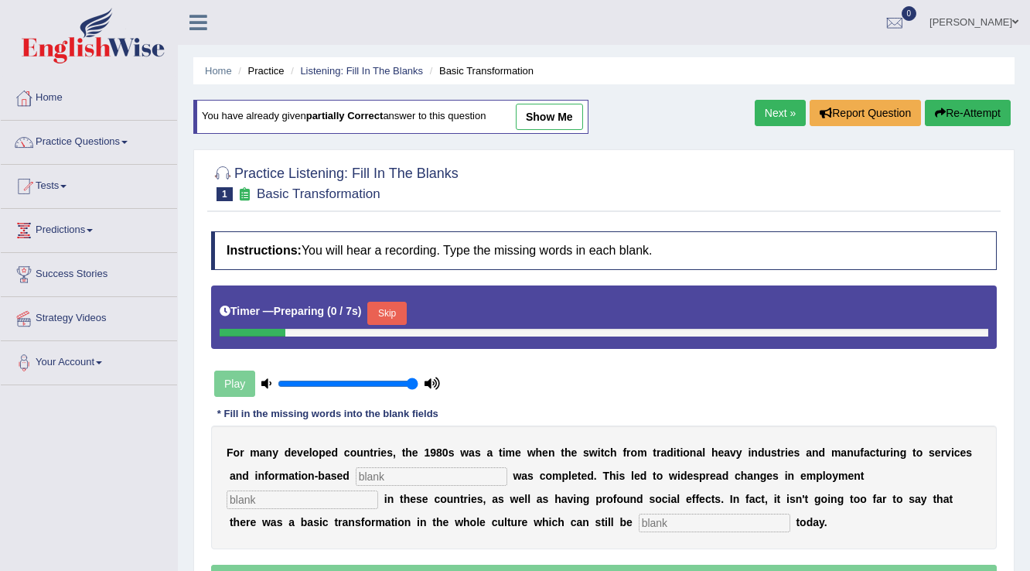
click at [560, 117] on link "show me" at bounding box center [549, 117] width 67 height 26
type input "enterprise"
type input "patern"
type input "observe"
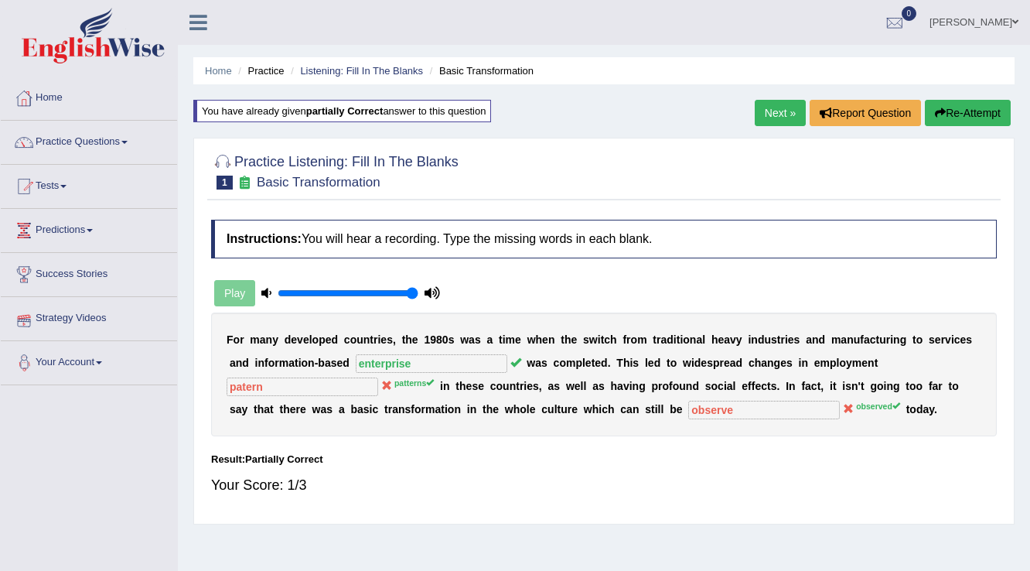
click at [1011, 25] on link "[PERSON_NAME]" at bounding box center [974, 20] width 112 height 40
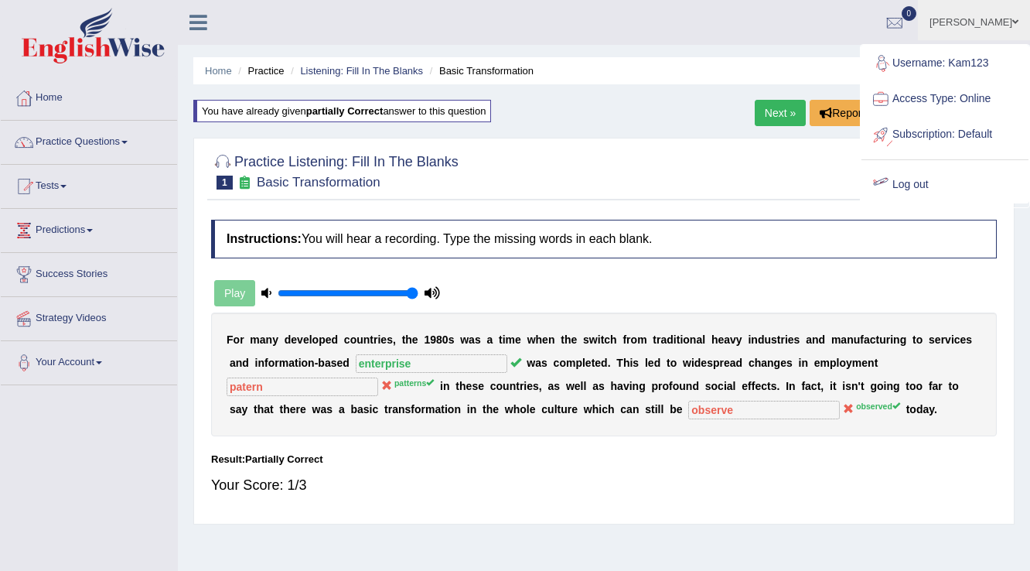
click at [913, 184] on link "Log out" at bounding box center [944, 185] width 167 height 36
